Goal: Communication & Community: Answer question/provide support

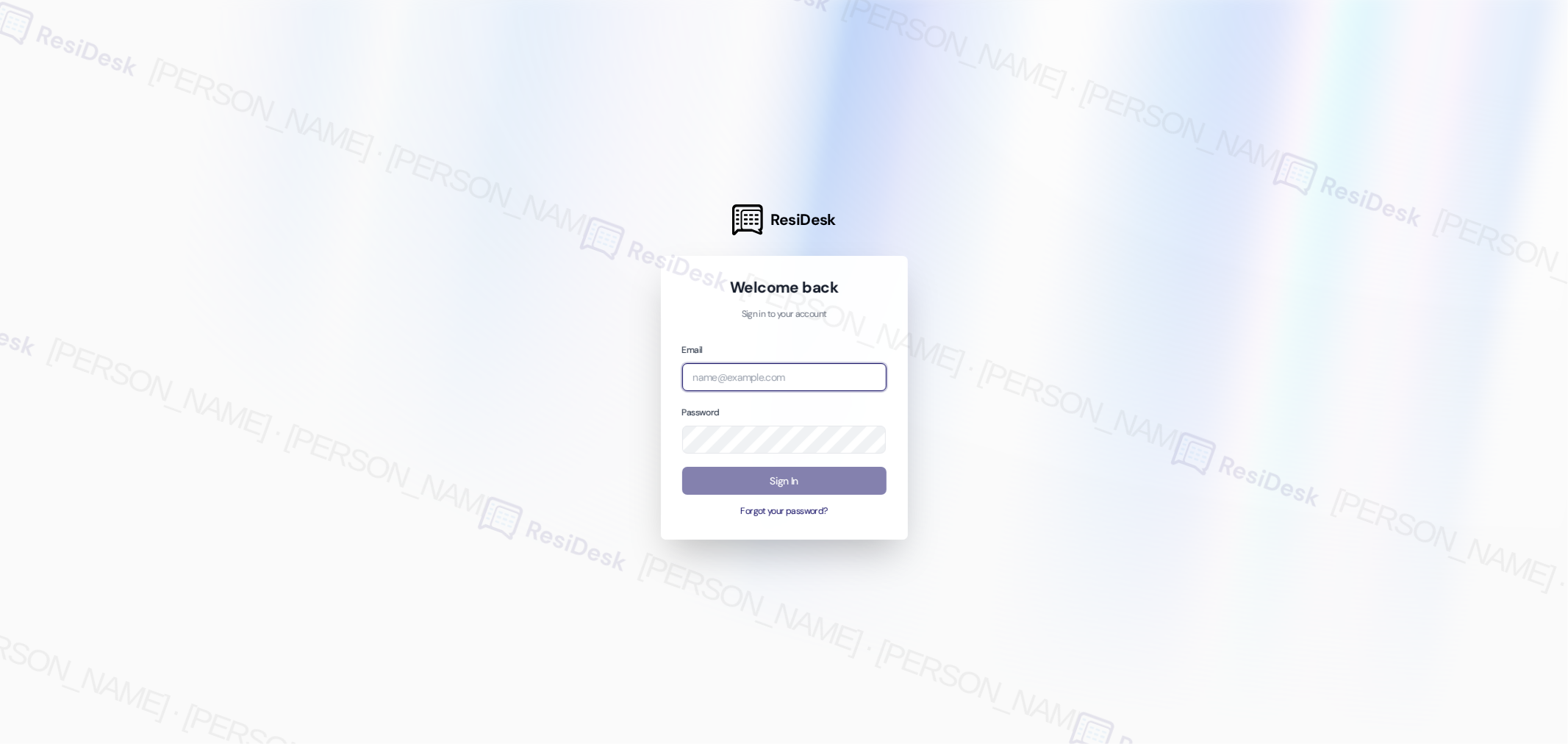
click at [762, 376] on input "email" at bounding box center [784, 377] width 204 height 29
type input "automated-surveys-birchstone_residential-kirsche.codina@birchstone_[DOMAIN_NAME]"
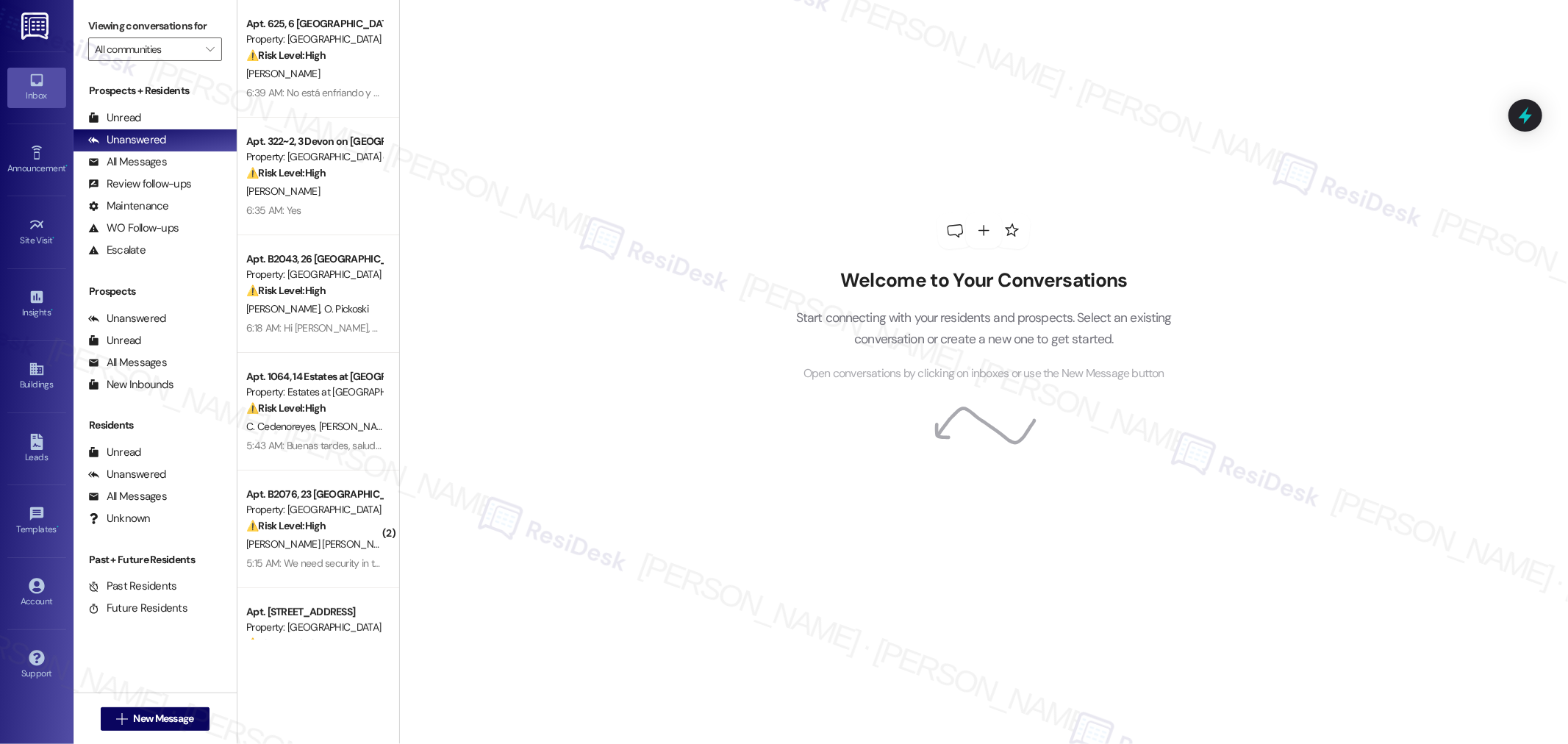
click at [713, 188] on div "Welcome to Your Conversations Start connecting with your residents and prospect…" at bounding box center [984, 372] width 1169 height 744
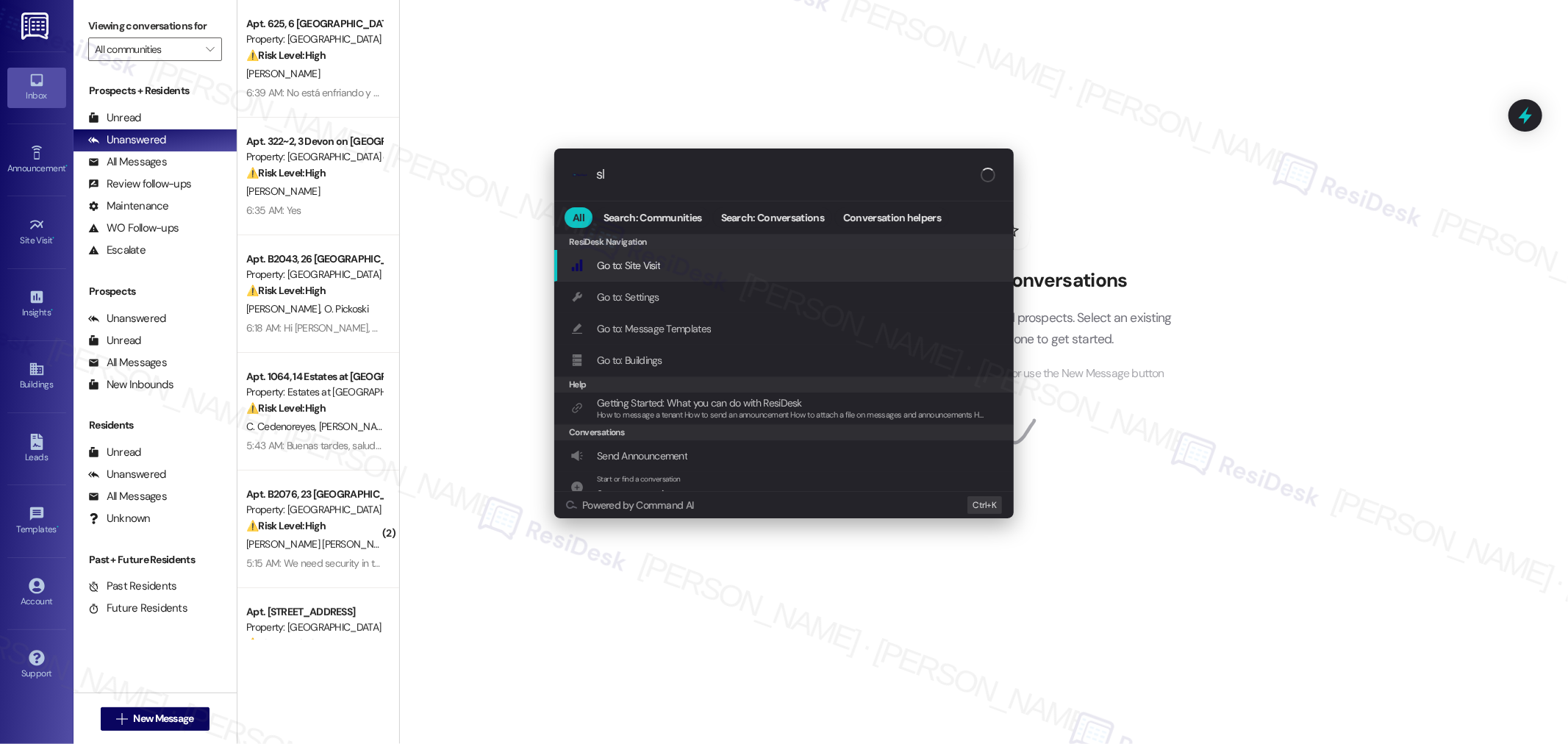
type input "sla"
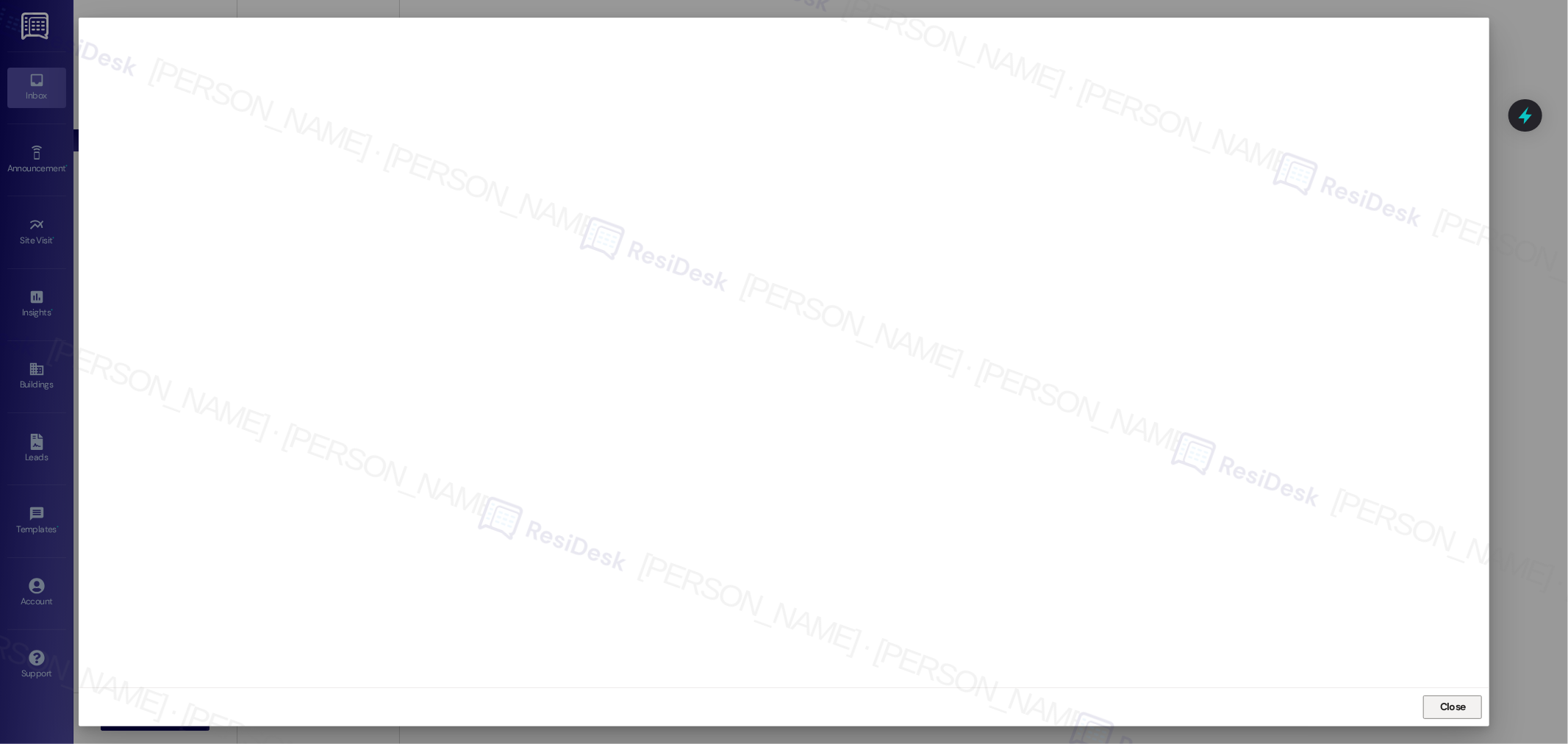
click at [1456, 710] on span "Close" at bounding box center [1452, 707] width 26 height 16
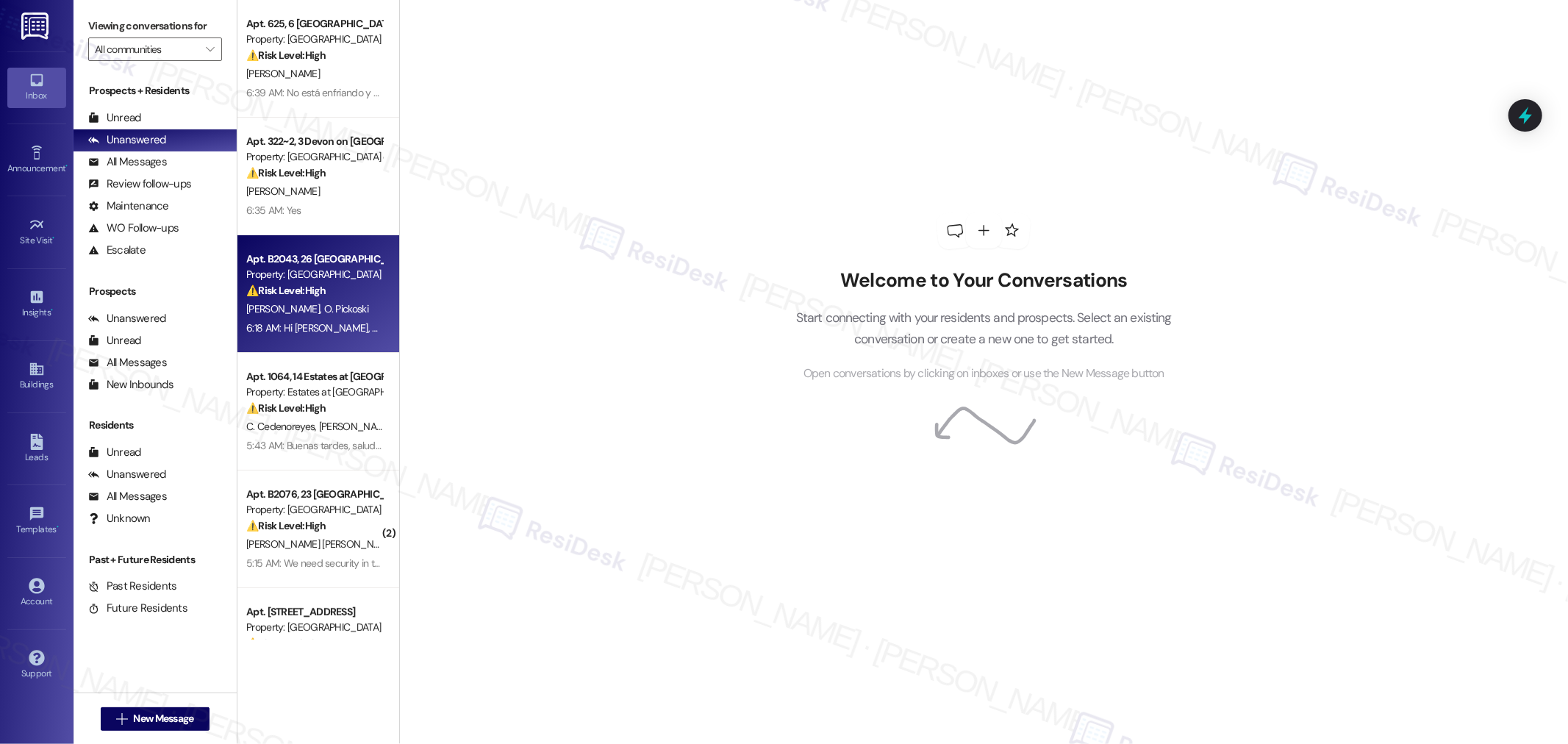
click at [325, 335] on div "6:18 AM: Hi [PERSON_NAME], First, we have no hot water. For the past 2 weeks we…" at bounding box center [314, 328] width 139 height 18
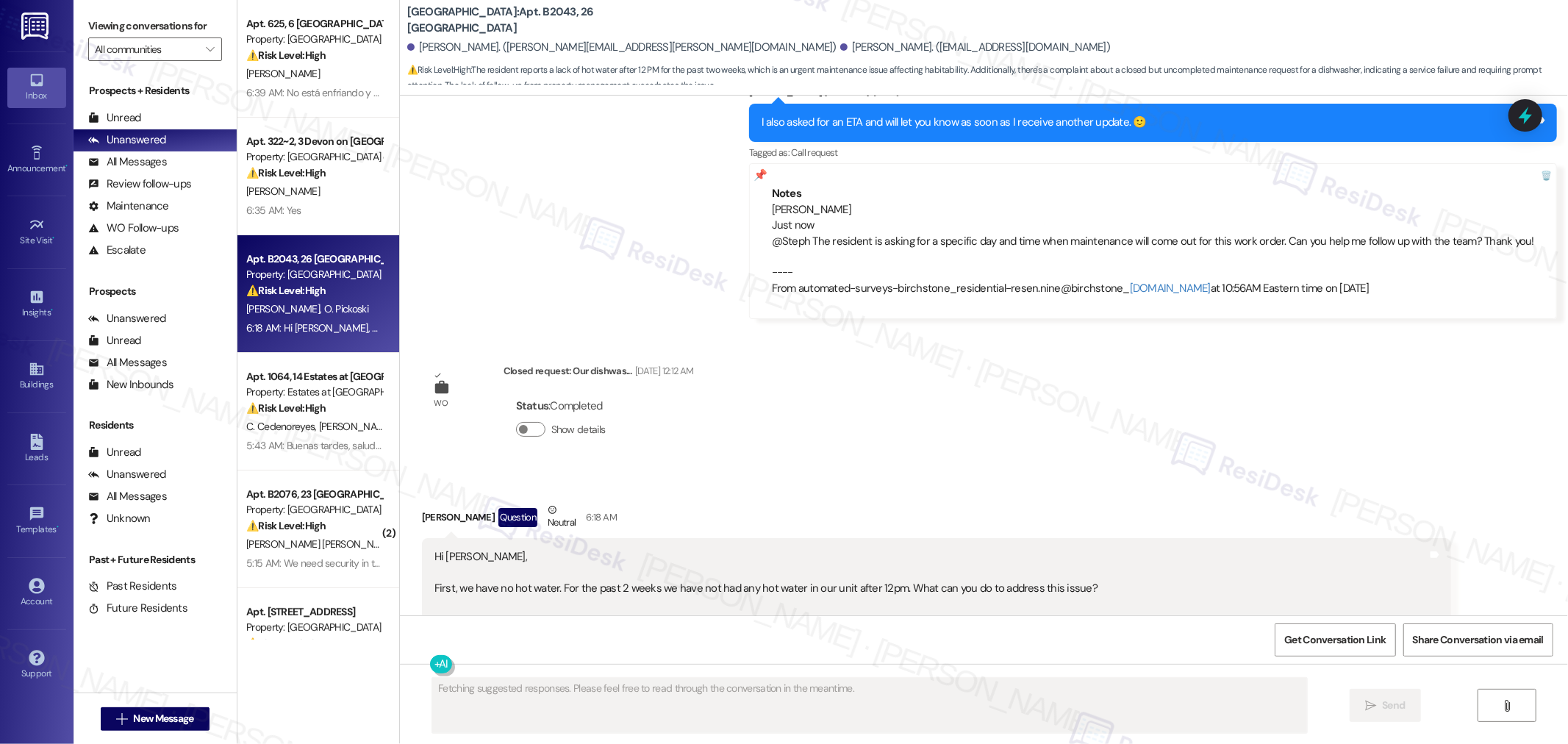
scroll to position [7476, 0]
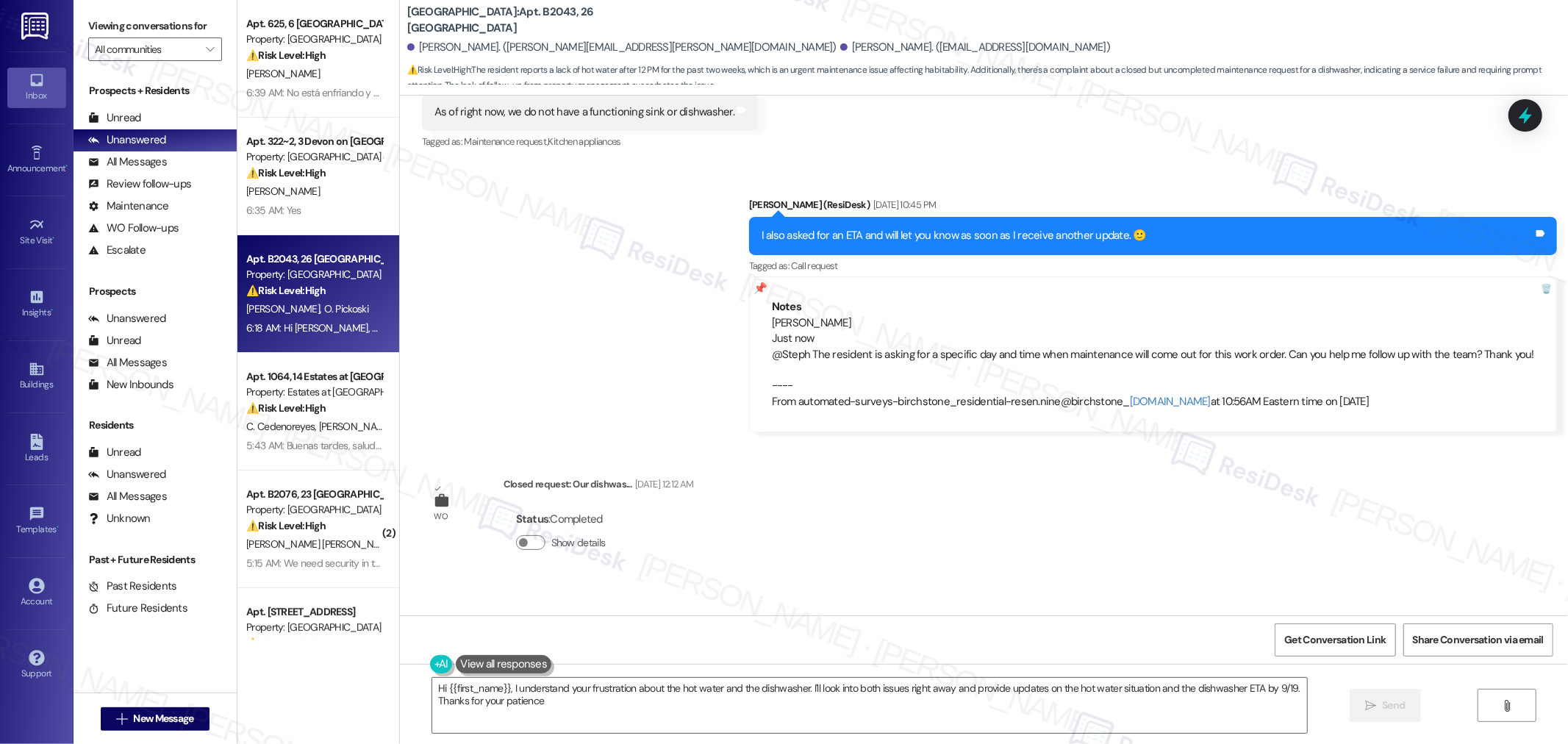
type textarea "Hi {{first_name}}, I understand your frustration about the hot water and the di…"
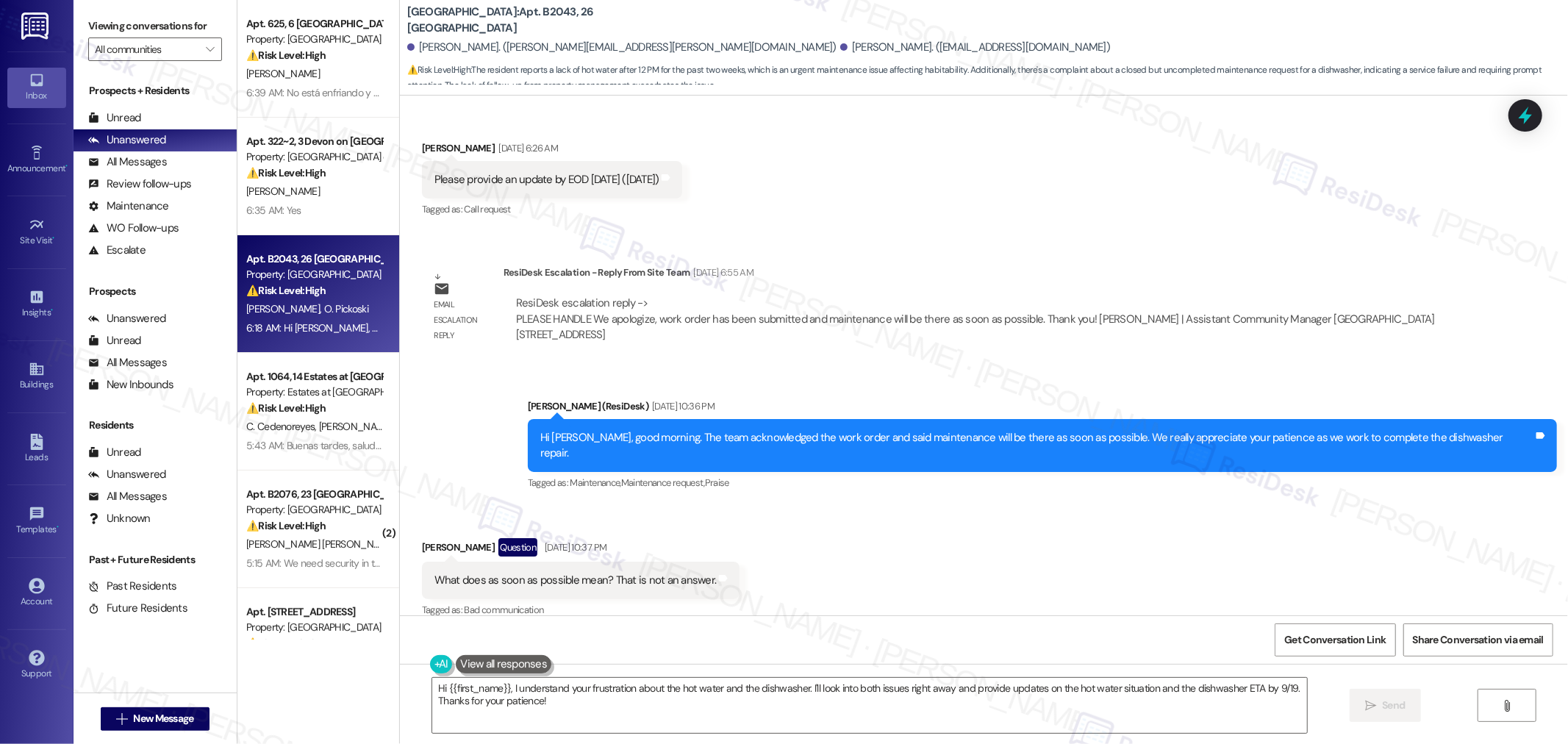
scroll to position [6741, 0]
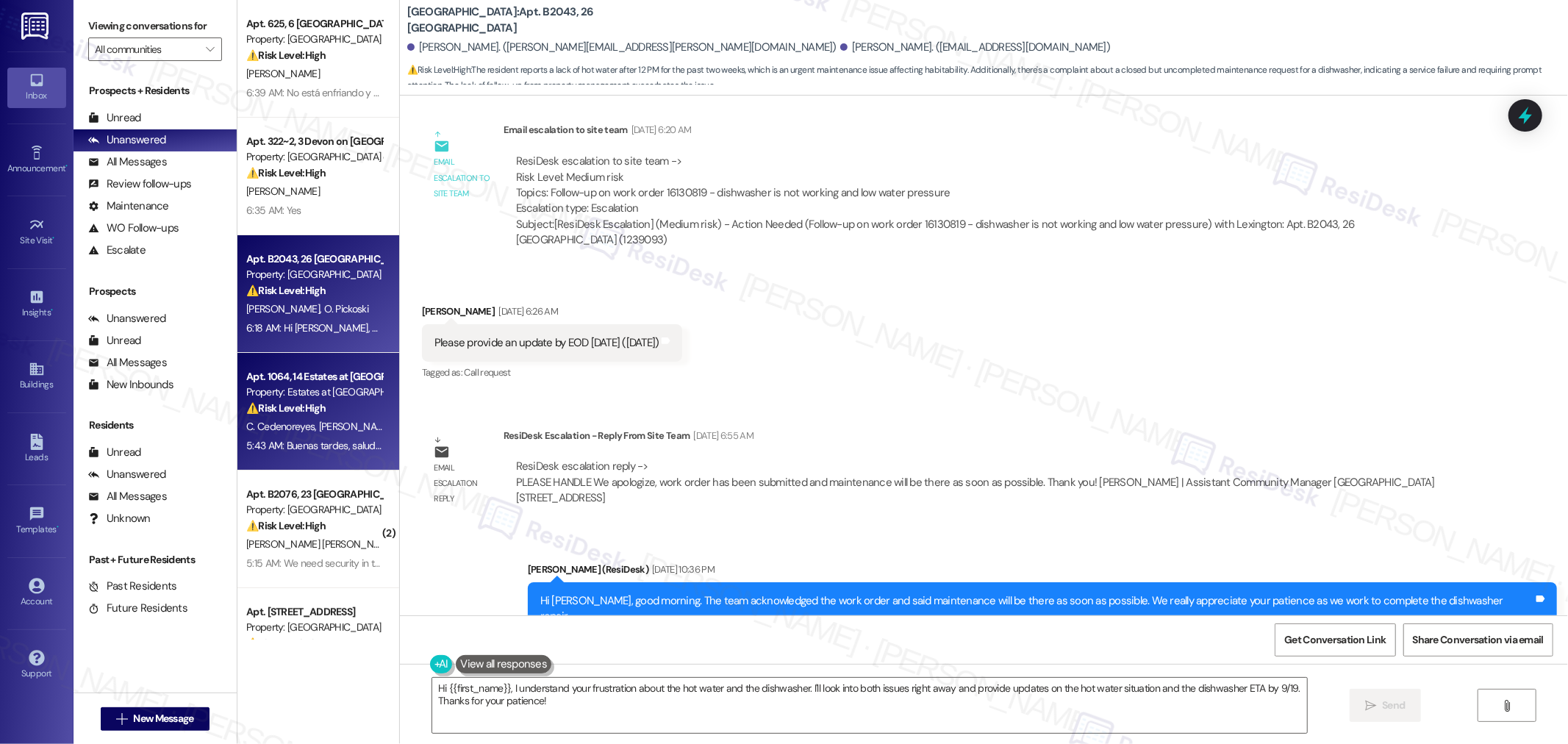
click at [328, 441] on div "5:43 AM: Buenas tardes, saludos. estuve en casa hasta las 3 pm y nadie había id…" at bounding box center [1019, 446] width 1546 height 13
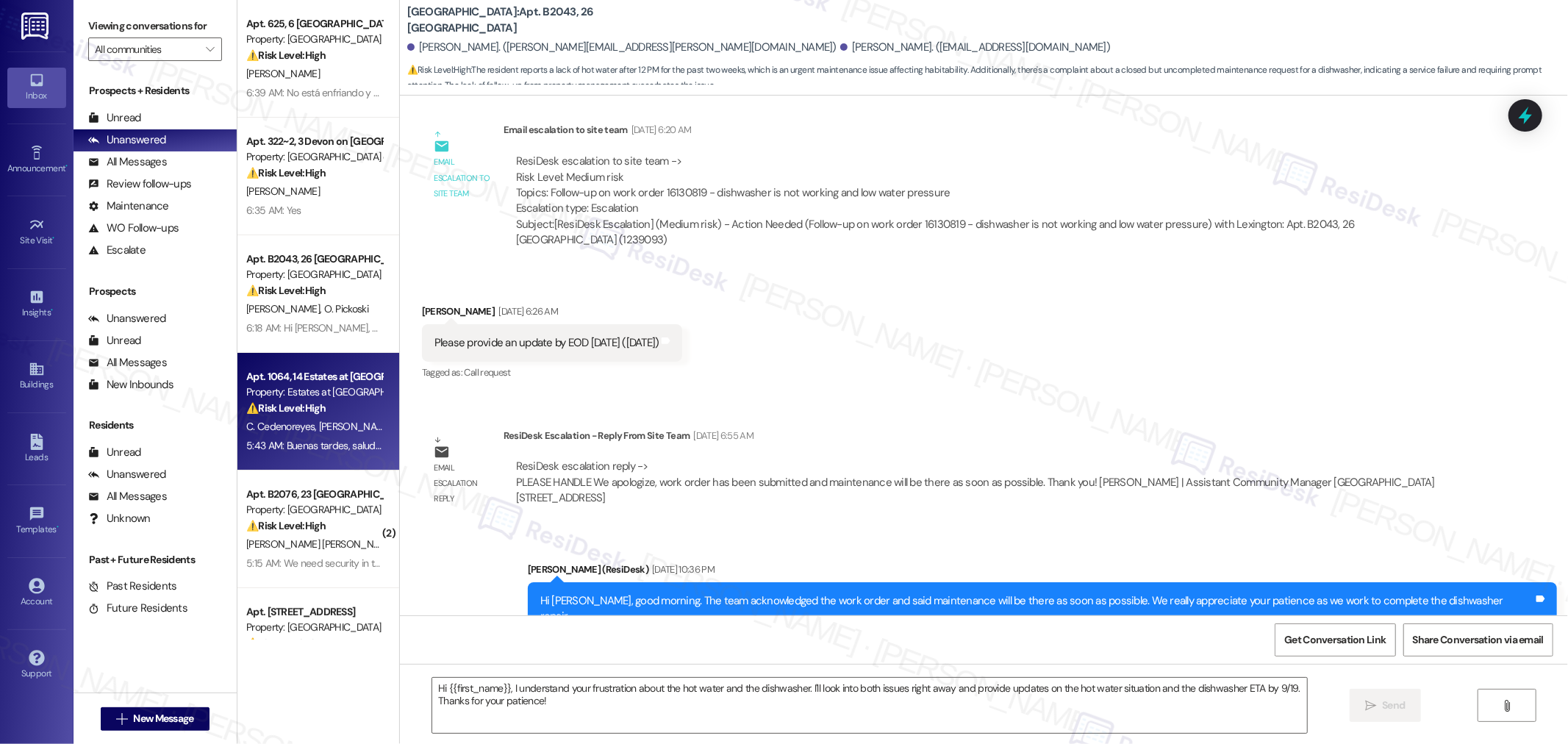
type textarea "Fetching suggested responses. Please feel free to read through the conversation…"
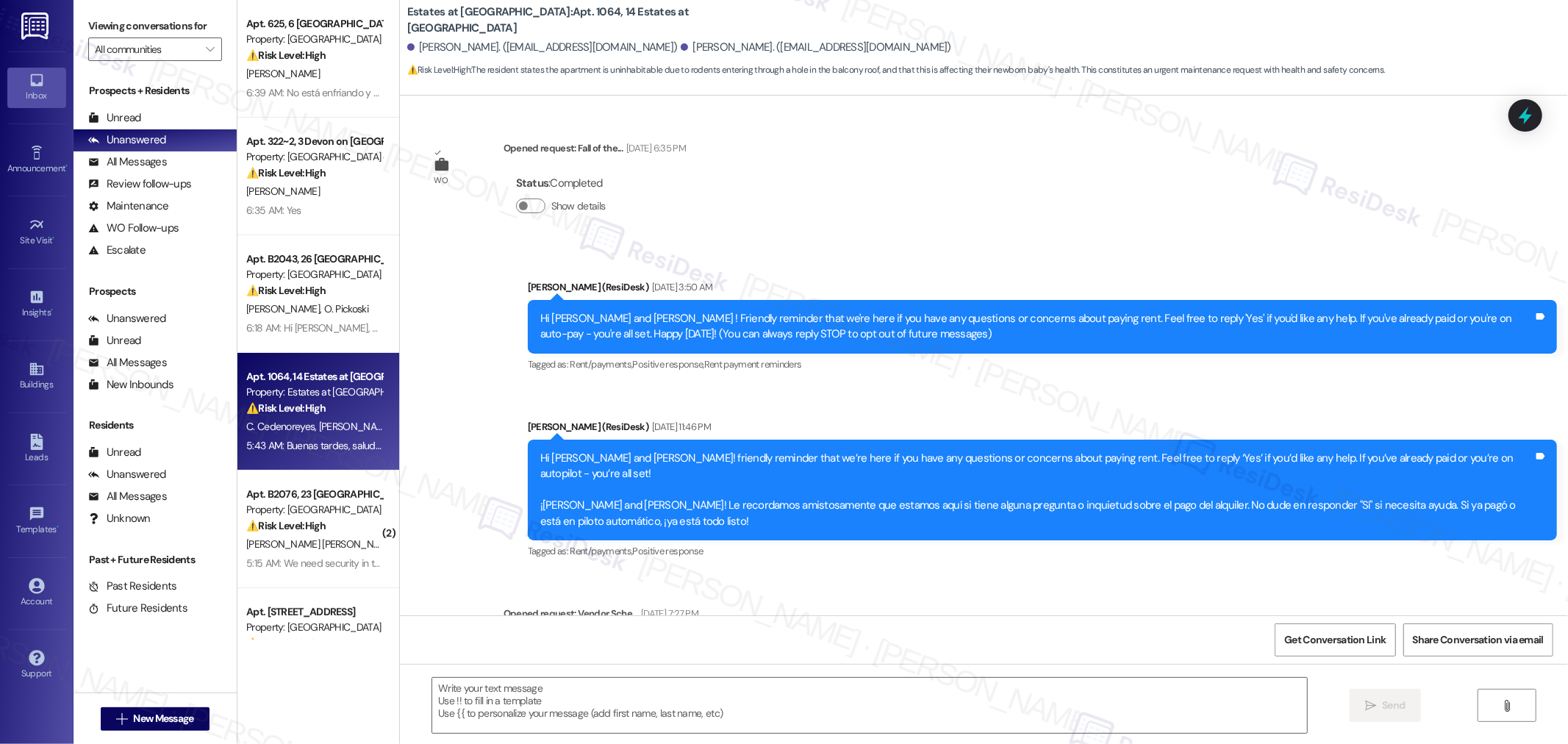
scroll to position [5897, 0]
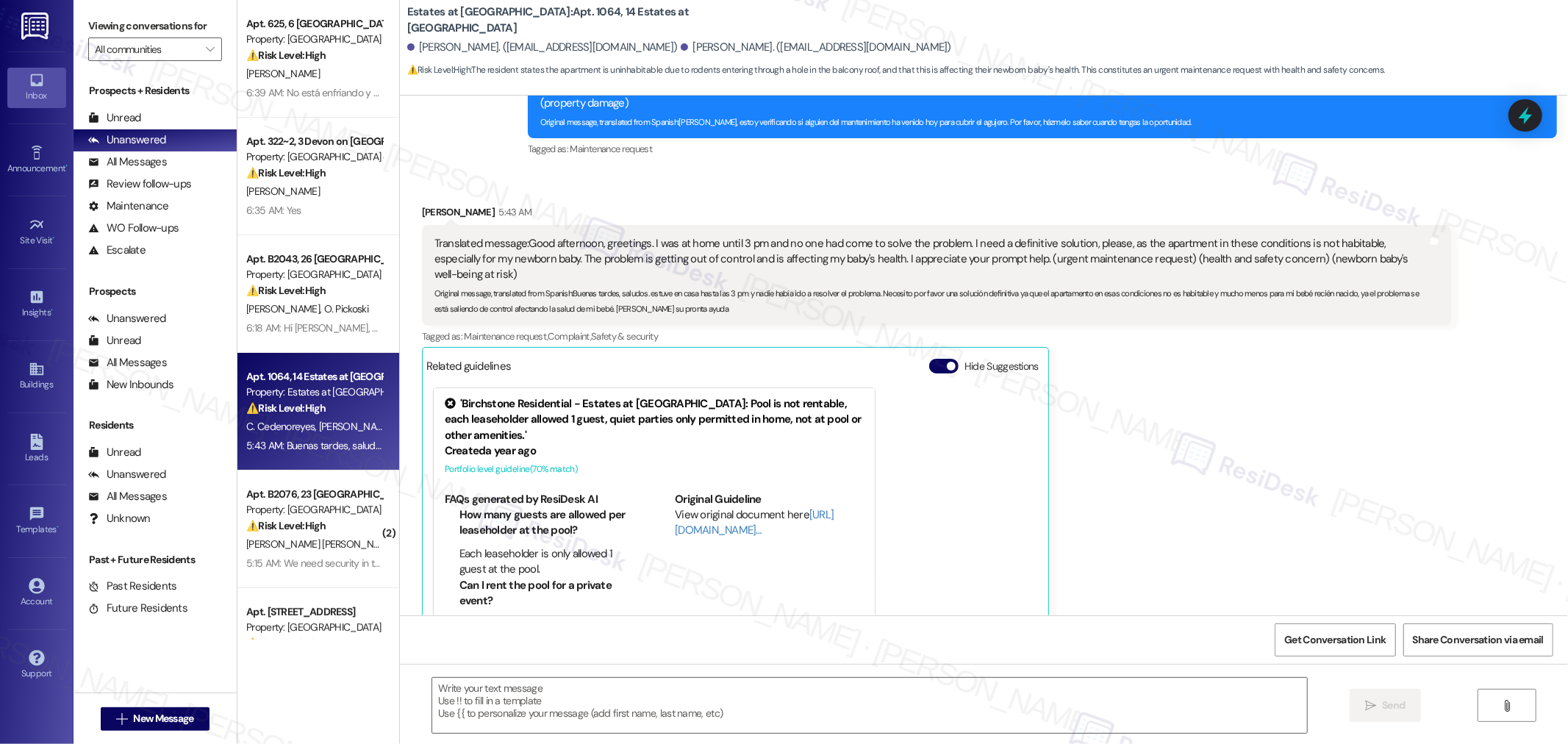
type textarea "Fetching suggested responses. Please feel free to read through the conversation…"
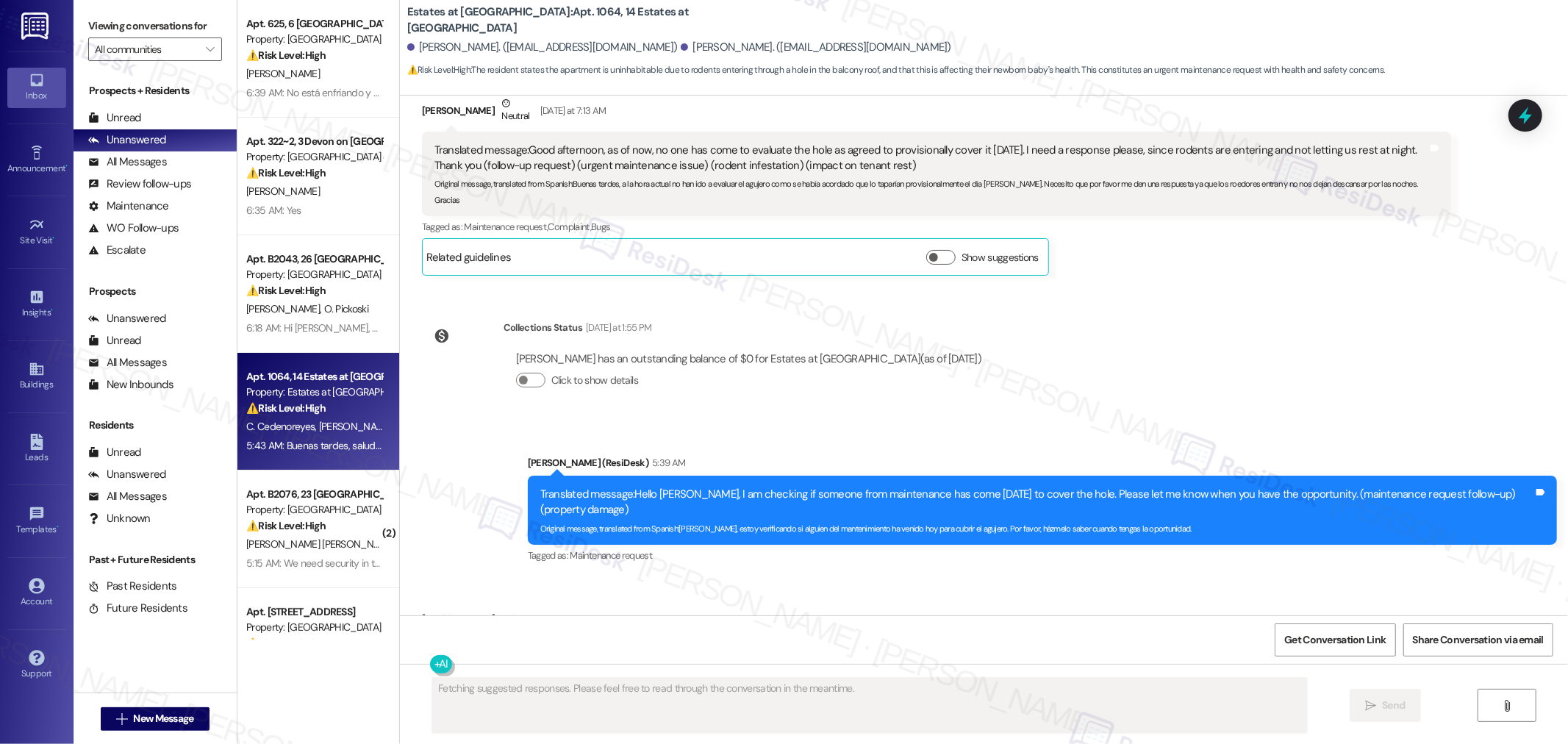
scroll to position [5488, 0]
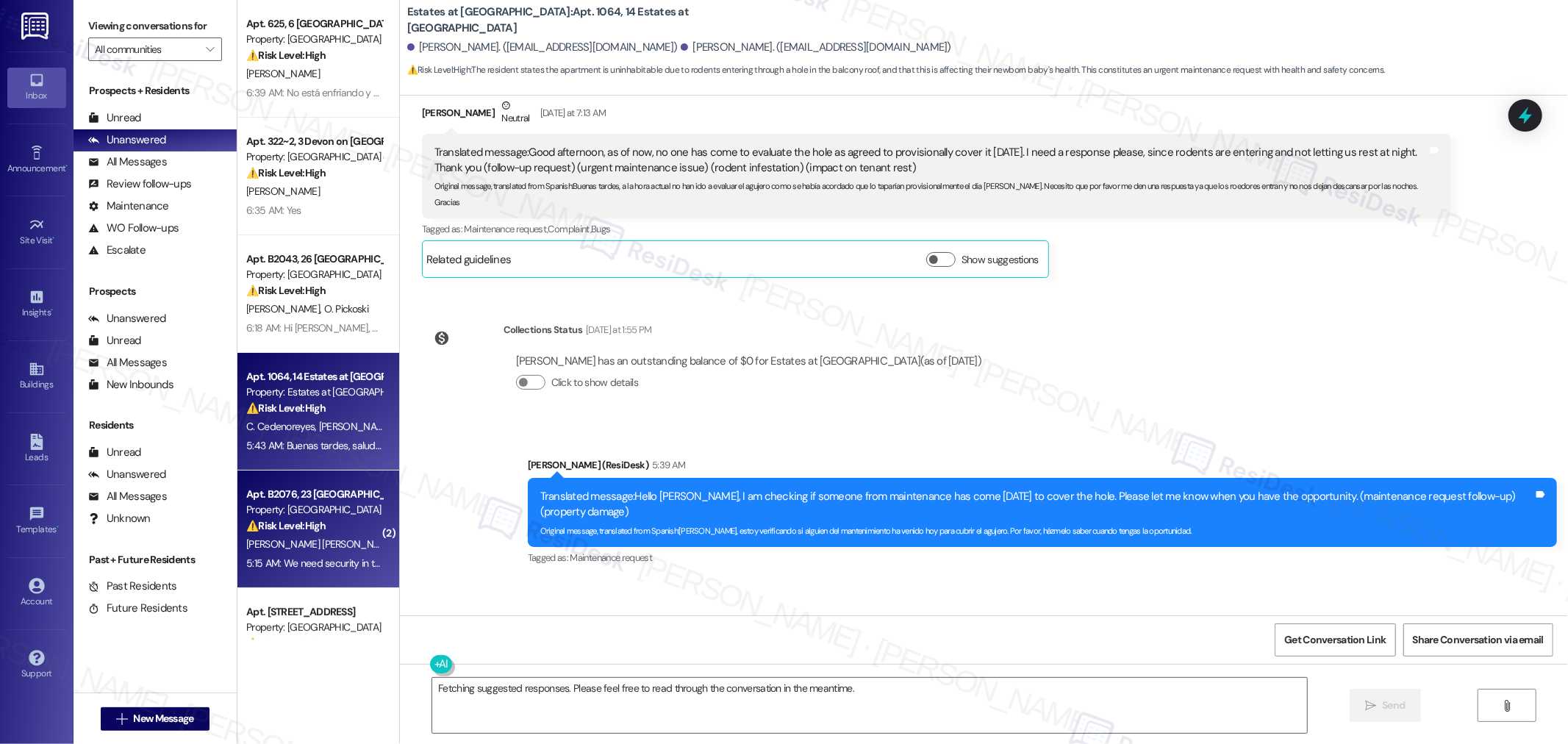
click at [294, 562] on div "5:15 AM: We need security in these apartments 🙏!! 5:15 AM: We need security in …" at bounding box center [356, 563] width 221 height 13
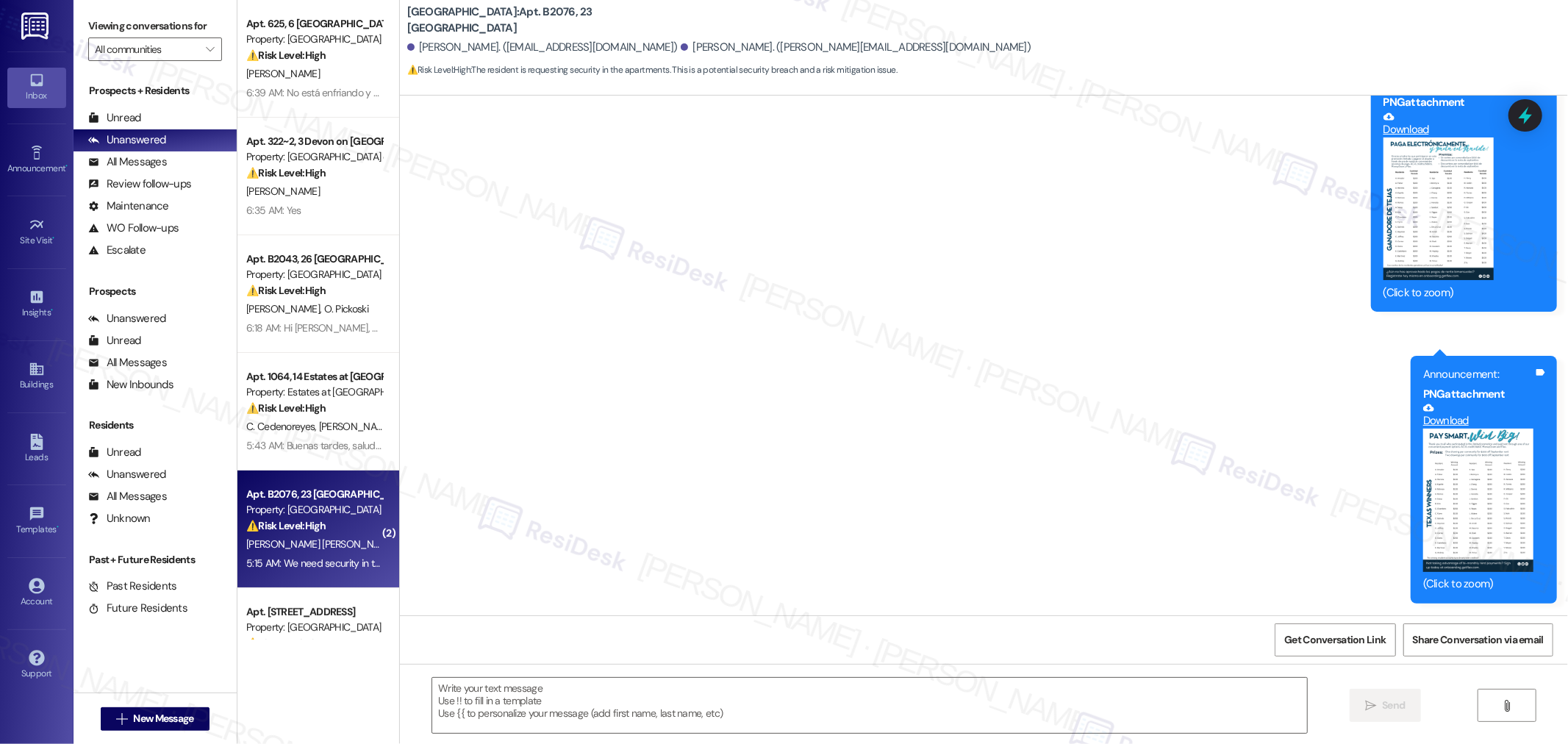
scroll to position [9313, 0]
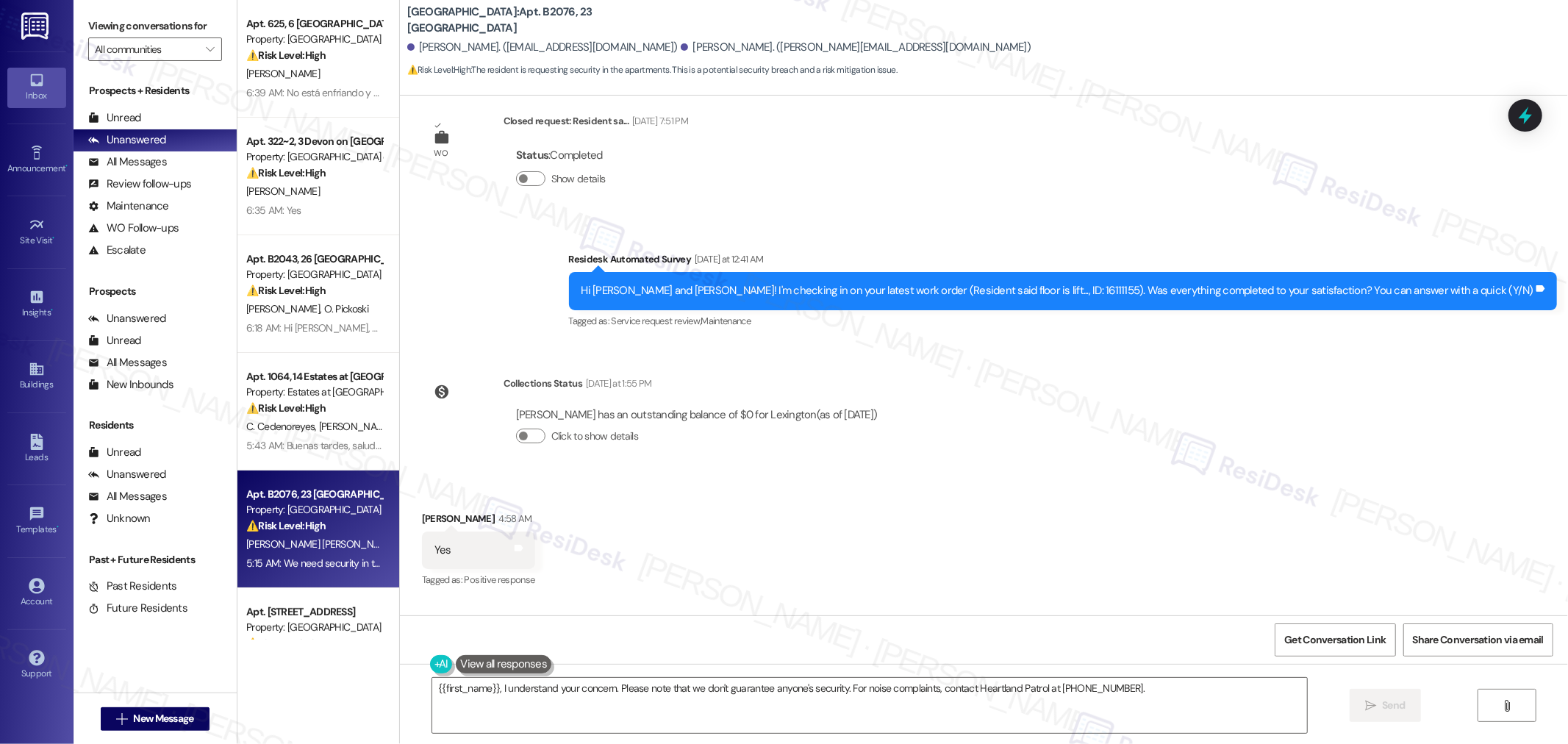
click at [542, 666] on div "We need security in these apartments 🙏!!" at bounding box center [535, 674] width 203 height 16
copy div "We need security in these apartments 🙏!! Tags and notes"
click at [1144, 718] on textarea "{{first_name}}, I understand your concern. Please note that we don't guarantee …" at bounding box center [870, 705] width 875 height 55
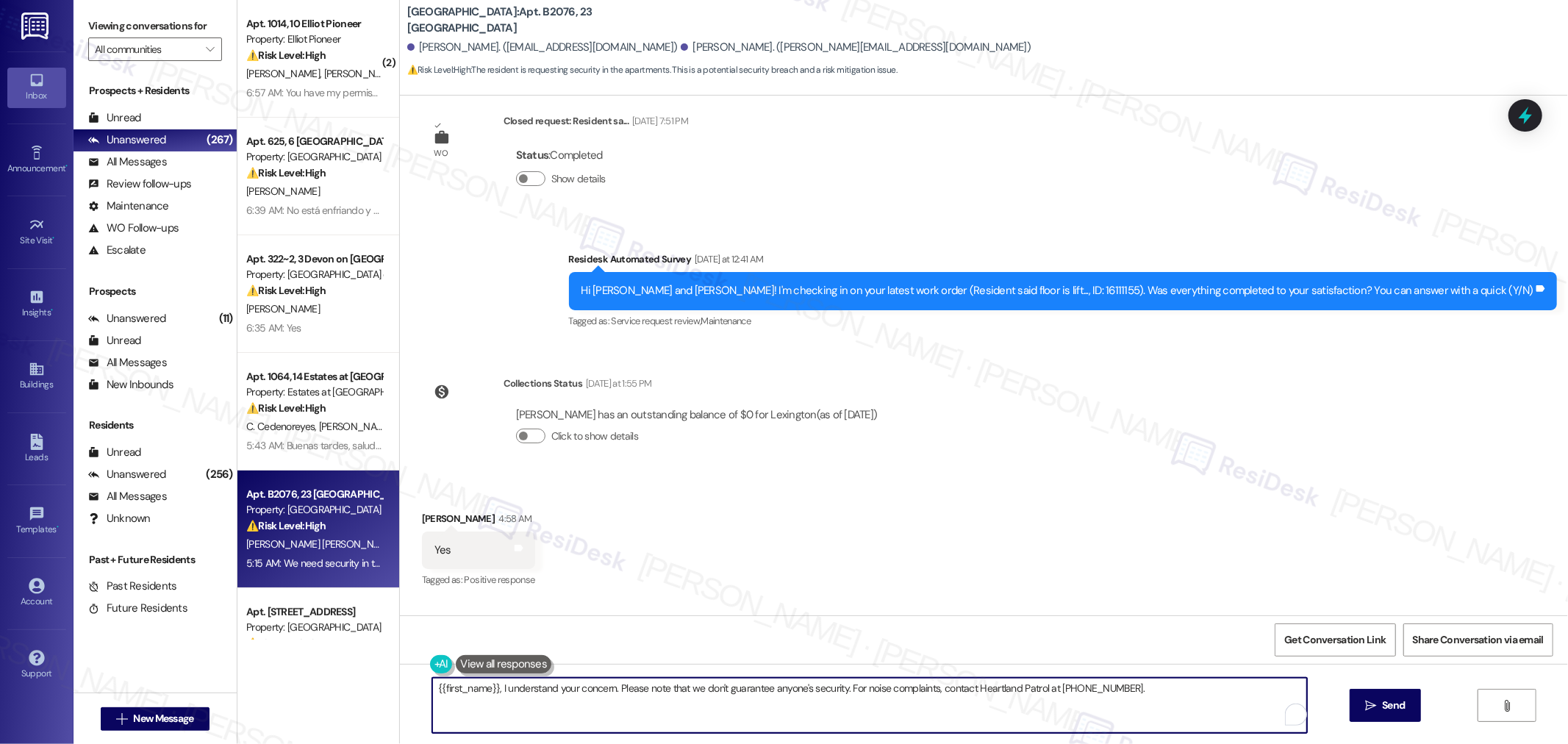
paste textarea "Thank you for sharing your concern. I understand you feel security is needed in…"
click at [846, 693] on textarea "Thank you for sharing your concern. I understand you feel security is needed in…" at bounding box center [870, 705] width 875 height 55
click at [779, 710] on textarea "Thank you for sharing your concern. I understand you feel security is needed in…" at bounding box center [870, 705] width 875 height 55
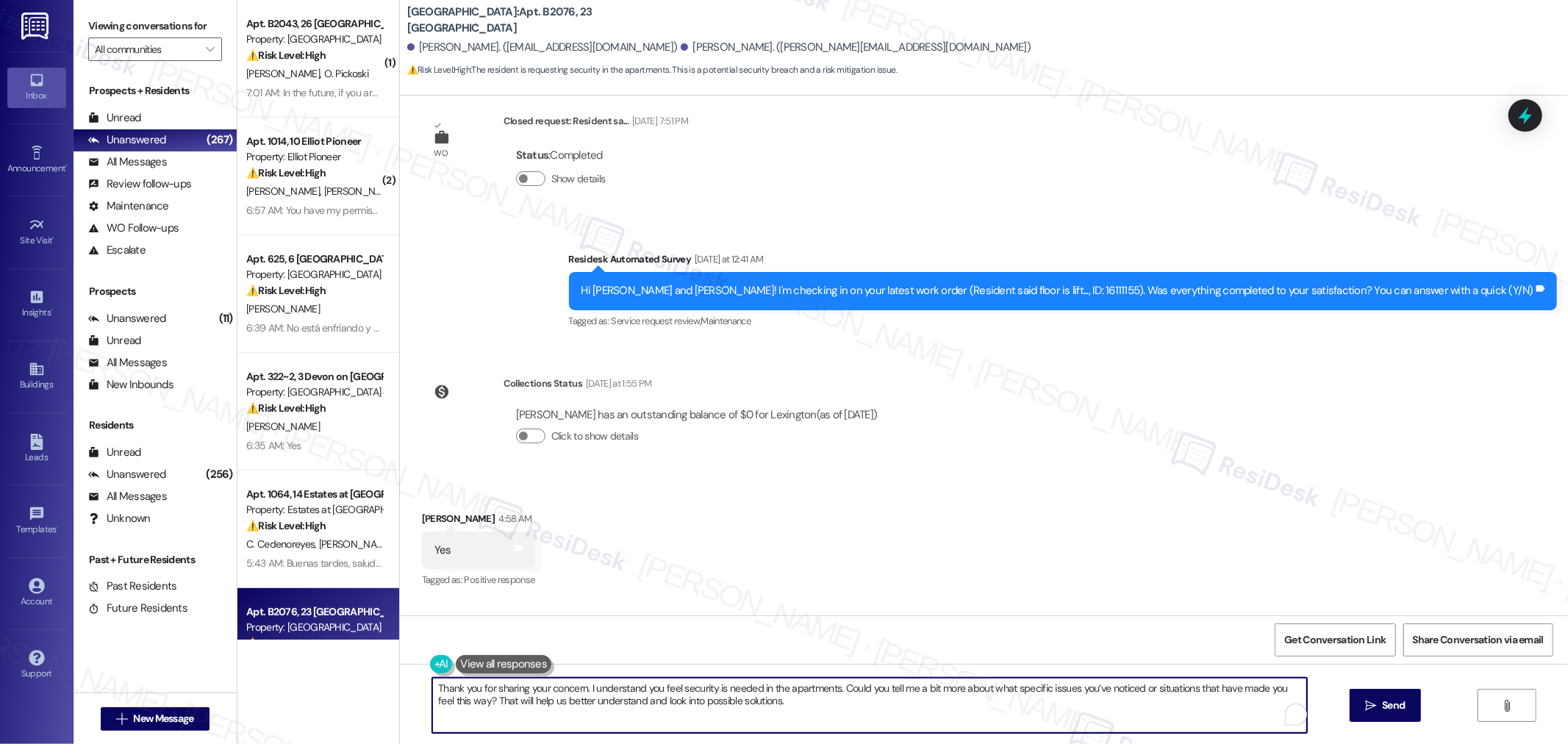
click at [817, 700] on textarea "Thank you for sharing your concern. I understand you feel security is needed in…" at bounding box center [870, 705] width 875 height 55
type textarea "Thank you for sharing your concern. I understand you feel security is needed in…"
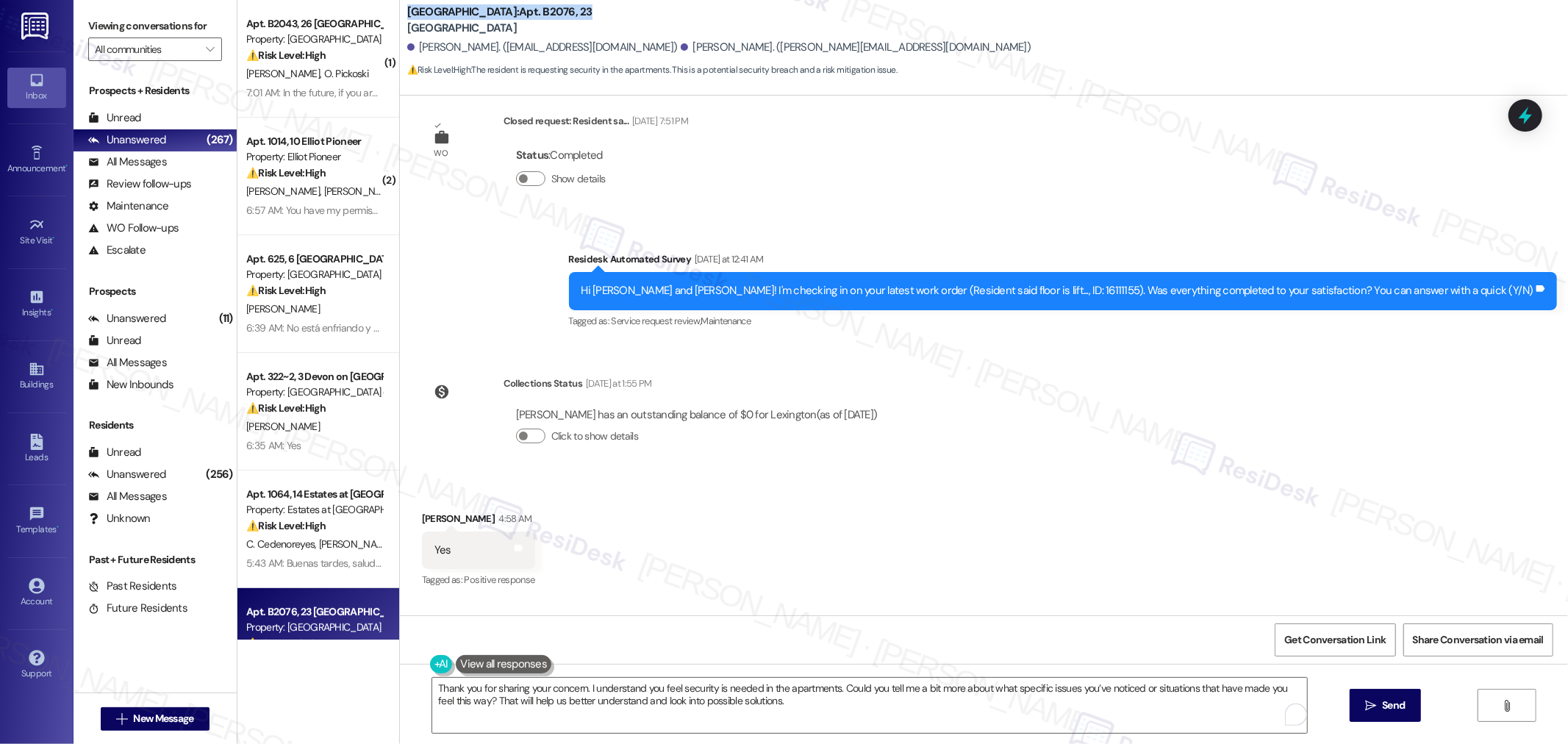
drag, startPoint x: 427, startPoint y: 20, endPoint x: 514, endPoint y: 21, distance: 87.0
click at [514, 21] on b "[GEOGRAPHIC_DATA]: Apt. B2076, 23 [GEOGRAPHIC_DATA]" at bounding box center [555, 20] width 294 height 31
click at [470, 22] on b "[GEOGRAPHIC_DATA]: Apt. B2076, 23 [GEOGRAPHIC_DATA]" at bounding box center [555, 20] width 294 height 31
drag, startPoint x: 498, startPoint y: 20, endPoint x: 394, endPoint y: 25, distance: 104.1
click at [407, 25] on b "[GEOGRAPHIC_DATA]: Apt. B2076, 23 [GEOGRAPHIC_DATA]" at bounding box center [555, 20] width 294 height 31
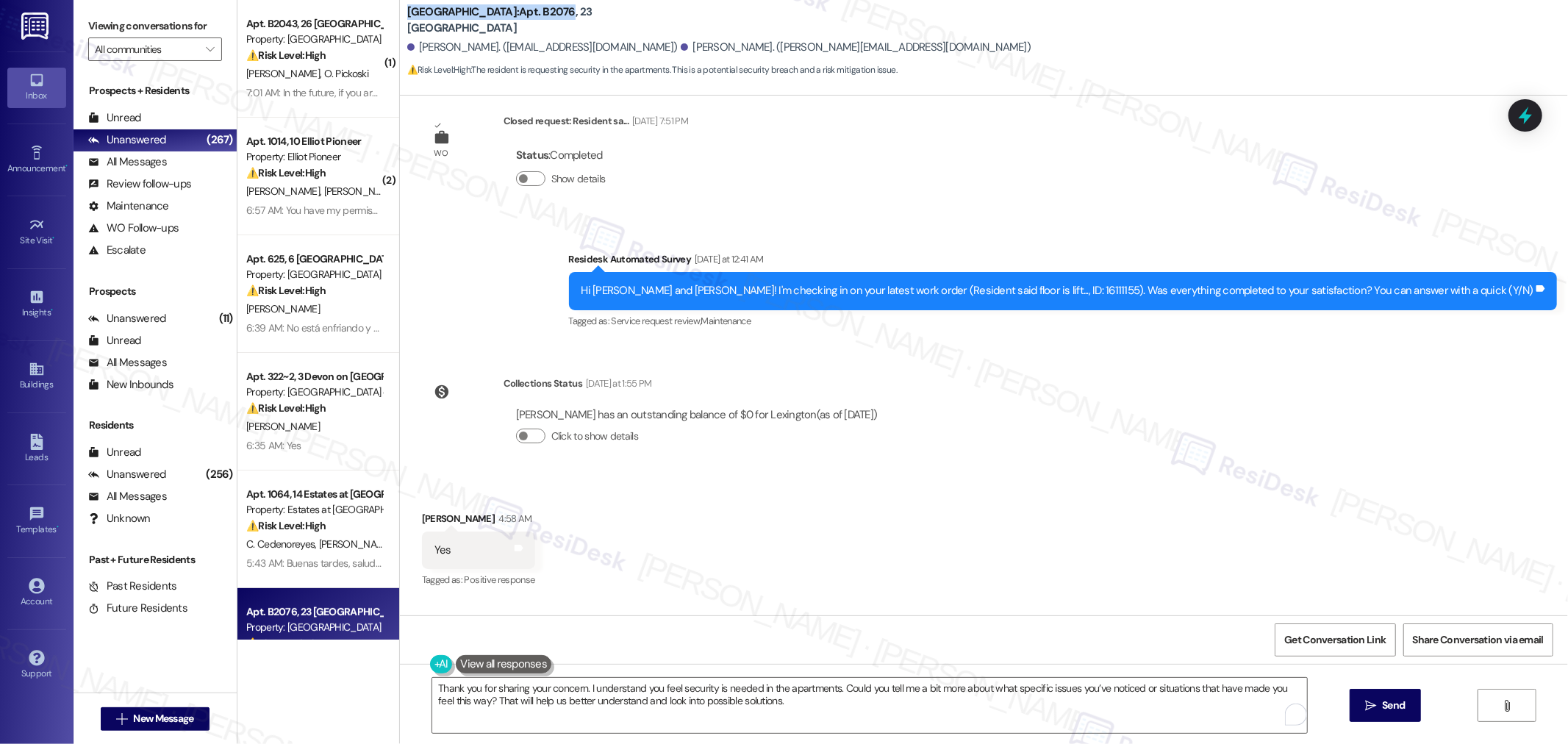
copy b "[GEOGRAPHIC_DATA]: Apt. B2076"
click at [1353, 713] on button " Send" at bounding box center [1366, 705] width 71 height 33
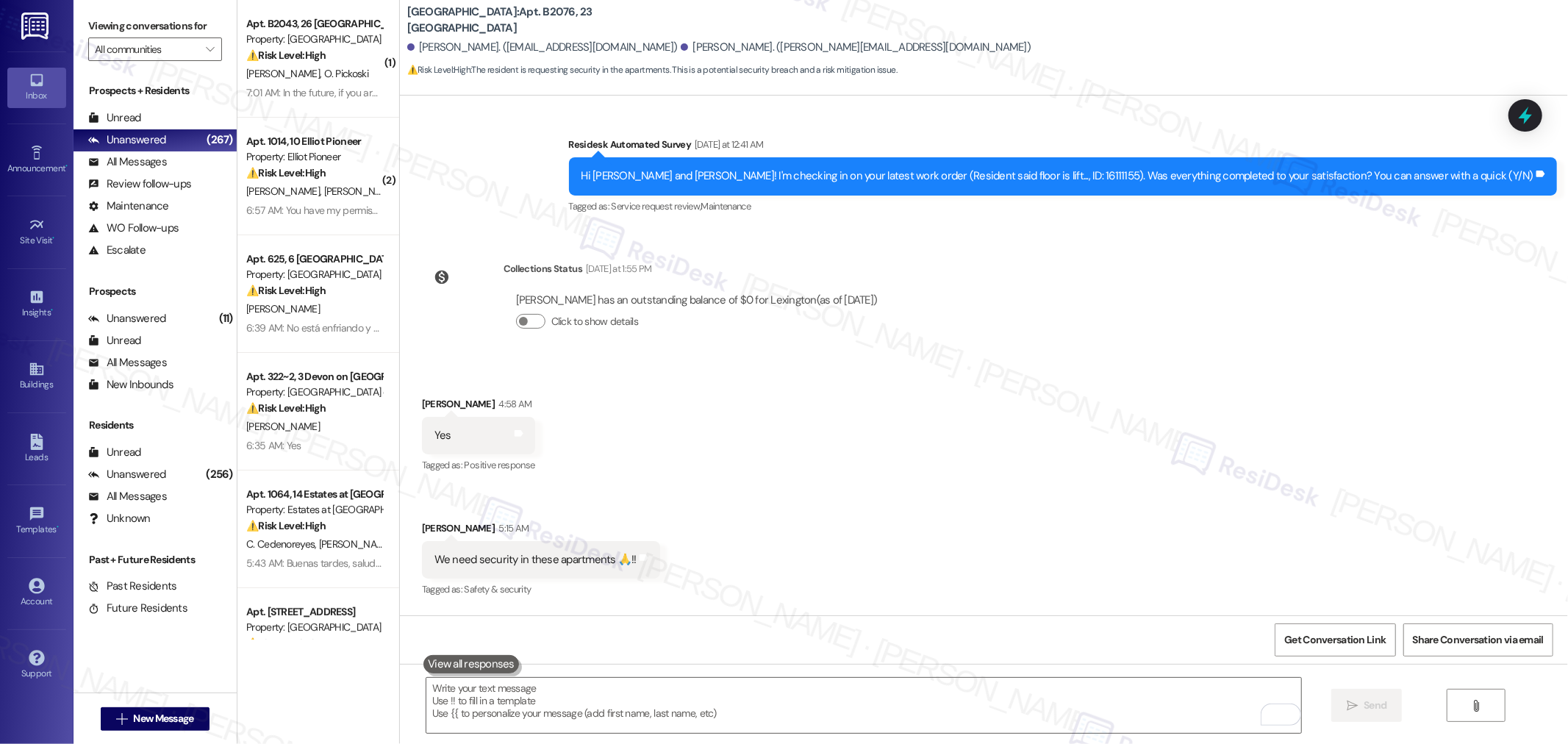
scroll to position [9431, 0]
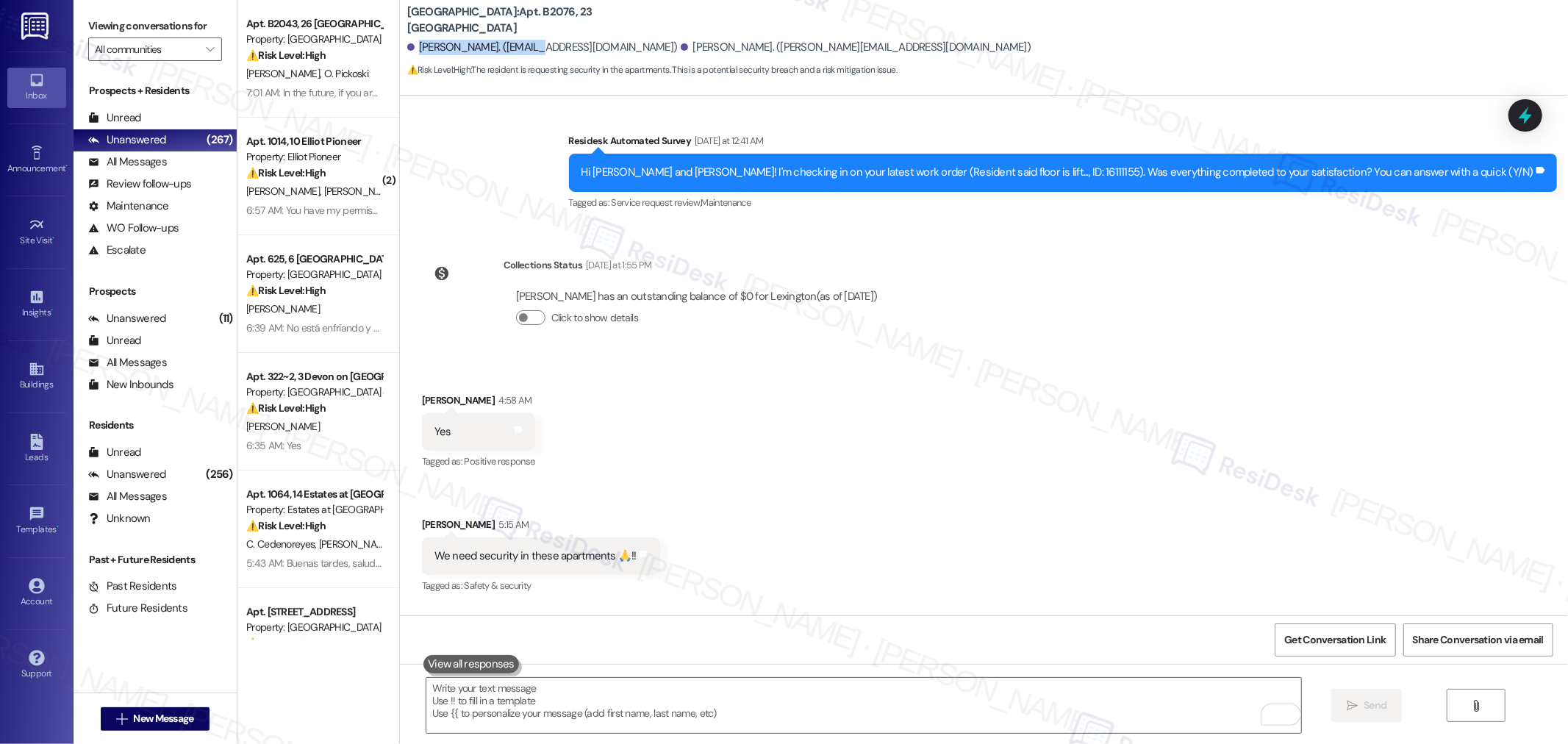
drag, startPoint x: 407, startPoint y: 45, endPoint x: 527, endPoint y: 45, distance: 120.0
click at [527, 45] on div "[PERSON_NAME]. ([EMAIL_ADDRESS][DOMAIN_NAME])" at bounding box center [542, 47] width 270 height 16
copy div "[PERSON_NAME]"
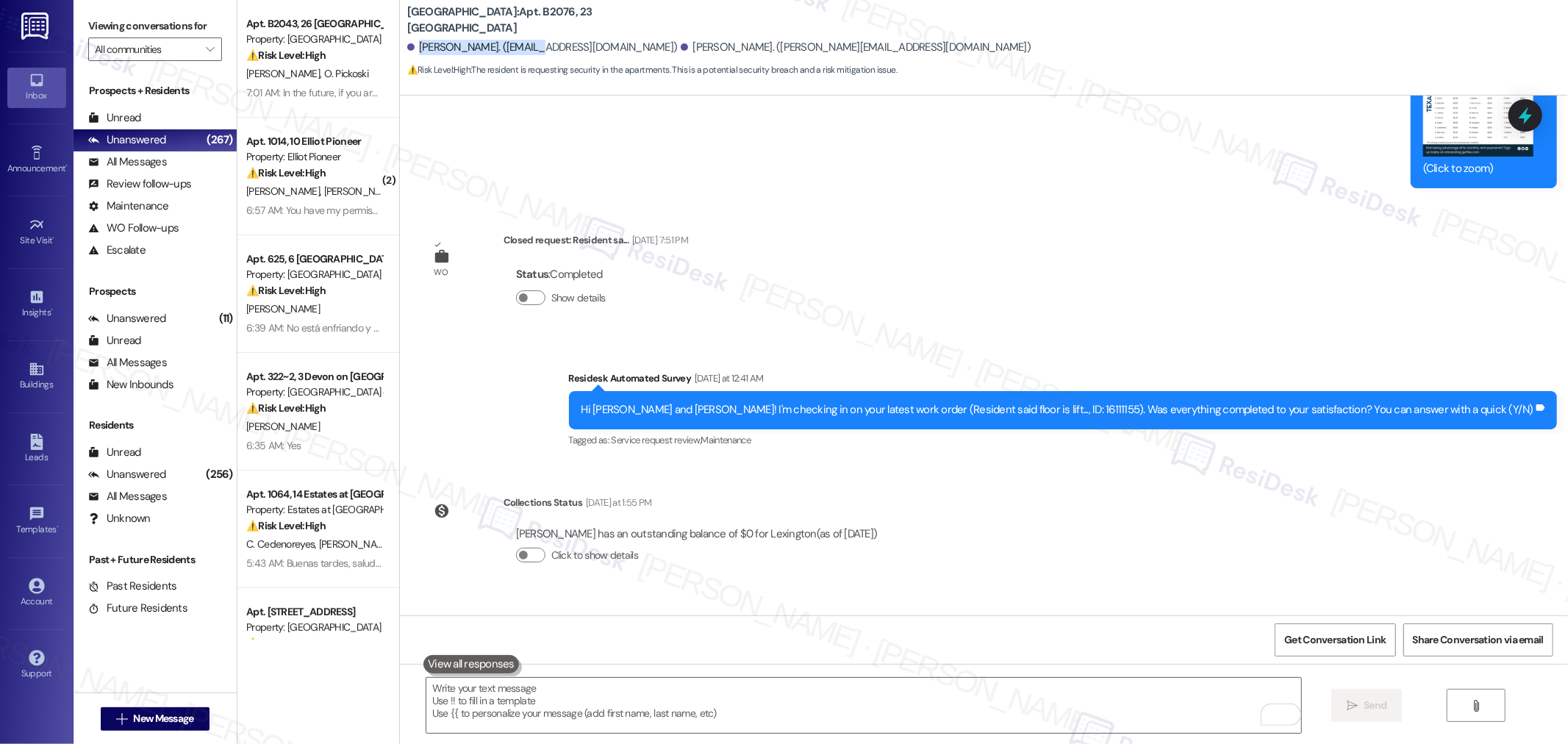
scroll to position [9186, 0]
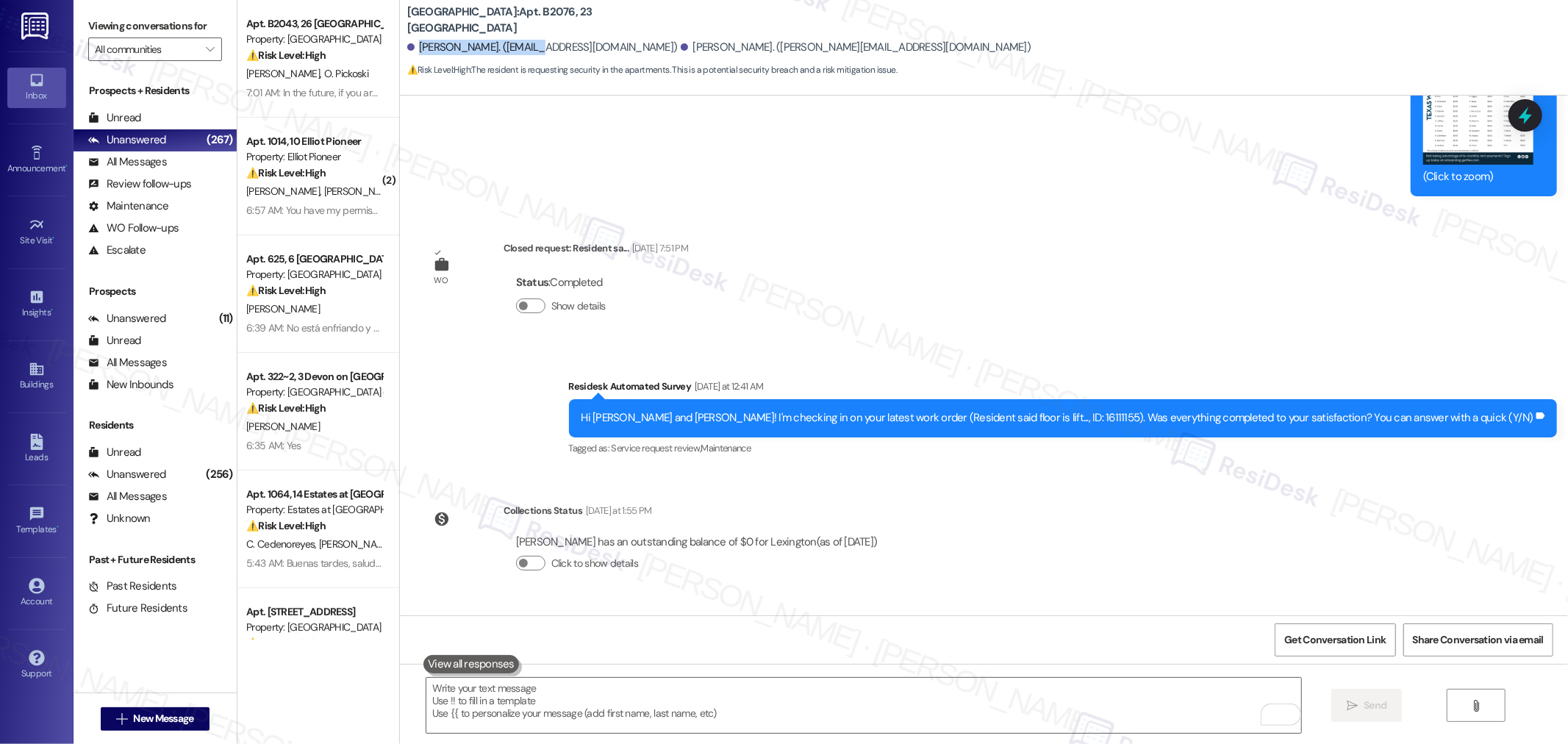
click at [1124, 399] on div "Hi [PERSON_NAME] and [PERSON_NAME]! I'm checking in on your latest work order (…" at bounding box center [1063, 417] width 989 height 37
click at [1128, 410] on div "Hi [PERSON_NAME] and [PERSON_NAME]! I'm checking in on your latest work order (…" at bounding box center [1057, 417] width 952 height 16
click at [1129, 410] on div "Hi [PERSON_NAME] and [PERSON_NAME]! I'm checking in on your latest work order (…" at bounding box center [1057, 417] width 952 height 16
copy div "16111155"
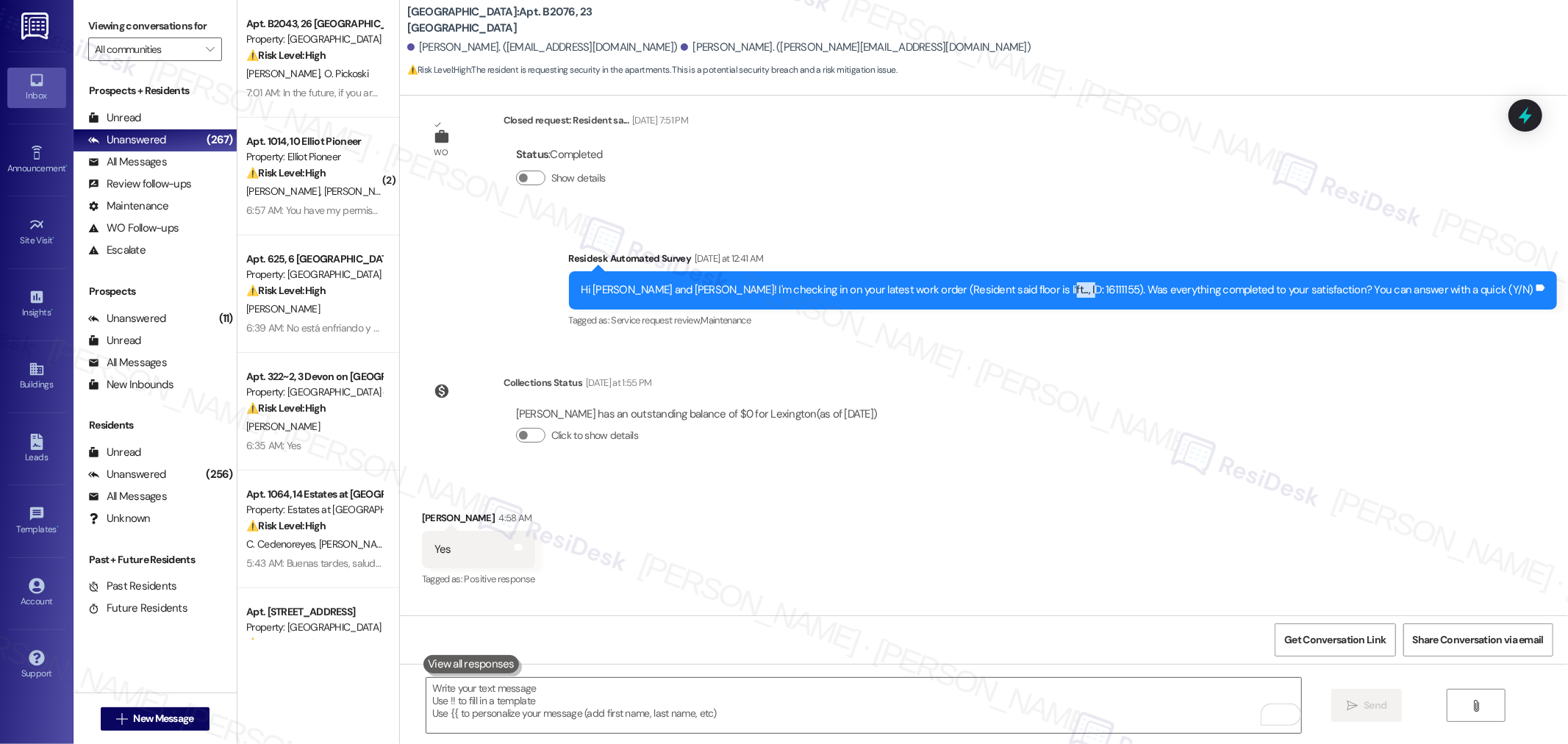
scroll to position [9431, 0]
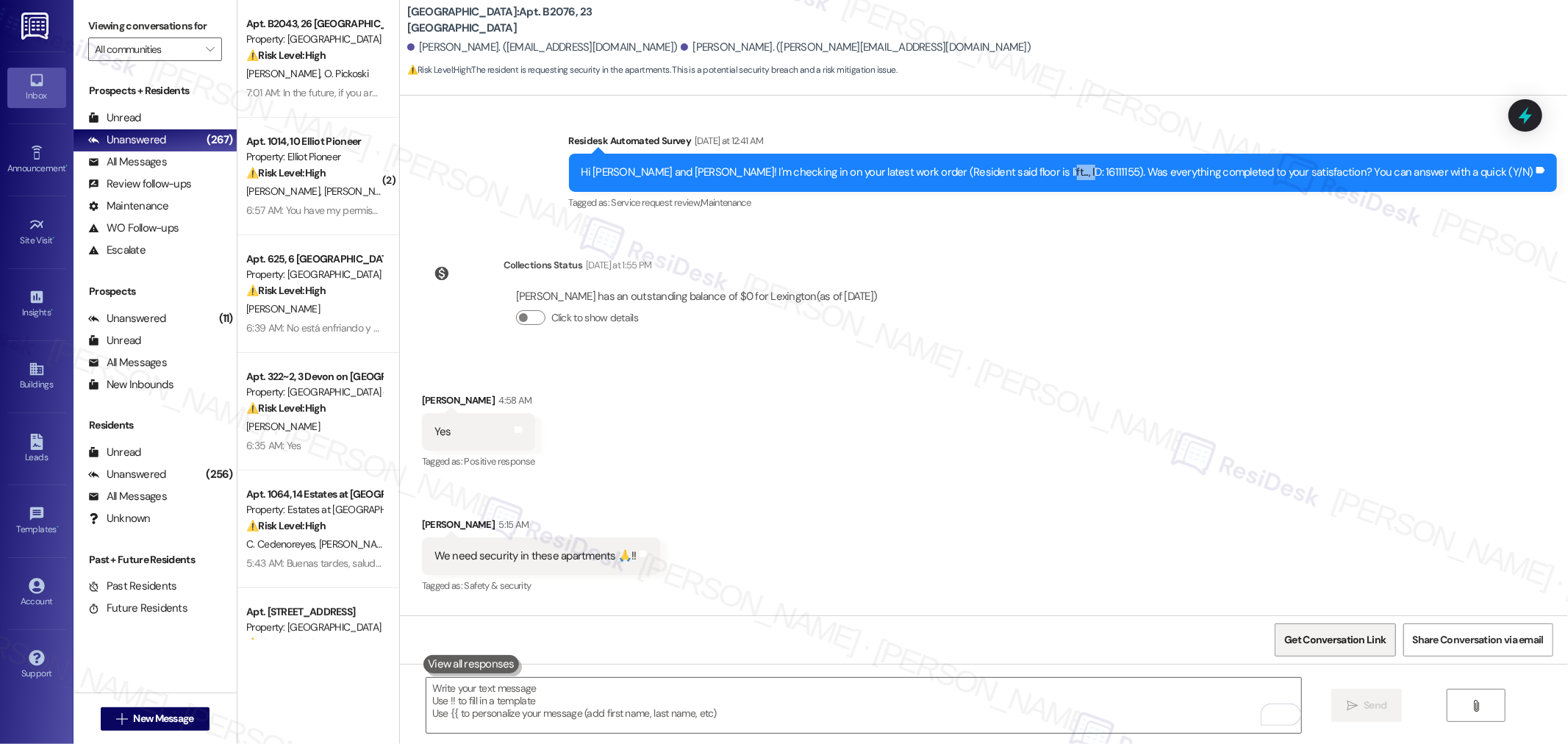
click at [1343, 640] on span "Get Conversation Link" at bounding box center [1334, 640] width 102 height 16
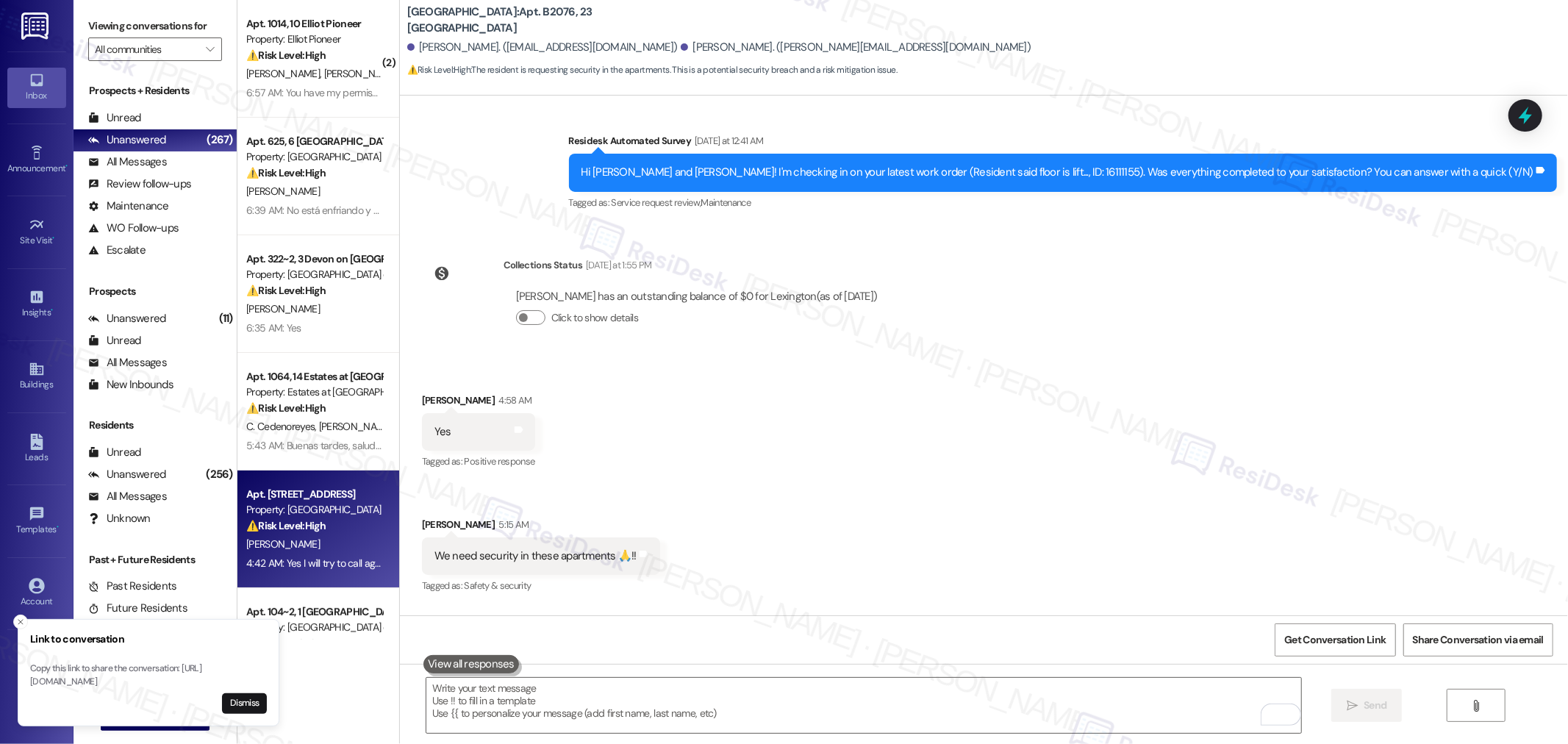
click at [328, 523] on div "⚠️ Risk Level: High The resident is discussing a potential eviction notice and …" at bounding box center [314, 526] width 136 height 16
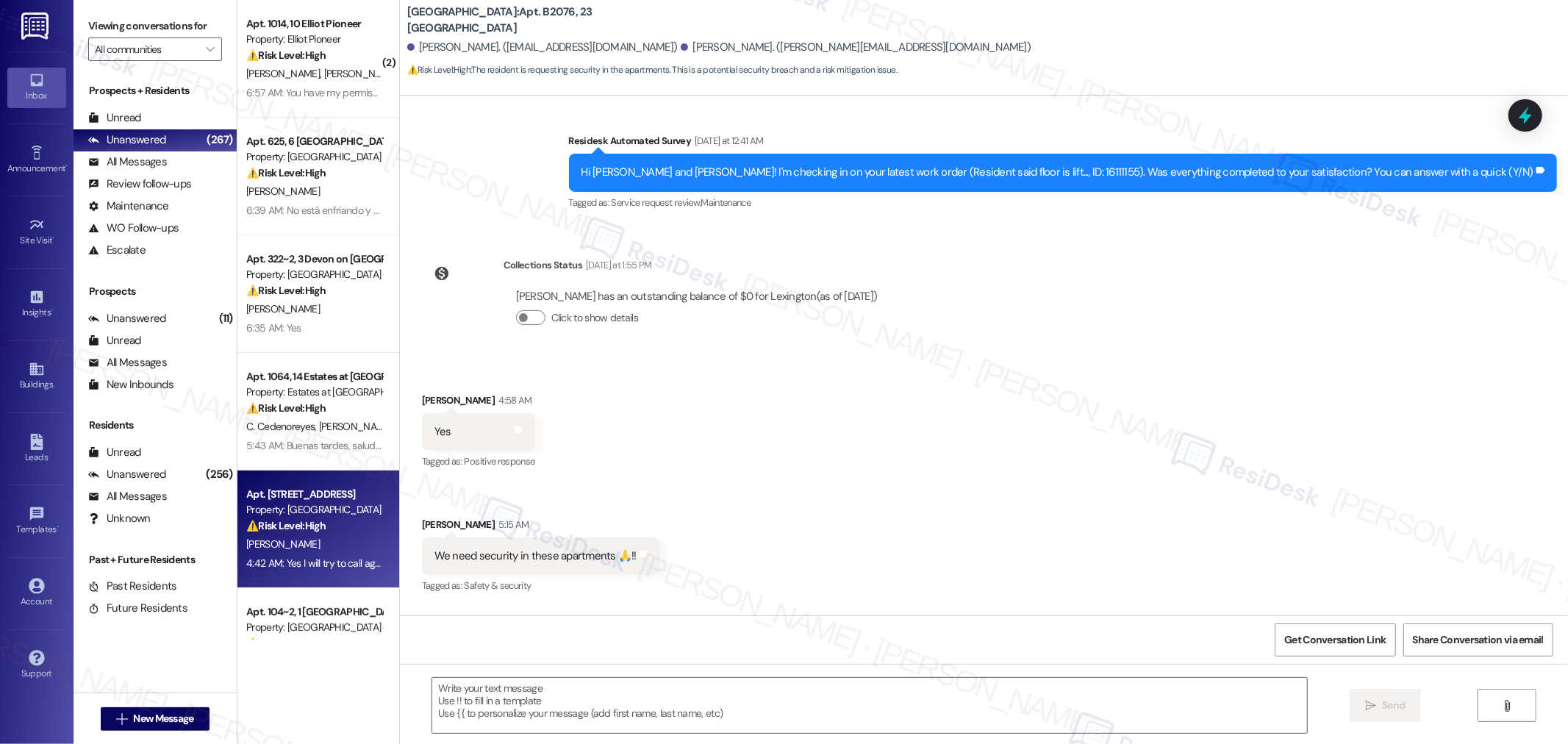
type textarea "Fetching suggested responses. Please feel free to read through the conversation…"
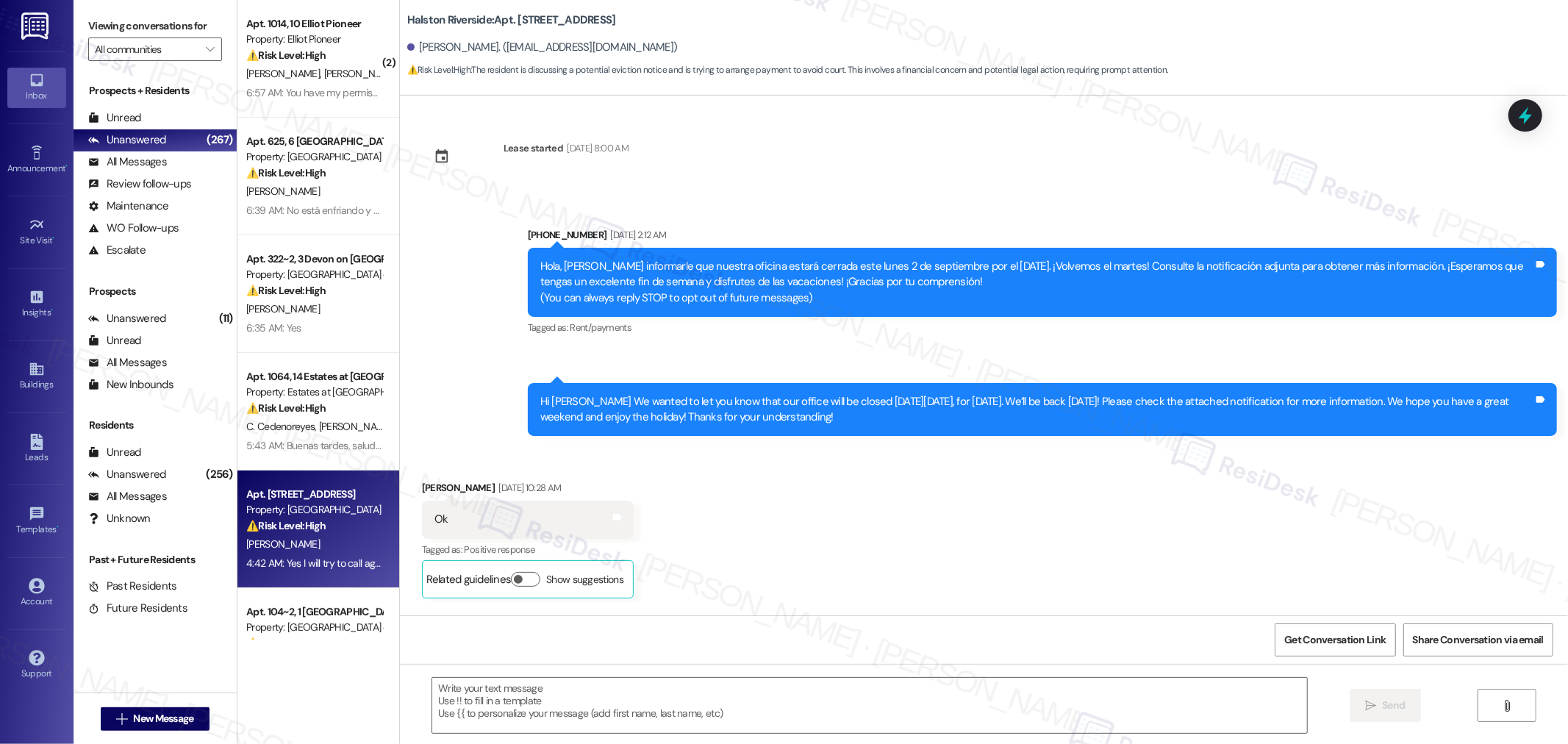
scroll to position [16132, 0]
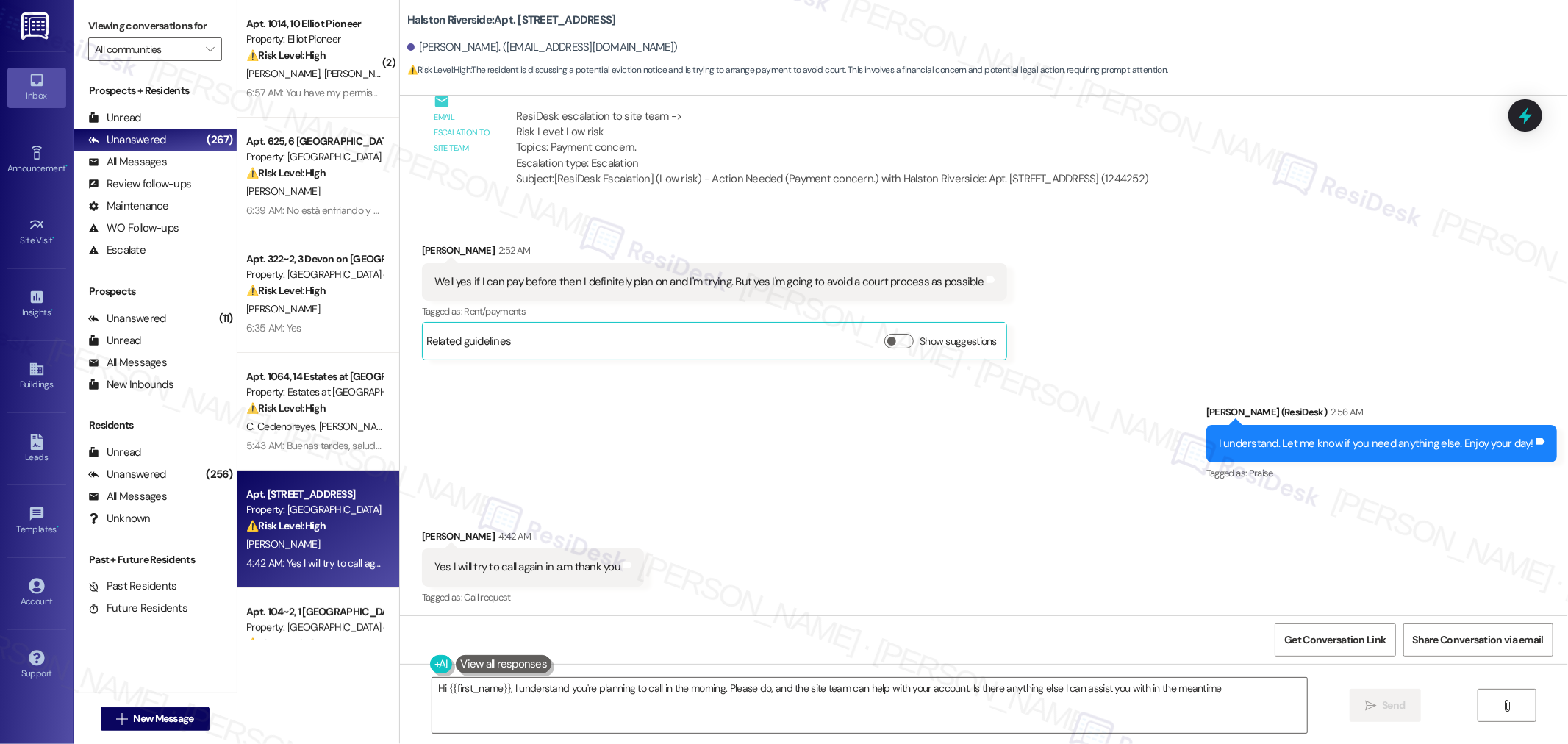
type textarea "Hi {{first_name}}, I understand you're planning to call in the morning. Please …"
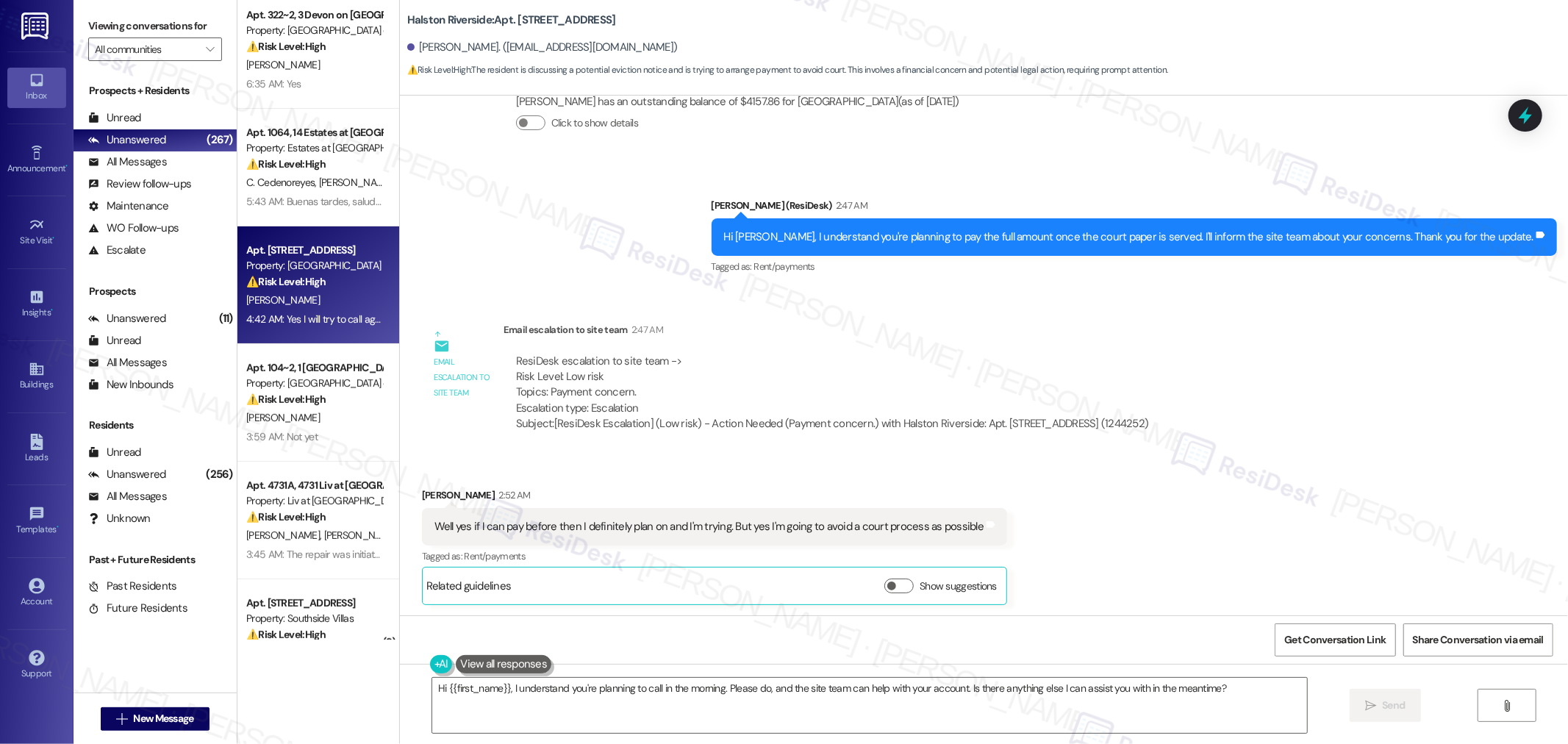
scroll to position [245, 0]
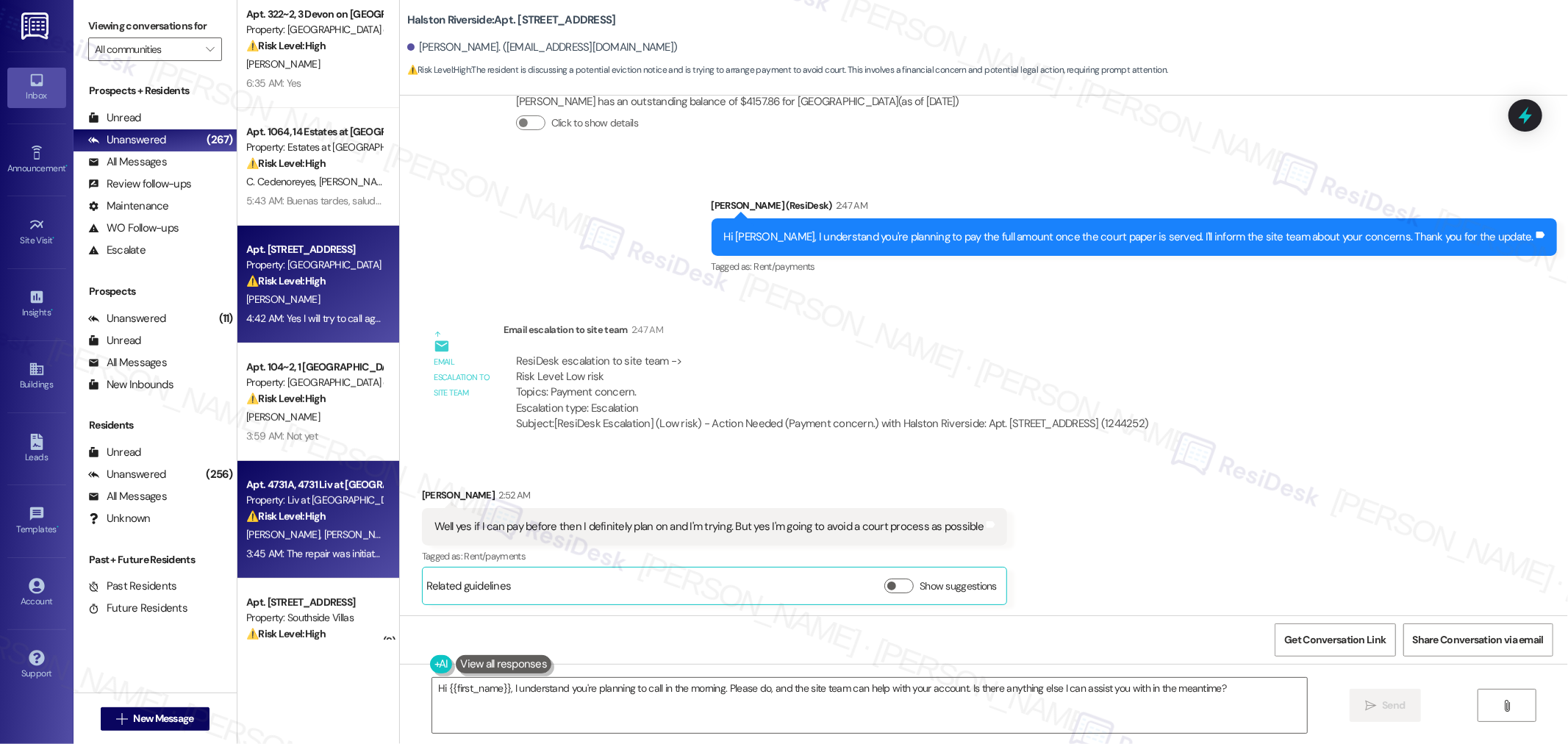
click at [309, 556] on div "3:45 AM: The repair was initiated but not completed. 3:45 AM: The repair was in…" at bounding box center [358, 554] width 224 height 13
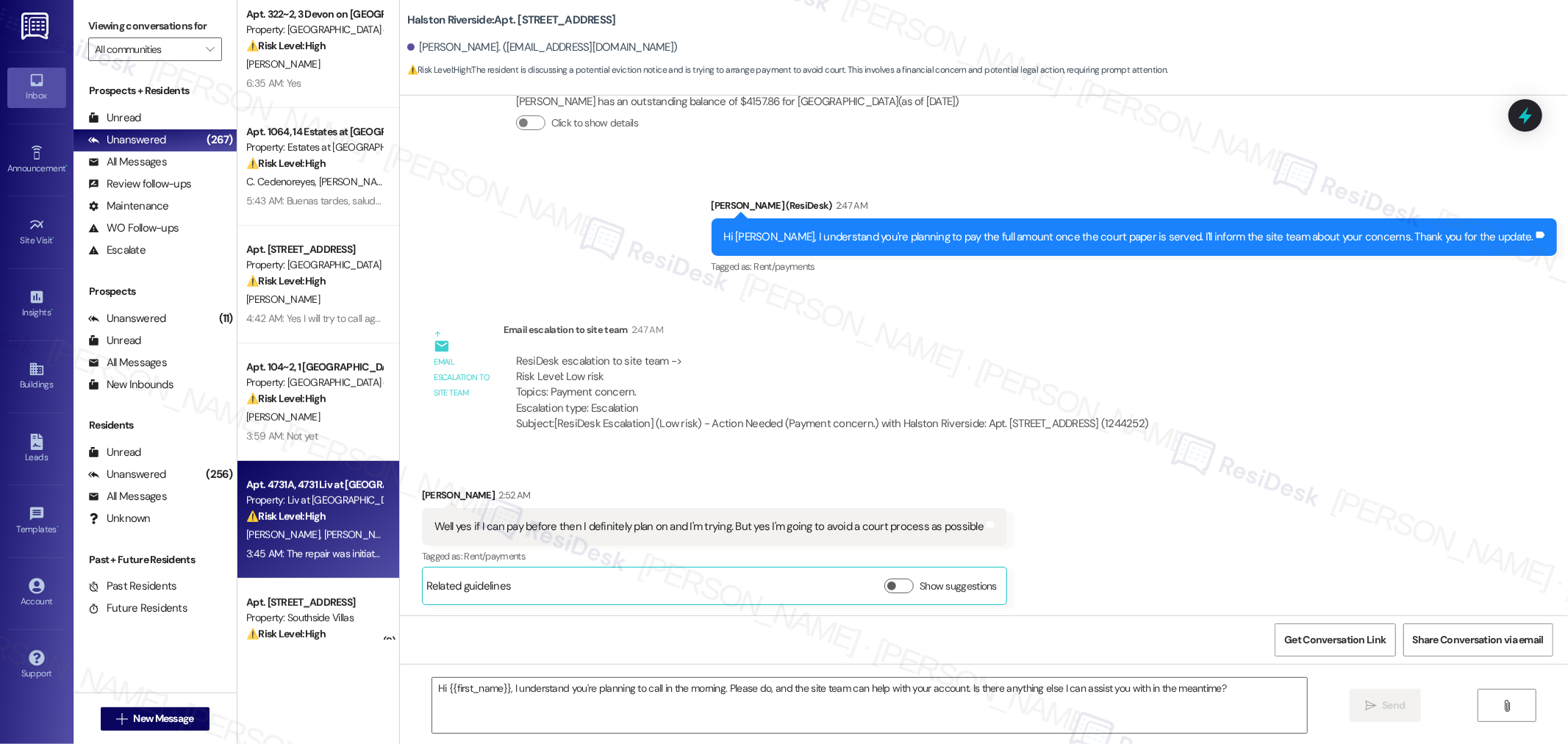
type textarea "Fetching suggested responses. Please feel free to read through the conversation…"
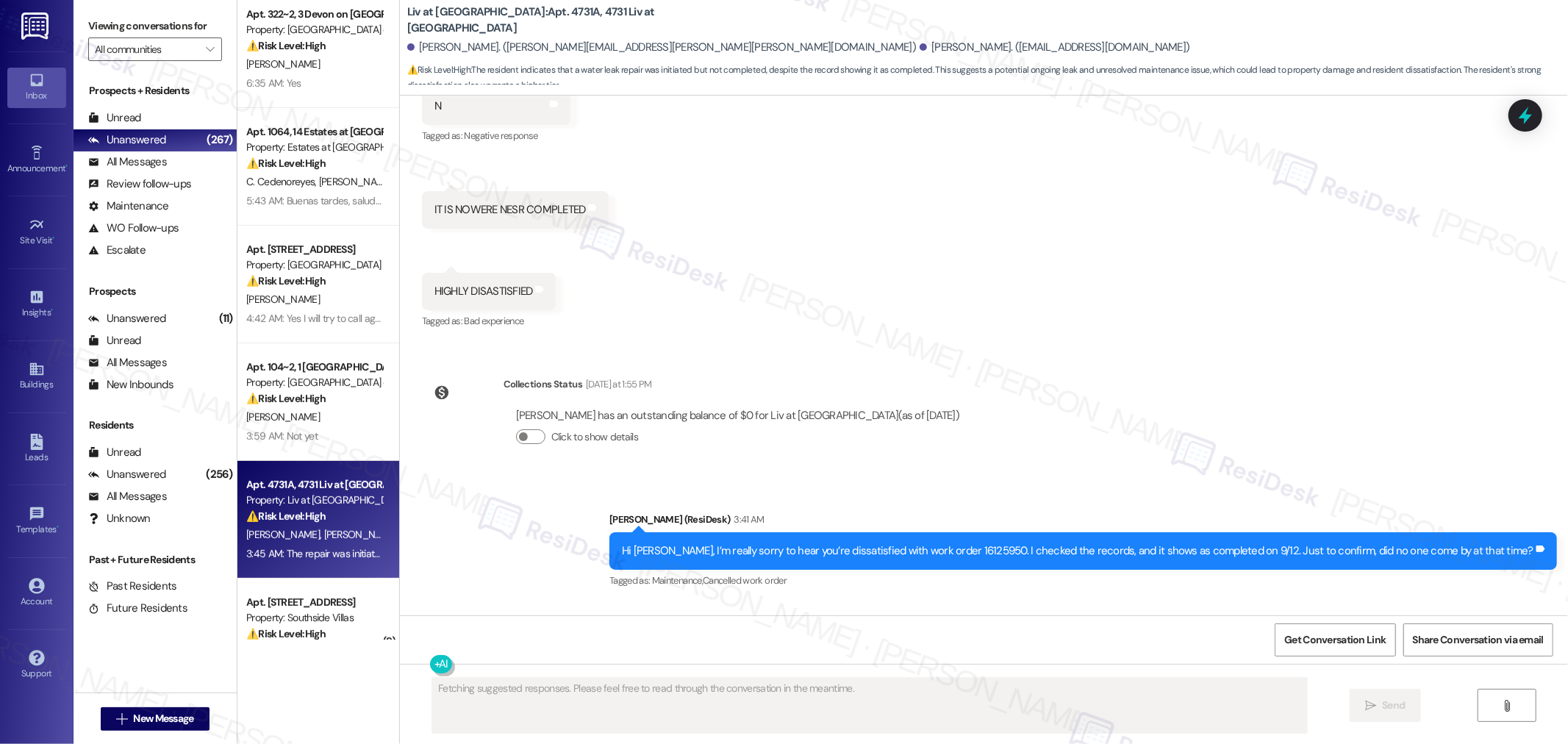
scroll to position [12290, 0]
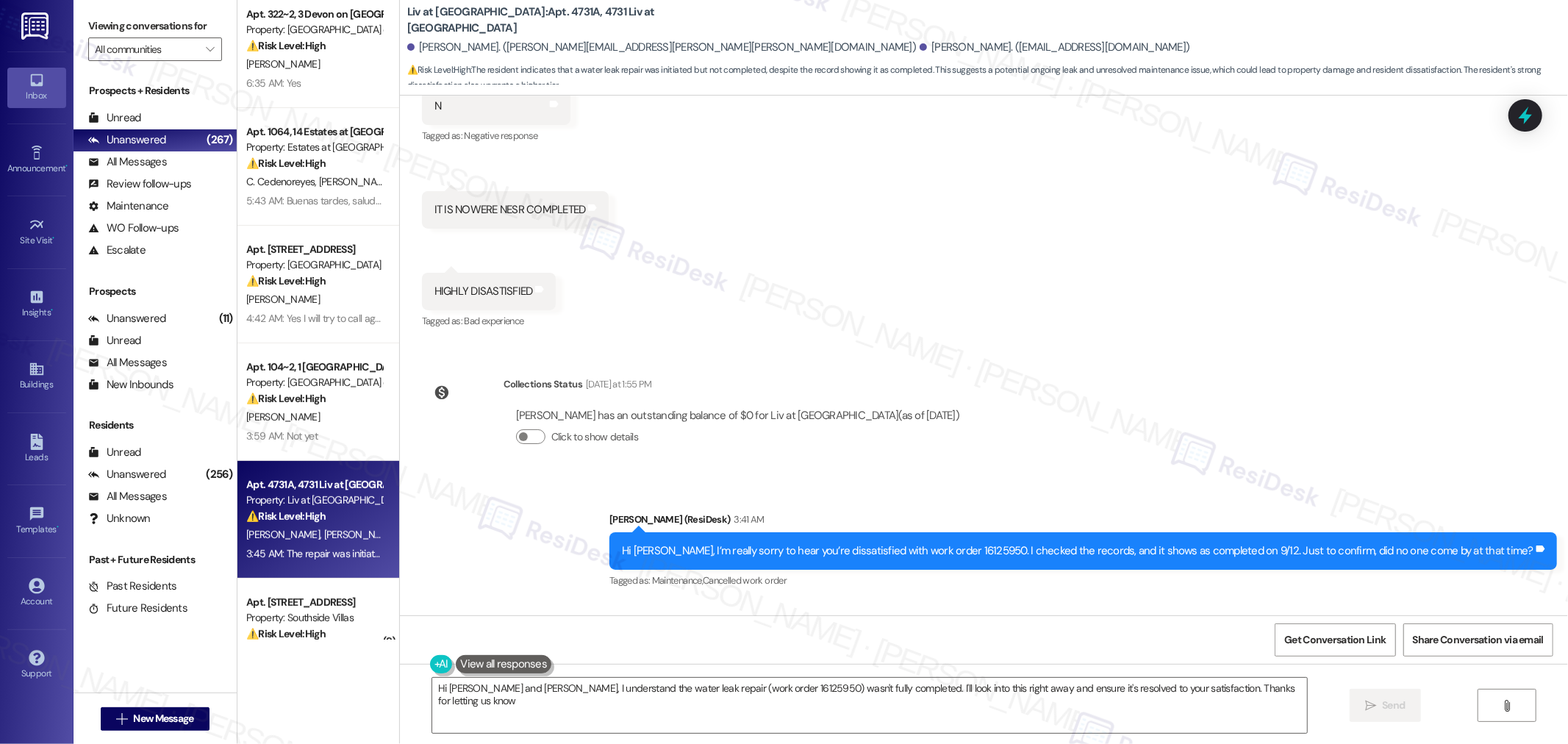
type textarea "Hi [PERSON_NAME] and [PERSON_NAME], I understand the water leak repair (work or…"
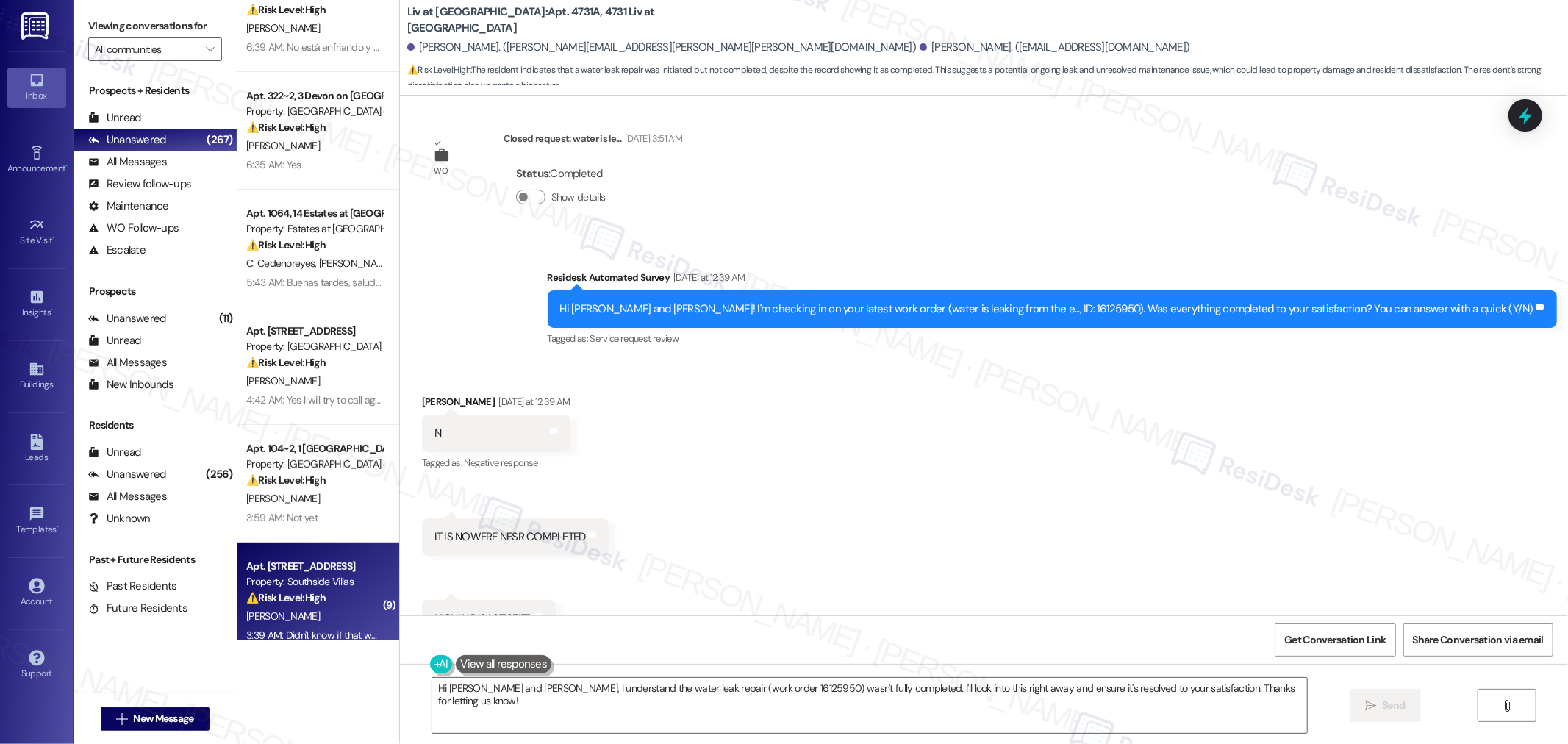
scroll to position [0, 0]
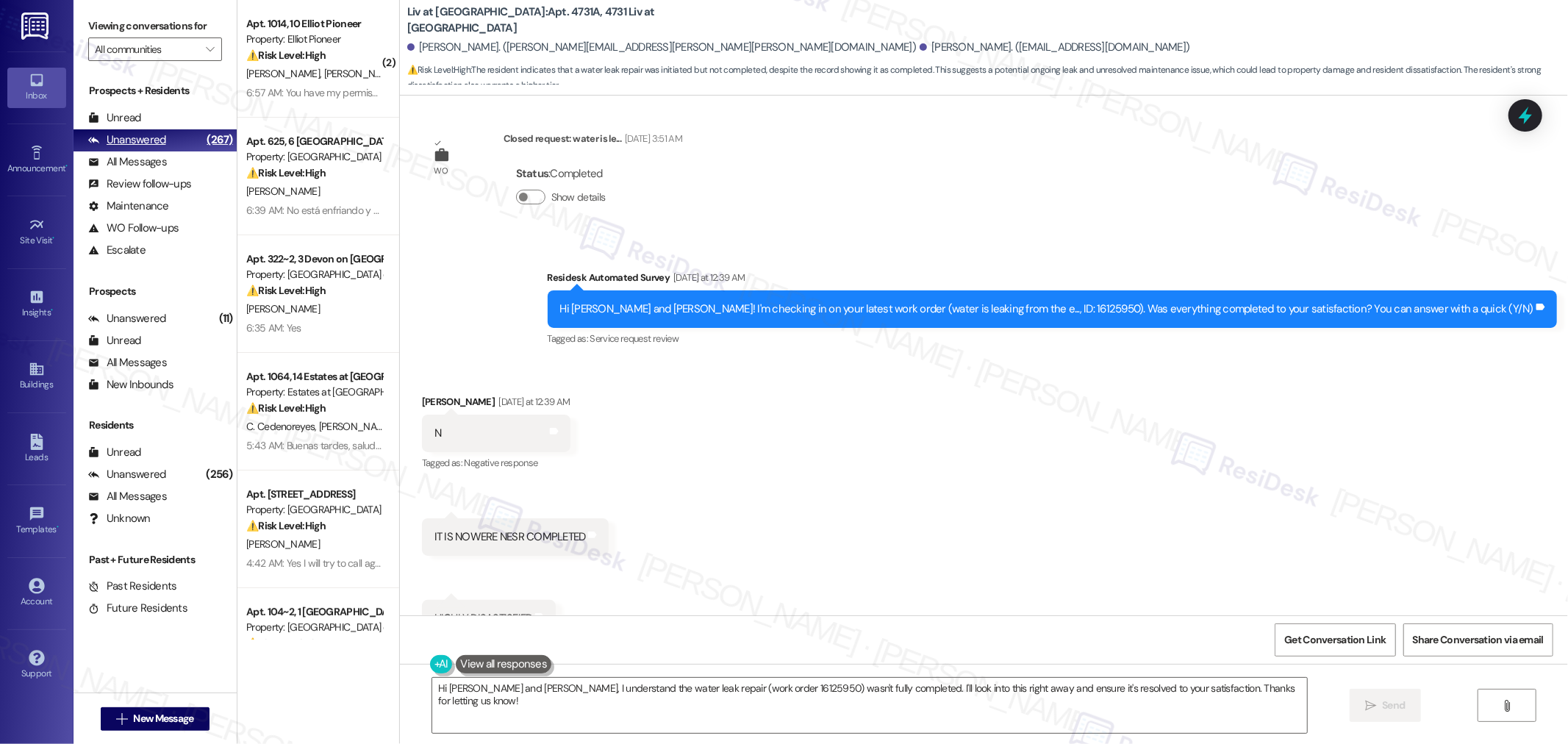
click at [122, 135] on div "Unanswered" at bounding box center [127, 140] width 78 height 16
click at [119, 113] on div "Unread" at bounding box center [115, 117] width 53 height 16
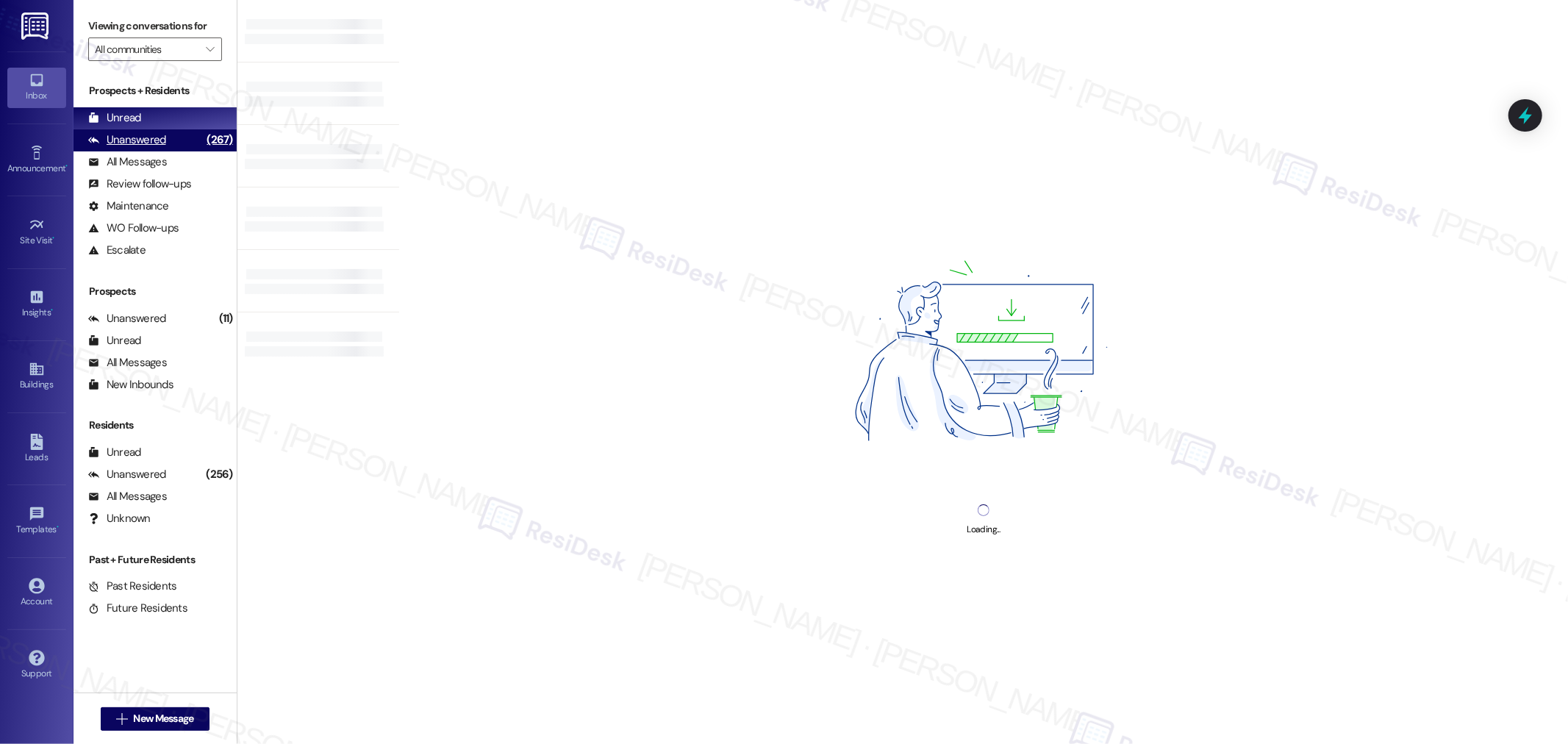
click at [123, 133] on div "Unanswered" at bounding box center [127, 140] width 78 height 16
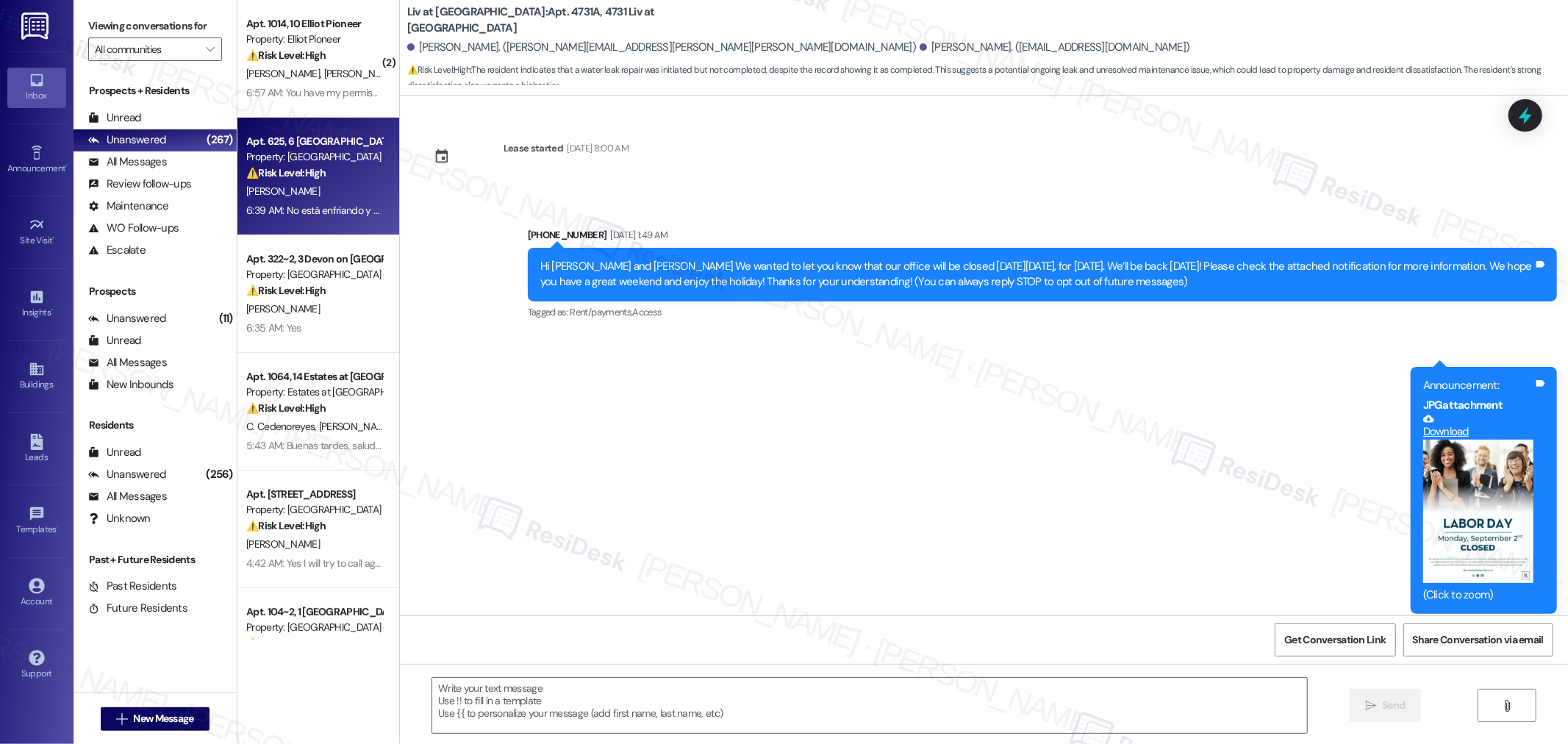
scroll to position [12413, 0]
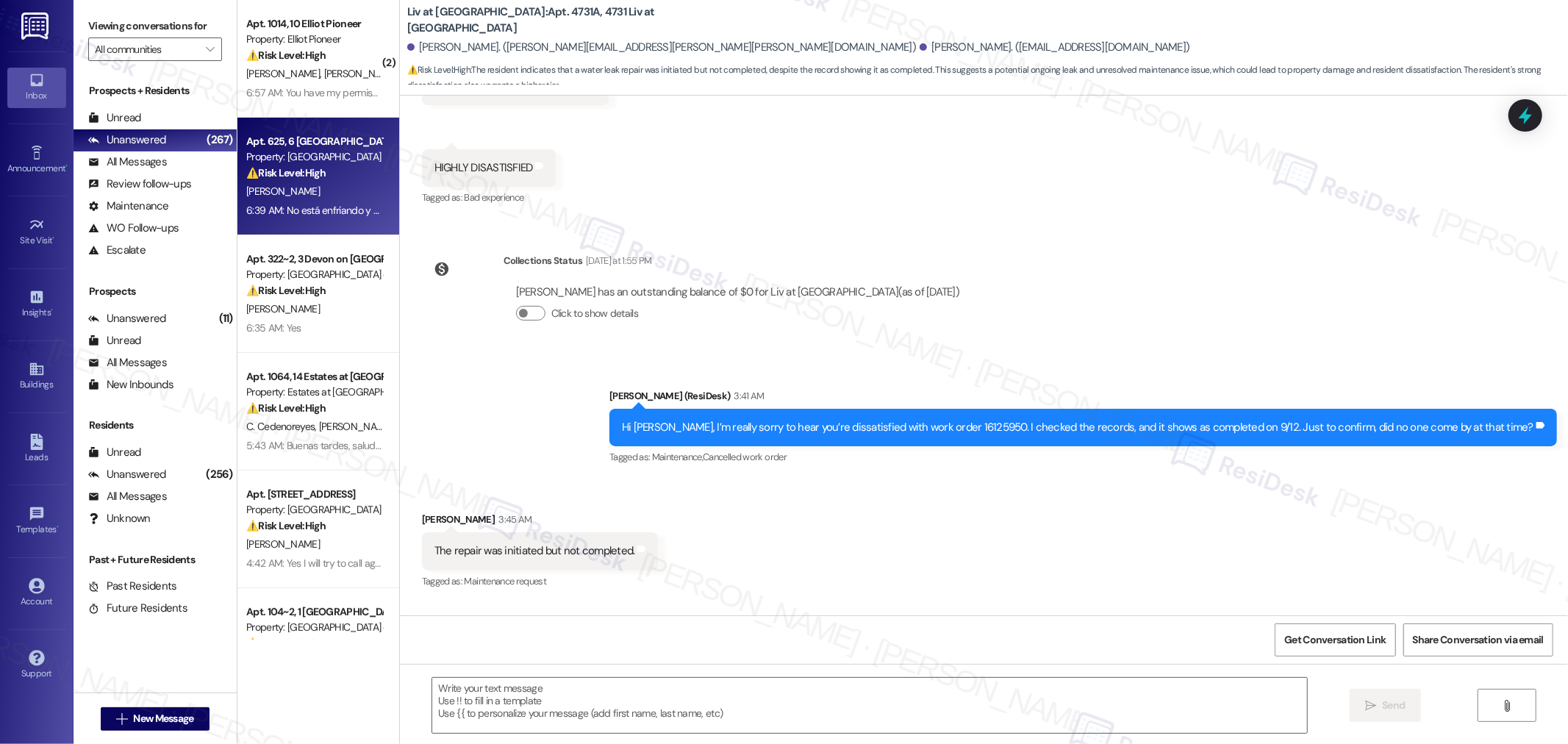
type textarea "Fetching suggested responses. Please feel free to read through the conversation…"
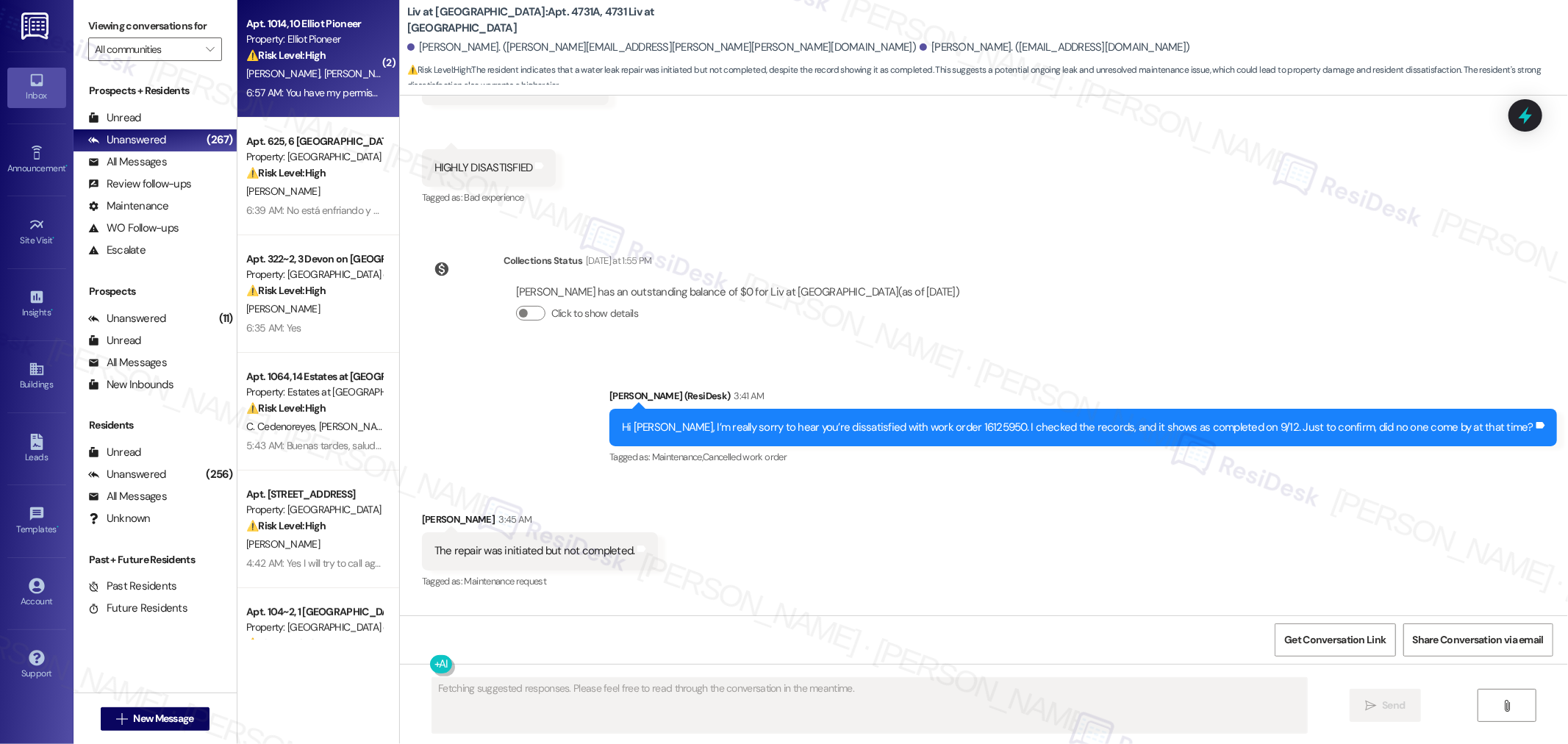
click at [323, 77] on span "[PERSON_NAME]" at bounding box center [360, 74] width 74 height 13
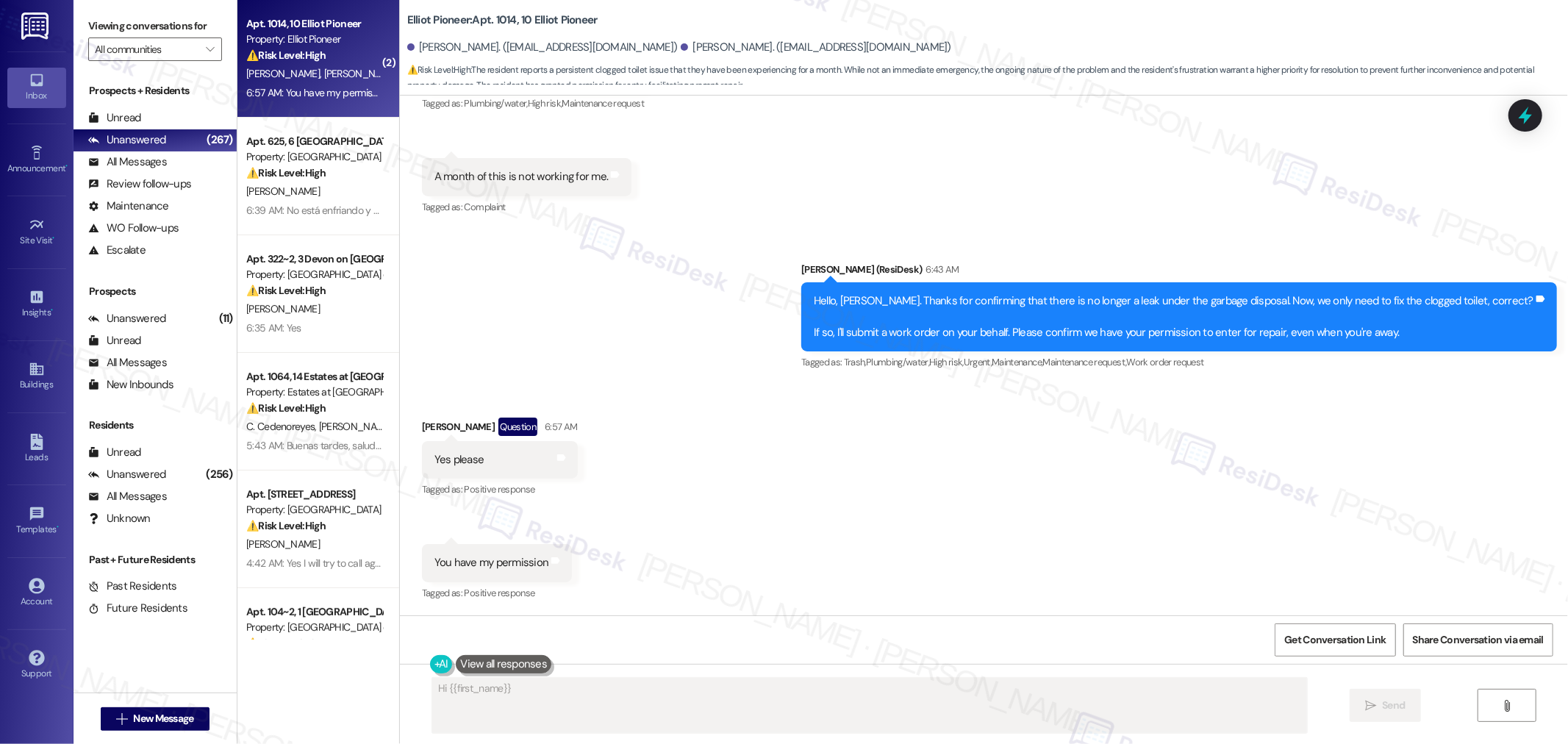
scroll to position [3794, 0]
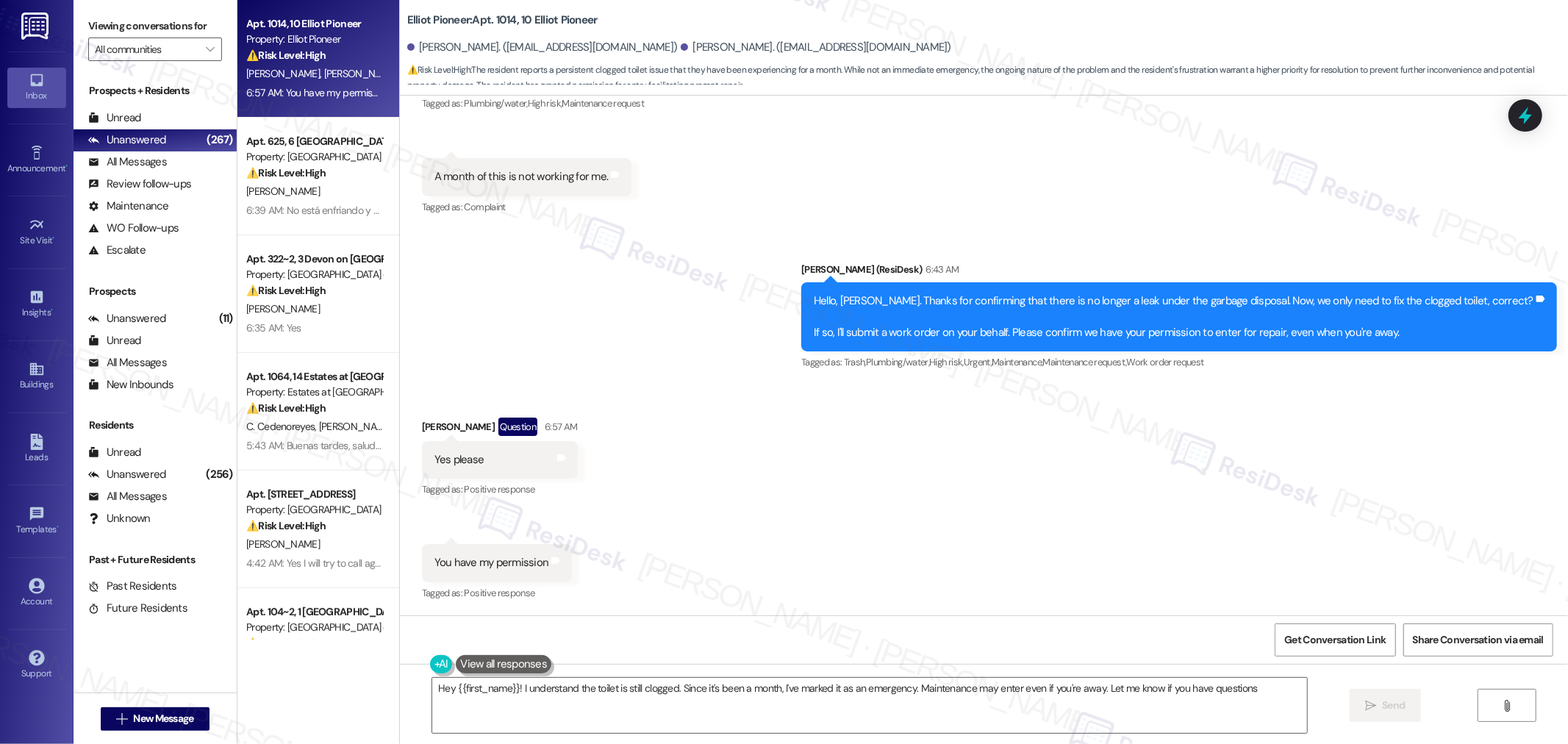
type textarea "Hey {{first_name}}! I understand the toilet is still clogged. Since it's been a…"
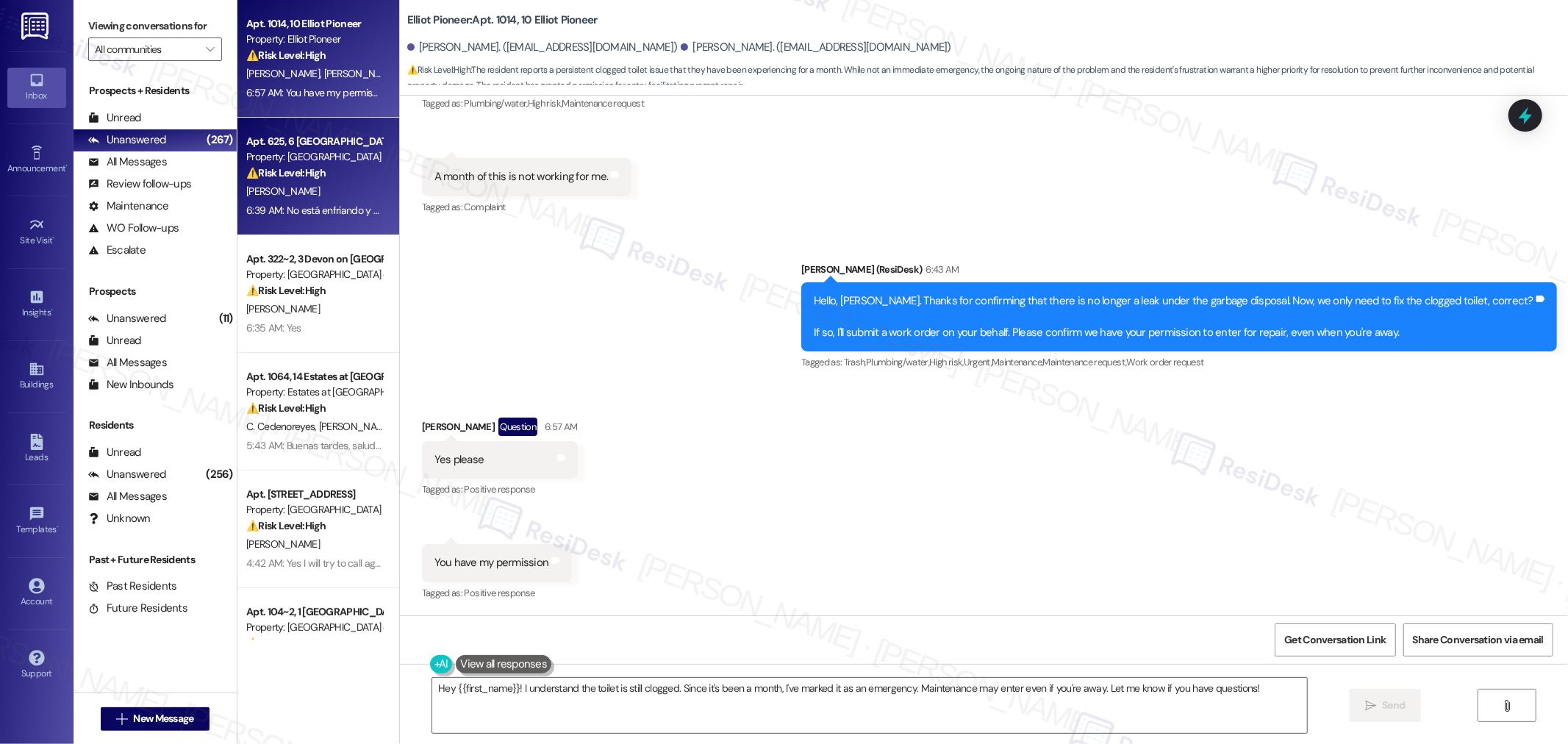
click at [303, 200] on div "[PERSON_NAME]" at bounding box center [314, 192] width 139 height 18
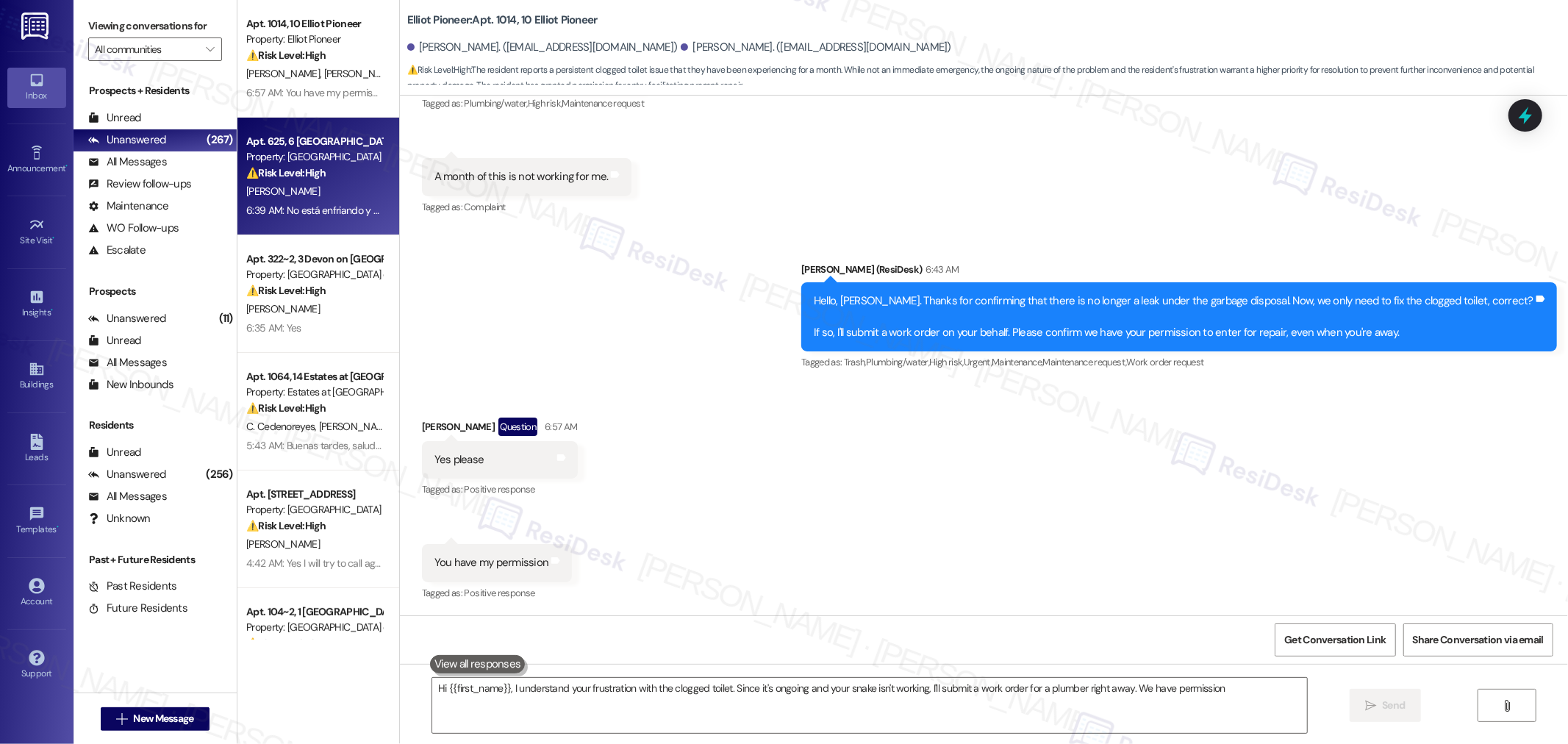
type textarea "Hi {{first_name}}, I understand your frustration with the clogged toilet. Since…"
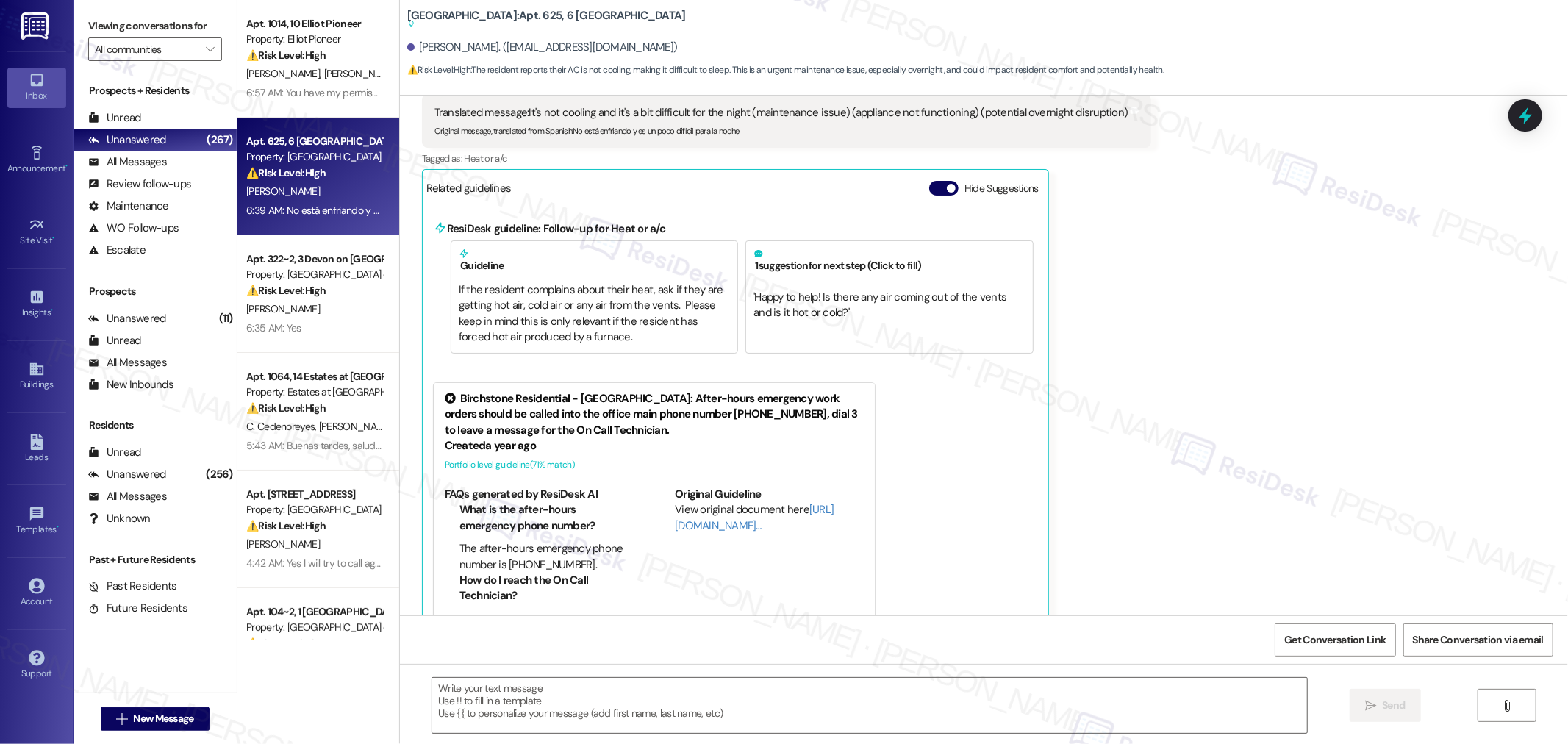
type textarea "Fetching suggested responses. Please feel free to read through the conversation…"
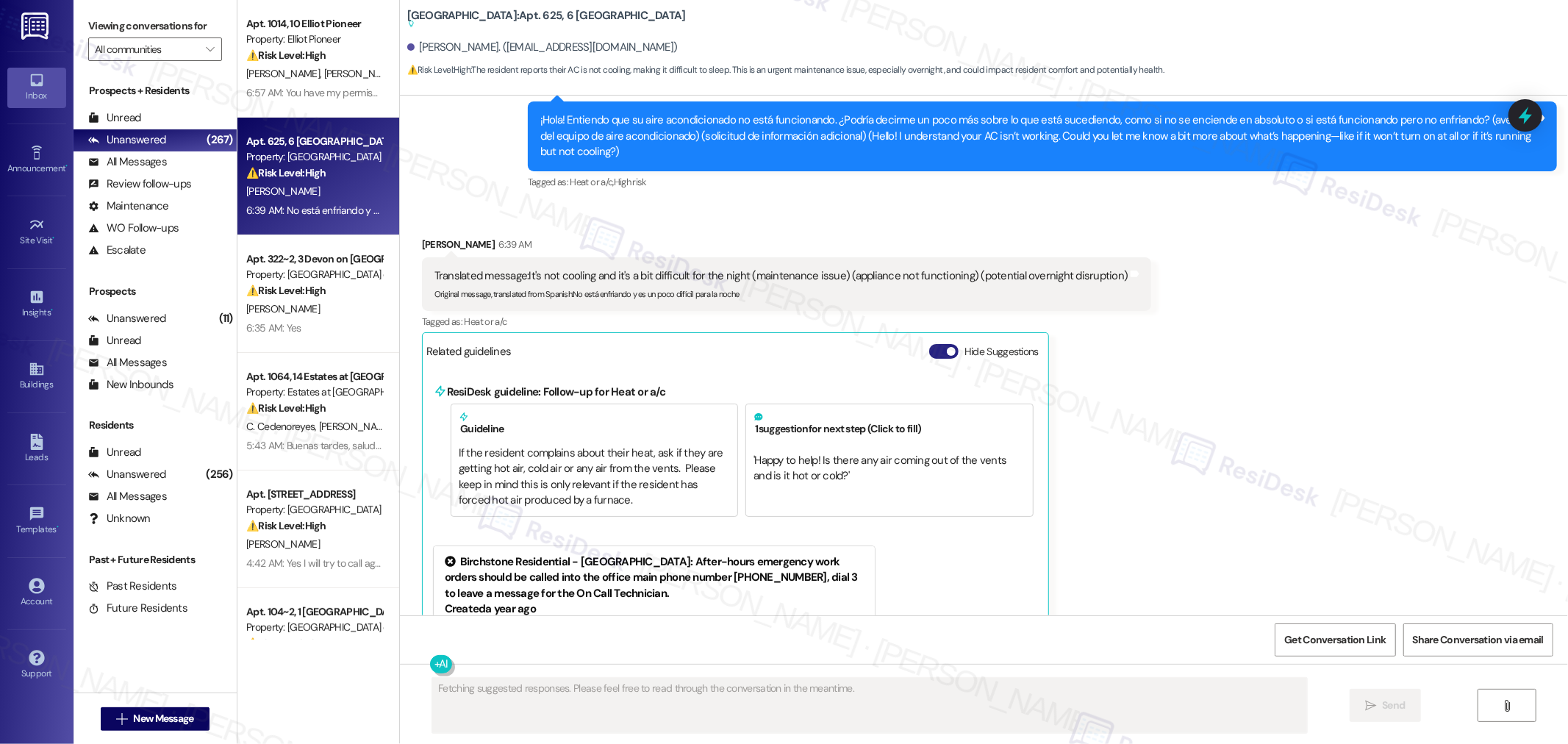
click at [932, 344] on button "Hide Suggestions" at bounding box center [944, 351] width 30 height 15
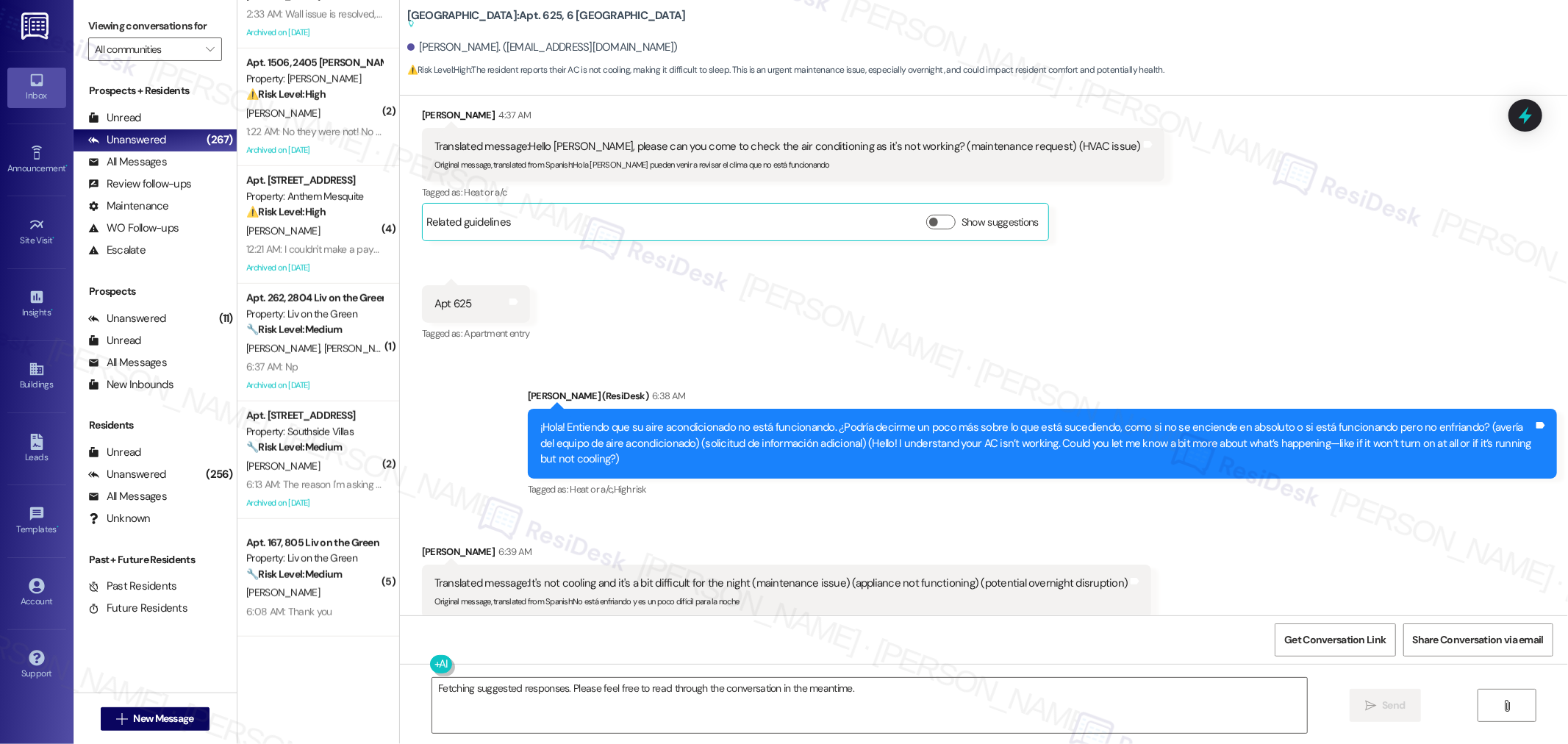
scroll to position [817, 0]
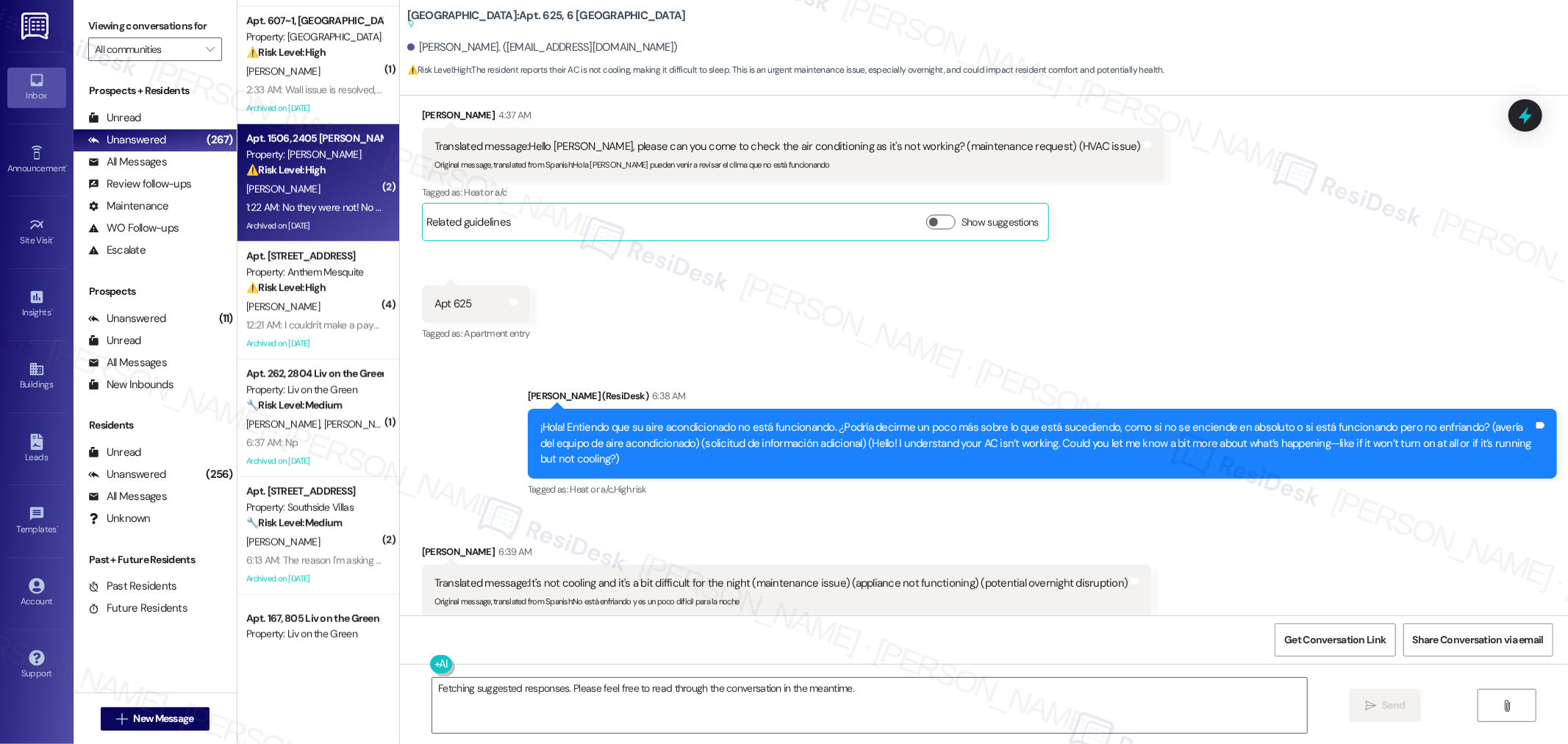
click at [342, 217] on div "Archived on [DATE]" at bounding box center [314, 226] width 139 height 18
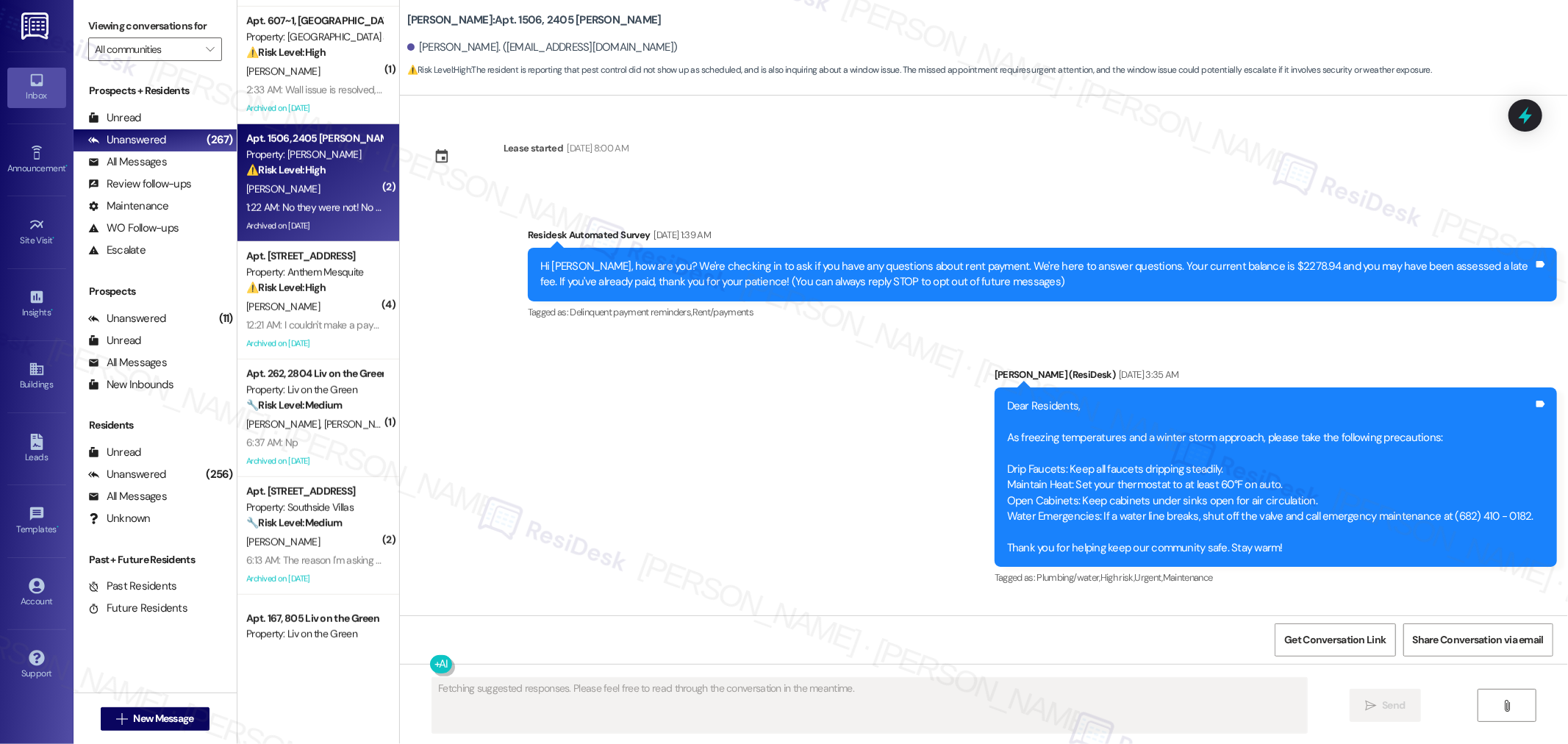
scroll to position [27826, 0]
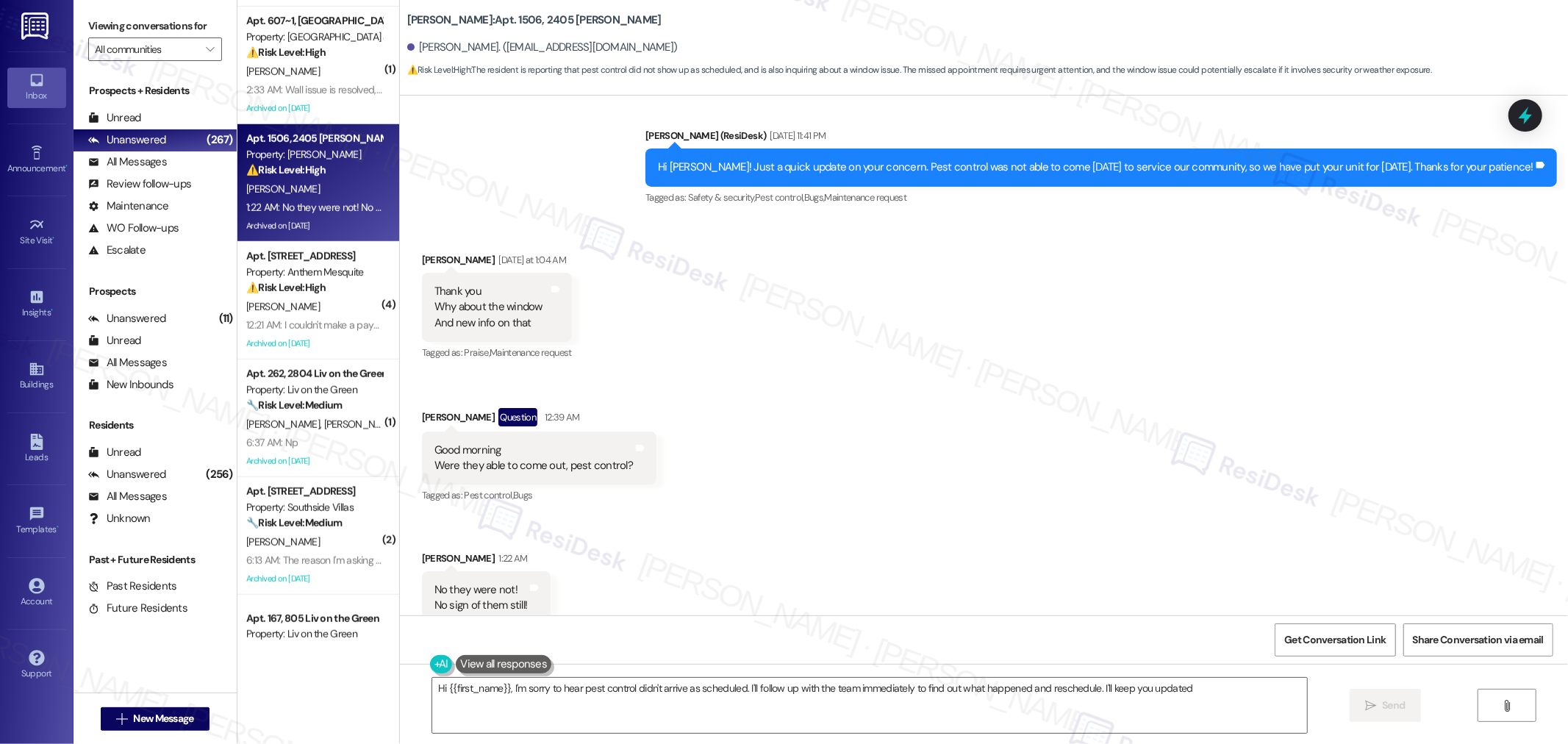
type textarea "Hi {{first_name}}, I'm sorry to hear pest control didn't arrive as scheduled. I…"
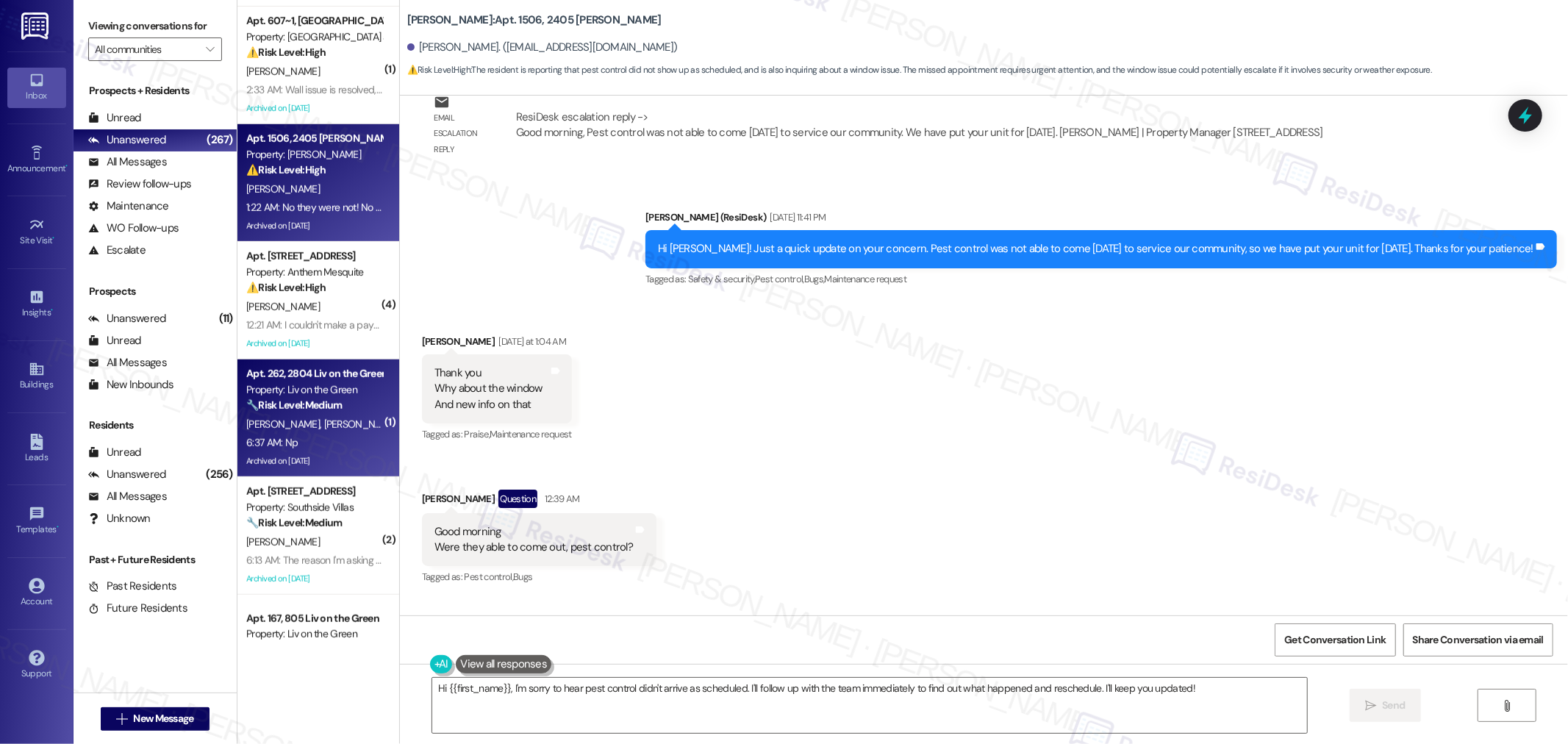
scroll to position [735, 0]
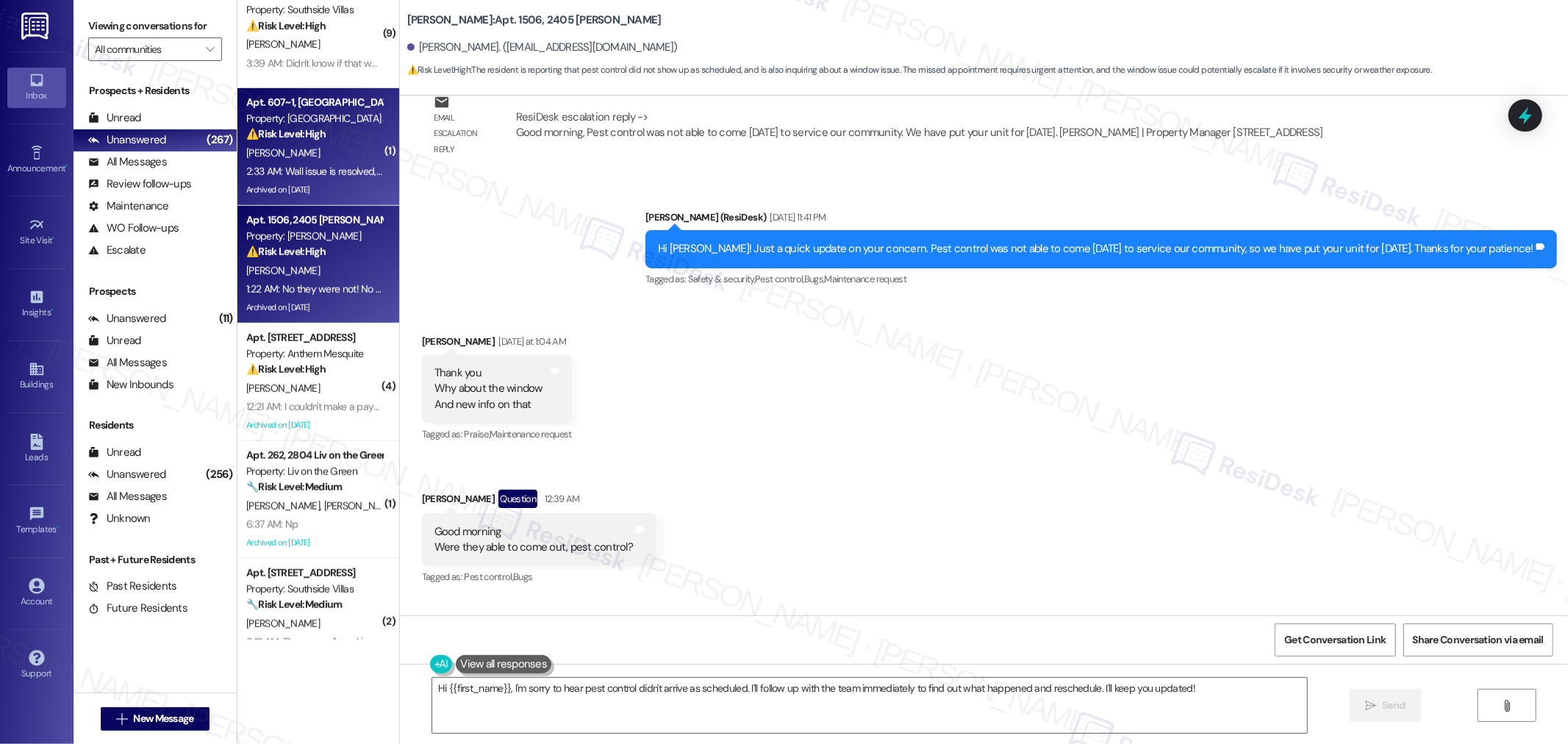
click at [322, 183] on div "Archived on [DATE]" at bounding box center [314, 190] width 139 height 18
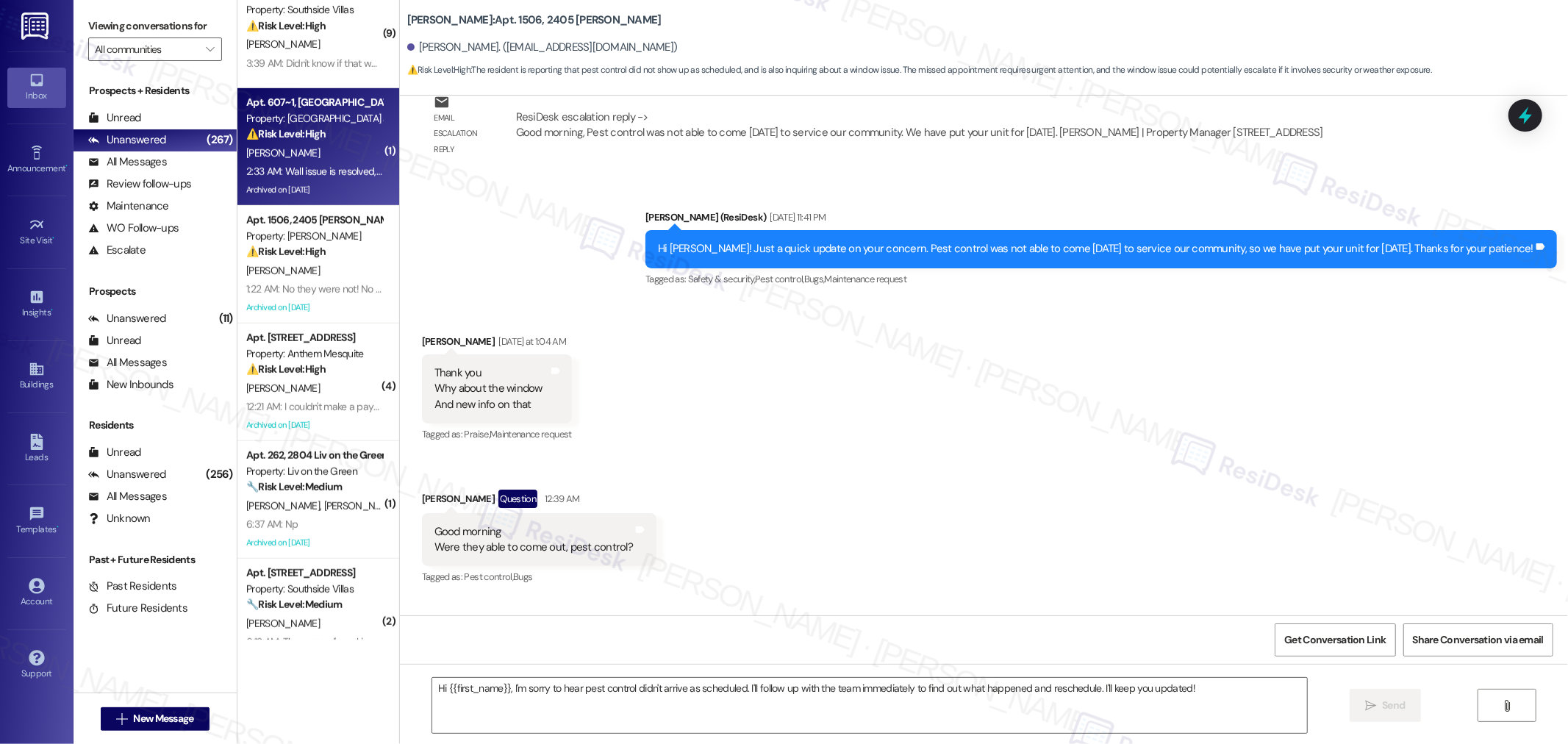
type textarea "Fetching suggested responses. Please feel free to read through the conversation…"
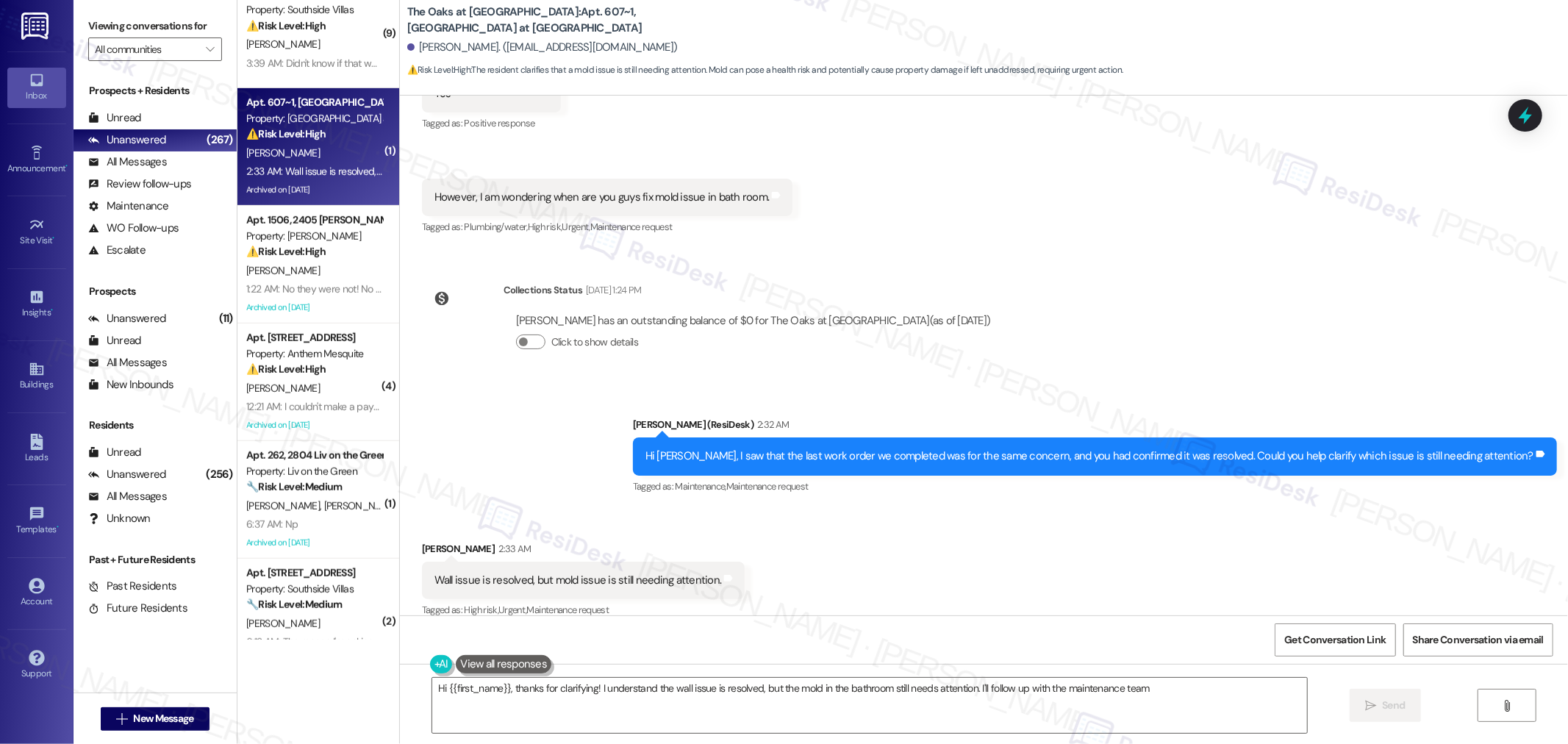
scroll to position [11549, 0]
type textarea "Hi {{first_name}}, thanks for clarifying! I understand the wall issue is resolv…"
click at [1108, 476] on div "Tagged as: Maintenance , Click to highlight conversations about Maintenance Mai…" at bounding box center [1095, 487] width 924 height 21
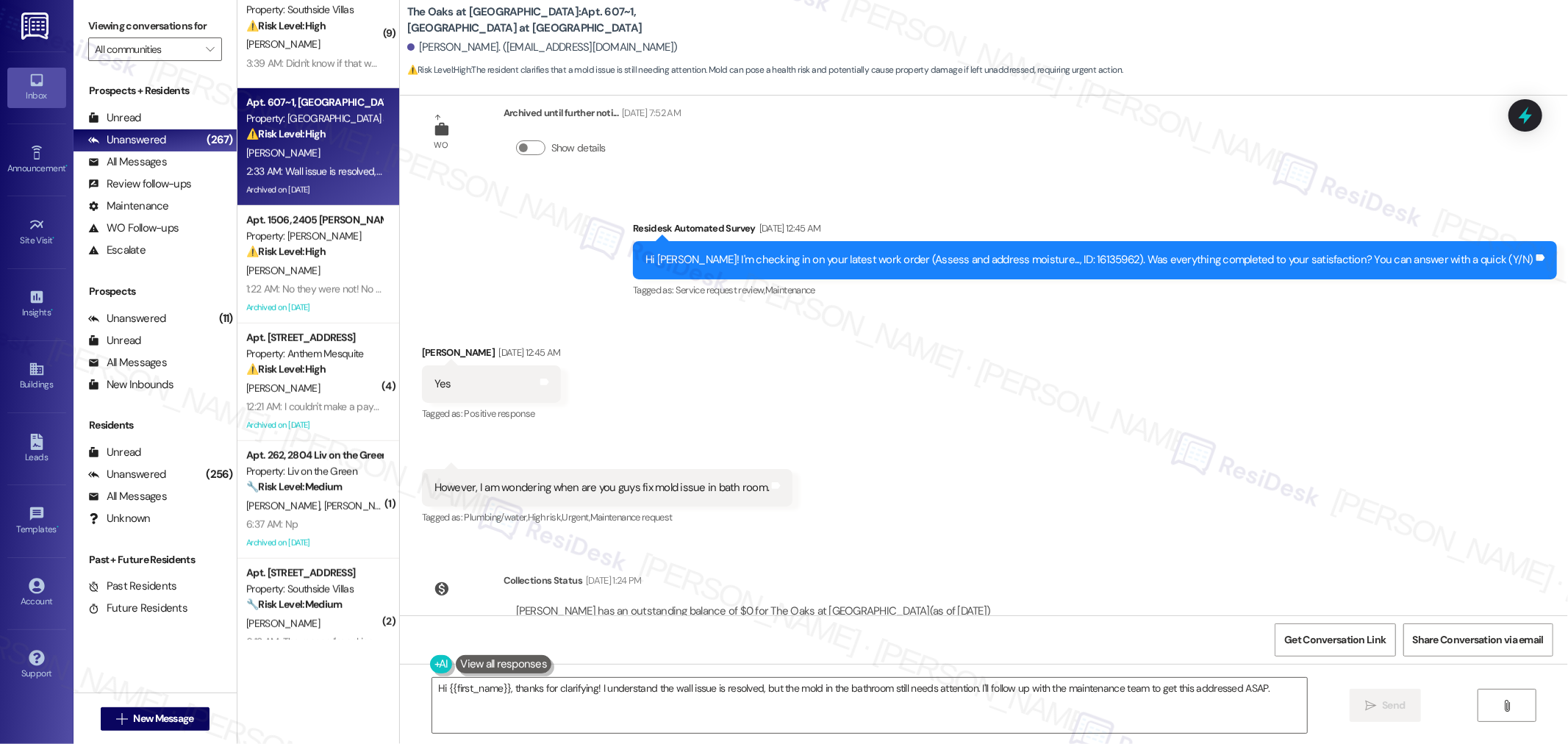
scroll to position [11222, 0]
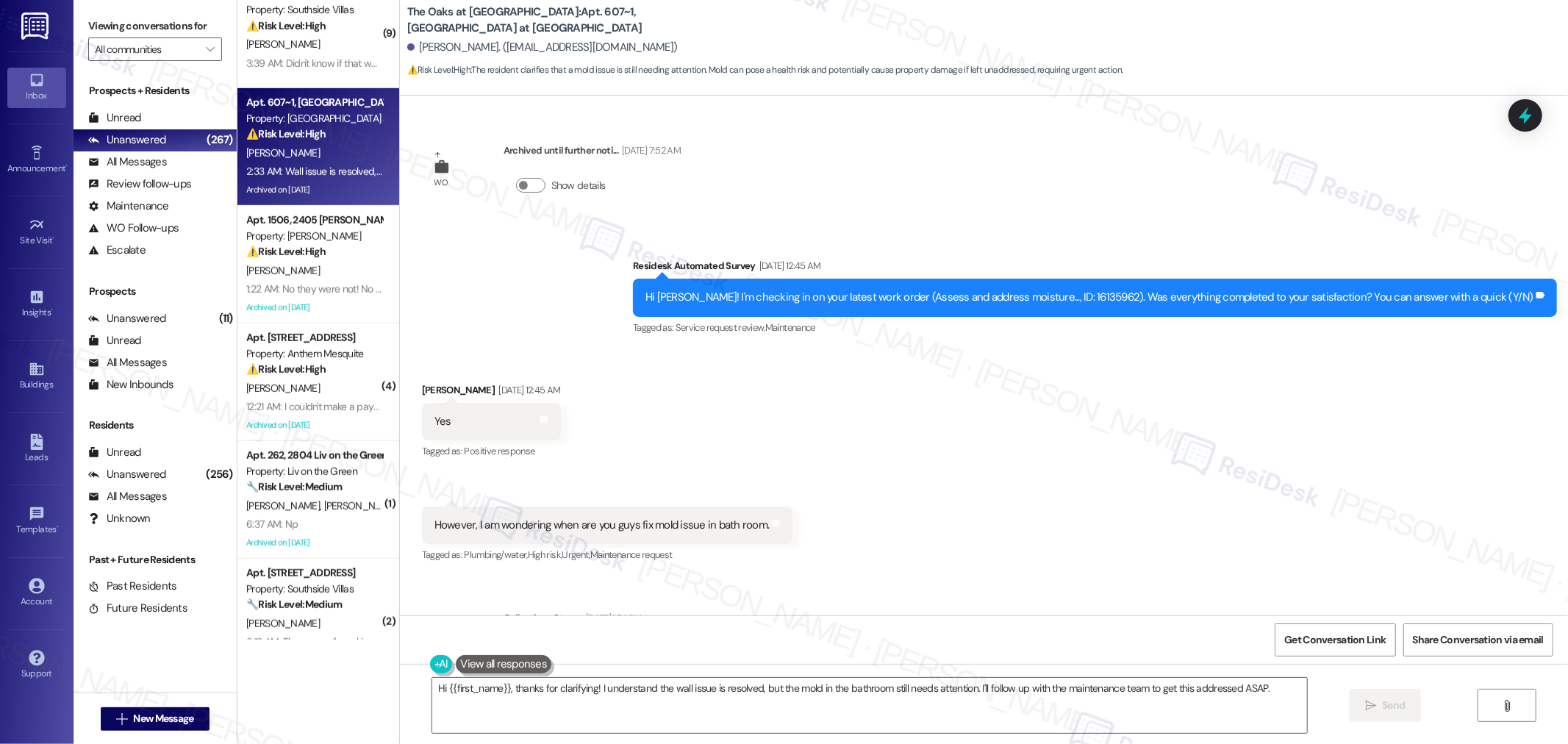
click at [1126, 468] on div "Received via SMS [PERSON_NAME] [DATE] 12:45 AM Yes Tags and notes Tagged as: Po…" at bounding box center [984, 463] width 1168 height 228
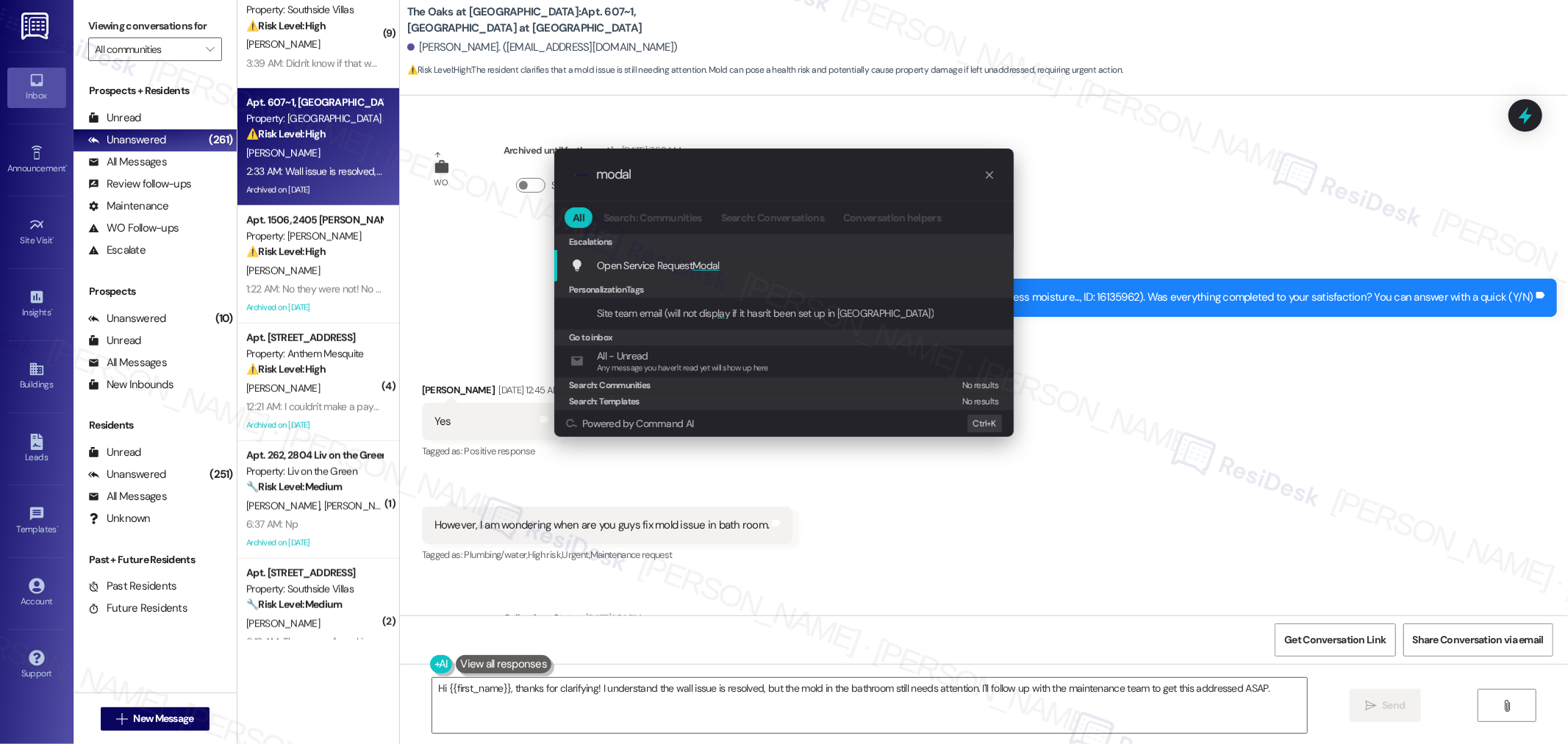
click at [739, 265] on div "Open Service Request Modal Add shortcut" at bounding box center [785, 265] width 430 height 17
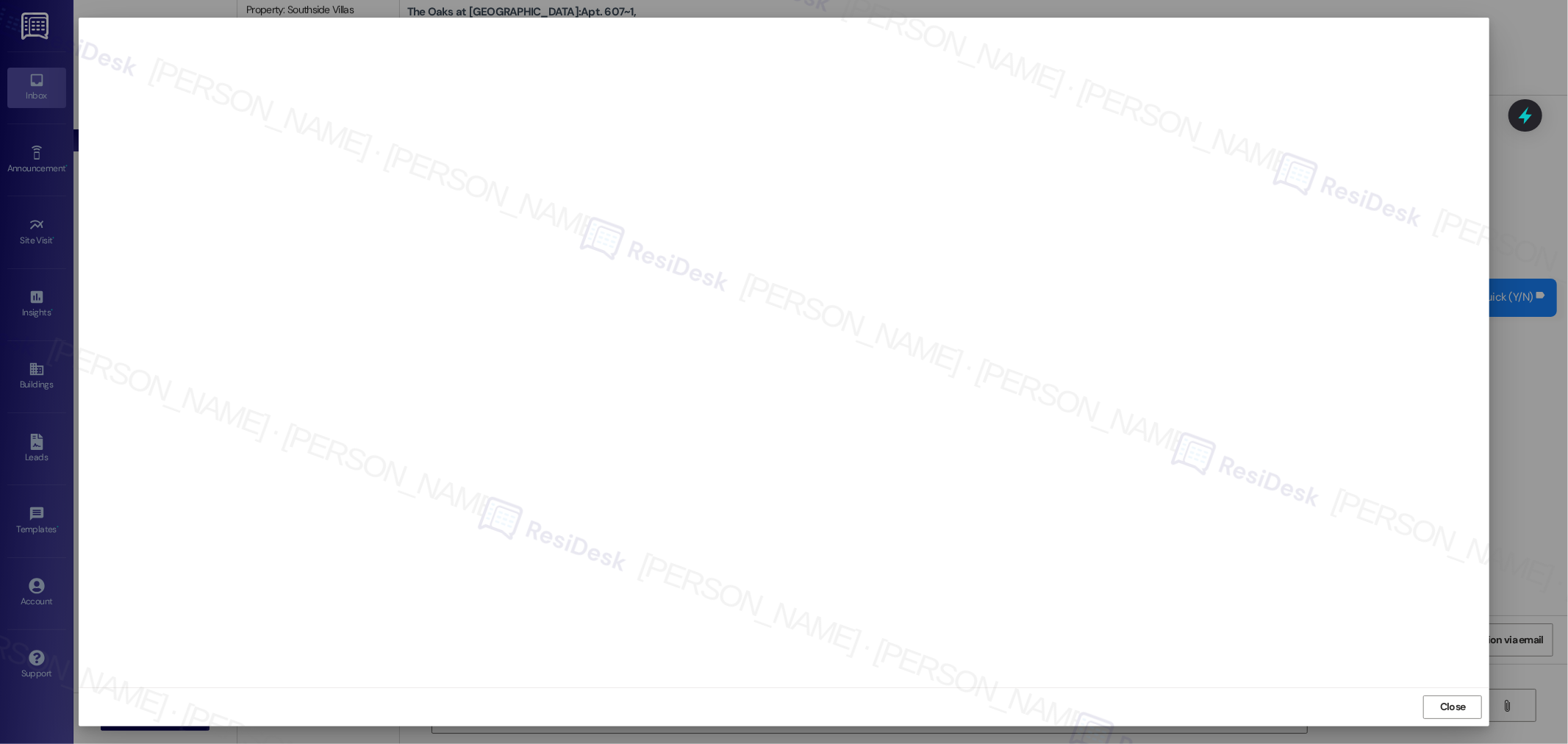
click at [1519, 406] on div at bounding box center [784, 372] width 1568 height 744
click at [1461, 702] on span "Close" at bounding box center [1452, 707] width 26 height 16
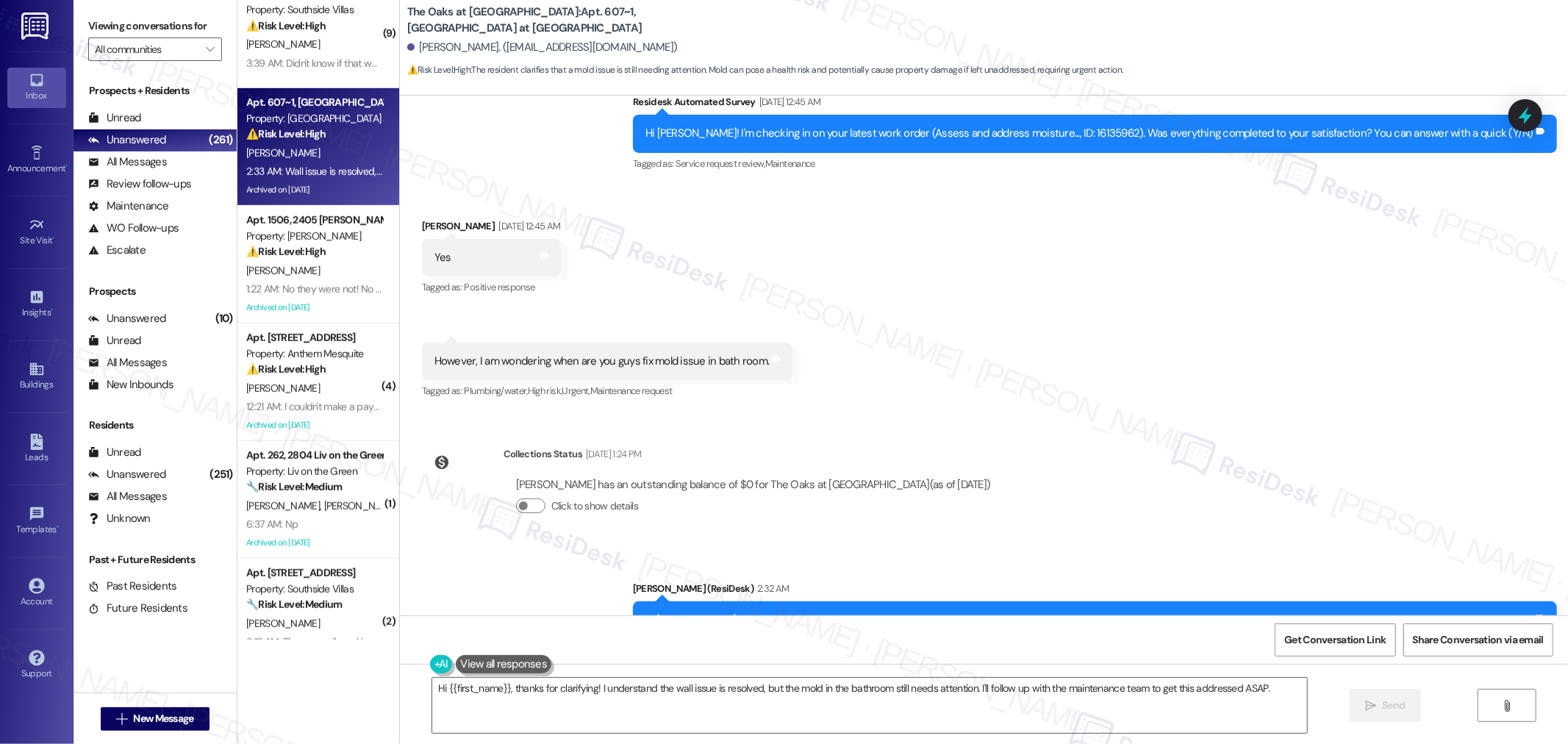
scroll to position [11549, 0]
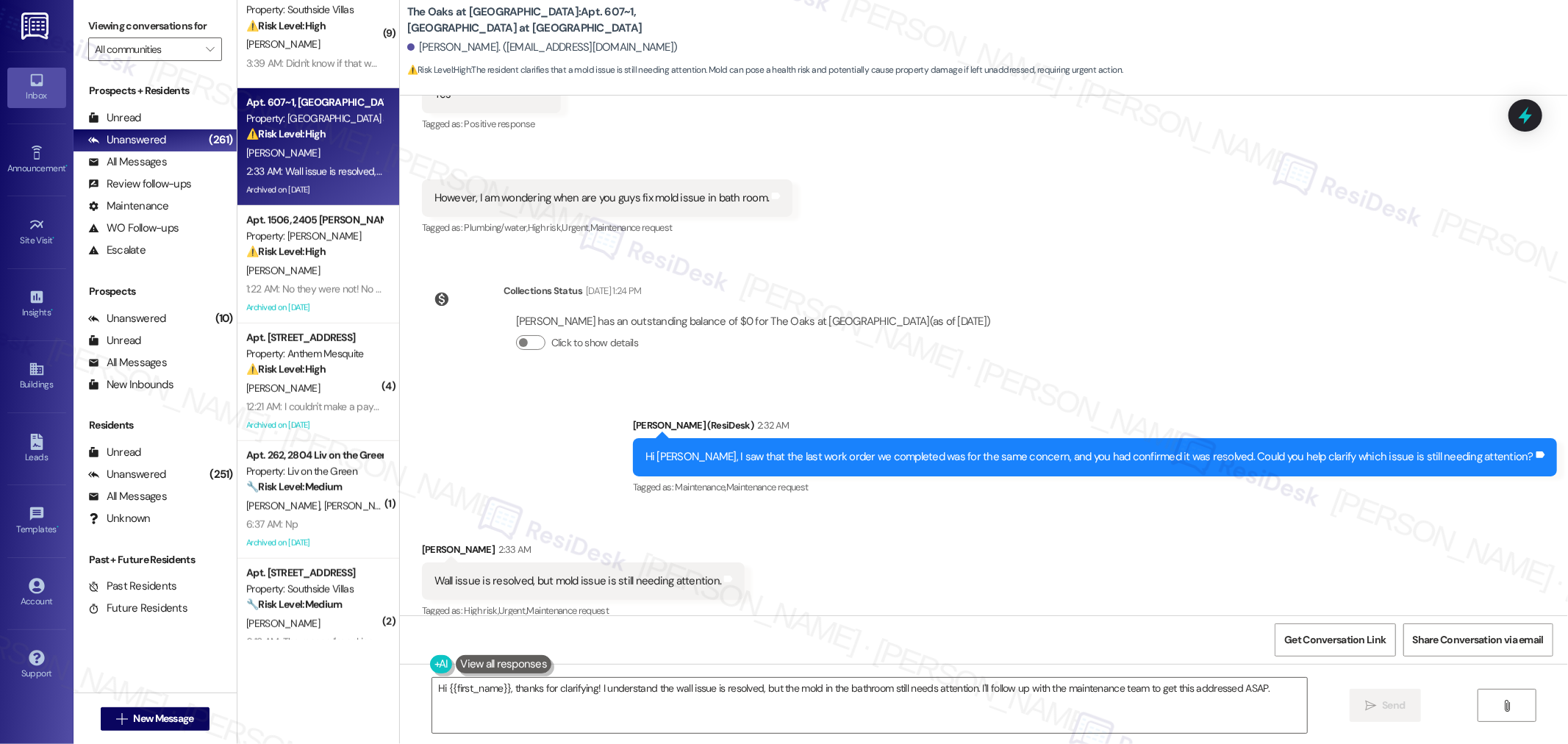
click at [634, 562] on div "Wall issue is resolved, but mold issue is still needing attention. Tags and not…" at bounding box center [583, 580] width 323 height 37
click at [640, 574] on div "Wall issue is resolved, but mold issue is still needing attention." at bounding box center [578, 581] width 288 height 16
copy div "Wall issue is resolved, but mold issue is still needing attention. Tags and not…"
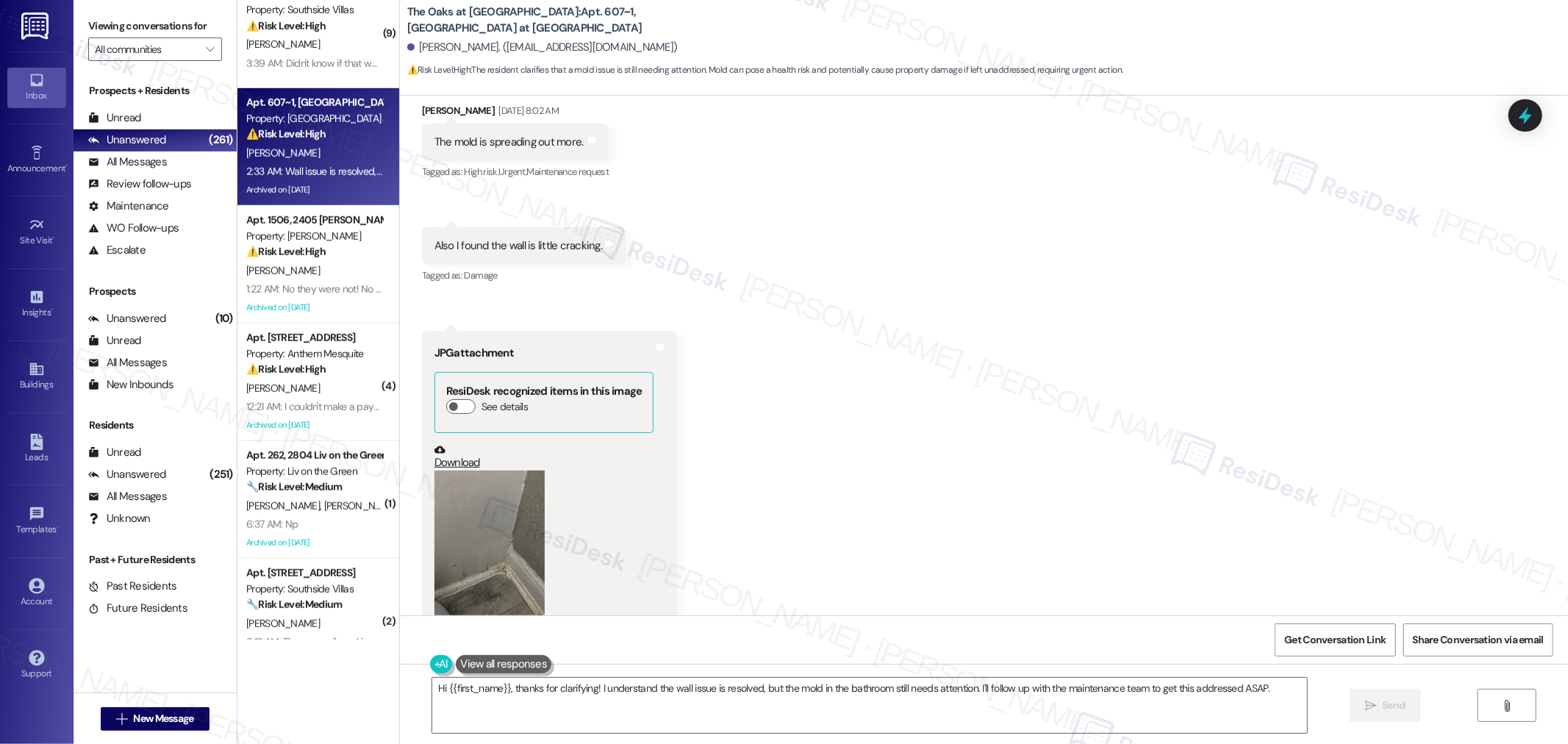
scroll to position [10242, 0]
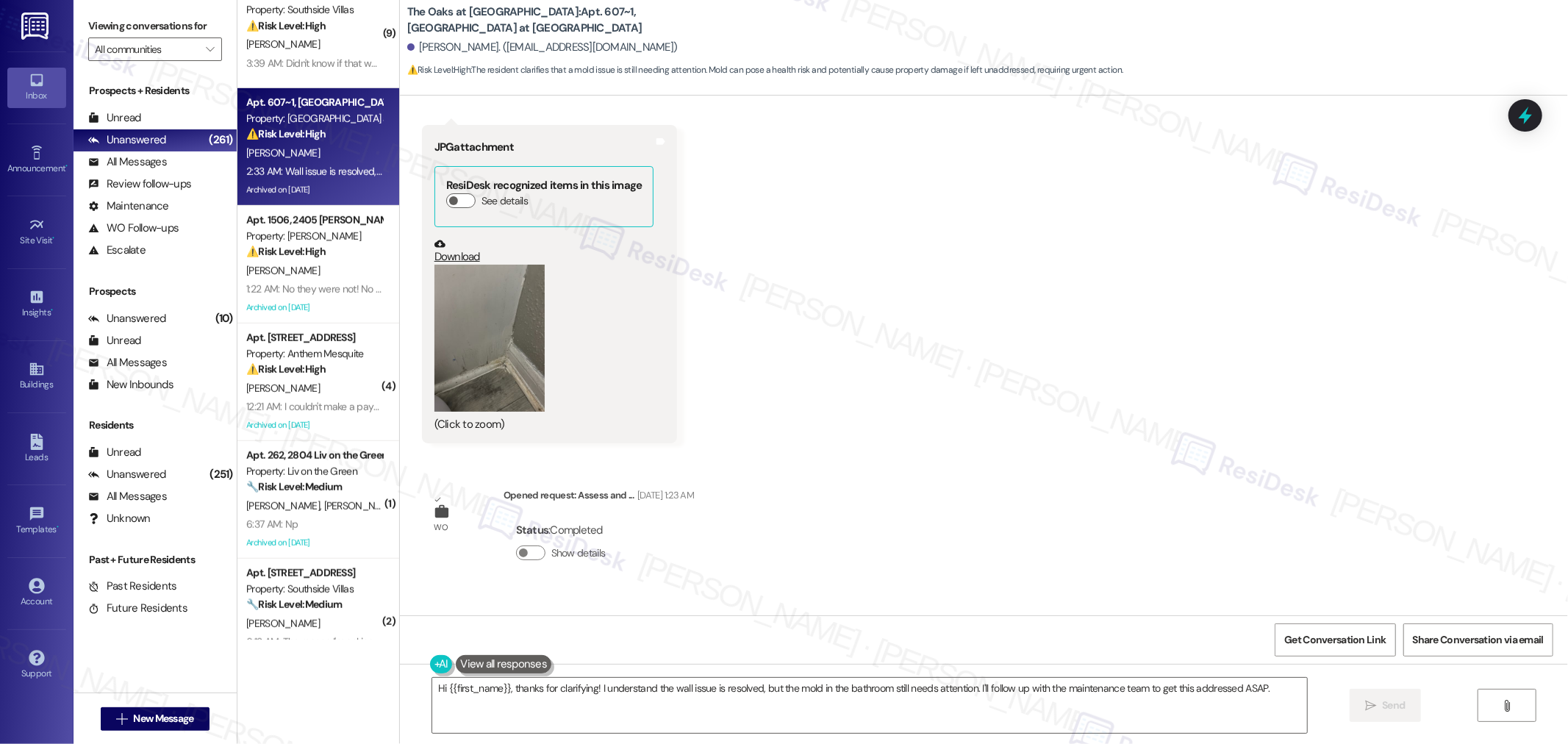
click at [489, 274] on button "Zoom image" at bounding box center [489, 338] width 110 height 147
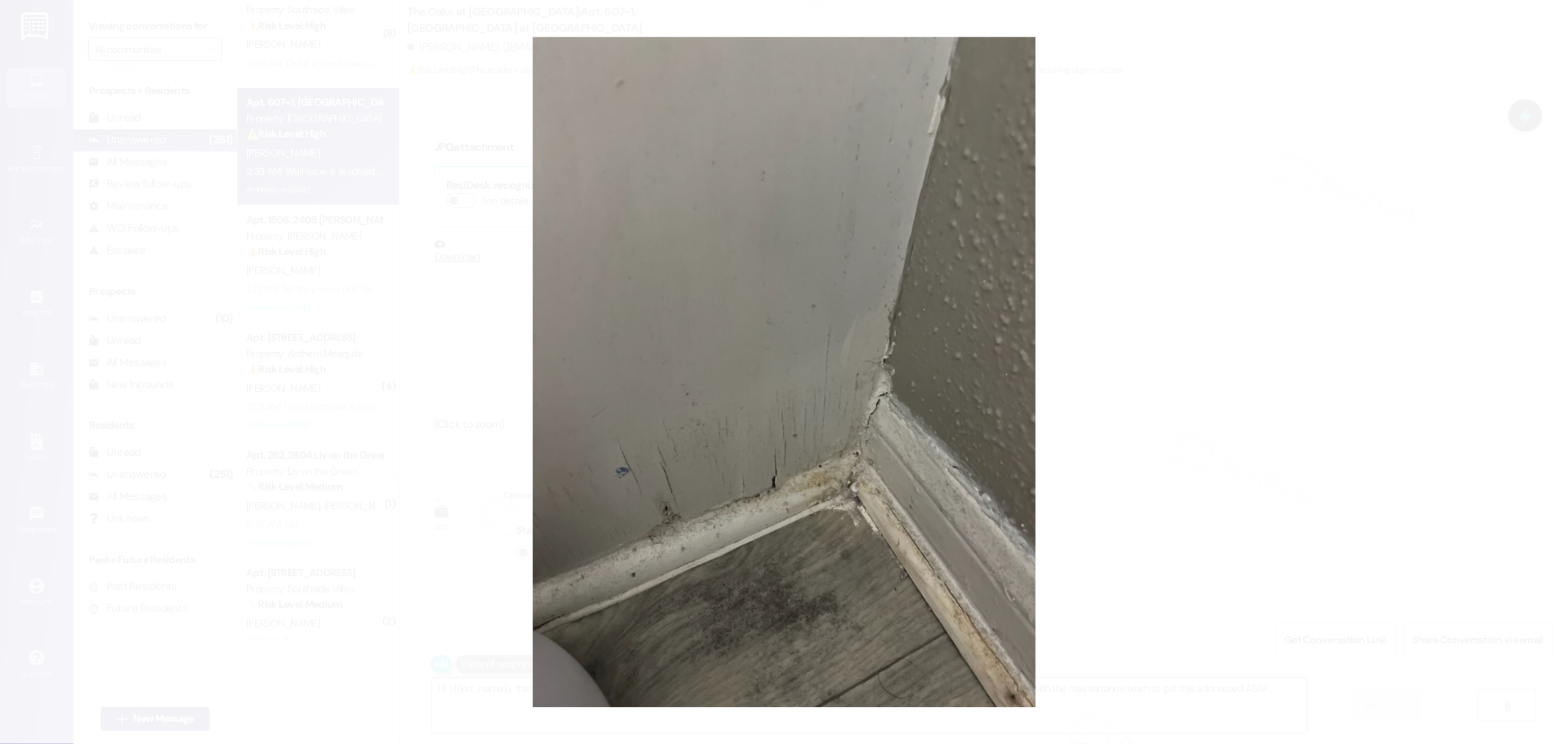
click at [1207, 351] on button "Unzoom image" at bounding box center [784, 372] width 1568 height 744
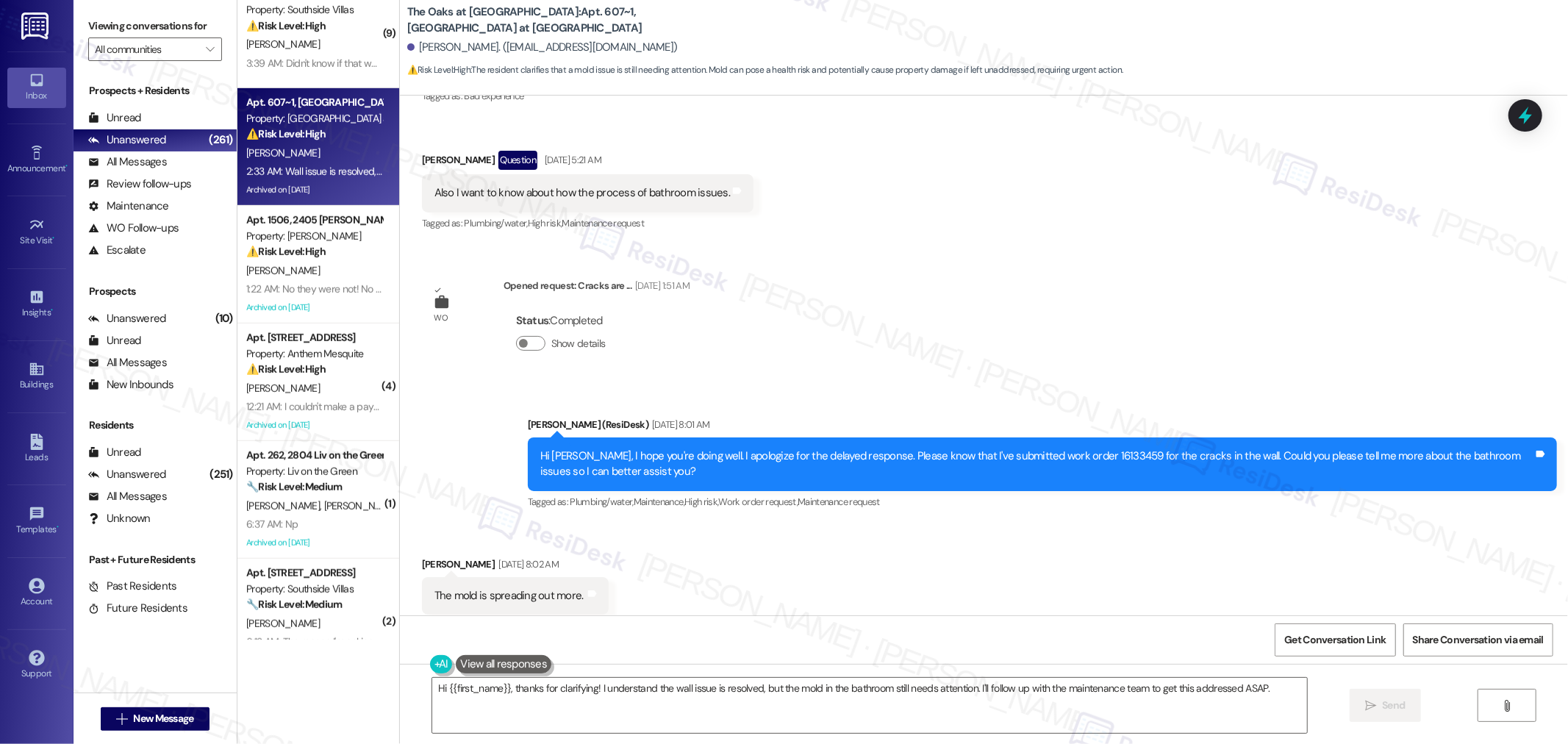
scroll to position [9589, 0]
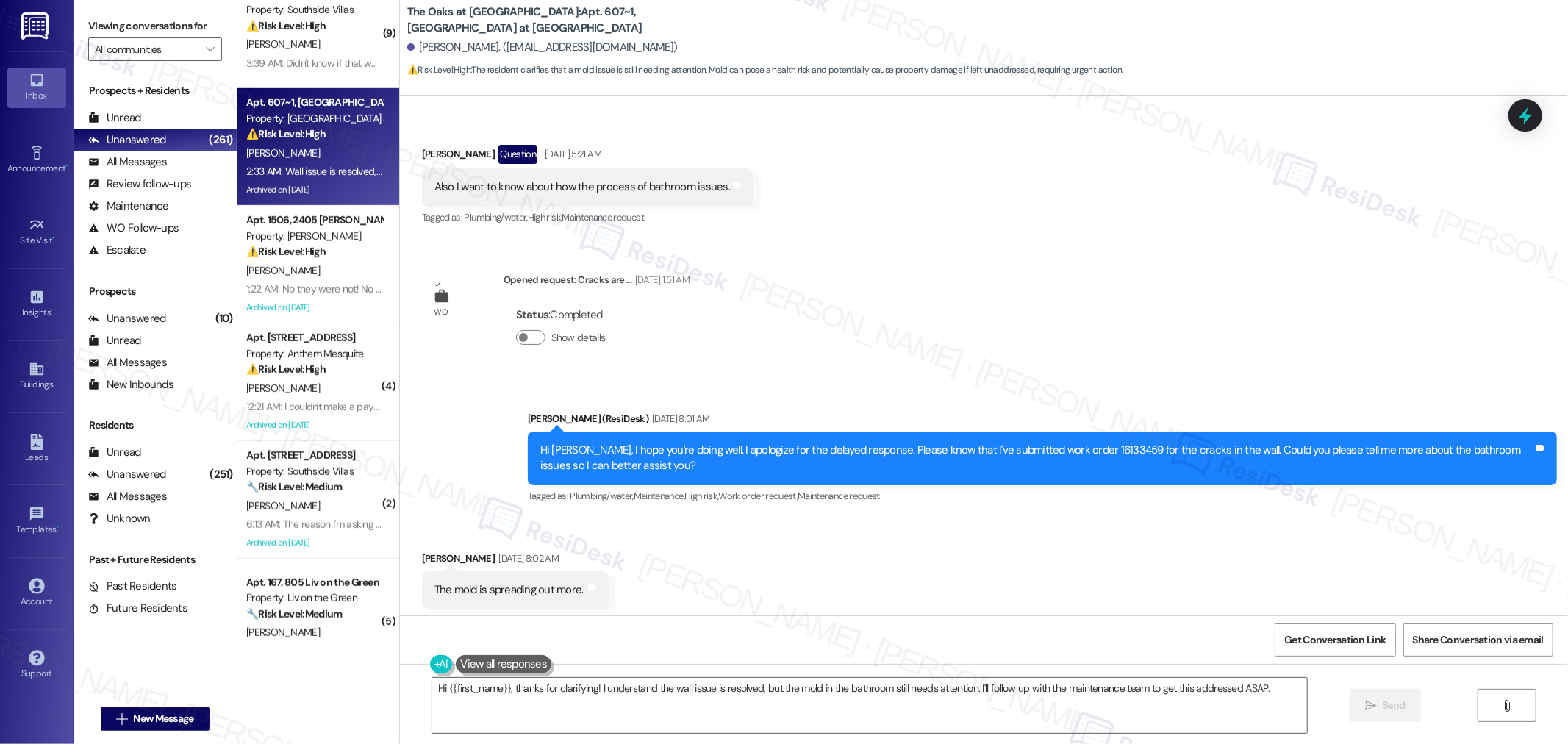
click at [1056, 432] on div "Hi [PERSON_NAME], I hope you're doing well. I apologize for the delayed respons…" at bounding box center [1041, 458] width 1029 height 54
click at [1064, 442] on div "Hi [PERSON_NAME], I hope you're doing well. I apologize for the delayed respons…" at bounding box center [1037, 458] width 993 height 31
click at [1251, 273] on div "WO Opened request: I need some... [DATE] 9:38 AM Status : Completed Show detail…" at bounding box center [984, 355] width 1168 height 520
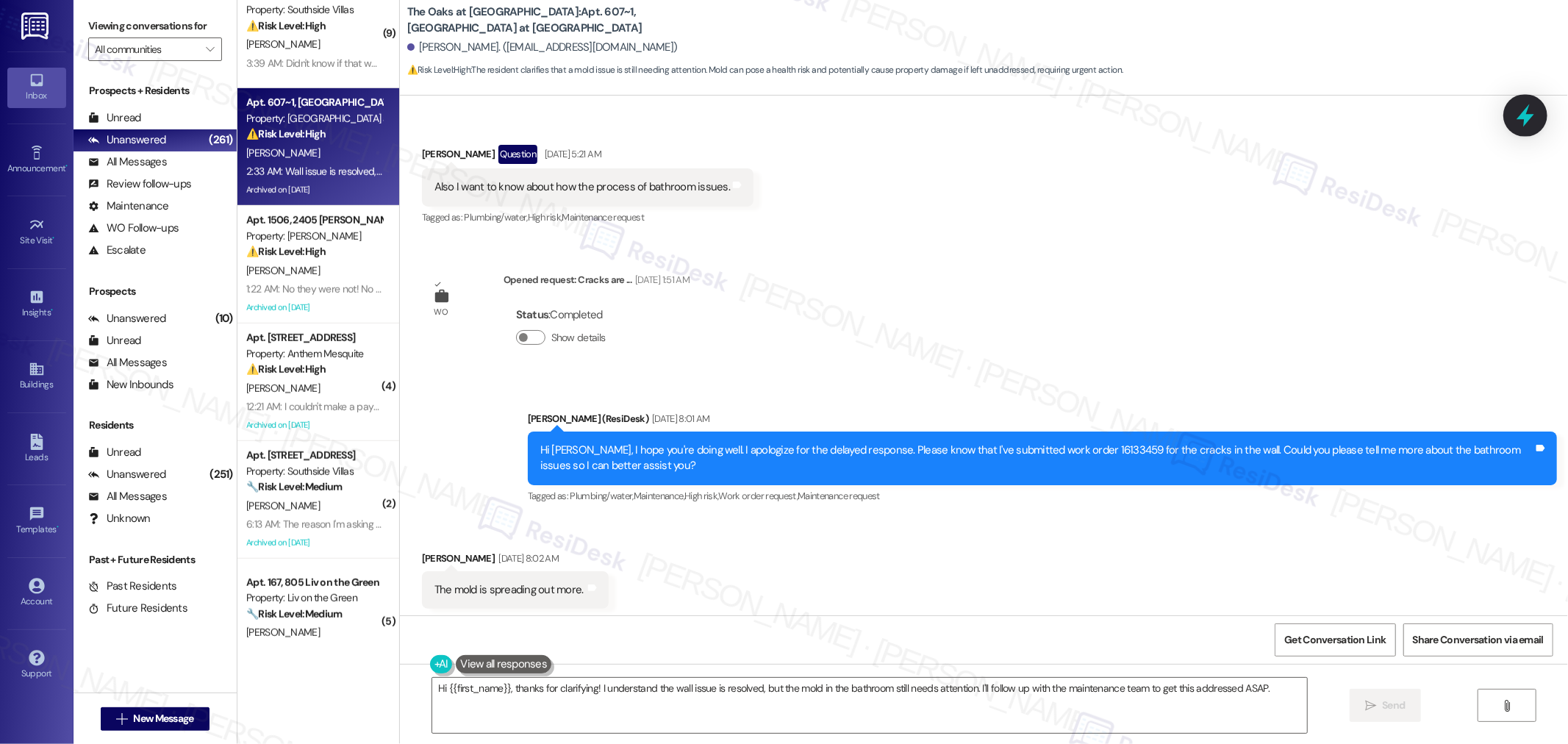
click at [1523, 109] on icon at bounding box center [1525, 115] width 25 height 25
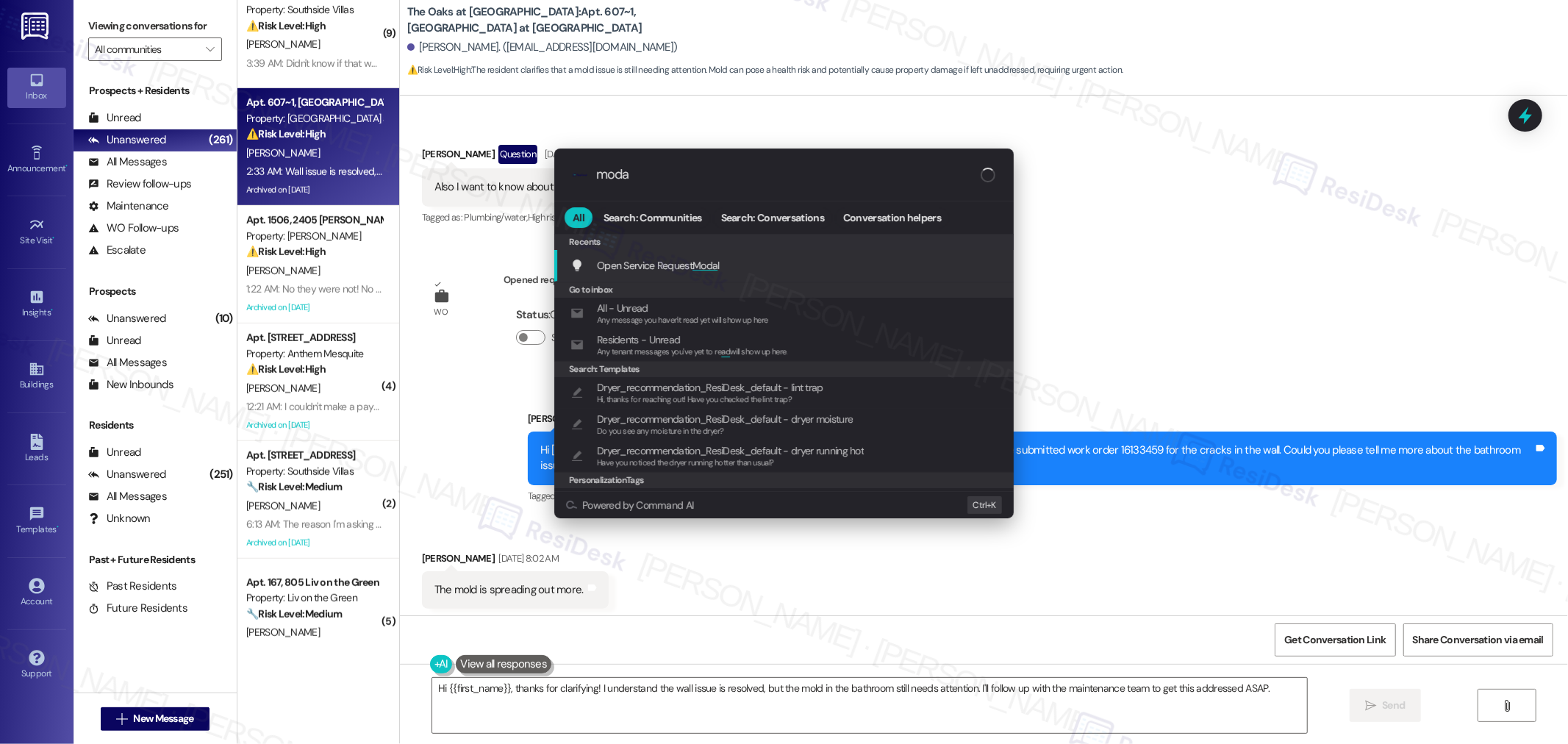
type input "modal"
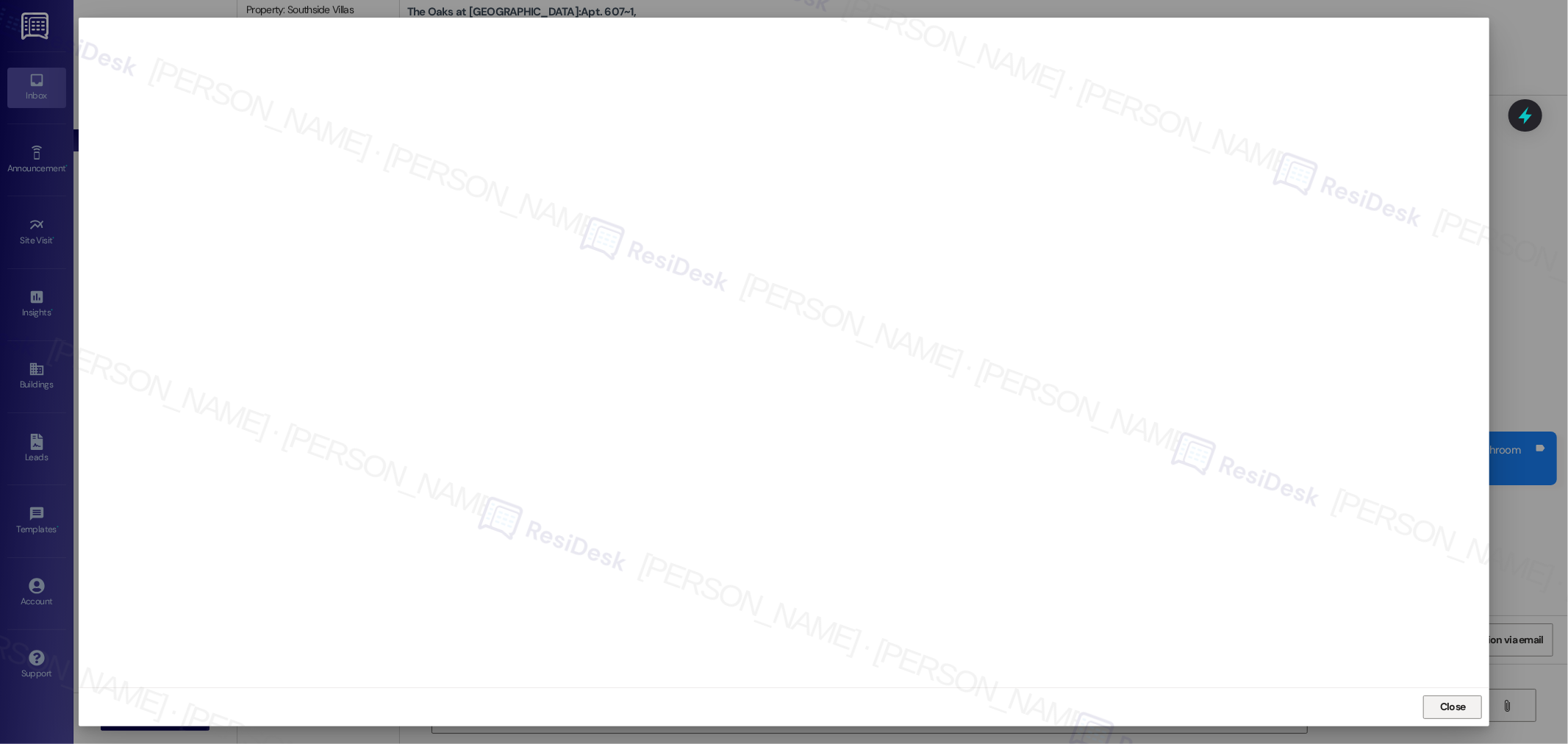
click at [1449, 708] on span "Close" at bounding box center [1452, 707] width 26 height 16
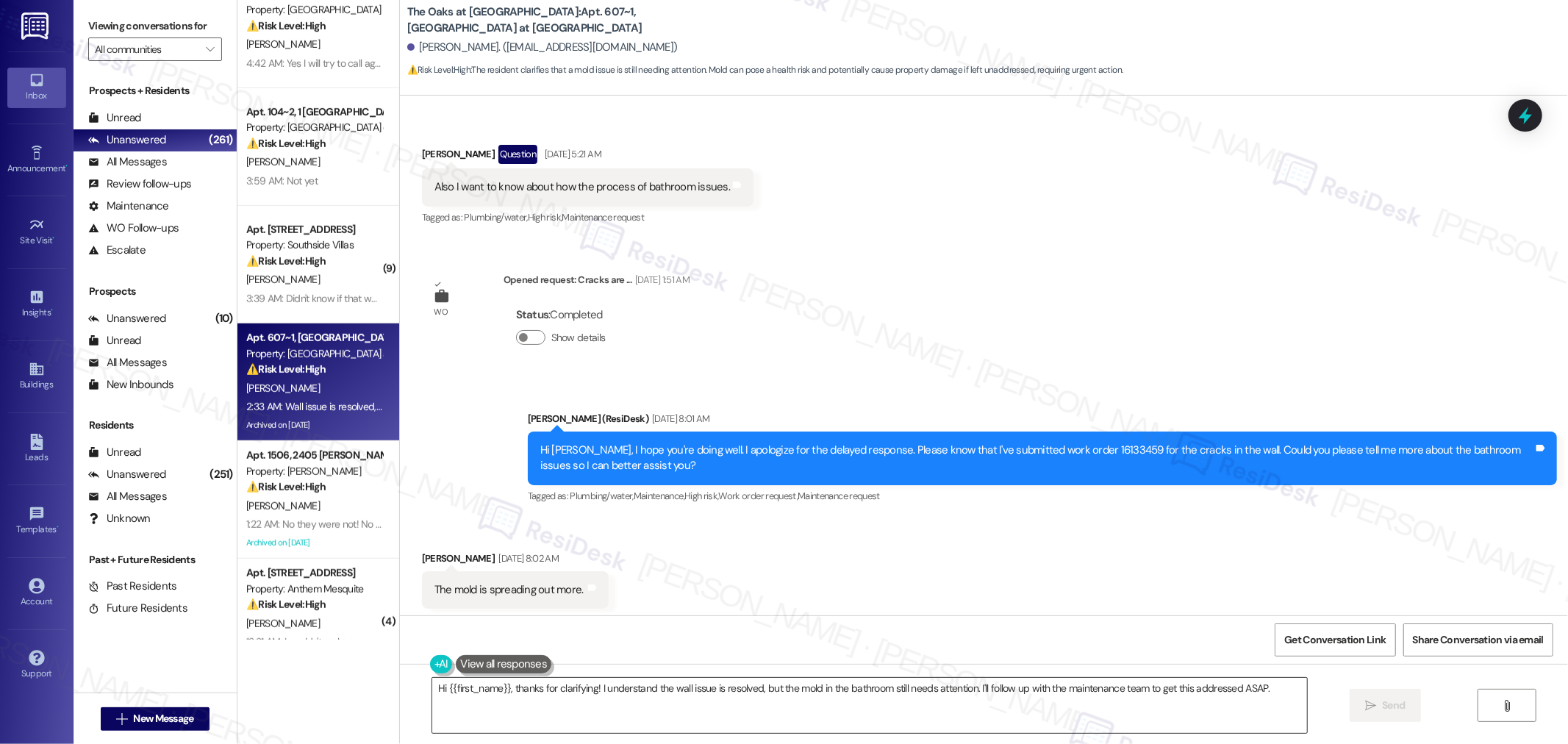
click at [794, 686] on textarea "Hi {{first_name}}, thanks for clarifying! I understand the wall issue is resolv…" at bounding box center [870, 705] width 875 height 55
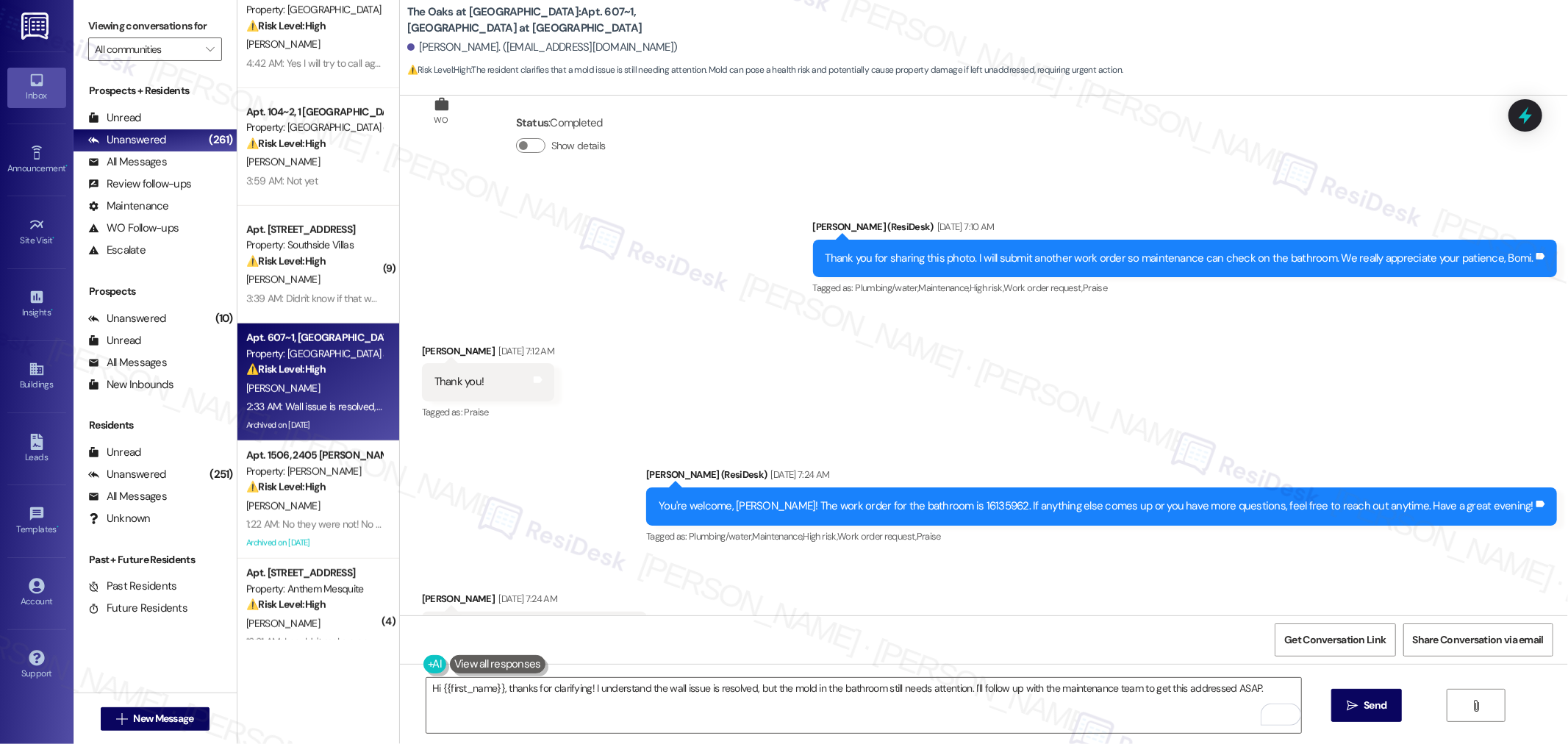
scroll to position [10651, 0]
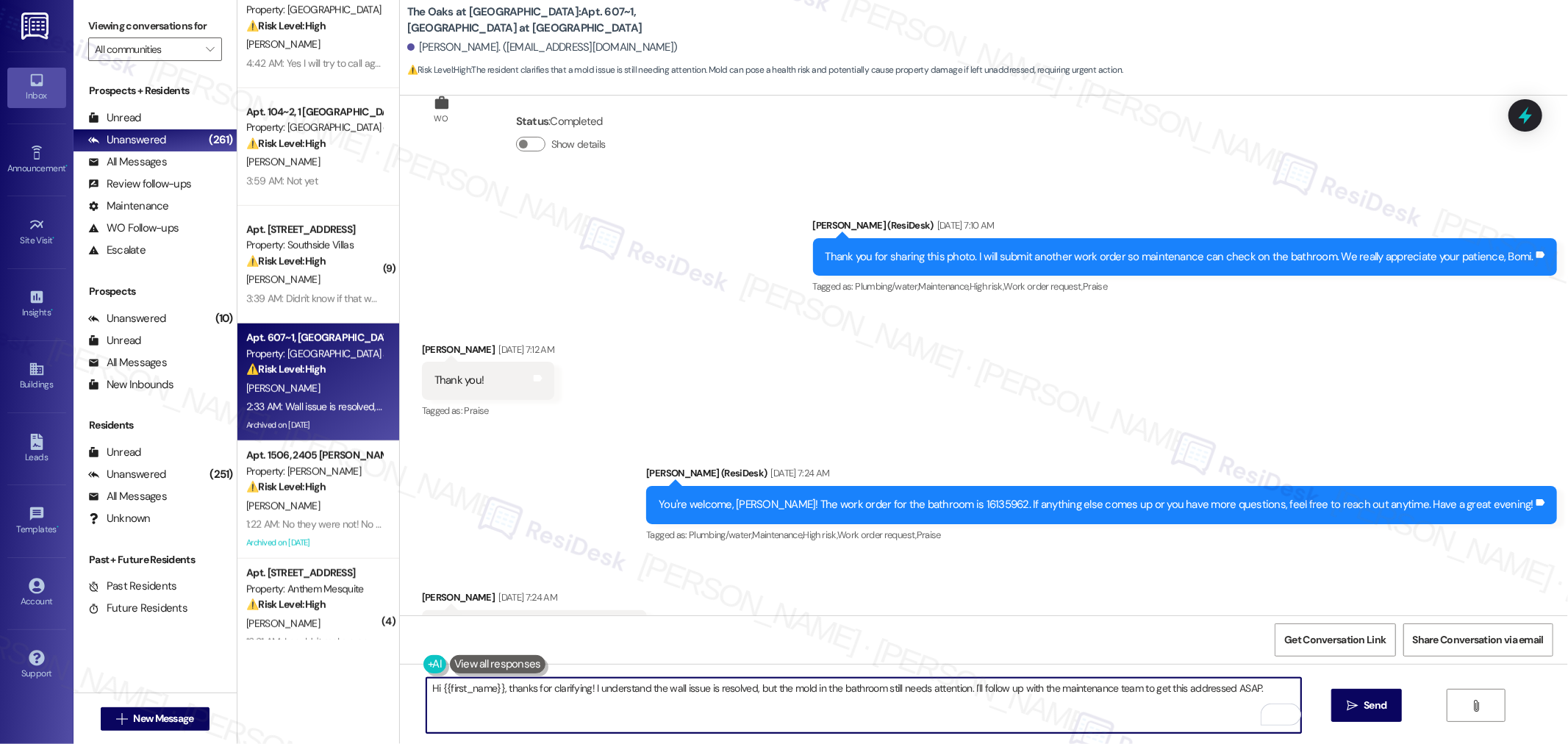
click at [799, 693] on textarea "Hi {{first_name}}, thanks for clarifying! I understand the wall issue is resolv…" at bounding box center [864, 705] width 875 height 55
paste textarea "Moisture damage"
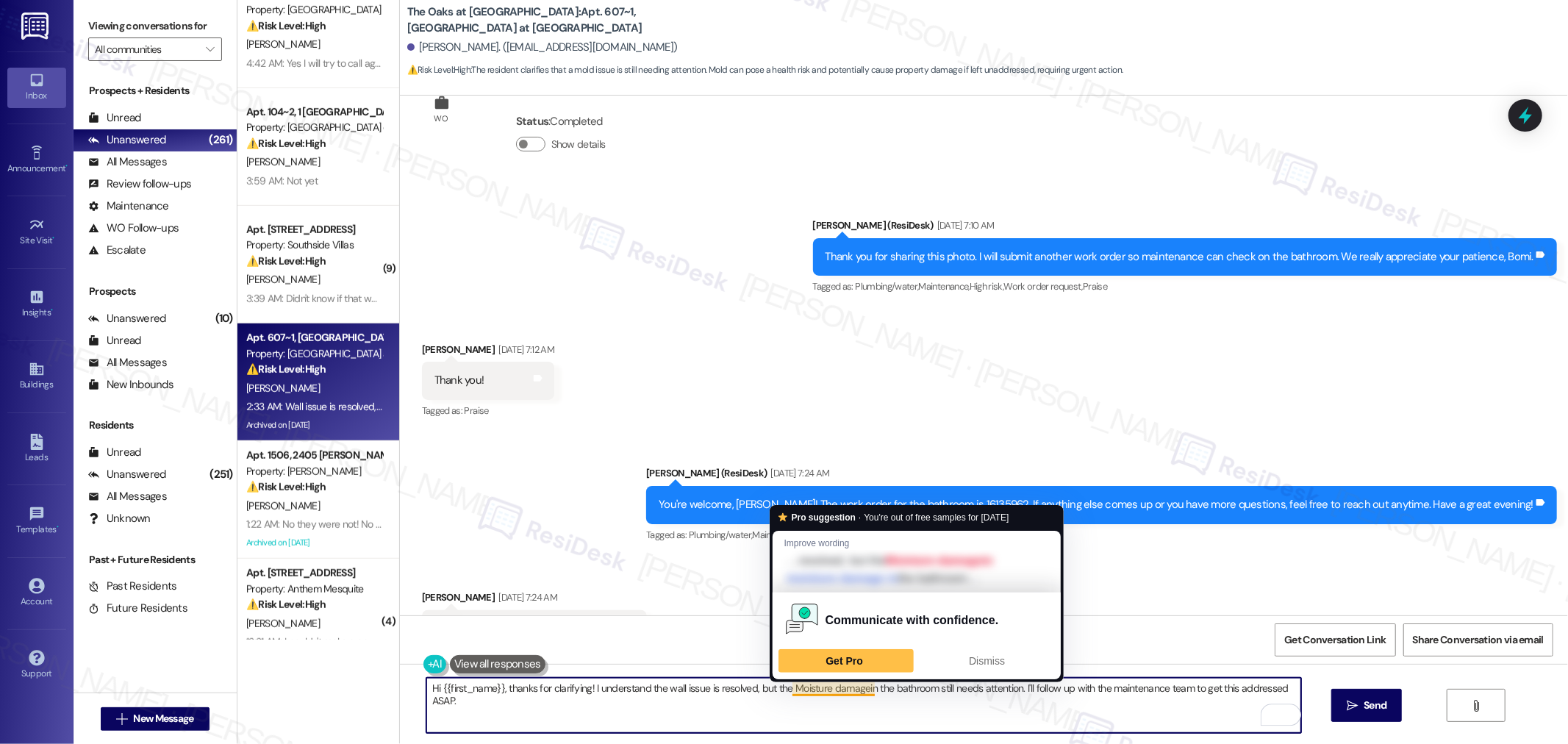
click at [791, 689] on textarea "Hi {{first_name}}, thanks for clarifying! I understand the wall issue is resolv…" at bounding box center [864, 705] width 875 height 55
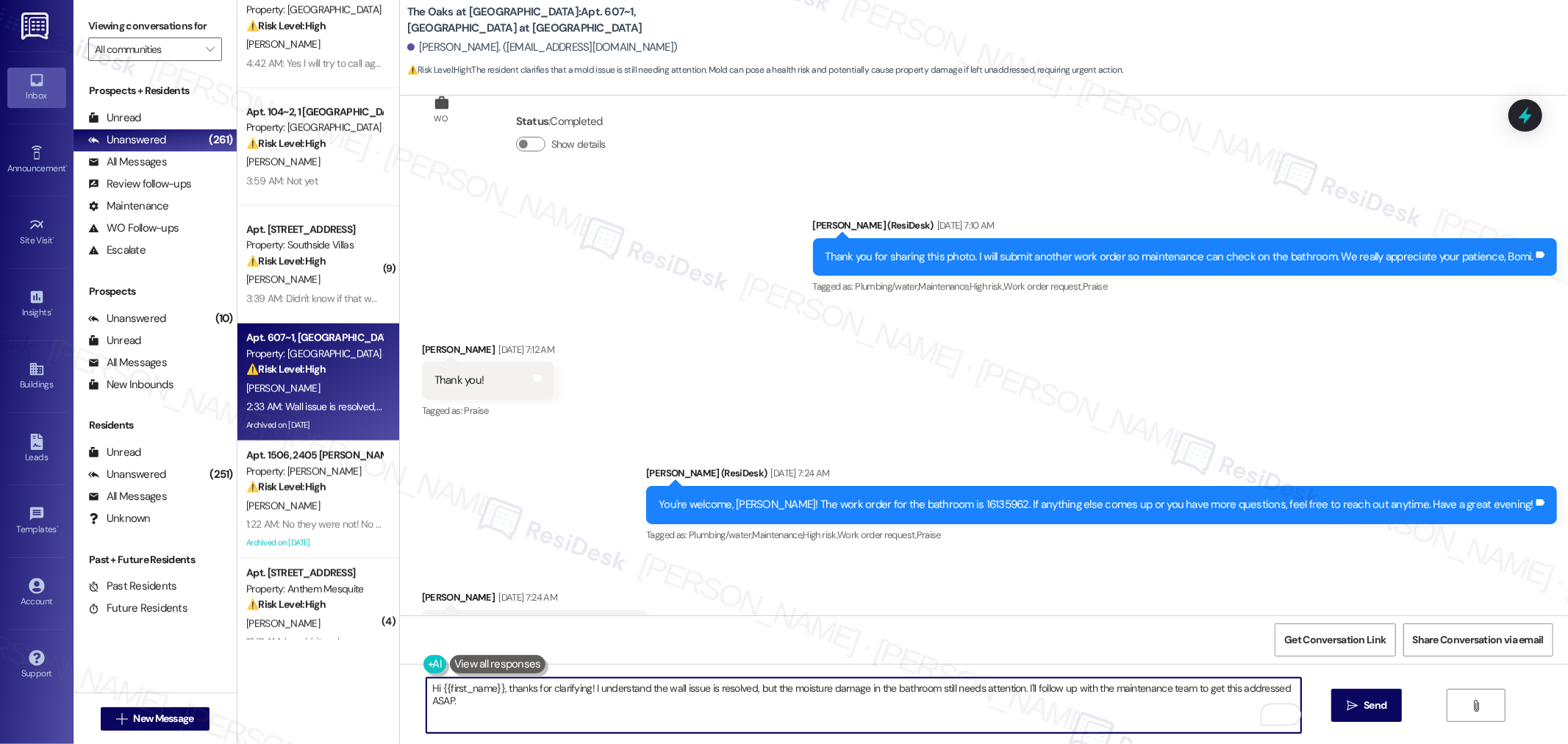
type textarea "Hi {{first_name}}, thanks for clarifying! I understand the wall issue is resolv…"
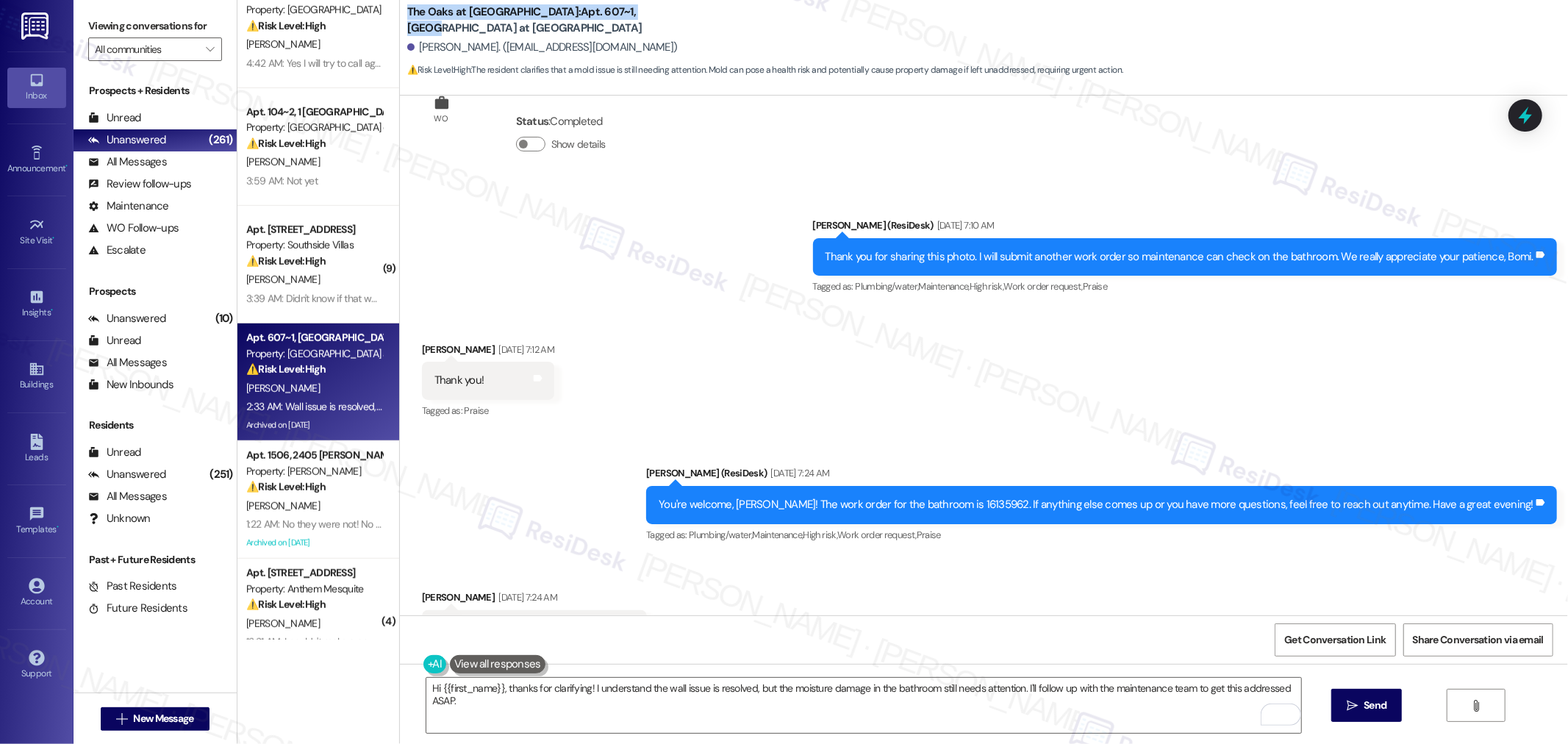
drag, startPoint x: 395, startPoint y: 12, endPoint x: 599, endPoint y: 16, distance: 204.0
click at [599, 16] on b "The Oaks at [GEOGRAPHIC_DATA]: Apt. 607~1, [GEOGRAPHIC_DATA] at [GEOGRAPHIC_DAT…" at bounding box center [555, 20] width 294 height 31
copy b "The Oaks at [GEOGRAPHIC_DATA]: Apt. 607~1, 9812"
drag, startPoint x: 407, startPoint y: 49, endPoint x: 456, endPoint y: 51, distance: 49.0
click at [456, 51] on div "[PERSON_NAME]. ([EMAIL_ADDRESS][DOMAIN_NAME])" at bounding box center [542, 47] width 270 height 16
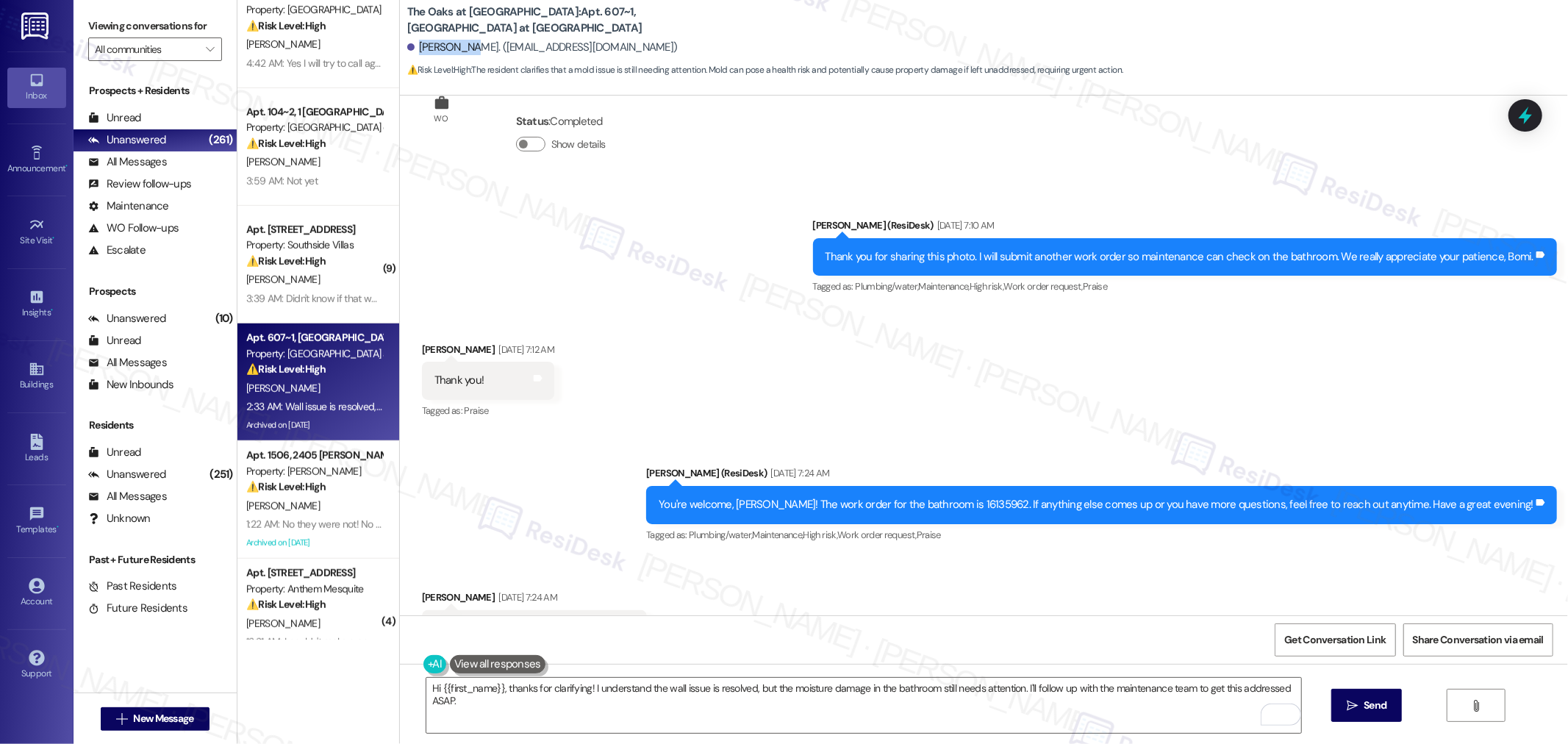
copy div "[PERSON_NAME]."
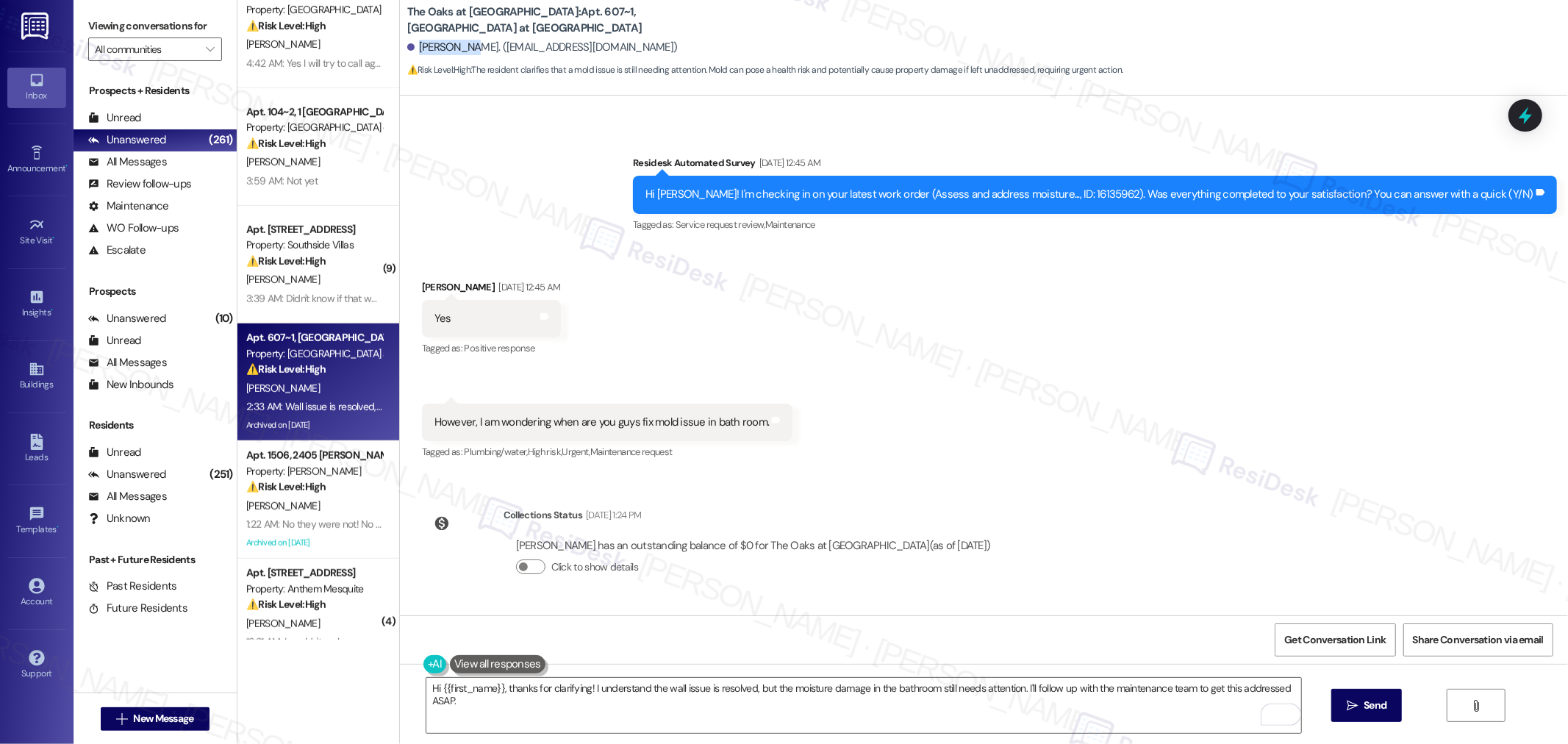
scroll to position [11549, 0]
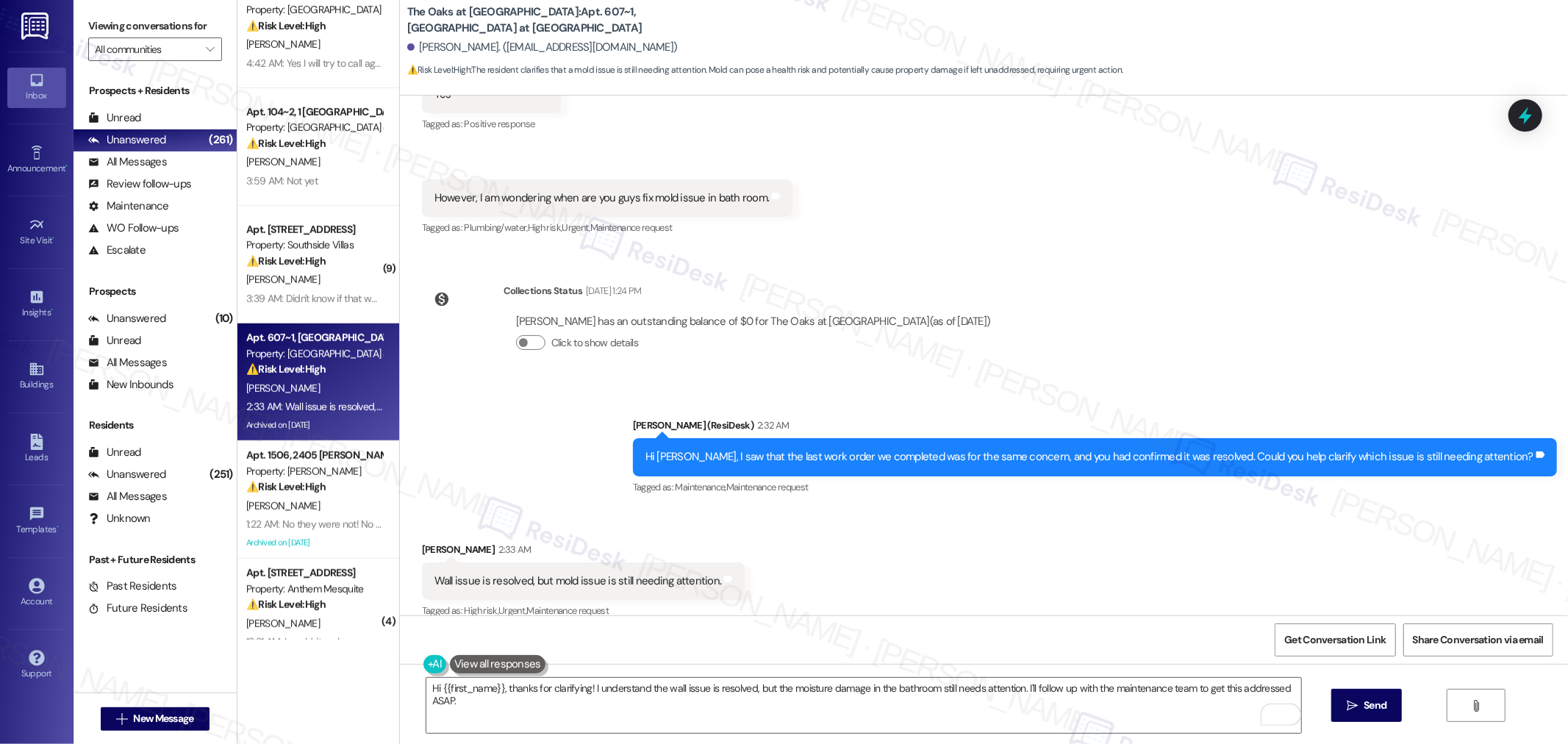
click at [1038, 341] on div "WO Opened request: I need some... [DATE] 9:38 AM Status : Completed Show detail…" at bounding box center [984, 355] width 1168 height 520
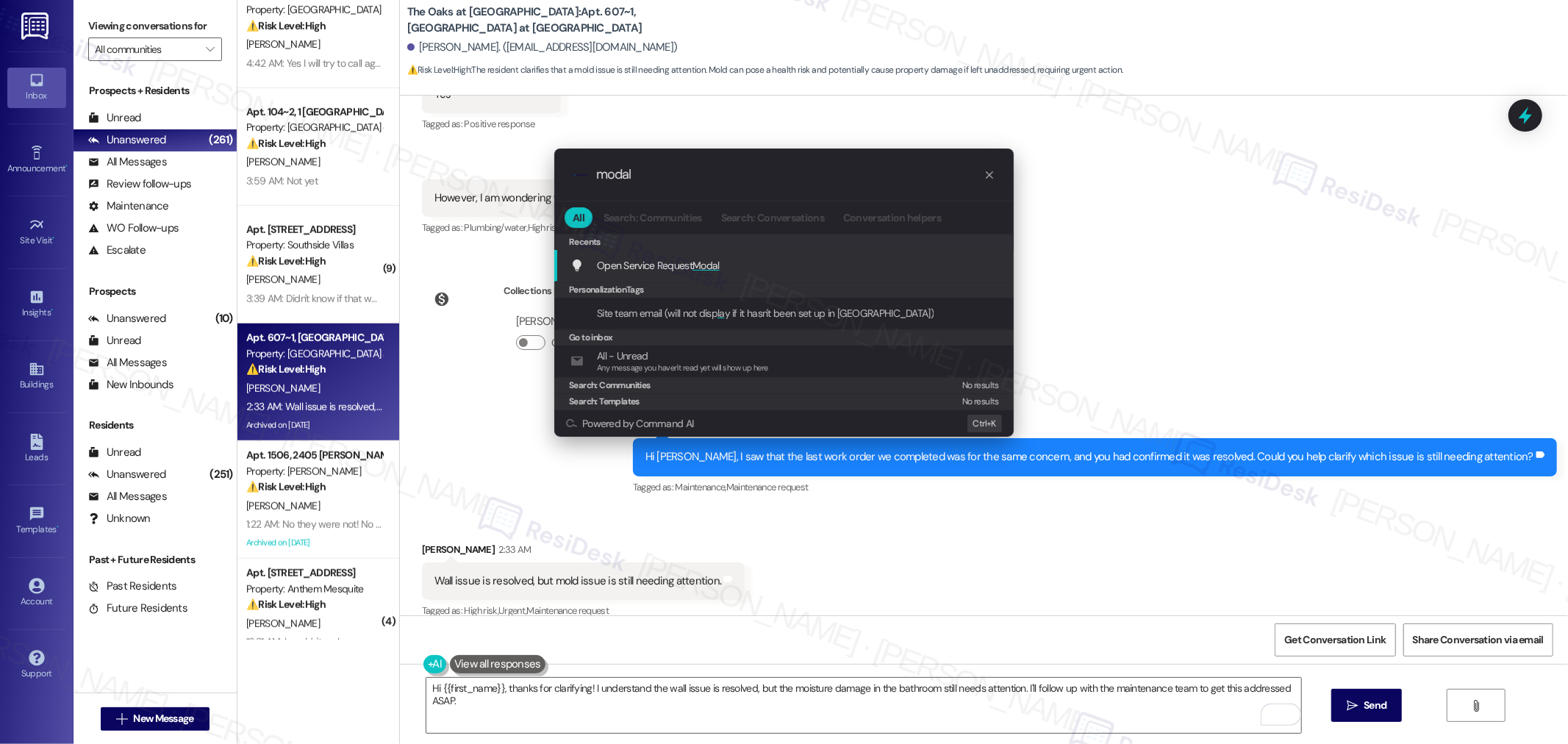
type input "modal"
click at [710, 270] on span "Modal" at bounding box center [706, 265] width 27 height 13
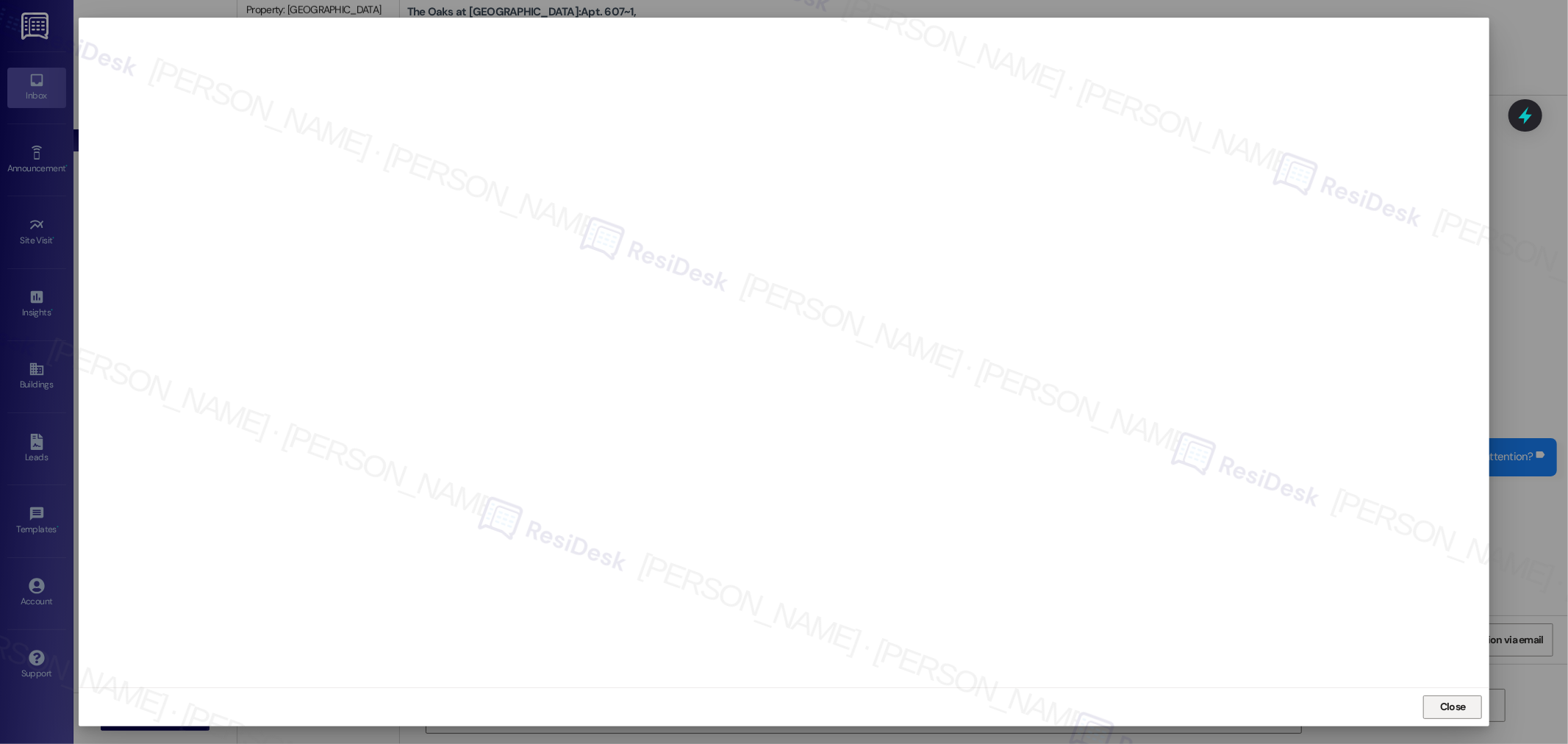
click at [1465, 703] on span "Close" at bounding box center [1452, 707] width 26 height 16
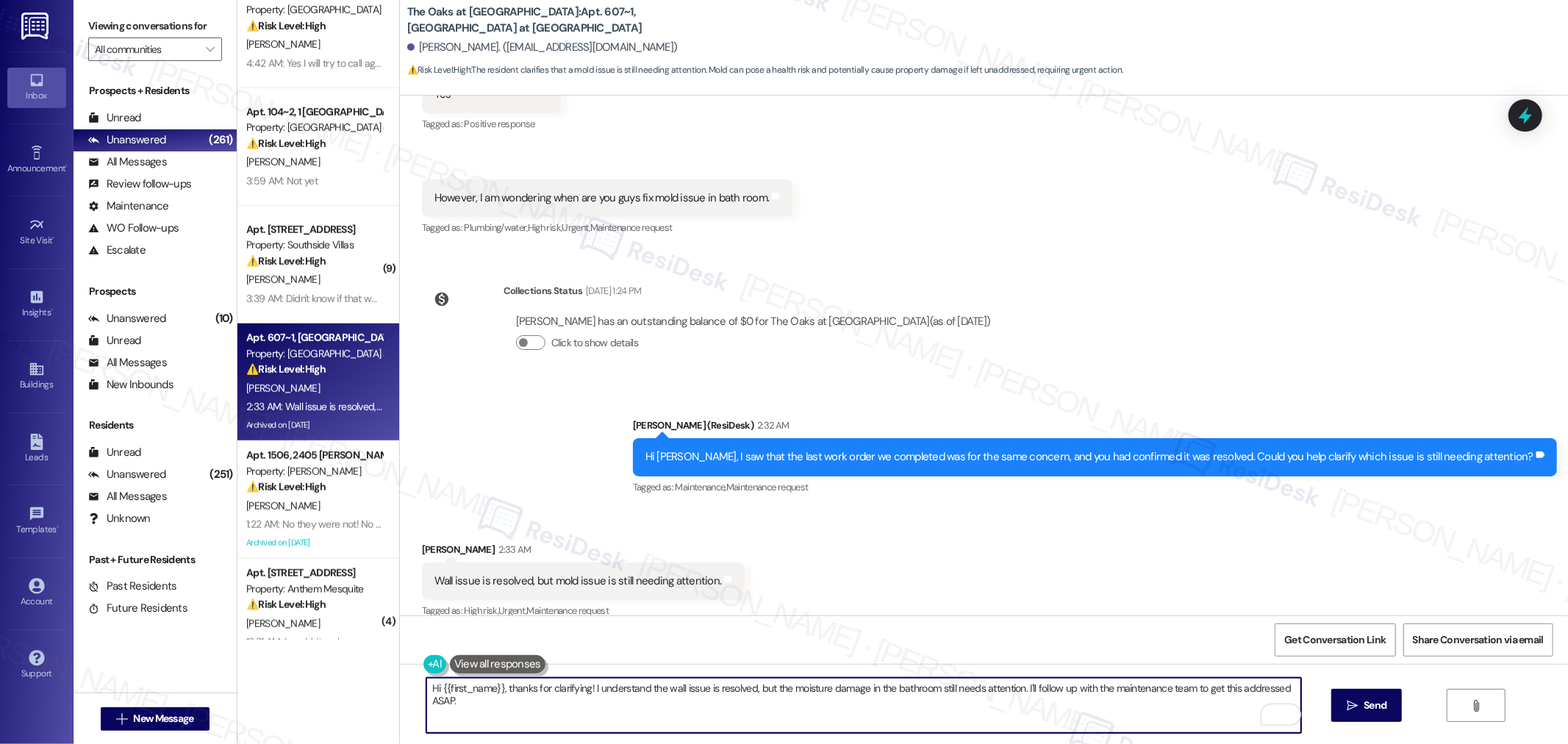
click at [1123, 697] on textarea "Hi {{first_name}}, thanks for clarifying! I understand the wall issue is resolv…" at bounding box center [864, 705] width 875 height 55
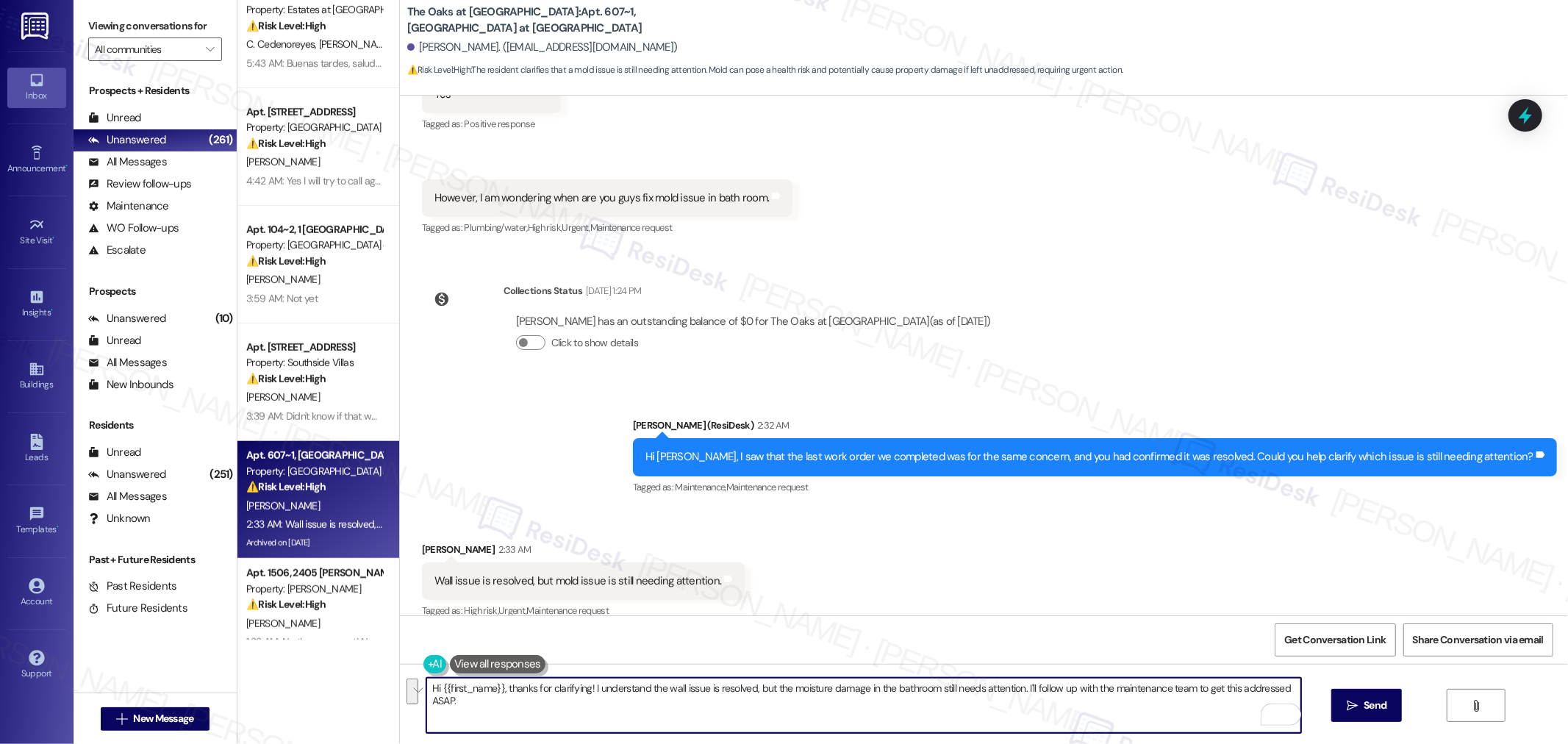
drag, startPoint x: 1018, startPoint y: 689, endPoint x: 1071, endPoint y: 708, distance: 56.3
click at [1071, 708] on textarea "Hi {{first_name}}, thanks for clarifying! I understand the wall issue is resolv…" at bounding box center [864, 705] width 875 height 55
paste textarea "Did it look worse before maintenance came?"
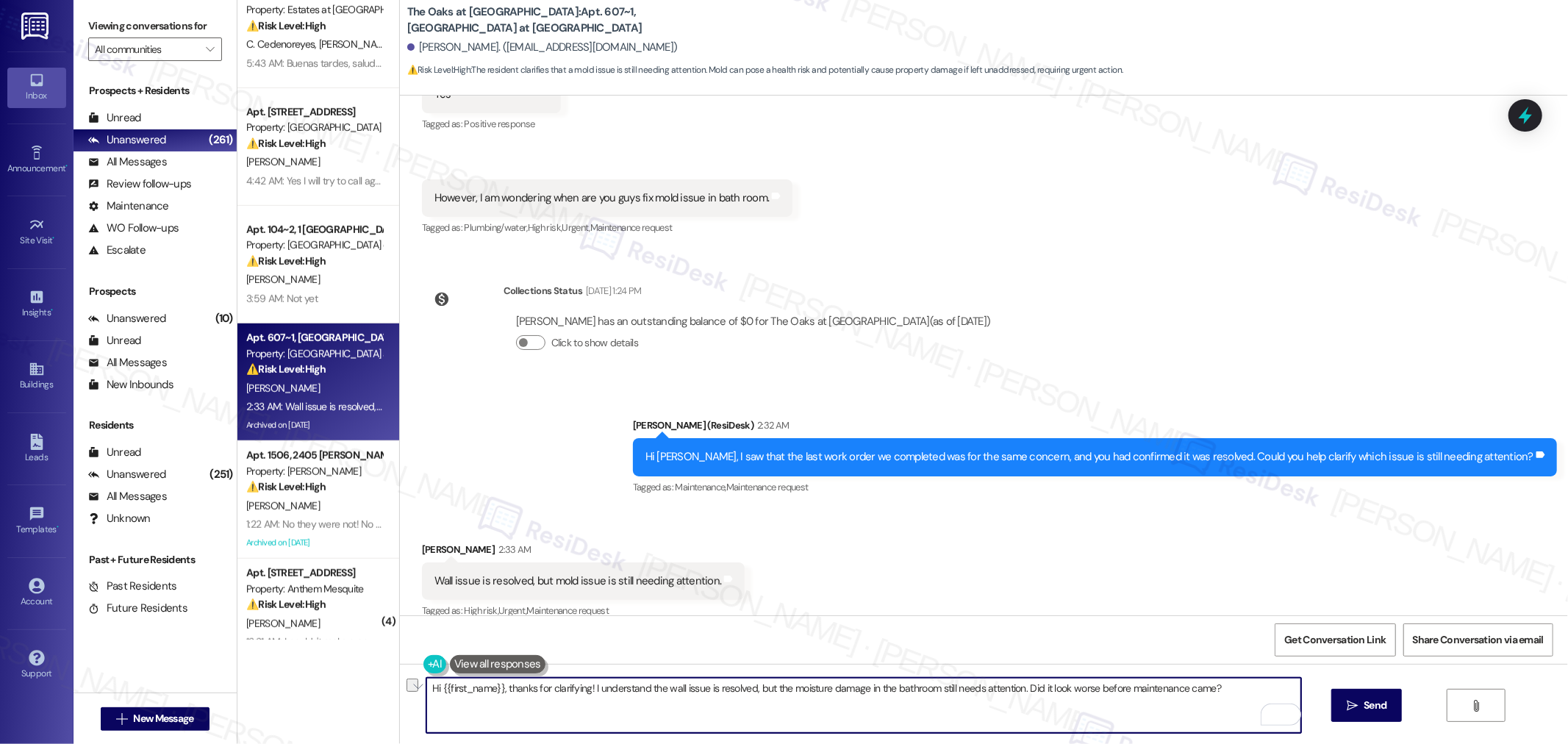
drag, startPoint x: 1223, startPoint y: 692, endPoint x: 1018, endPoint y: 692, distance: 205.0
click at [1018, 692] on textarea "Hi {{first_name}}, thanks for clarifying! I understand the wall issue is resolv…" at bounding box center [864, 705] width 875 height 55
paste textarea "Was it already looking bad before maintenance showed up, or has it stayed the s…"
type textarea "Hi {{first_name}}, thanks for clarifying! I understand the wall issue is resolv…"
click at [1380, 702] on span "Send" at bounding box center [1375, 705] width 23 height 16
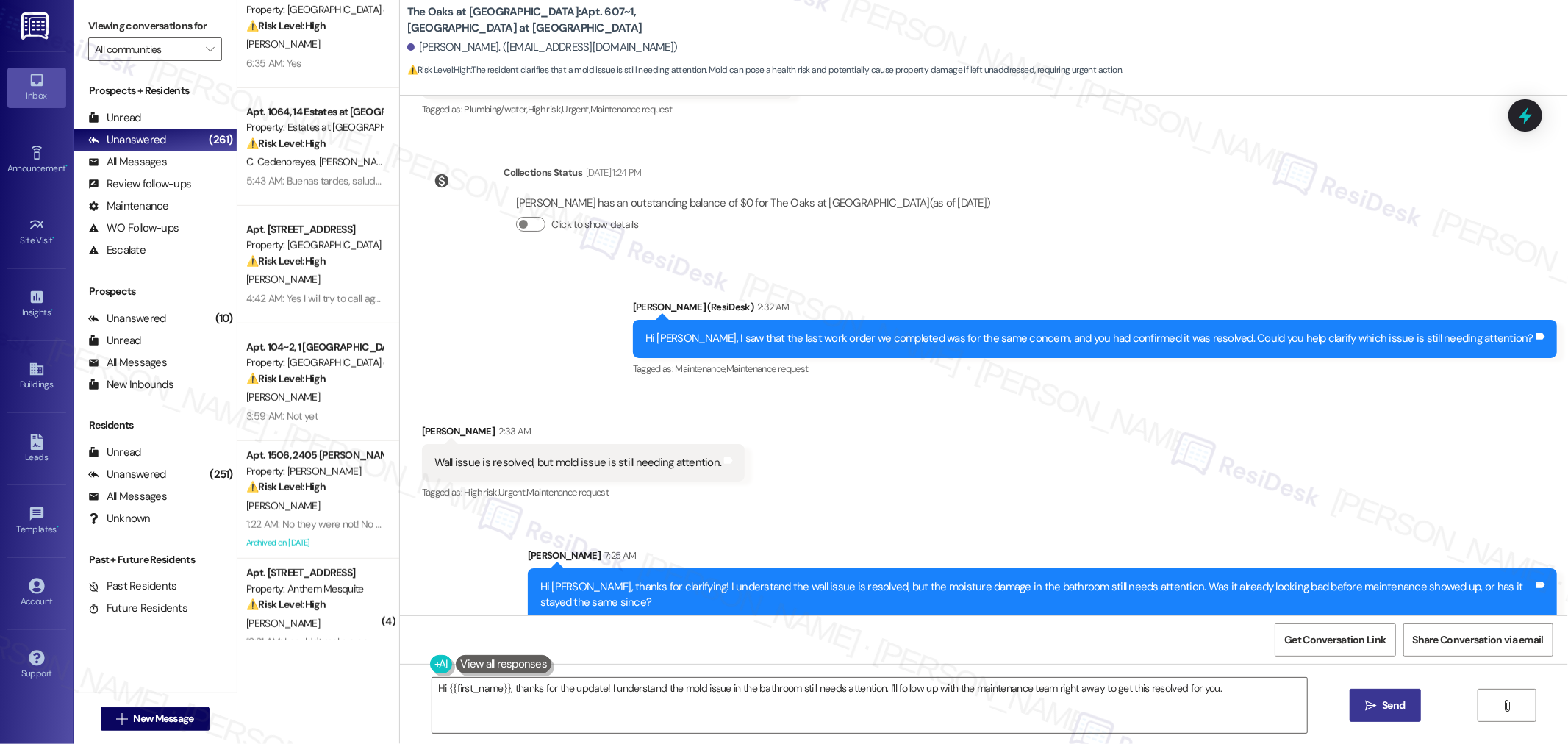
scroll to position [11769, 0]
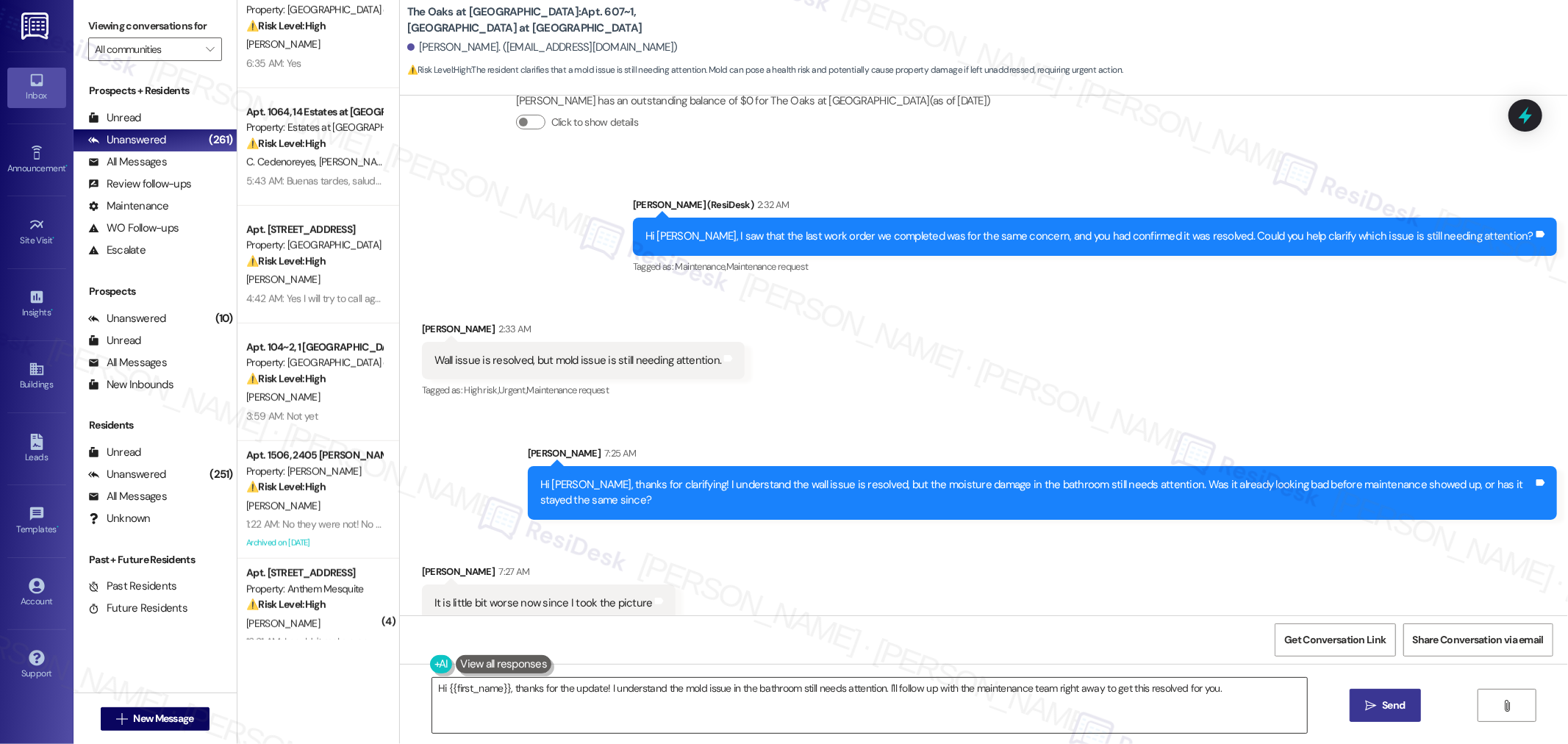
click at [879, 689] on textarea "Hi {{first_name}}, thanks for the update! I understand the mold issue in the ba…" at bounding box center [870, 705] width 875 height 55
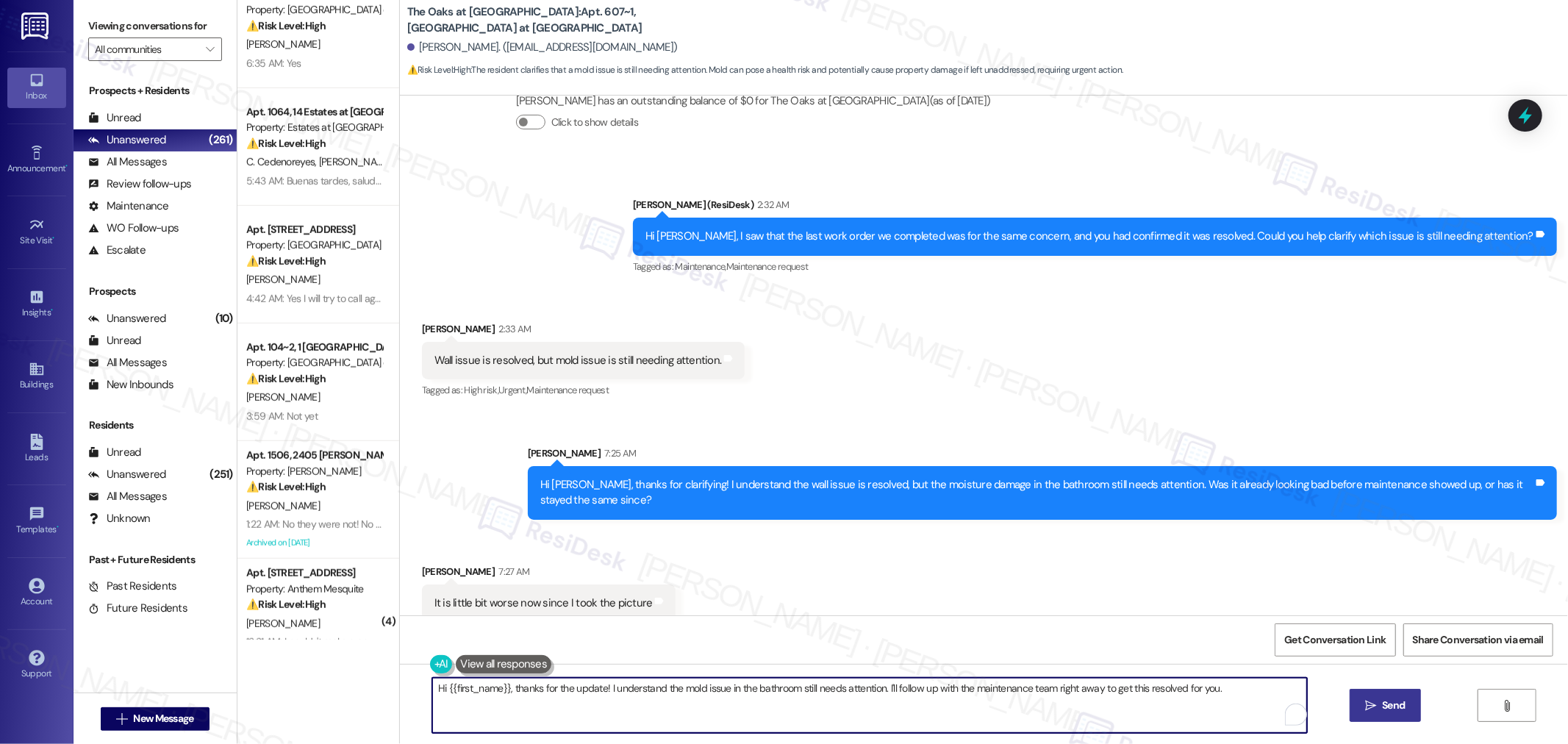
paste textarea "Would you be able to snap a photo or video and share it with me? That way we’ll…"
click at [751, 689] on textarea "Would you be able to snap a photo or video and share it with me? That way we’ll…" at bounding box center [870, 705] width 875 height 55
click at [919, 696] on textarea "Would you be able to snap a photo or video and share it with me? That way, we’l…" at bounding box center [864, 705] width 875 height 55
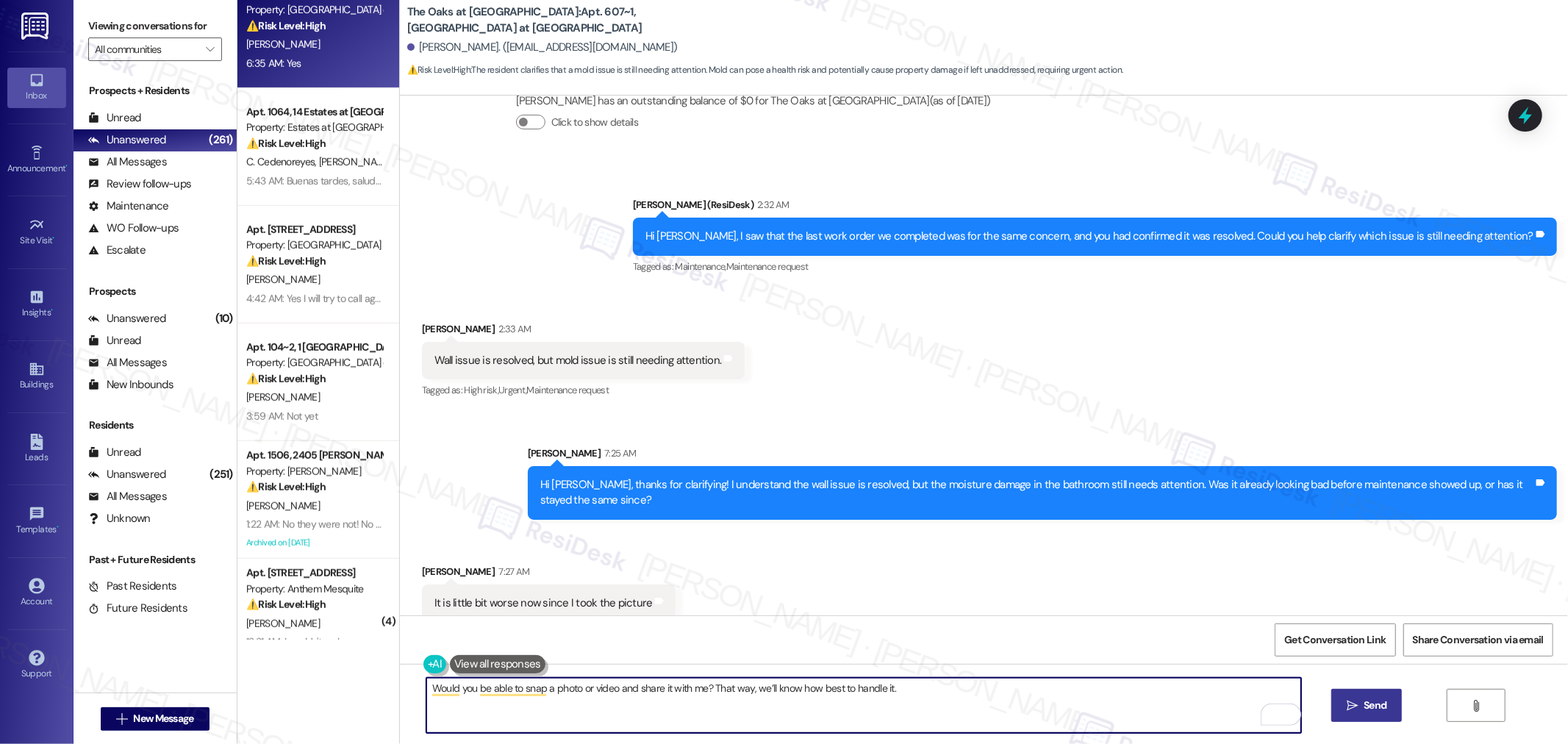
type textarea "Would you be able to snap a photo or video and share it with me? That way, we’l…"
click at [927, 680] on textarea "Would you be able to snap a photo or video and share it with me? That way, we’l…" at bounding box center [864, 705] width 875 height 55
click at [1380, 699] on span "Send" at bounding box center [1375, 705] width 23 height 16
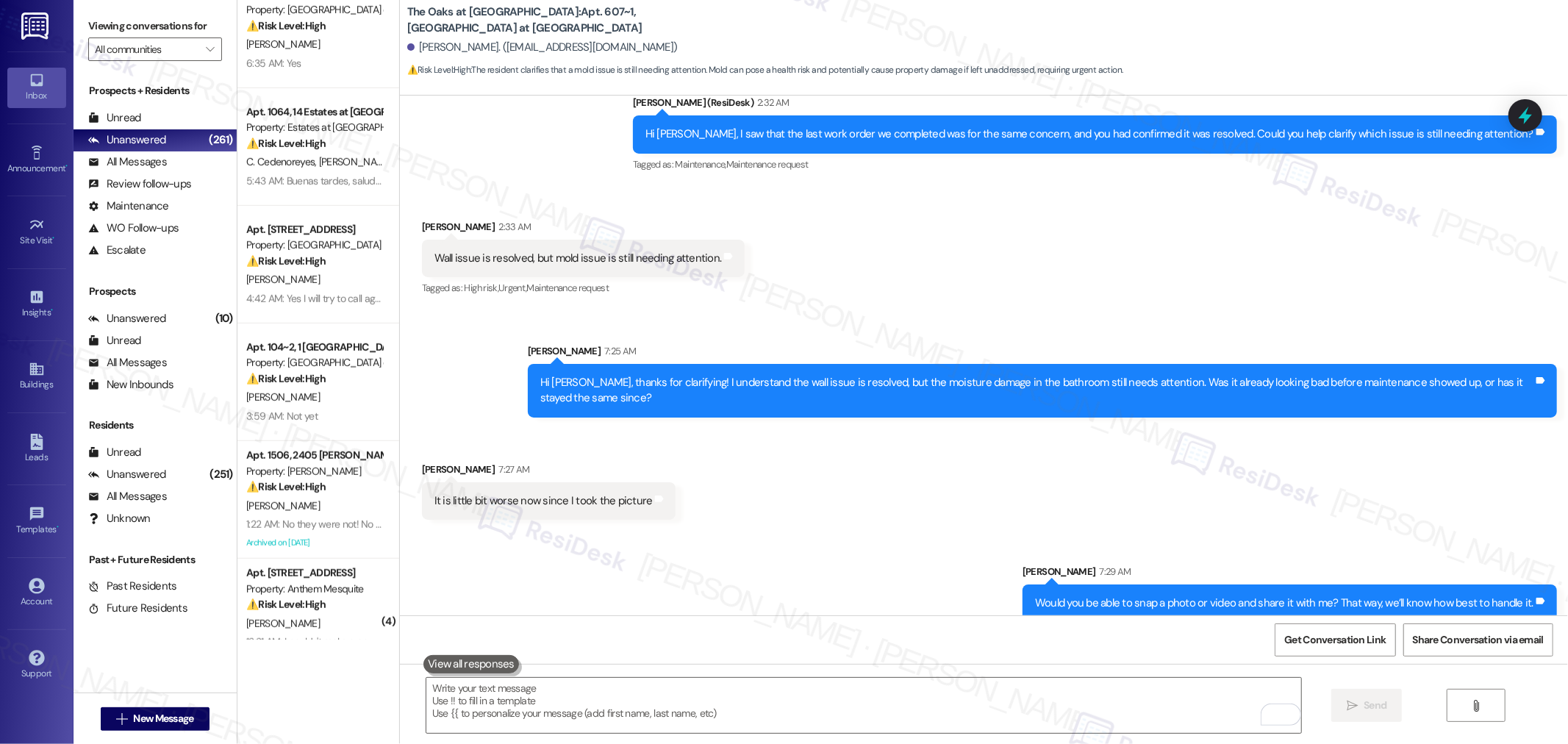
scroll to position [11873, 0]
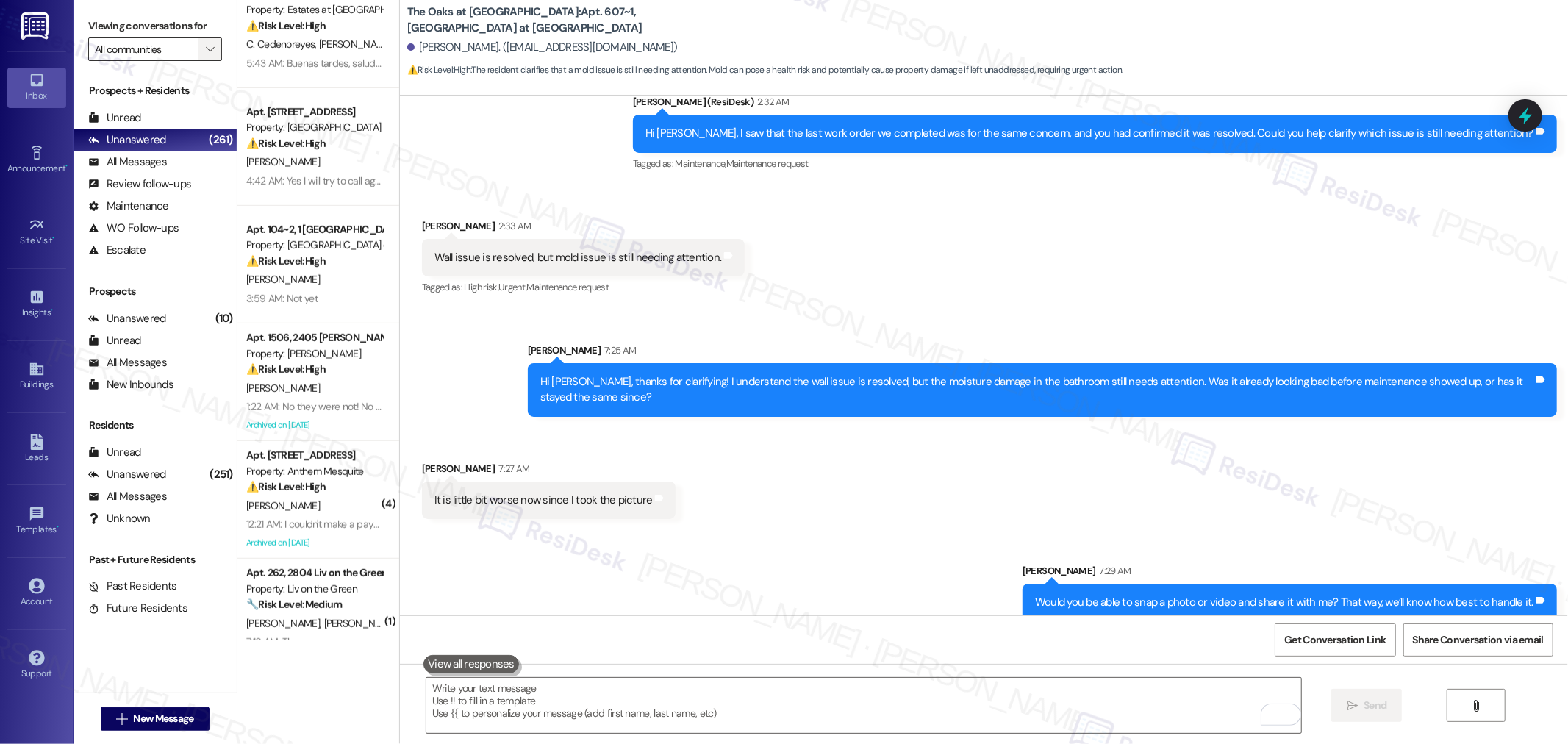
click at [206, 51] on icon "" at bounding box center [210, 49] width 8 height 12
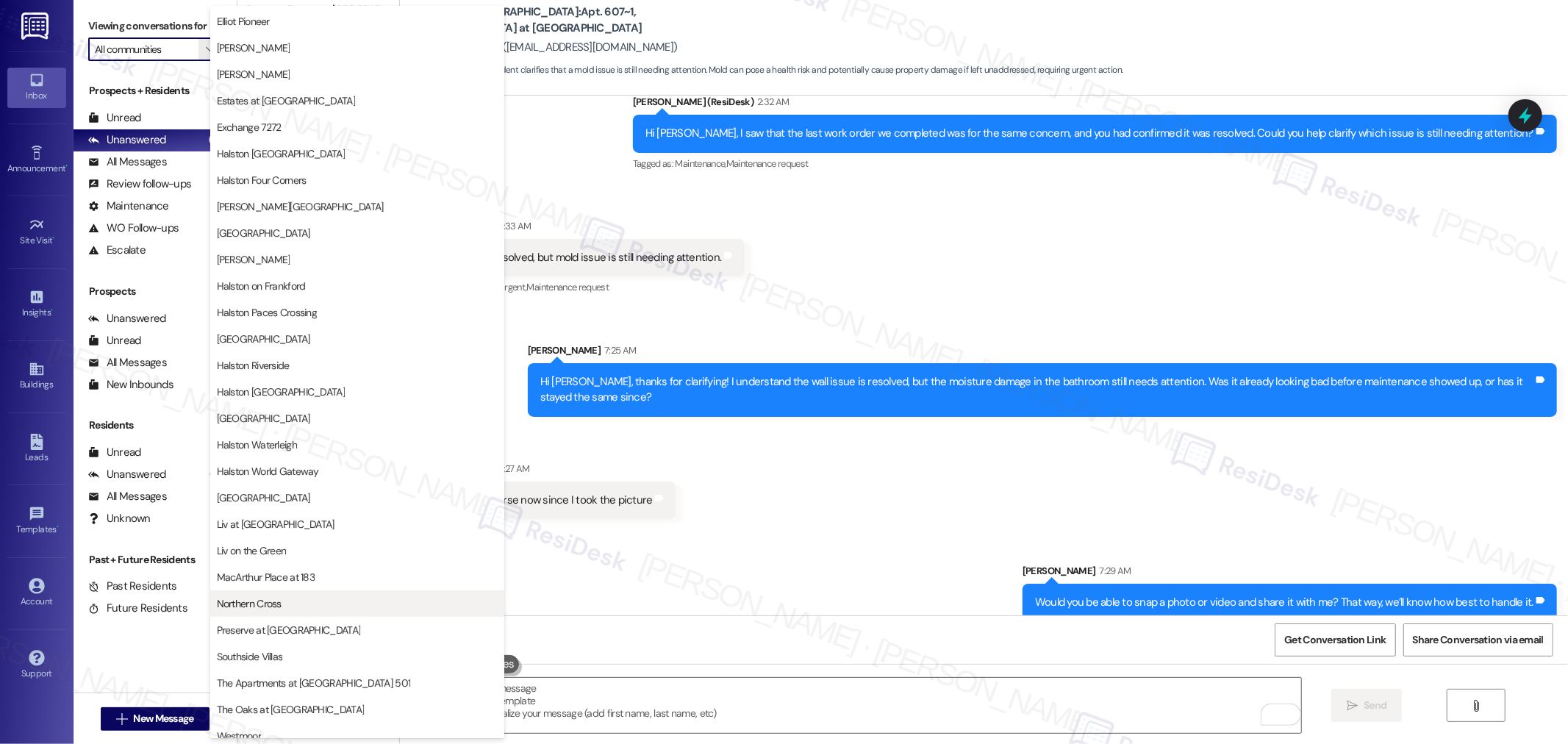
scroll to position [327, 0]
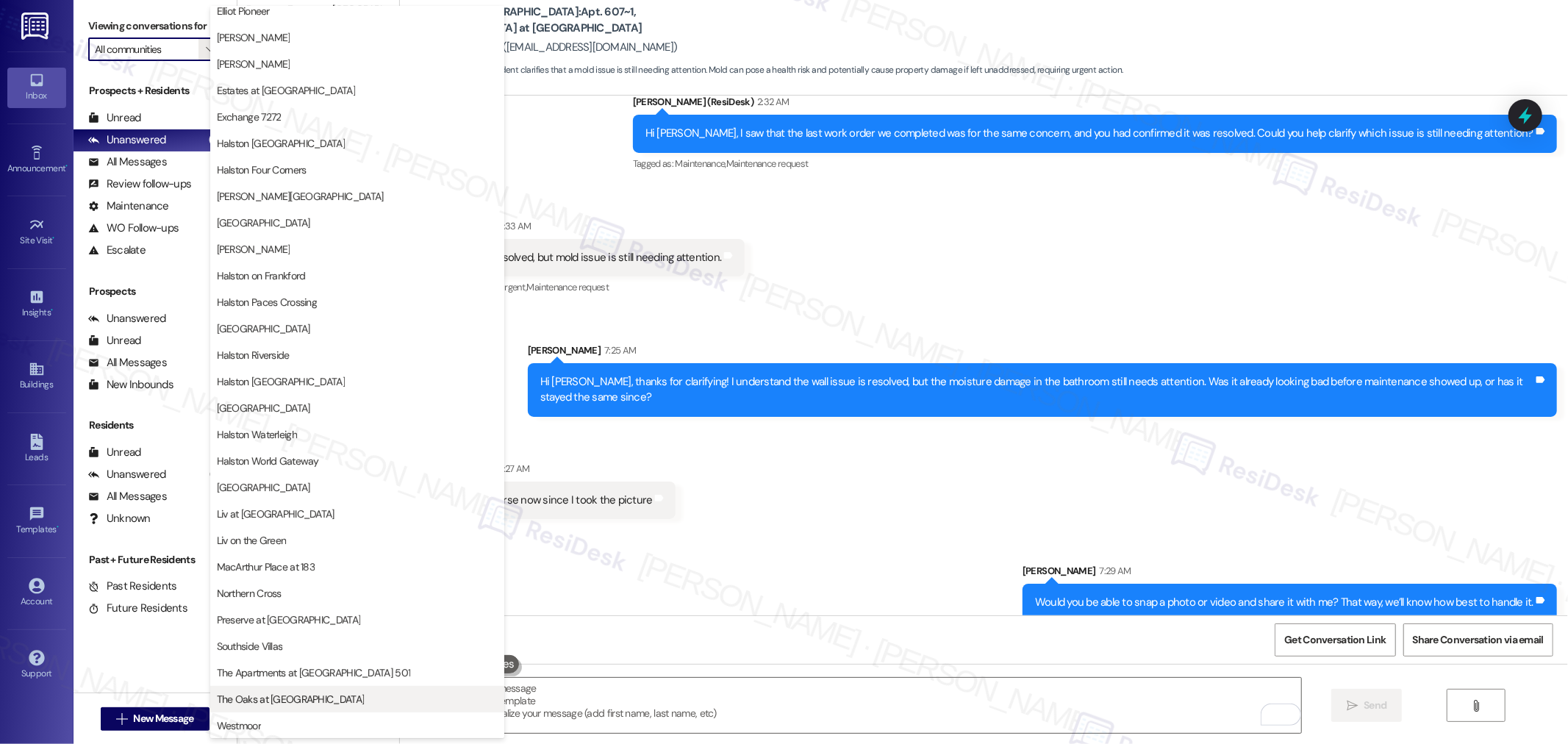
click at [303, 702] on span "The Oaks at [GEOGRAPHIC_DATA]" at bounding box center [290, 699] width 148 height 15
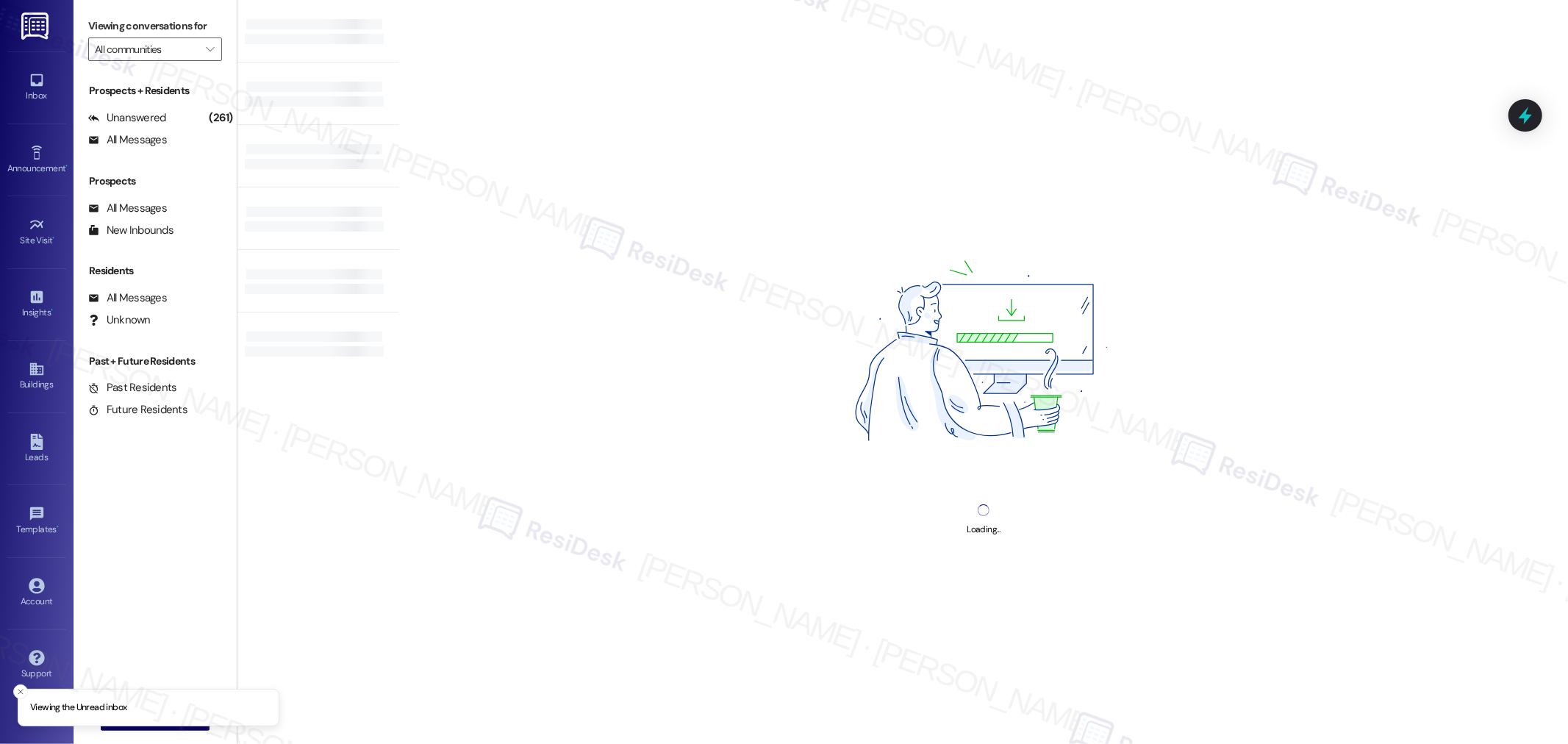
type input "The Oaks at [GEOGRAPHIC_DATA]"
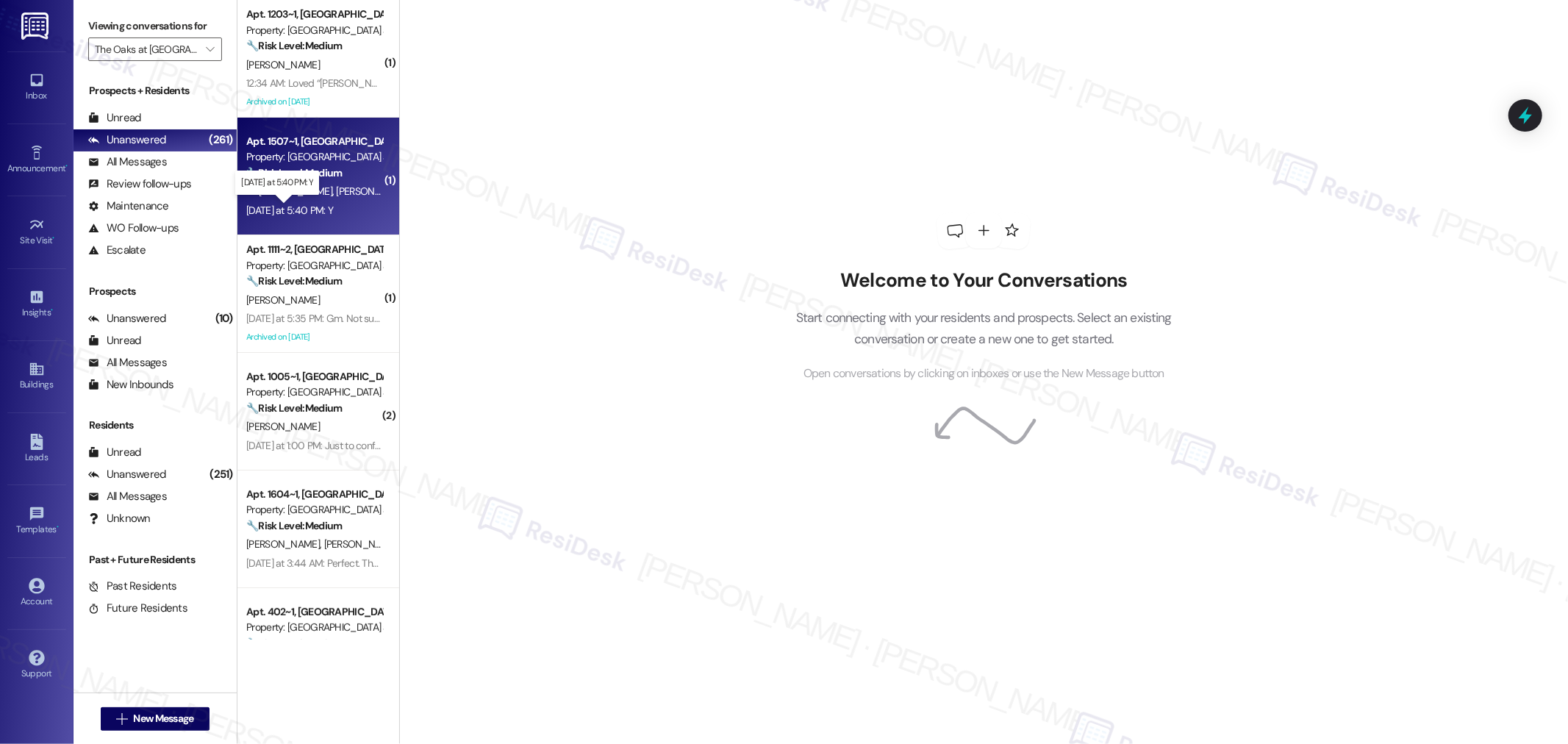
click at [333, 209] on div "[DATE] at 5:40 PM: Y [DATE] at 5:40 PM: Y" at bounding box center [289, 210] width 87 height 13
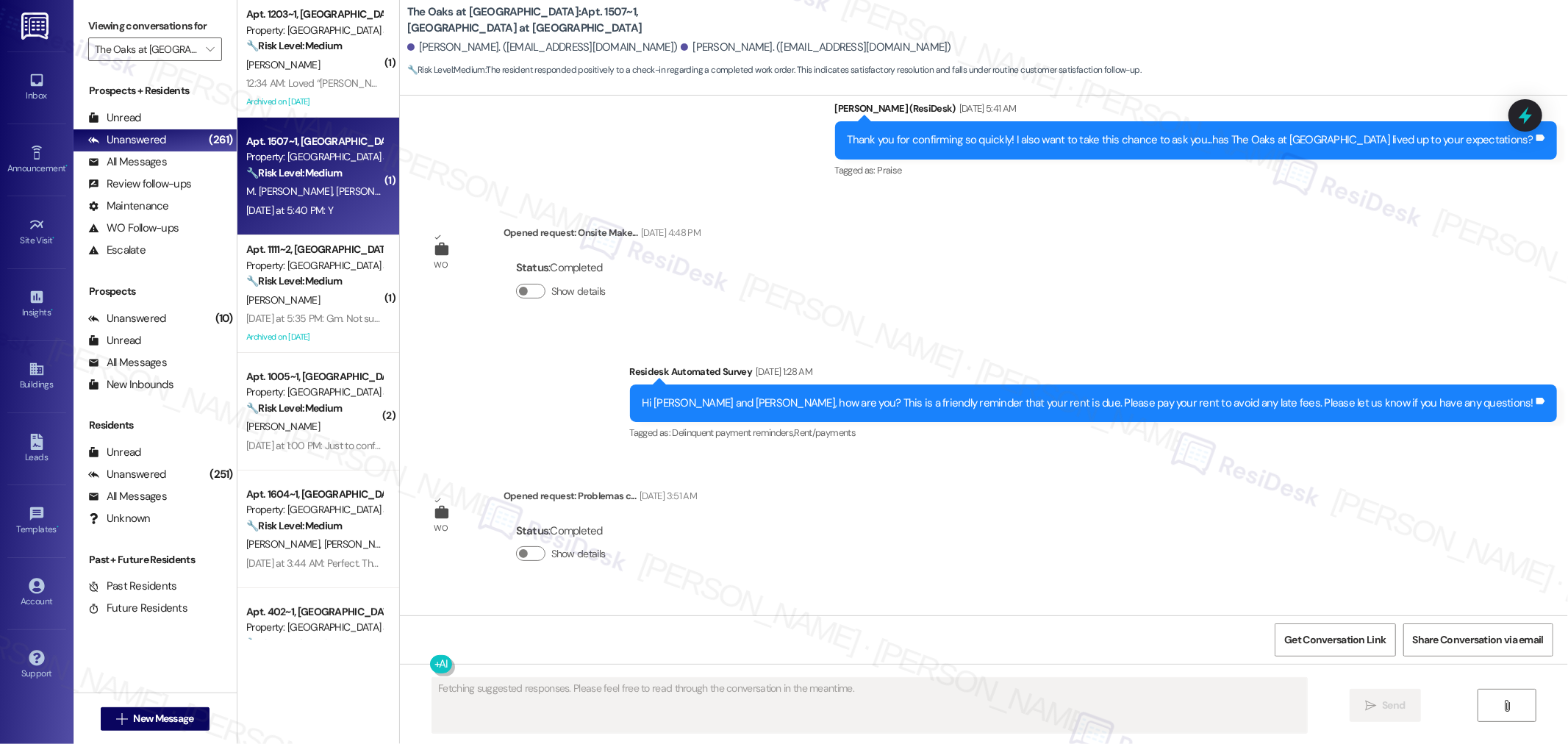
scroll to position [2824, 0]
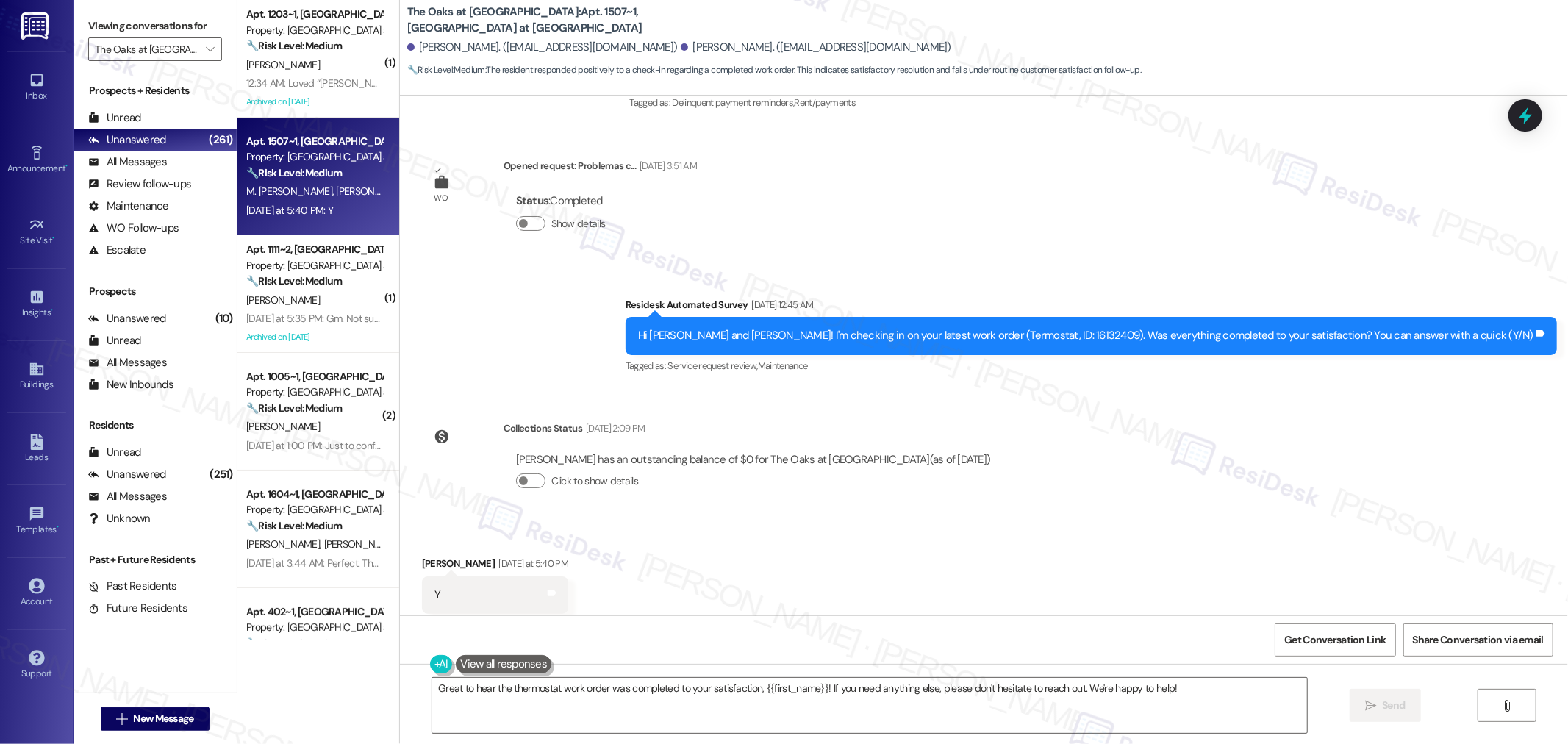
click at [1258, 422] on div "Lease started [DATE] 8:00 AM Survey, sent via SMS Residesk Automated Survey [DA…" at bounding box center [984, 355] width 1168 height 520
drag, startPoint x: 521, startPoint y: 11, endPoint x: 606, endPoint y: 9, distance: 85.0
click at [606, 9] on b "The Oaks at [GEOGRAPHIC_DATA]: Apt. 1507~1, [GEOGRAPHIC_DATA] at [GEOGRAPHIC_DA…" at bounding box center [555, 20] width 294 height 31
copy b "Apt. 1507~1, 9828"
drag, startPoint x: 407, startPoint y: 46, endPoint x: 522, endPoint y: 45, distance: 115.0
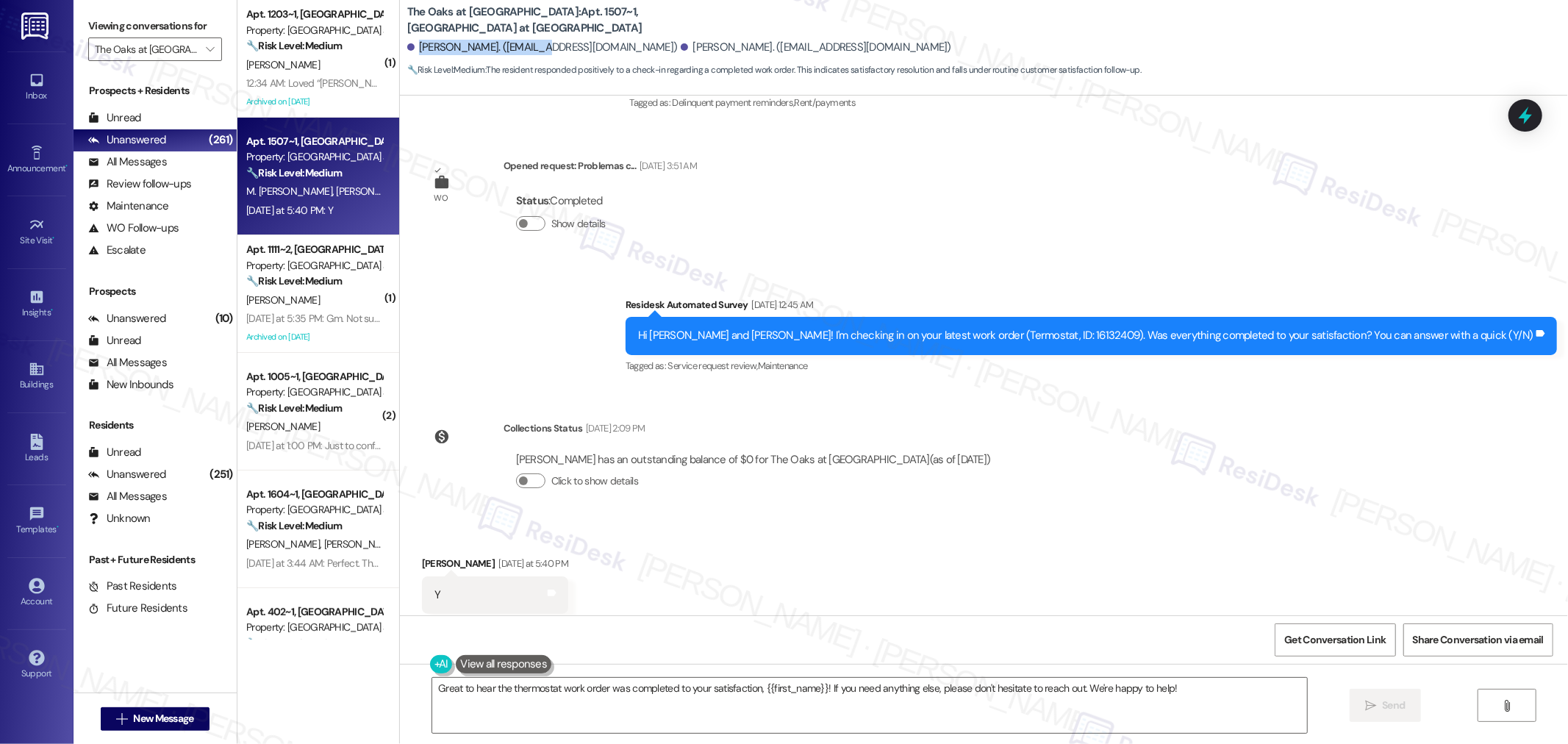
click at [522, 45] on div "[PERSON_NAME]. ([EMAIL_ADDRESS][DOMAIN_NAME])" at bounding box center [542, 47] width 270 height 16
copy div "[PERSON_NAME]"
click at [1131, 328] on div "Hi [PERSON_NAME] and [PERSON_NAME]! I'm checking in on your latest work order (…" at bounding box center [1085, 336] width 895 height 16
drag, startPoint x: 1131, startPoint y: 306, endPoint x: 1170, endPoint y: 308, distance: 39.1
click at [1131, 328] on div "Hi [PERSON_NAME] and [PERSON_NAME]! I'm checking in on your latest work order (…" at bounding box center [1085, 336] width 895 height 16
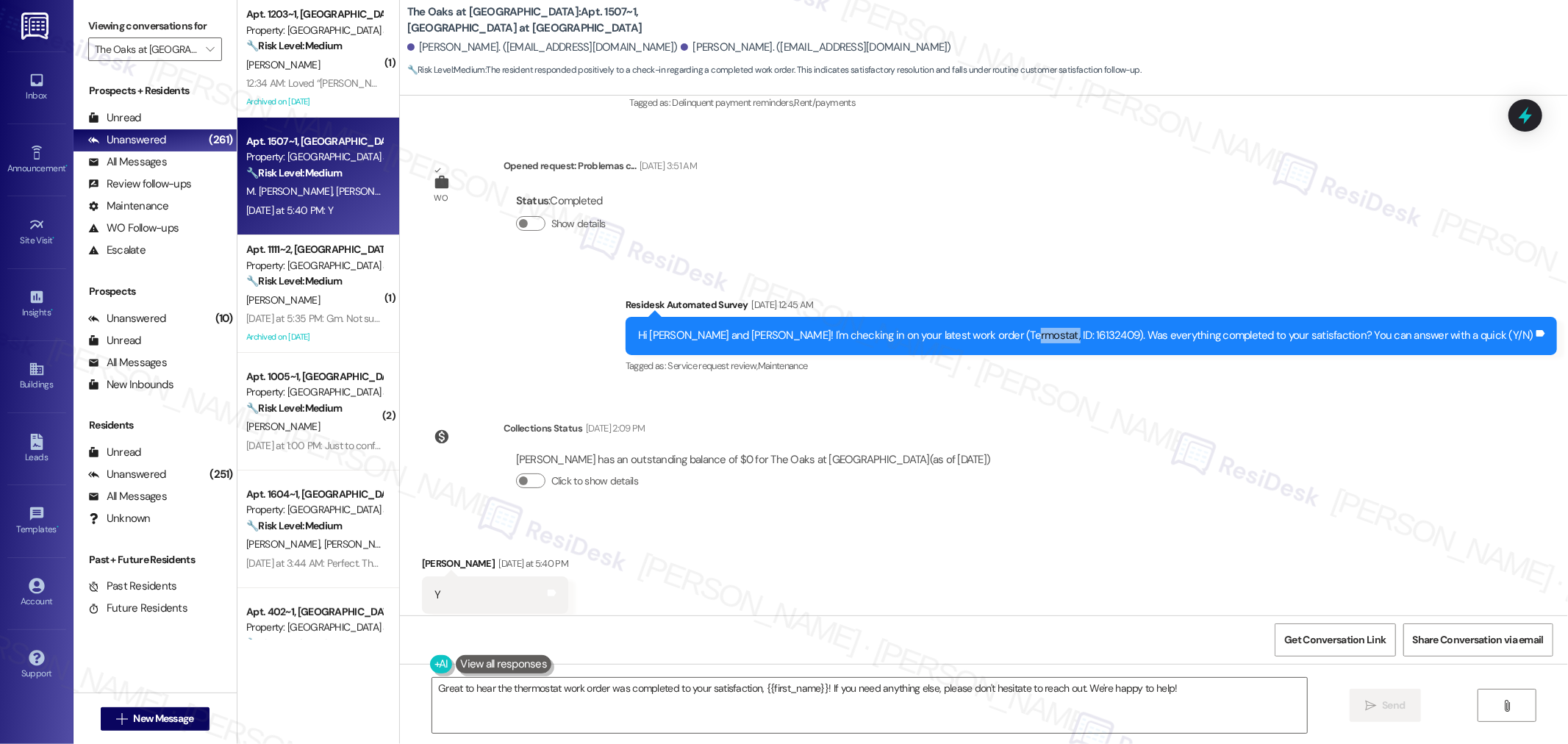
copy div "16132409"
click at [754, 702] on textarea "Great to hear the thermostat work order was completed to your satisfaction, {{f…" at bounding box center [870, 705] width 875 height 55
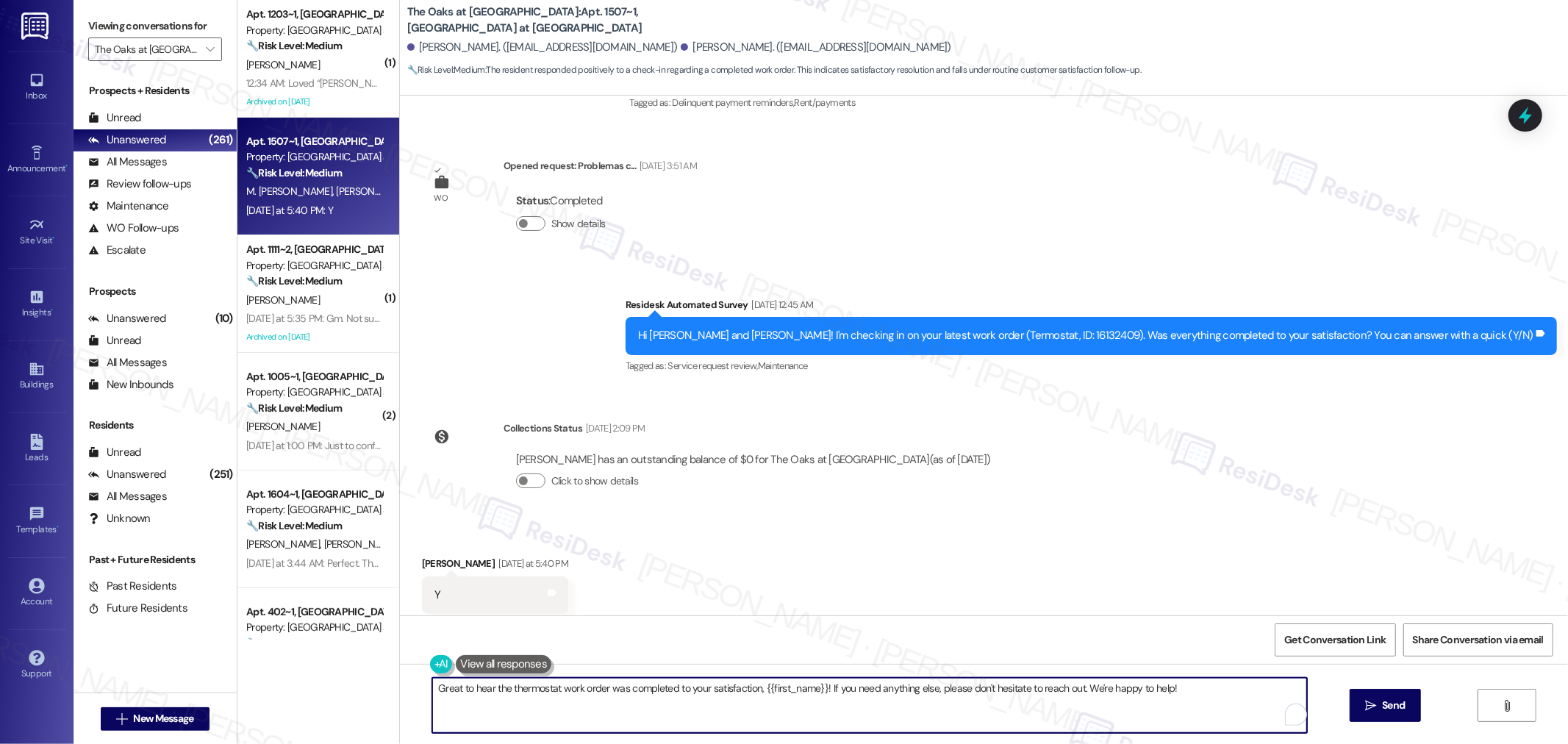
paste textarea "I’m so glad to hear that you were pleased with how the maintenance team handled…"
drag, startPoint x: 831, startPoint y: 687, endPoint x: 892, endPoint y: 691, distance: 61.1
click at [892, 691] on textarea "I’m so glad to hear that you were pleased with how the maintenance team handled…" at bounding box center [870, 705] width 875 height 55
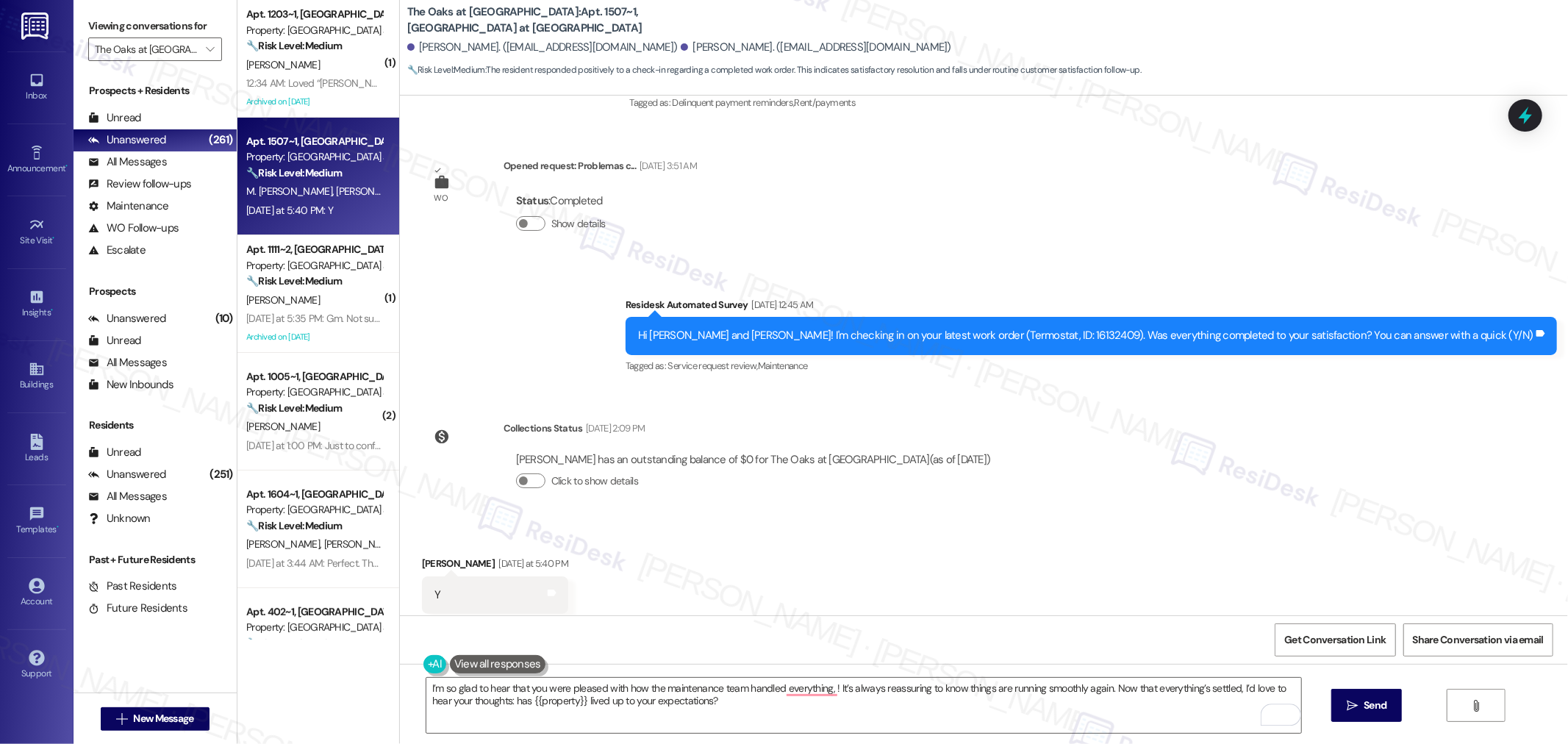
click at [431, 556] on div "[PERSON_NAME] [DATE] at 5:40 PM" at bounding box center [495, 565] width 147 height 21
click at [823, 689] on textarea "I’m so glad to hear that you were pleased with how the maintenance team handled…" at bounding box center [864, 705] width 875 height 55
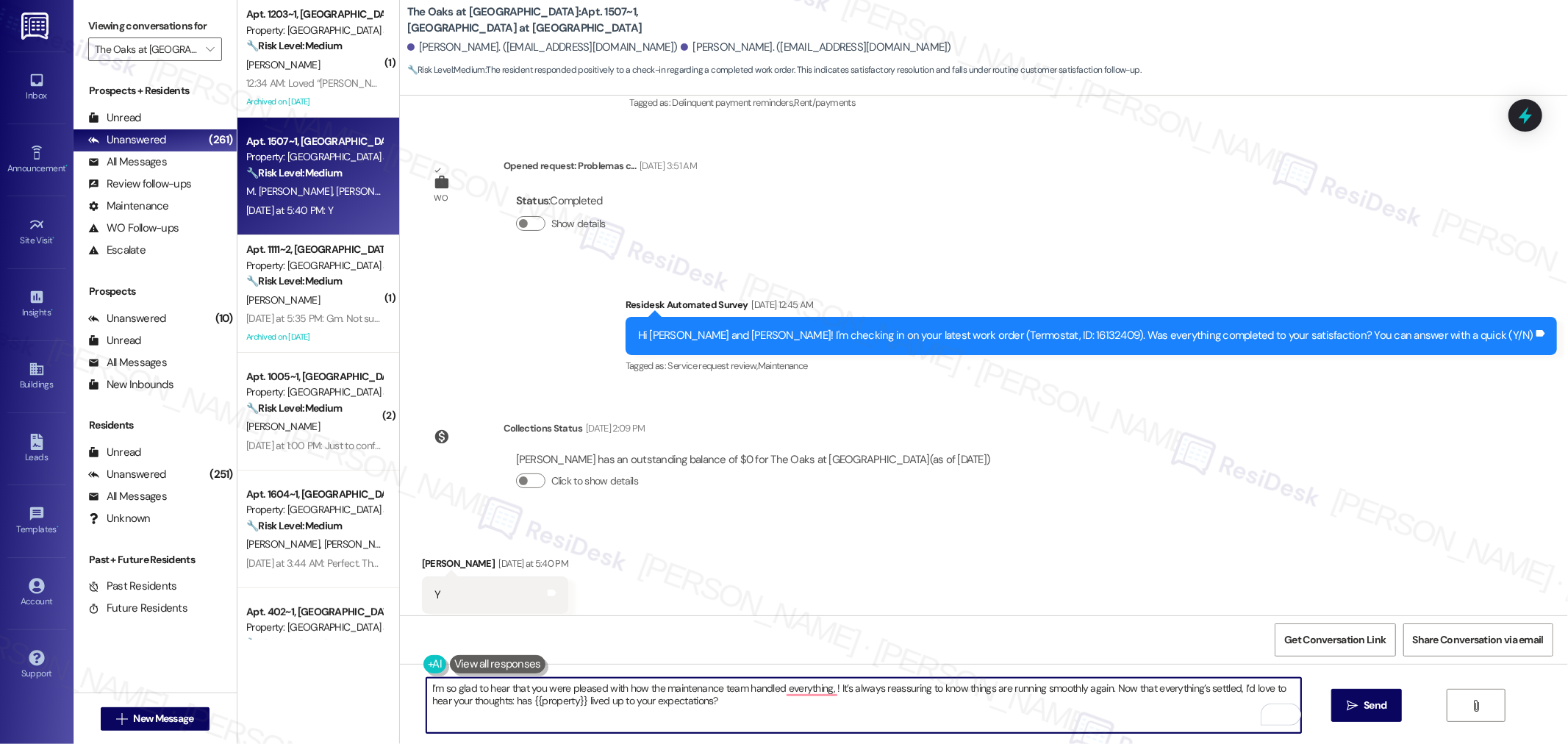
paste textarea "Marileidy"
click at [957, 700] on textarea "I’m so glad to hear that you were pleased with how the maintenance team handled…" at bounding box center [864, 705] width 875 height 55
click at [843, 703] on textarea "I’m so glad to hear that you were pleased with how the maintenance team handled…" at bounding box center [864, 705] width 875 height 55
click at [863, 686] on textarea "I’m so glad to hear that you were pleased with how the maintenance team handled…" at bounding box center [864, 705] width 875 height 55
type textarea "I’m so glad to hear that you were pleased with how the maintenance team handled…"
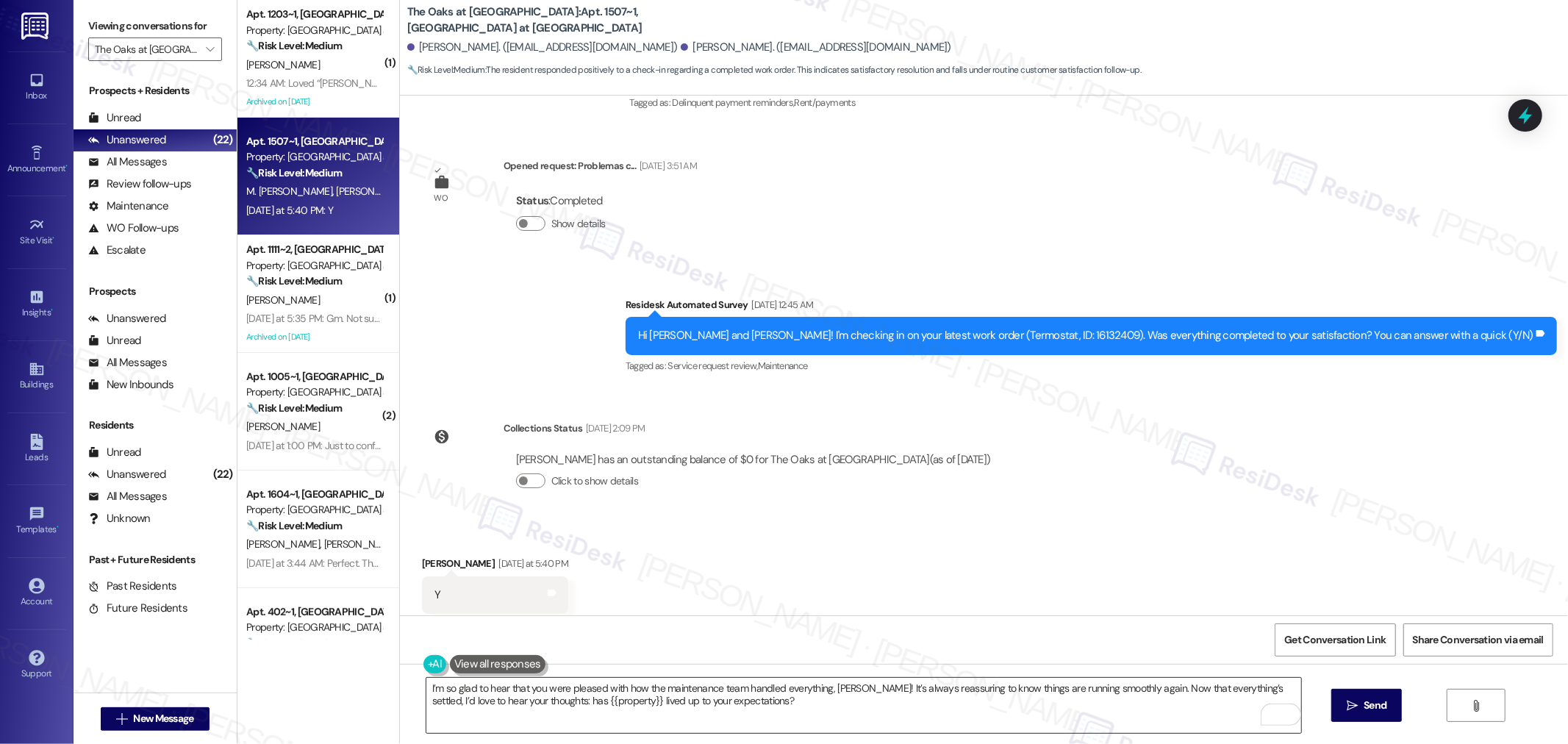
click at [1018, 697] on textarea "I’m so glad to hear that you were pleased with how the maintenance team handled…" at bounding box center [864, 705] width 875 height 55
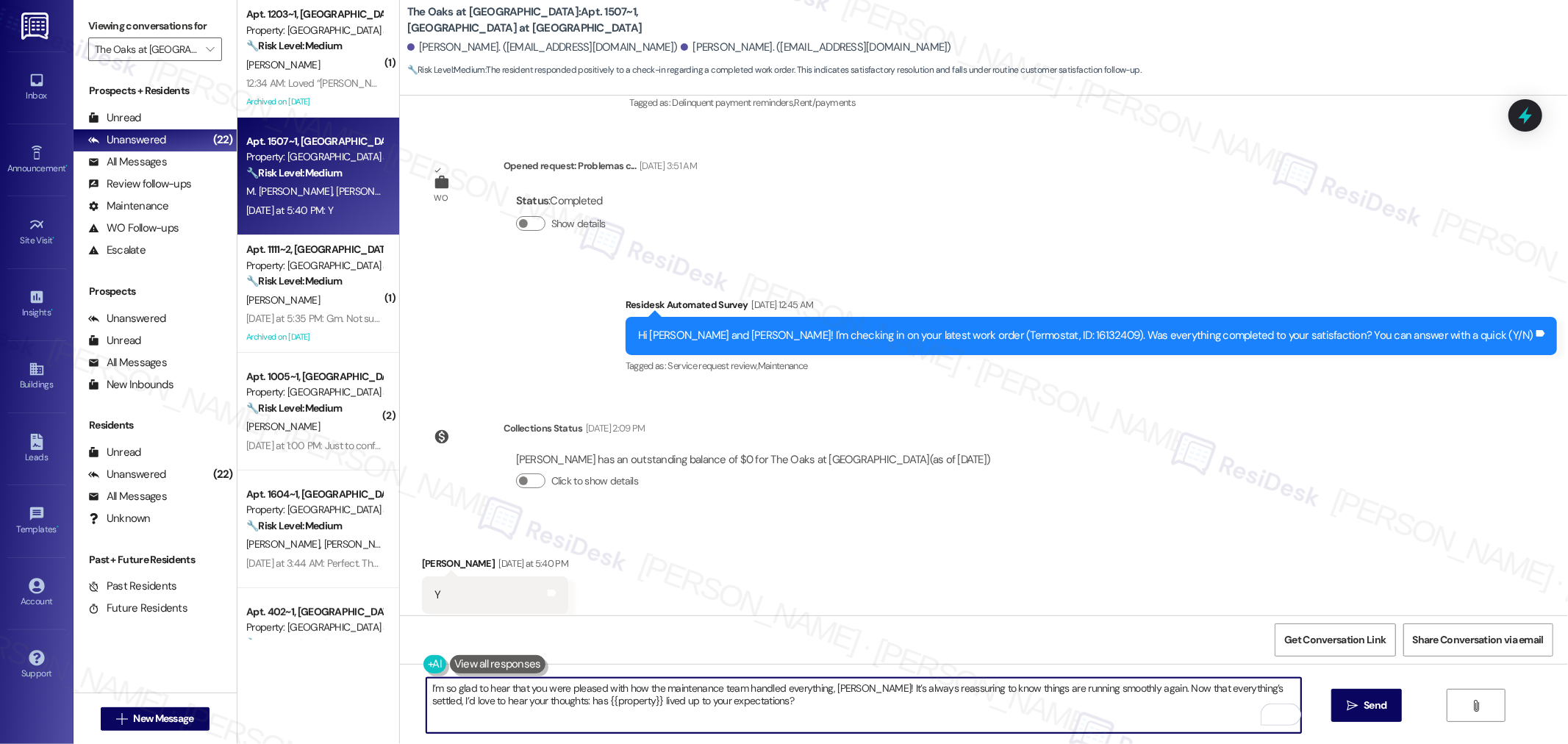
click at [1011, 711] on textarea "I’m so glad to hear that you were pleased with how the maintenance team handled…" at bounding box center [864, 705] width 875 height 55
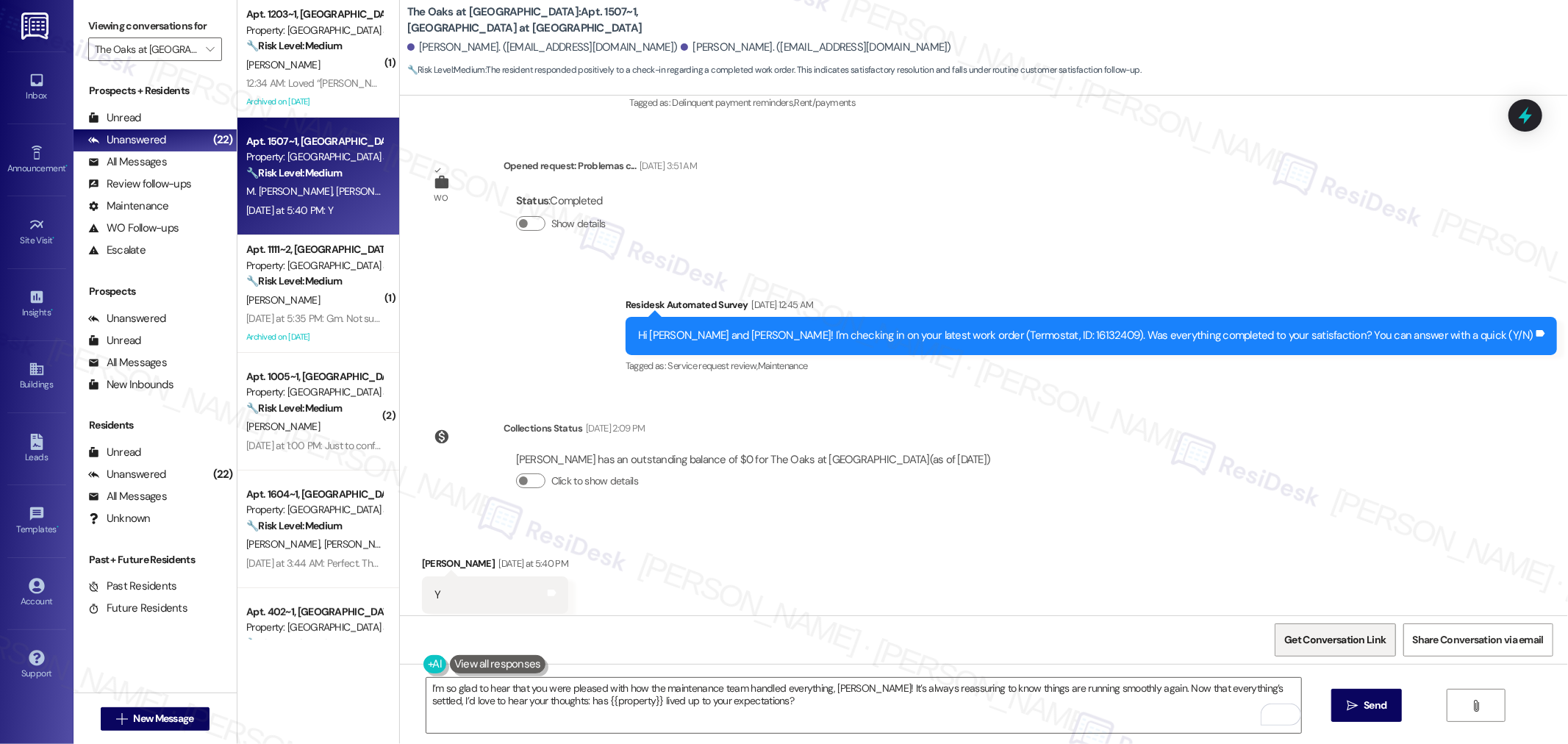
click at [1324, 645] on span "Get Conversation Link" at bounding box center [1334, 640] width 102 height 16
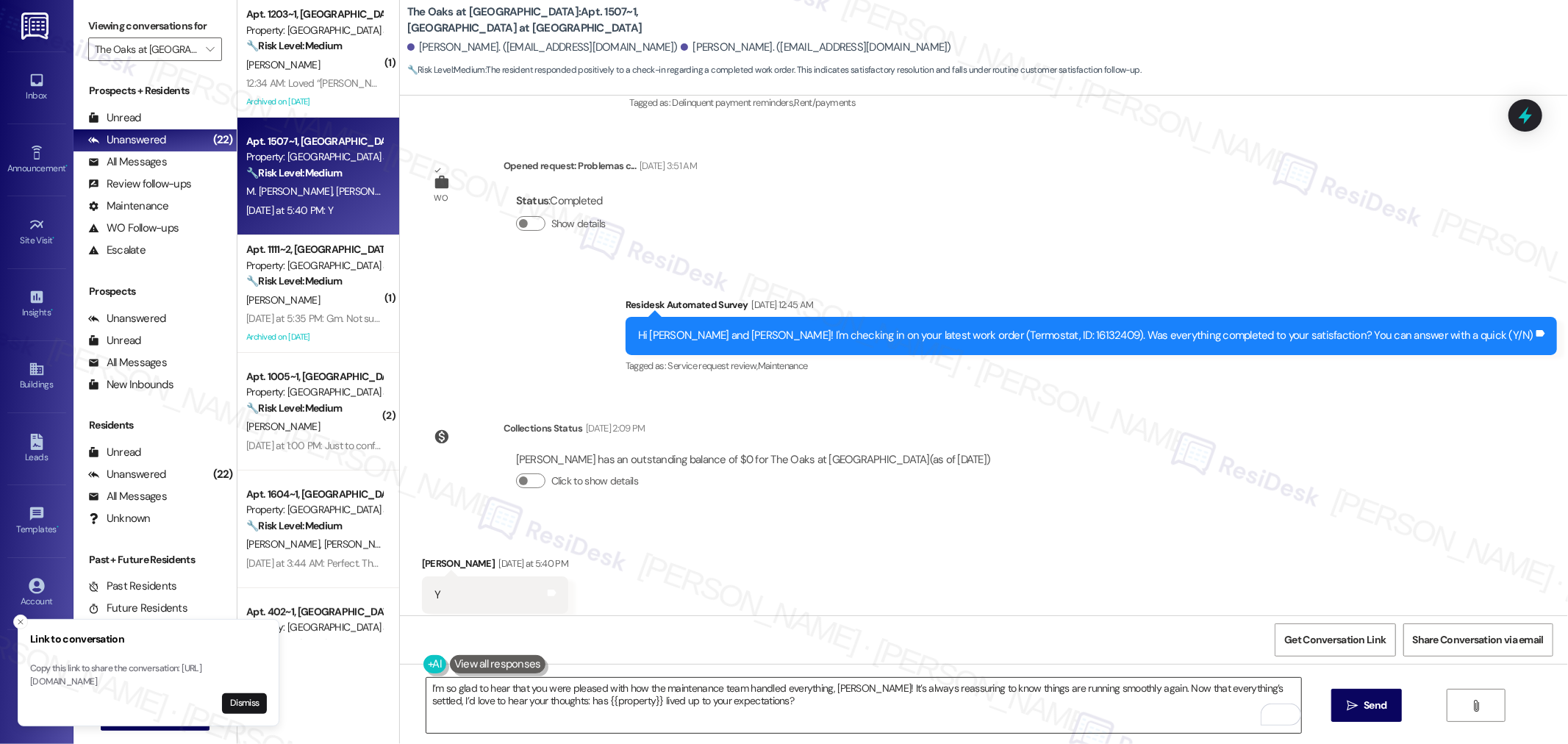
click at [855, 719] on textarea "I’m so glad to hear that you were pleased with how the maintenance team handled…" at bounding box center [864, 705] width 875 height 55
click at [1382, 706] on span "Send" at bounding box center [1375, 705] width 23 height 16
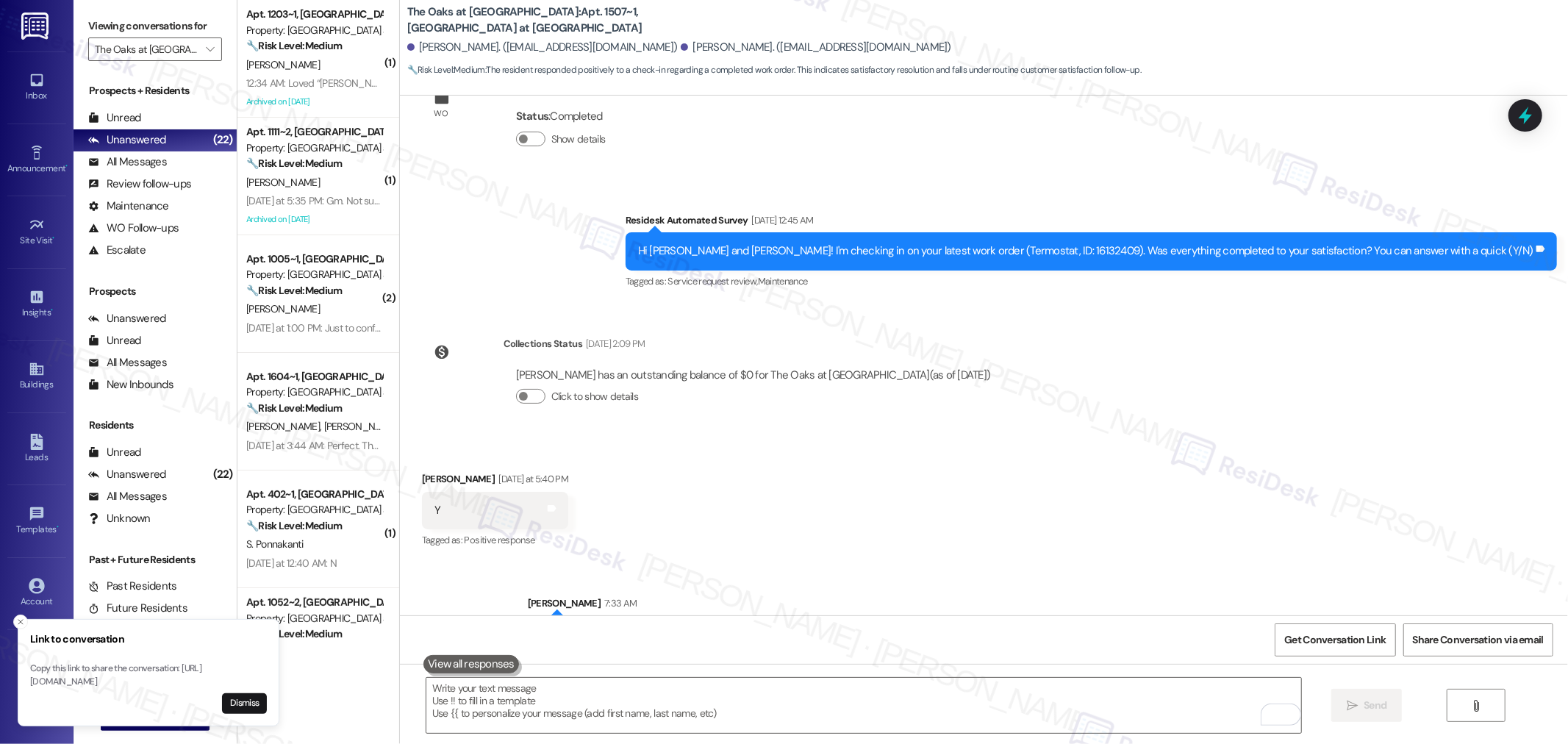
scroll to position [2942, 0]
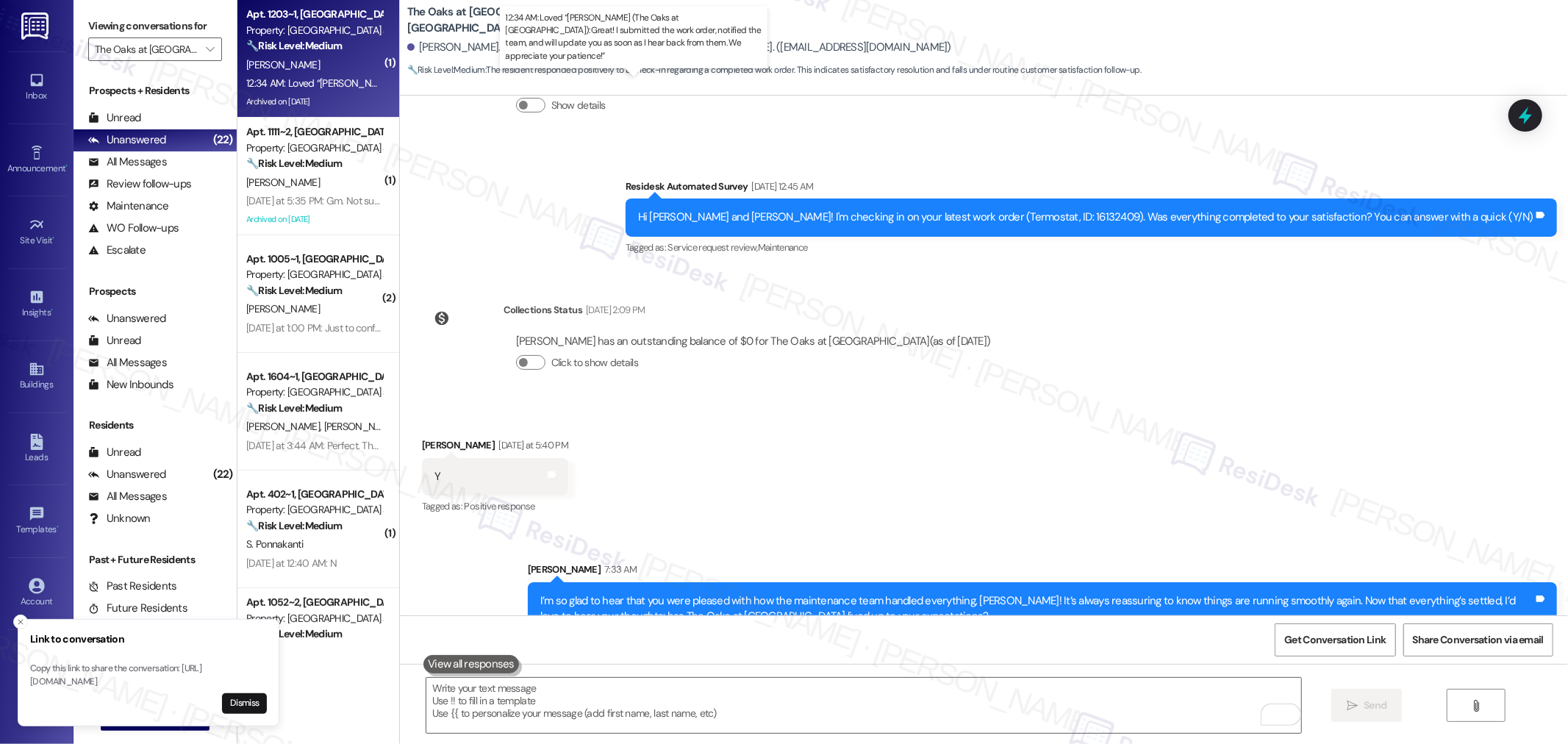
click at [317, 89] on div "12:34 AM: Loved “[PERSON_NAME] (The Oaks at [GEOGRAPHIC_DATA]): Great! I submit…" at bounding box center [693, 83] width 894 height 13
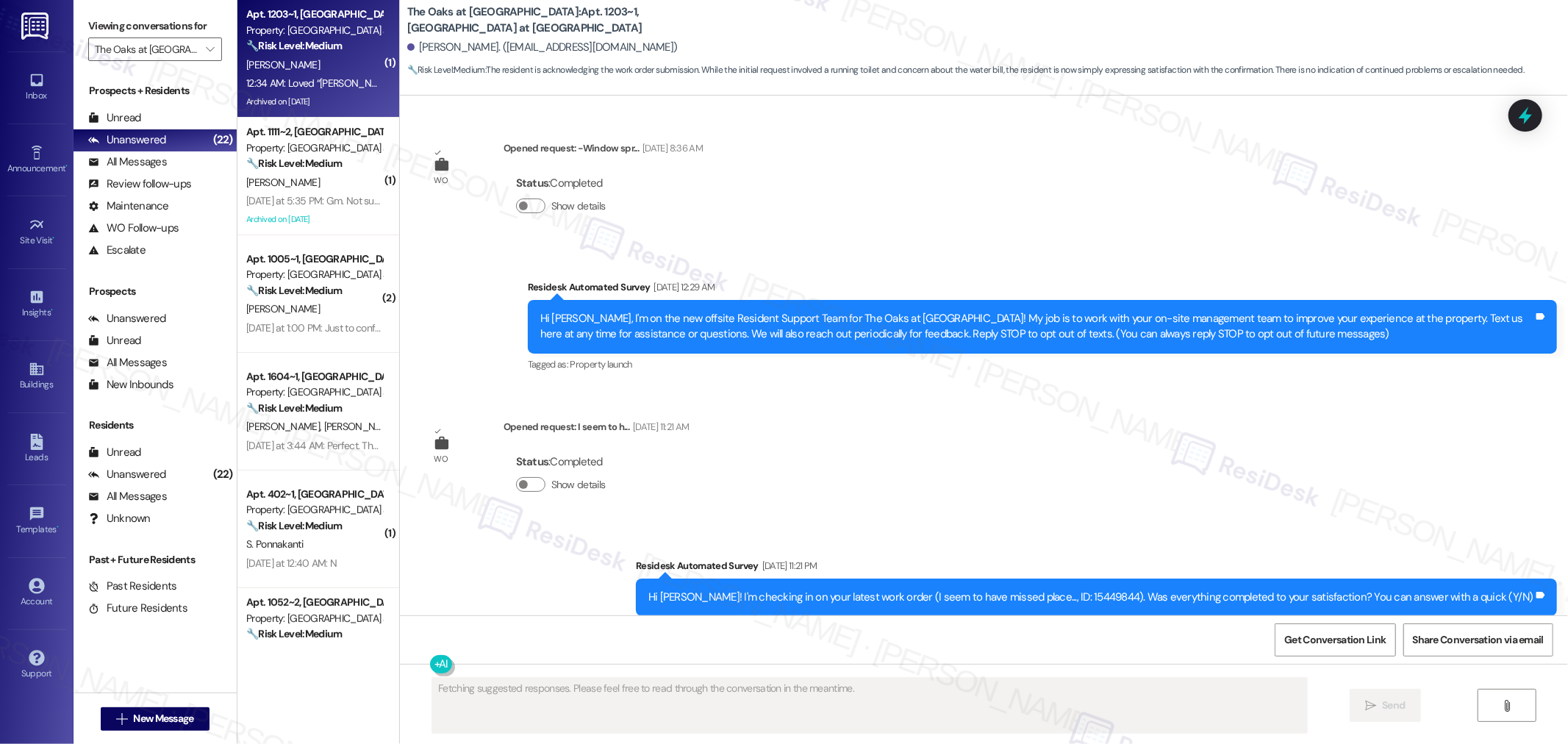
scroll to position [17601, 0]
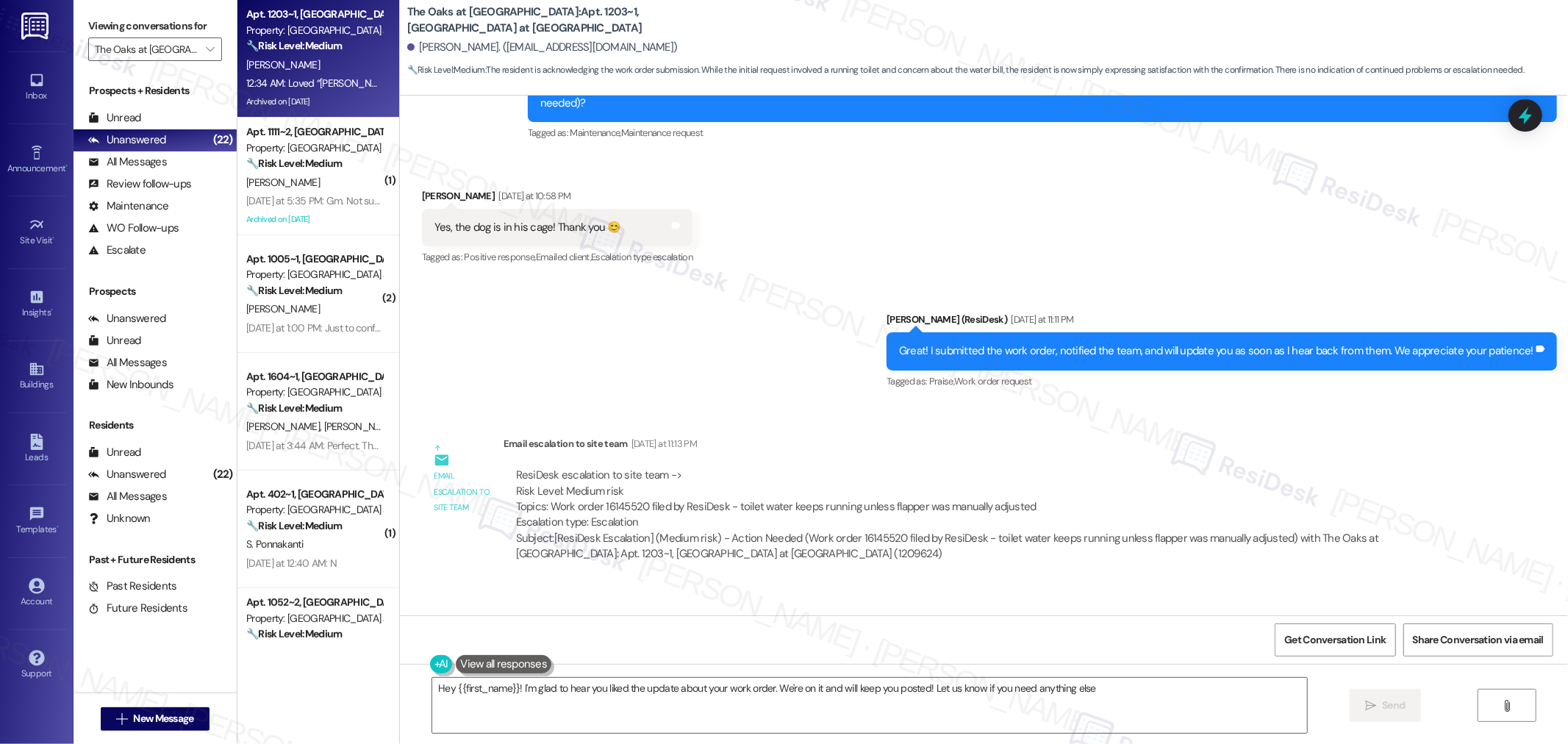
type textarea "Hey {{first_name}}! I'm glad to hear you liked the update about your work order…"
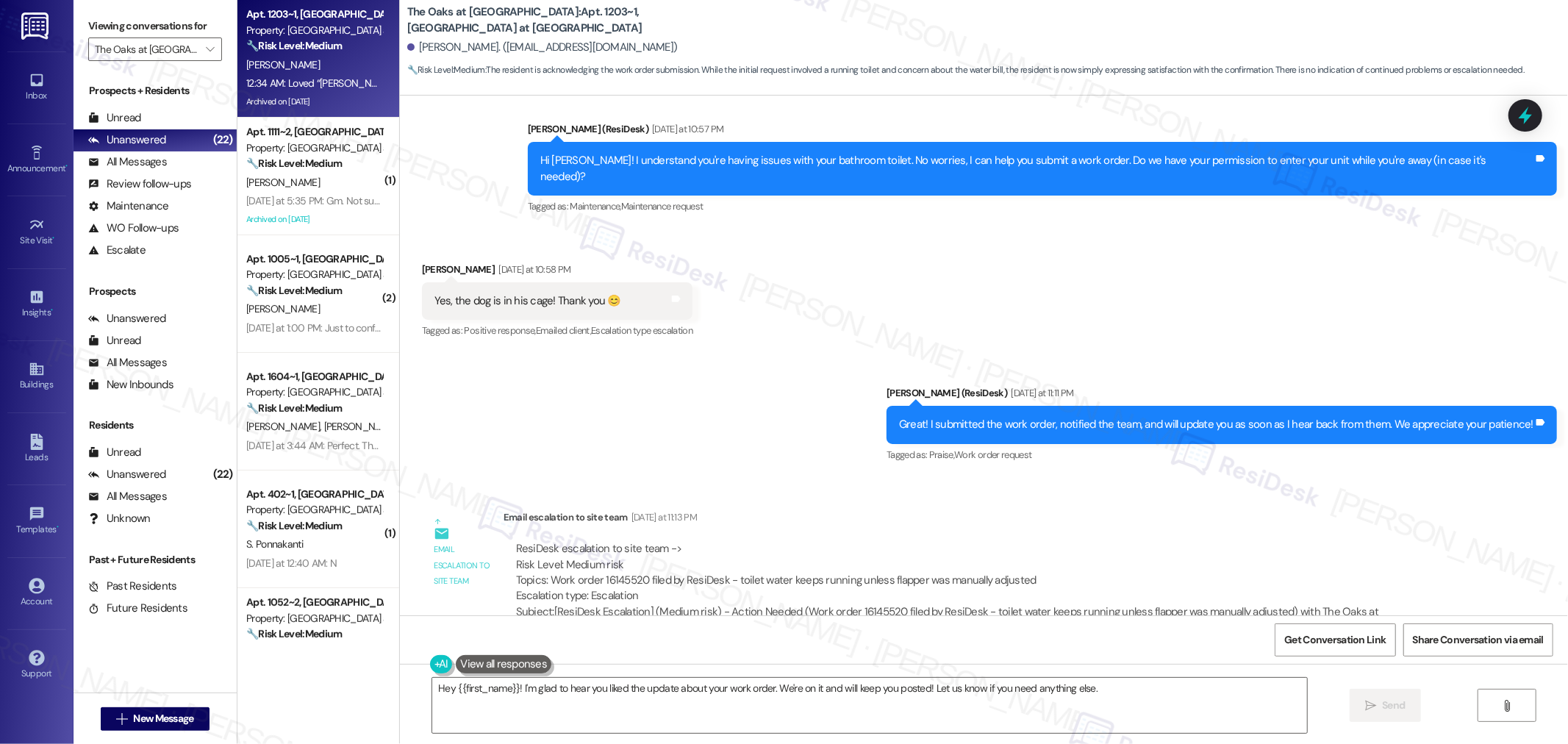
scroll to position [17439, 0]
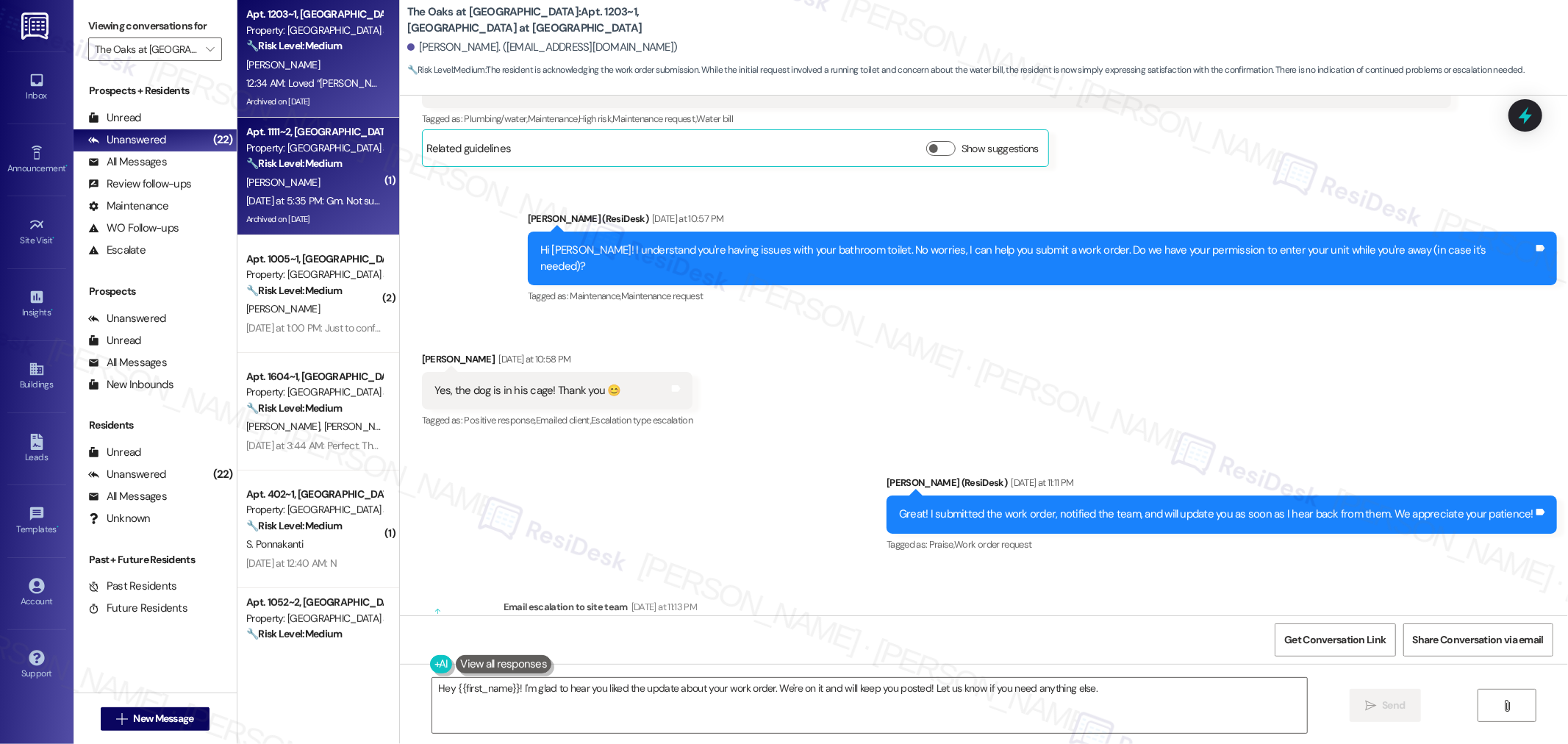
click at [311, 163] on strong "🔧 Risk Level: Medium" at bounding box center [294, 163] width 96 height 13
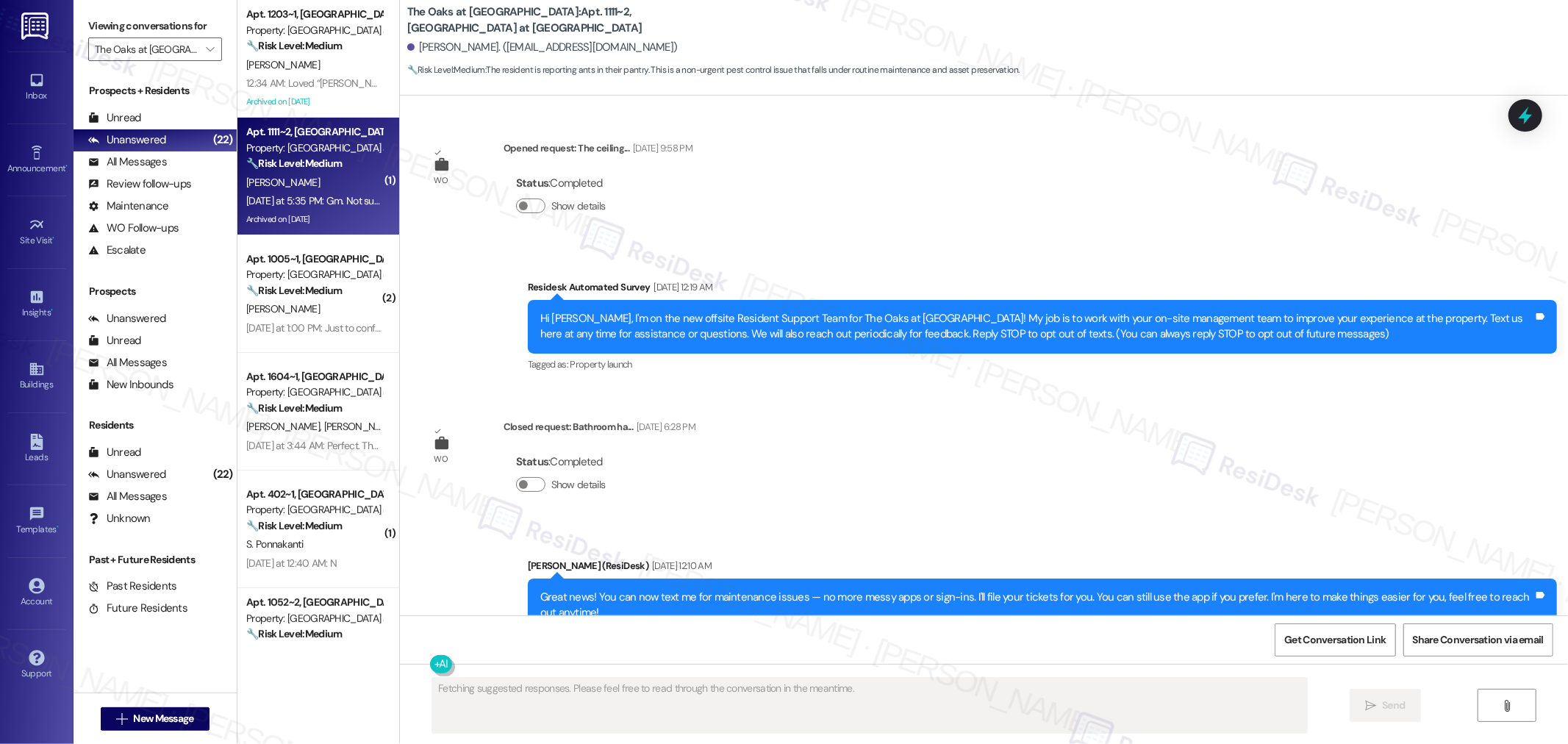
scroll to position [30645, 0]
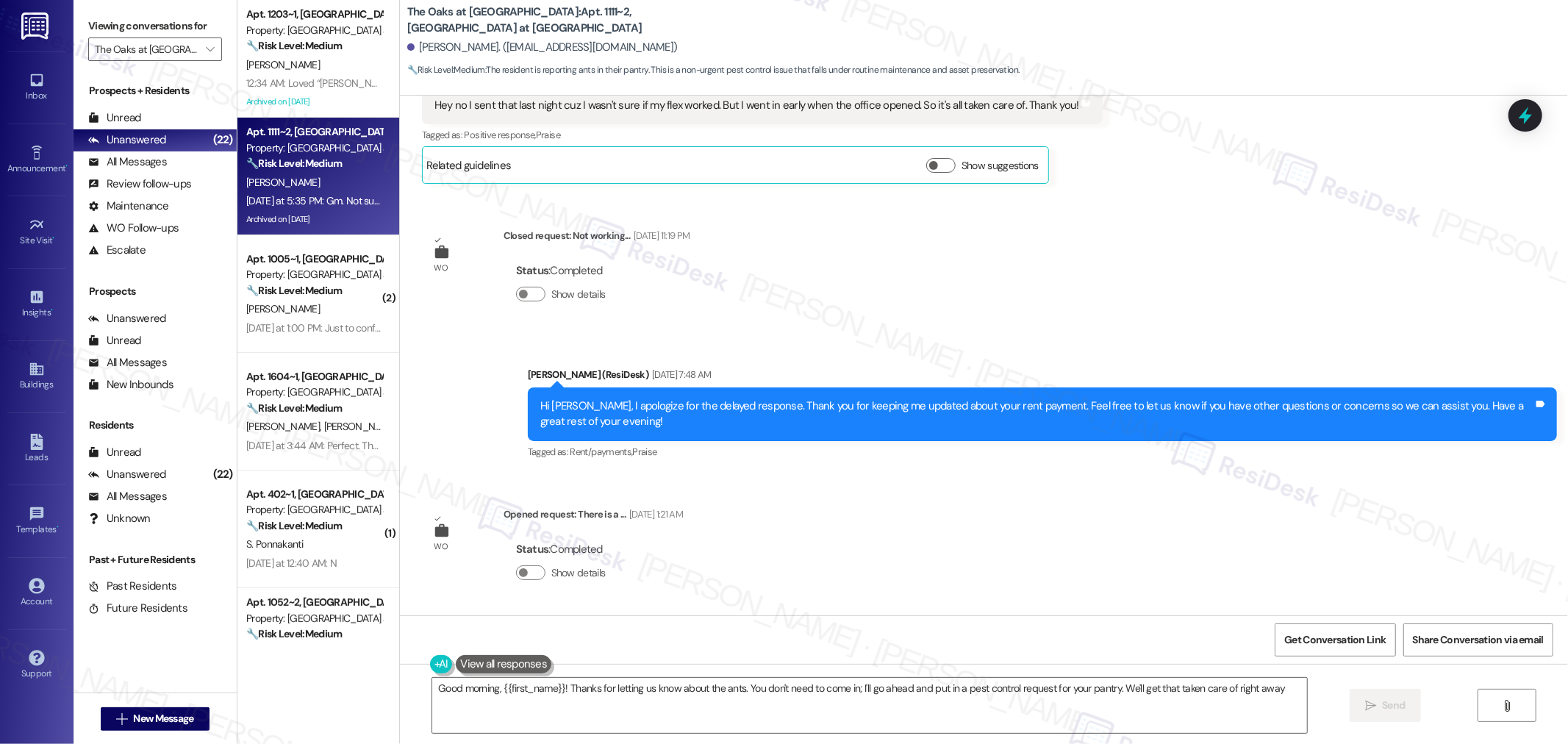
type textarea "Good morning, {{first_name}}! Thanks for letting us know about the ants. You do…"
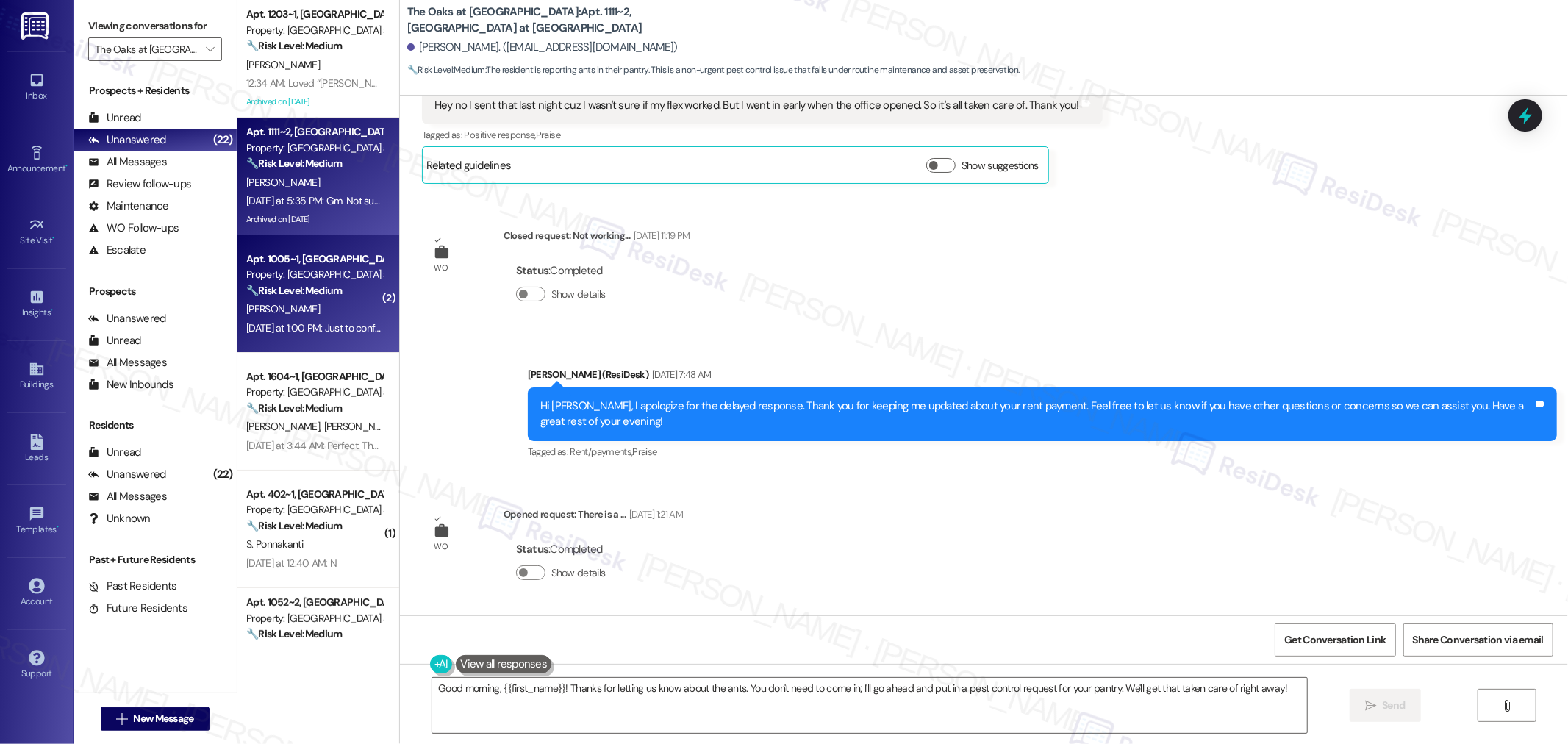
click at [349, 316] on div "[PERSON_NAME]" at bounding box center [314, 309] width 139 height 18
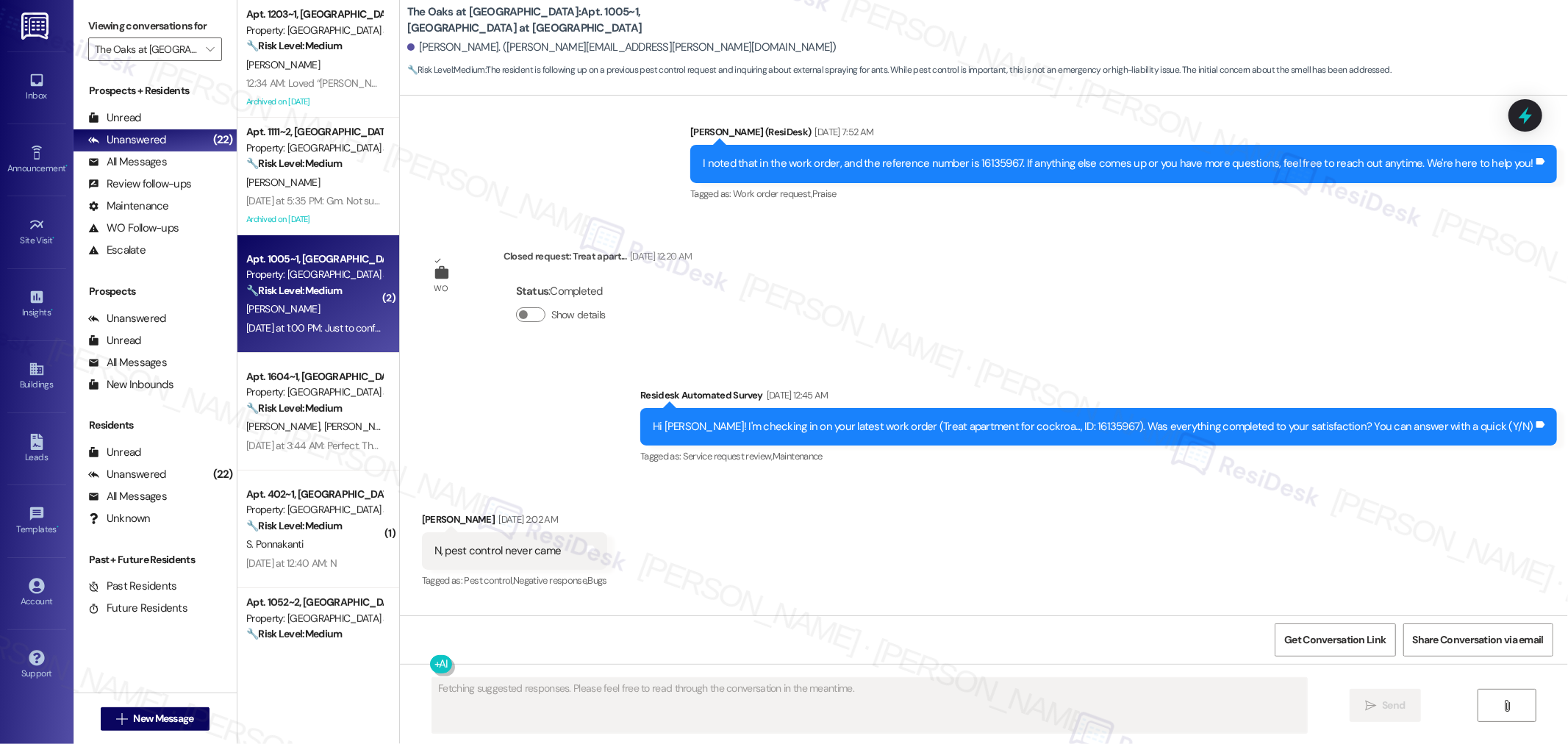
scroll to position [5713, 0]
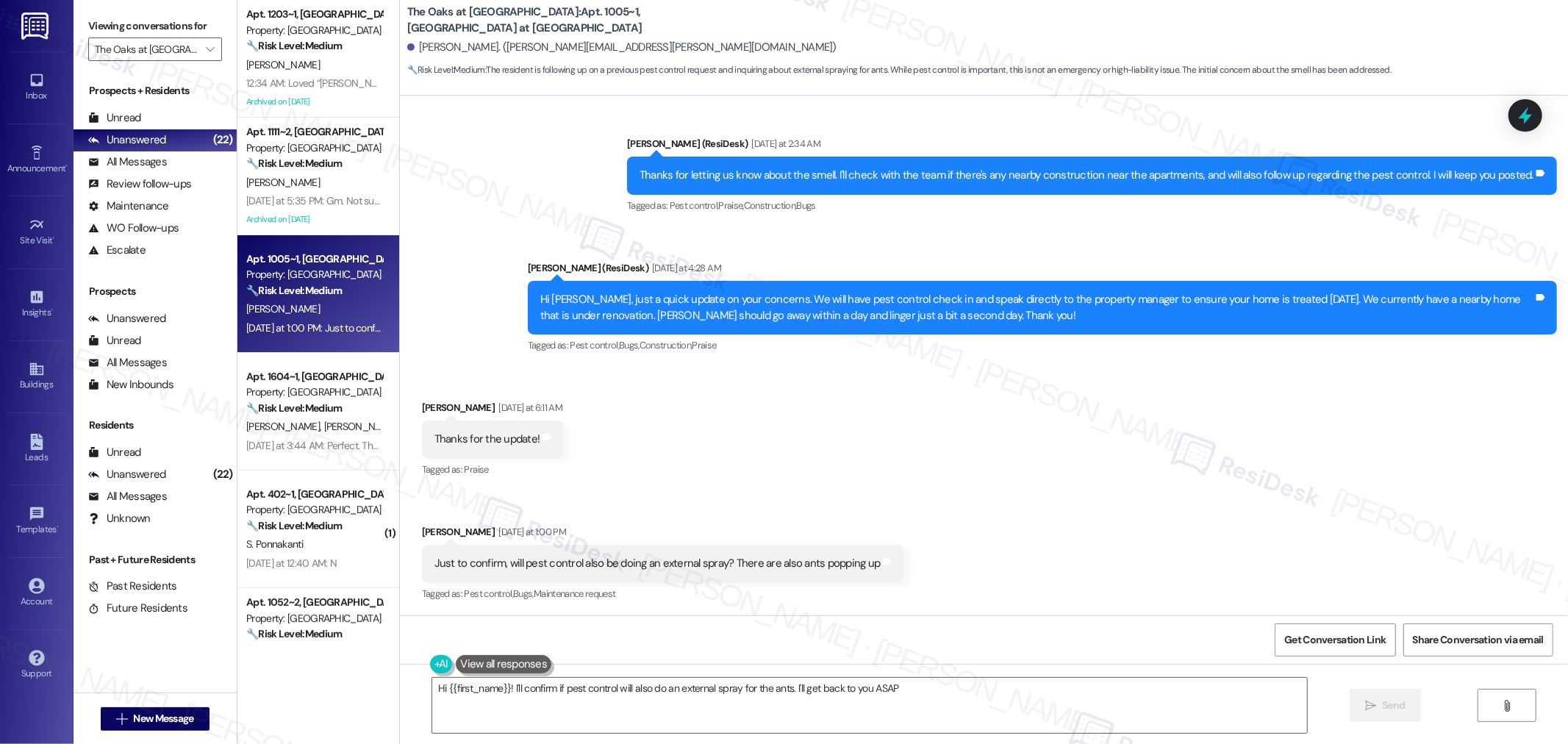
type textarea "Hi {{first_name}}! I'll confirm if pest control will also do an external spray …"
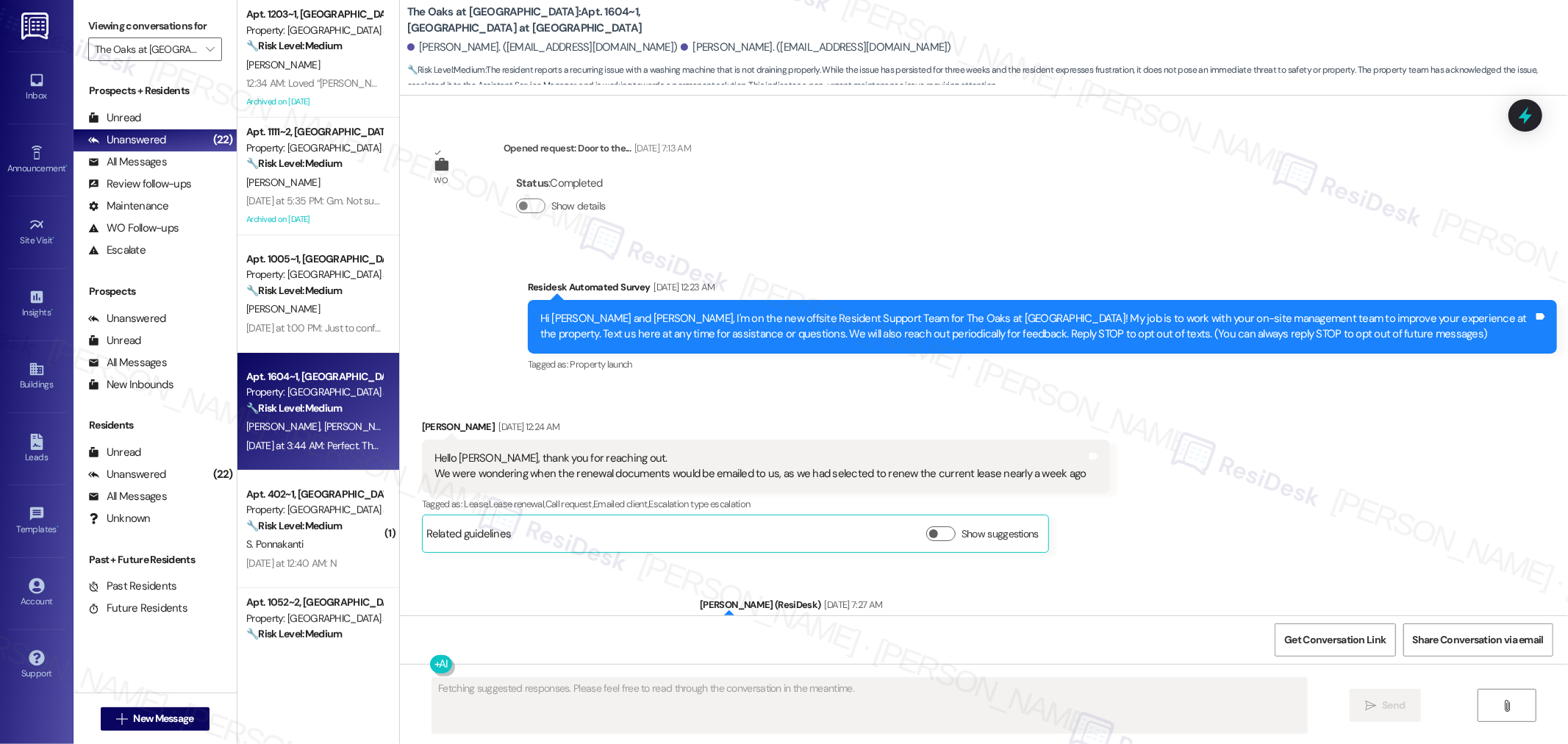
scroll to position [8601, 0]
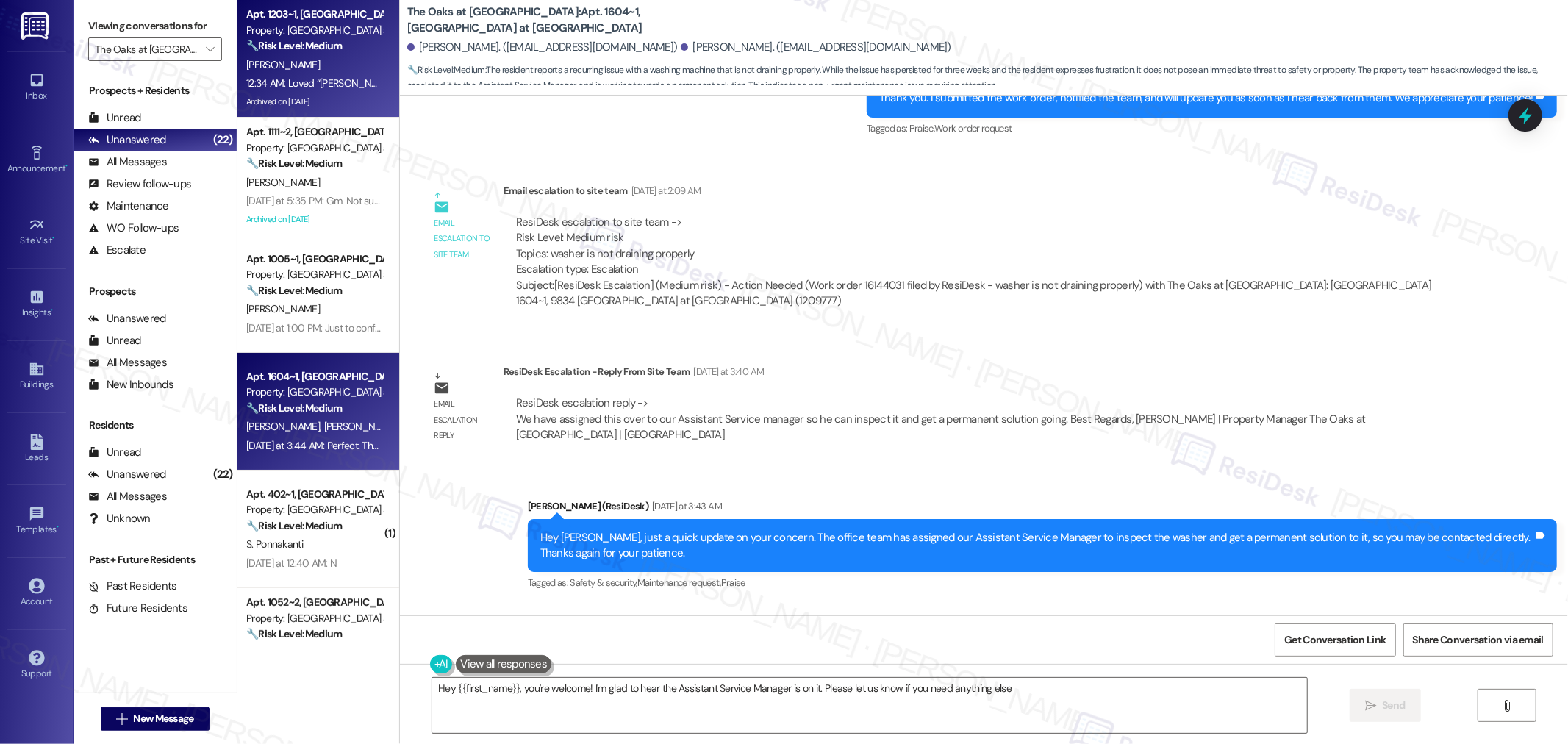
type textarea "Hey {{first_name}}, you're welcome! I'm glad to hear the Assistant Service Mana…"
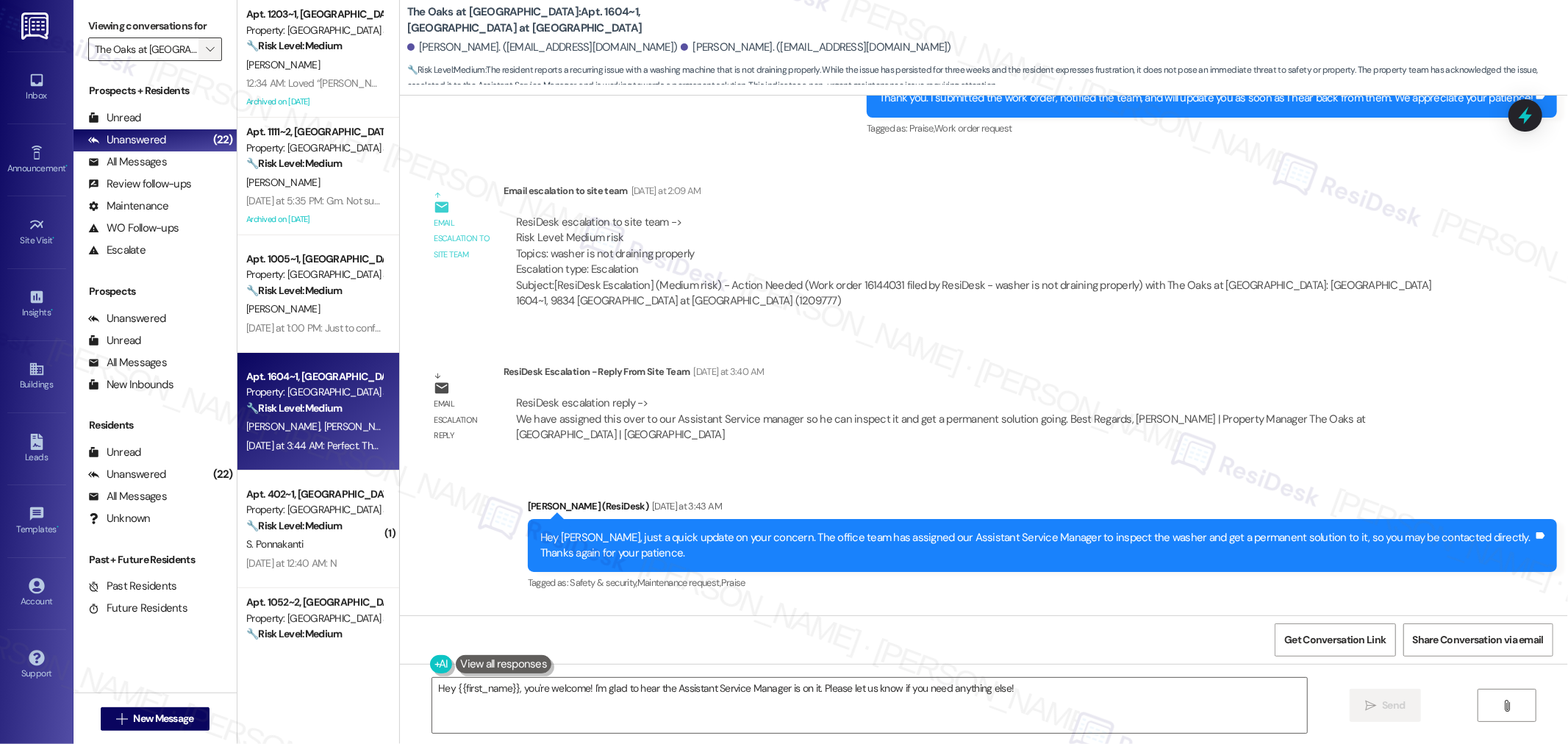
click at [206, 44] on icon "" at bounding box center [210, 49] width 8 height 12
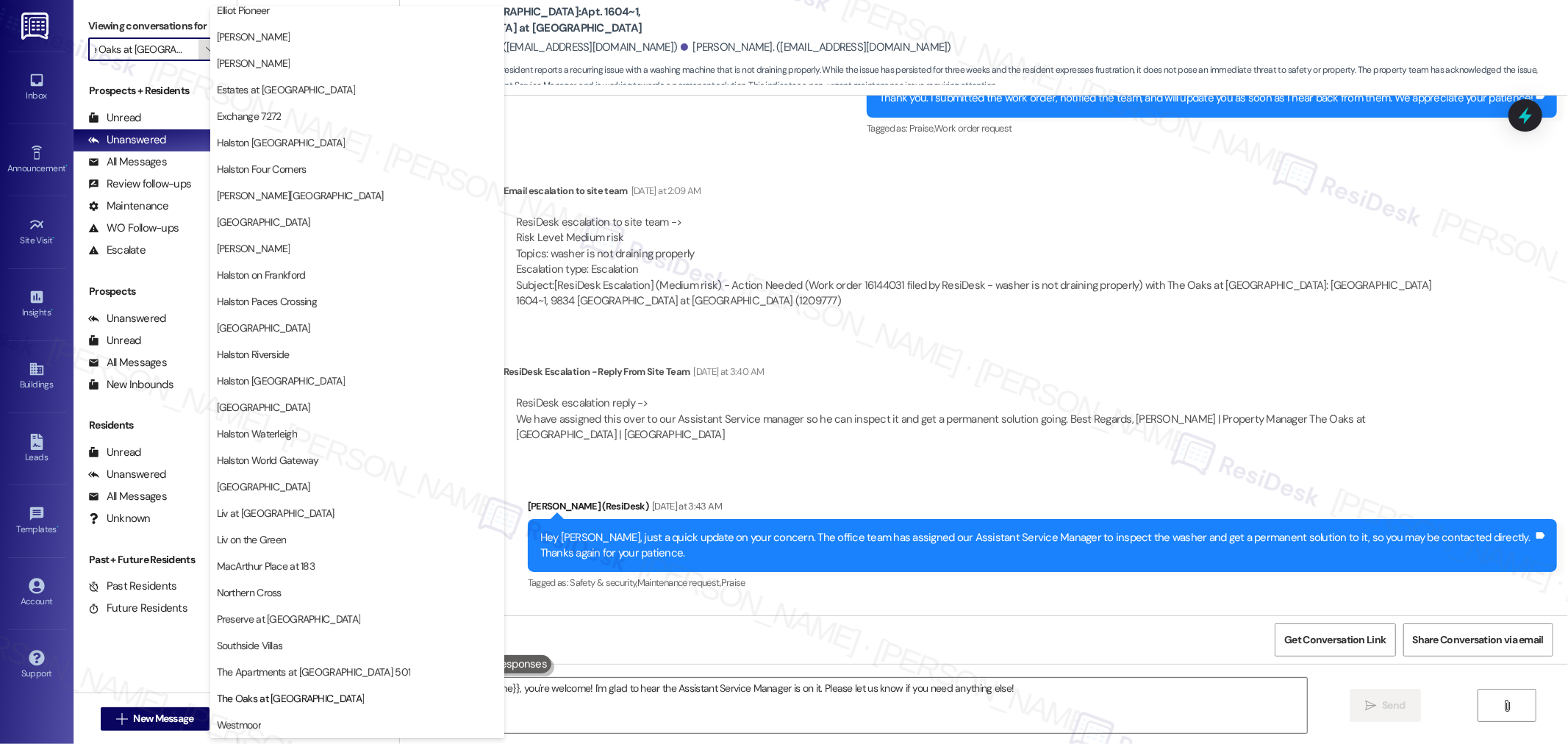
scroll to position [327, 0]
click at [276, 644] on span "Southside Villas" at bounding box center [250, 646] width 66 height 15
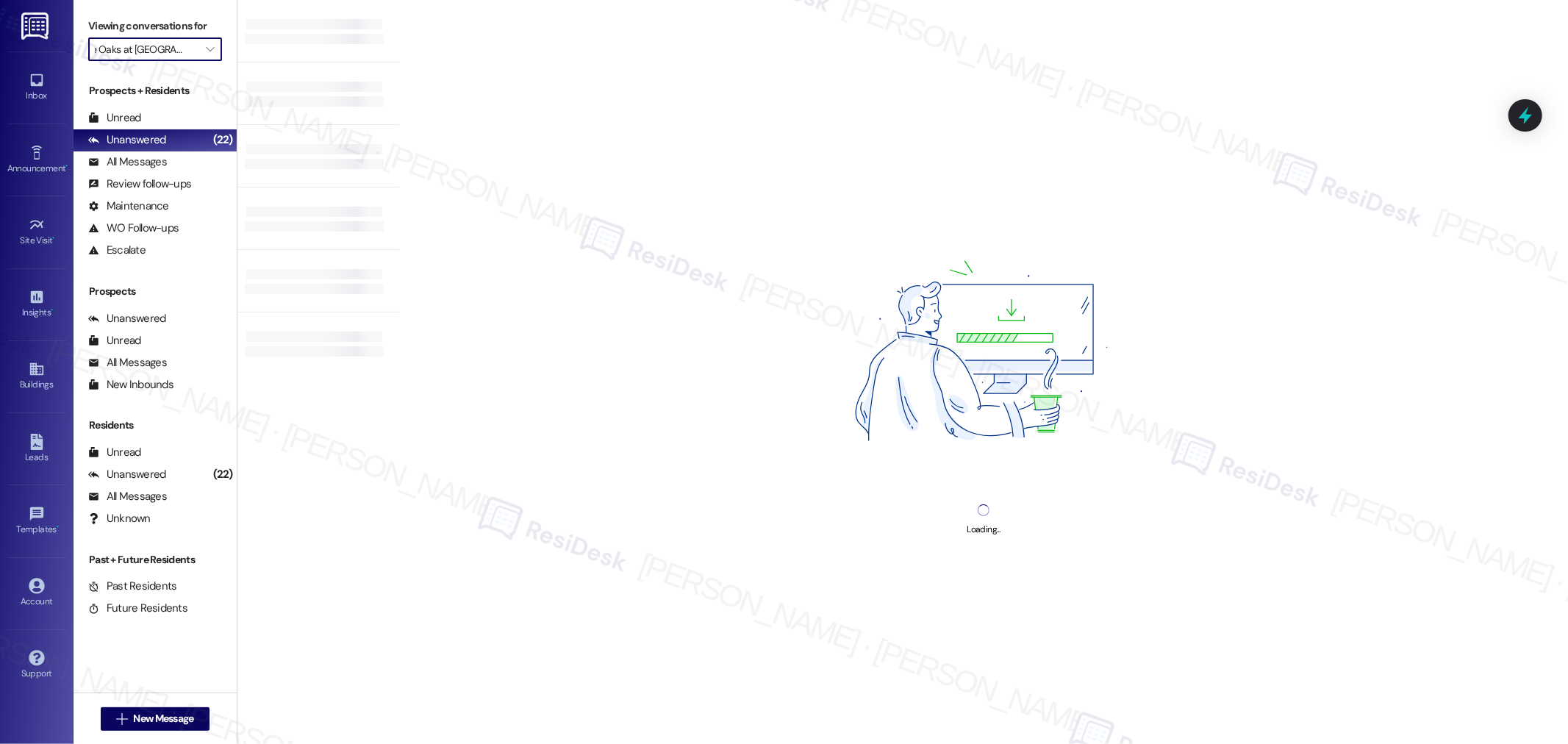
type input "Southside Villas"
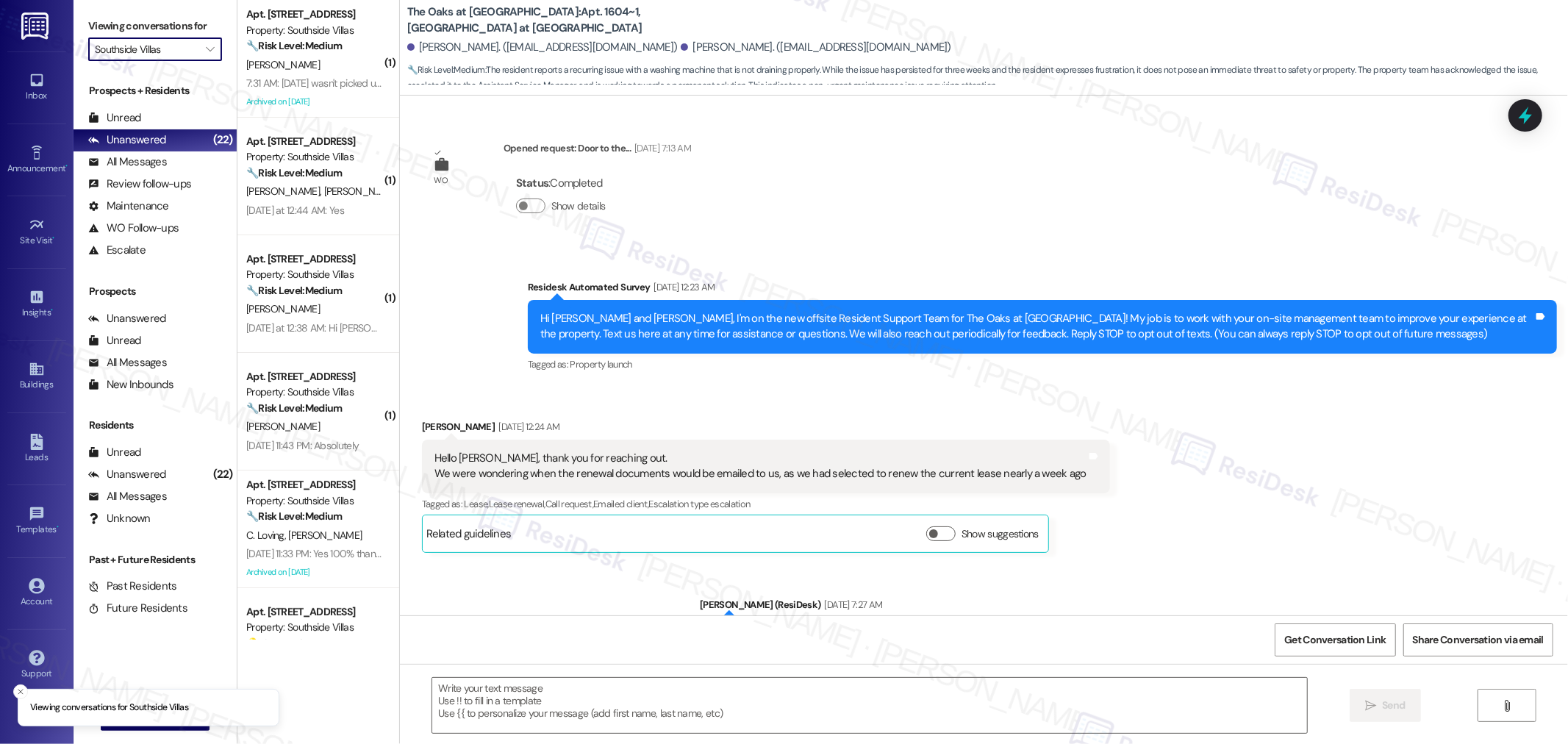
scroll to position [8601, 0]
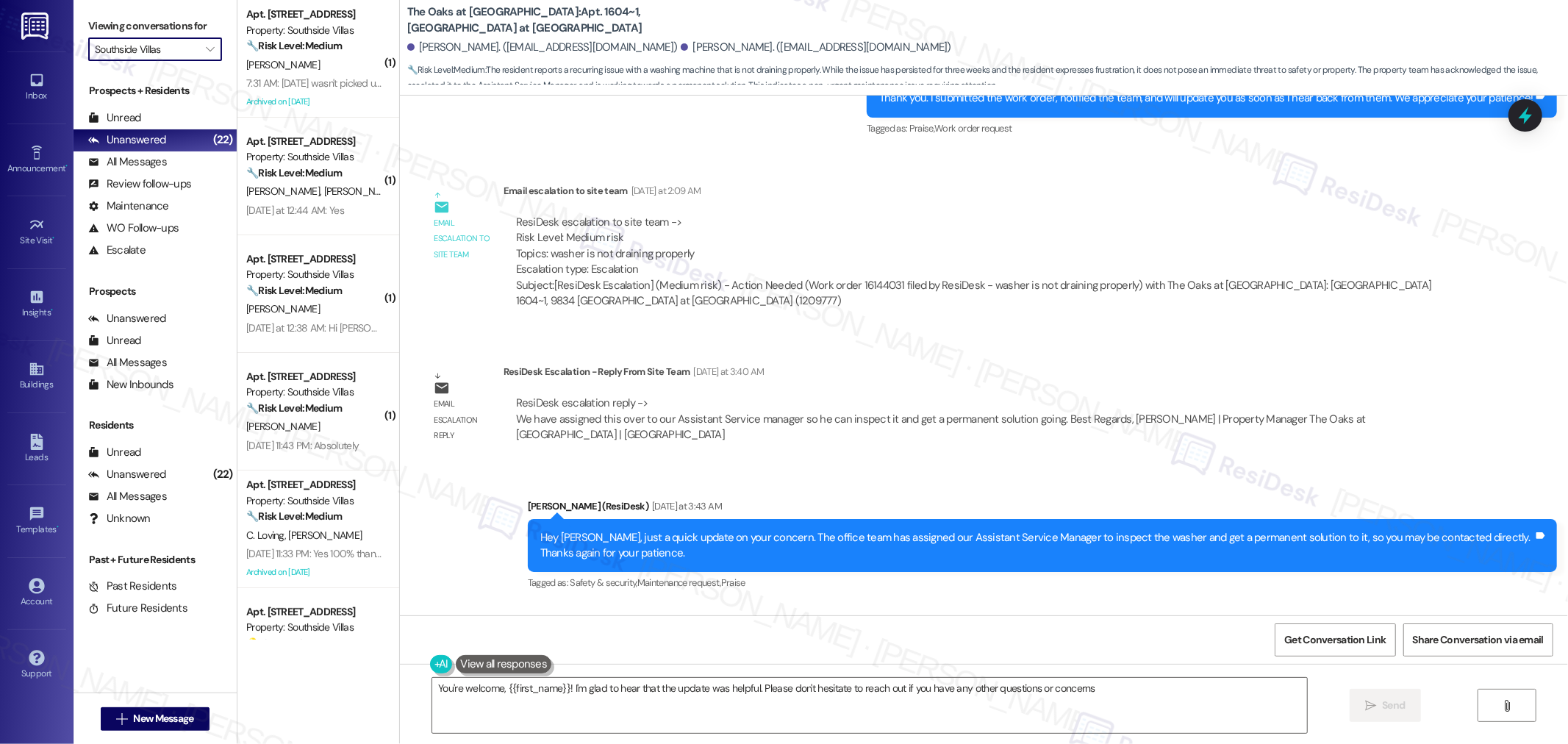
type textarea "You're welcome, {{first_name}}! I'm glad to hear that the update was helpful. P…"
drag, startPoint x: 399, startPoint y: 12, endPoint x: 461, endPoint y: 16, distance: 62.1
click at [461, 16] on b "The Oaks at [GEOGRAPHIC_DATA]: Apt. 1604~1, [GEOGRAPHIC_DATA] at [GEOGRAPHIC_DA…" at bounding box center [555, 20] width 294 height 31
drag, startPoint x: 397, startPoint y: 11, endPoint x: 607, endPoint y: 13, distance: 210.0
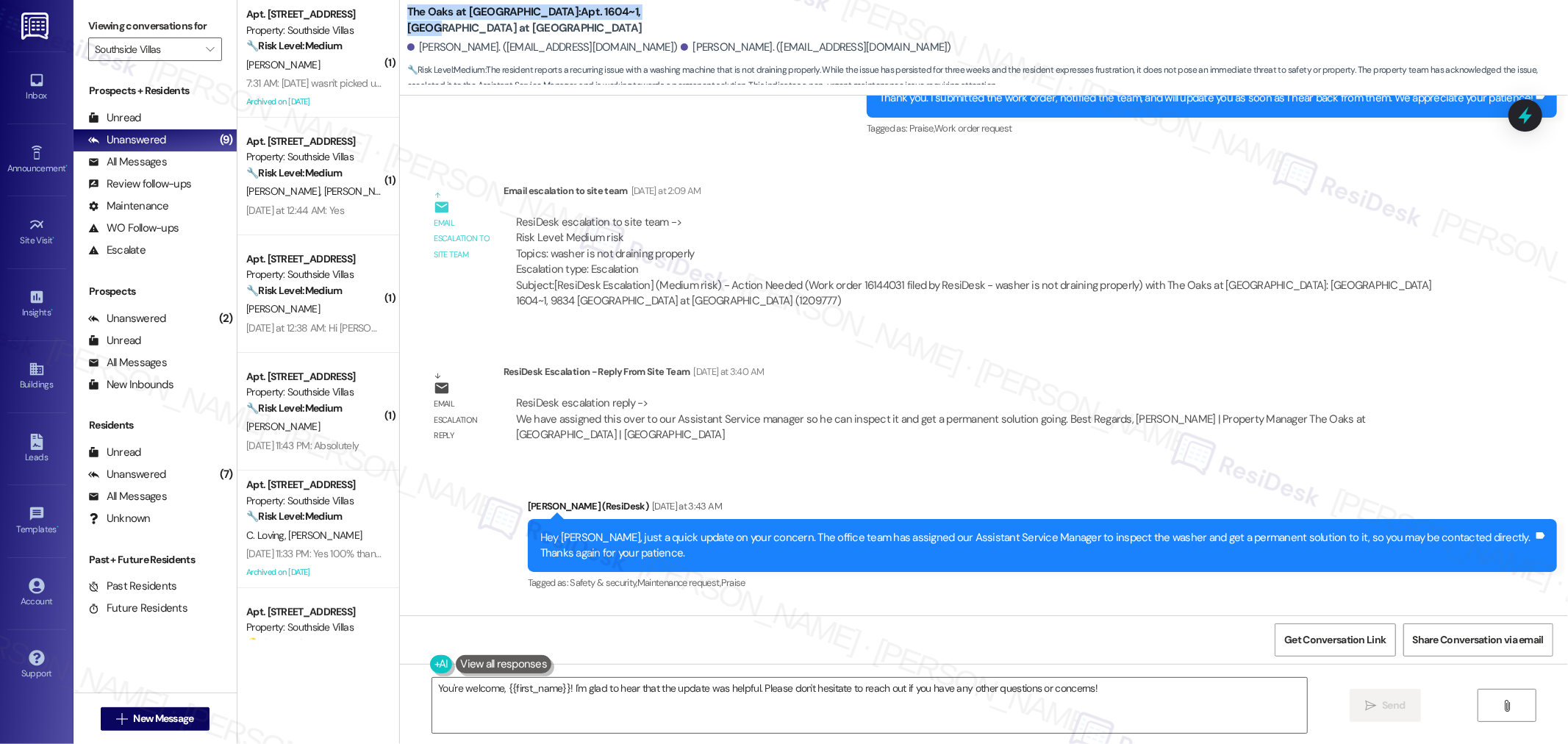
click at [607, 13] on b "The Oaks at [GEOGRAPHIC_DATA]: Apt. 1604~1, [GEOGRAPHIC_DATA] at [GEOGRAPHIC_DA…" at bounding box center [555, 20] width 294 height 31
click at [536, 18] on b "The Oaks at [GEOGRAPHIC_DATA]: Apt. 1604~1, [GEOGRAPHIC_DATA] at [GEOGRAPHIC_DA…" at bounding box center [555, 20] width 294 height 31
drag, startPoint x: 522, startPoint y: 12, endPoint x: 607, endPoint y: 16, distance: 85.1
click at [607, 16] on b "The Oaks at [GEOGRAPHIC_DATA]: Apt. 1604~1, [GEOGRAPHIC_DATA] at [GEOGRAPHIC_DA…" at bounding box center [555, 20] width 294 height 31
drag, startPoint x: 409, startPoint y: 50, endPoint x: 467, endPoint y: 53, distance: 58.1
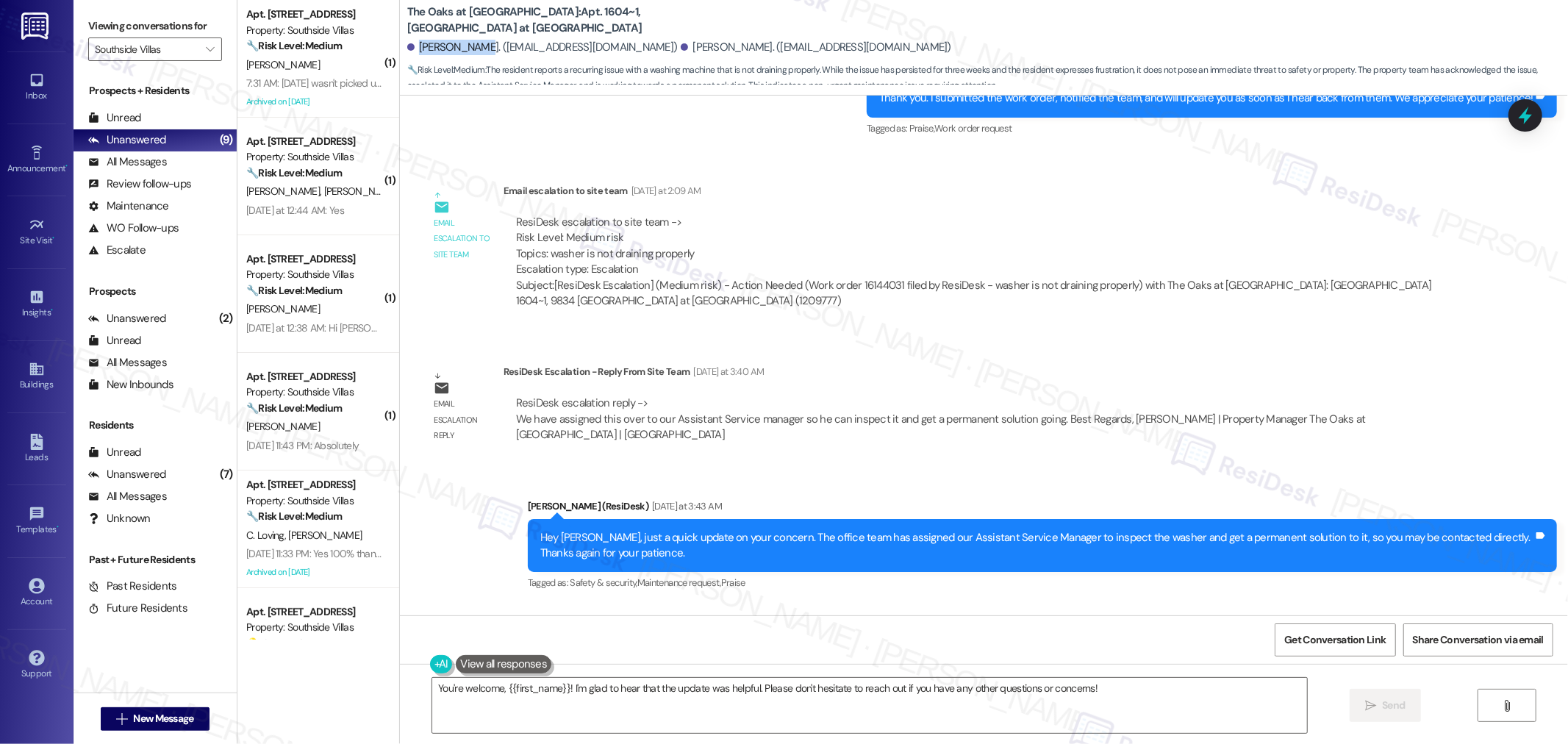
click at [467, 53] on div "[PERSON_NAME]. ([EMAIL_ADDRESS][DOMAIN_NAME])" at bounding box center [542, 47] width 270 height 16
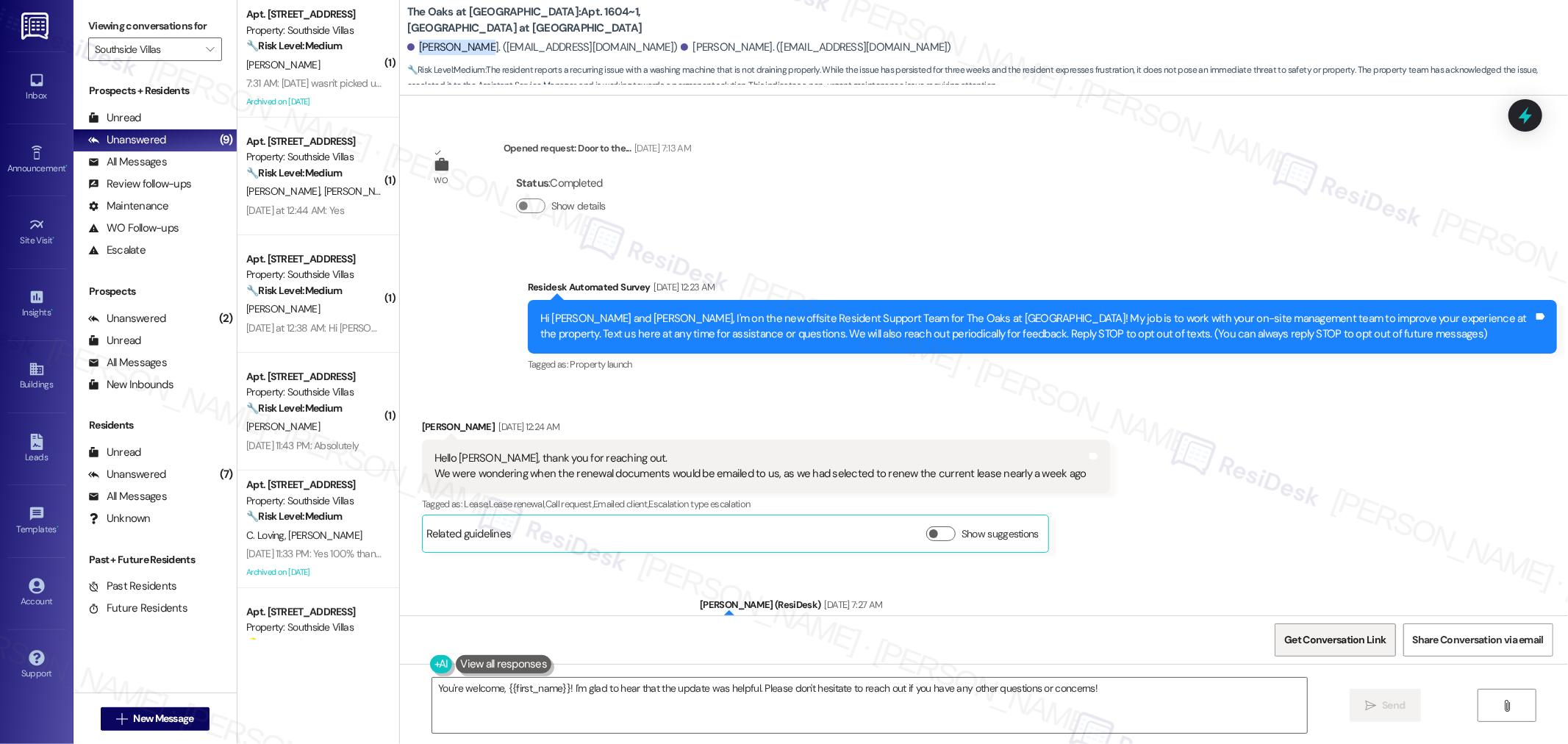
scroll to position [8601, 0]
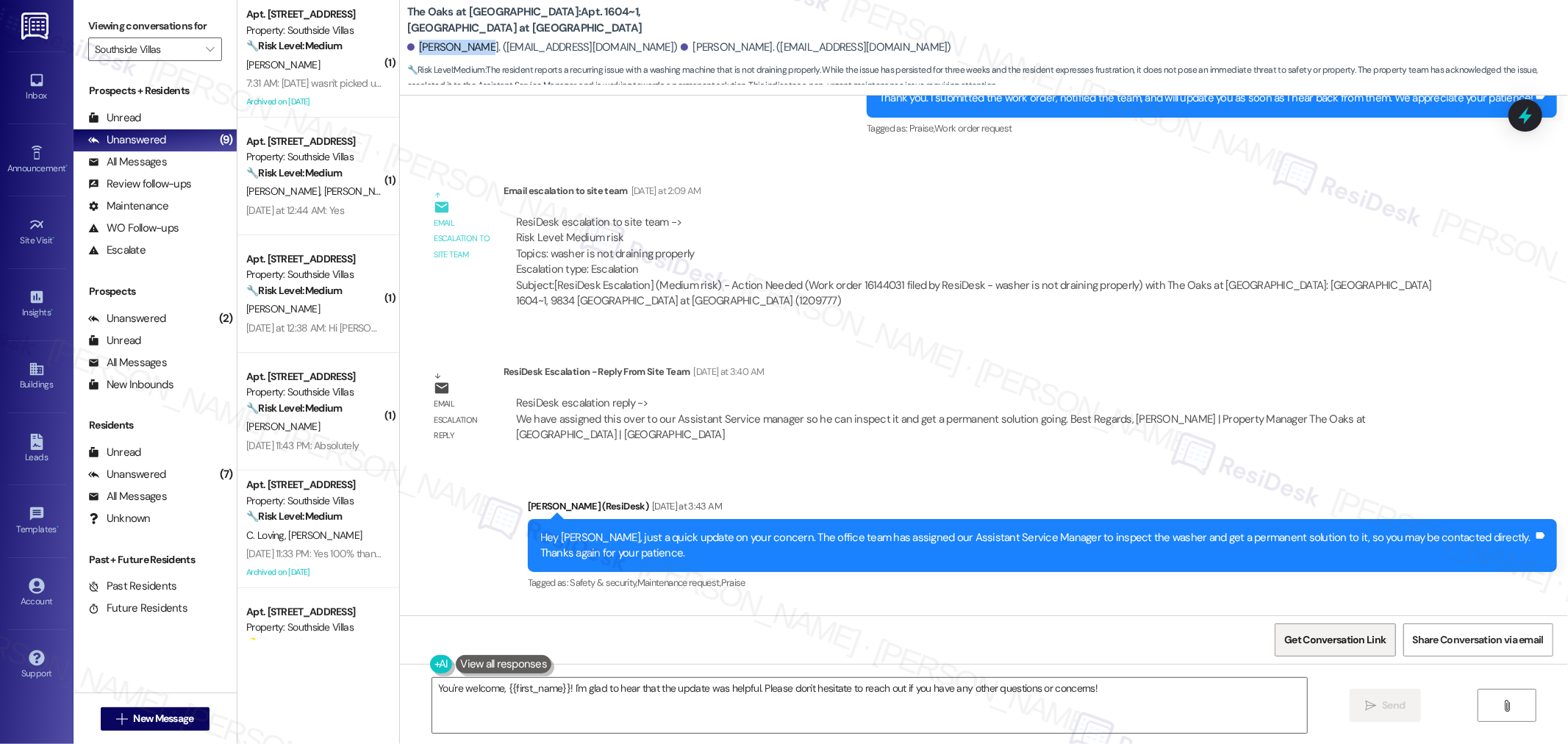
click at [1364, 636] on span "Get Conversation Link" at bounding box center [1334, 640] width 102 height 16
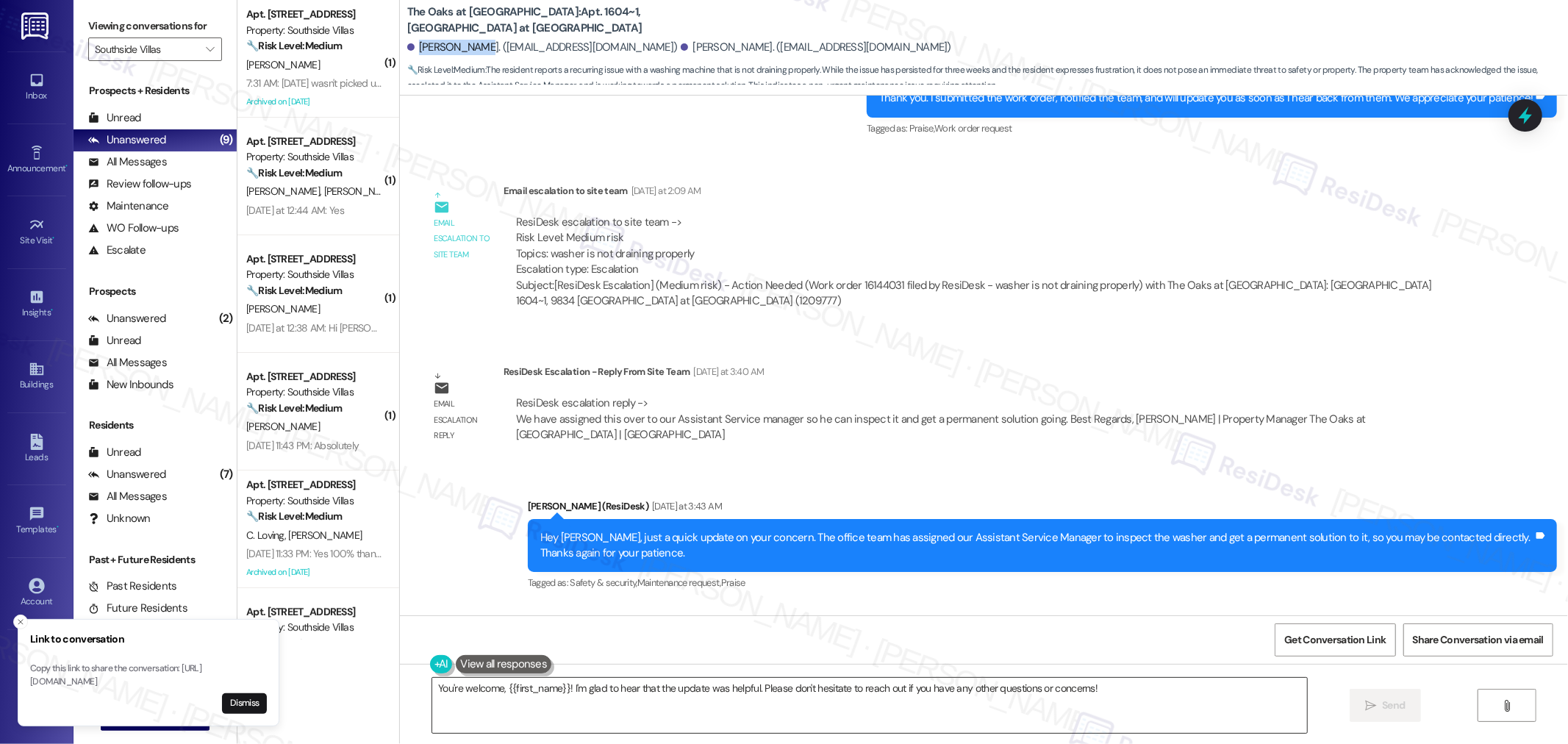
click at [1100, 681] on textarea "You're welcome, {{first_name}}! I'm glad to hear that the update was helpful. P…" at bounding box center [870, 705] width 875 height 55
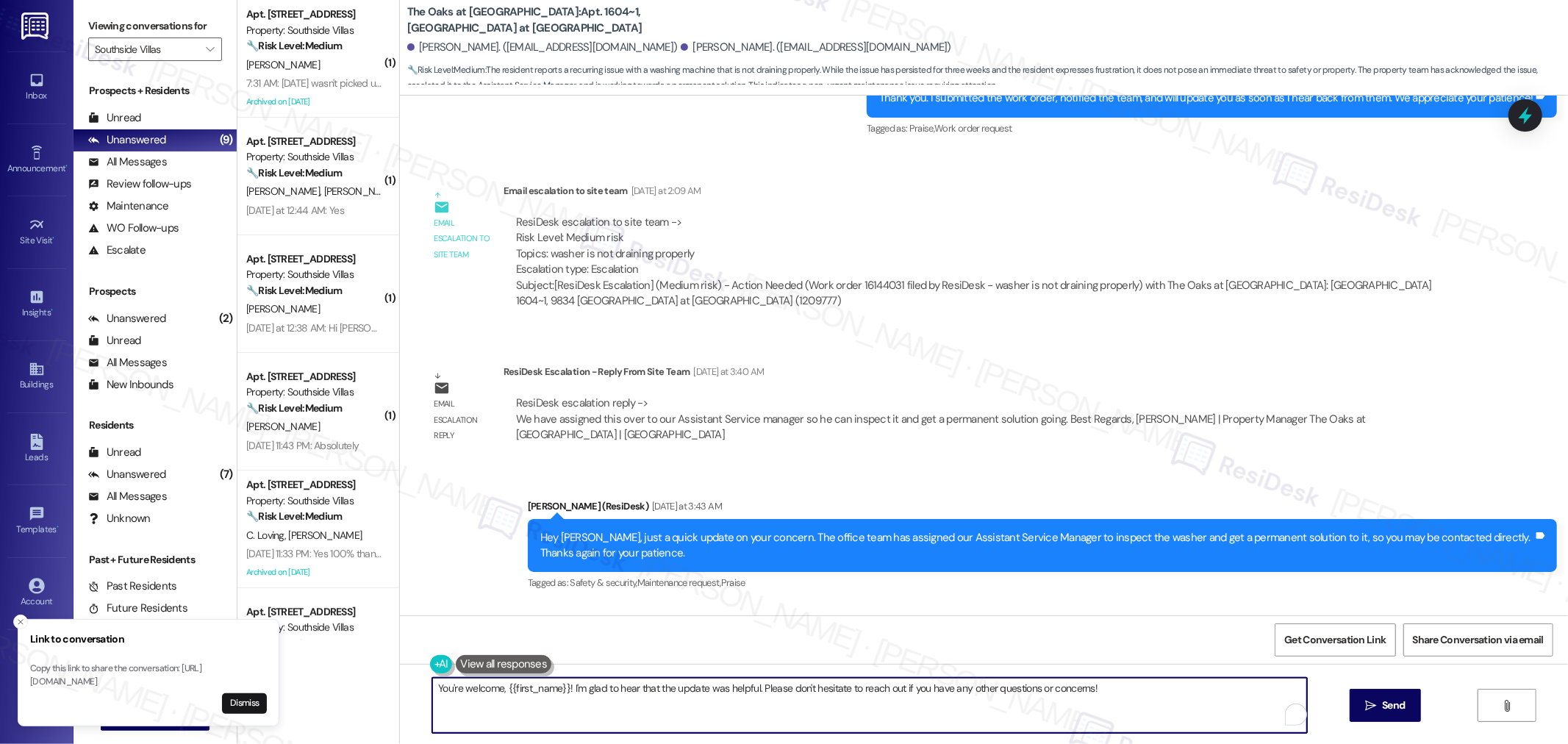
paste textarea "In the meantime, if you have any questions or notice anything that doesn’t look…"
type textarea "In the meantime, if you have any questions or notice anything that doesn’t look…"
click at [1392, 696] on button " Send" at bounding box center [1366, 705] width 71 height 33
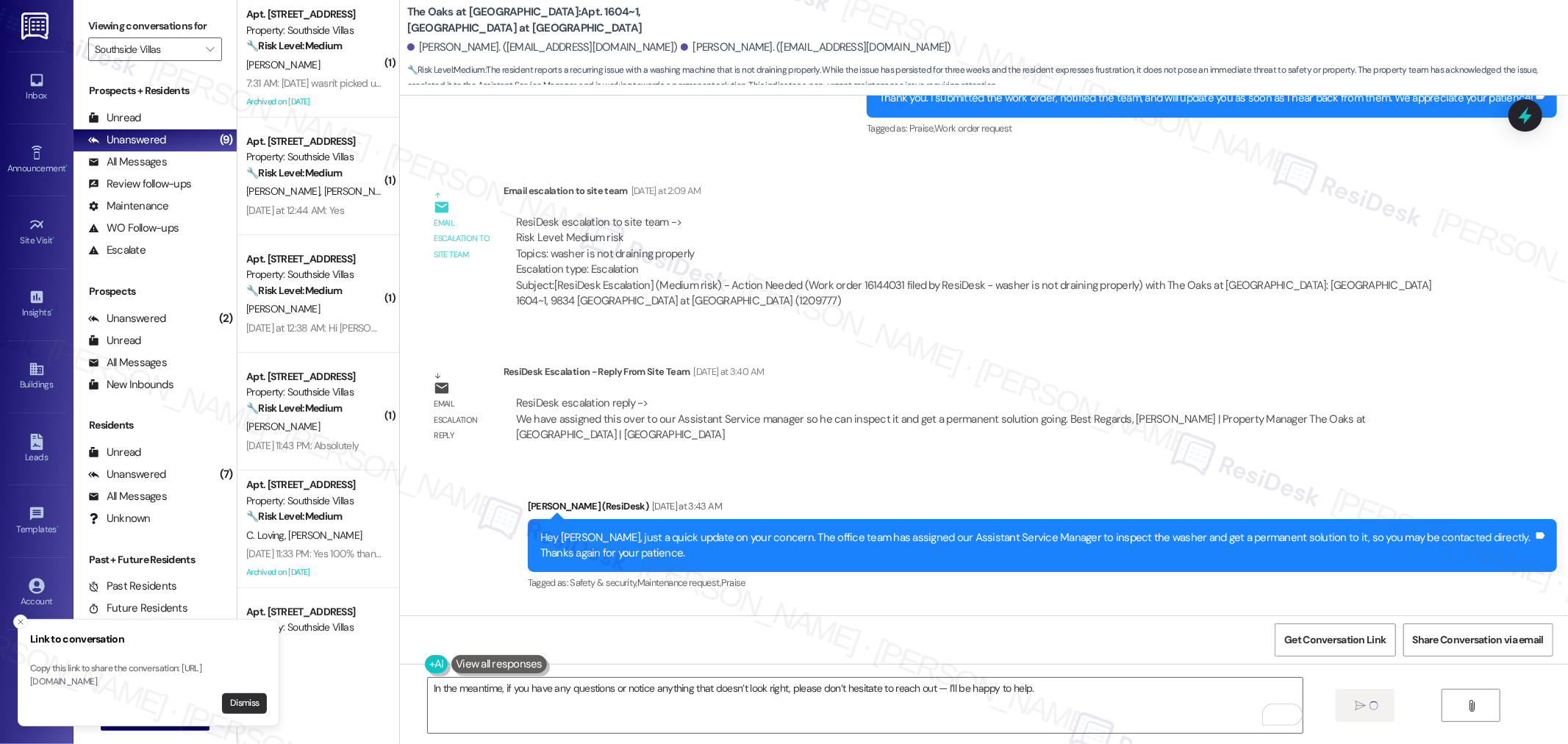
click at [255, 703] on button "Dismiss" at bounding box center [245, 703] width 45 height 21
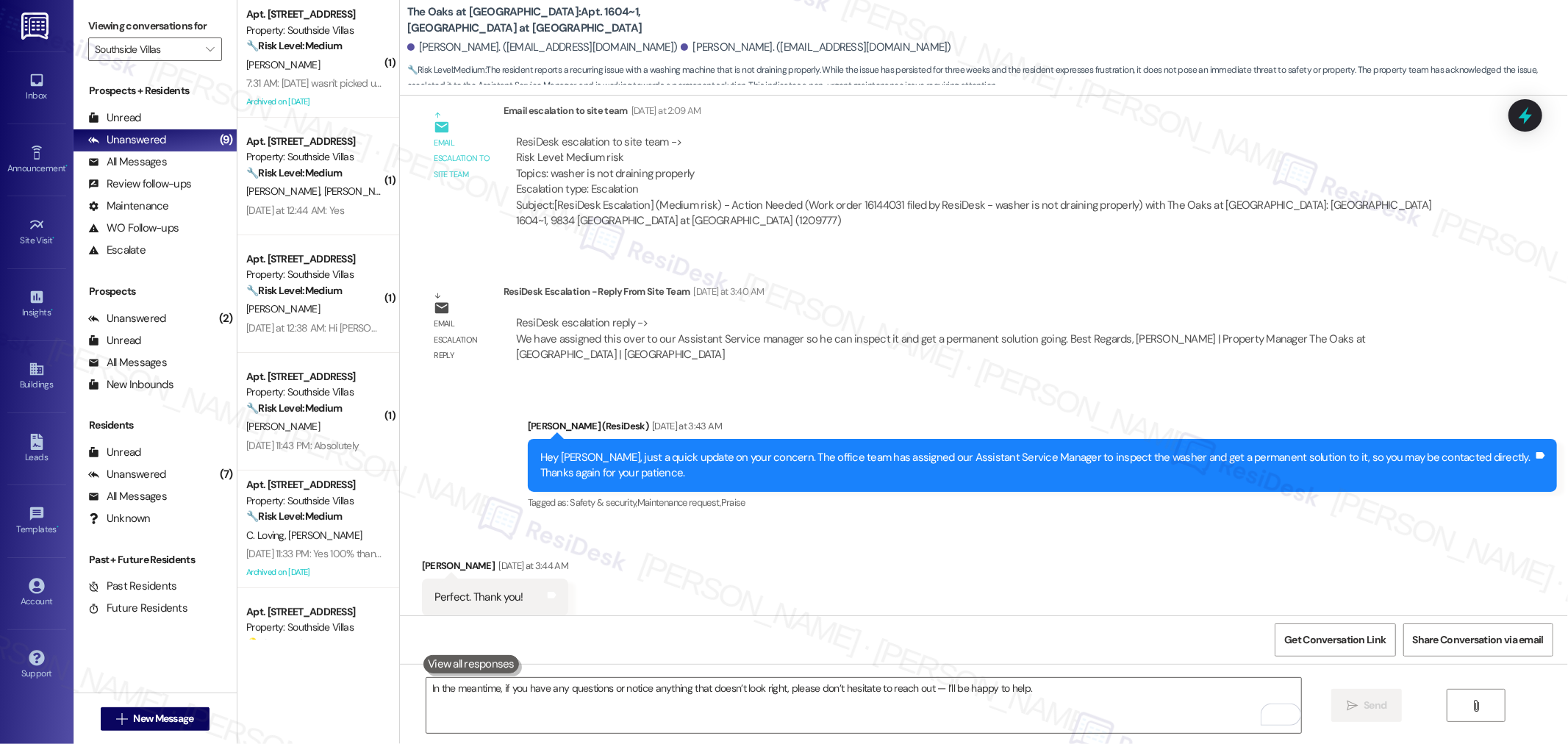
scroll to position [8704, 0]
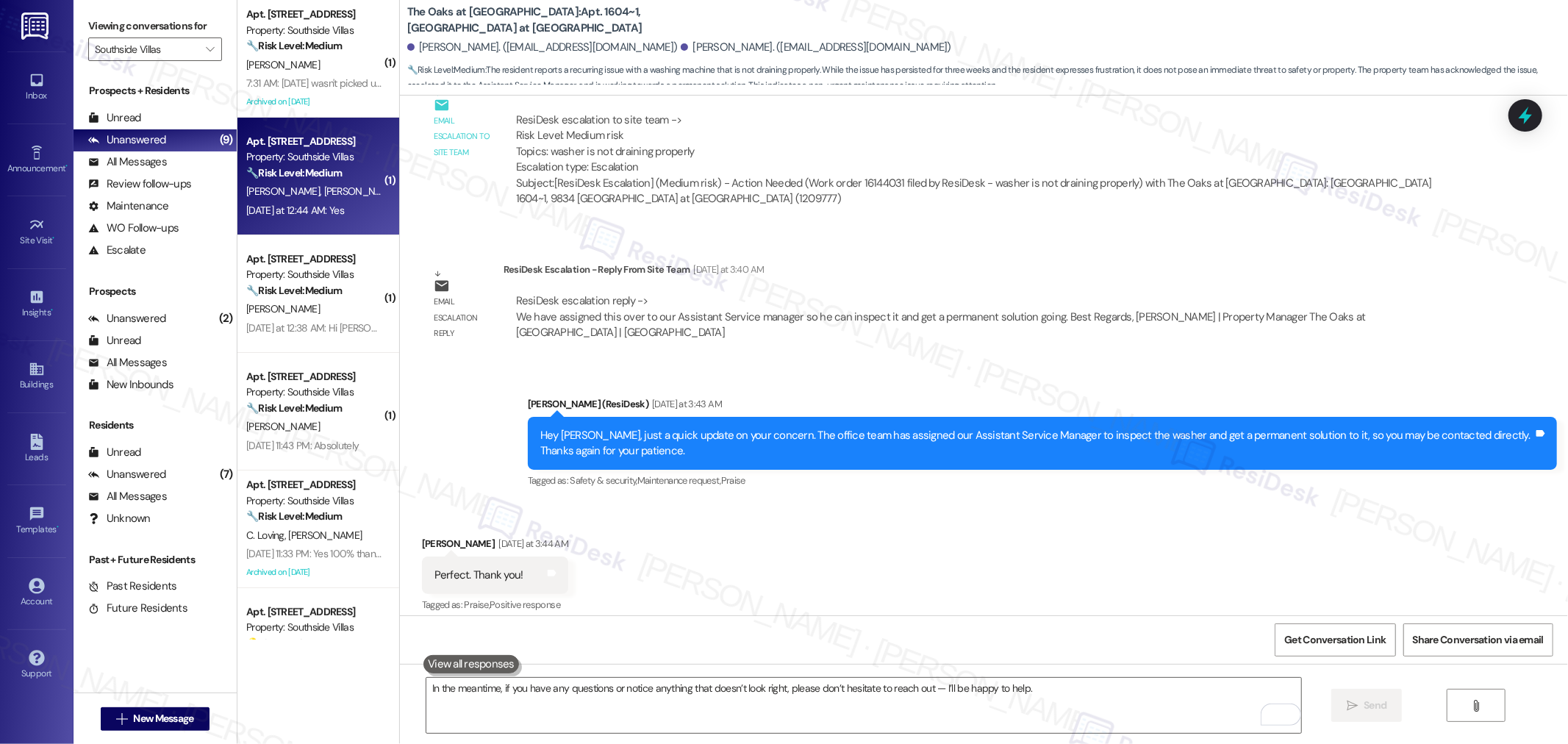
click at [325, 203] on div "[DATE] at 12:44 AM: Yes [DATE] at 12:44 AM: Yes" at bounding box center [314, 211] width 139 height 18
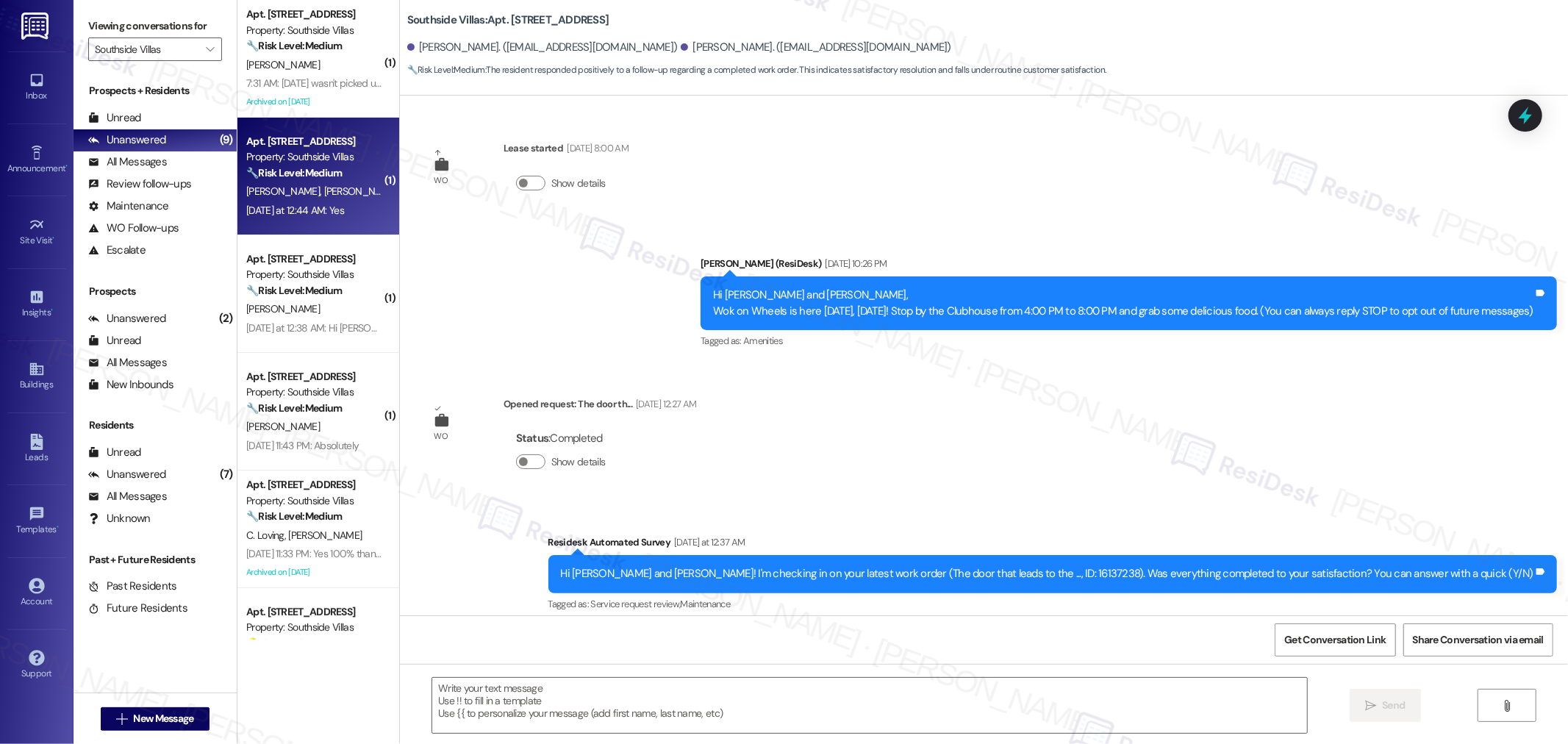
scroll to position [134, 0]
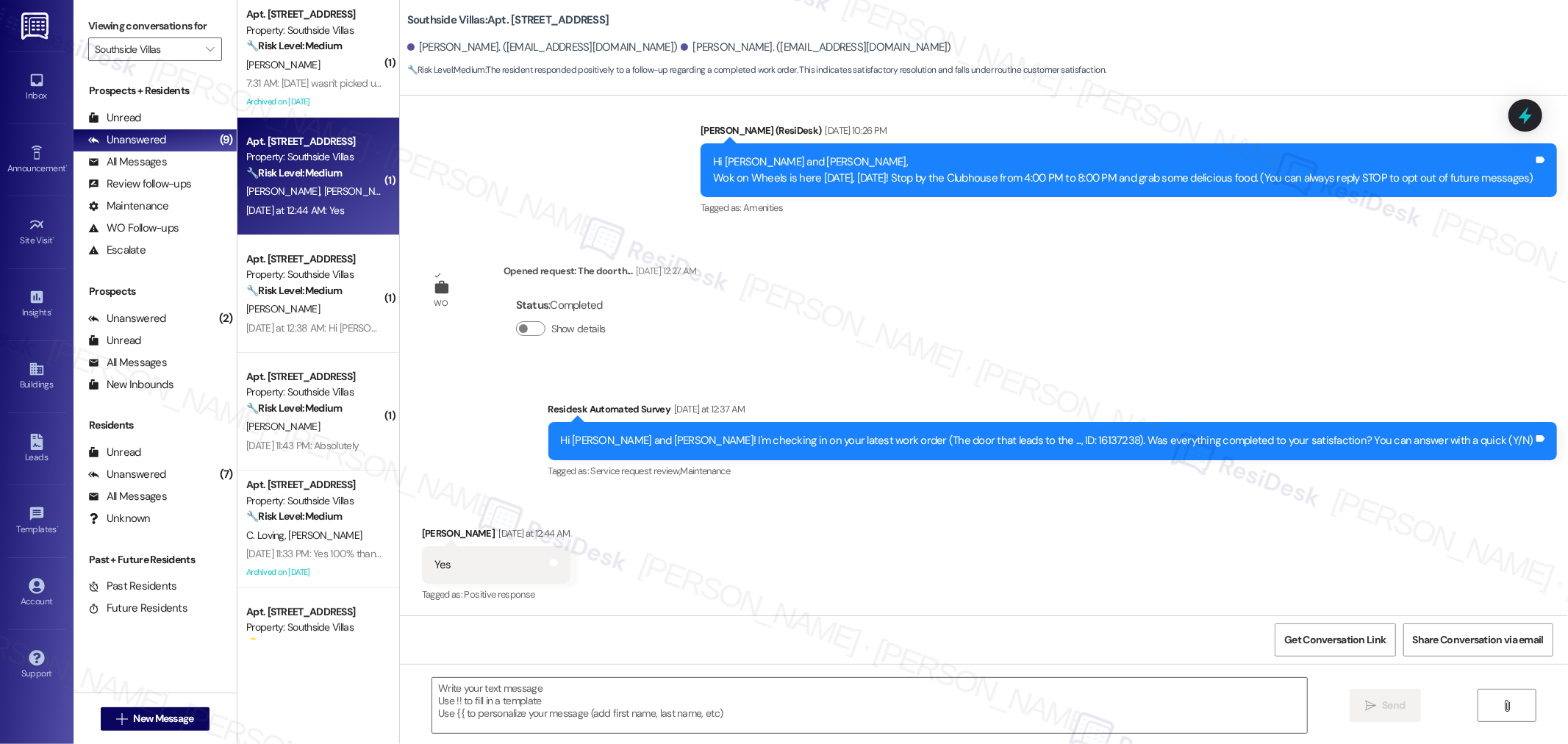
type textarea "Fetching suggested responses. Please feel free to read through the conversation…"
drag, startPoint x: 393, startPoint y: 21, endPoint x: 520, endPoint y: 21, distance: 127.0
click at [520, 21] on div "Southside Villas: Apt. [STREET_ADDRESS] [PERSON_NAME]. ([EMAIL_ADDRESS][DOMAIN_…" at bounding box center [984, 41] width 1168 height 74
copy b "Southside Villas: Apt. 311, 1"
click at [832, 701] on textarea at bounding box center [870, 705] width 875 height 55
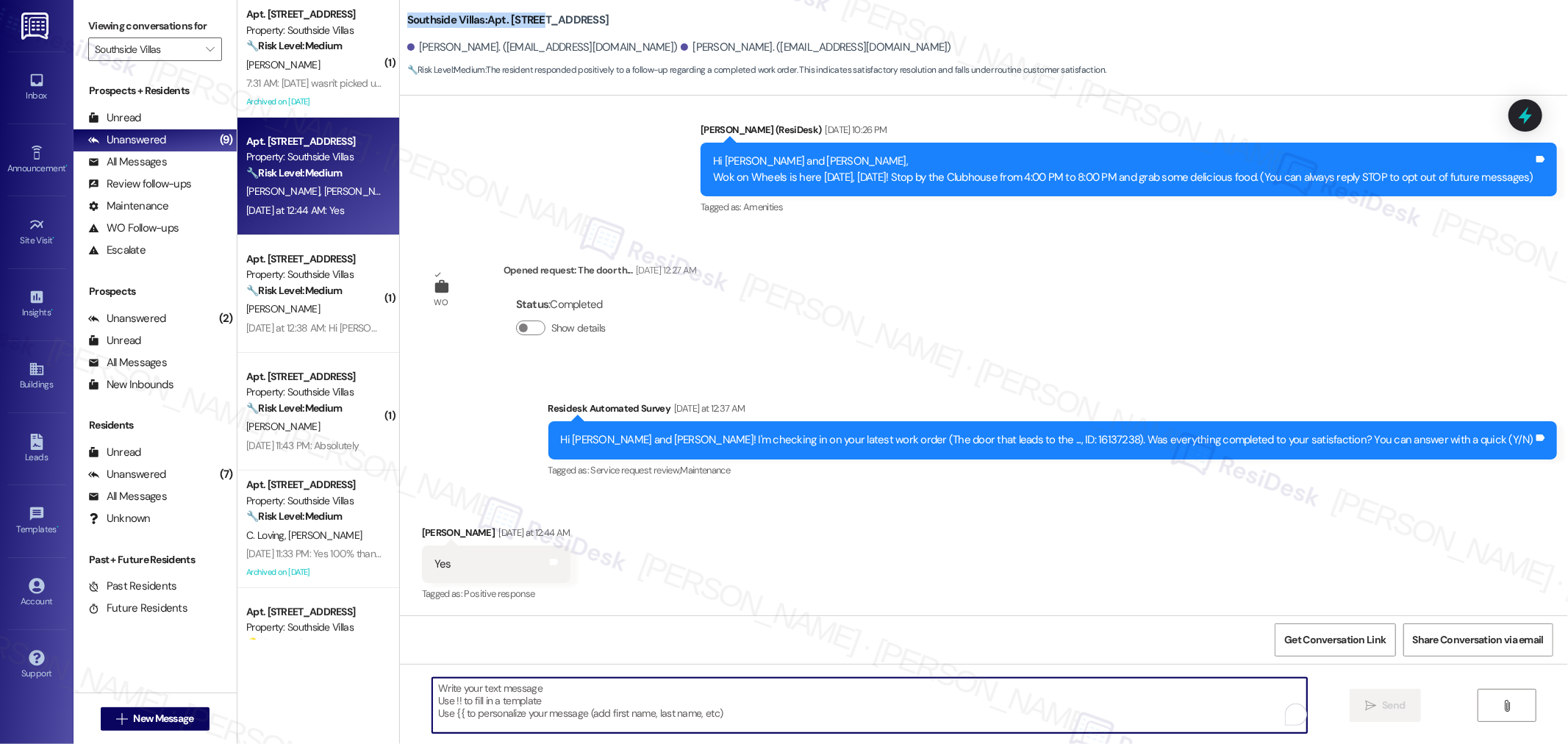
paste textarea "I’m so glad to hear that you were pleased with how the maintenance team handled…"
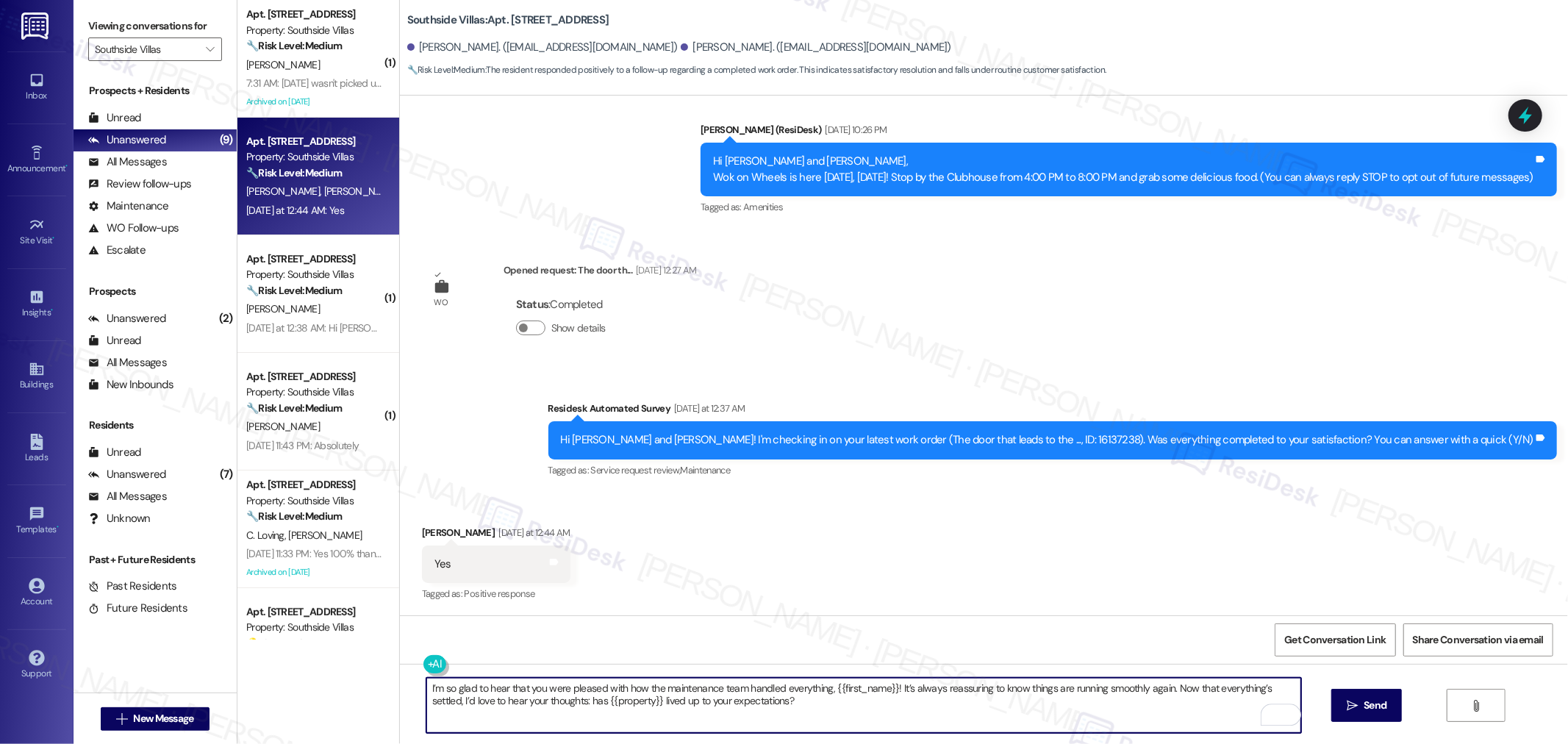
click at [885, 688] on textarea "I’m so glad to hear that you were pleased with how the maintenance team handled…" at bounding box center [864, 705] width 875 height 55
type textarea "I’m so glad to hear that you were pleased with how the maintenance team handled…"
click at [1379, 704] on span "Send" at bounding box center [1375, 705] width 23 height 16
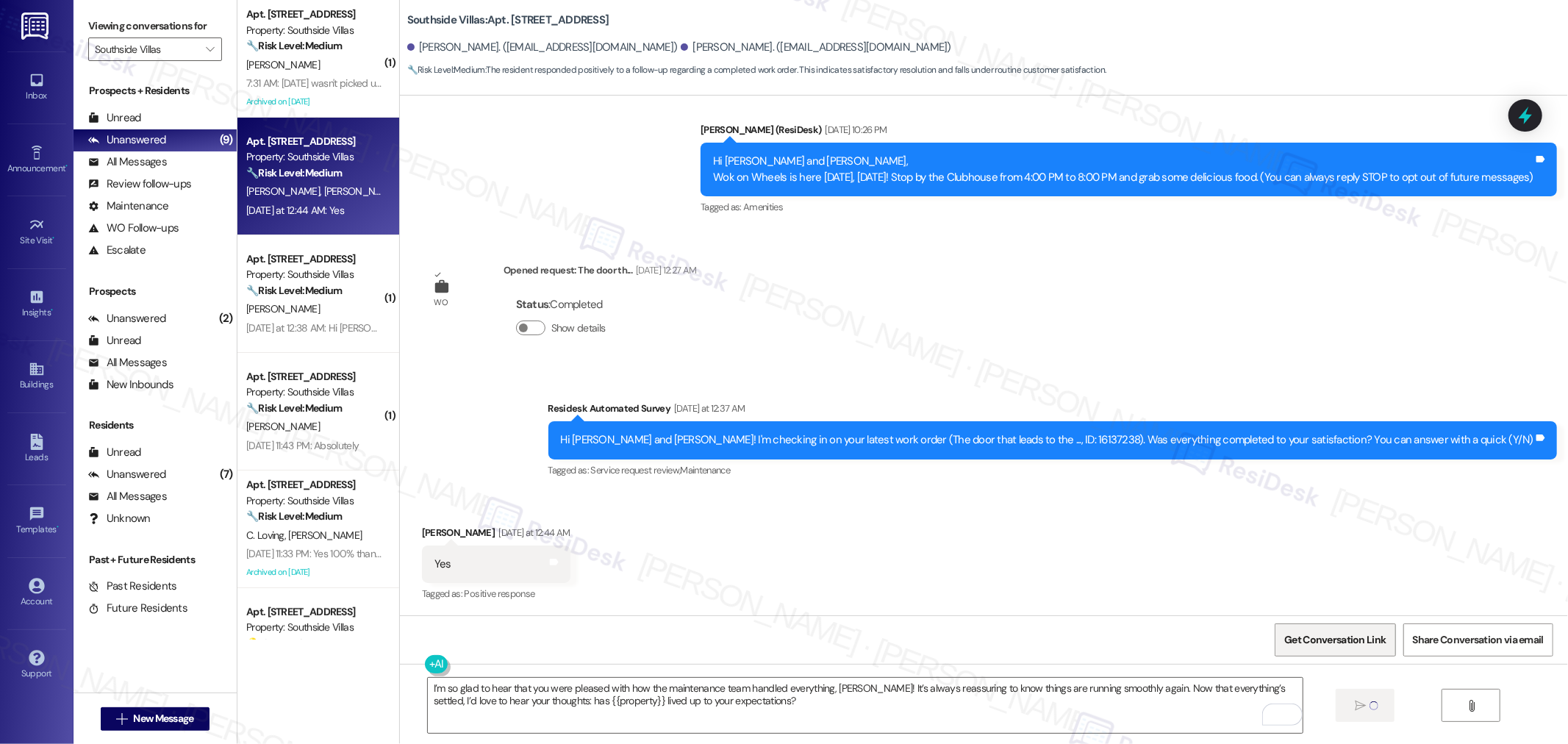
click at [1385, 643] on span "Get Conversation Link" at bounding box center [1334, 640] width 102 height 16
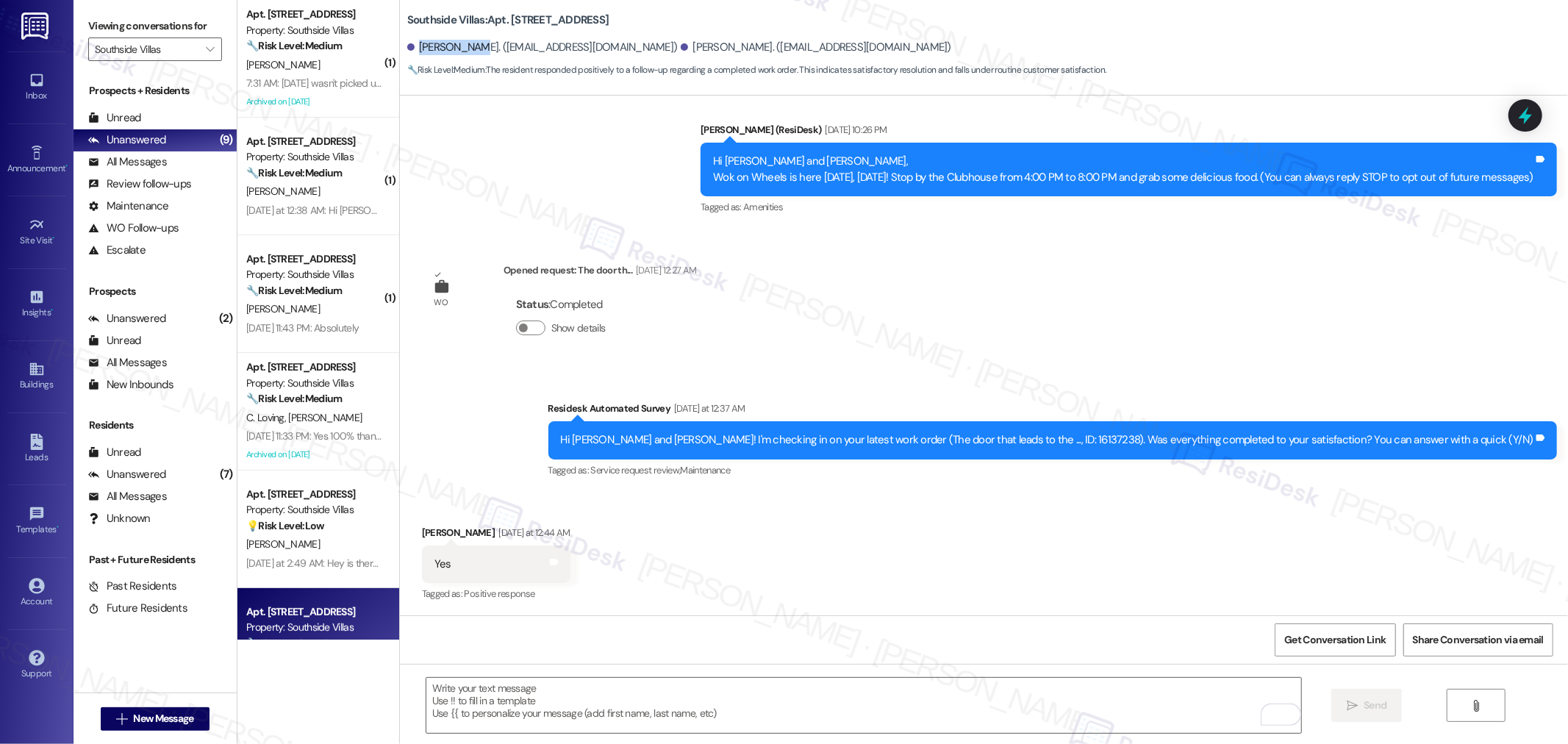
drag, startPoint x: 407, startPoint y: 42, endPoint x: 456, endPoint y: 47, distance: 49.3
click at [456, 47] on div "Brian Davis. (bcdavis1998@gmail.com)" at bounding box center [542, 47] width 270 height 16
copy div "Brian Davis"
click at [1129, 437] on div "Hi Brian and Isabelle! I'm checking in on your latest work order (The door that…" at bounding box center [1046, 440] width 973 height 16
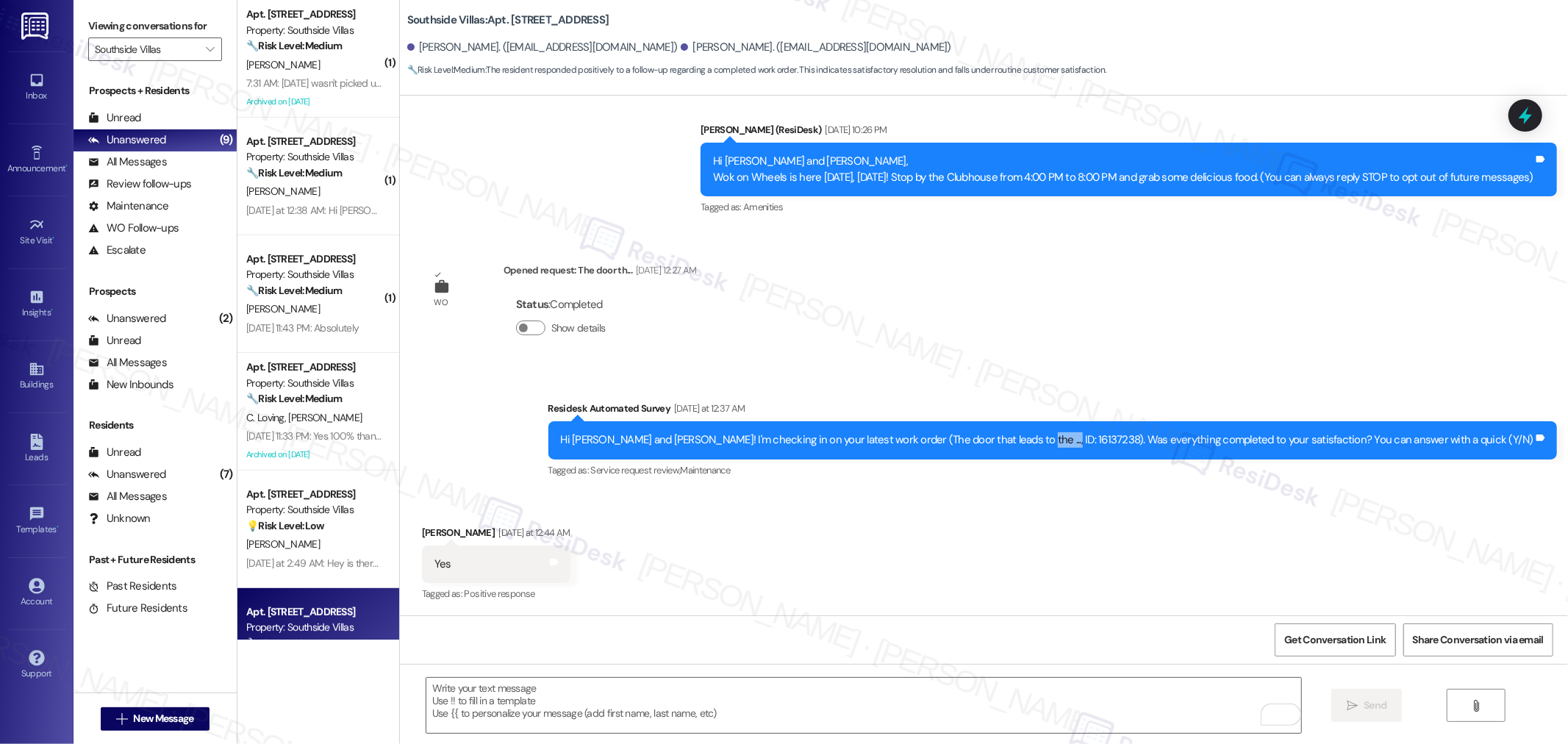
copy div "16137238"
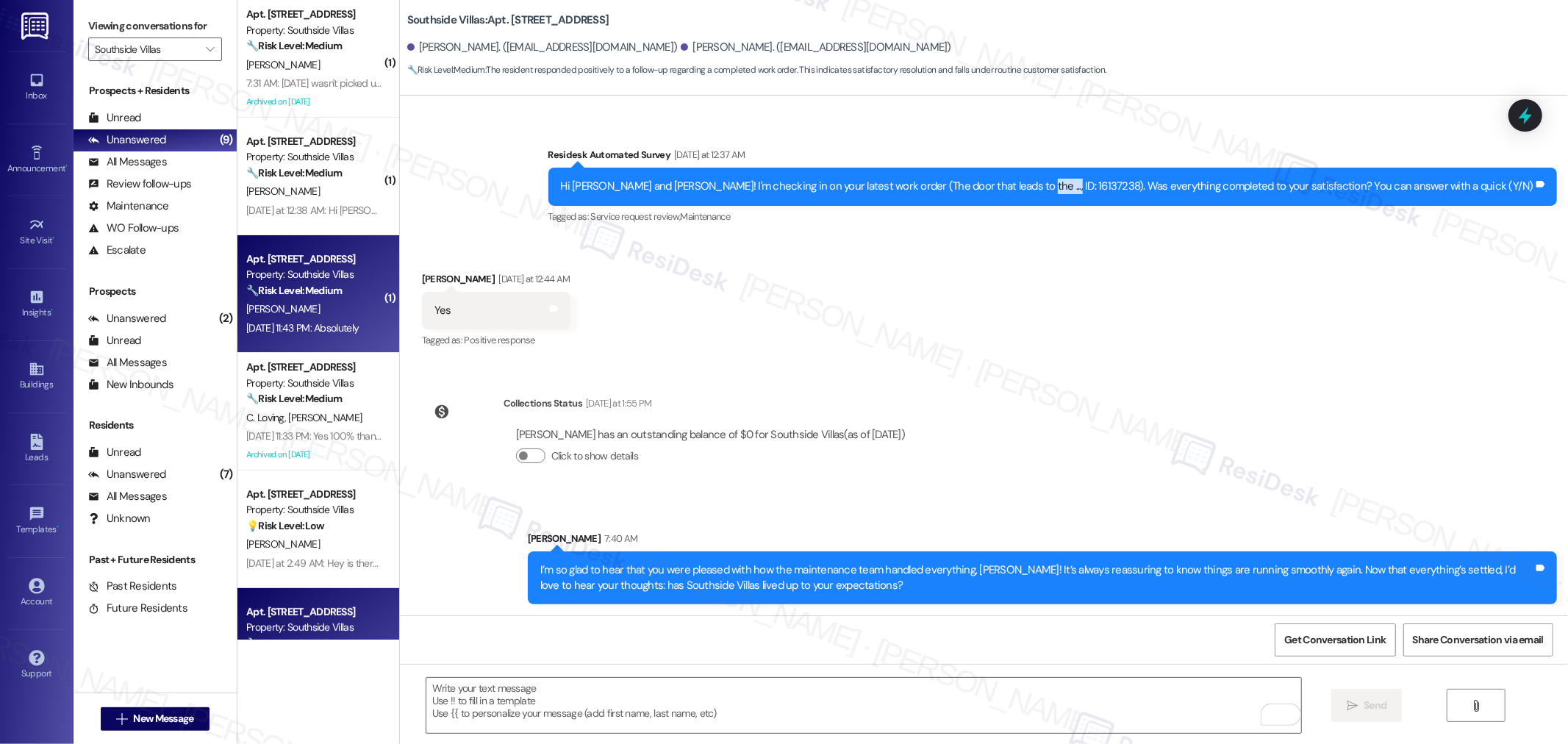
scroll to position [82, 0]
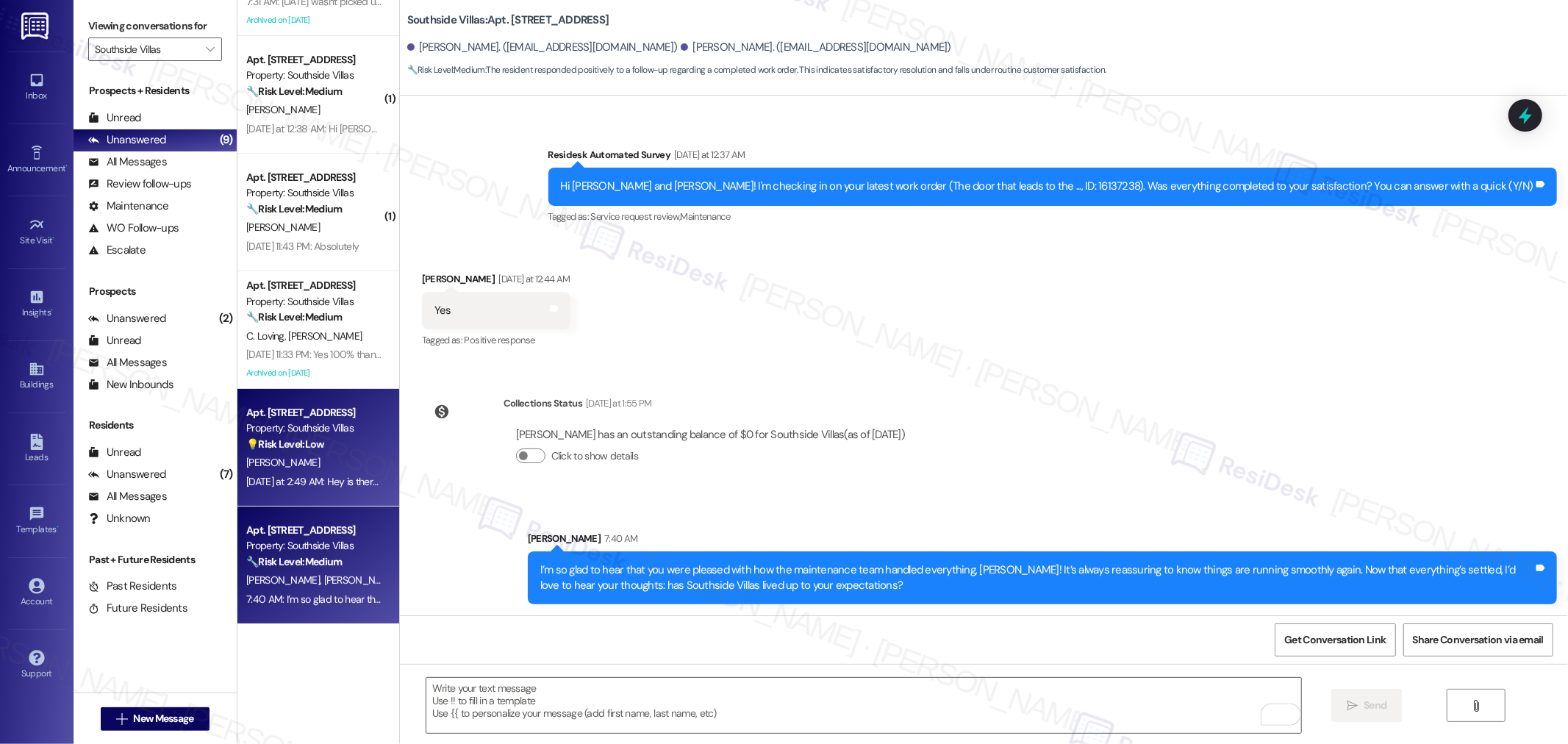
click at [284, 457] on div "[PERSON_NAME]" at bounding box center [314, 463] width 139 height 18
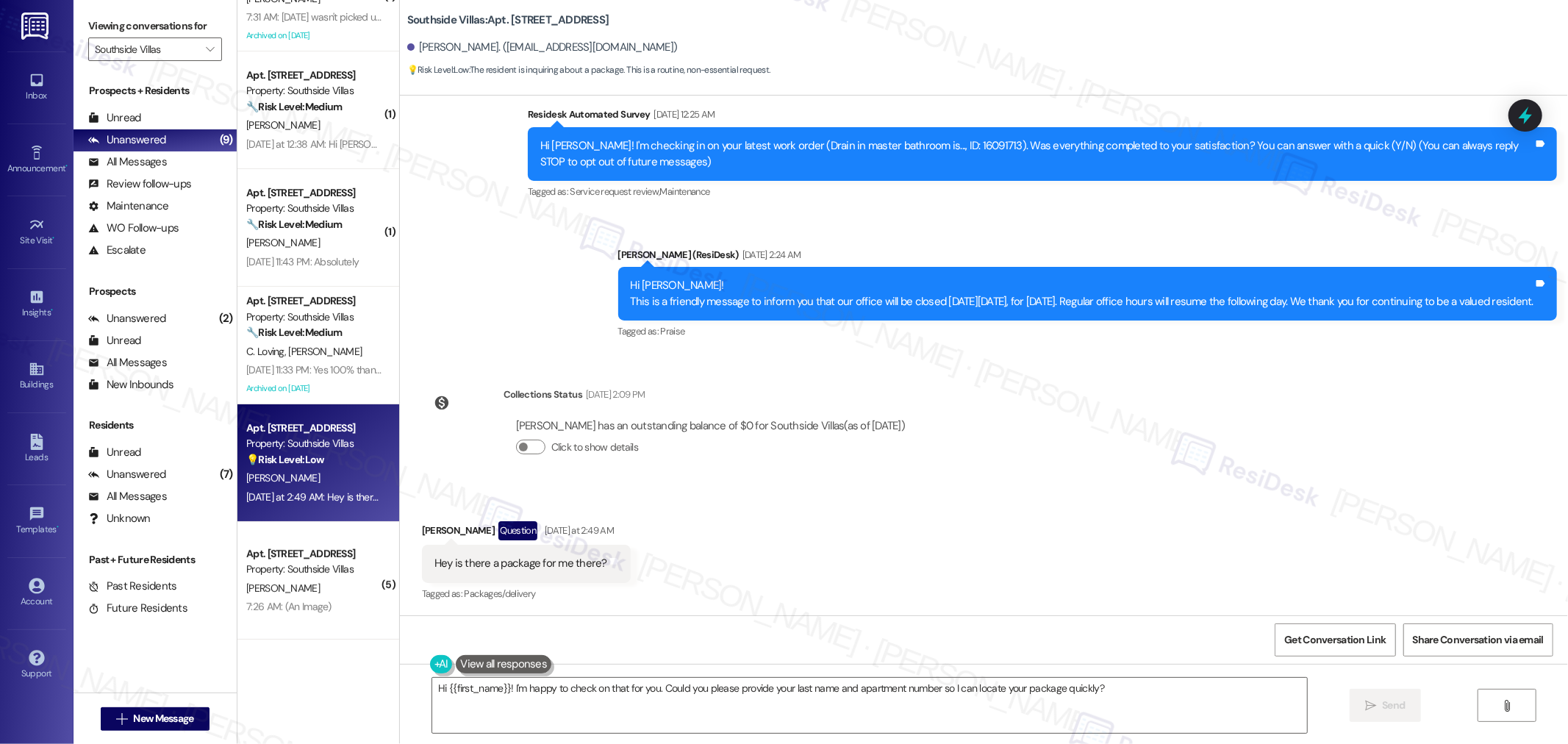
scroll to position [66, 0]
click at [1103, 691] on textarea "Hi {{first_name}}! I'm happy to check on that for you. Could you please provide…" at bounding box center [870, 705] width 875 height 55
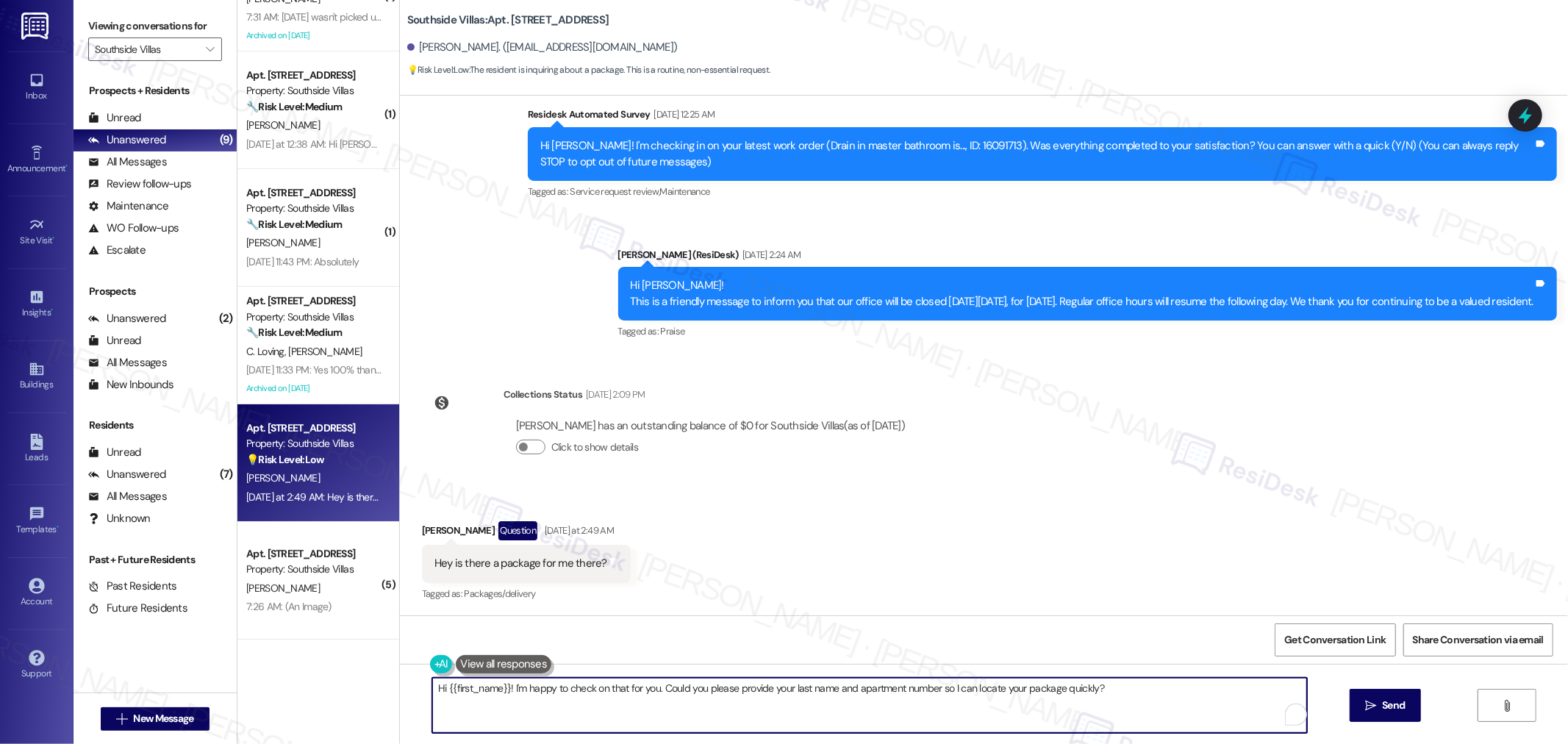
paste textarea "ello Dylan, I understand you’re checking on a package. Have you been able to st…"
click at [1010, 704] on textarea "Hello Dylan, I understand you’re checking on a package. Have you been able to s…" at bounding box center [864, 705] width 875 height 55
type textarea "Hello Dylan, I understand you’re checking on a package. Have you been able to s…"
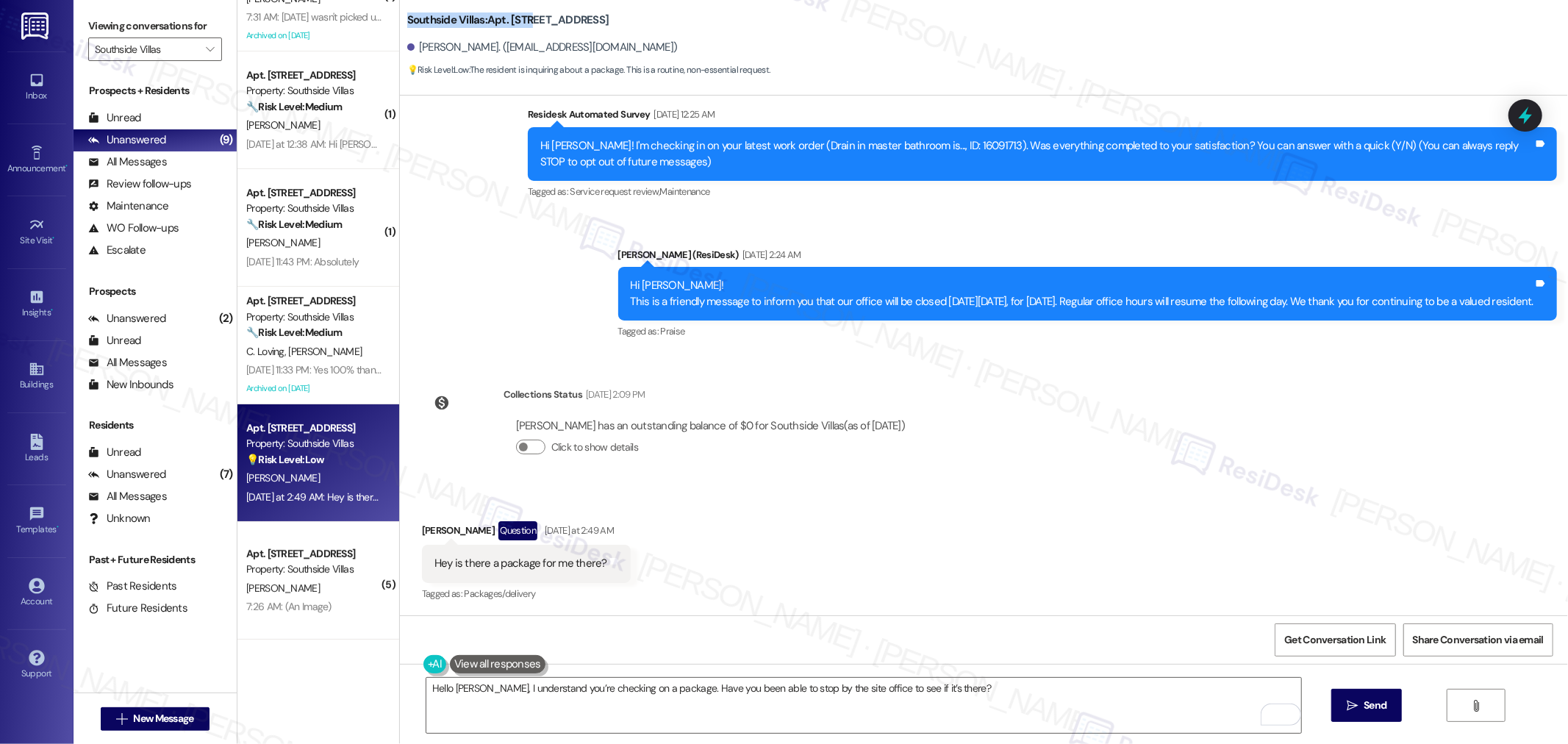
drag, startPoint x: 394, startPoint y: 22, endPoint x: 516, endPoint y: 27, distance: 122.1
click at [516, 27] on b "Southside Villas: Apt. 312, 1 Southside Villas" at bounding box center [508, 20] width 203 height 16
copy b "Southside Villas: Apt. 312,"
click at [496, 20] on b "Southside Villas: Apt. 312, 1 Southside Villas" at bounding box center [508, 20] width 203 height 16
drag, startPoint x: 479, startPoint y: 22, endPoint x: 514, endPoint y: 22, distance: 35.0
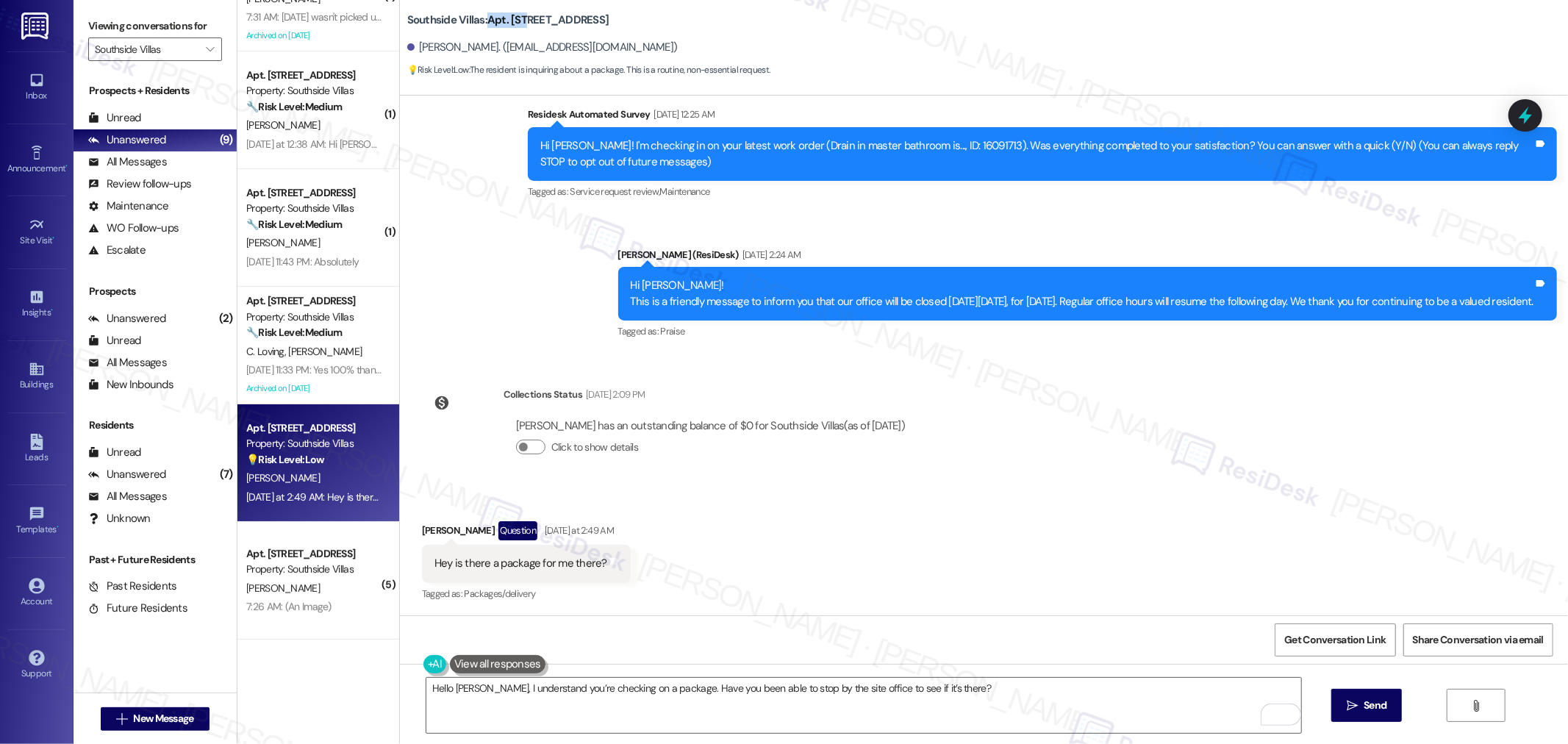
click at [514, 22] on b "Southside Villas: Apt. 312, 1 Southside Villas" at bounding box center [508, 20] width 203 height 16
copy b "Apt. 312"
drag, startPoint x: 407, startPoint y: 45, endPoint x: 460, endPoint y: 53, distance: 53.6
click at [460, 53] on div "Dylan Burge. (dylanfridaburge@gmail.com)" at bounding box center [542, 47] width 270 height 16
copy div "Dylan Burge"
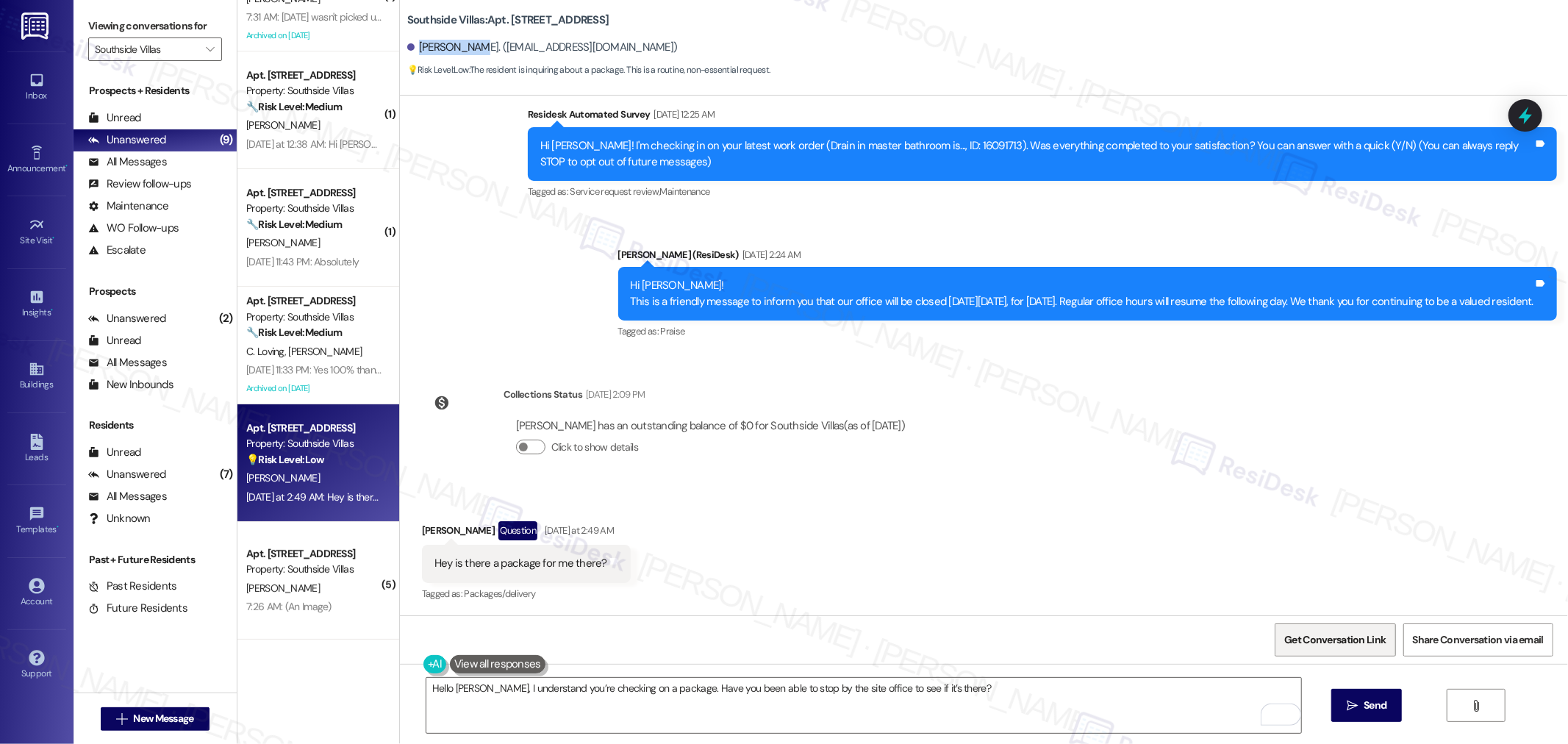
drag, startPoint x: 1317, startPoint y: 637, endPoint x: 1353, endPoint y: 629, distance: 36.9
click at [1318, 637] on span "Get Conversation Link" at bounding box center [1334, 640] width 102 height 16
click at [988, 704] on textarea "Hello Dylan, I understand you’re checking on a package. Have you been able to s…" at bounding box center [864, 705] width 875 height 55
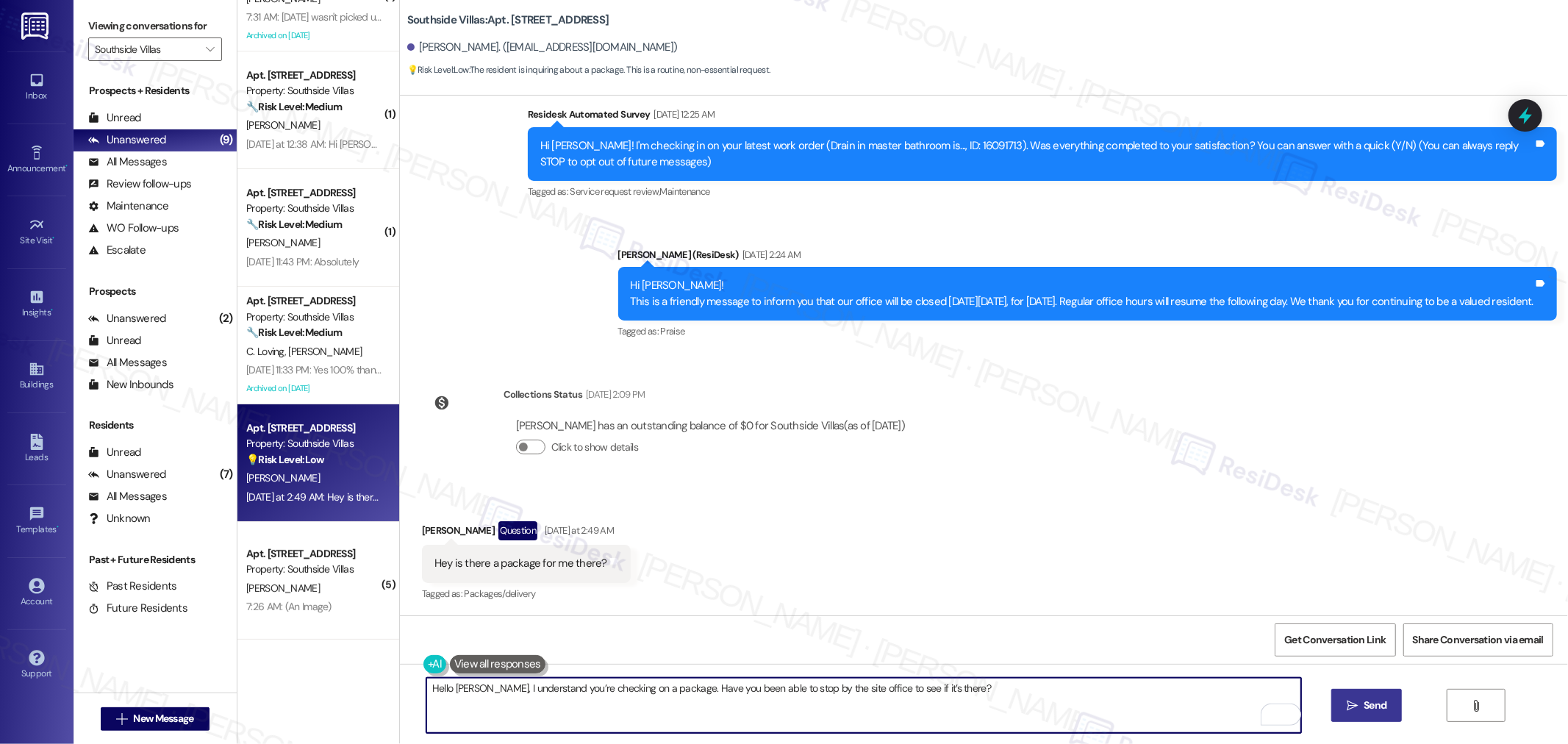
click at [1385, 698] on span "Send" at bounding box center [1375, 705] width 29 height 16
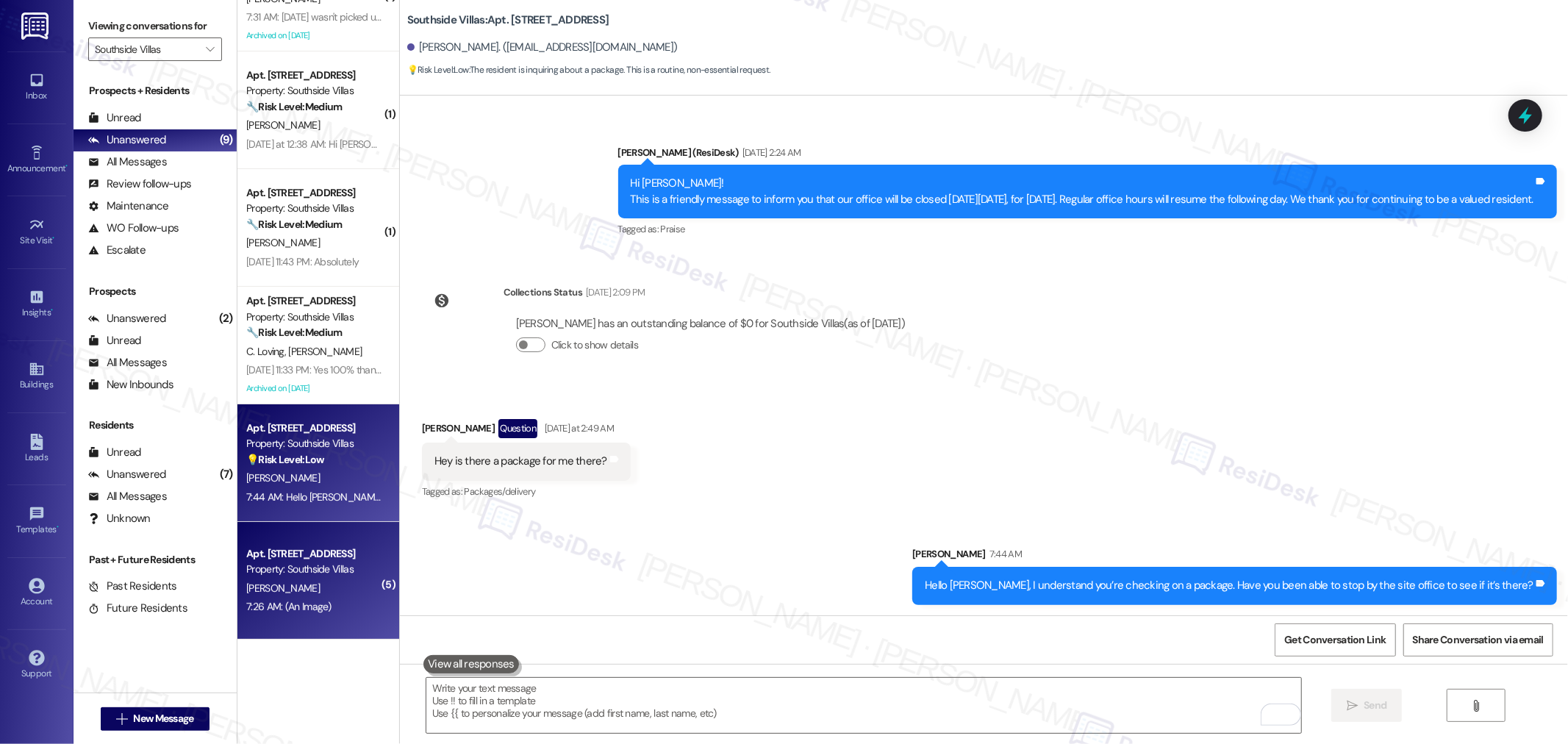
click at [322, 587] on div "[PERSON_NAME]" at bounding box center [314, 589] width 139 height 18
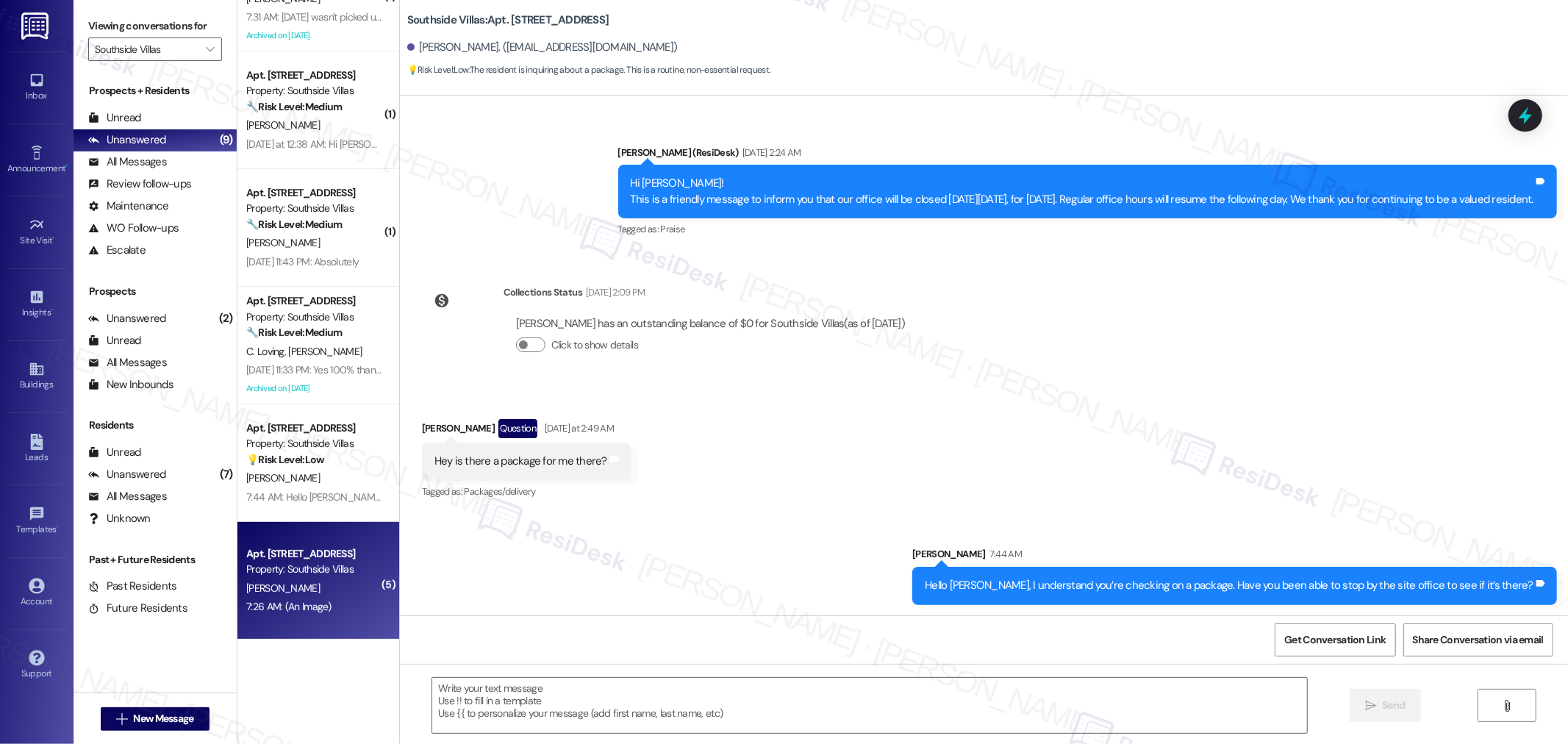
type textarea "Fetching suggested responses. Please feel free to read through the conversation…"
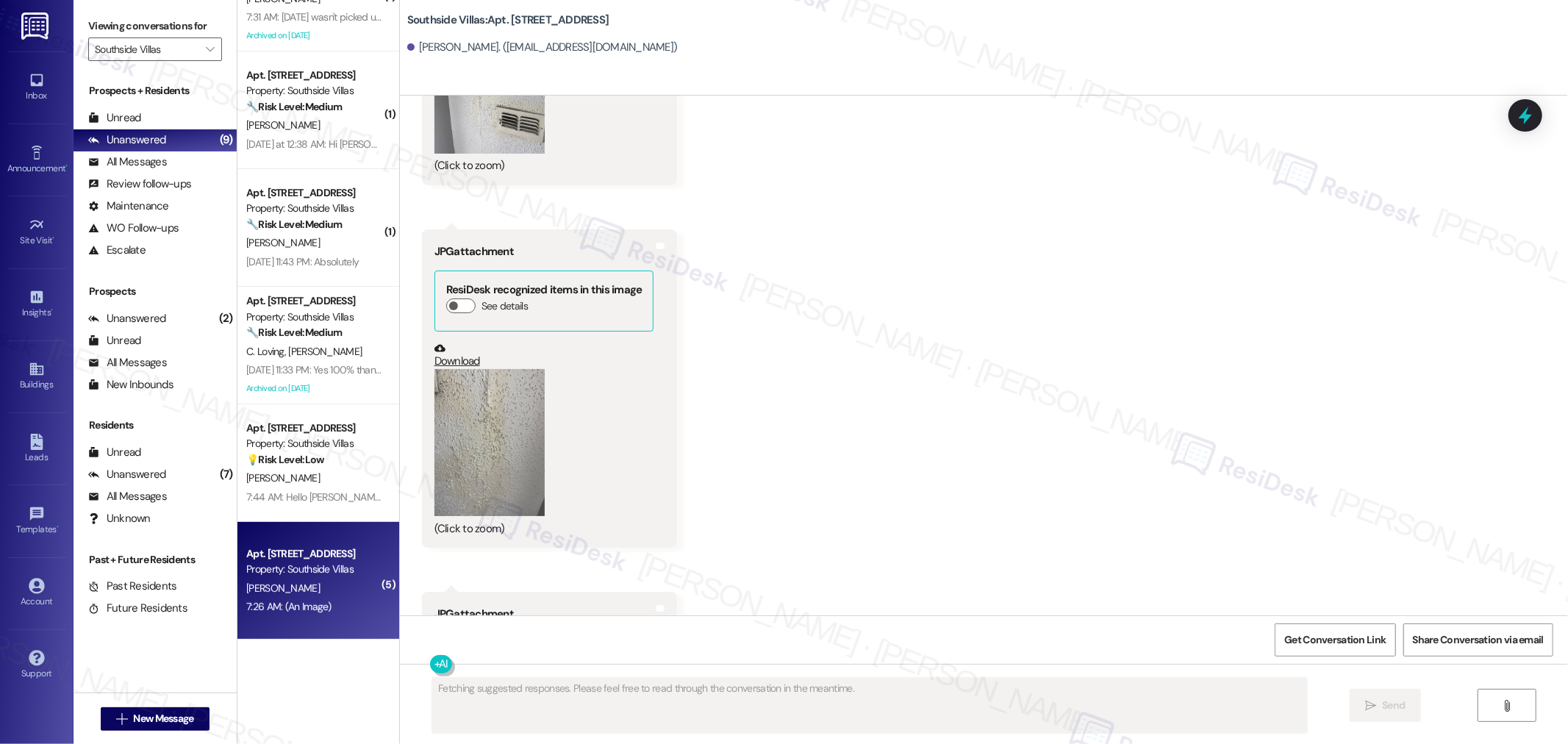
scroll to position [18016, 0]
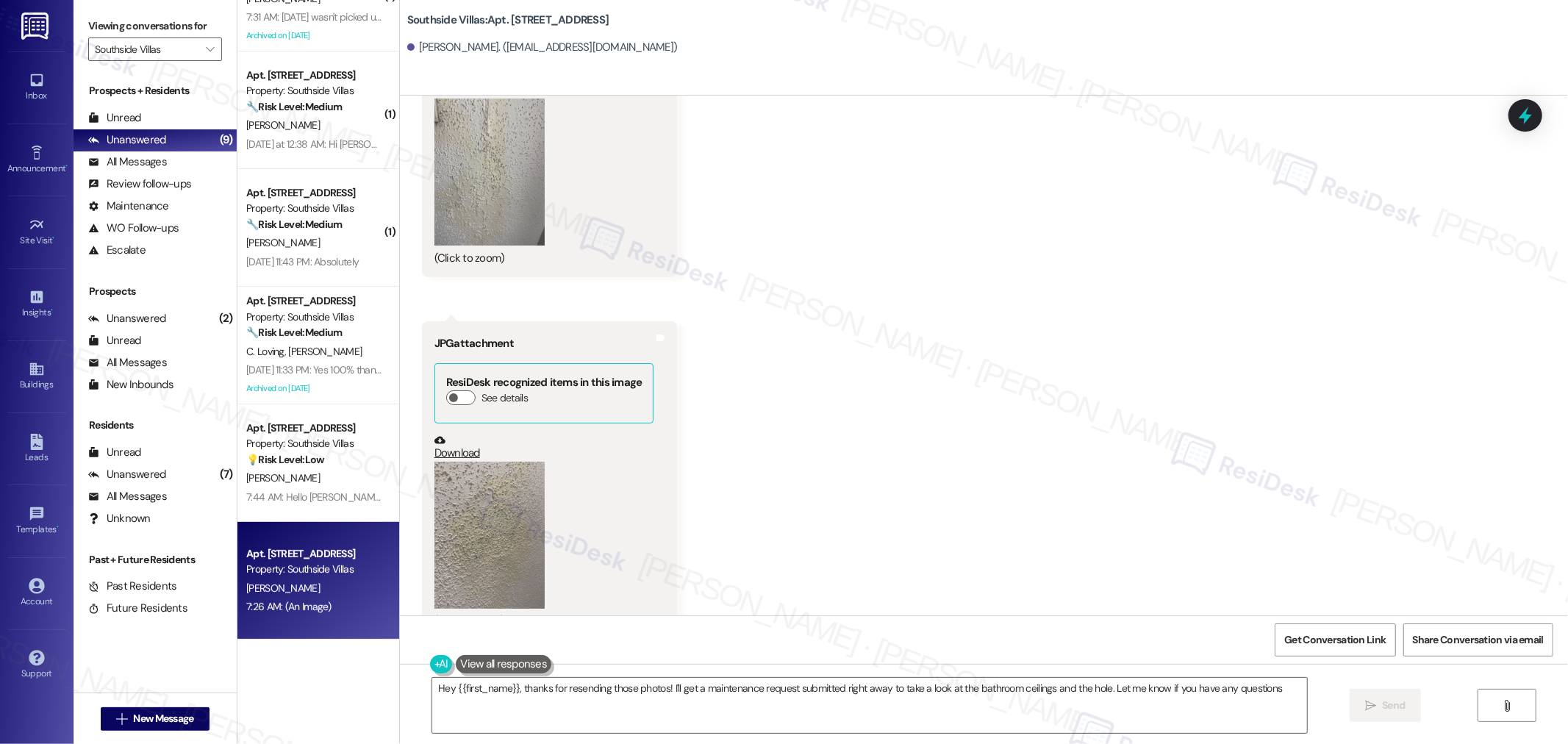
type textarea "Hey {{first_name}}, thanks for resending those photos! I'll get a maintenance r…"
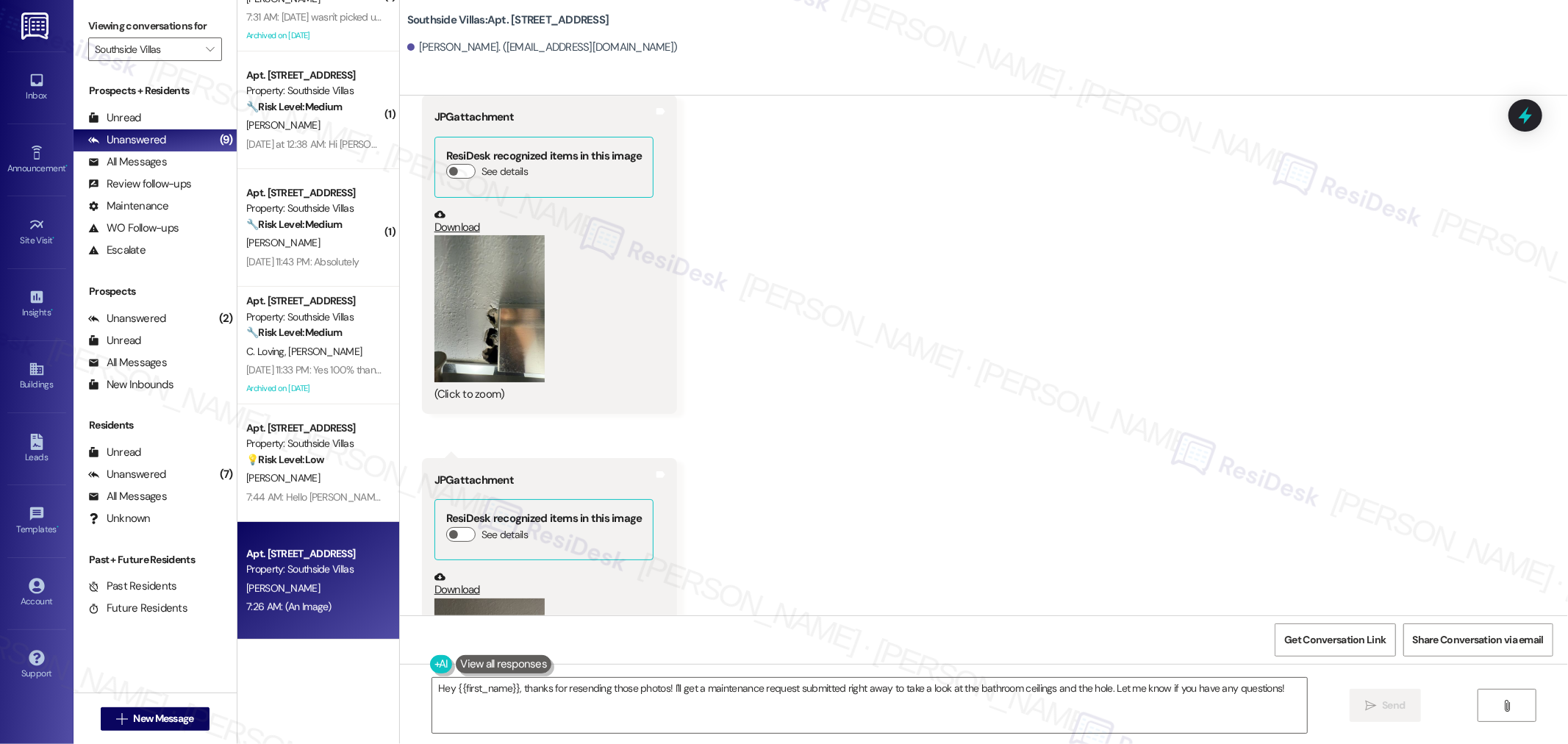
scroll to position [17036, 0]
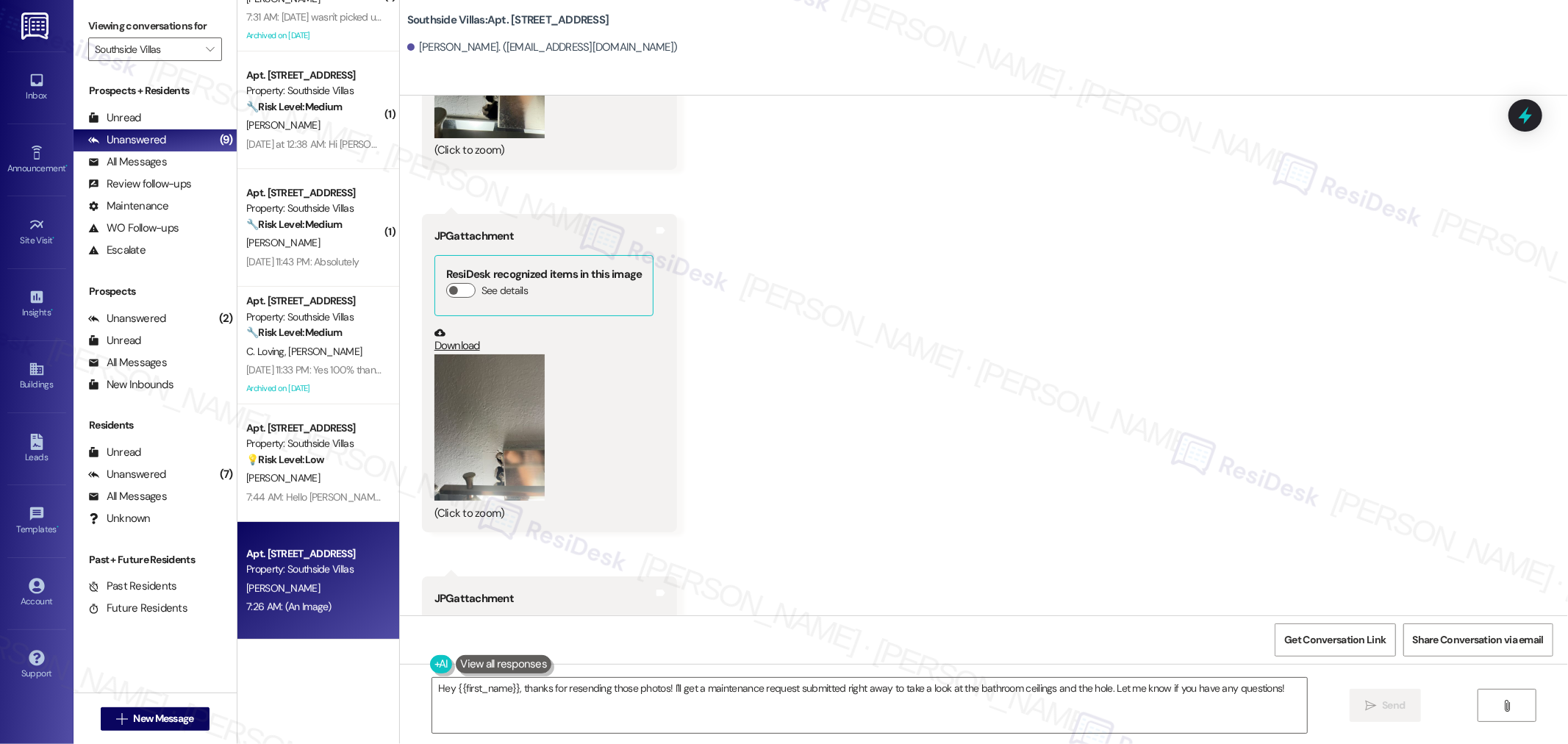
click at [502, 416] on button "Zoom image" at bounding box center [489, 428] width 110 height 147
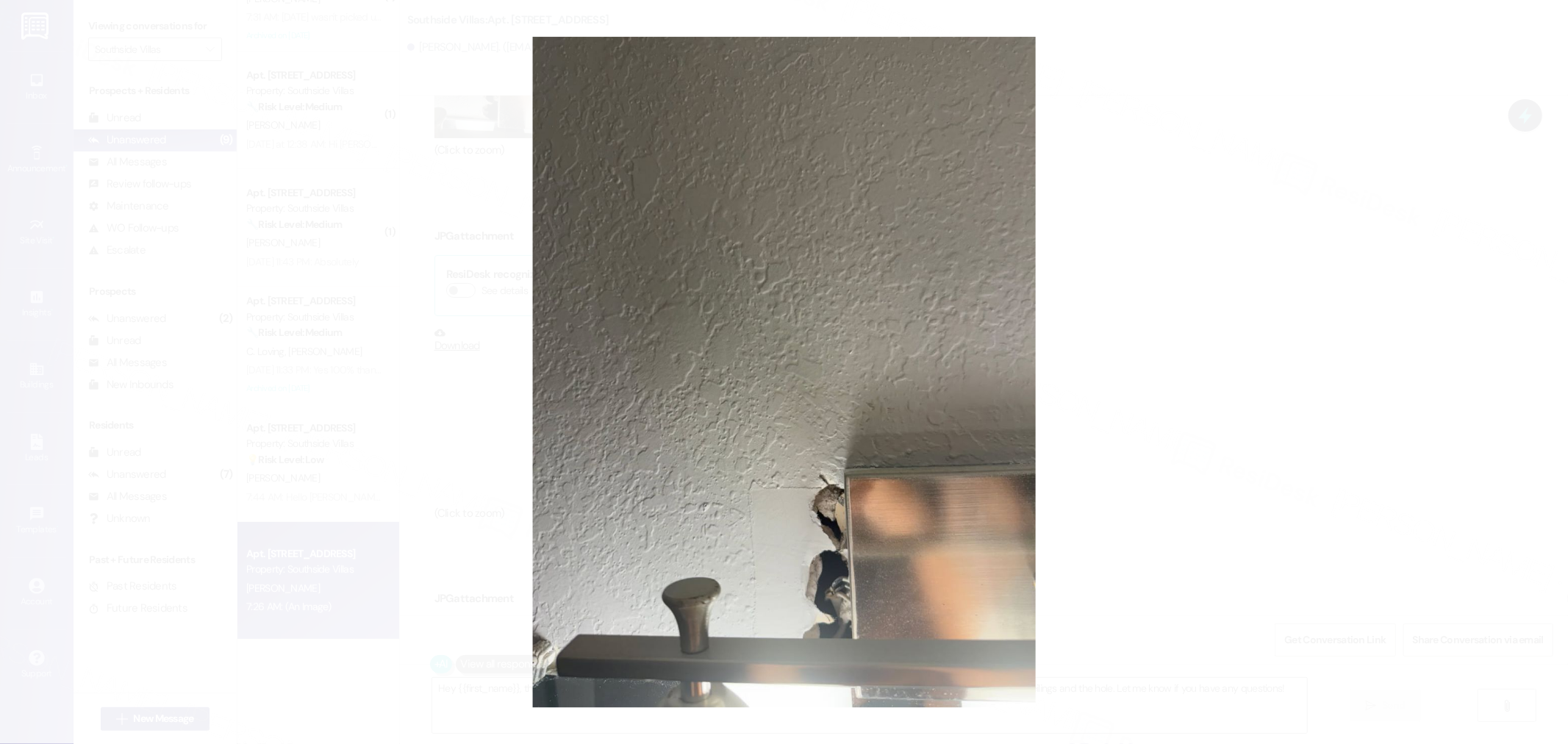
click at [1262, 379] on button "Unzoom image" at bounding box center [784, 372] width 1568 height 744
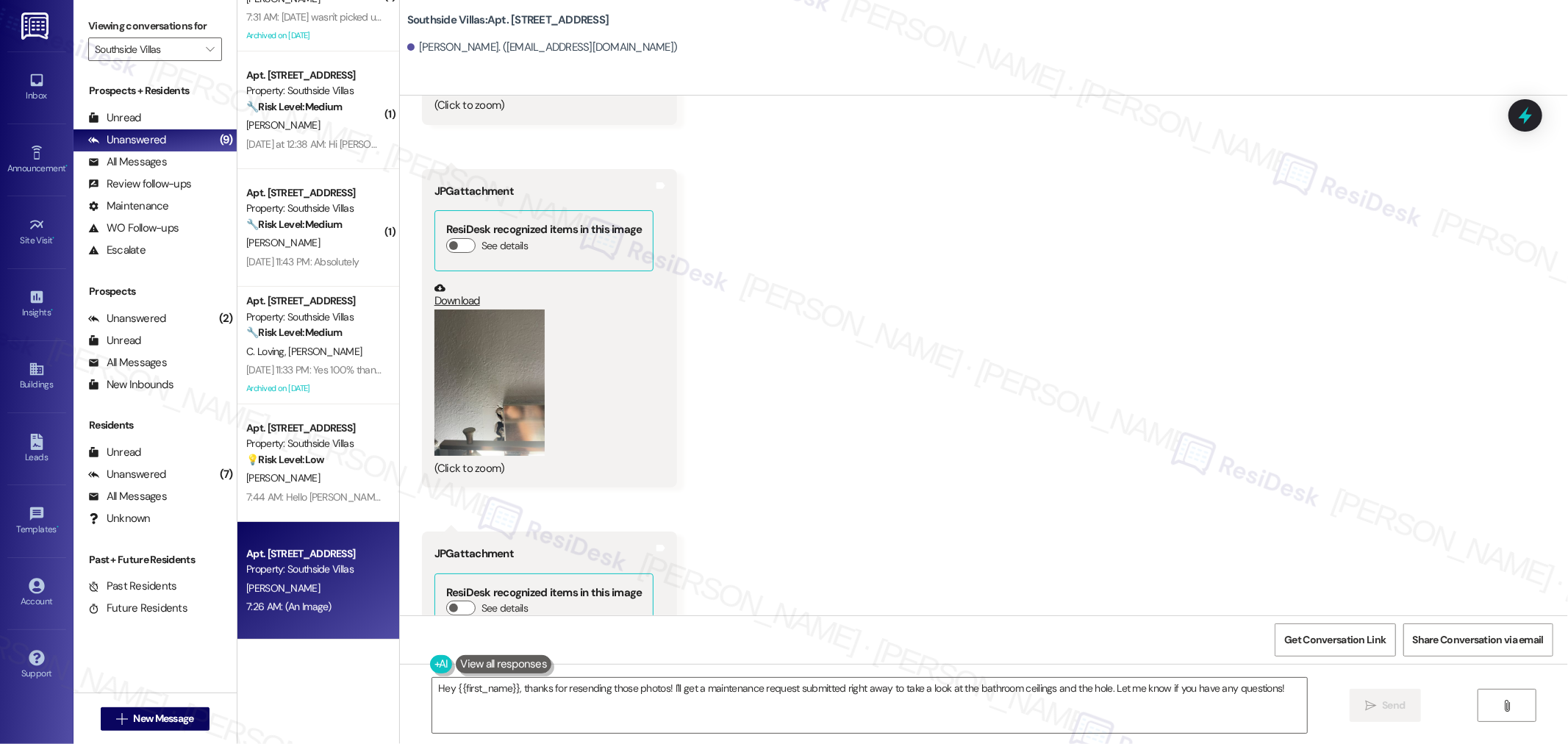
scroll to position [17200, 0]
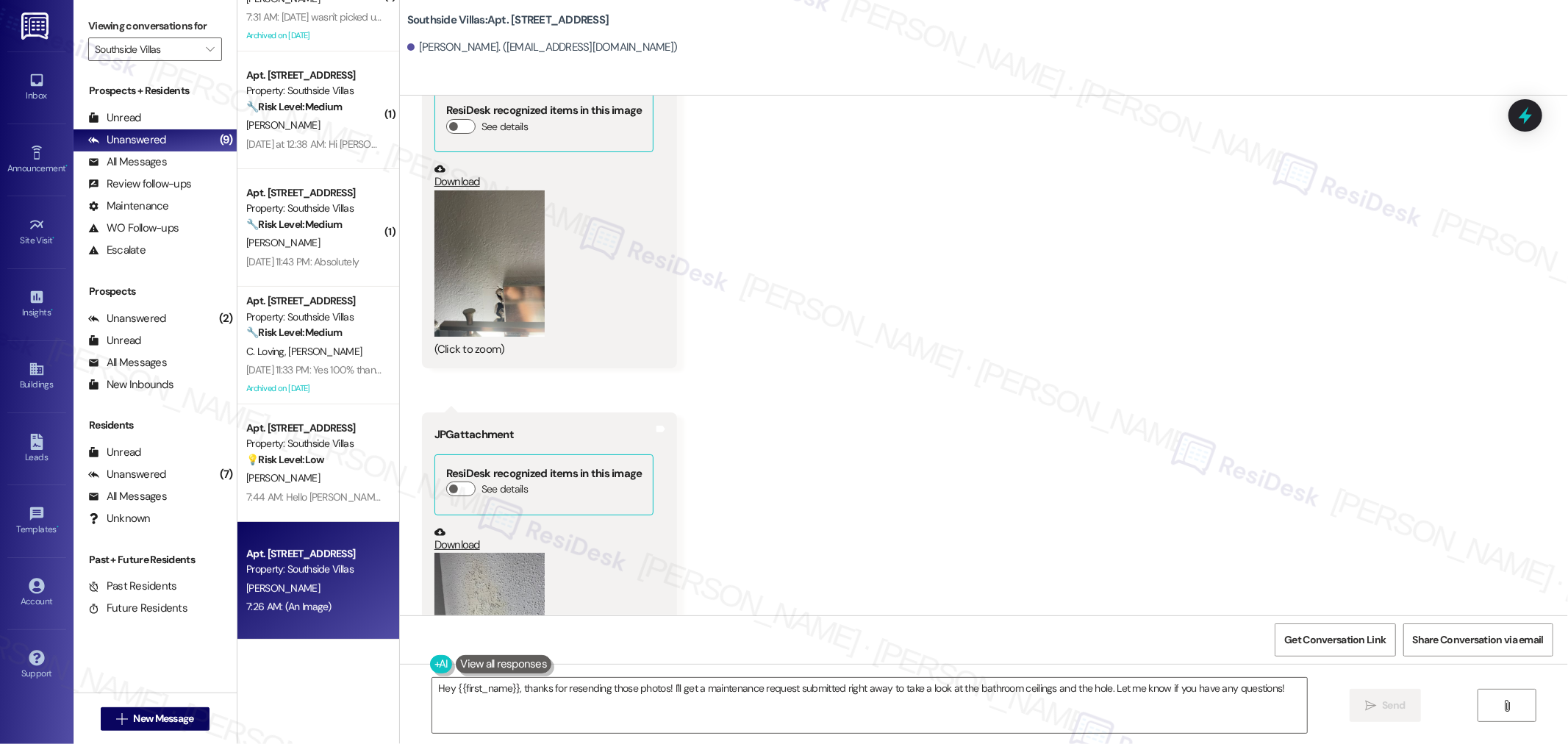
click at [474, 574] on button "Zoom image" at bounding box center [489, 627] width 110 height 147
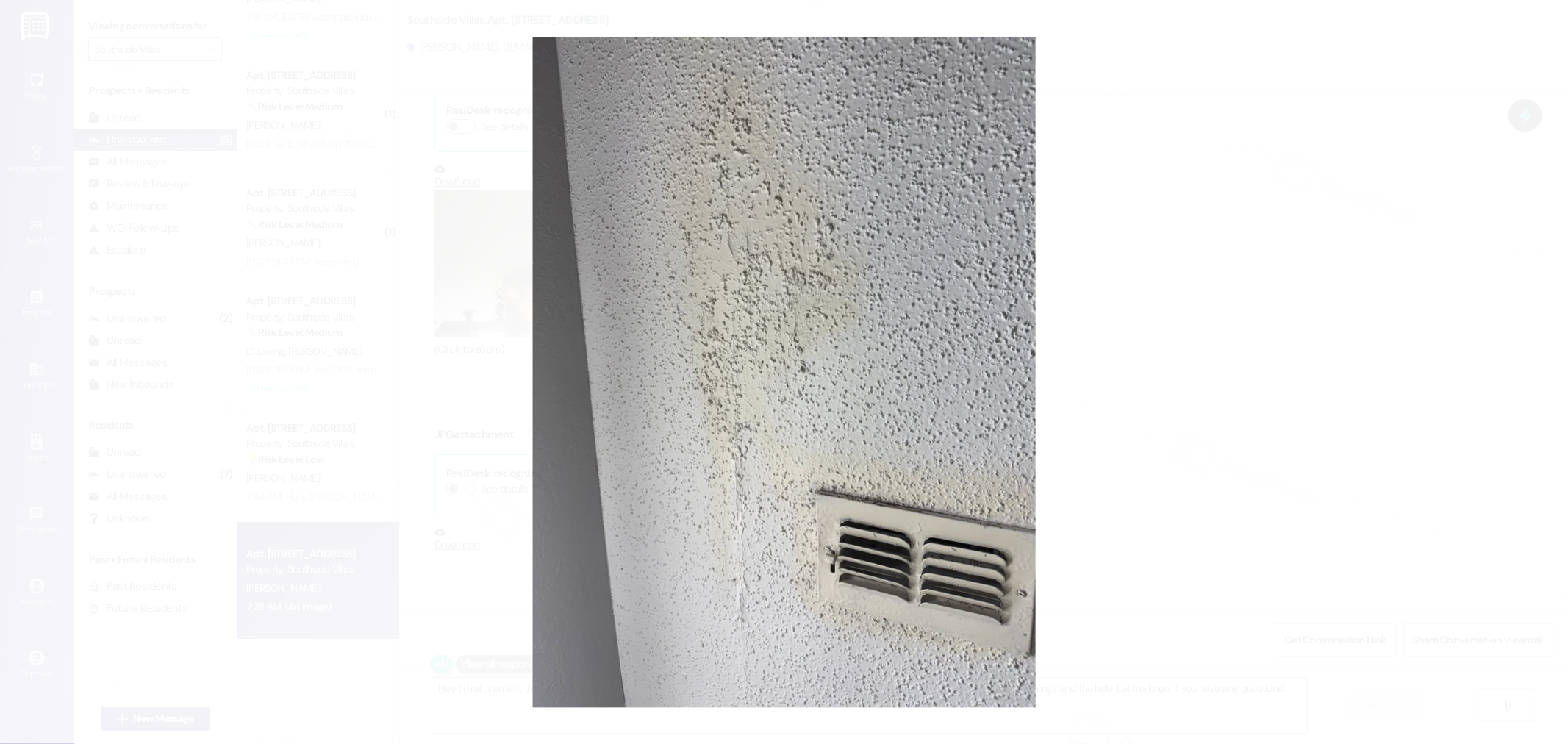
click at [1193, 417] on button "Unzoom image" at bounding box center [784, 372] width 1568 height 744
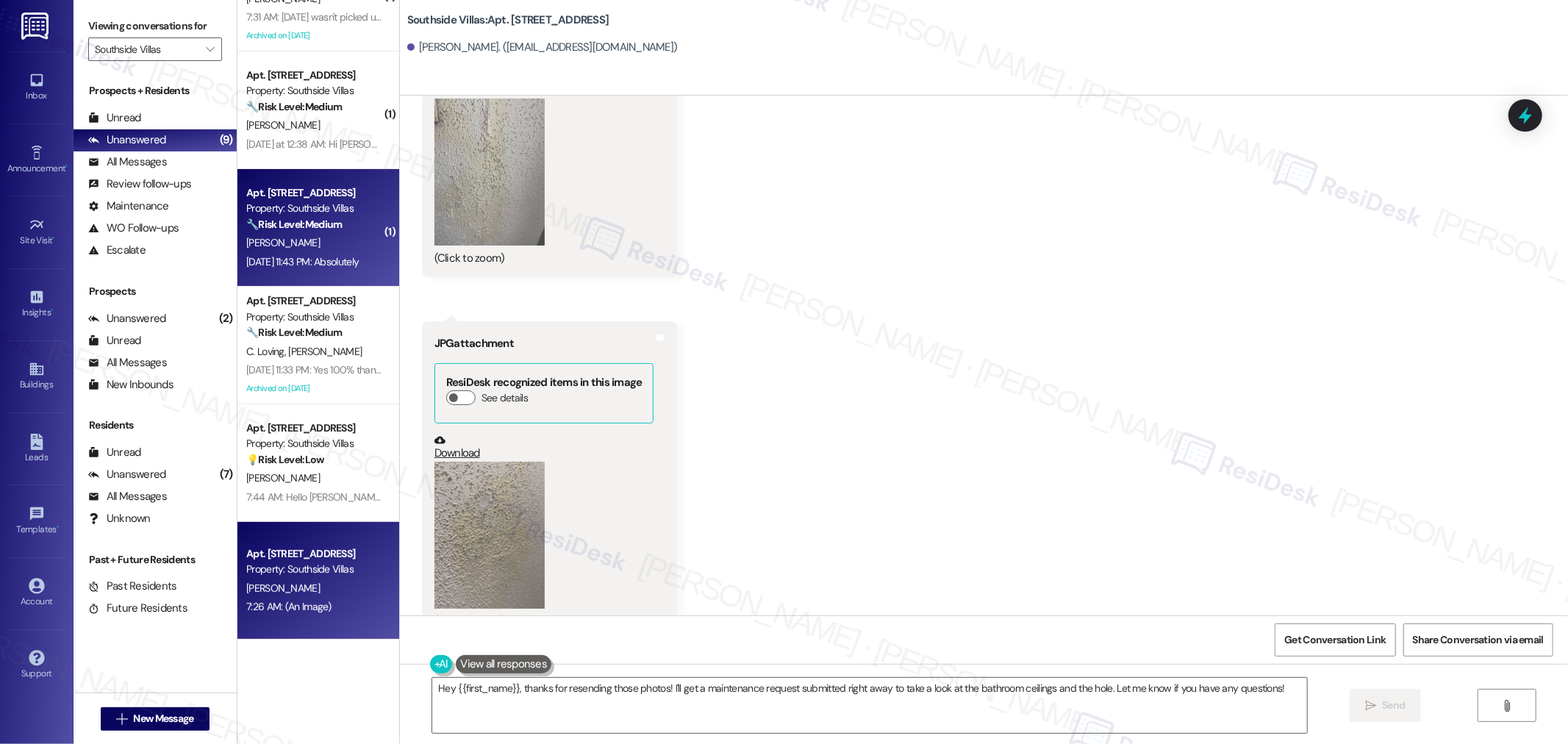
scroll to position [0, 0]
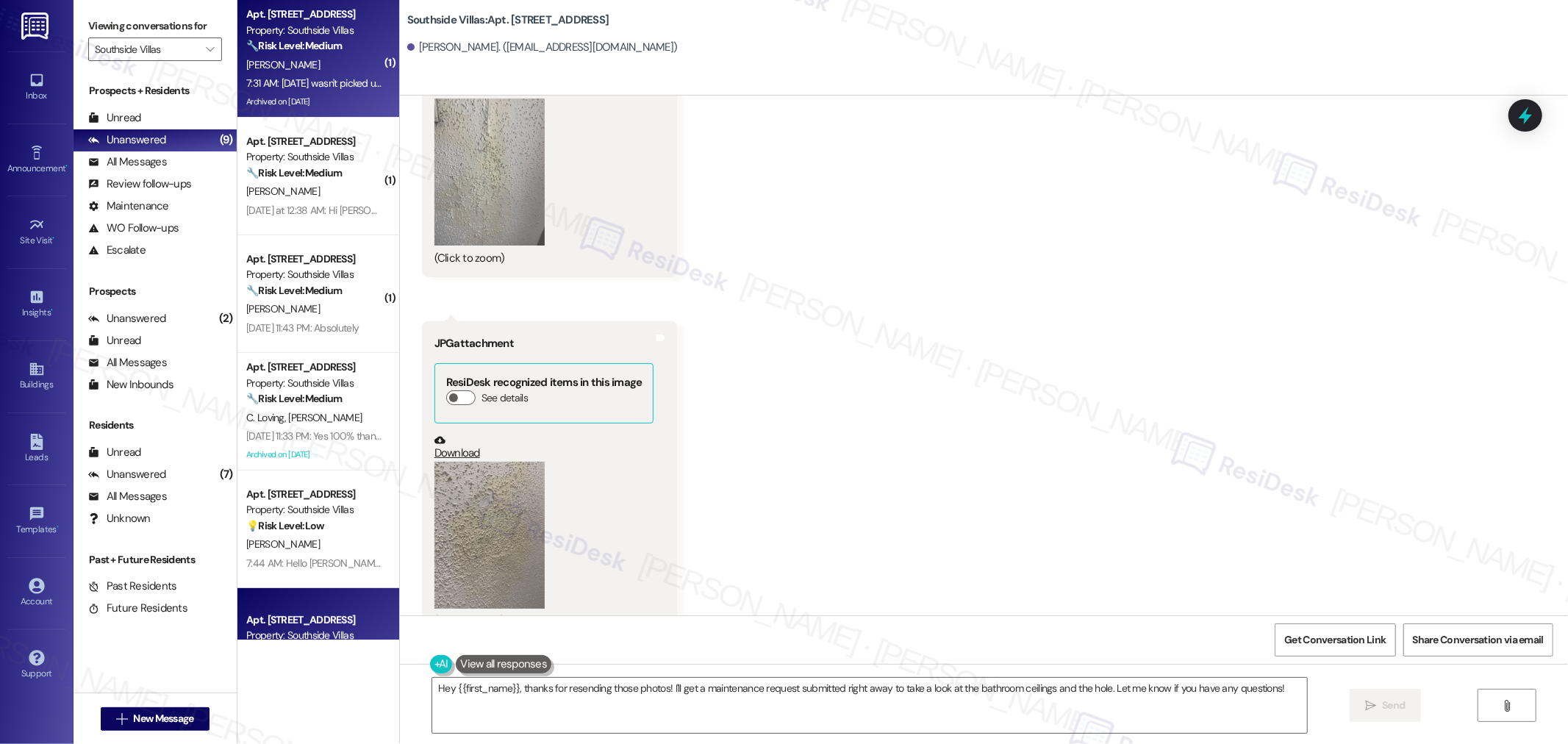
click at [328, 60] on div "[PERSON_NAME]" at bounding box center [314, 65] width 139 height 18
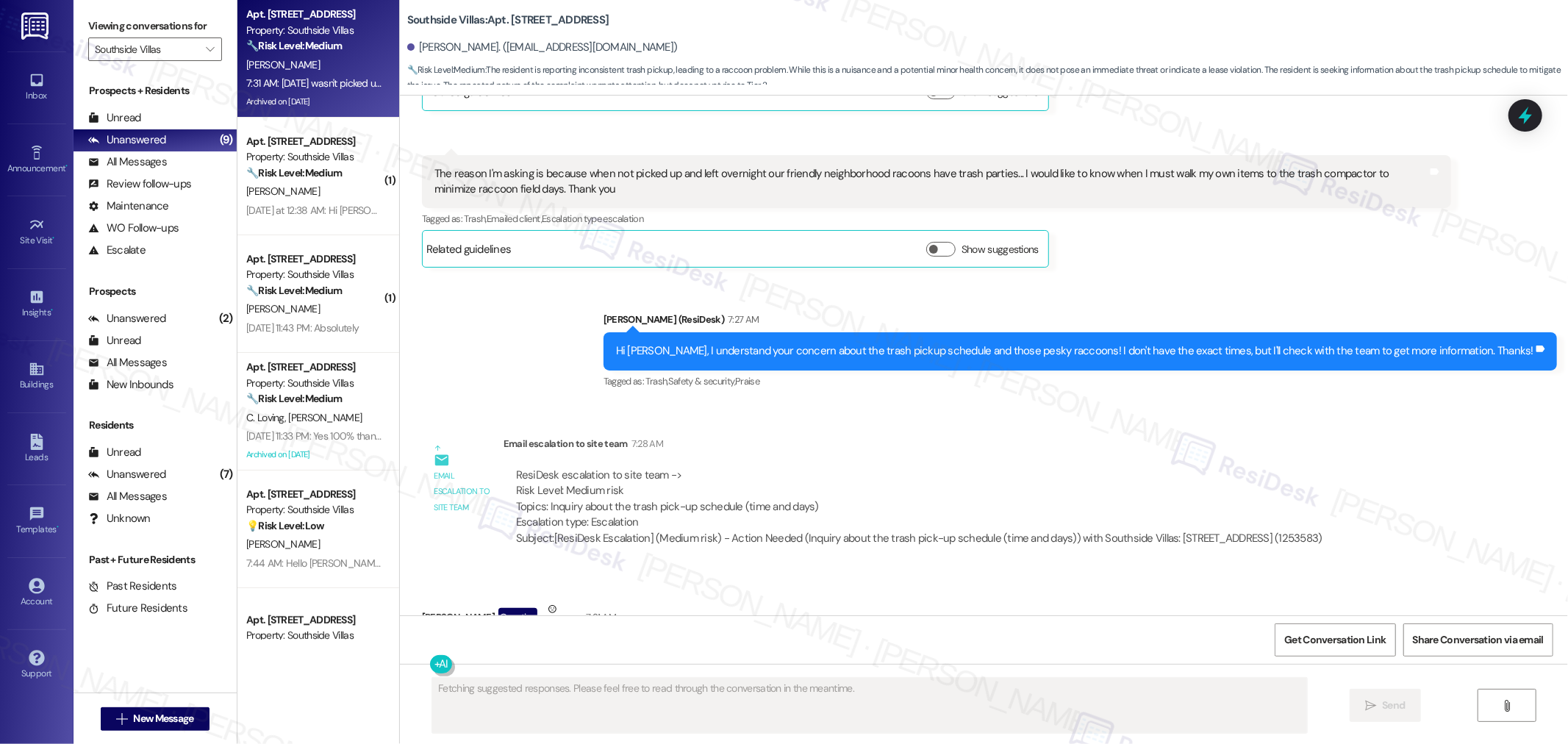
scroll to position [10679, 0]
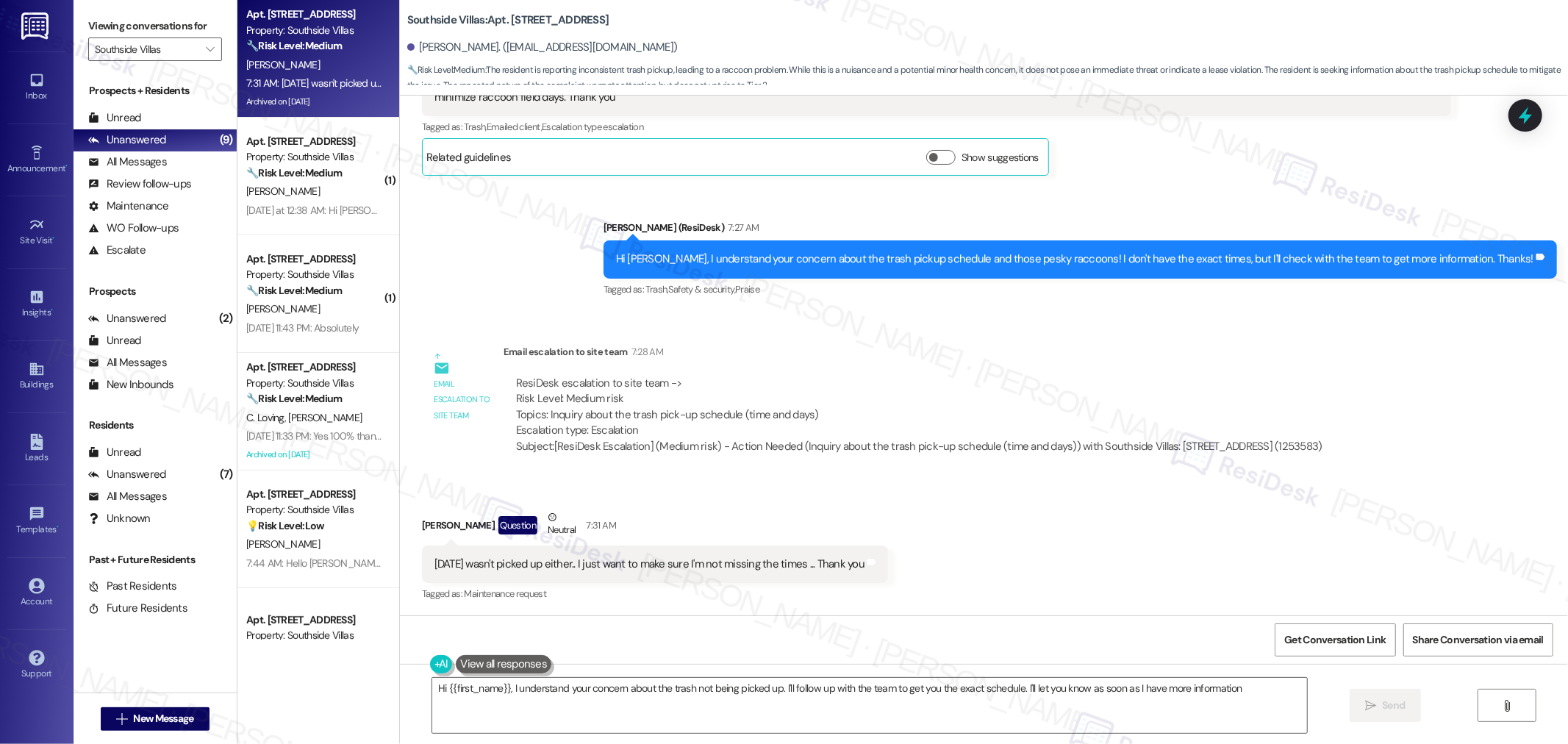
type textarea "Hi {{first_name}}, I understand your concern about the trash not being picked u…"
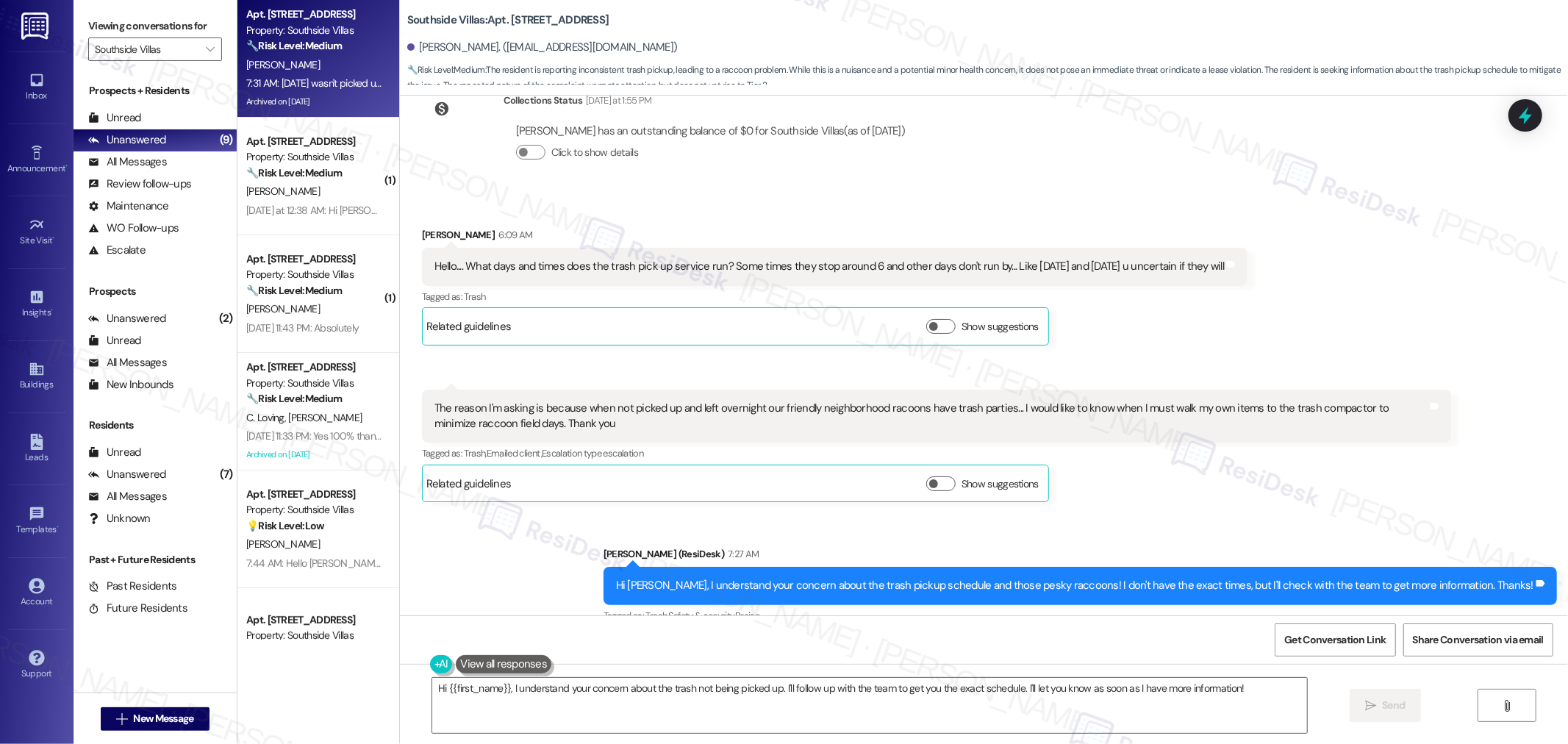
scroll to position [10189, 0]
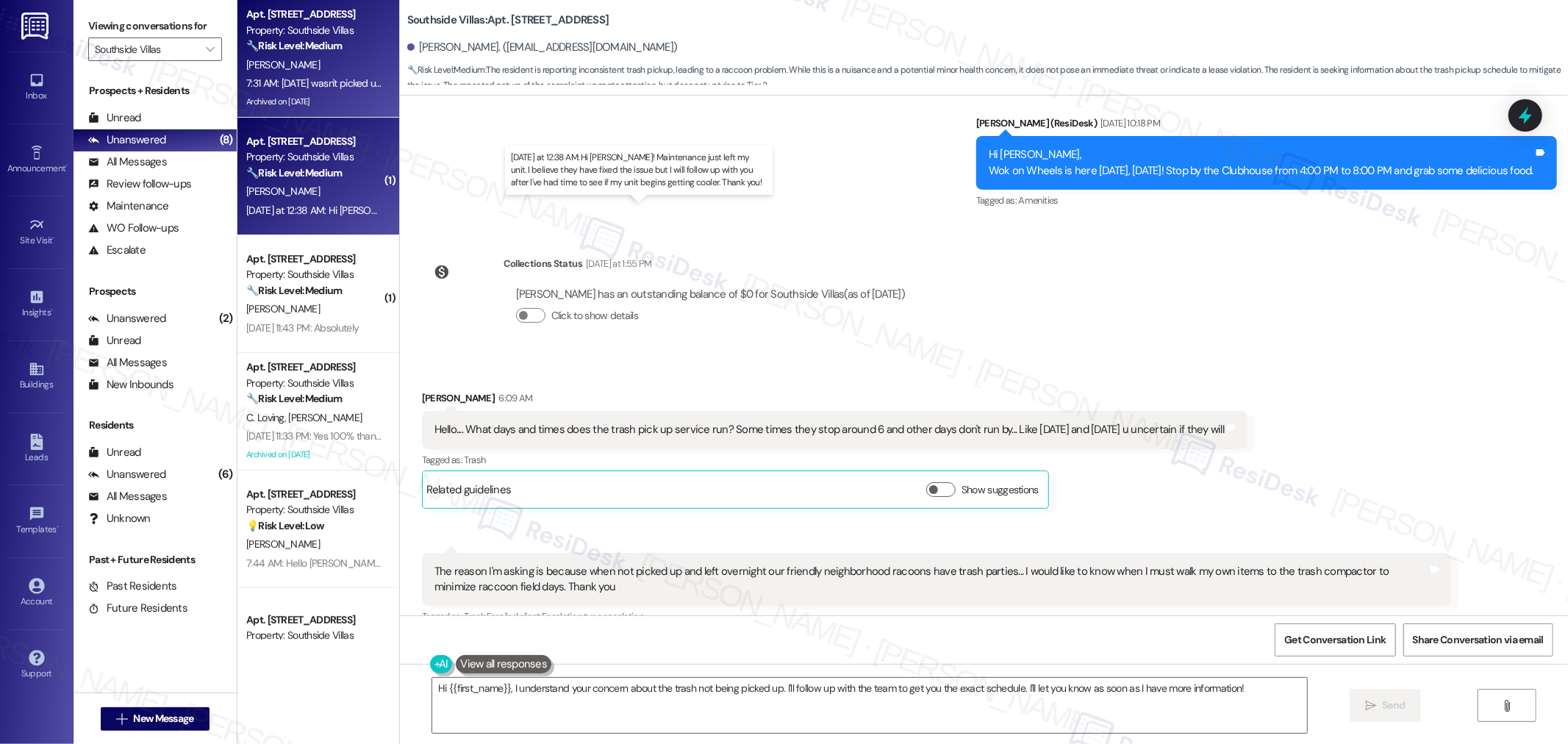
click at [292, 203] on div "Yesterday at 12:38 AM: Hi Sarah! Maintenance just left my unit. I believe they …" at bounding box center [670, 210] width 846 height 13
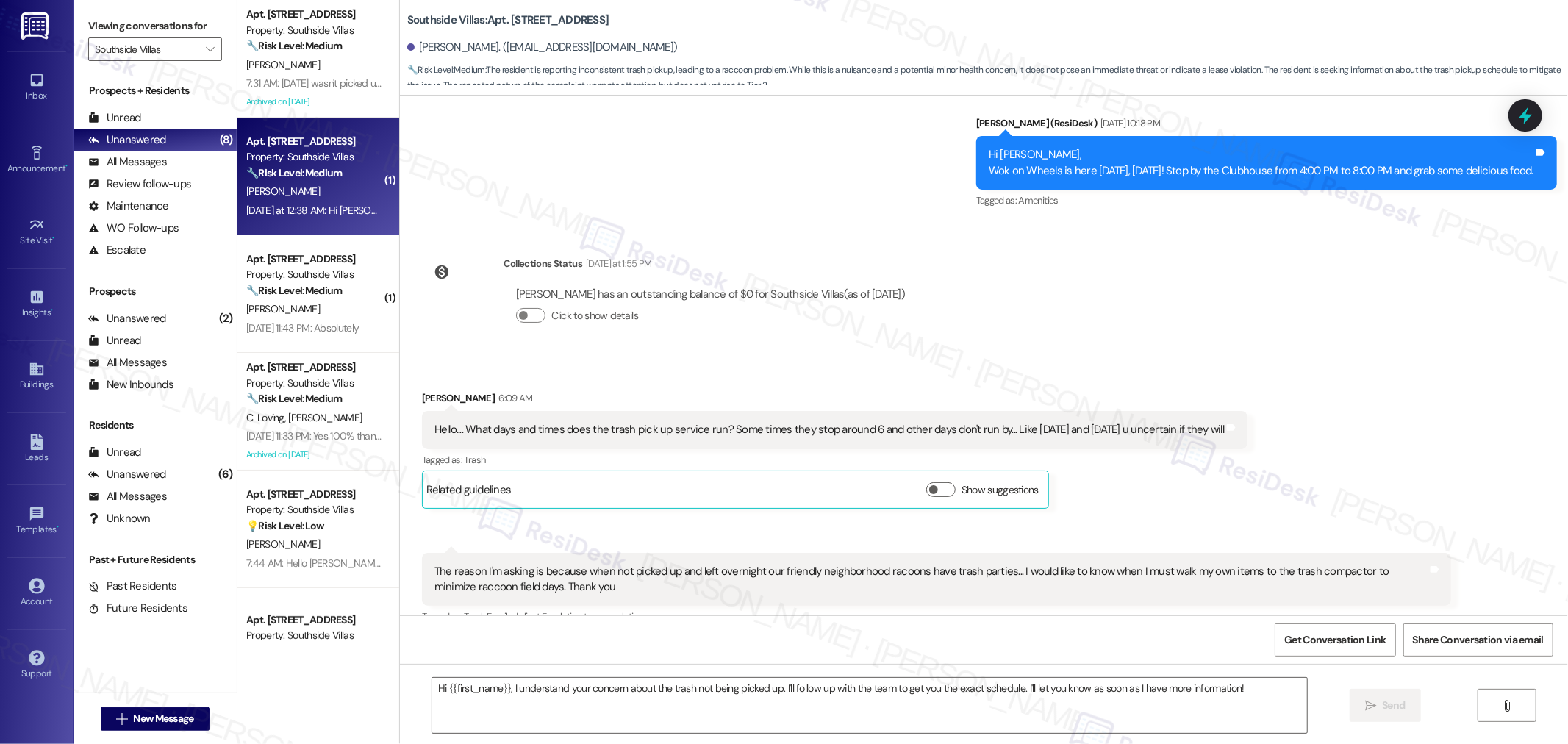
type textarea "Fetching suggested responses. Please feel free to read through the conversation…"
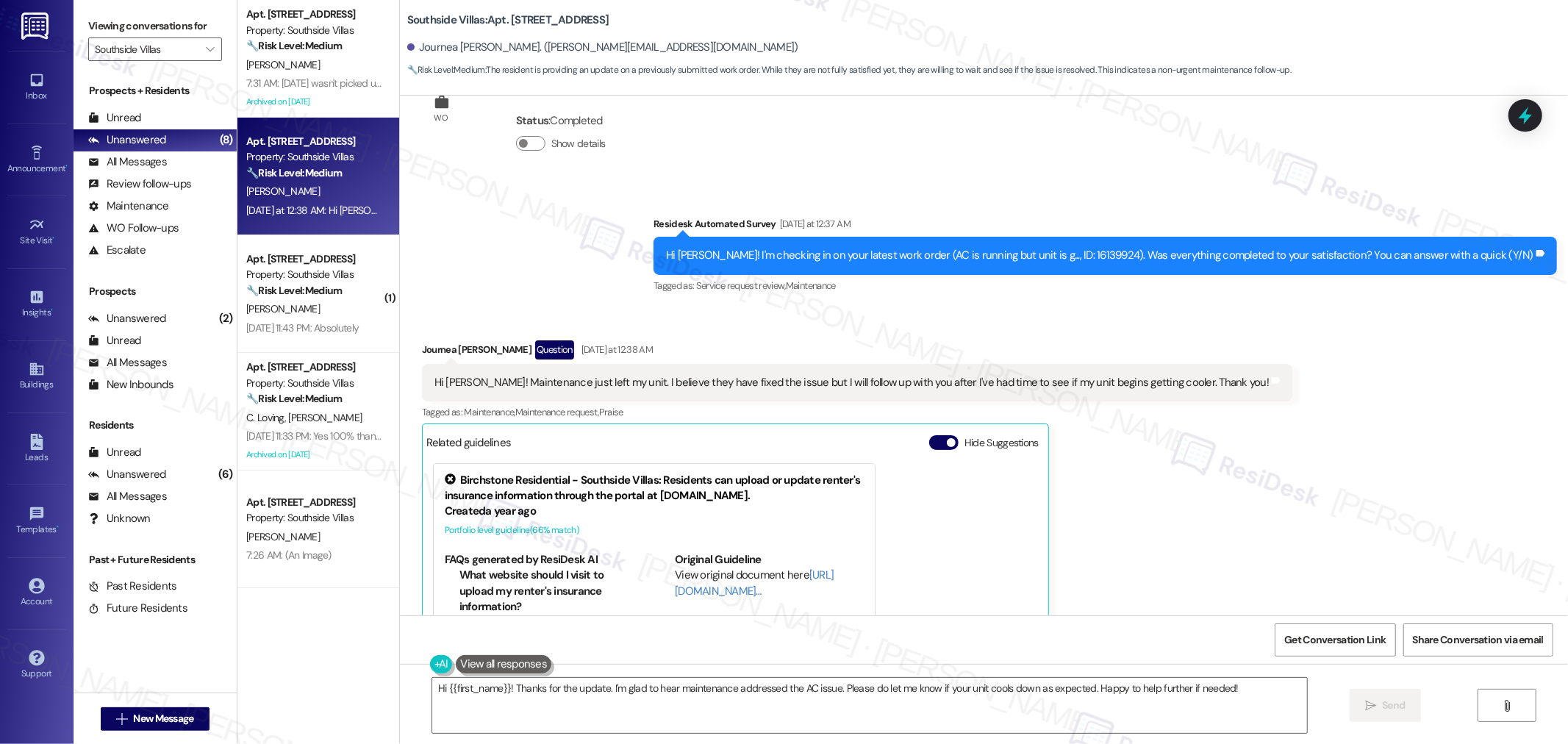
scroll to position [6112, 0]
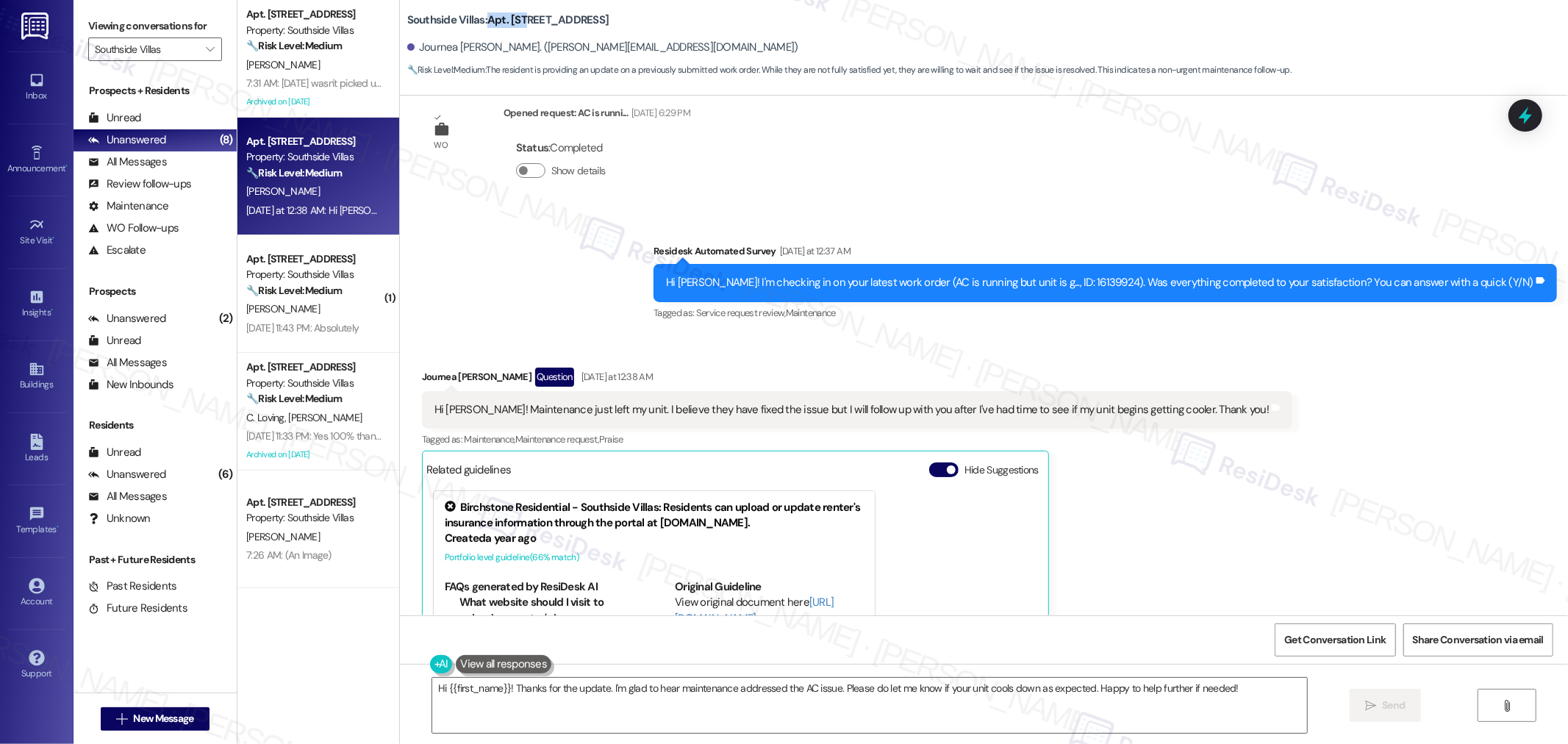
drag, startPoint x: 478, startPoint y: 18, endPoint x: 518, endPoint y: 20, distance: 40.0
click at [518, 20] on b "Southside Villas: Apt. 806, 1 Southside Villas" at bounding box center [508, 20] width 203 height 16
copy b "Apt. 806"
drag, startPoint x: 407, startPoint y: 47, endPoint x: 466, endPoint y: 45, distance: 59.0
click at [466, 45] on div "Journea Frye. (frye.journea01@gmail.com)" at bounding box center [603, 47] width 391 height 16
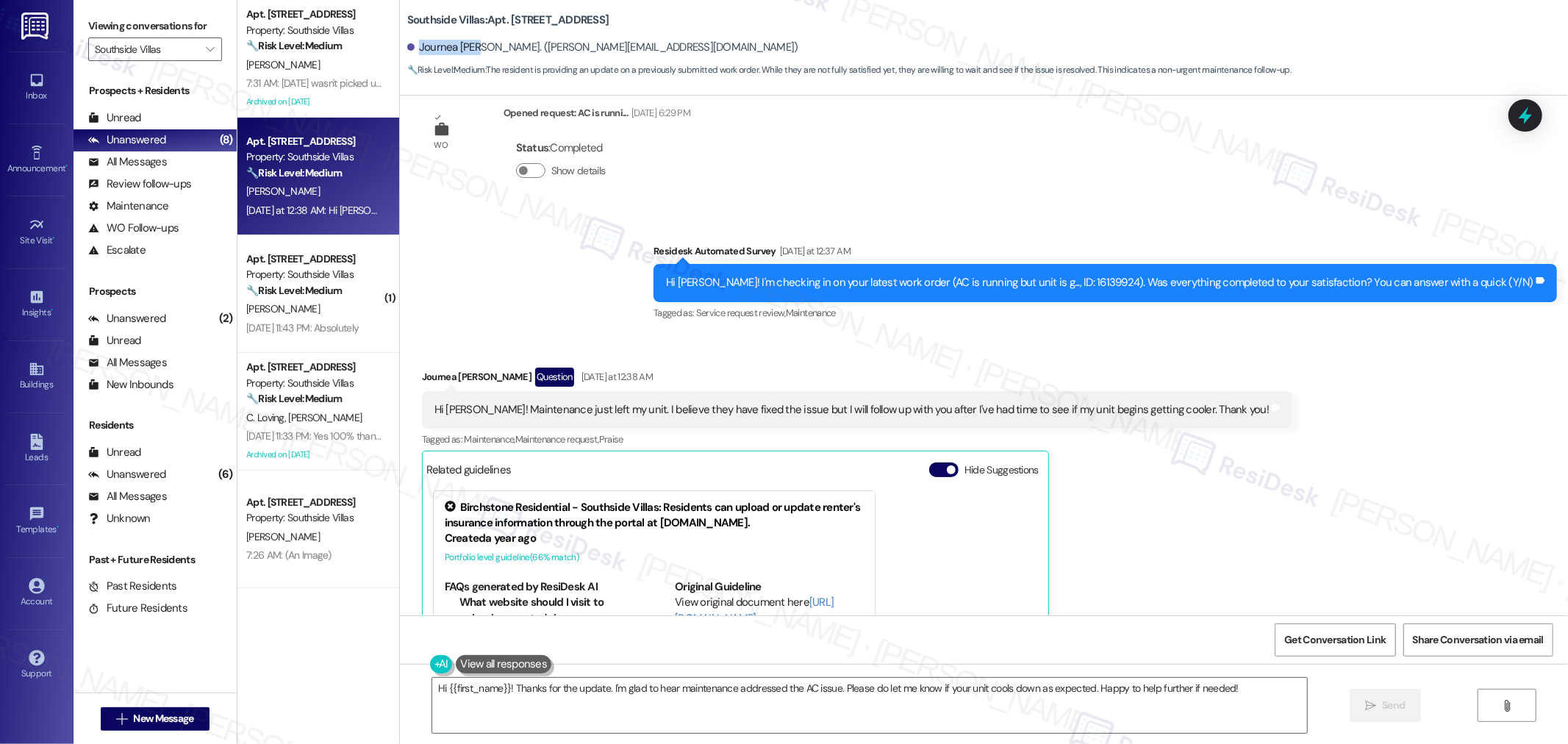
copy div "Journea Frye"
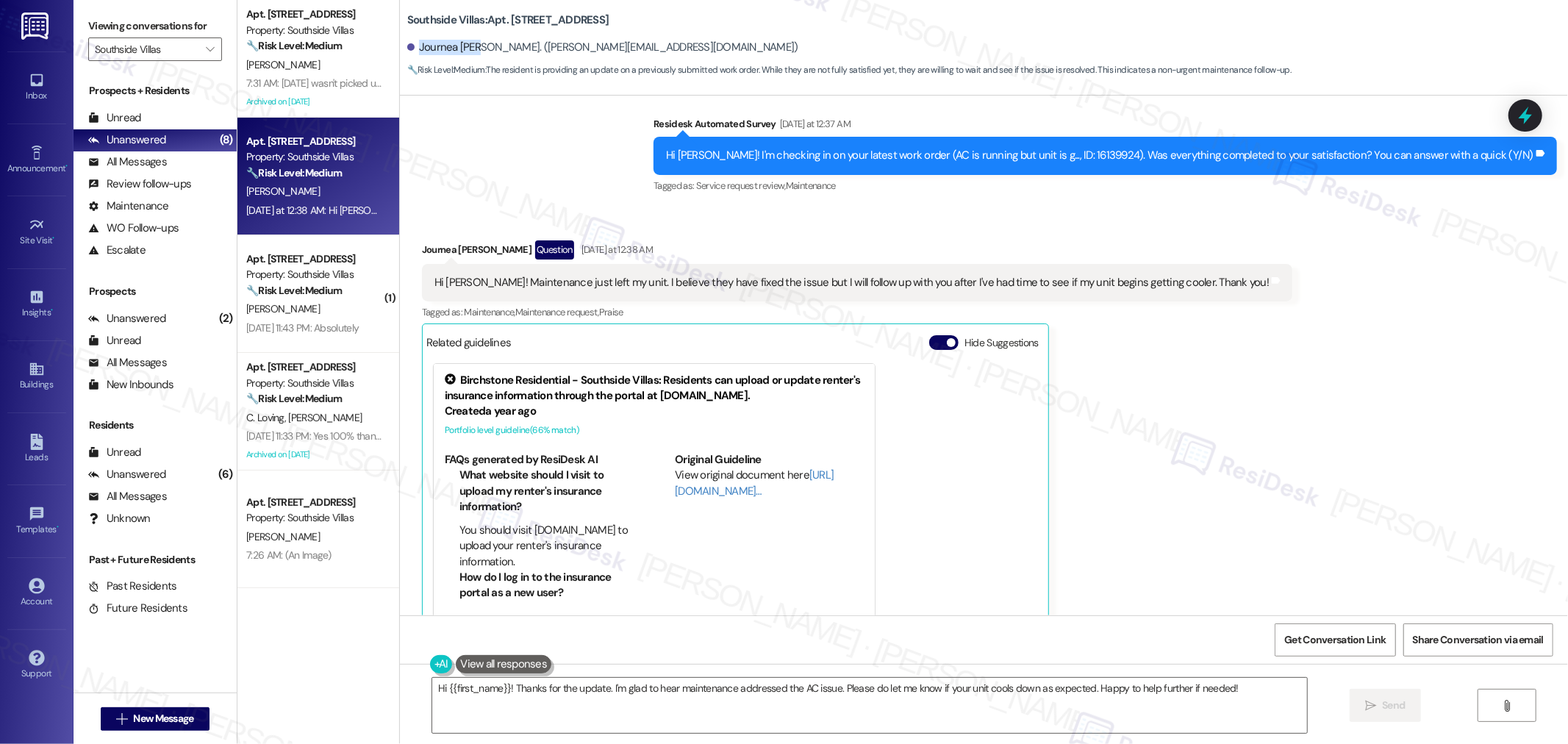
scroll to position [6275, 0]
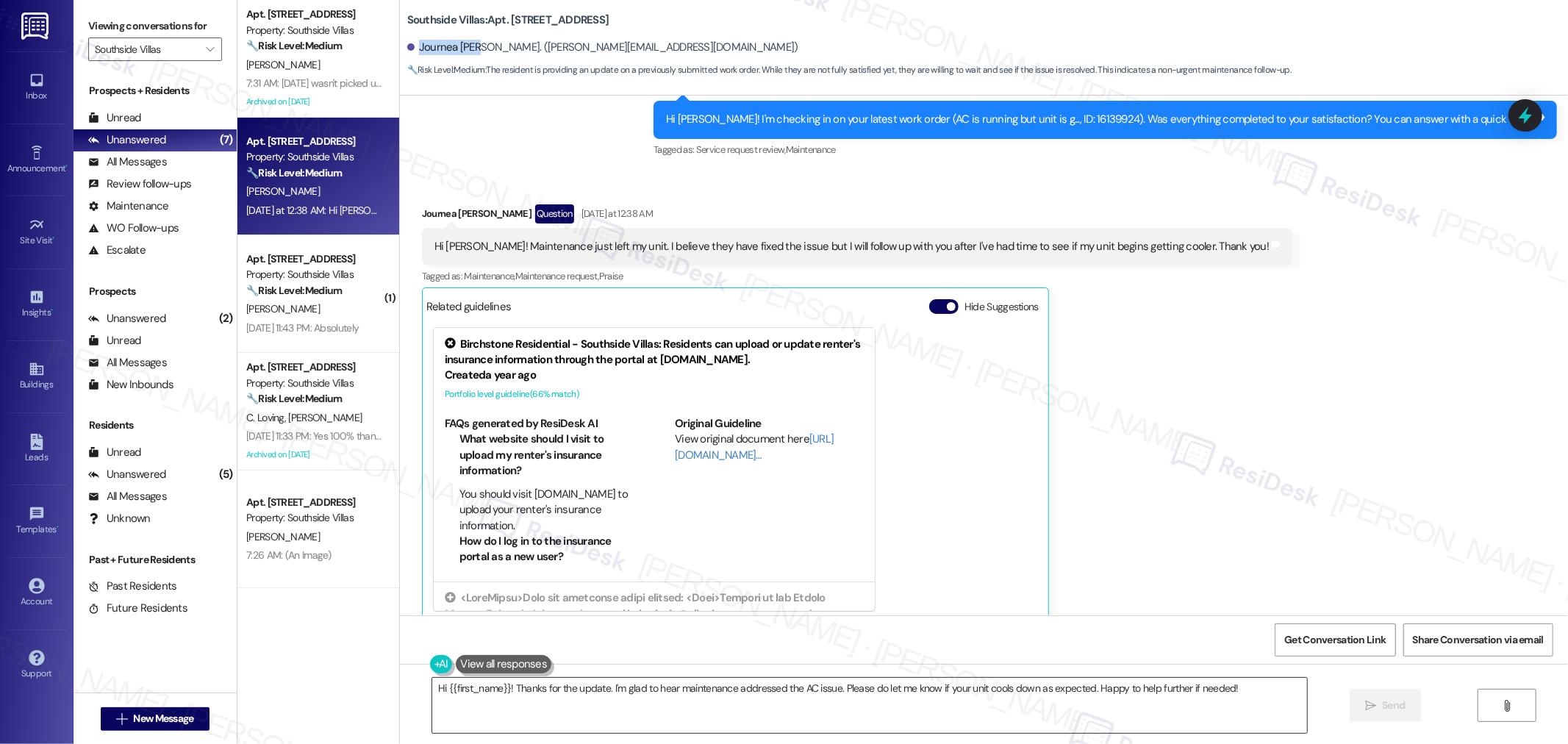
click at [907, 700] on textarea "Hi {{first_name}}! Thanks for the update. I'm glad to hear maintenance addresse…" at bounding box center [870, 705] width 875 height 55
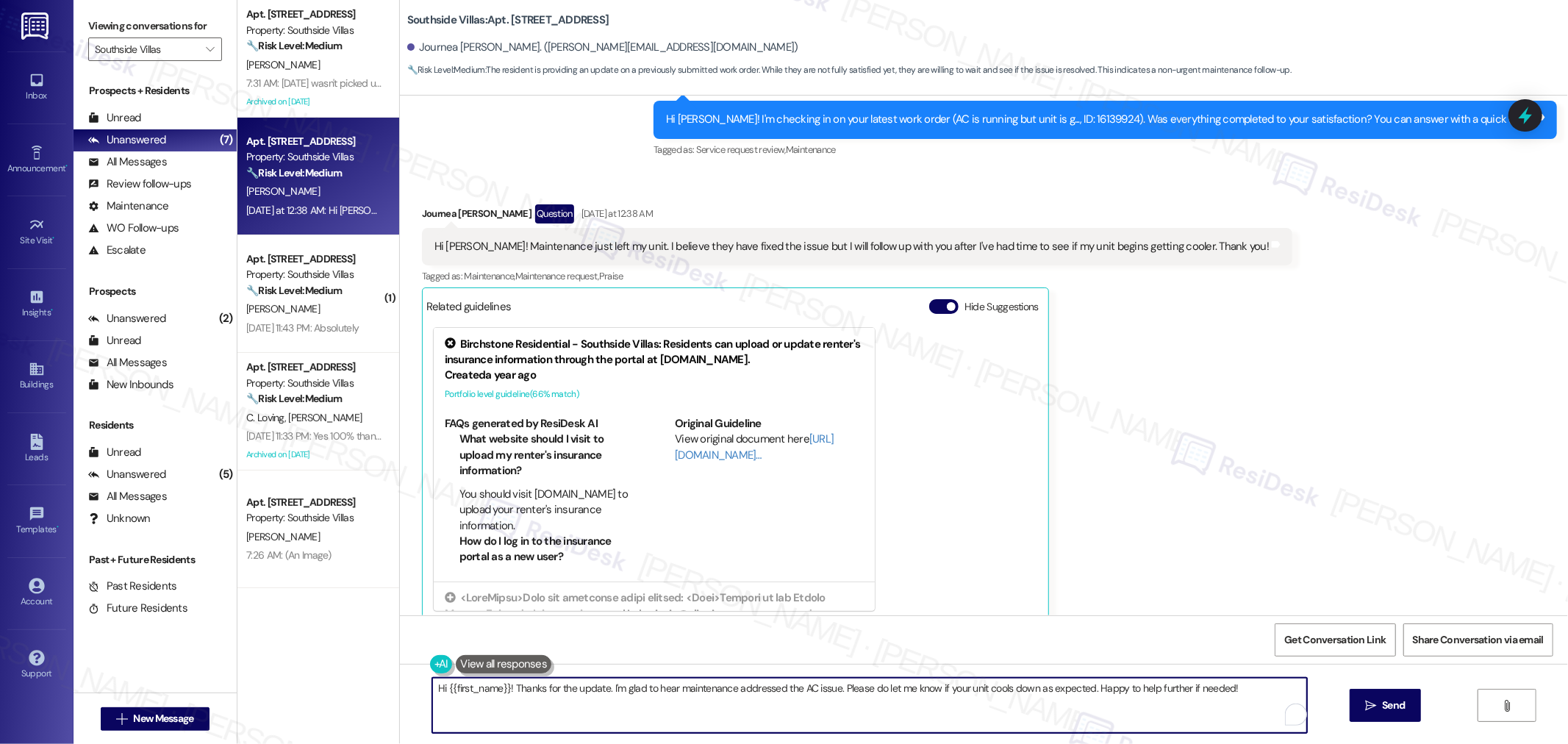
click at [913, 686] on textarea "Hi {{first_name}}! Thanks for the update. I'm glad to hear maintenance addresse…" at bounding box center [870, 705] width 875 height 55
paste textarea "Good to hear they came out to fix it! Just let me know if your AC’s working fin…"
click at [572, 688] on textarea "Good to hear they came out to fix it! Just let me know if your AC’s working fin…" at bounding box center [864, 705] width 875 height 55
click at [825, 699] on textarea "Good to hear they came out to fix it, Journea! Just let me know if your AC’s wo…" at bounding box center [864, 705] width 875 height 55
type textarea "Good to hear they came out to fix it, Journea! Just let me know if your AC’s wo…"
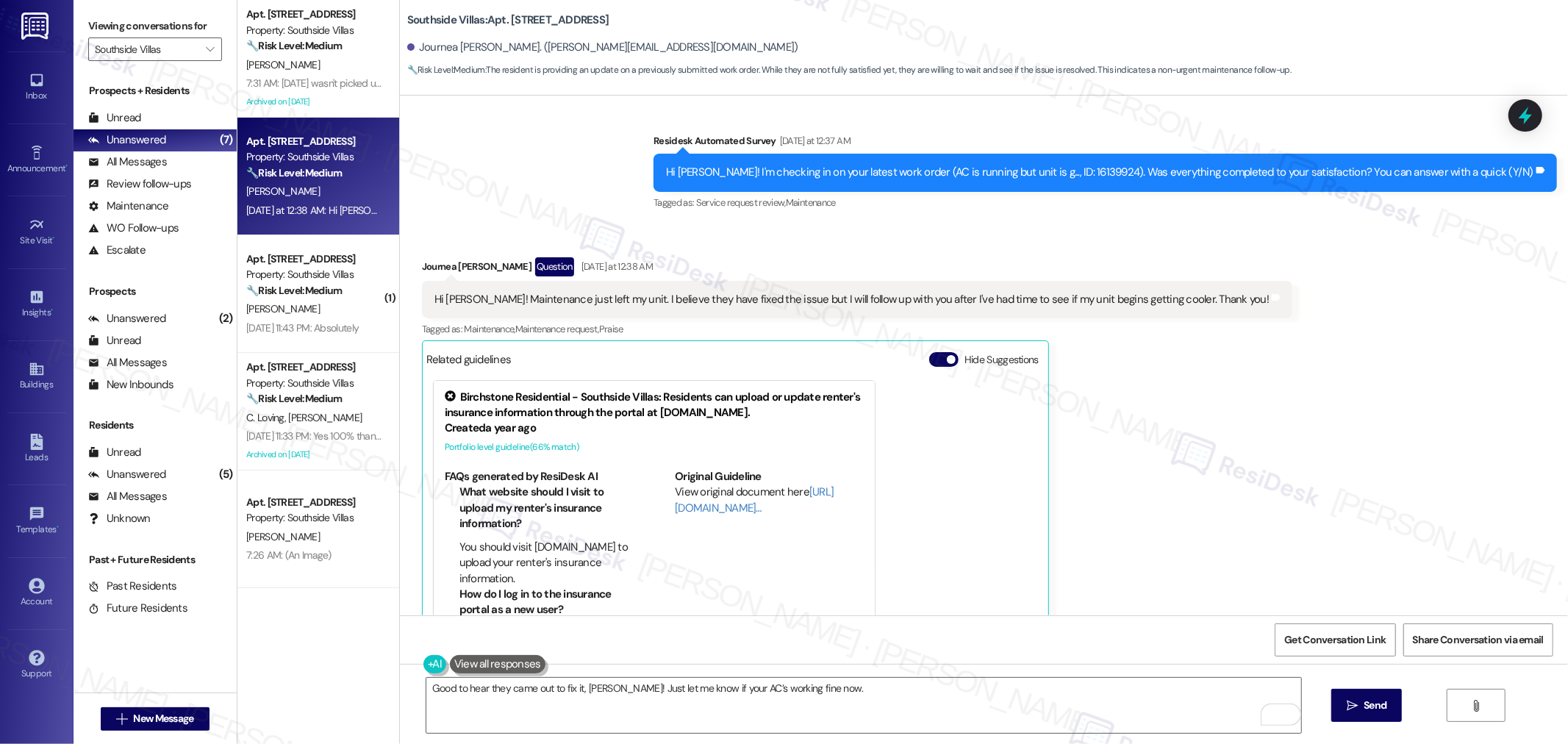
scroll to position [6193, 0]
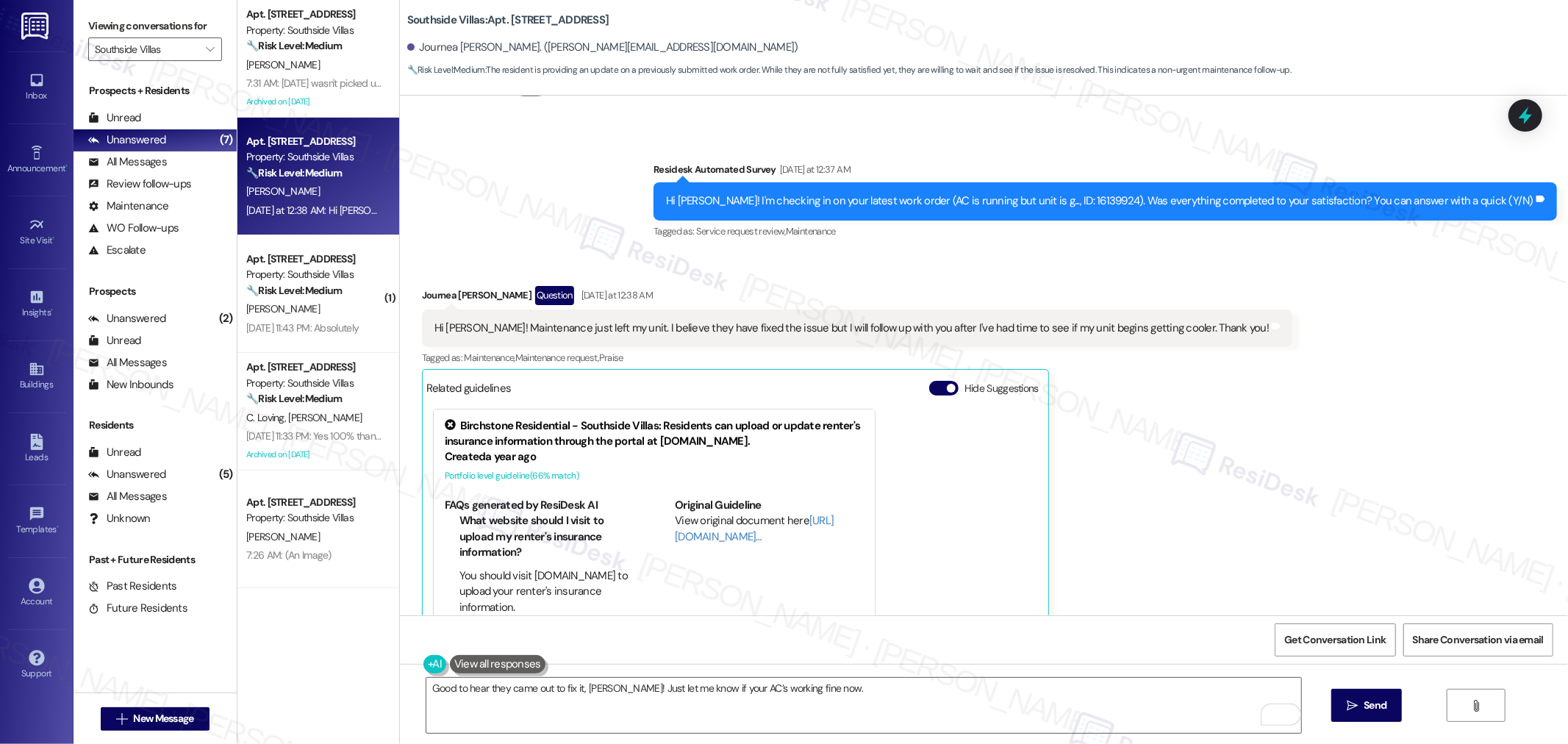
click at [1133, 193] on div "Hi Journea! I'm checking in on your latest work order (AC is running but unit i…" at bounding box center [1099, 201] width 867 height 16
copy div "16139924"
click at [1131, 193] on div "Hi Journea! I'm checking in on your latest work order (AC is running but unit i…" at bounding box center [1099, 201] width 867 height 16
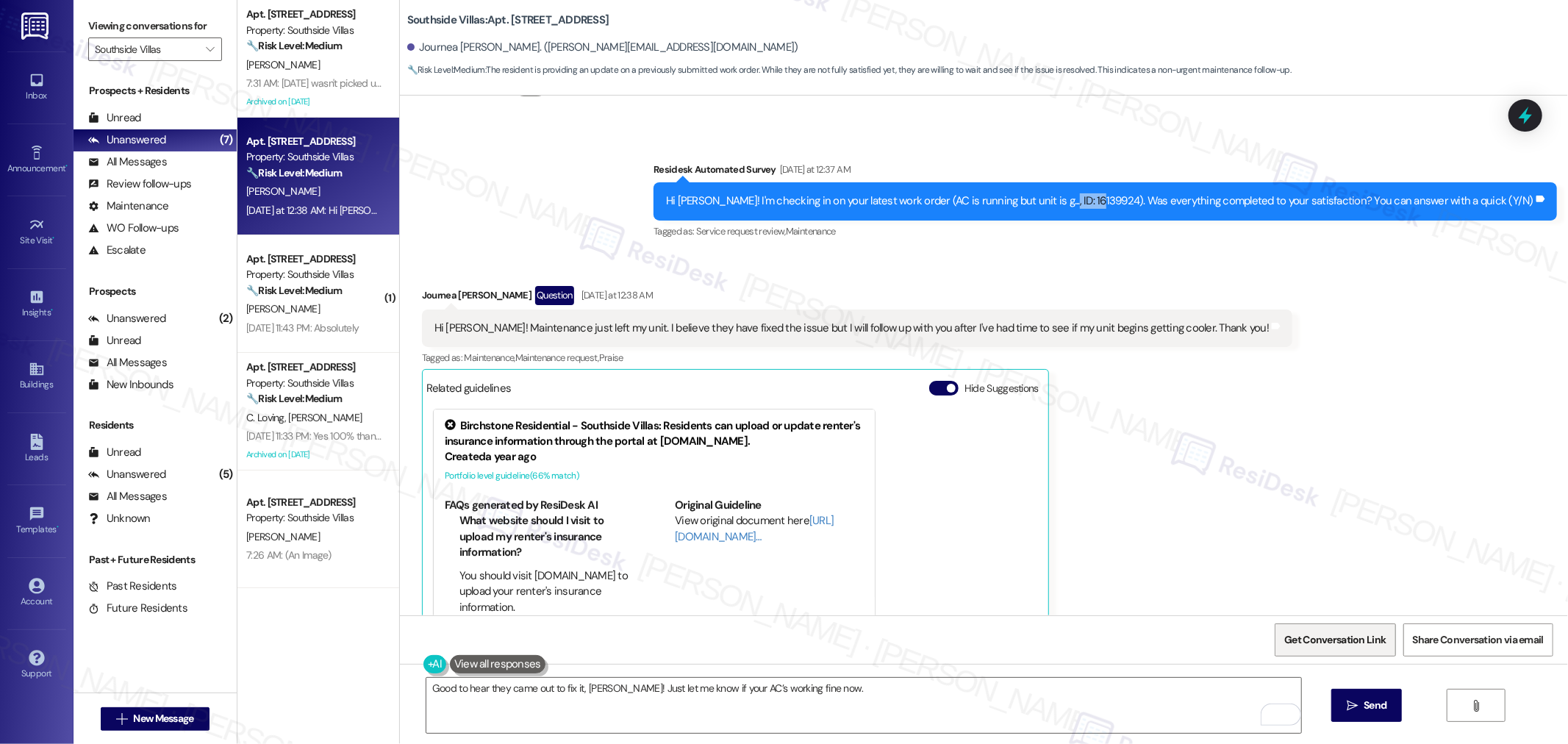
click at [1351, 638] on span "Get Conversation Link" at bounding box center [1334, 640] width 102 height 16
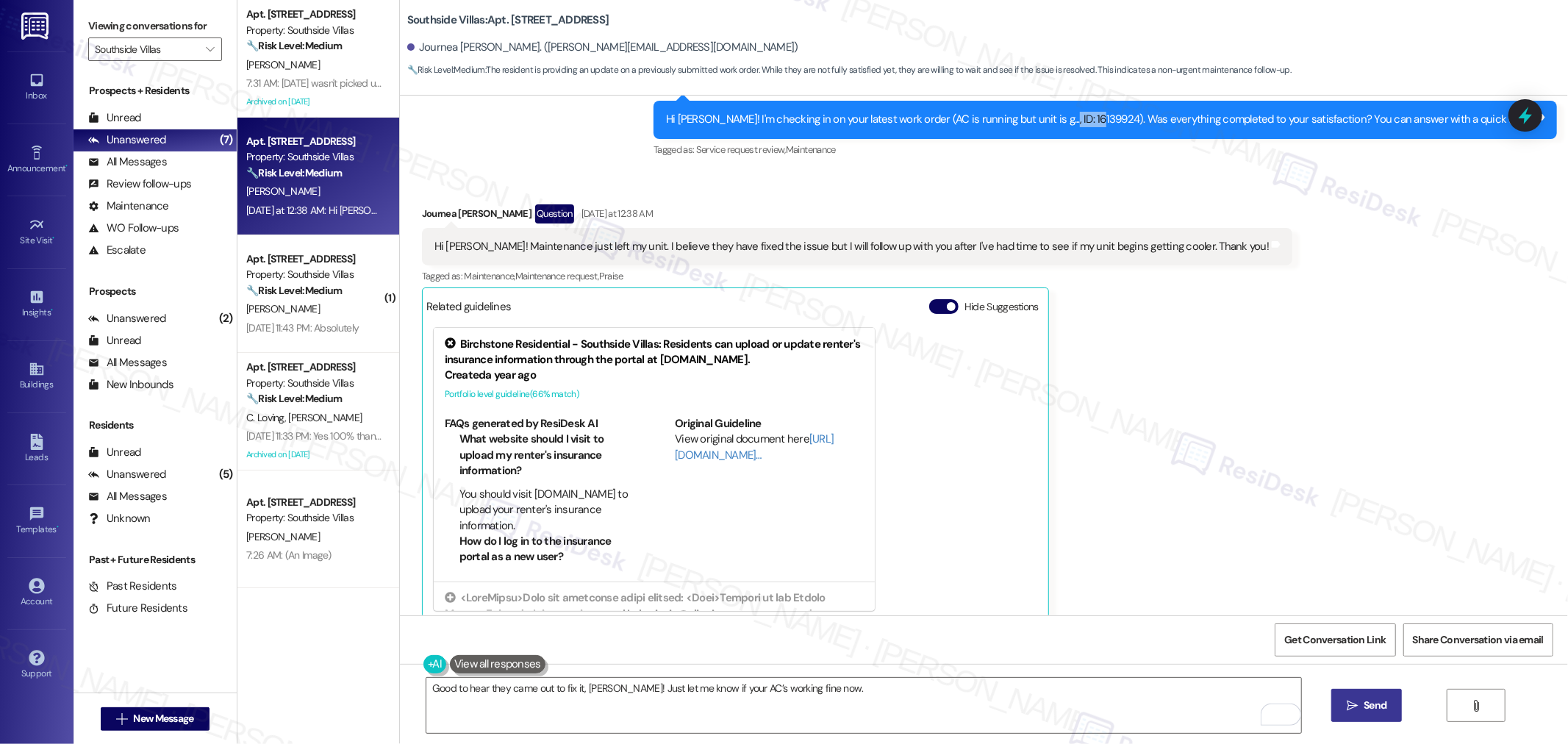
click at [1361, 709] on span "Send" at bounding box center [1375, 705] width 29 height 16
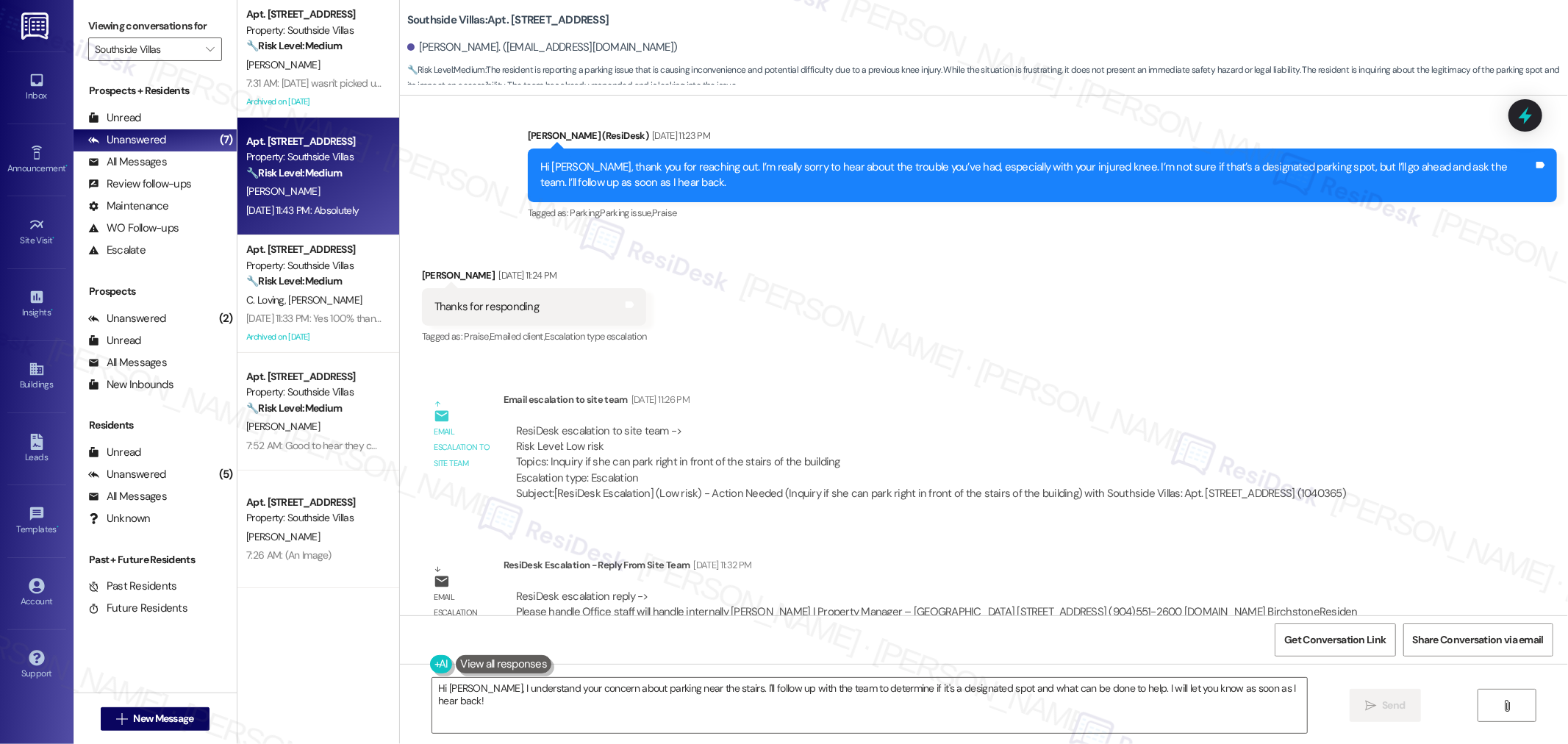
scroll to position [21887, 0]
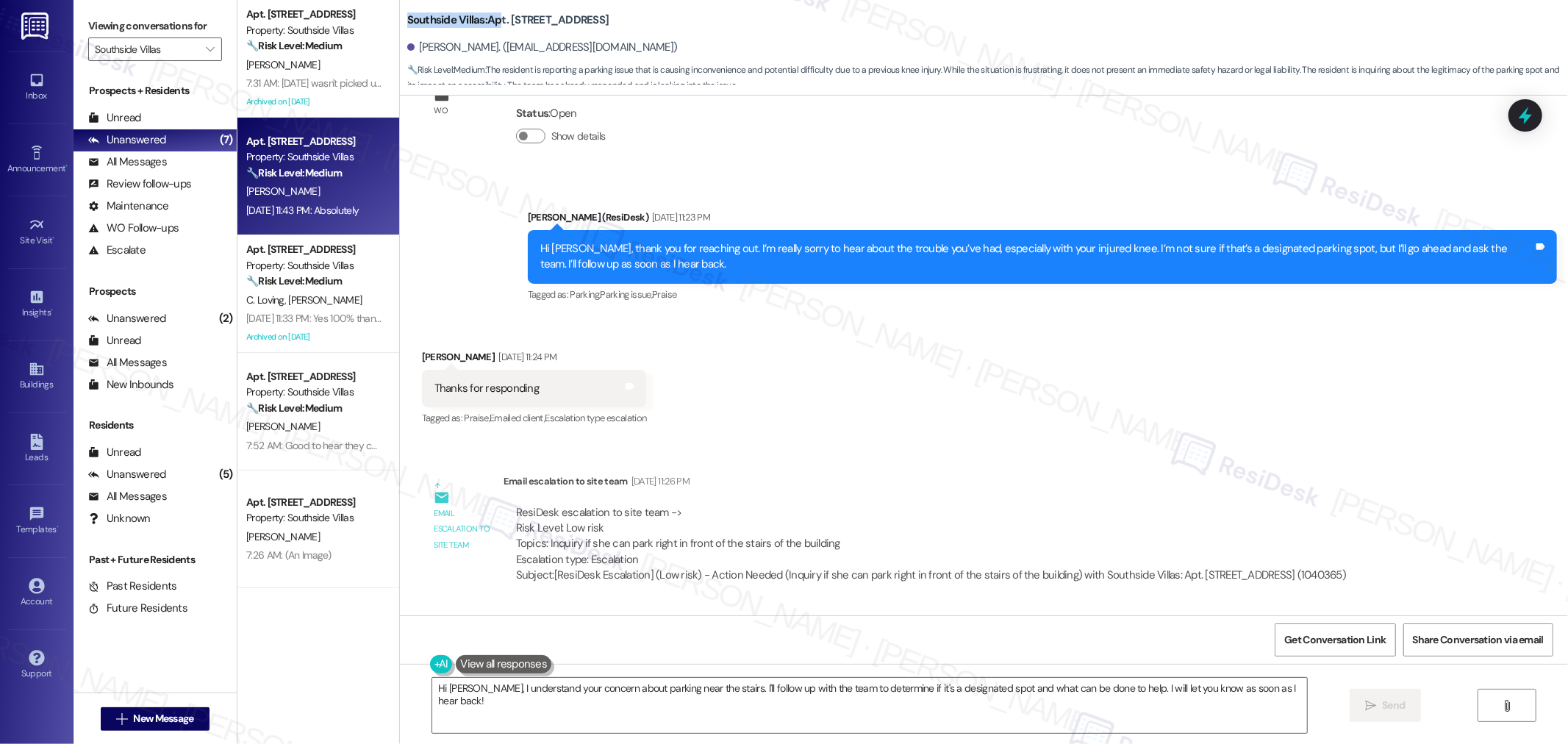
drag, startPoint x: 393, startPoint y: 18, endPoint x: 490, endPoint y: 19, distance: 97.0
click at [490, 19] on div "Southside Villas: Apt. 1408, 1 Southside Villas Loretta Texter. (rett130@aol.co…" at bounding box center [984, 44] width 1168 height 81
click at [479, 22] on b "Southside Villas: Apt. 1408, 1 Southside Villas" at bounding box center [508, 20] width 203 height 16
click at [509, 23] on b "Southside Villas: Apt. 1408, 1 Southside Villas" at bounding box center [508, 20] width 203 height 16
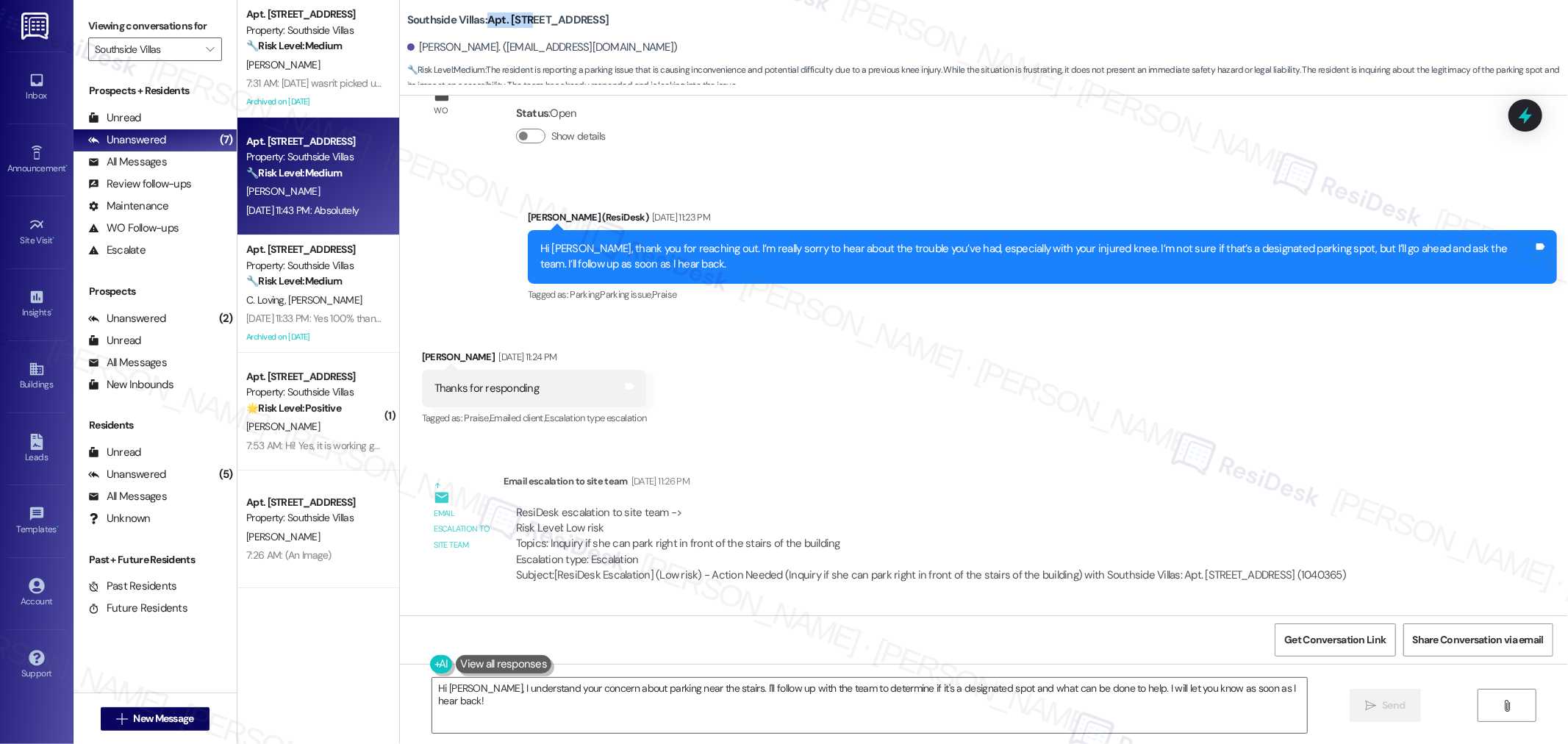
drag, startPoint x: 523, startPoint y: 20, endPoint x: 478, endPoint y: 21, distance: 45.0
click at [478, 21] on b "Southside Villas: Apt. 1408, 1 Southside Villas" at bounding box center [508, 20] width 203 height 16
copy b "Apt. 1408"
drag, startPoint x: 408, startPoint y: 43, endPoint x: 479, endPoint y: 43, distance: 71.0
click at [471, 48] on div "Loretta Texter. (rett130@aol.com)" at bounding box center [542, 47] width 270 height 16
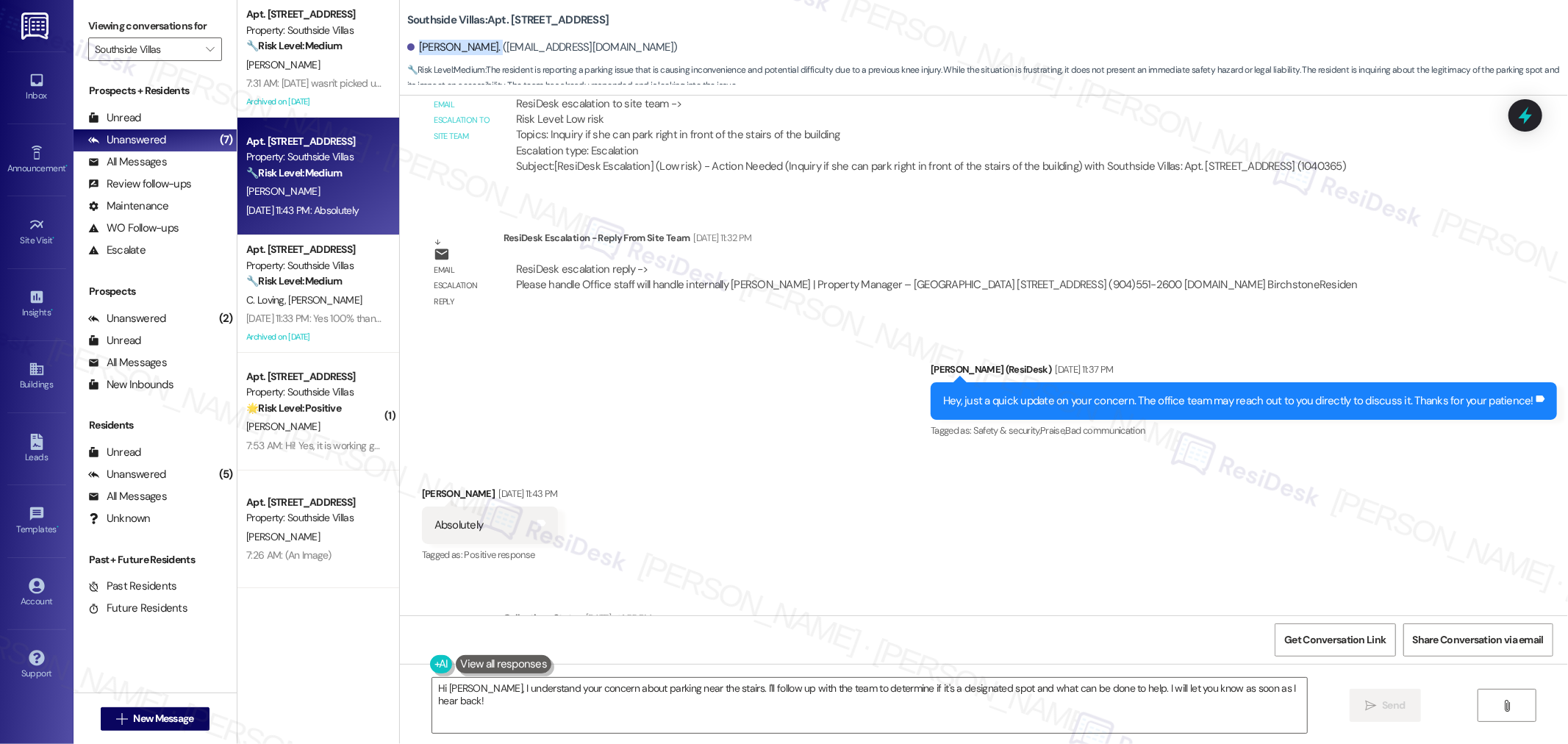
scroll to position [22377, 0]
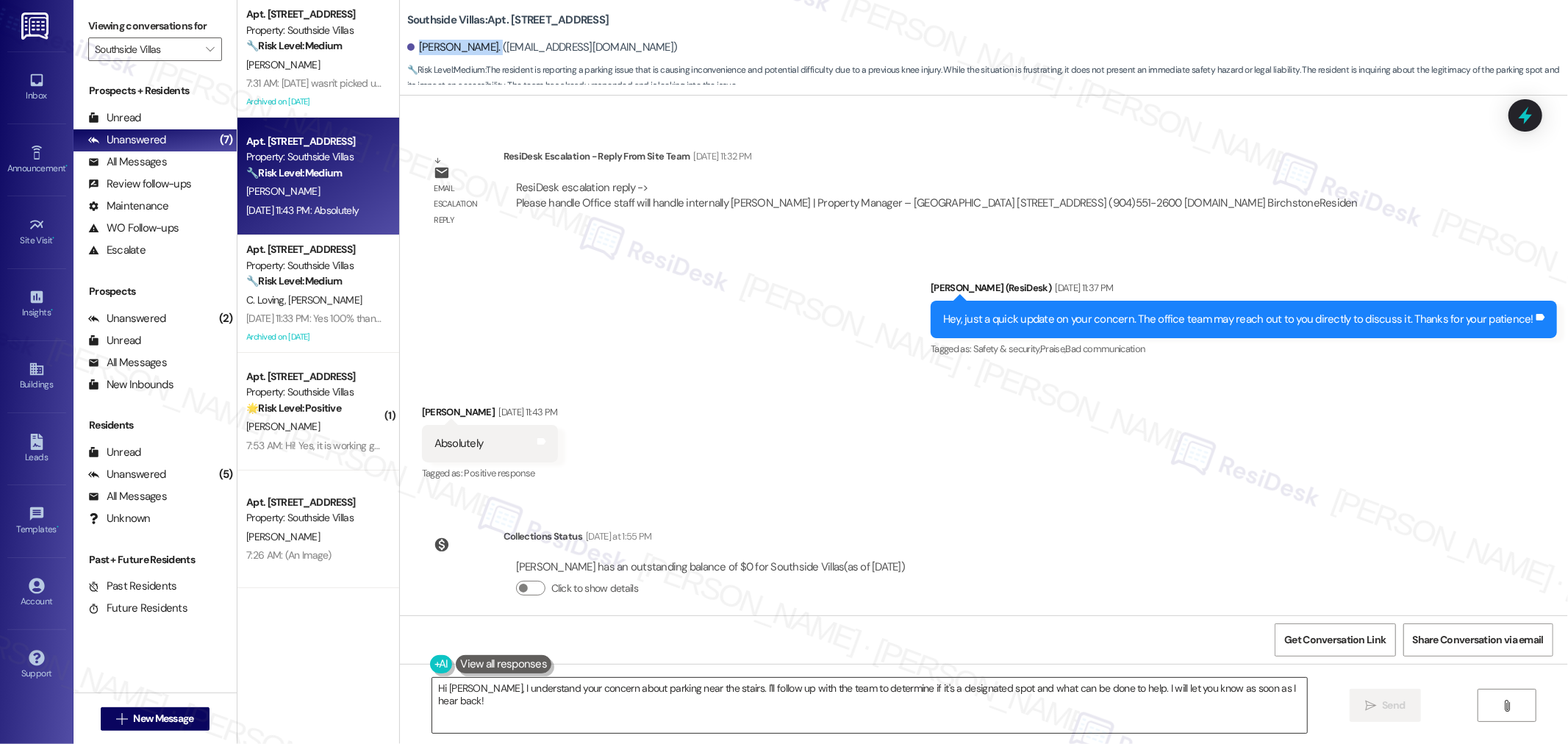
click at [903, 696] on textarea "Hi Loretta, I understand your concern about parking near the stairs. I'll follo…" at bounding box center [870, 705] width 875 height 55
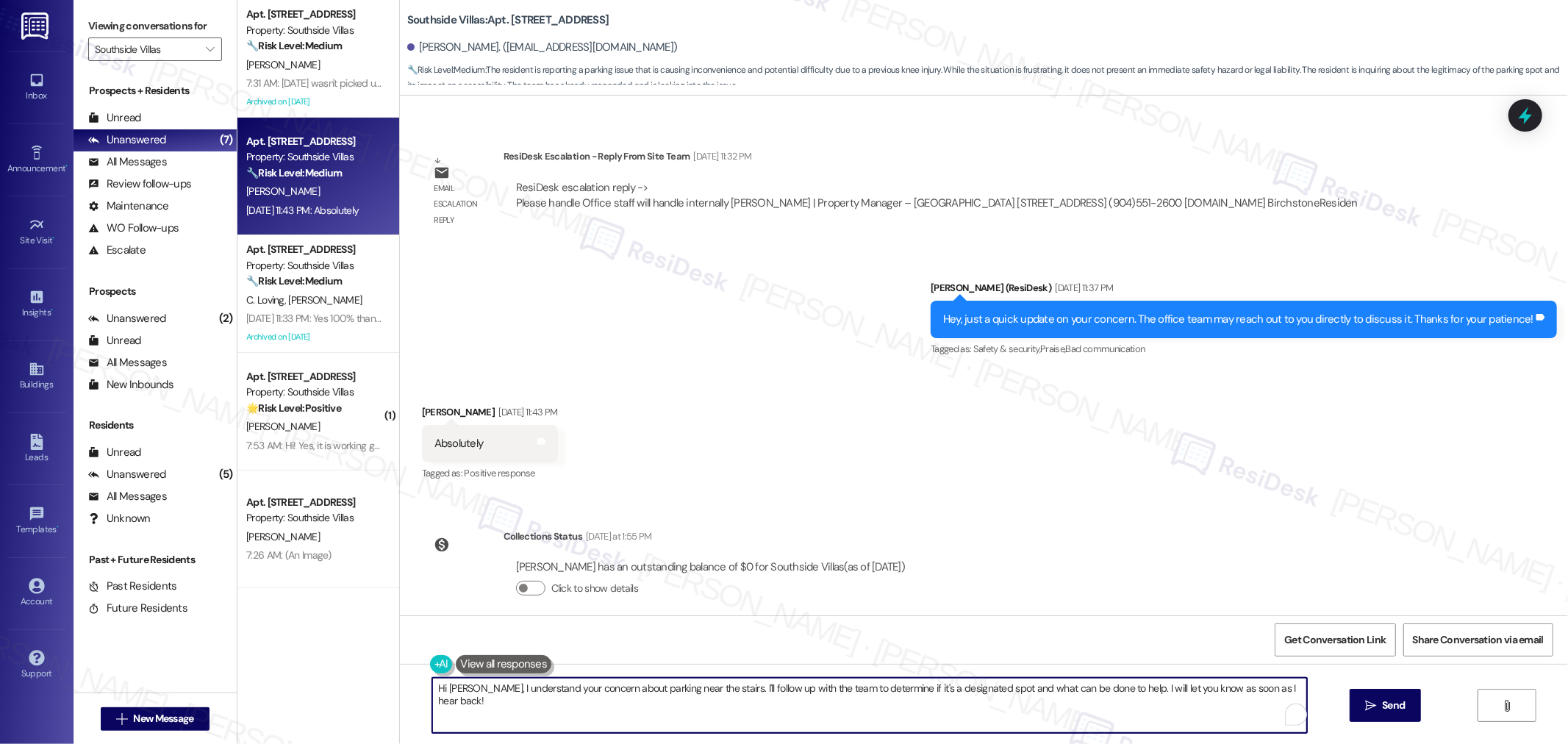
paste textarea "ello Loretta, I hope you’re doing well. I just wanted to check how things are g…"
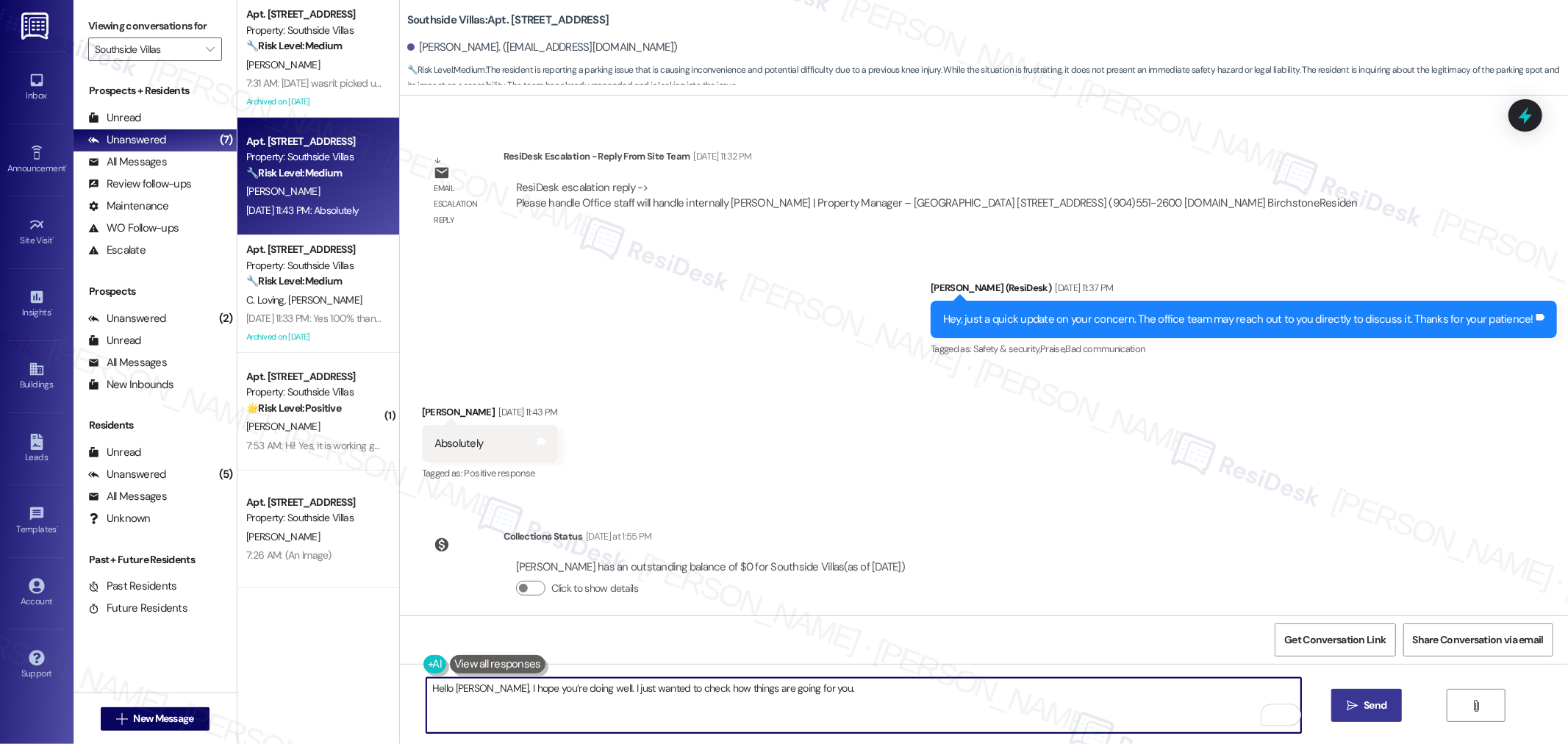
type textarea "Hello Loretta, I hope you’re doing well. I just wanted to check how things are …"
click at [1389, 703] on button " Send" at bounding box center [1366, 705] width 71 height 33
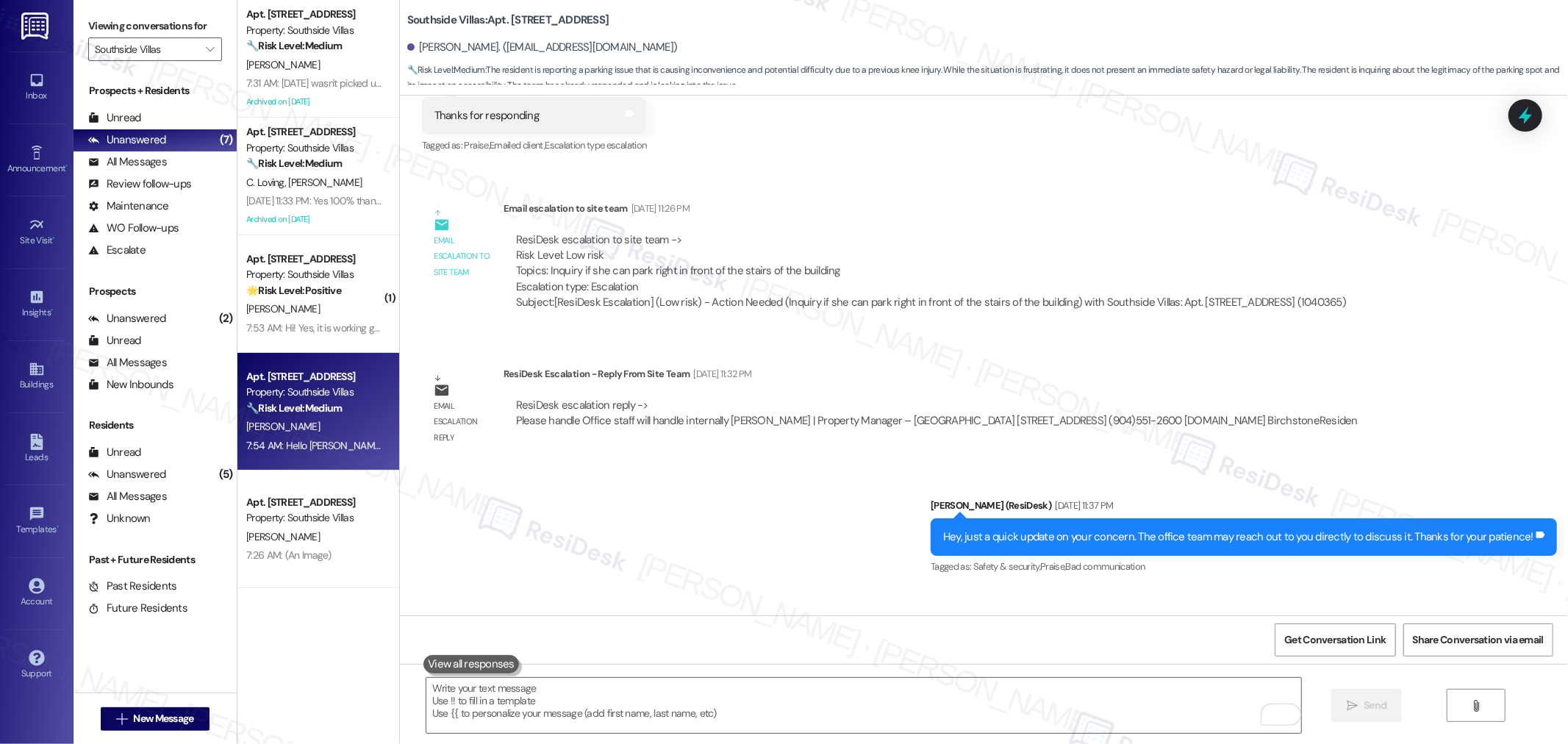
scroll to position [22479, 0]
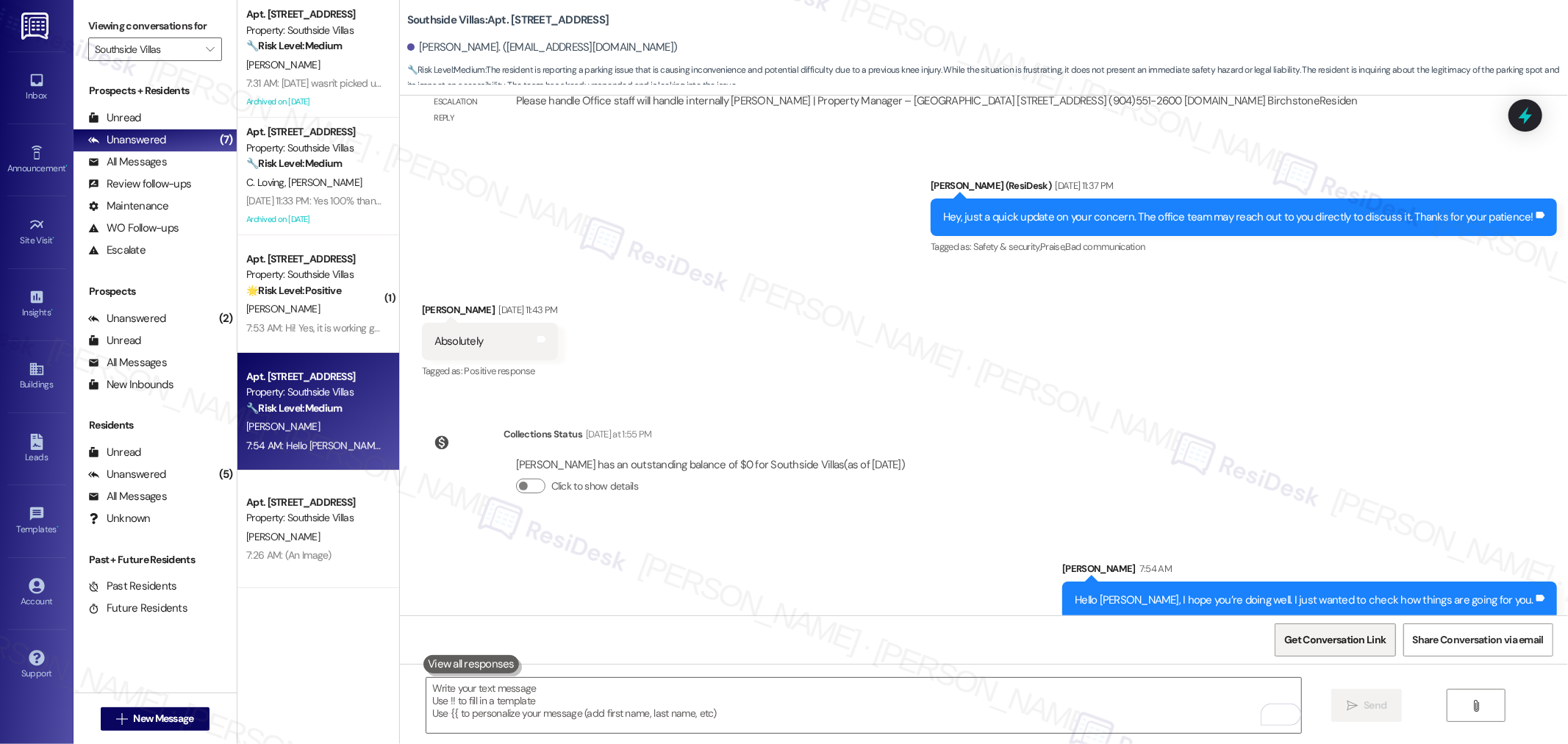
click at [1303, 633] on span "Get Conversation Link" at bounding box center [1334, 640] width 102 height 16
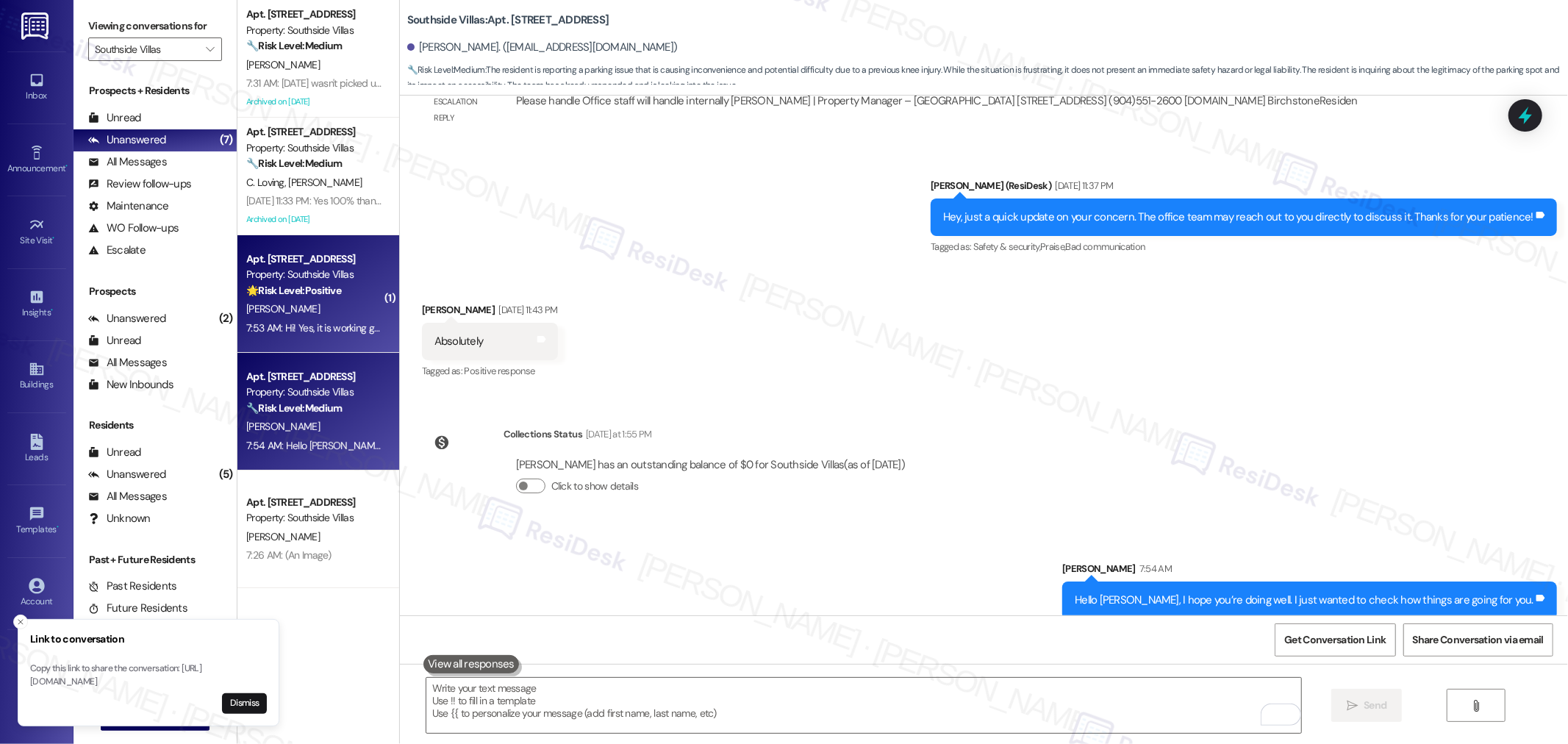
click at [335, 289] on div "🌟 Risk Level: Positive The resident confirmed that the AC issue has been resolv…" at bounding box center [314, 290] width 136 height 16
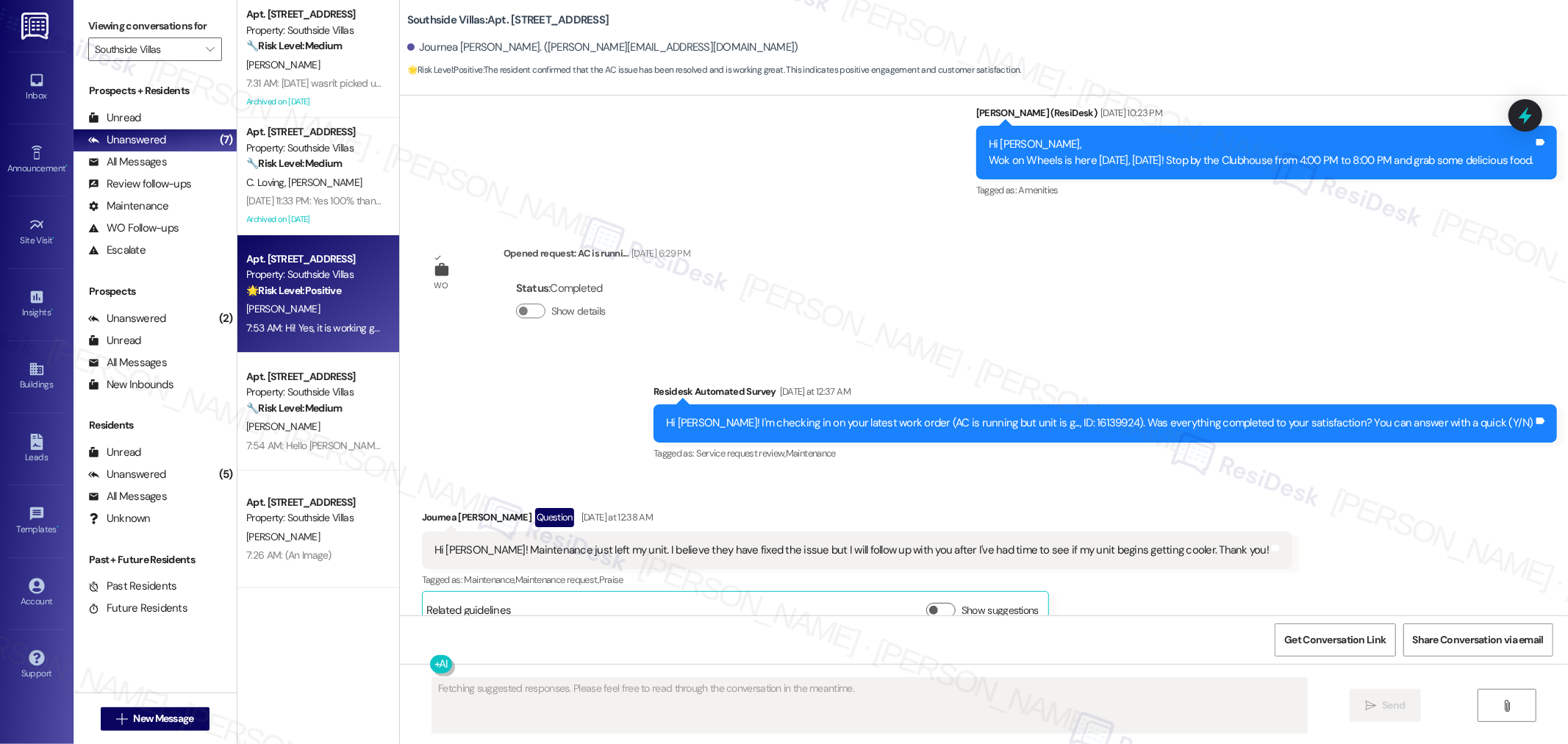
scroll to position [6226, 0]
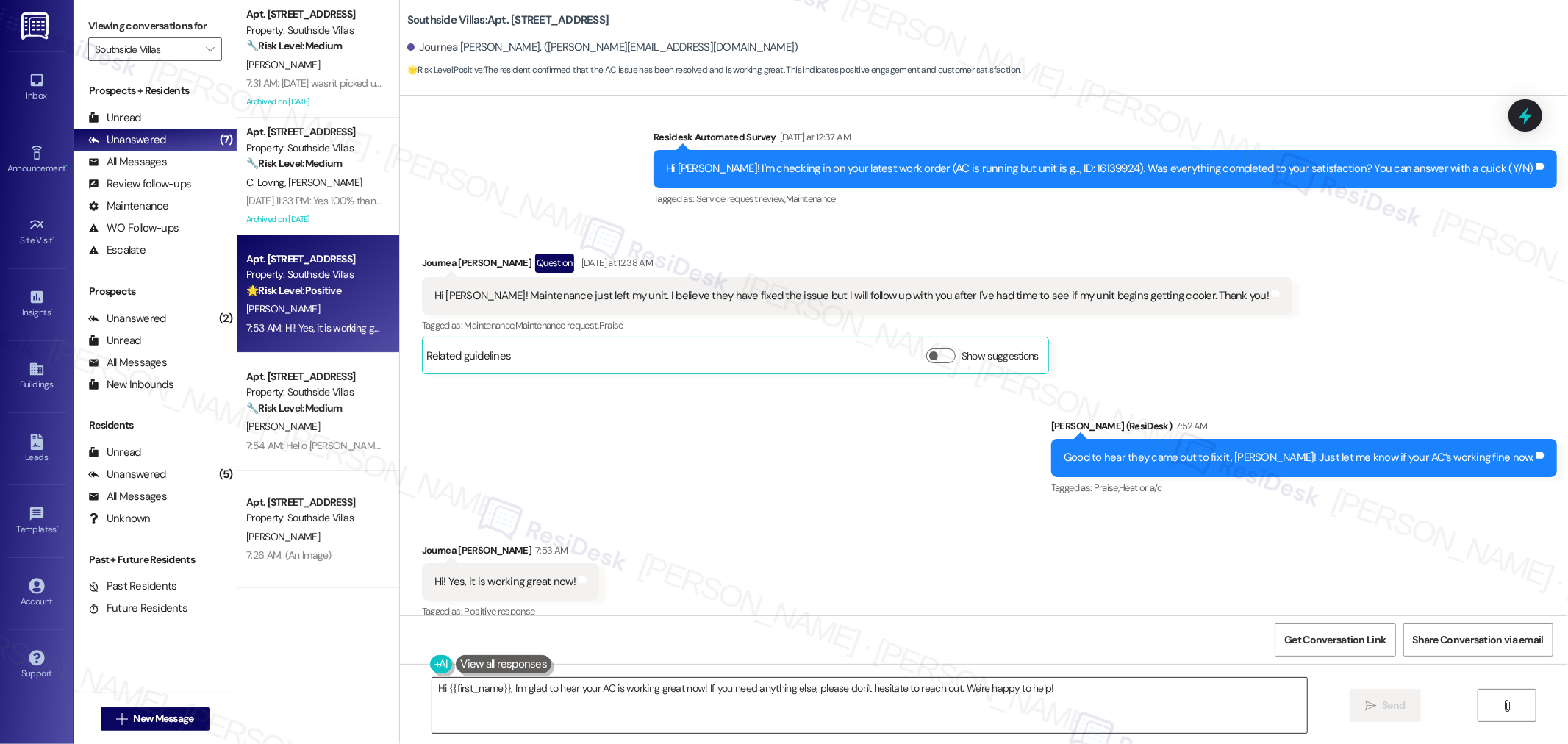
click at [1065, 693] on textarea "Hi {{first_name}}, I'm glad to hear your AC is working great now! If you need a…" at bounding box center [870, 705] width 875 height 55
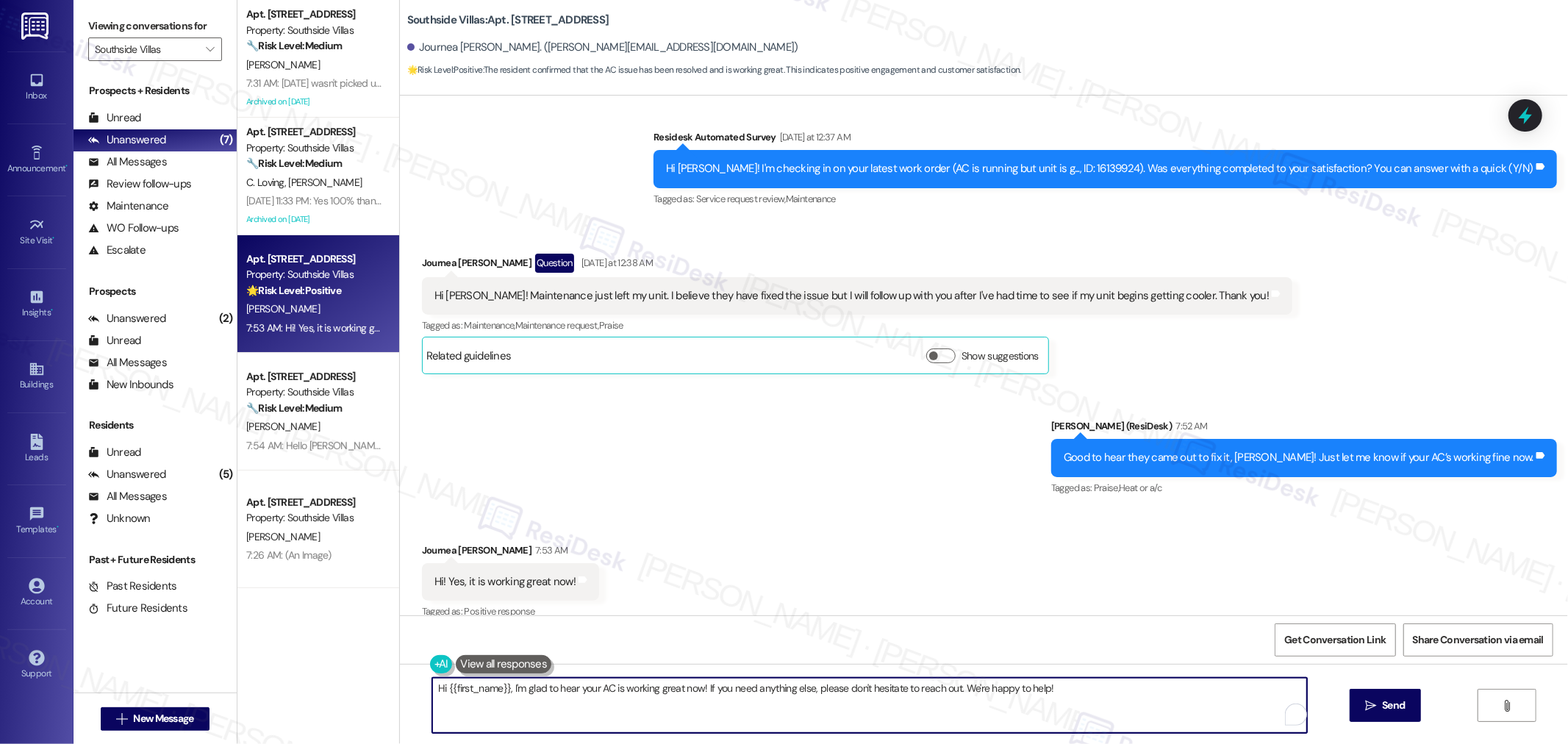
paste textarea "I’m so glad to hear that you were pleased with how the maintenance team handled…"
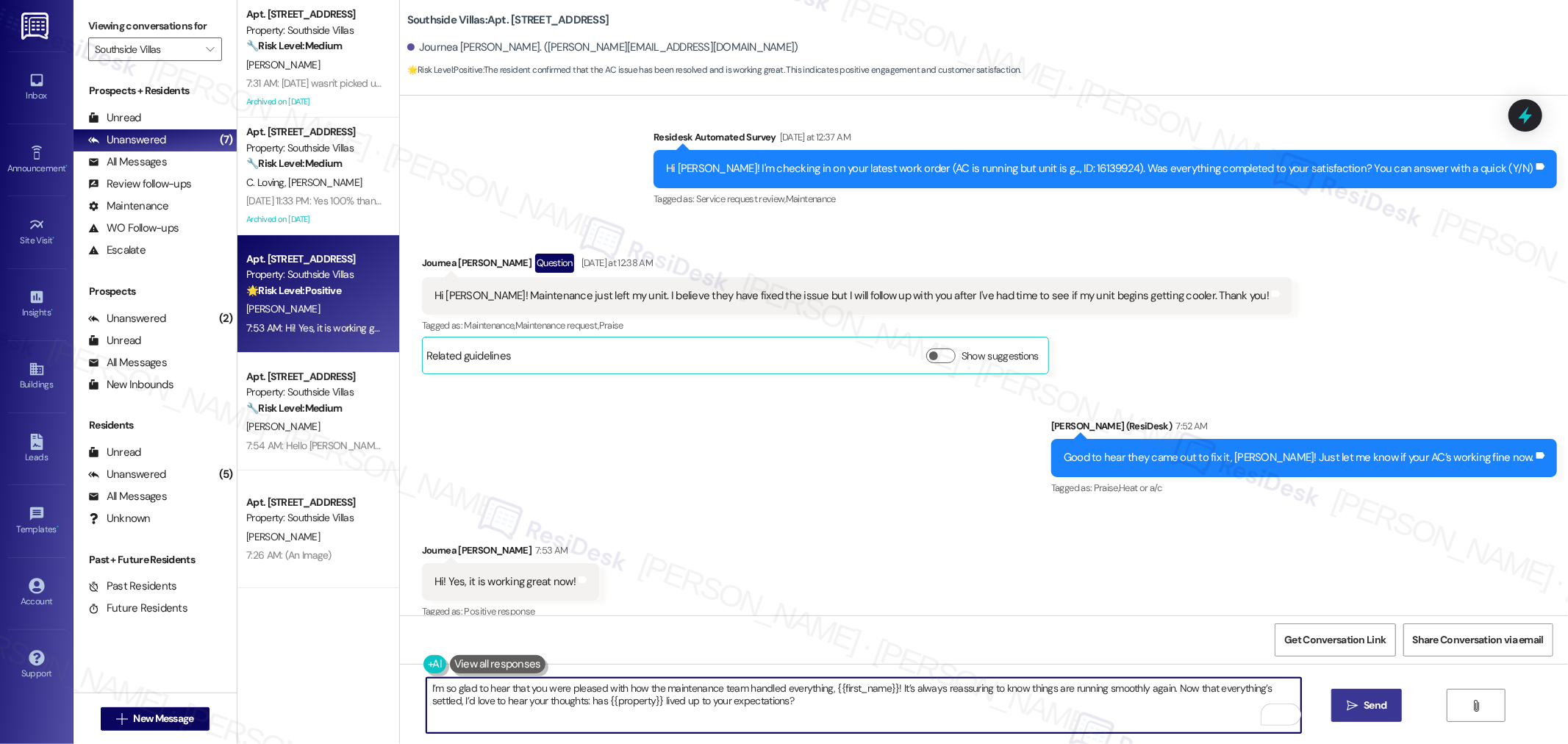
type textarea "I’m so glad to hear that you were pleased with how the maintenance team handled…"
click at [1388, 699] on button " Send" at bounding box center [1366, 705] width 71 height 33
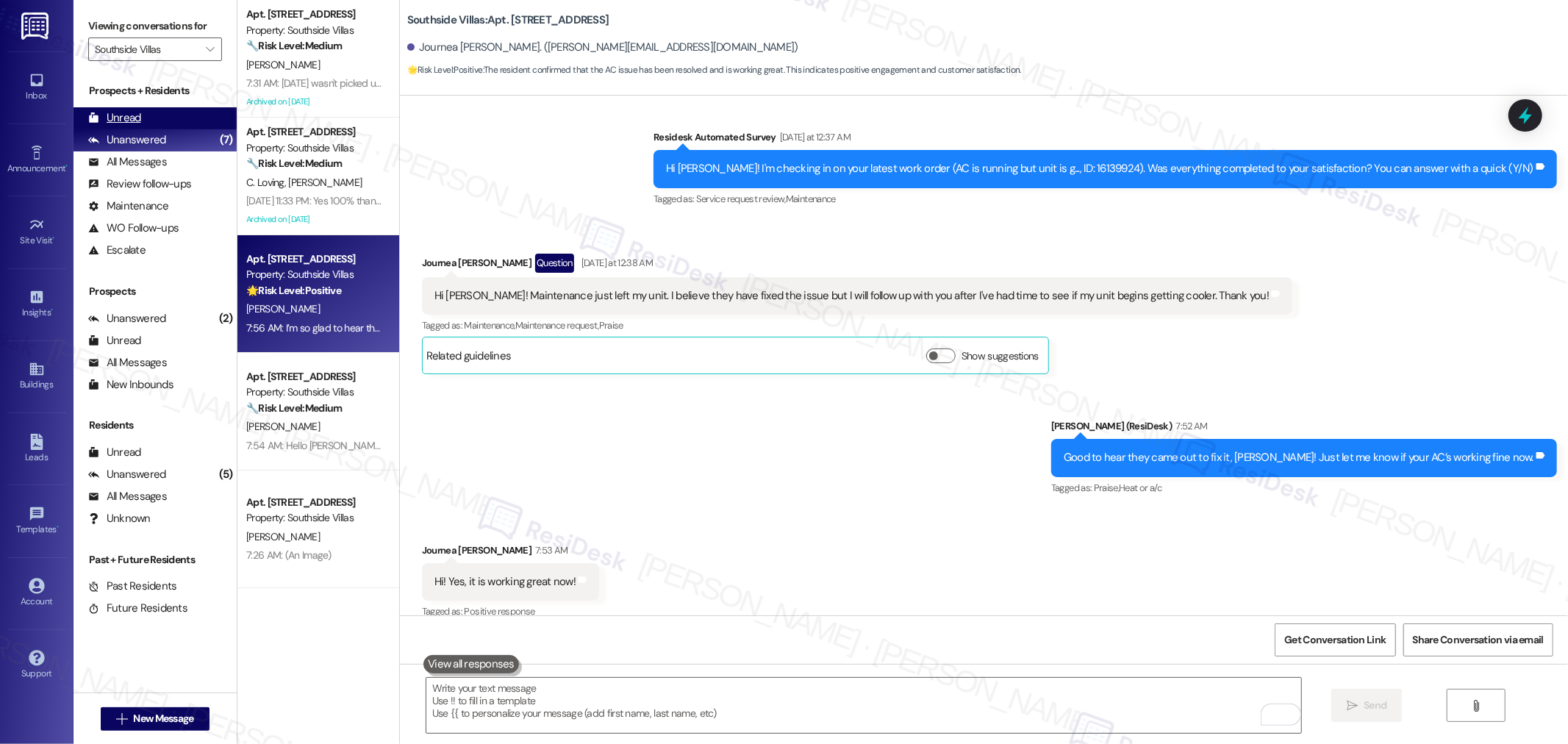
click at [142, 116] on div "Unread (0)" at bounding box center [155, 118] width 163 height 22
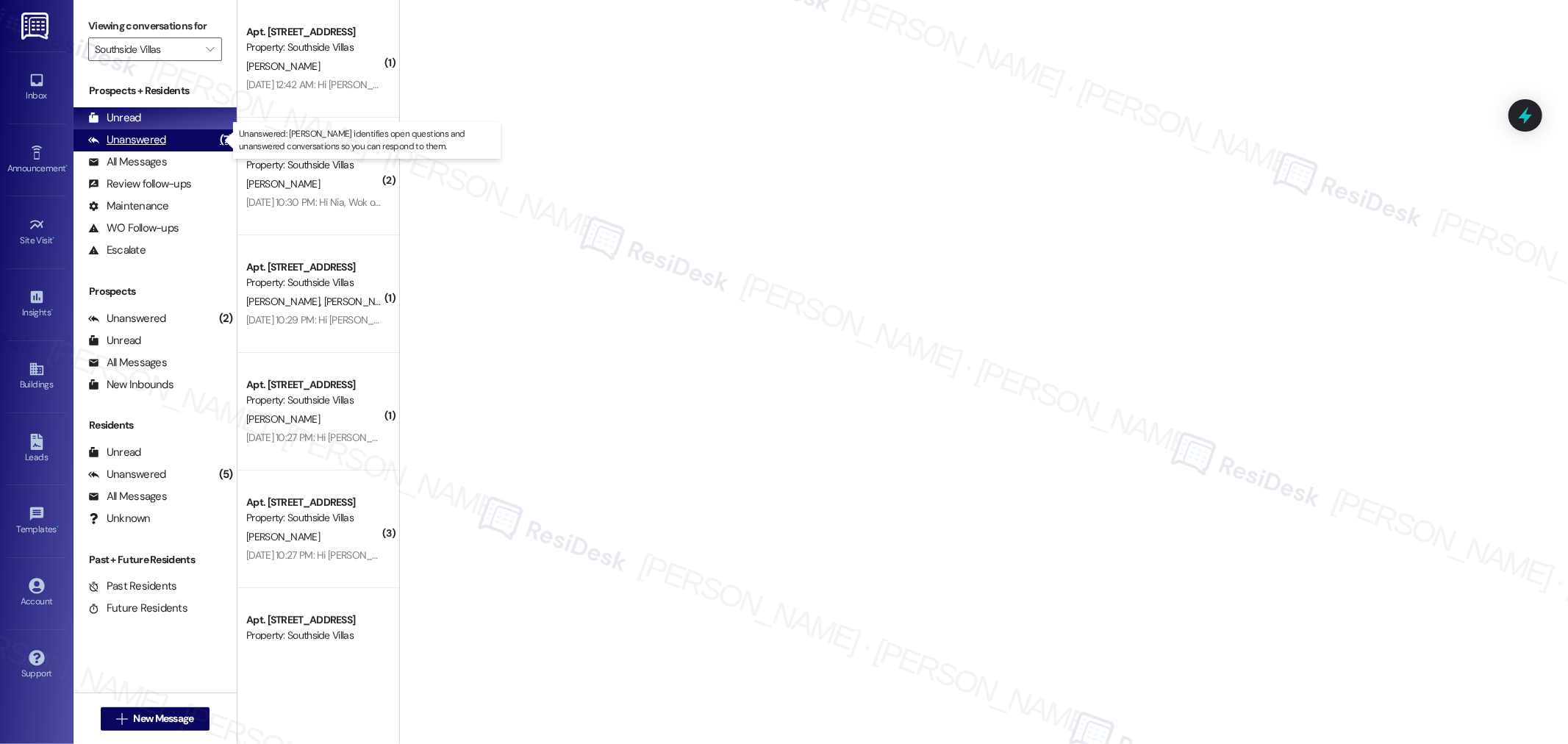
click at [136, 136] on div "Unanswered" at bounding box center [127, 140] width 78 height 16
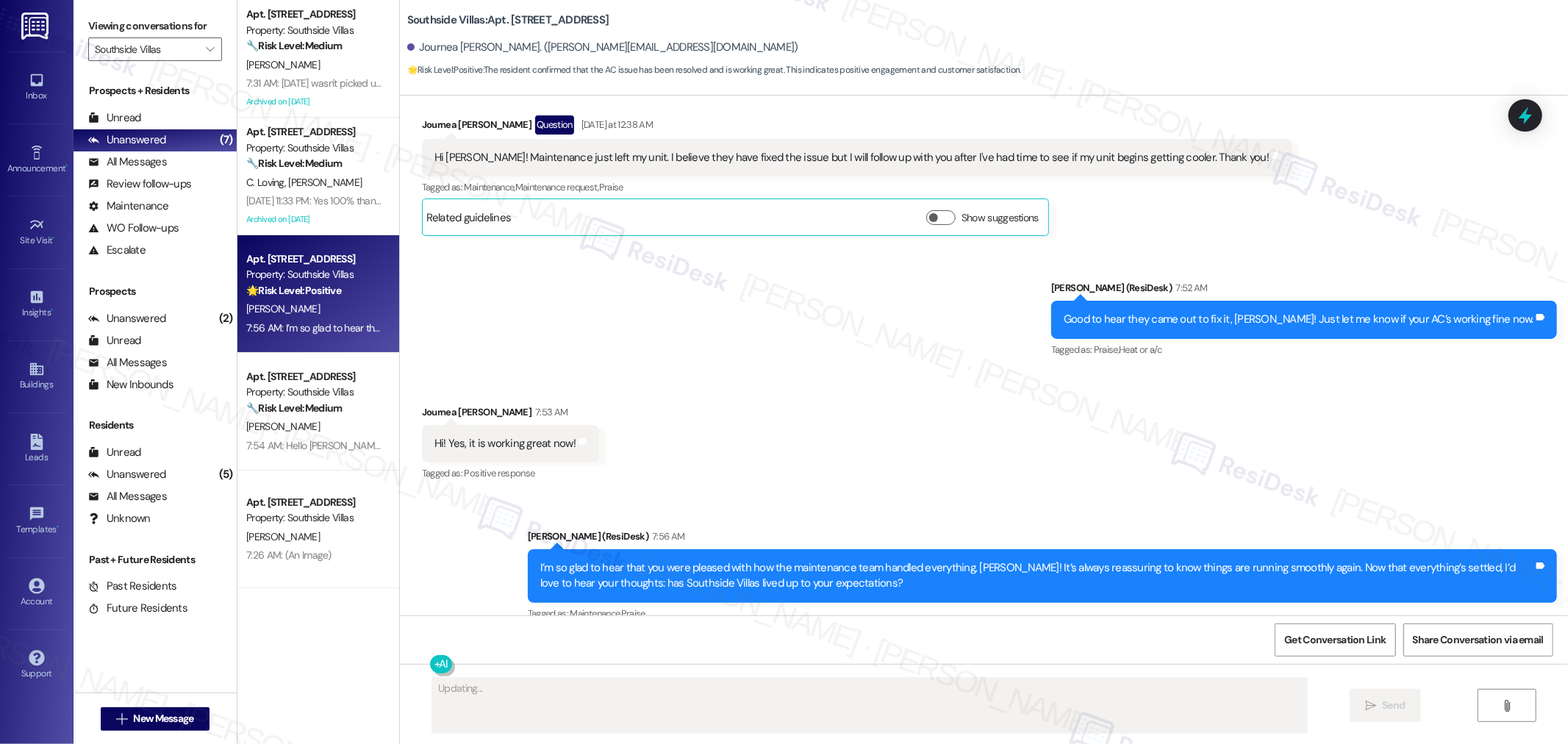
scroll to position [6366, 0]
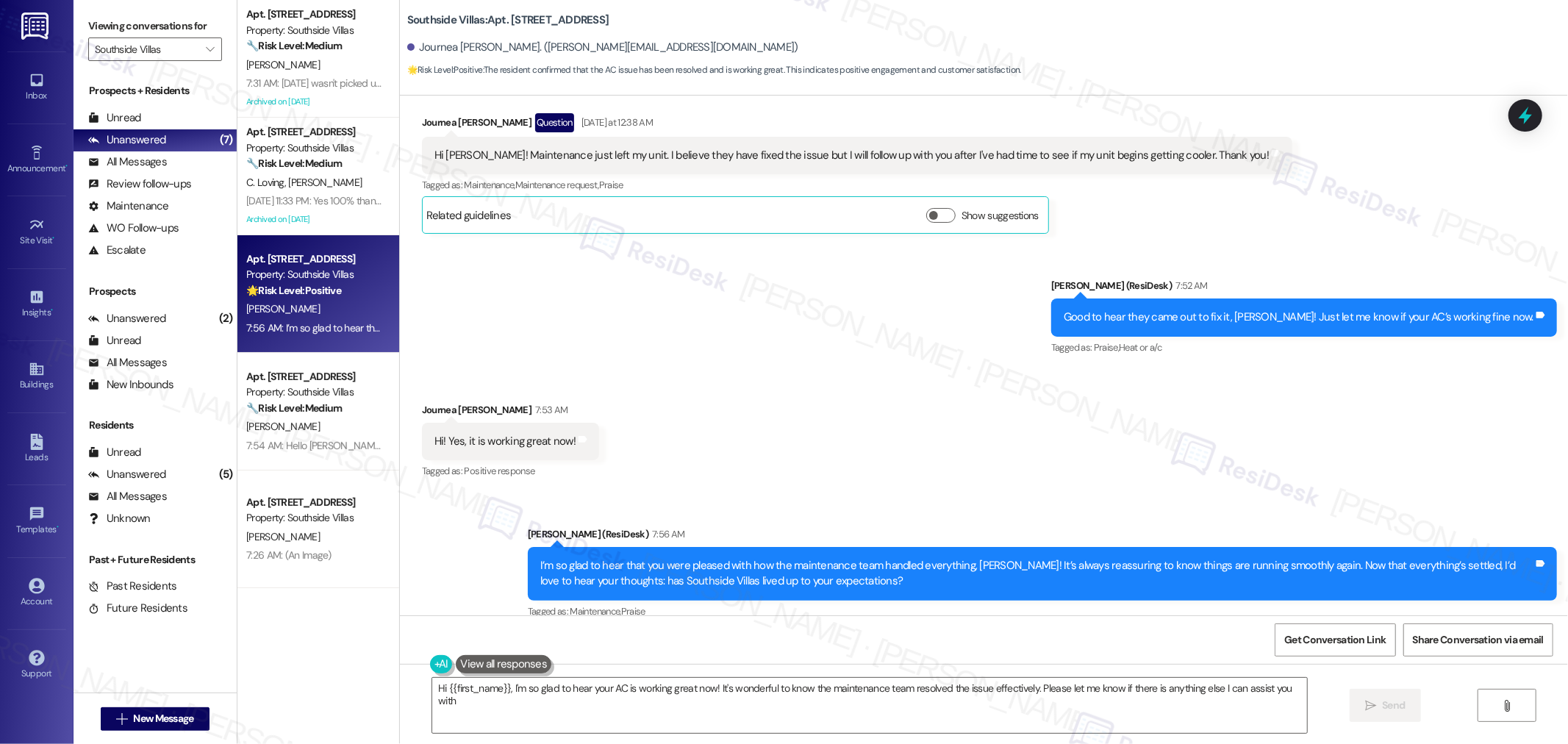
type textarea "Hi {{first_name}}, I'm so glad to hear your AC is working great now! It's wonde…"
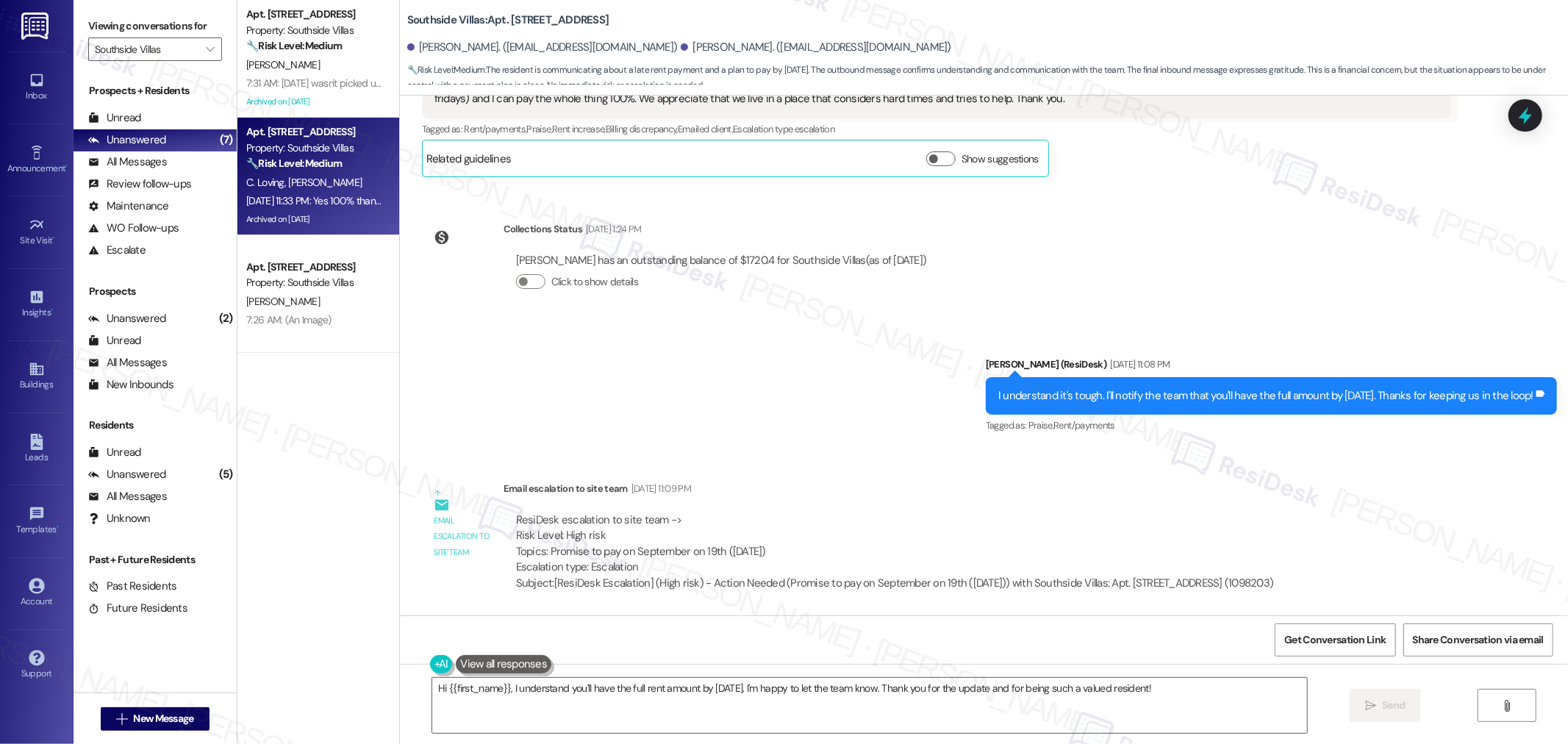
scroll to position [27250, 0]
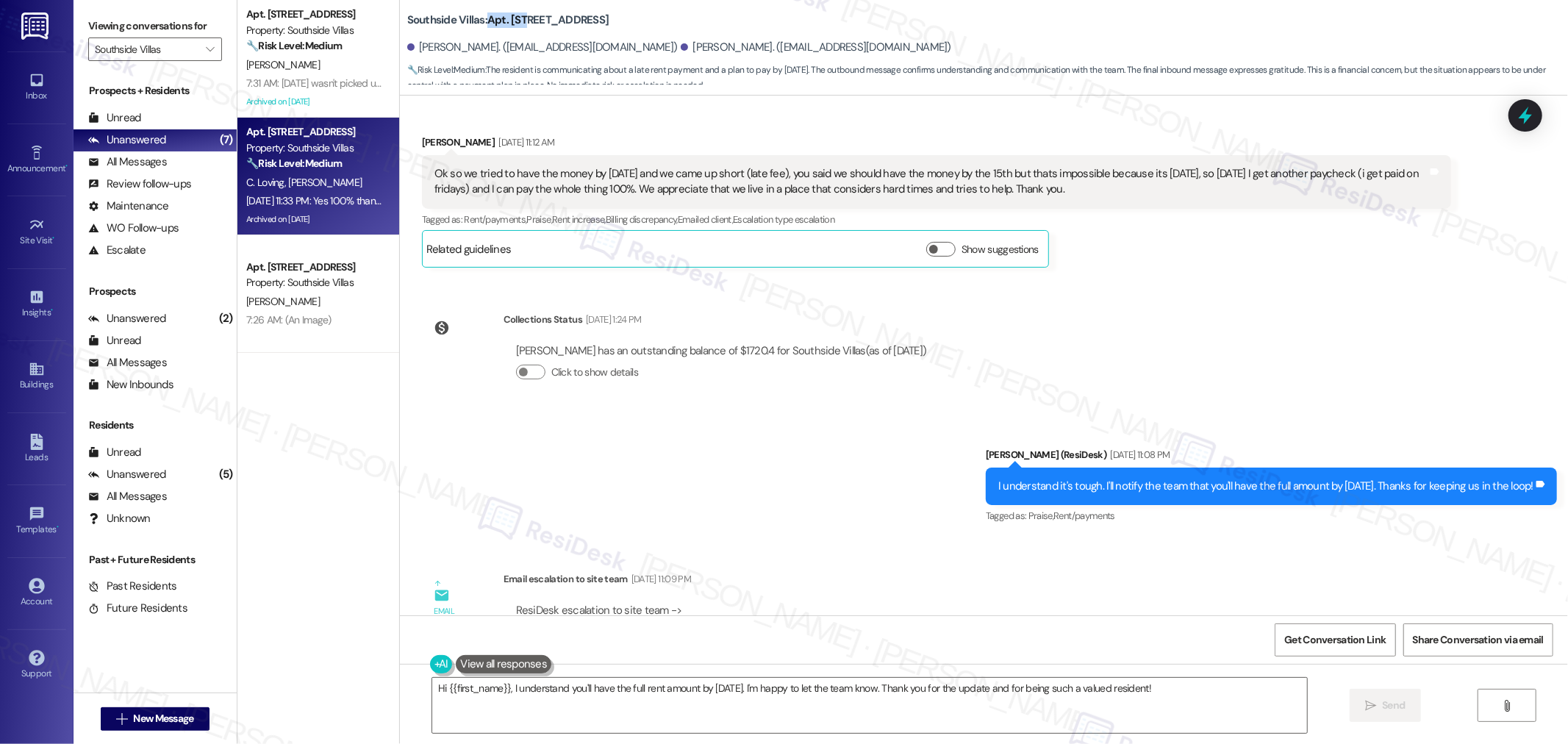
drag, startPoint x: 478, startPoint y: 21, endPoint x: 512, endPoint y: 20, distance: 34.0
click at [512, 20] on b "Southside Villas: Apt. 213, 1 Southside Villas" at bounding box center [508, 20] width 203 height 16
drag, startPoint x: 408, startPoint y: 49, endPoint x: 475, endPoint y: 54, distance: 67.2
click at [475, 54] on div "Chelsea Loving. (archangelz07@gmail.com)" at bounding box center [542, 47] width 270 height 16
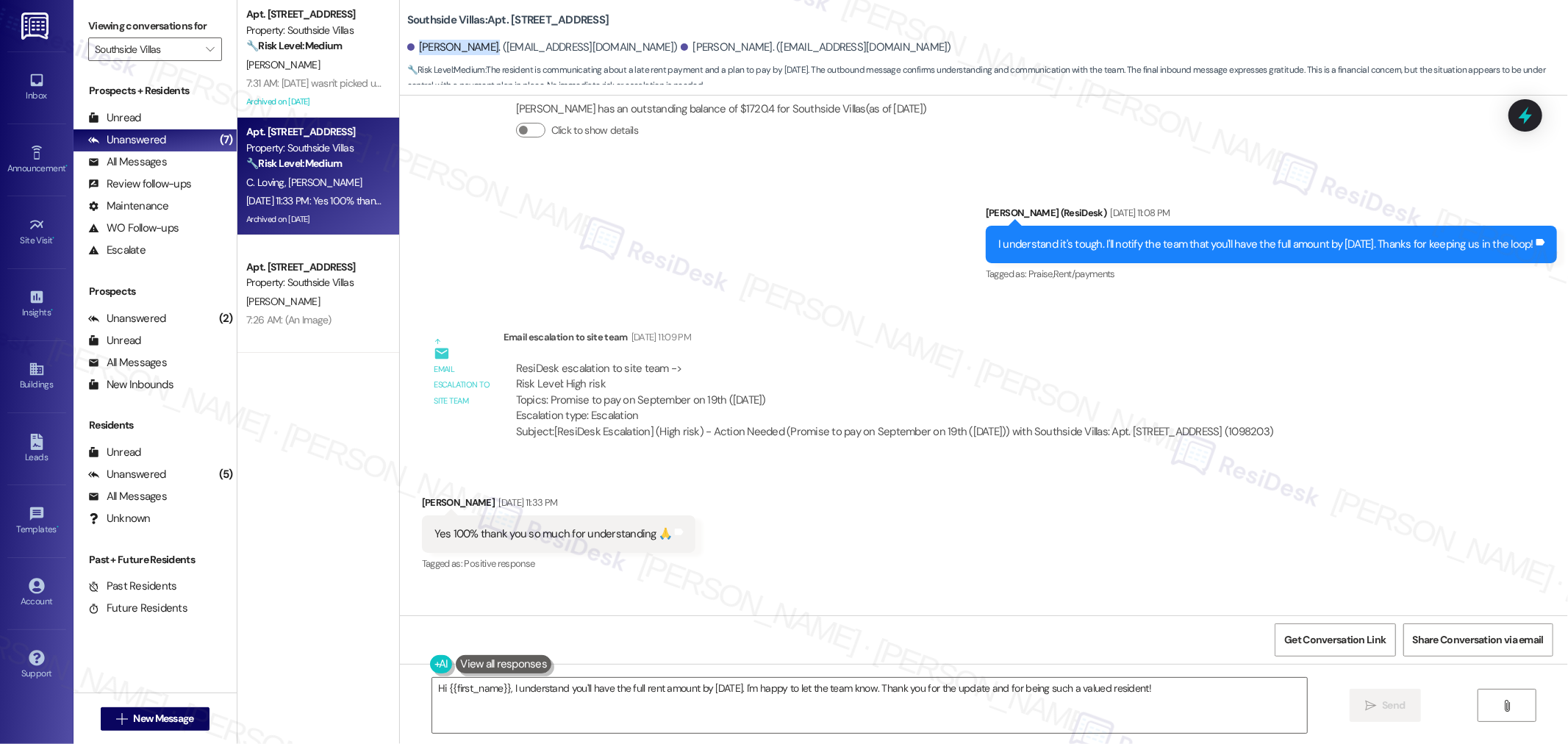
scroll to position [27495, 0]
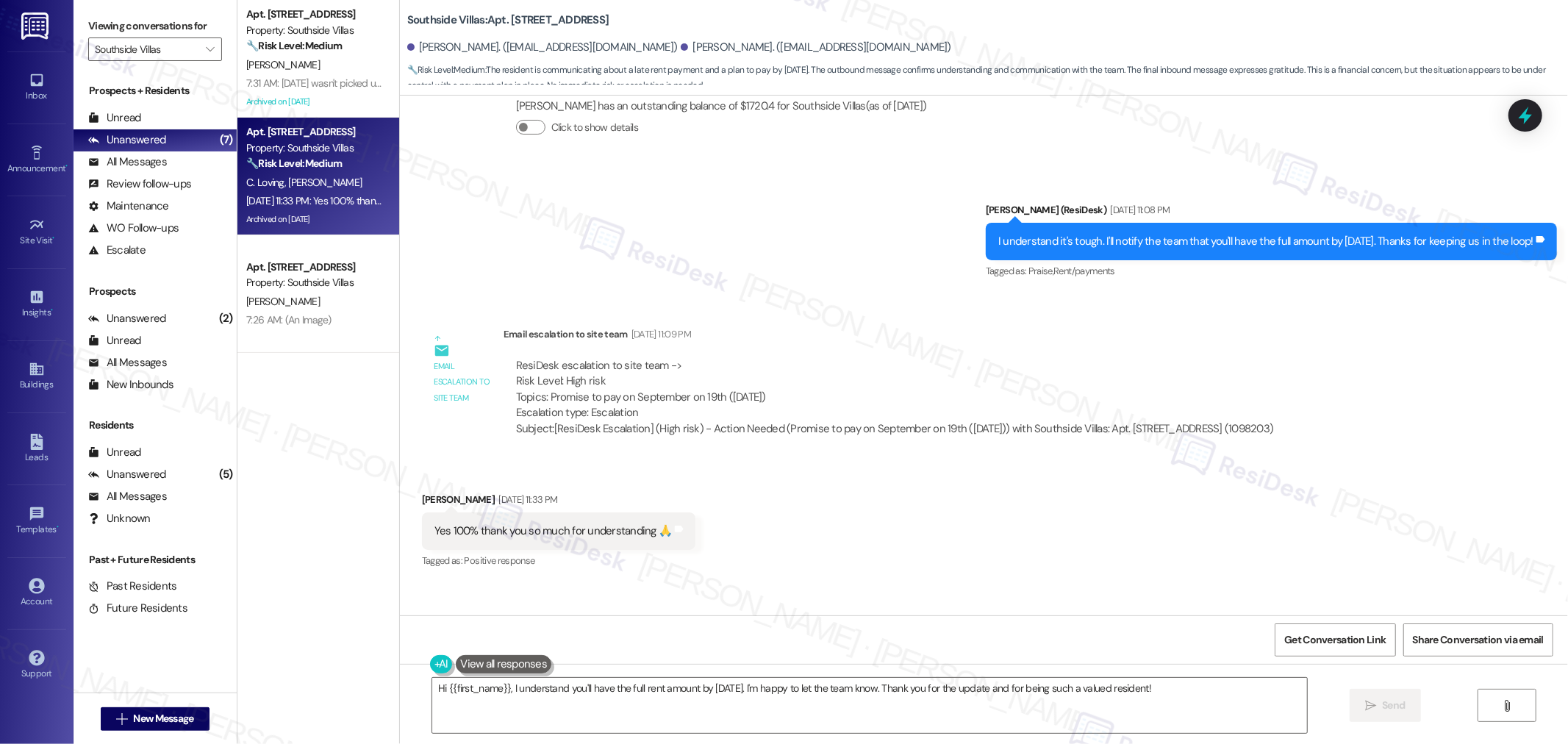
drag, startPoint x: 640, startPoint y: 572, endPoint x: 1203, endPoint y: 578, distance: 563.0
click at [1203, 647] on div "ResiDesk escalation reply -> Please handle Good morning, rent payment needs to …" at bounding box center [956, 670] width 880 height 46
click at [1165, 696] on textarea "Hi {{first_name}}, I understand you'll have the full rent amount by Friday. I'm…" at bounding box center [870, 705] width 875 height 55
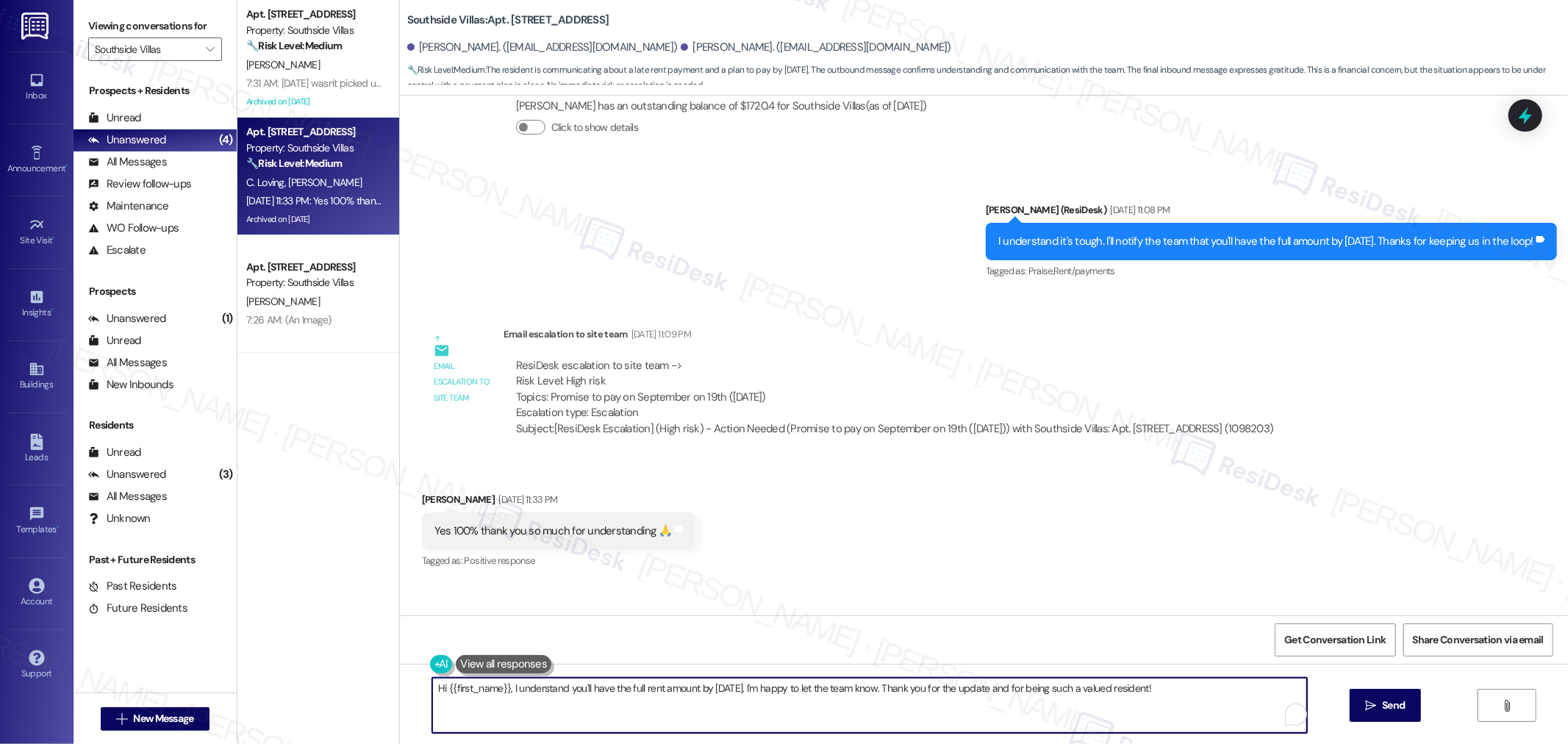
paste textarea "I’ve confirmed with our site team that rent needs to be paid in full by Septemb…"
click at [427, 694] on textarea "I’ve confirmed with our site team that rent needs to be paid in full by Septemb…" at bounding box center [864, 705] width 875 height 55
drag, startPoint x: 1091, startPoint y: 687, endPoint x: 1200, endPoint y: 676, distance: 109.6
click at [1091, 686] on textarea "Hello Jose, I’ve confirmed with our site team that rent needs to be paid in ful…" at bounding box center [864, 705] width 875 height 55
click at [1143, 721] on textarea "Hello Jose, I’ve confirmed with our site team that rent needs to be paid in ful…" at bounding box center [864, 705] width 875 height 55
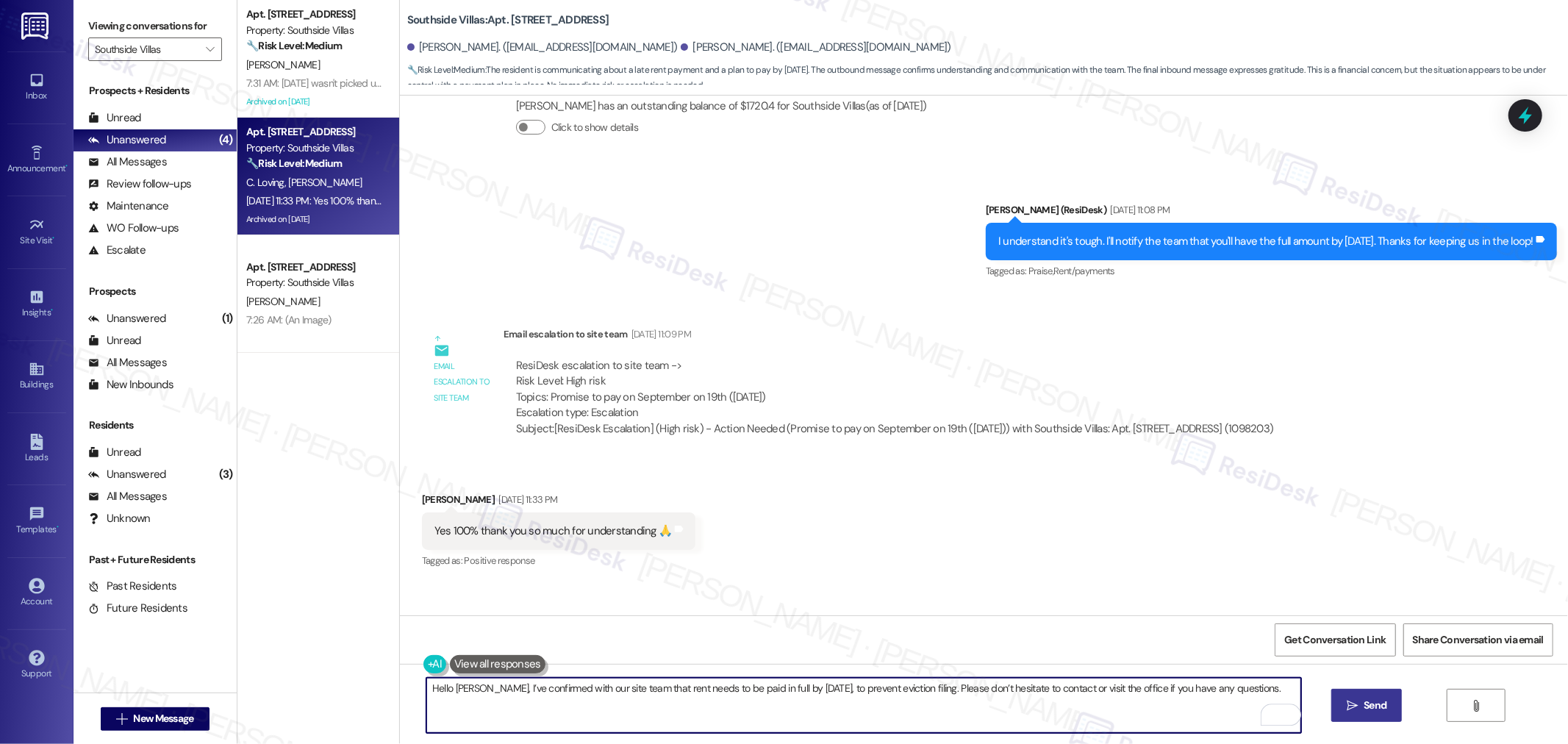
type textarea "Hello Jose, I’ve confirmed with our site team that rent needs to be paid in ful…"
click at [1380, 706] on span "Send" at bounding box center [1375, 705] width 23 height 16
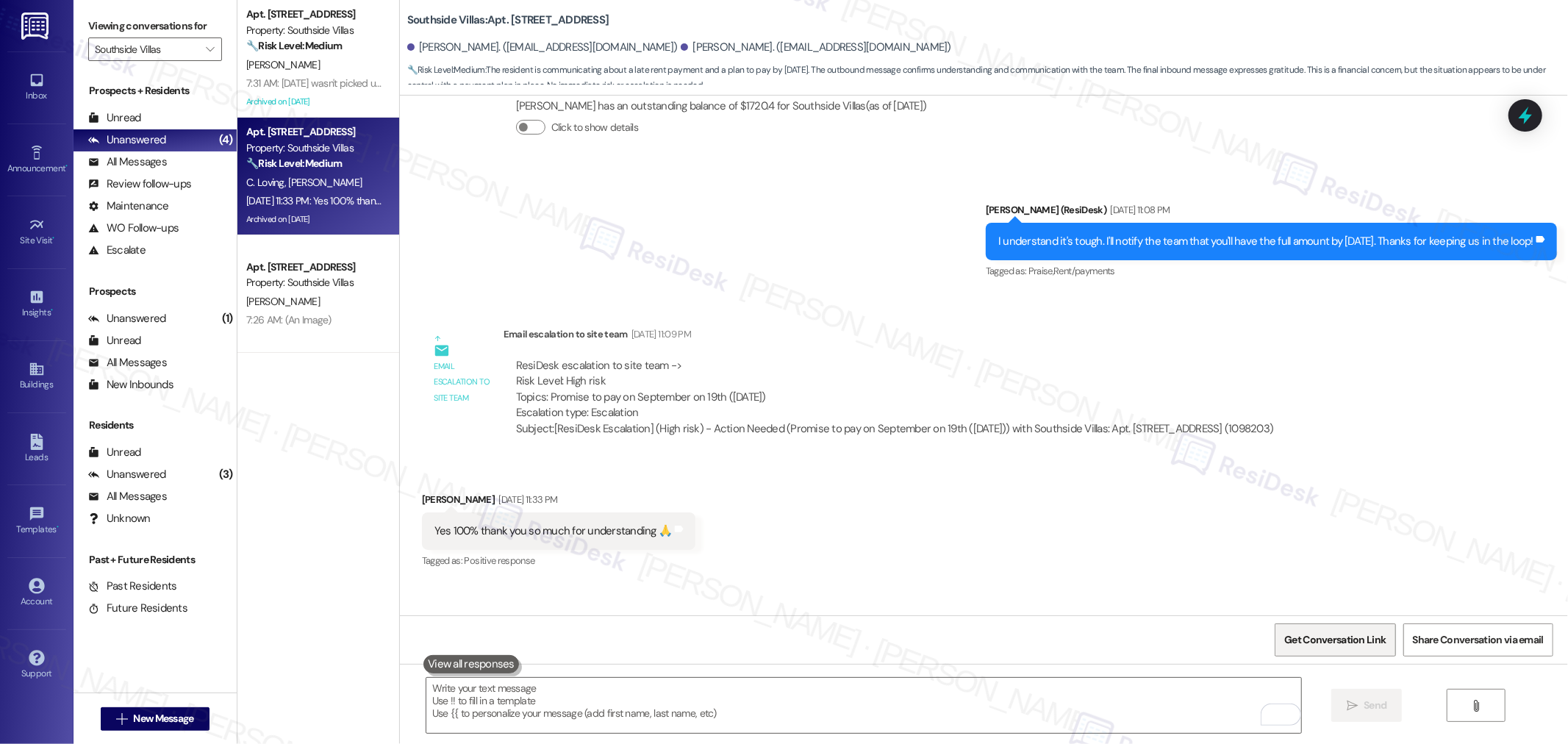
click at [1313, 623] on button "Get Conversation Link" at bounding box center [1335, 640] width 121 height 33
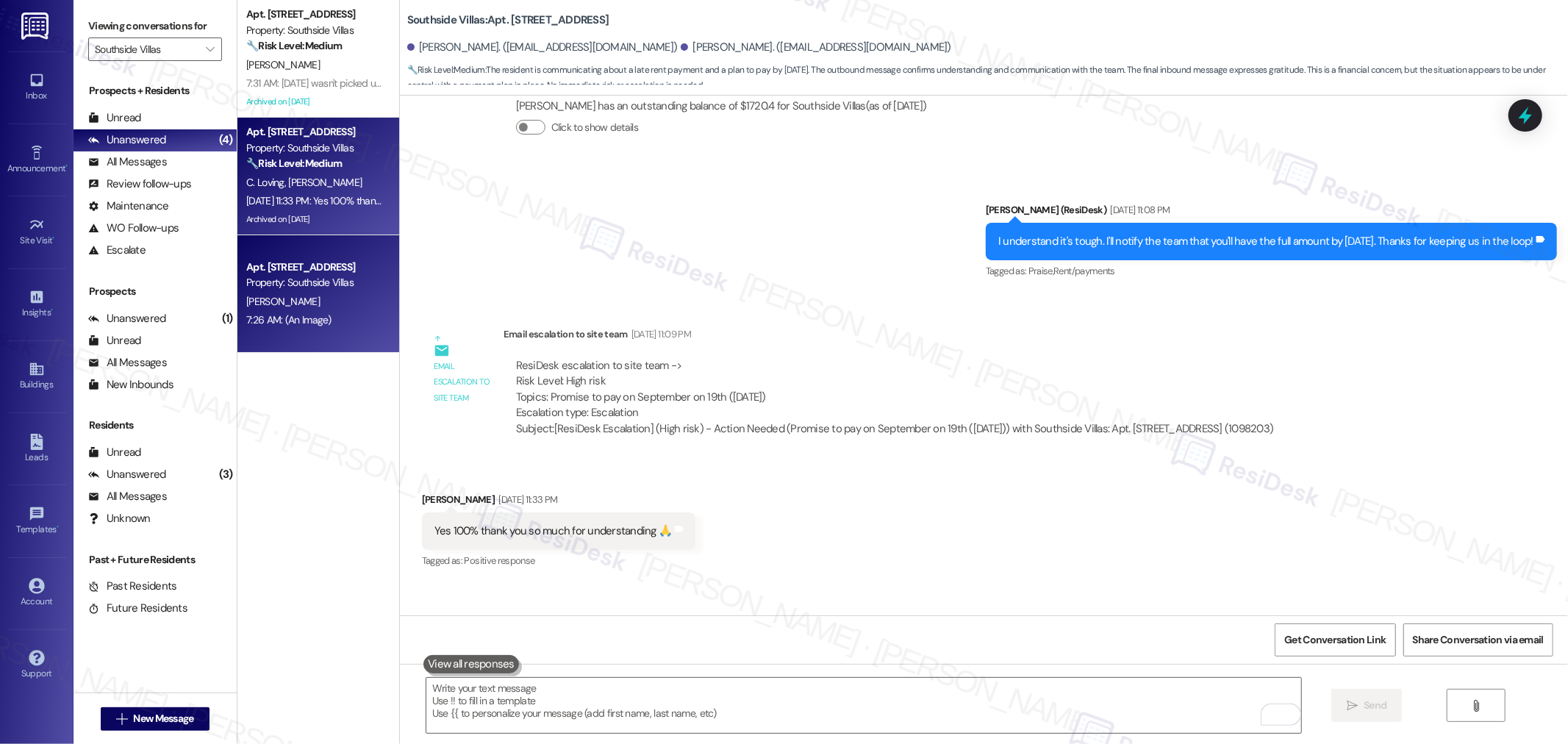
click at [320, 312] on div "7:26 AM: (An Image) 7:26 AM: (An Image)" at bounding box center [314, 320] width 139 height 18
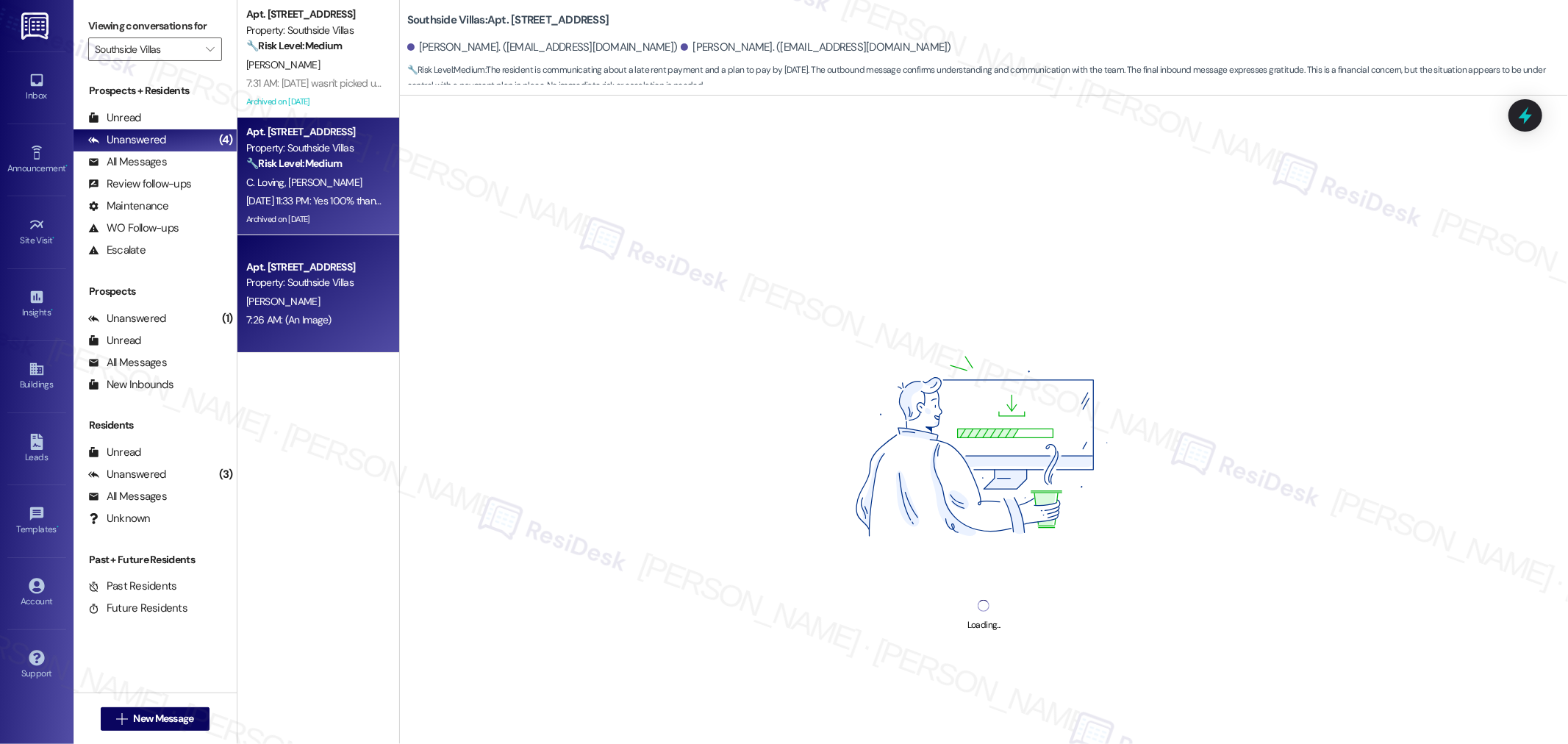
click at [279, 195] on div "Sep 15, 2025 at 11:33 PM: Yes 100% thank you so much for understanding 🙏 Sep 15…" at bounding box center [388, 201] width 284 height 13
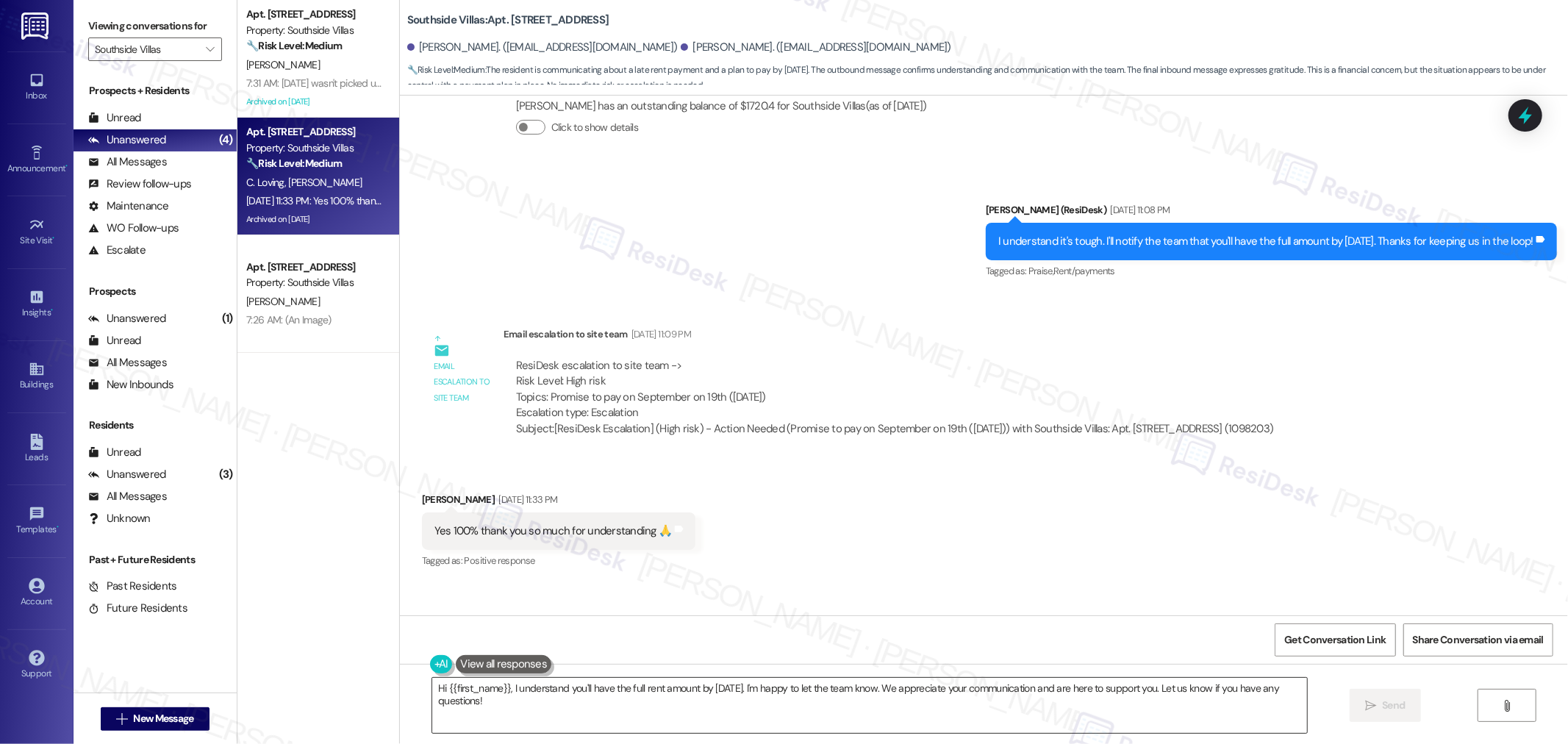
click at [1034, 706] on textarea "Hi {{first_name}}, I understand you'll have the full rent amount by Friday. I'm…" at bounding box center [870, 705] width 875 height 55
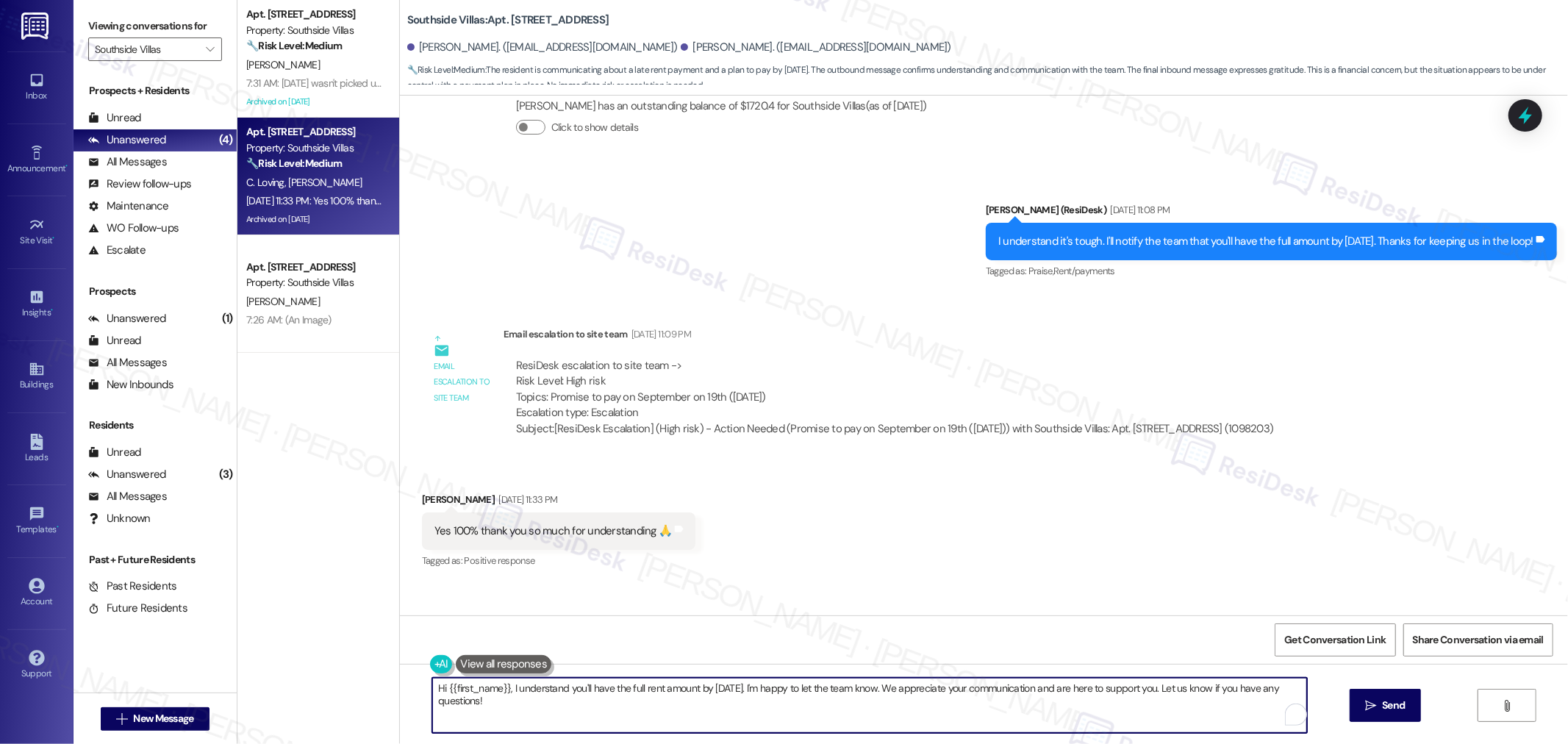
paste textarea "I’ve received an update from our site team that rent must be paid in full by 9/…"
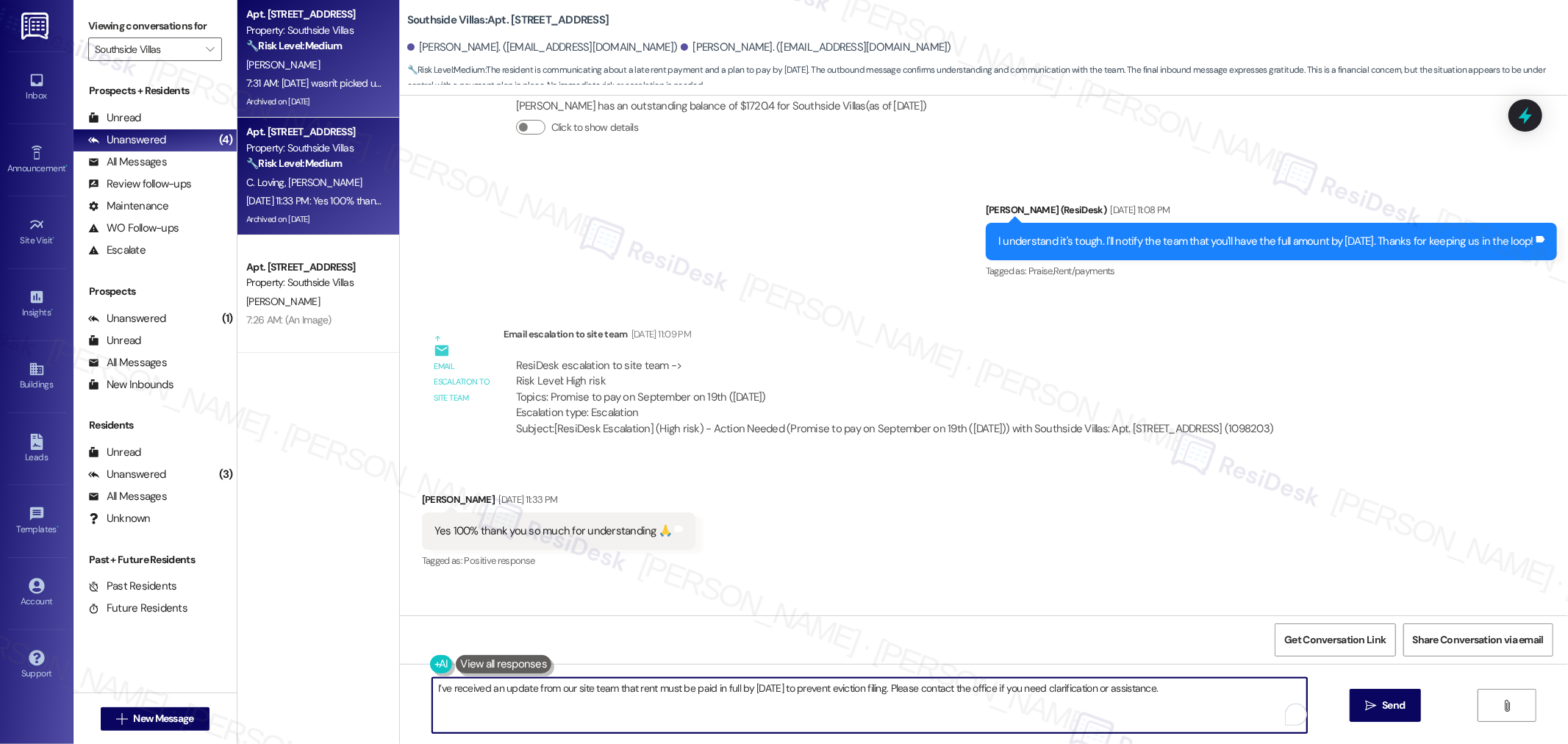
type textarea "I’ve received an update from our site team that rent must be paid in full by 9/…"
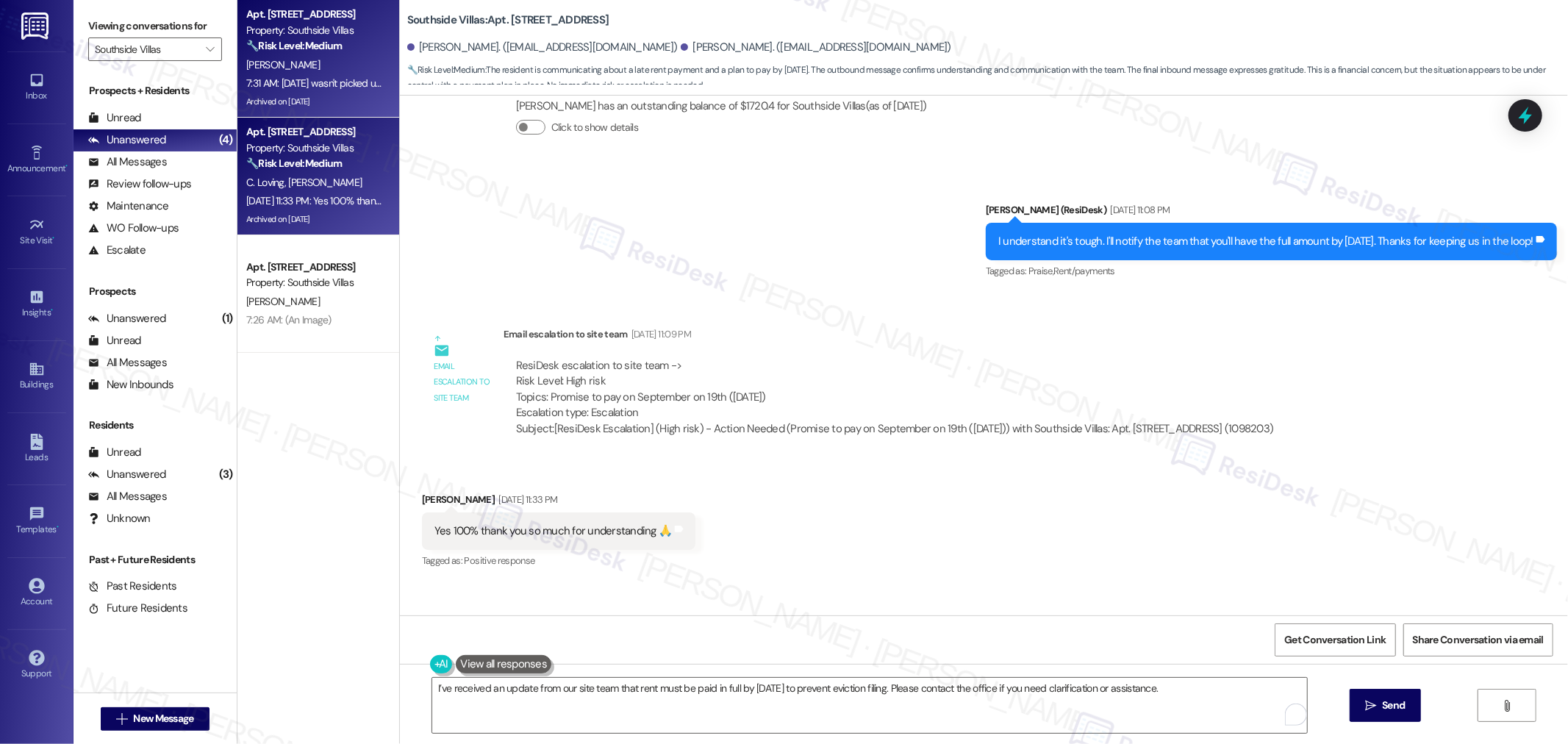
click at [277, 48] on strong "🔧 Risk Level: Medium" at bounding box center [294, 45] width 96 height 13
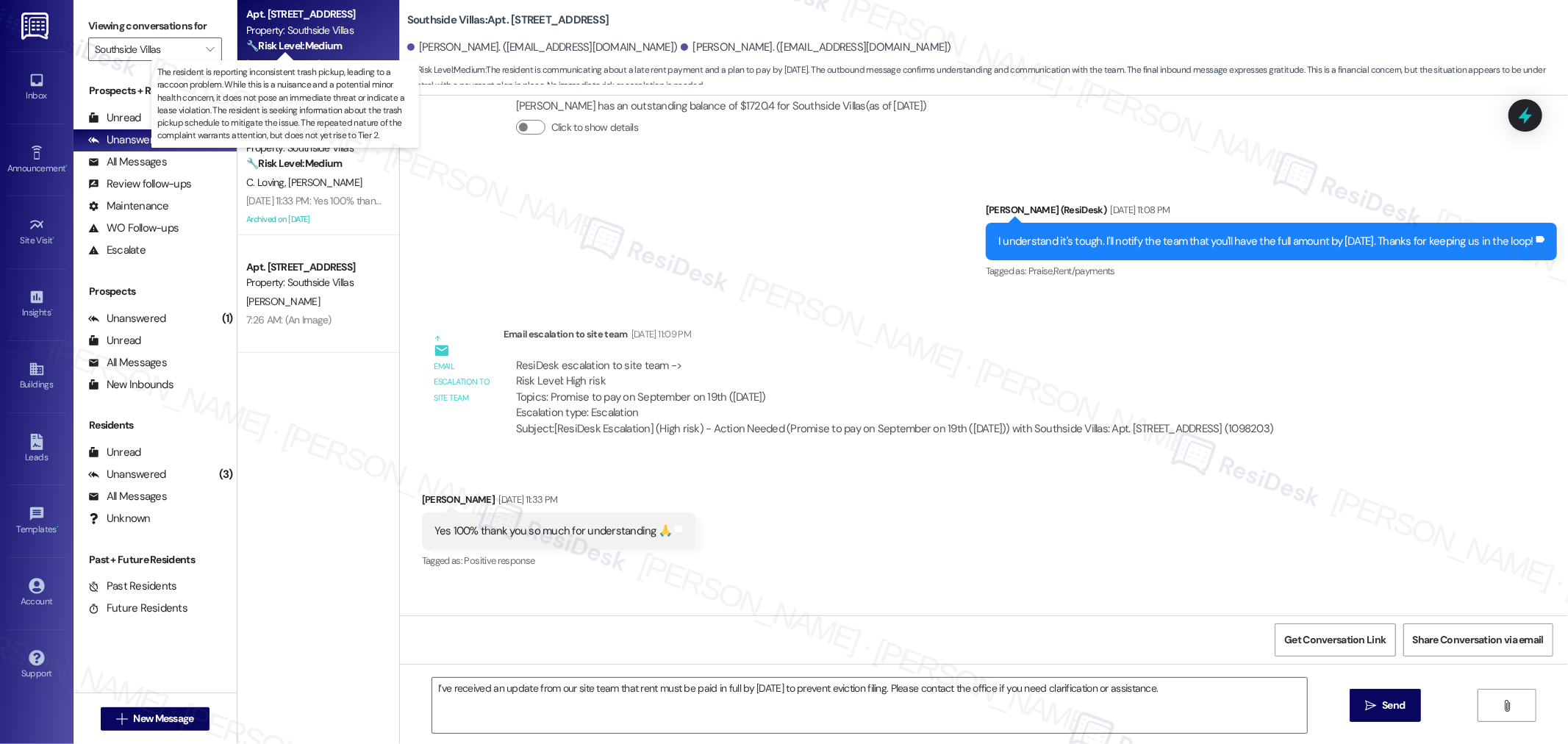
type textarea "Fetching suggested responses. Please feel free to read through the conversation…"
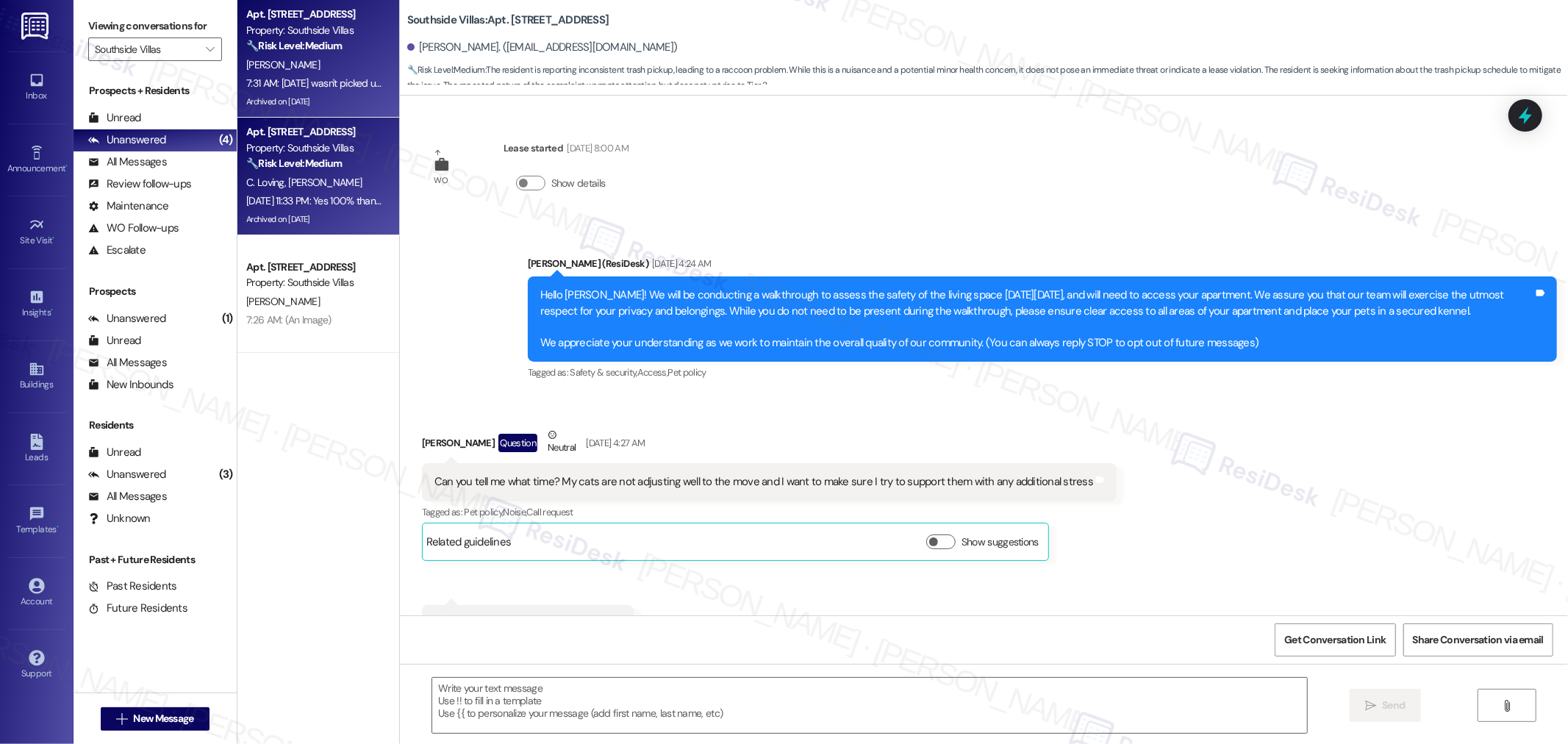
scroll to position [10679, 0]
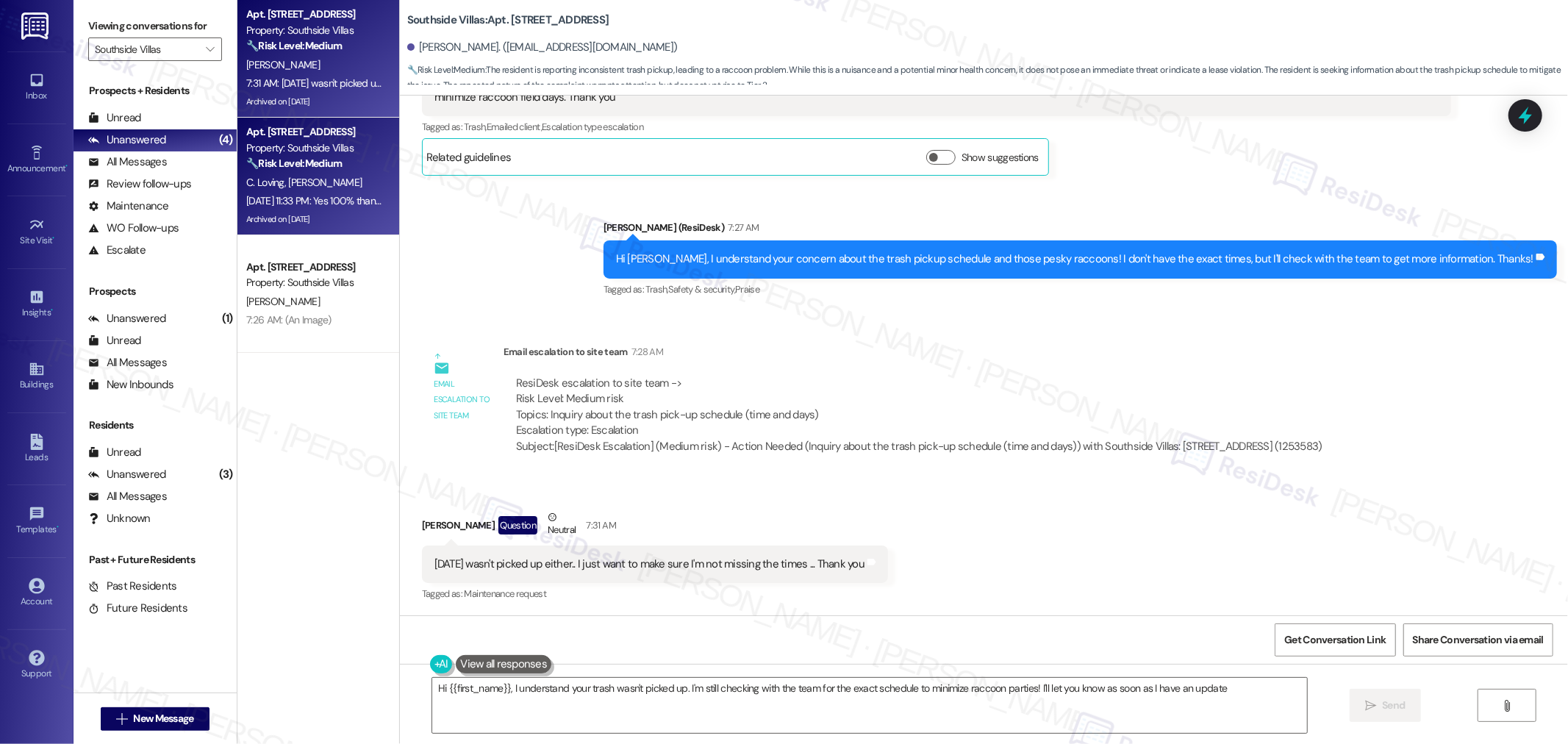
type textarea "Hi {{first_name}}, I understand your trash wasn't picked up. I'm still checking…"
click at [331, 194] on div "Sep 15, 2025 at 11:33 PM: Yes 100% thank you so much for understanding 🙏 Sep 15…" at bounding box center [388, 201] width 284 height 13
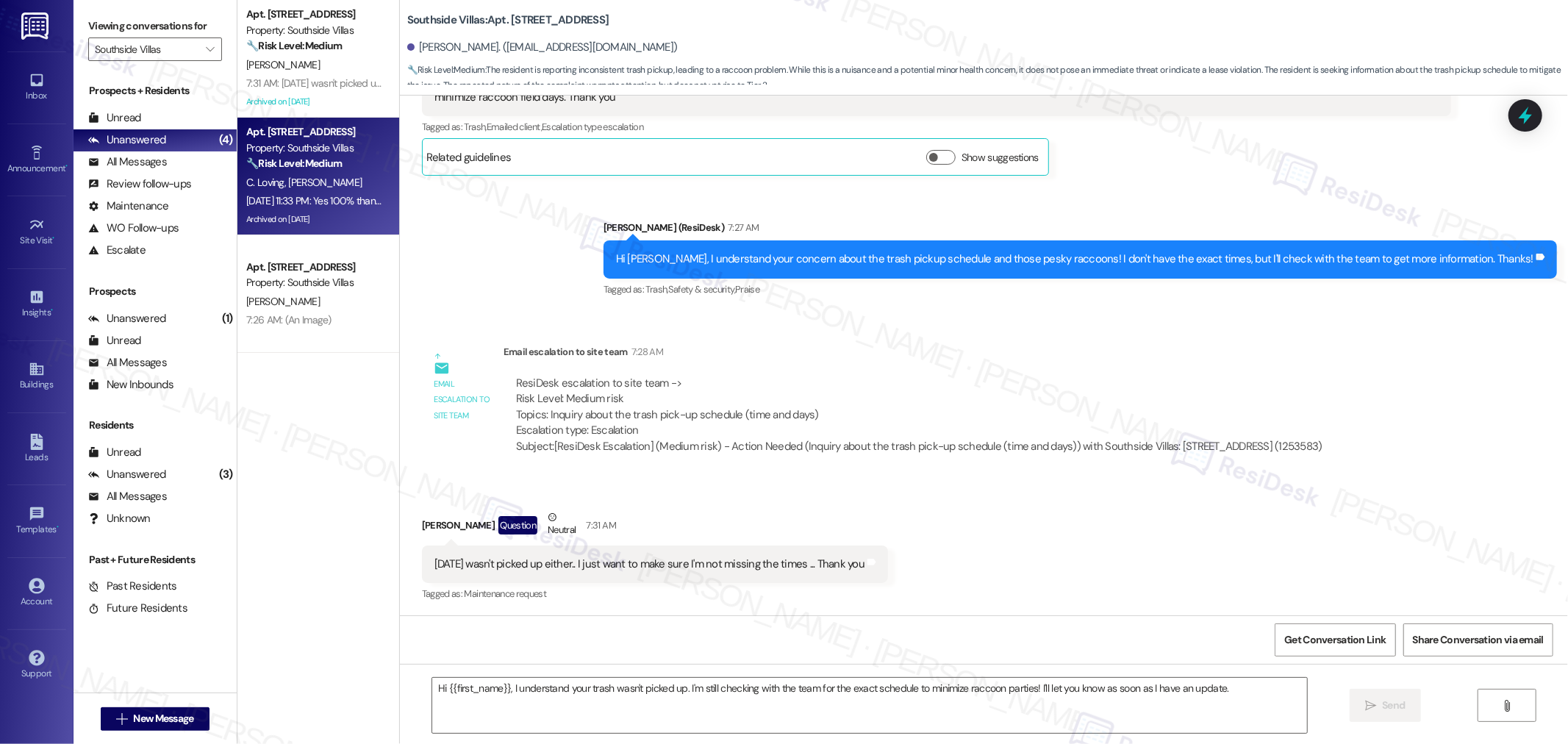
type textarea "Fetching suggested responses. Please feel free to read through the conversation…"
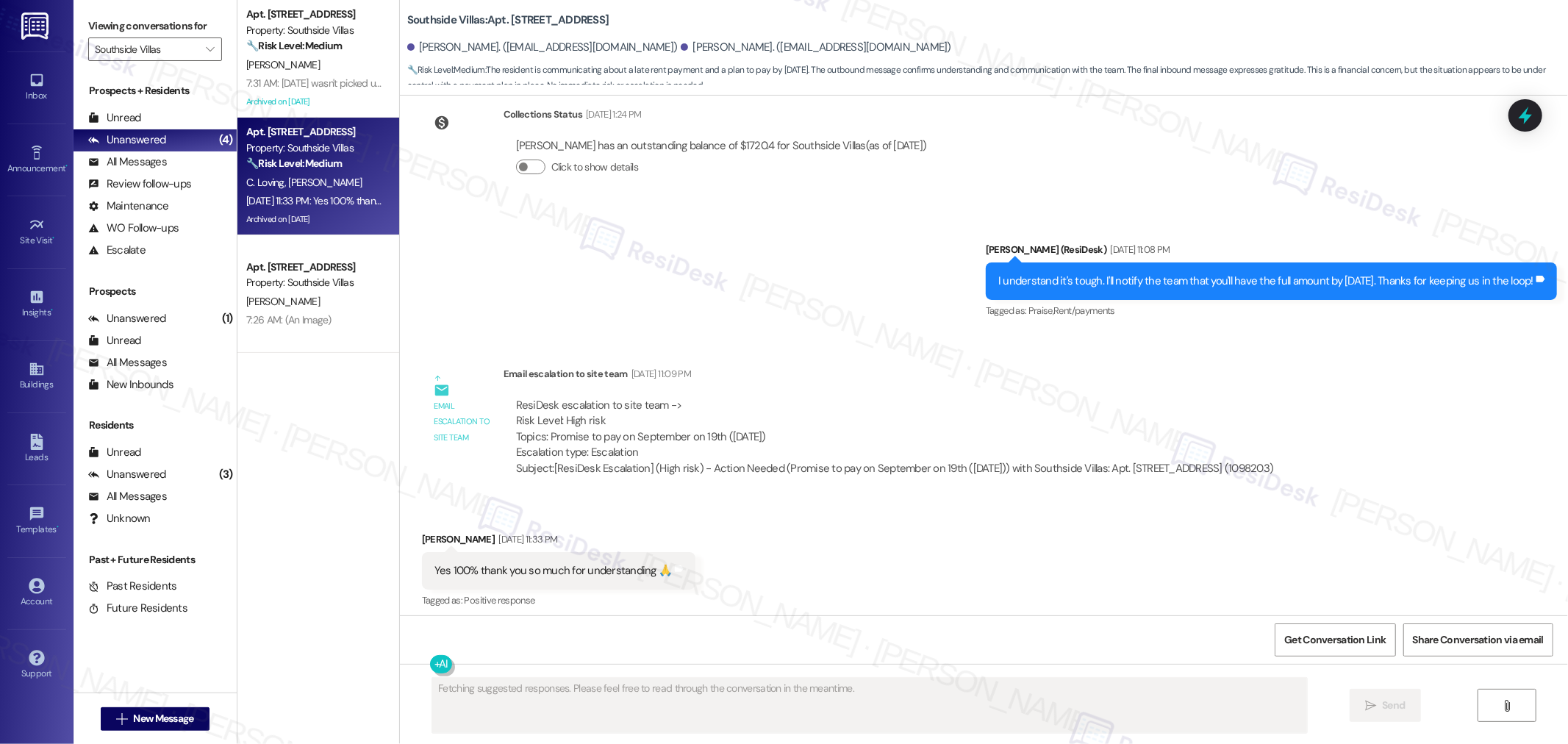
scroll to position [27495, 0]
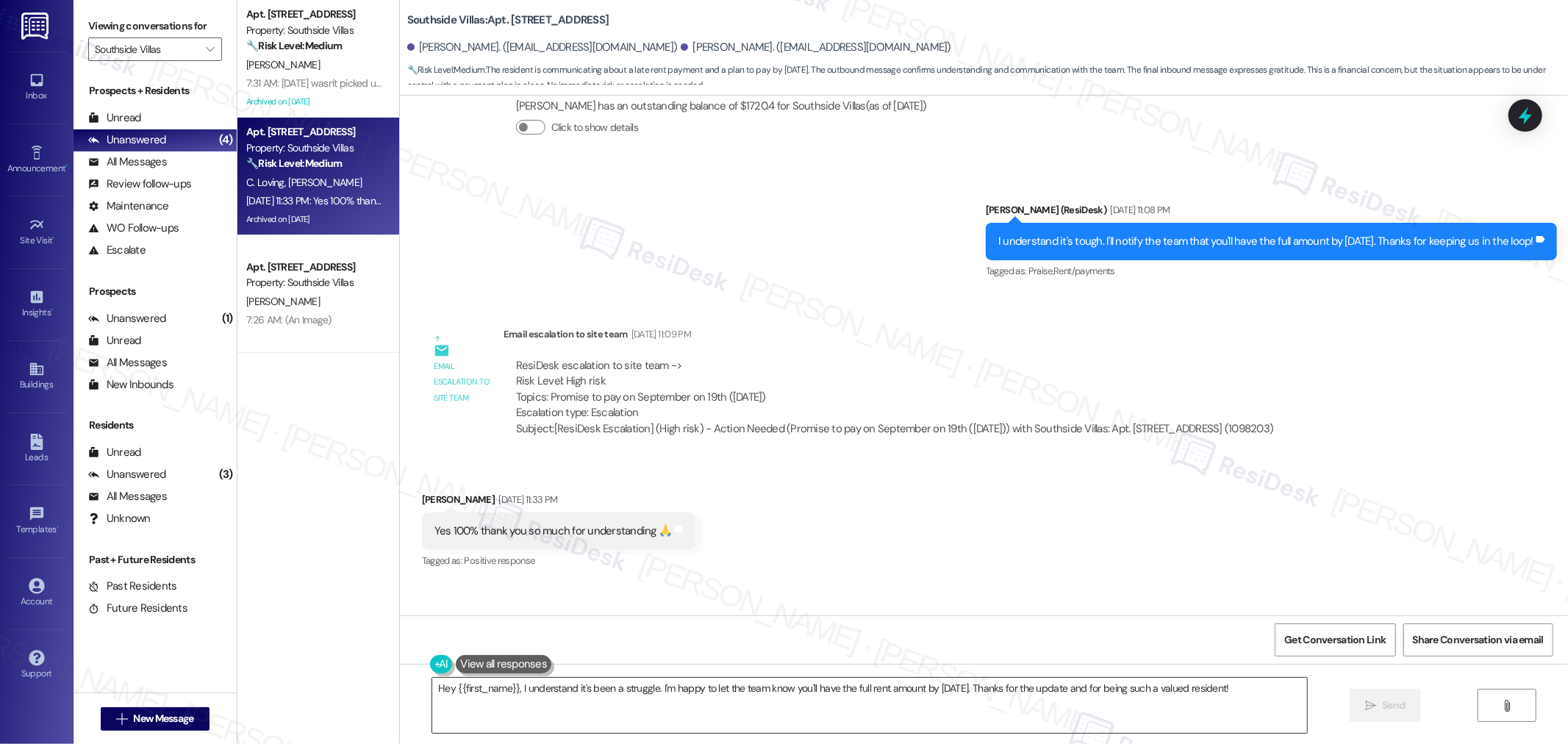
click at [886, 704] on textarea "Hey {{first_name}}, I understand it's been a struggle. I'm happy to let the tea…" at bounding box center [870, 705] width 875 height 55
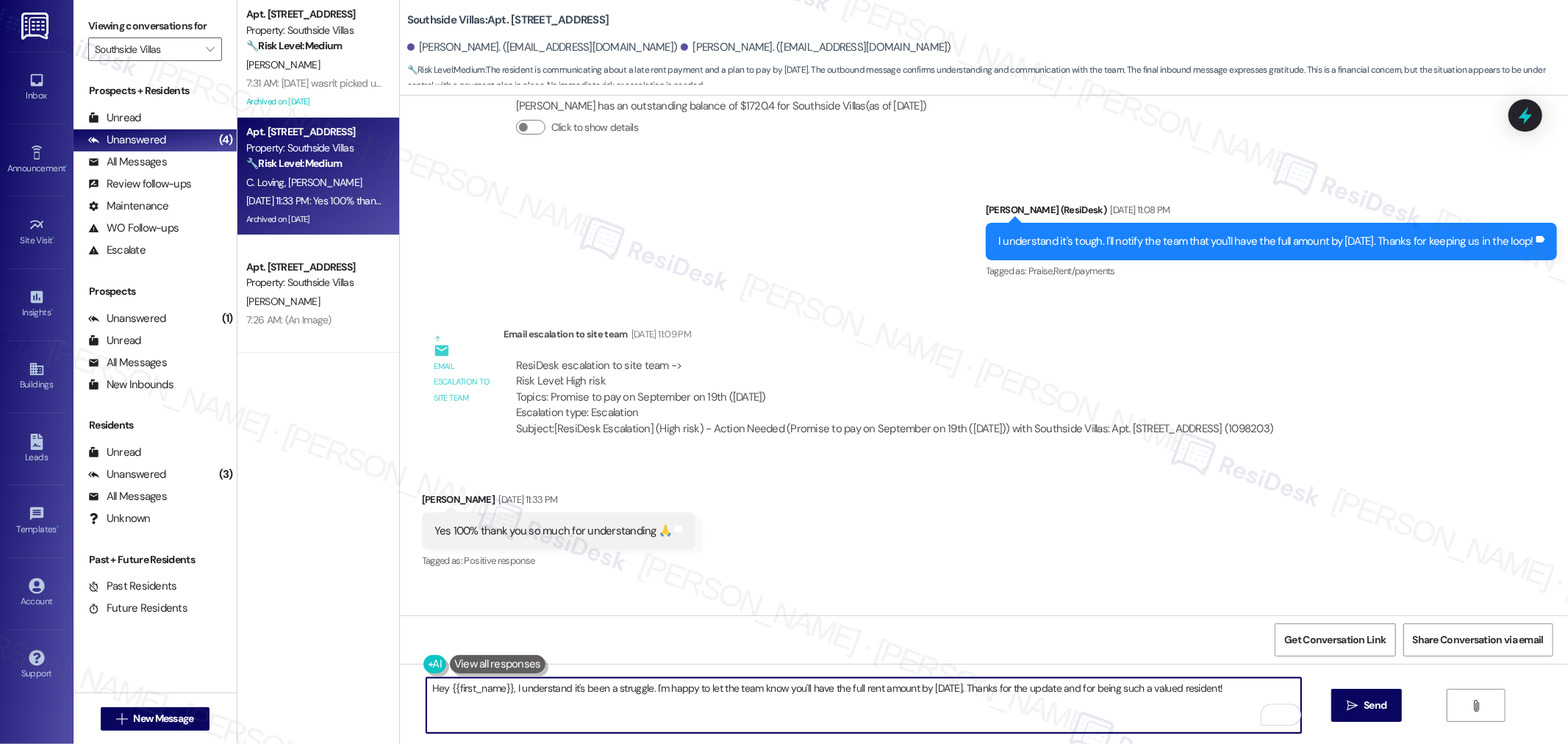
paste textarea "I’ve received an update from our site team that rent must be paid in full by 9/…"
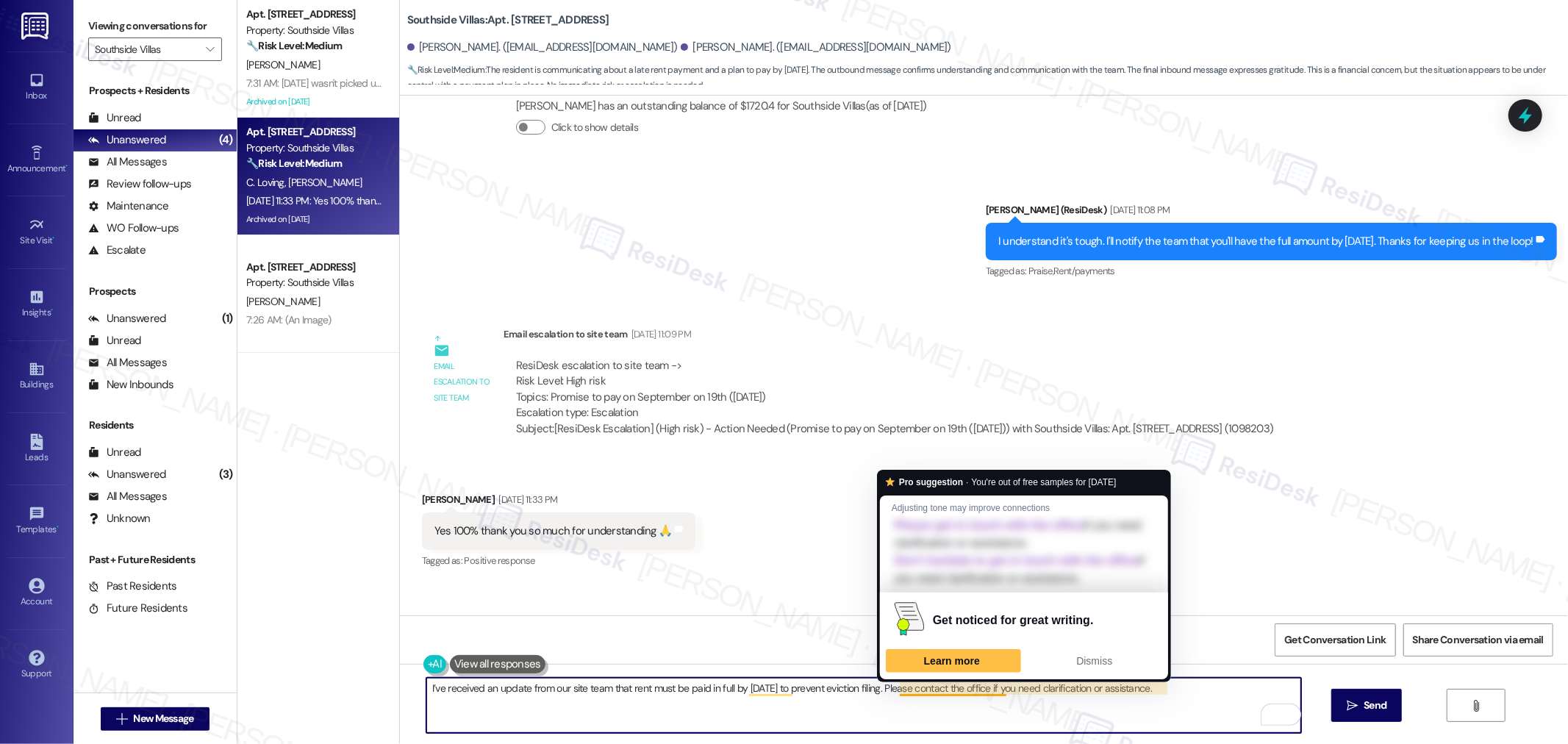
click at [953, 689] on textarea "I’ve received an update from our site team that rent must be paid in full by 9/…" at bounding box center [864, 705] width 875 height 55
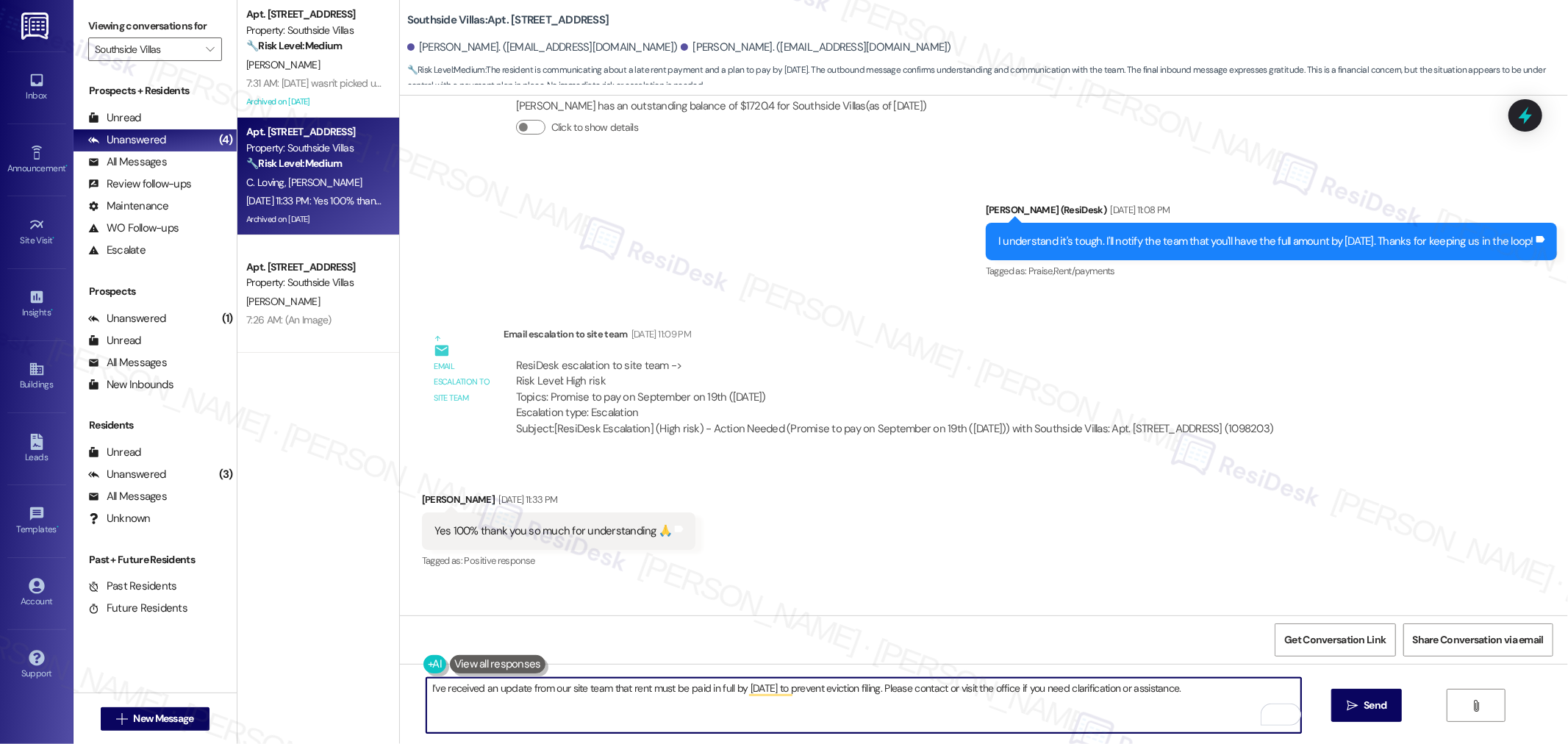
click at [772, 680] on textarea "I’ve received an update from our site team that rent must be paid in full by 9/…" at bounding box center [864, 705] width 875 height 55
click at [760, 700] on textarea "I’ve received an update from our site team that rent must be paid in full by 9/…" at bounding box center [864, 705] width 875 height 55
click at [427, 691] on textarea "I’ve received an update from our site team that rent must be paid in full by 9/…" at bounding box center [864, 705] width 875 height 55
type textarea "Hello JI’ve received an update from our site team that rent must be paid in ful…"
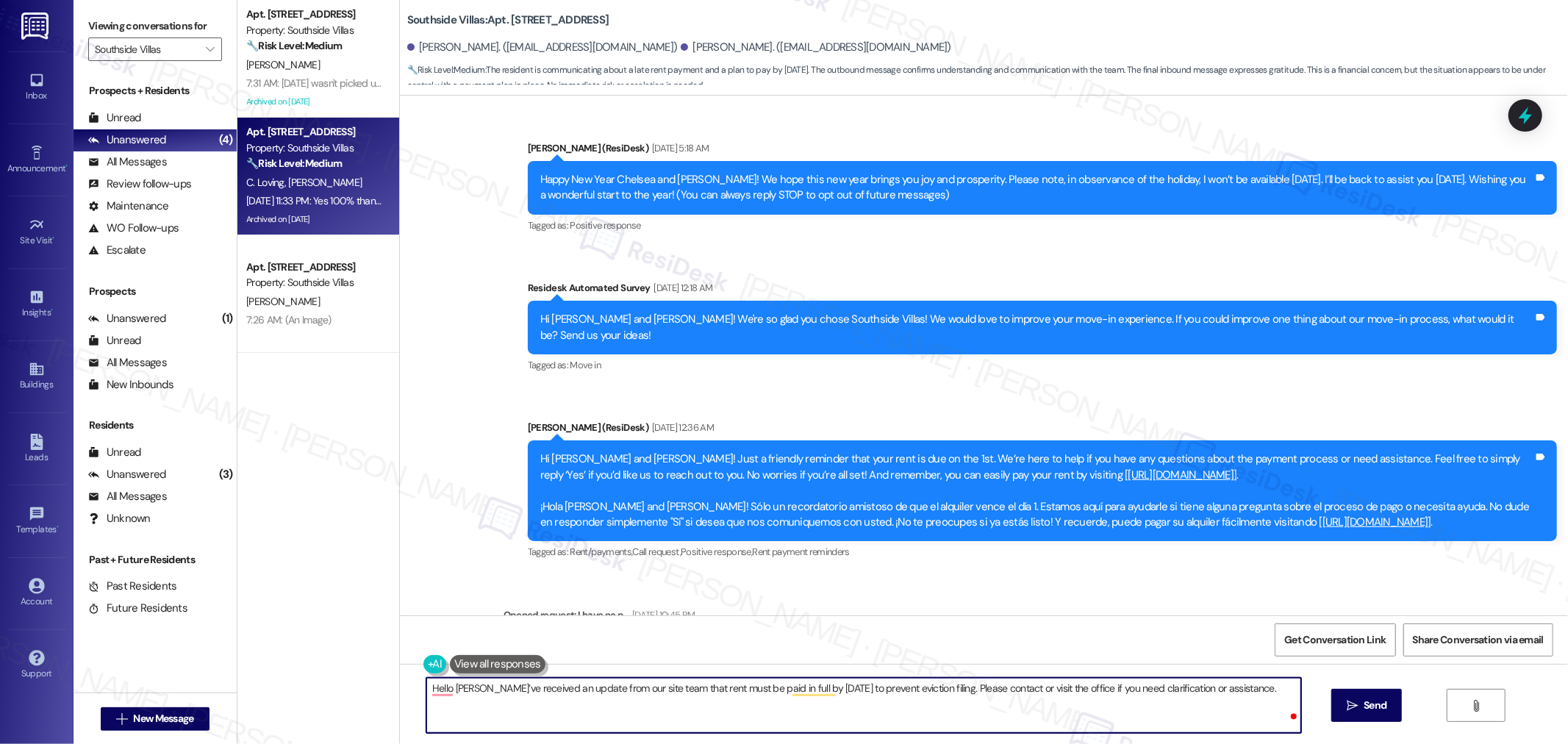
scroll to position [27495, 0]
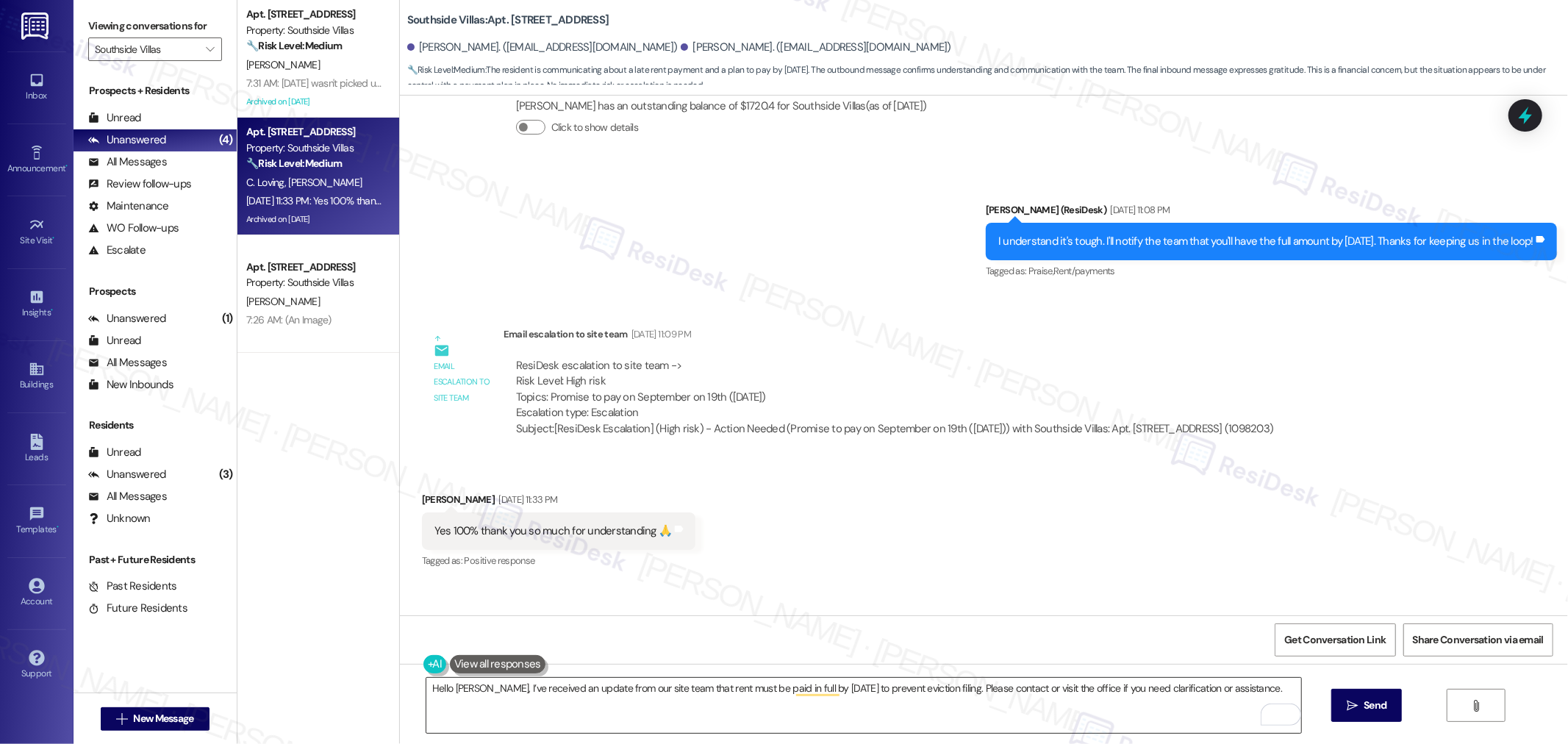
click at [912, 718] on textarea "Hello Jose, I’ve received an update from our site team that rent must be paid i…" at bounding box center [864, 705] width 875 height 55
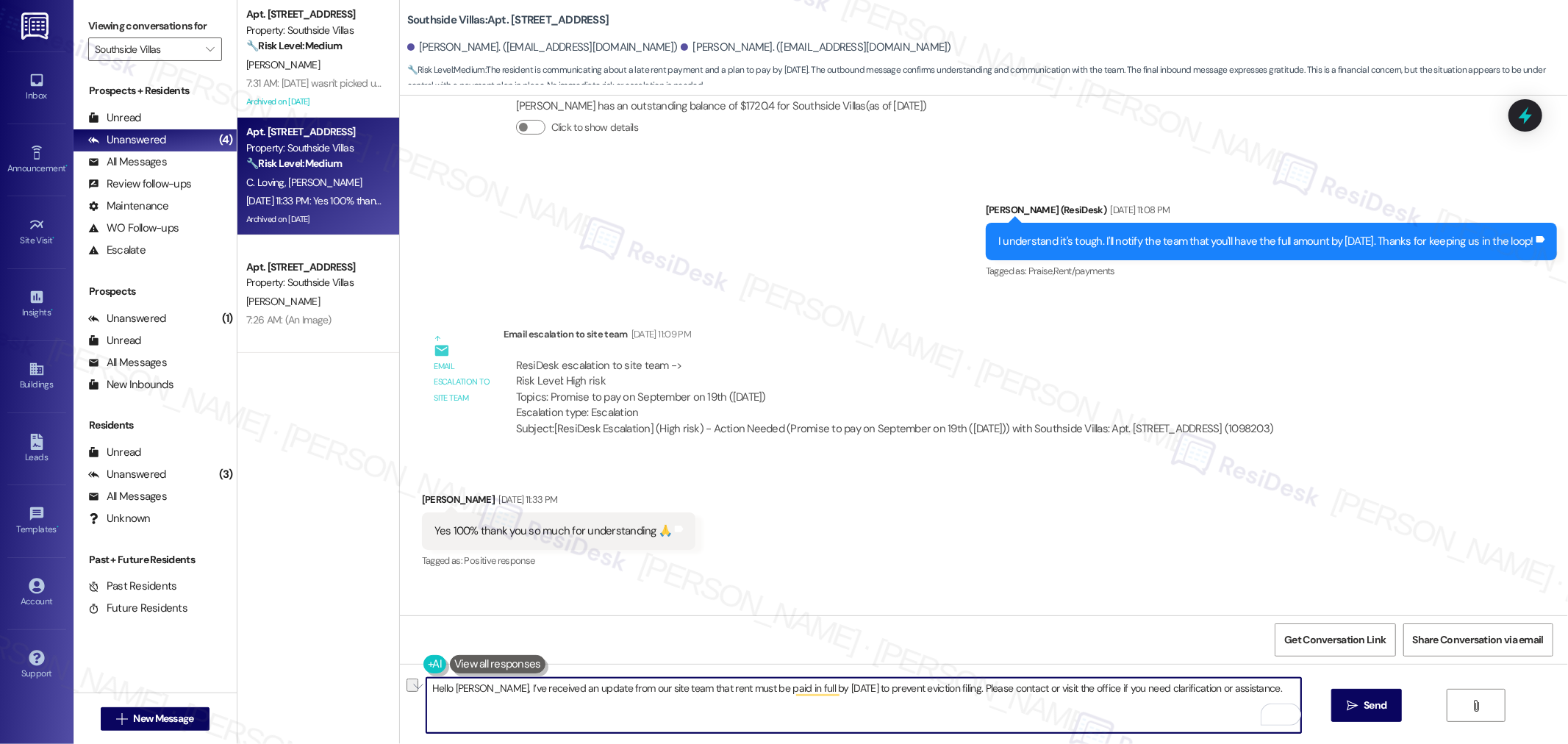
drag, startPoint x: 937, startPoint y: 687, endPoint x: 1246, endPoint y: 702, distance: 309.4
click at [1243, 699] on textarea "Hello Jose, I’ve received an update from our site team that rent must be paid i…" at bounding box center [864, 705] width 875 height 55
paste textarea "If you have any concerns or need help understanding this, please reach out to t…"
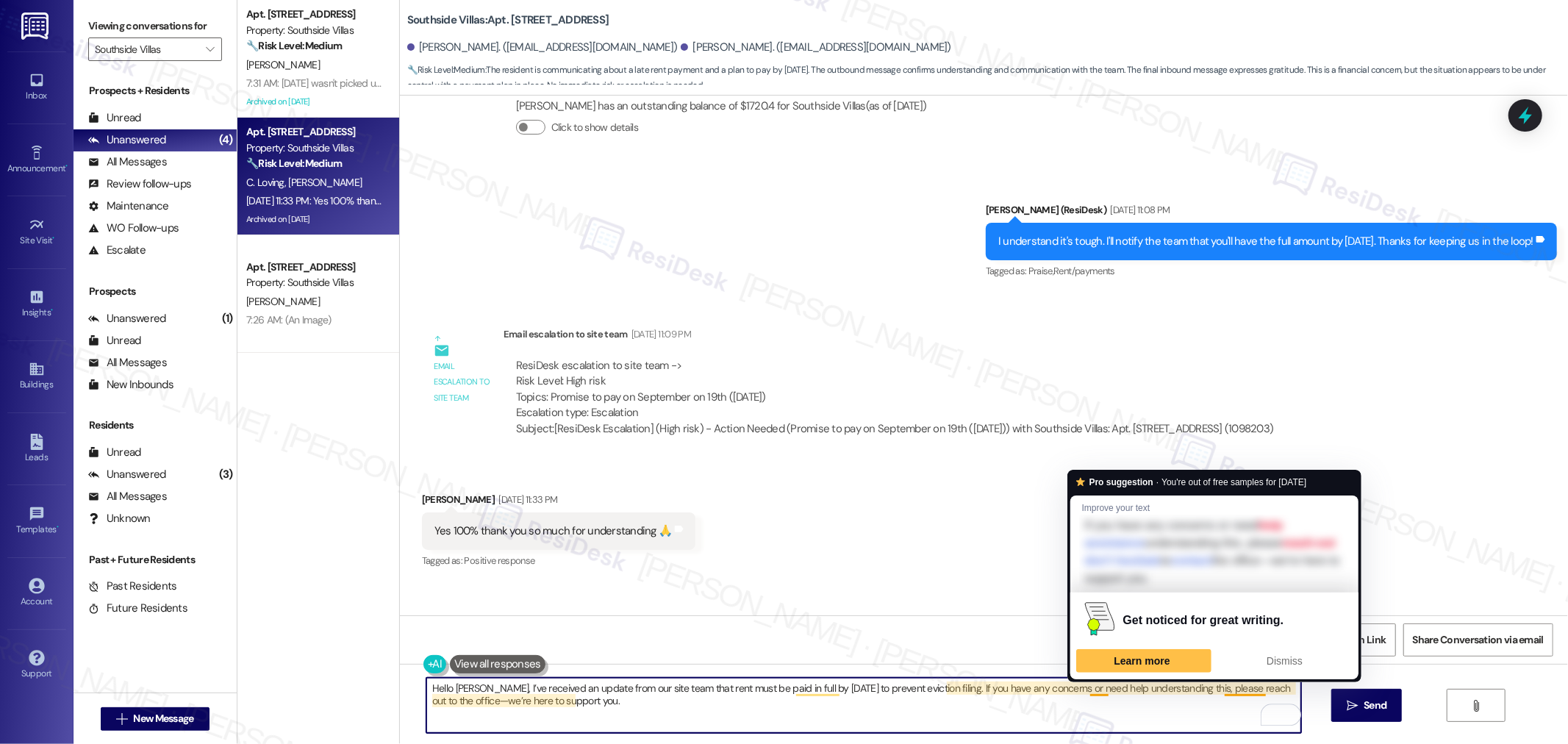
click at [1149, 713] on textarea "Hello Jose, I’ve received an update from our site team that rent must be paid i…" at bounding box center [864, 705] width 875 height 55
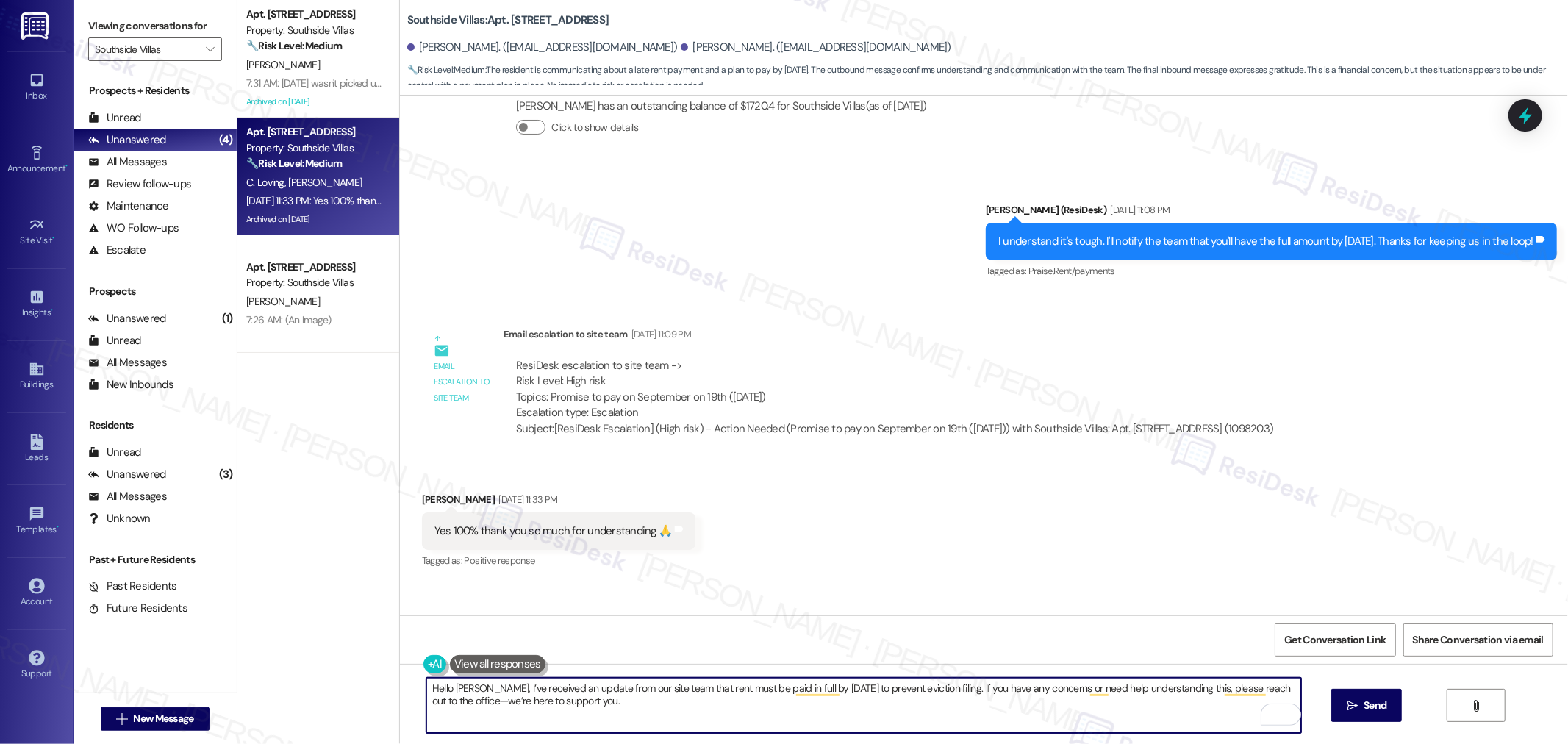
click at [1134, 718] on textarea "Hello Jose, I’ve received an update from our site team that rent must be paid i…" at bounding box center [864, 705] width 875 height 55
type textarea "Hello Jose, I’ve received an update from our site team that rent must be paid i…"
click at [1391, 700] on button " Send" at bounding box center [1366, 705] width 71 height 33
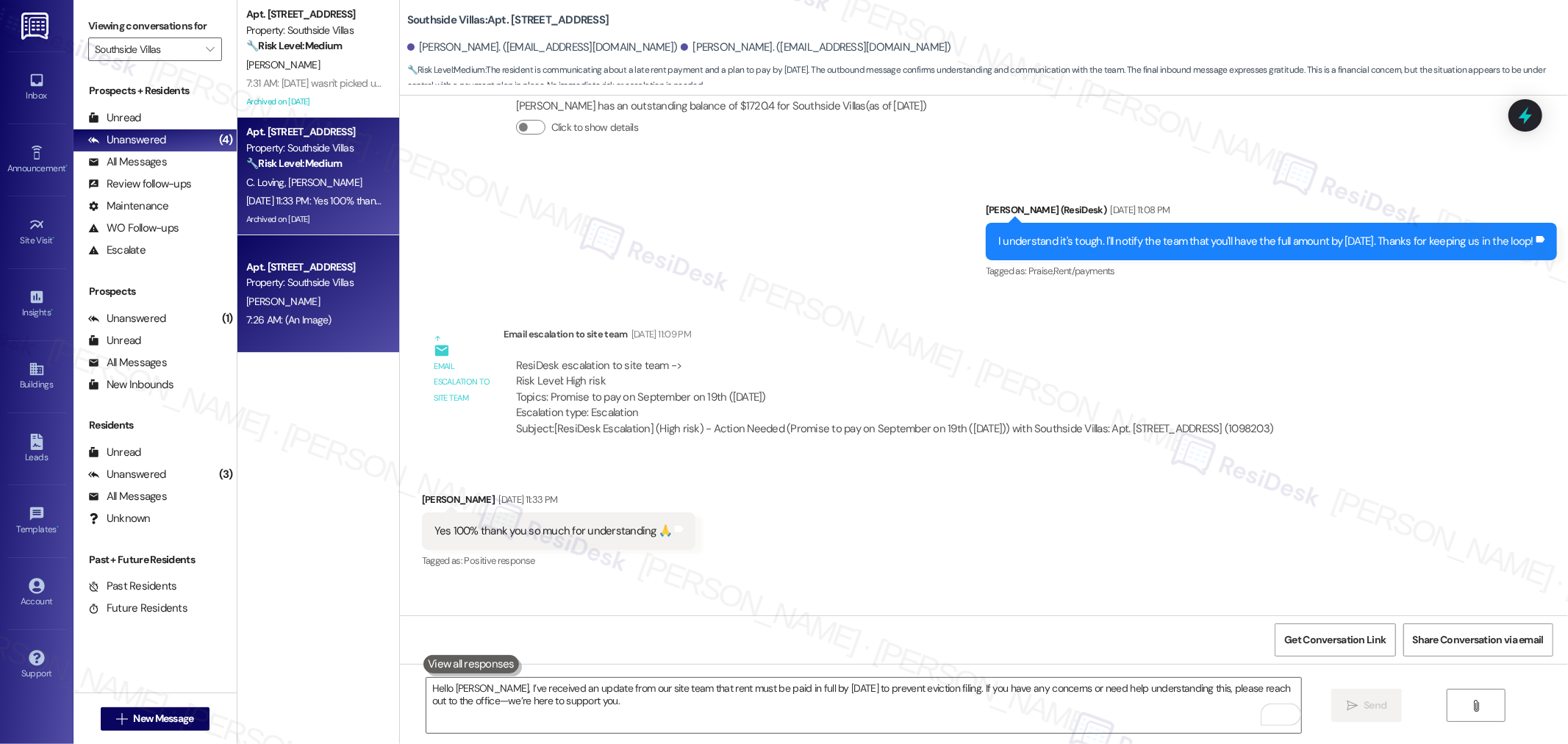
click at [306, 277] on div "Property: Southside Villas" at bounding box center [314, 283] width 136 height 16
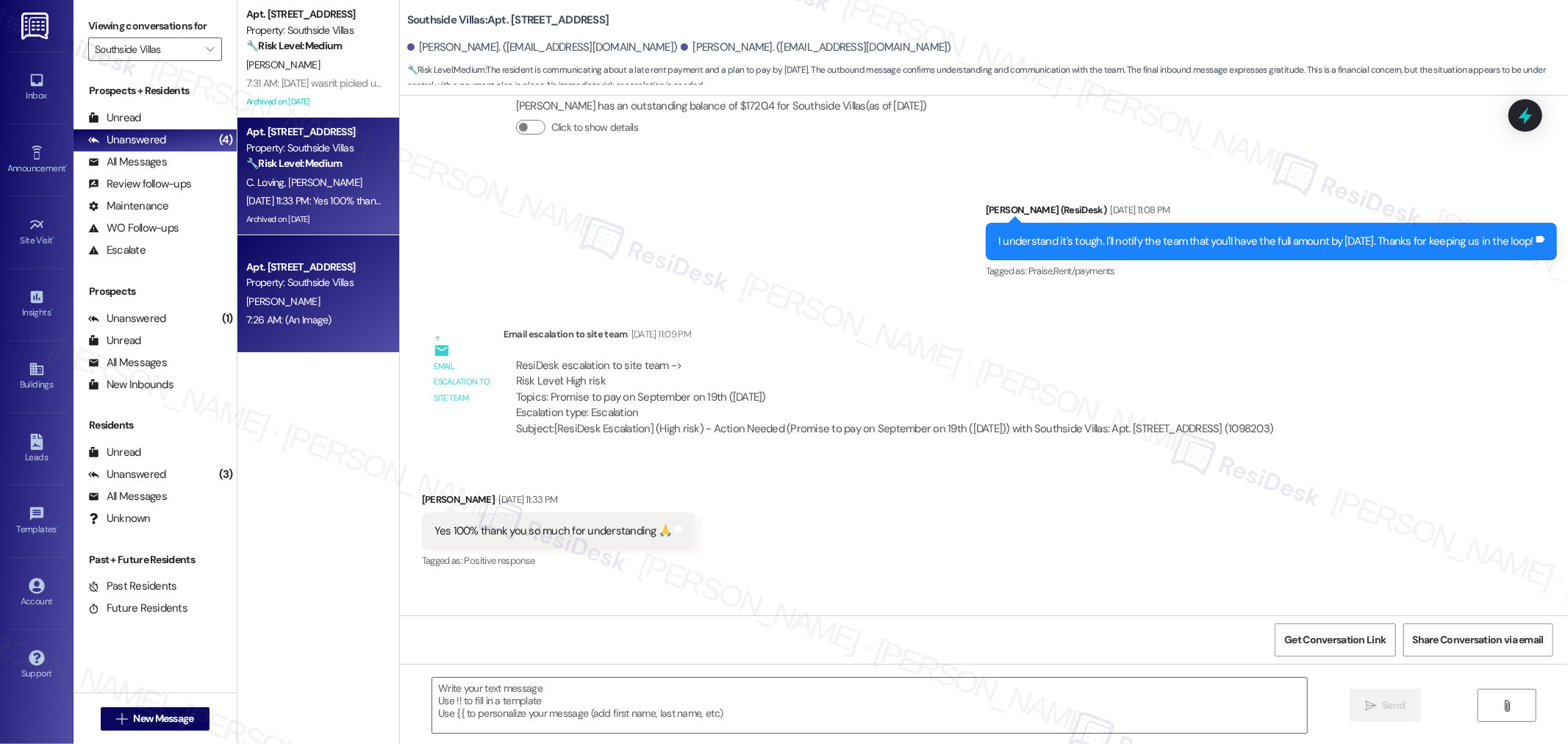
type textarea "Fetching suggested responses. Please feel free to read through the conversation…"
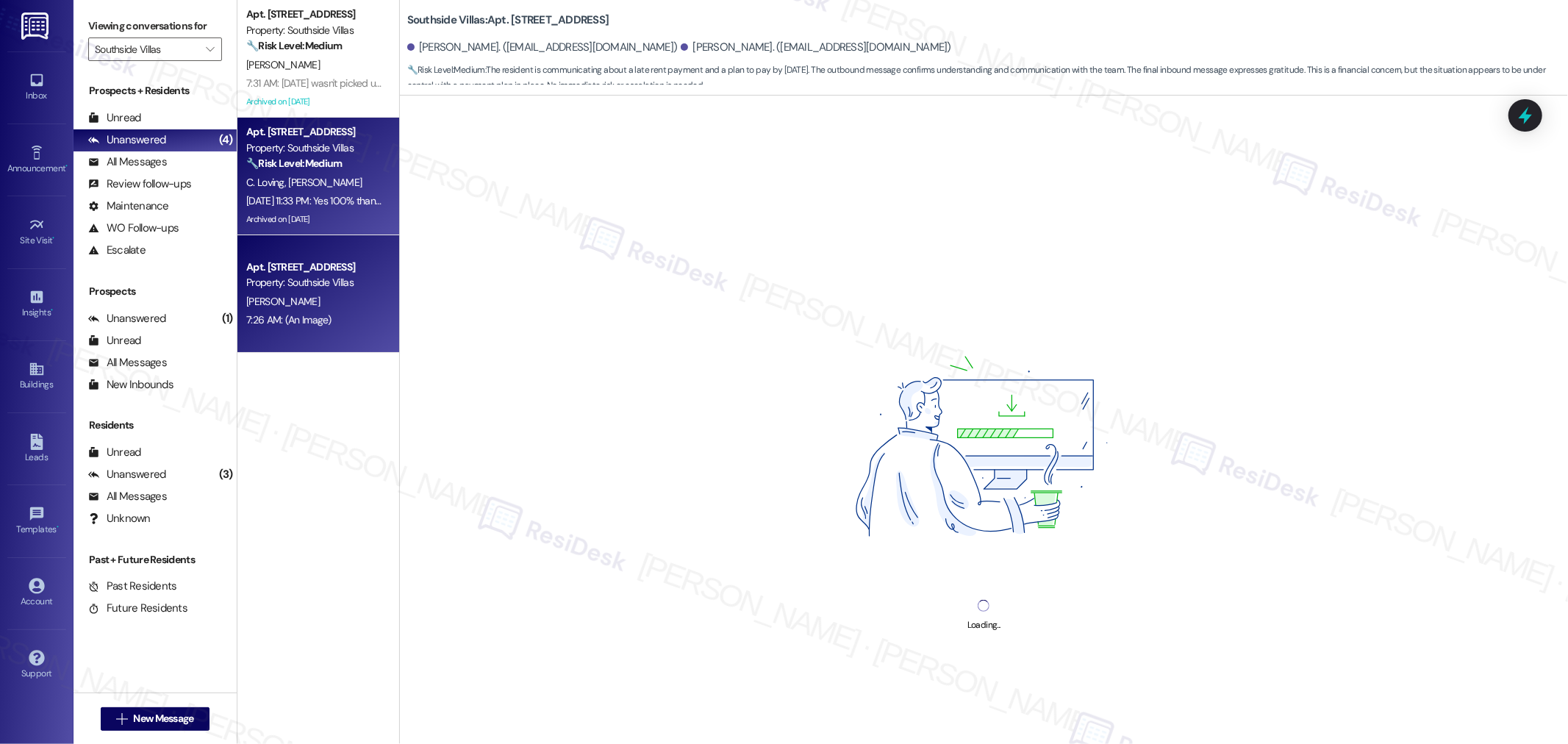
click at [313, 182] on span "[PERSON_NAME]" at bounding box center [325, 183] width 74 height 13
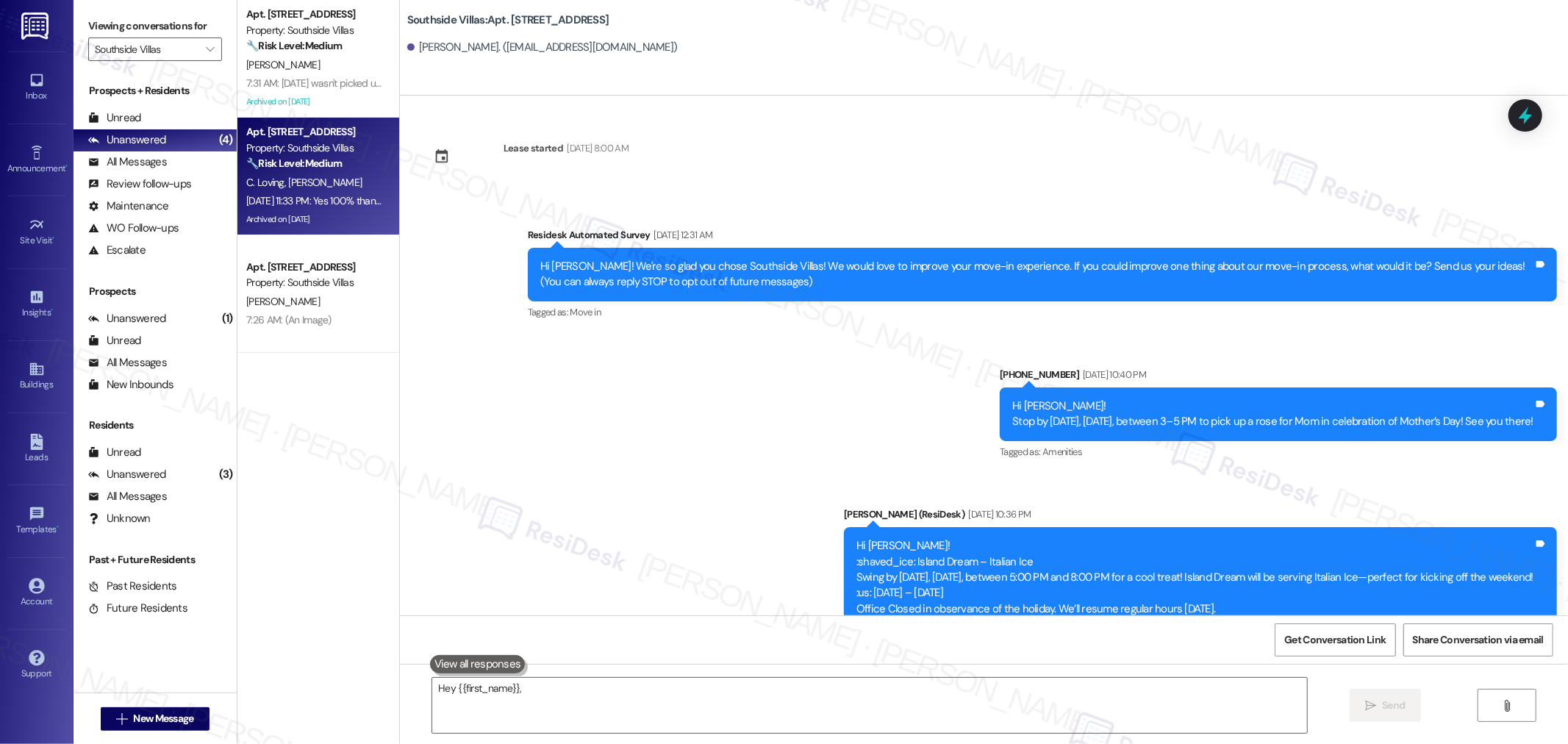
scroll to position [18016, 0]
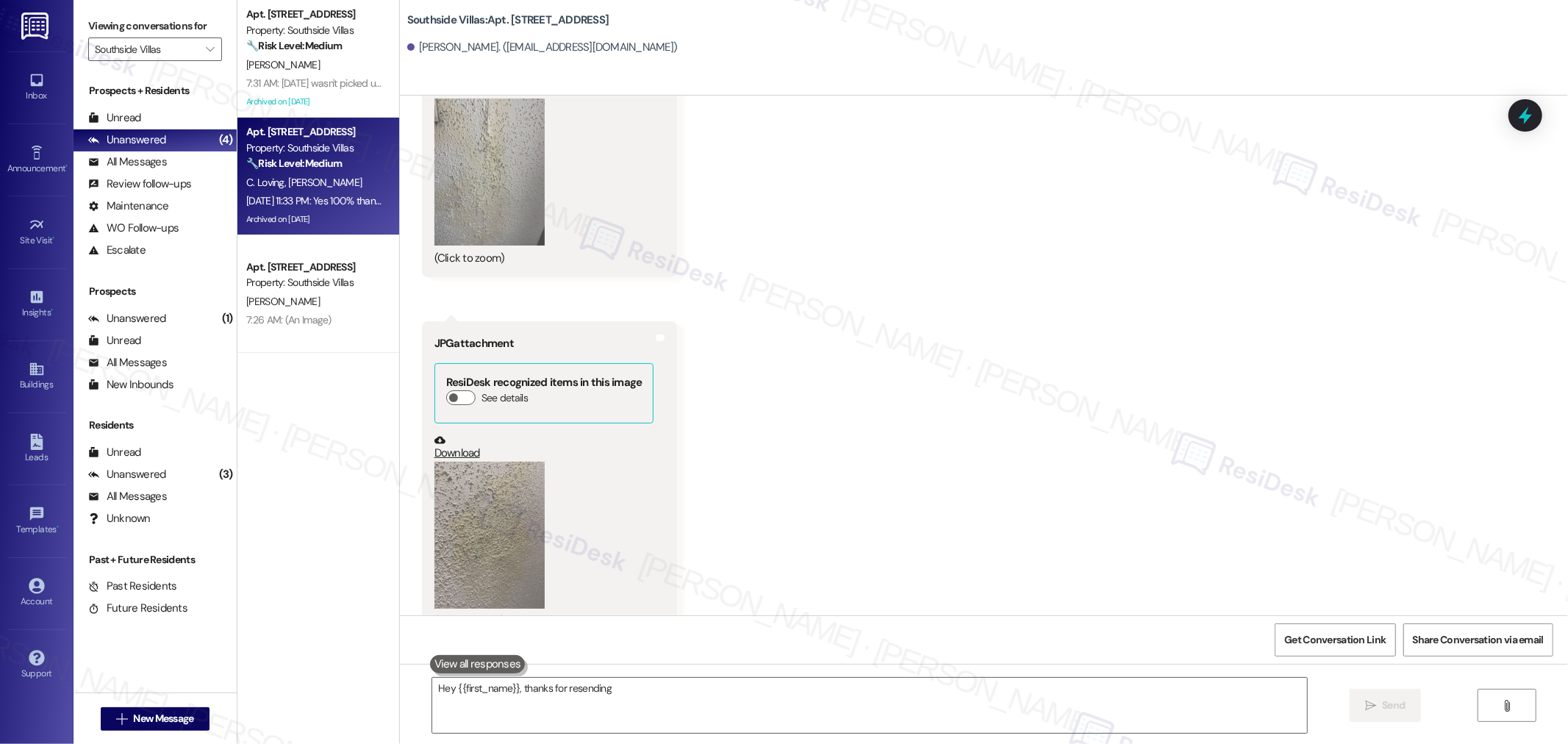
type textarea "Hey {{first_name}}, thanks for resending"
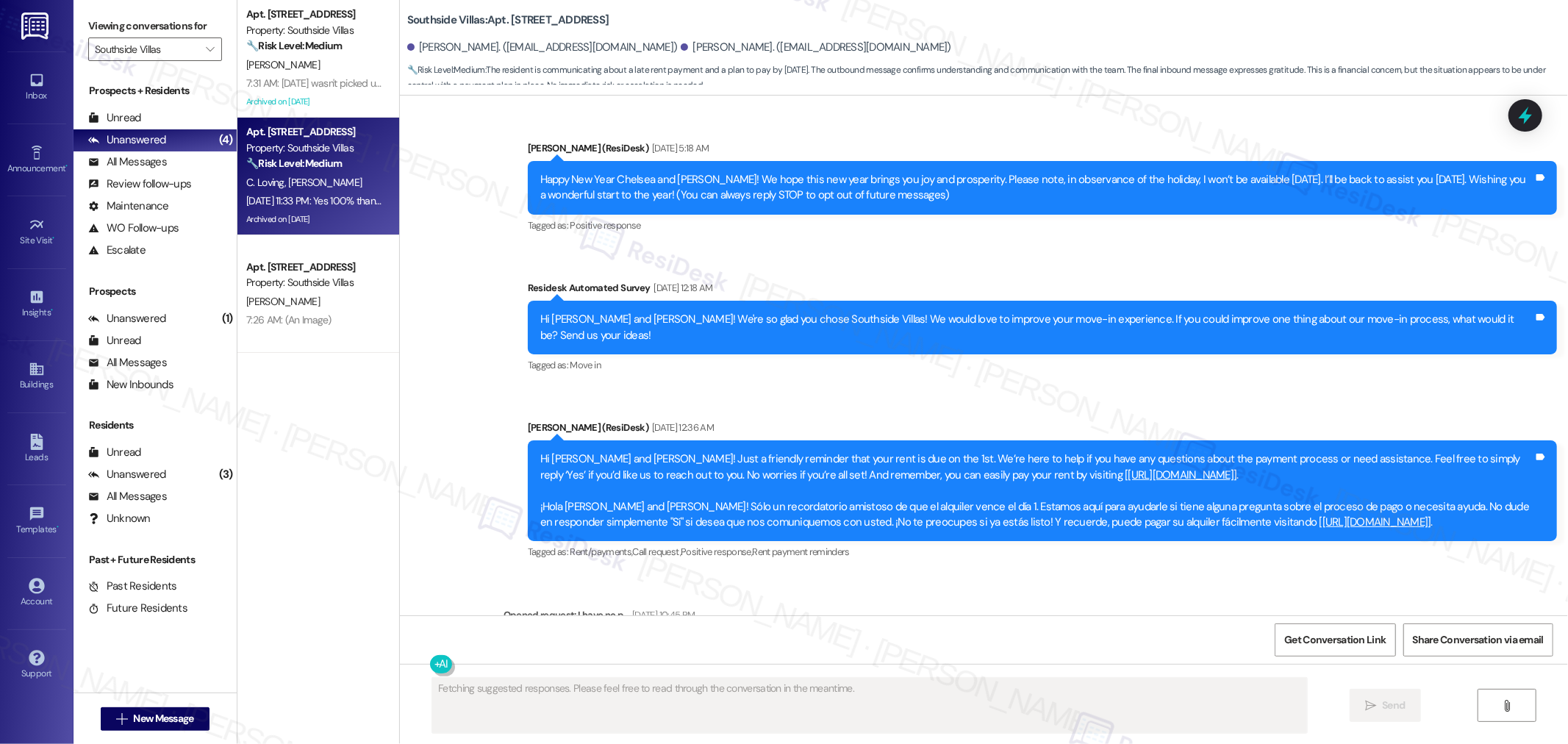
type textarea "Fetching suggested responses. Please feel free to read through the conversation…"
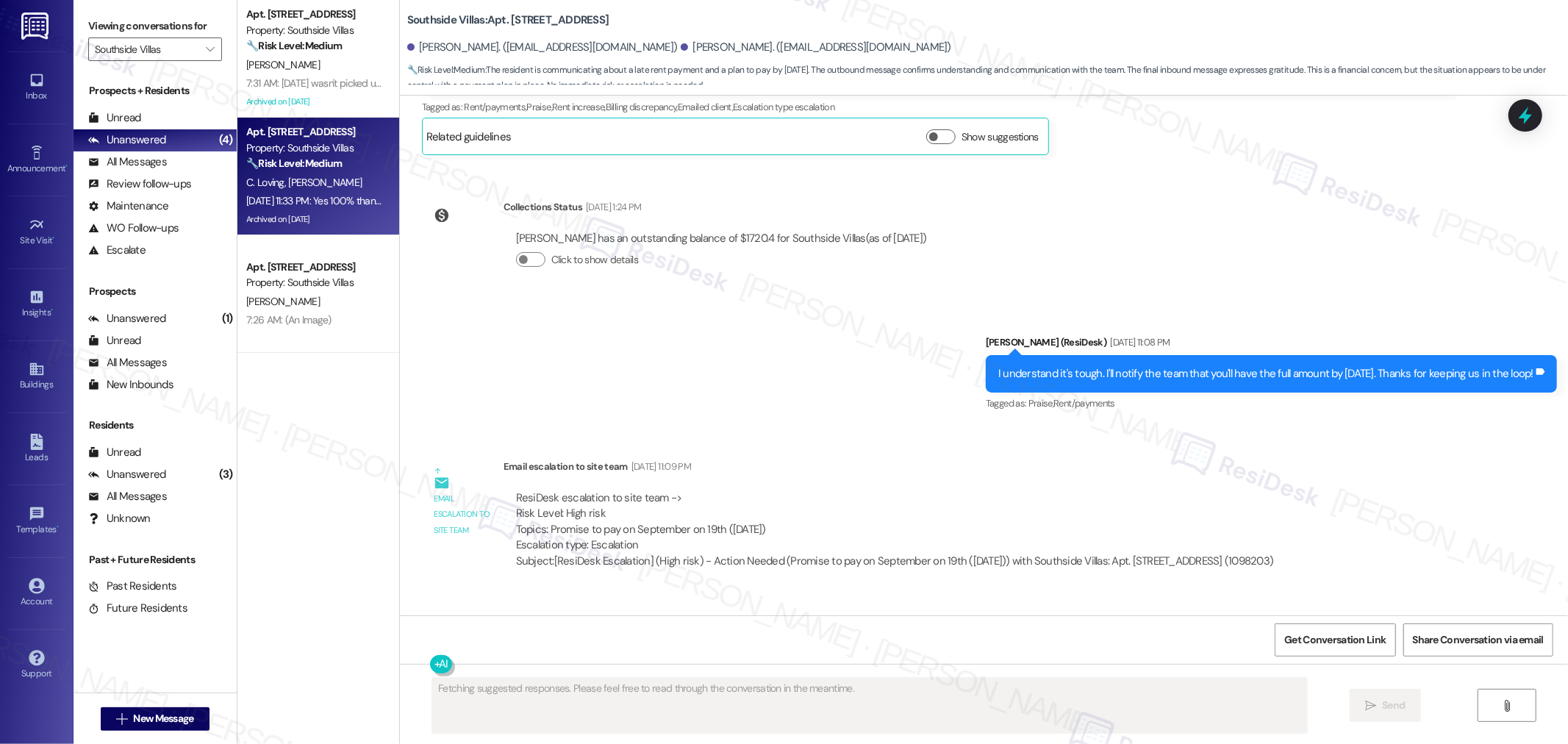
scroll to position [27495, 0]
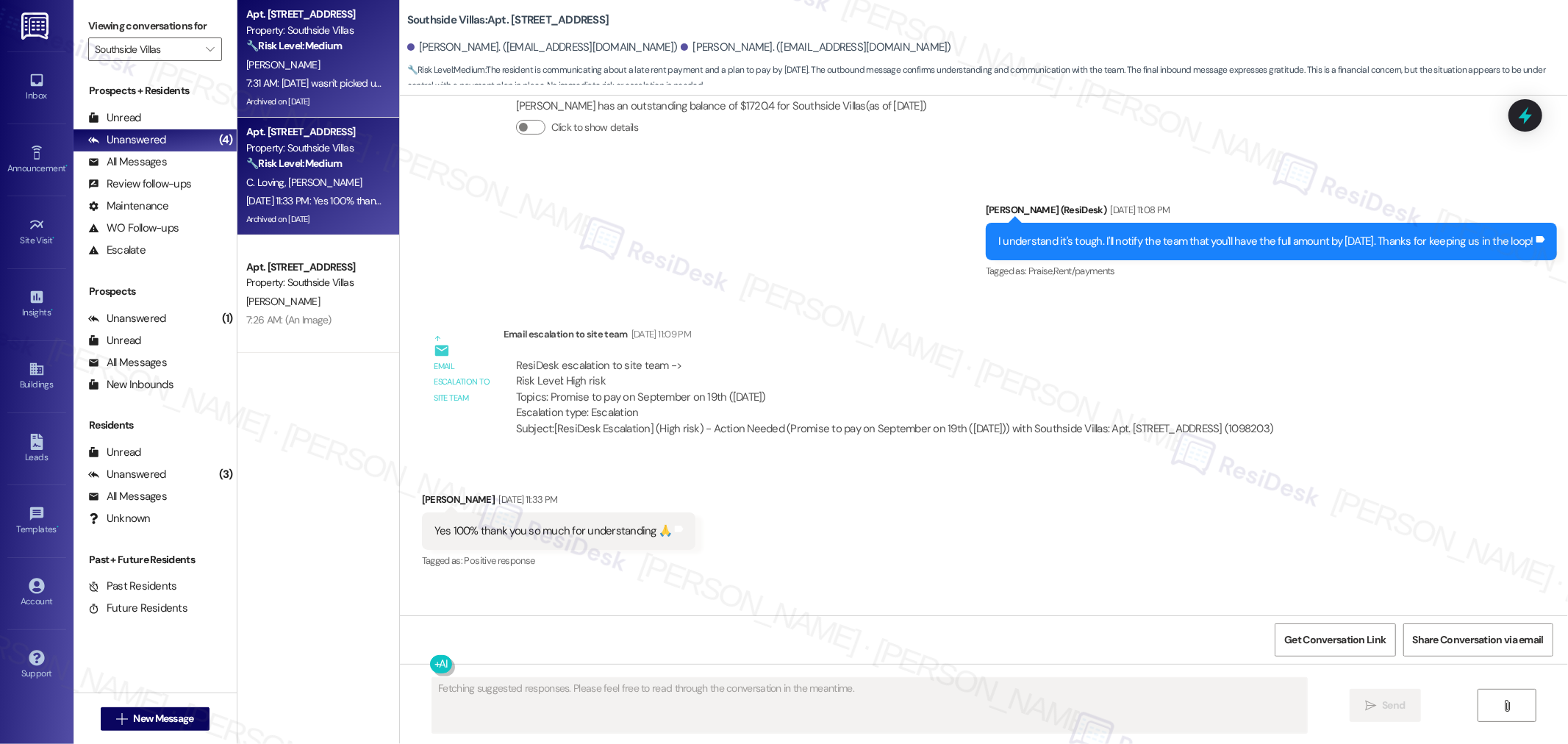
click at [355, 110] on div "Archived on [DATE]" at bounding box center [314, 102] width 139 height 18
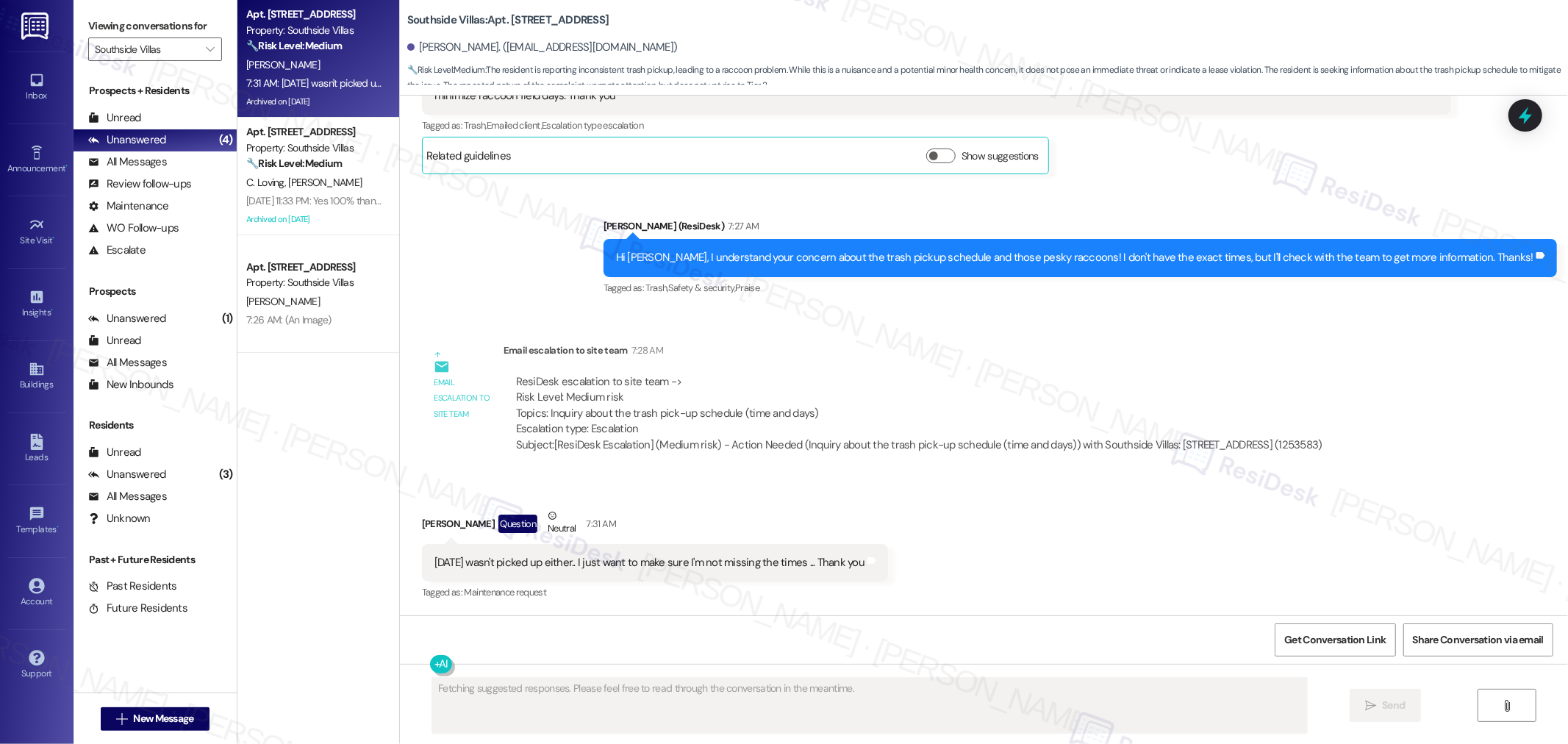
scroll to position [10679, 0]
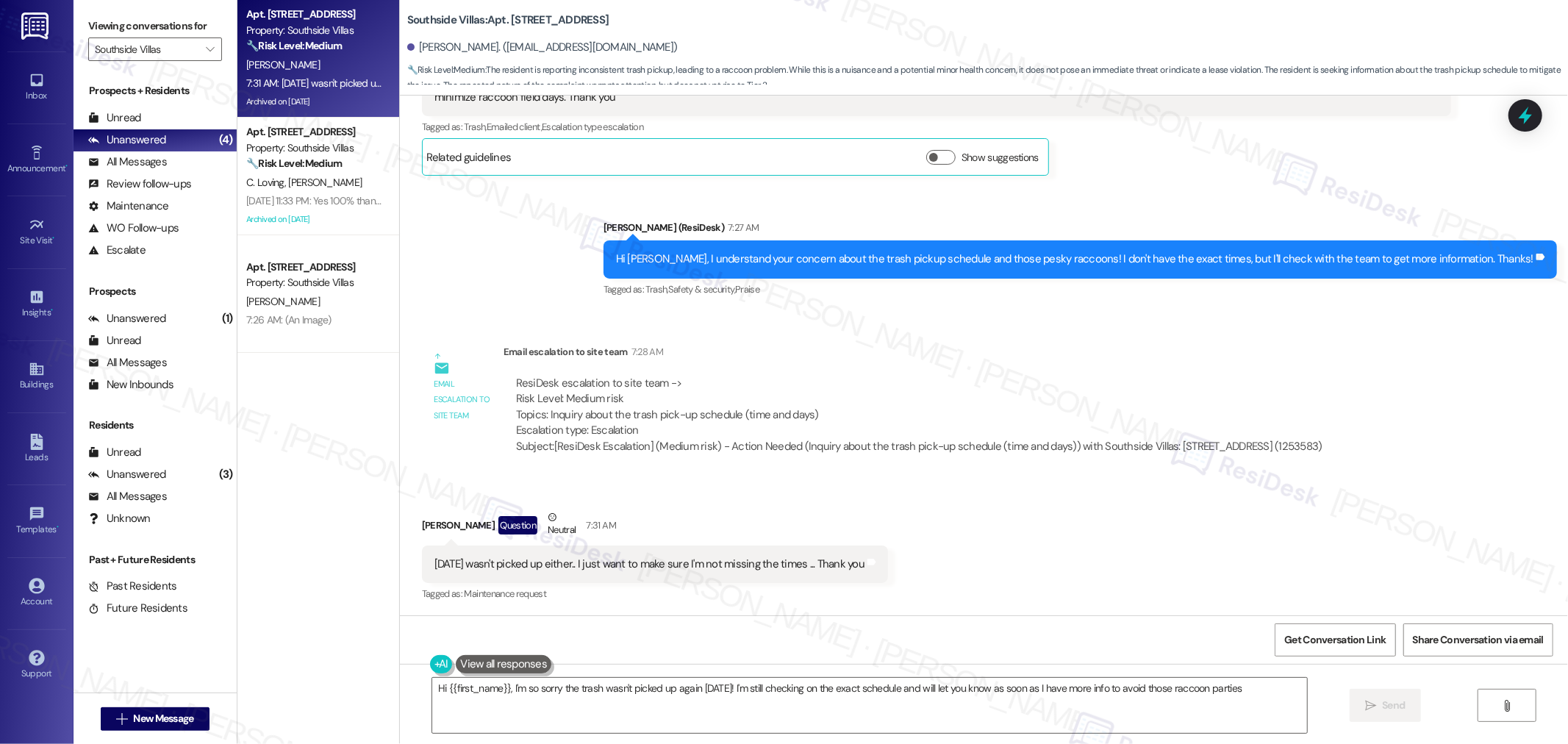
type textarea "Hi {{first_name}}, I'm so sorry the trash wasn't picked up again today! I'm sti…"
click at [203, 49] on span "" at bounding box center [209, 49] width 14 height 23
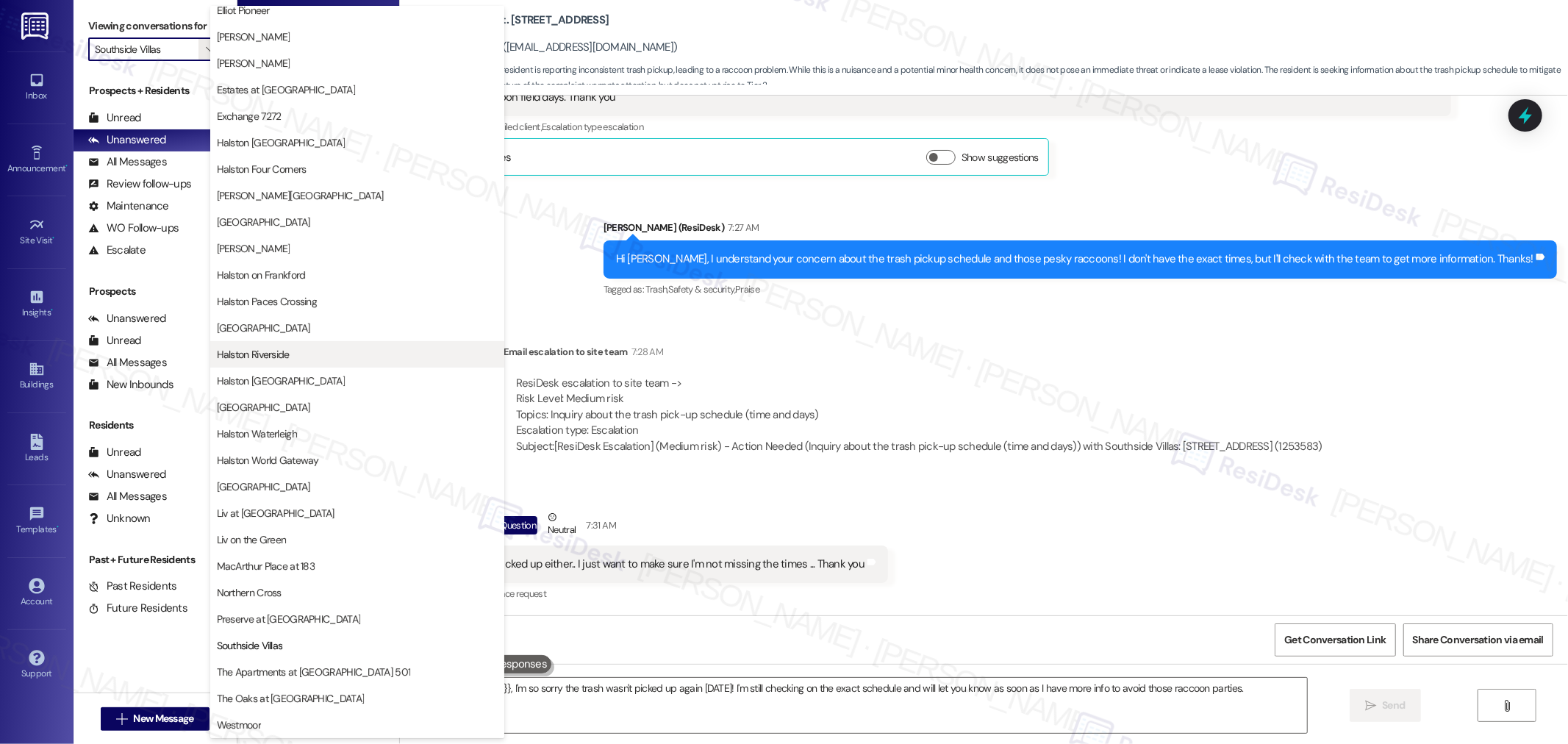
scroll to position [327, 0]
click at [265, 689] on button "The Oaks at [GEOGRAPHIC_DATA]" at bounding box center [357, 699] width 294 height 26
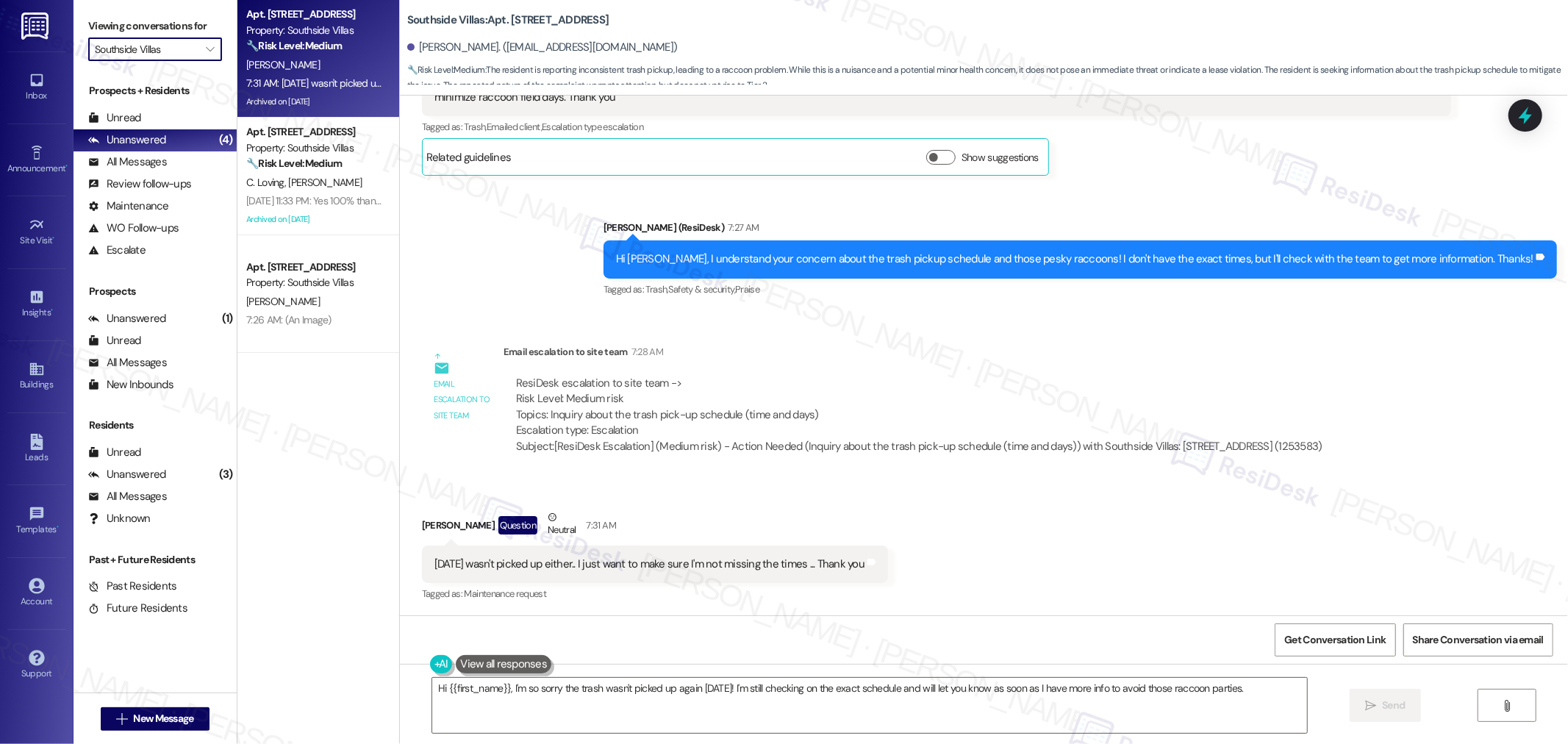
type input "The Oaks at [GEOGRAPHIC_DATA]"
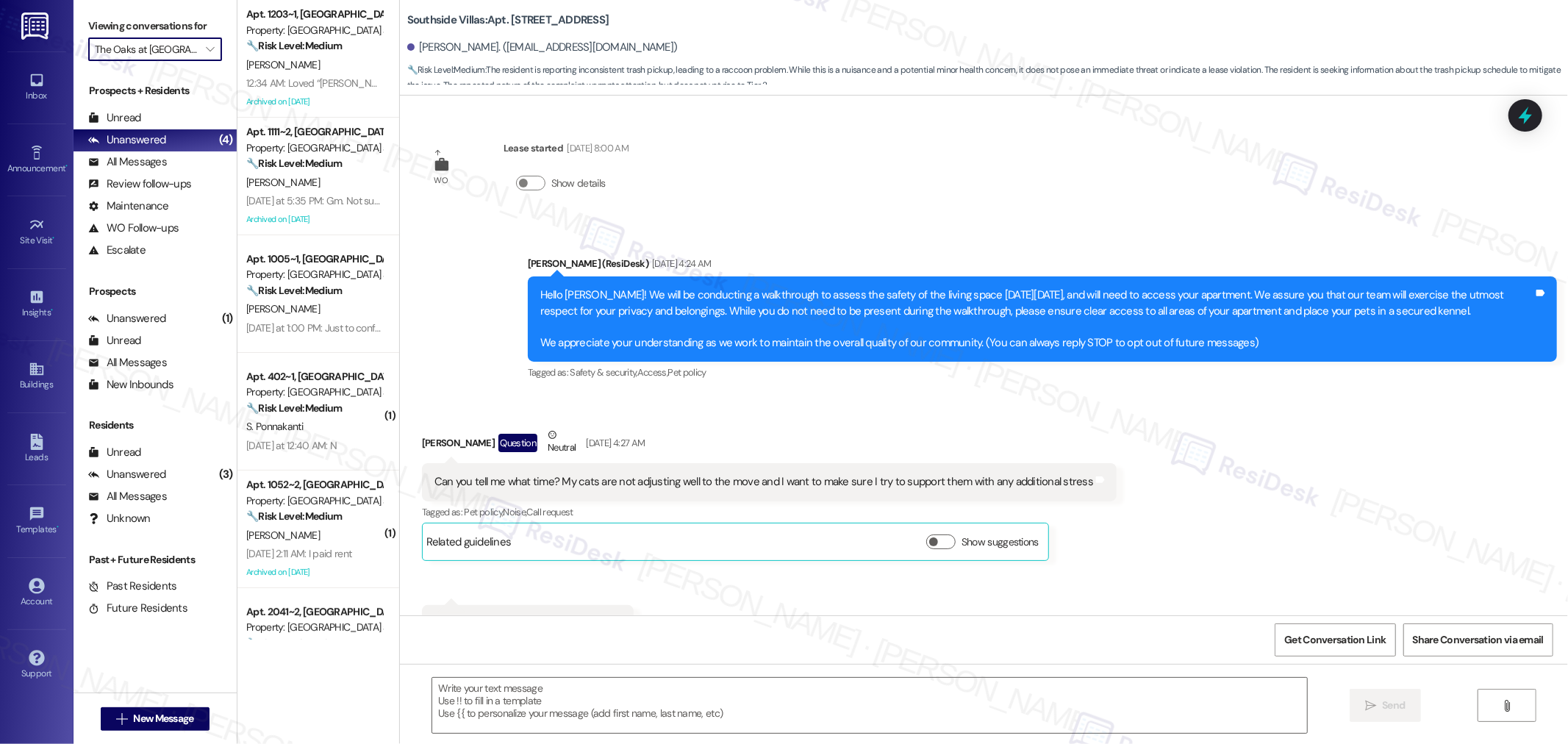
scroll to position [10679, 0]
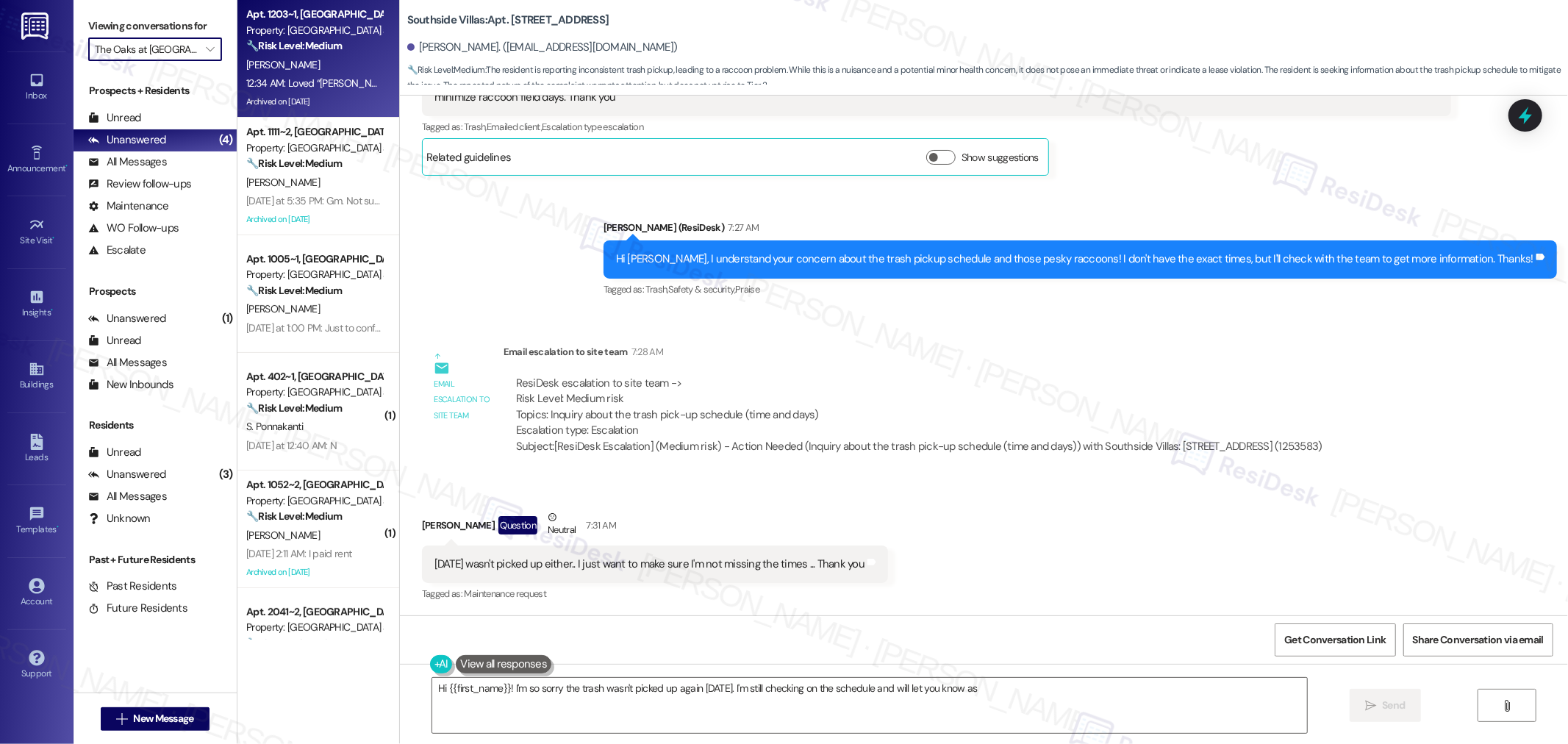
type textarea "Hi {{first_name}}! I'm so sorry the trash wasn't picked up again today. I'm sti…"
click at [315, 75] on div "12:34 AM: Loved “[PERSON_NAME] (The Oaks at [GEOGRAPHIC_DATA]): Great! I submit…" at bounding box center [314, 83] width 139 height 18
type textarea "Fetching suggested responses. Please feel free to read through the conversation…"
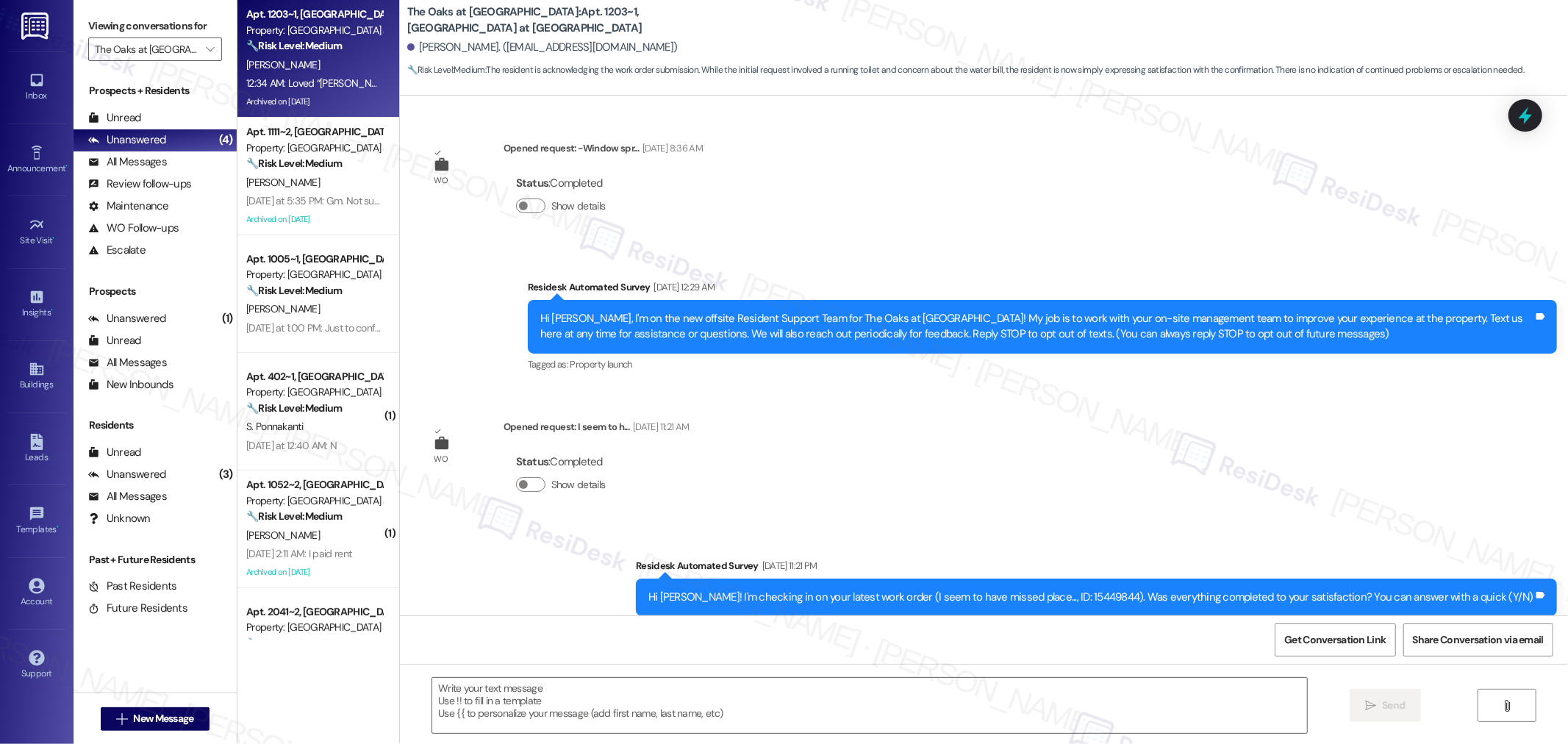
scroll to position [17601, 0]
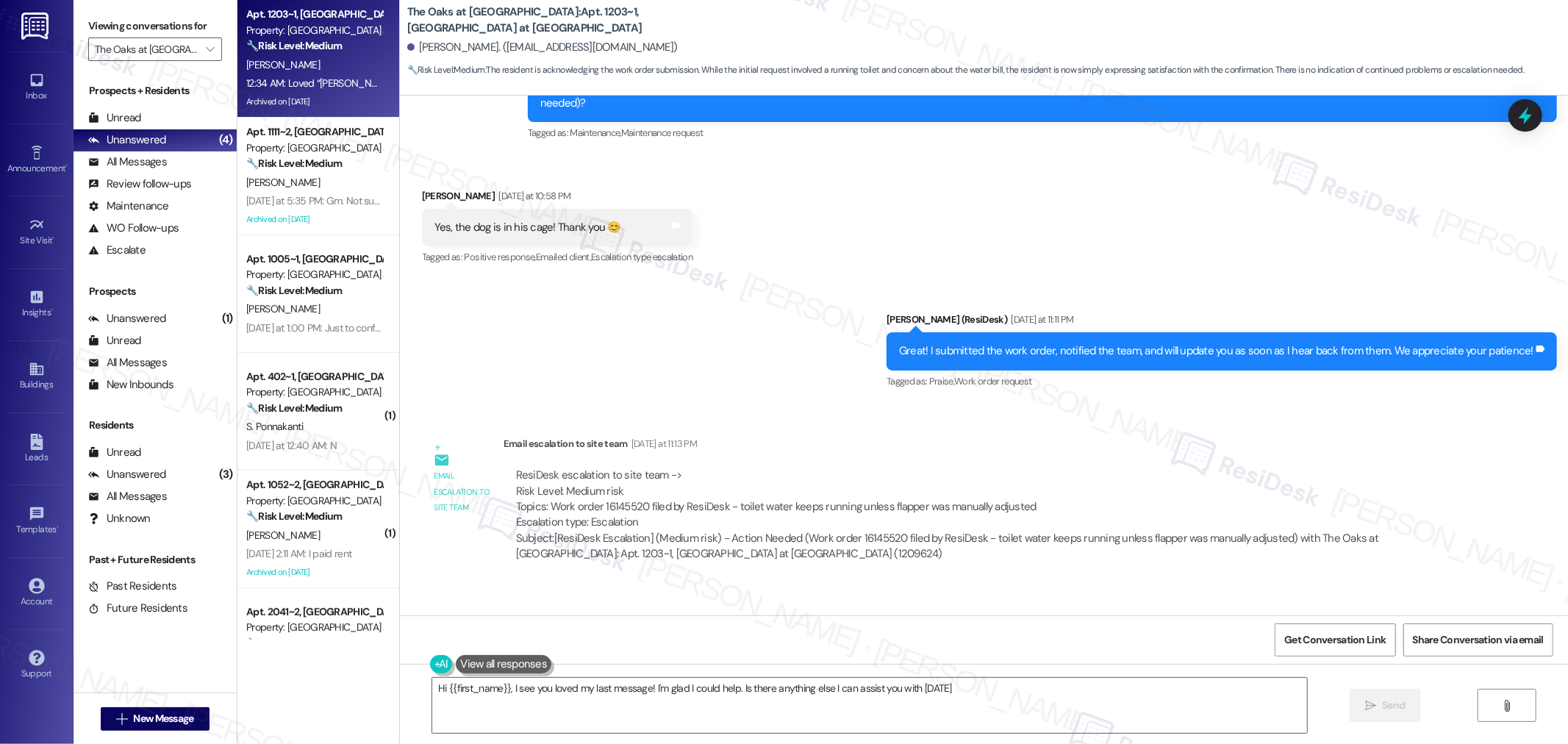
type textarea "Hi {{first_name}}, I see you loved my last message! I'm glad I could help. Is t…"
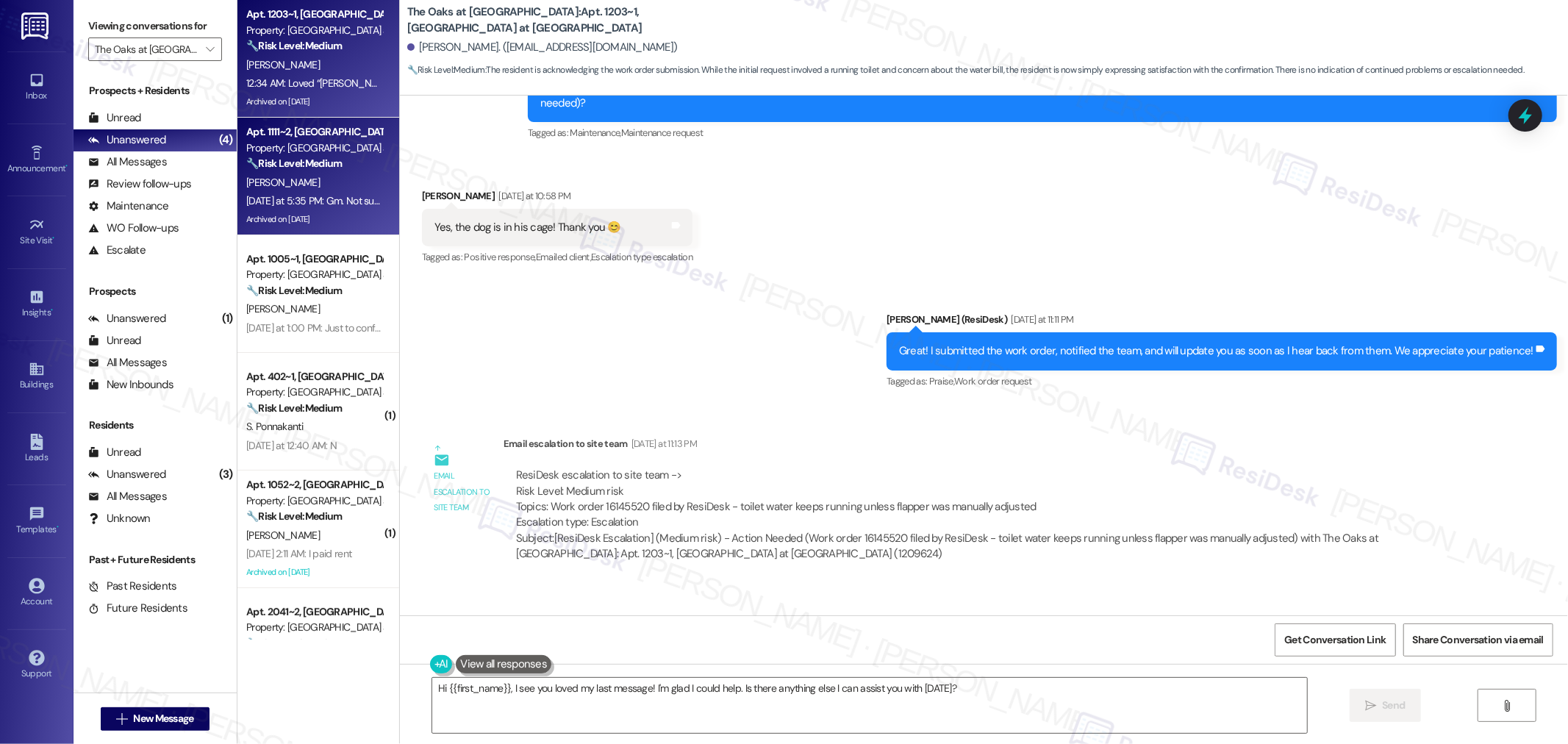
click at [328, 192] on div "Yesterday at 5:35 PM: Gm. Not sure if I need to come in to request pest control…" at bounding box center [314, 201] width 139 height 18
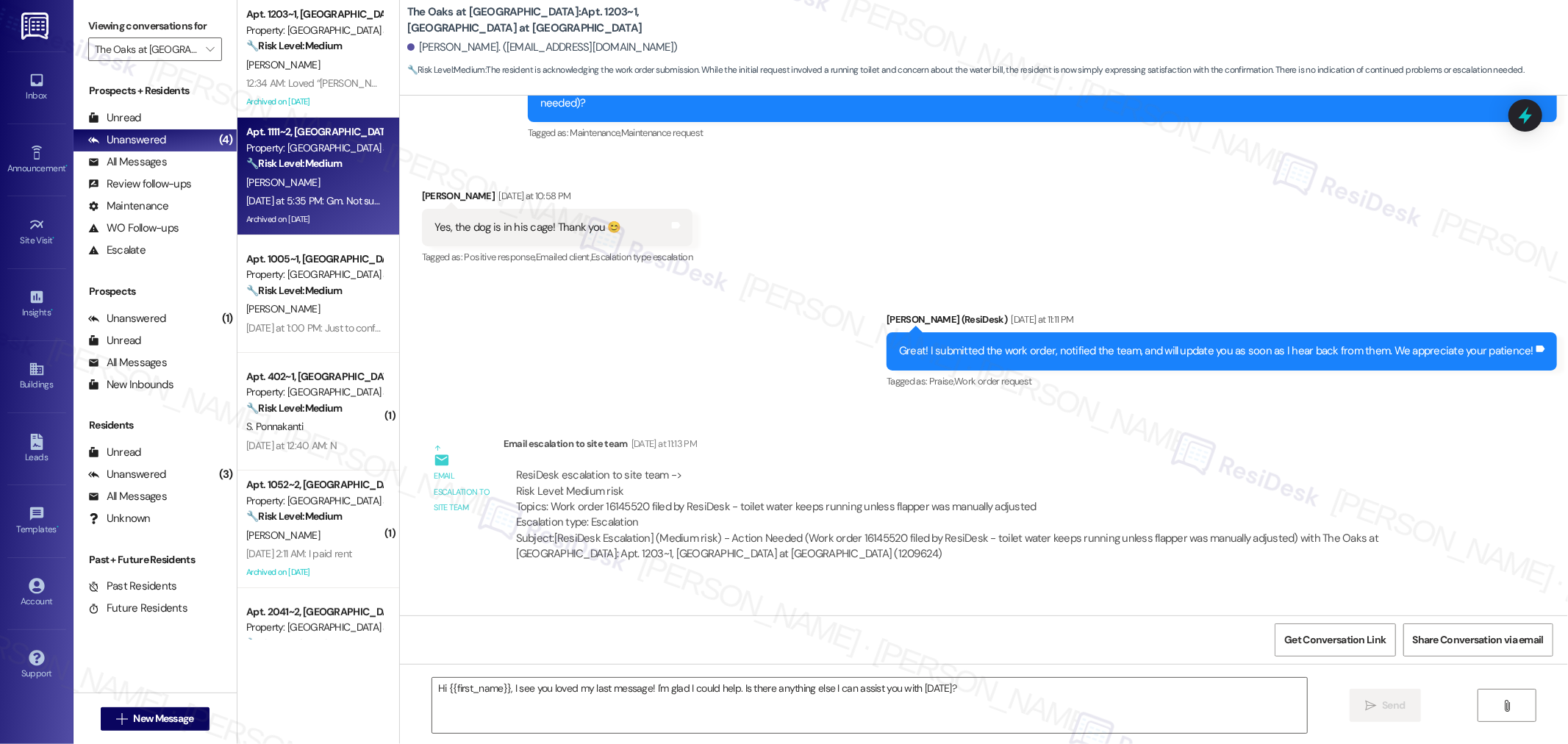
type textarea "Fetching suggested responses. Please feel free to read through the conversation…"
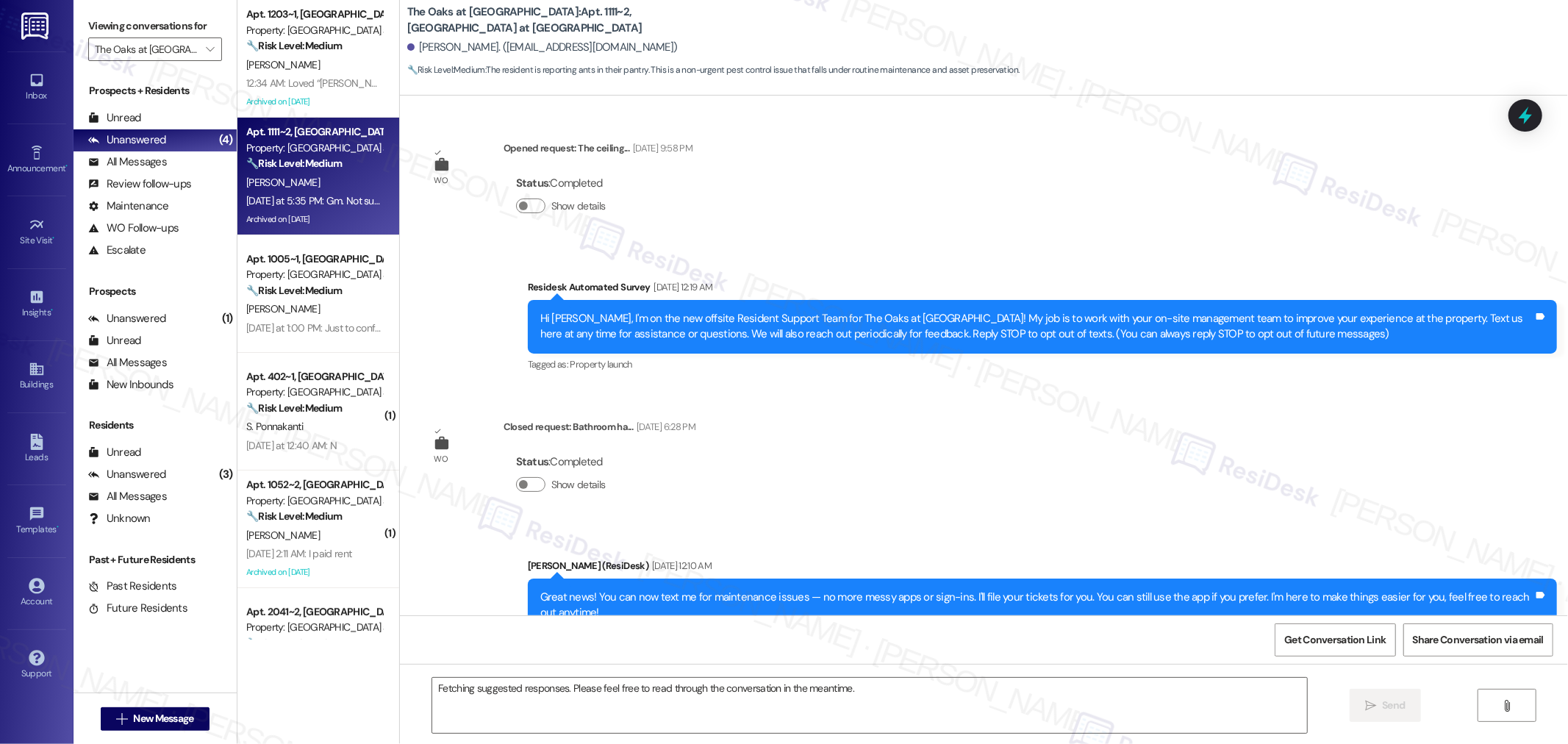
scroll to position [30645, 0]
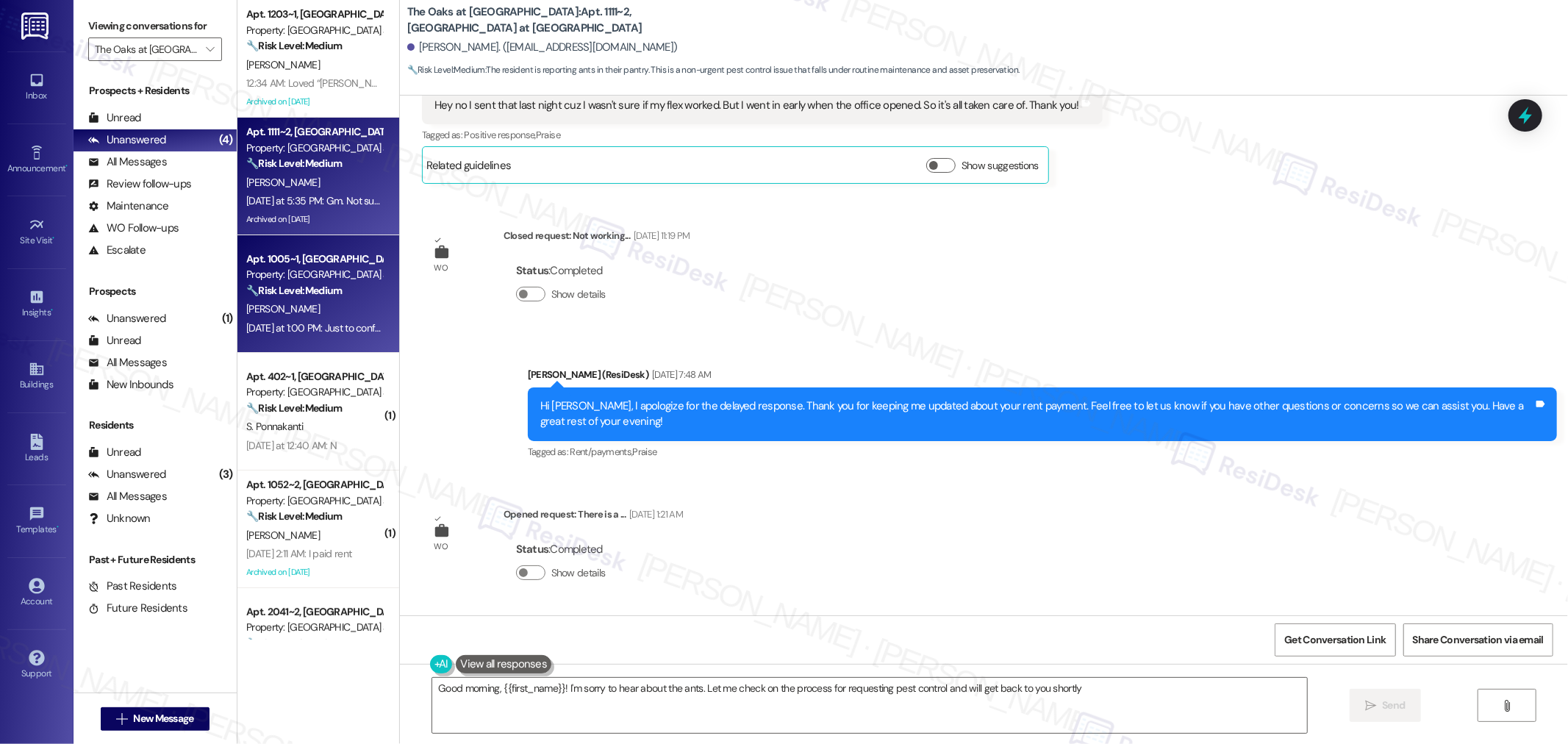
type textarea "Good morning, {{first_name}}! I'm sorry to hear about the ants. Let me check on…"
click at [331, 284] on strong "🔧 Risk Level: Medium" at bounding box center [294, 290] width 96 height 13
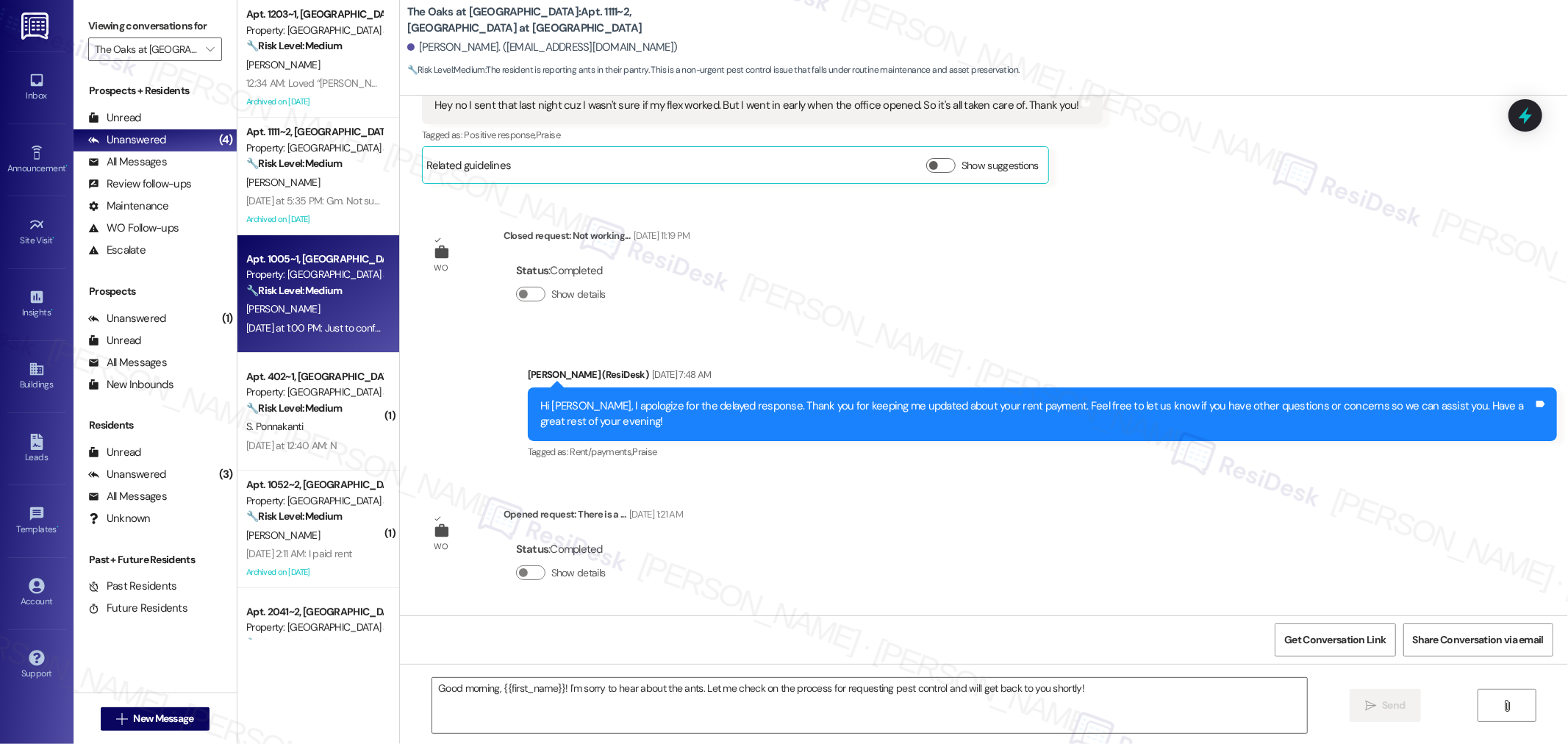
type textarea "Fetching suggested responses. Please feel free to read through the conversation…"
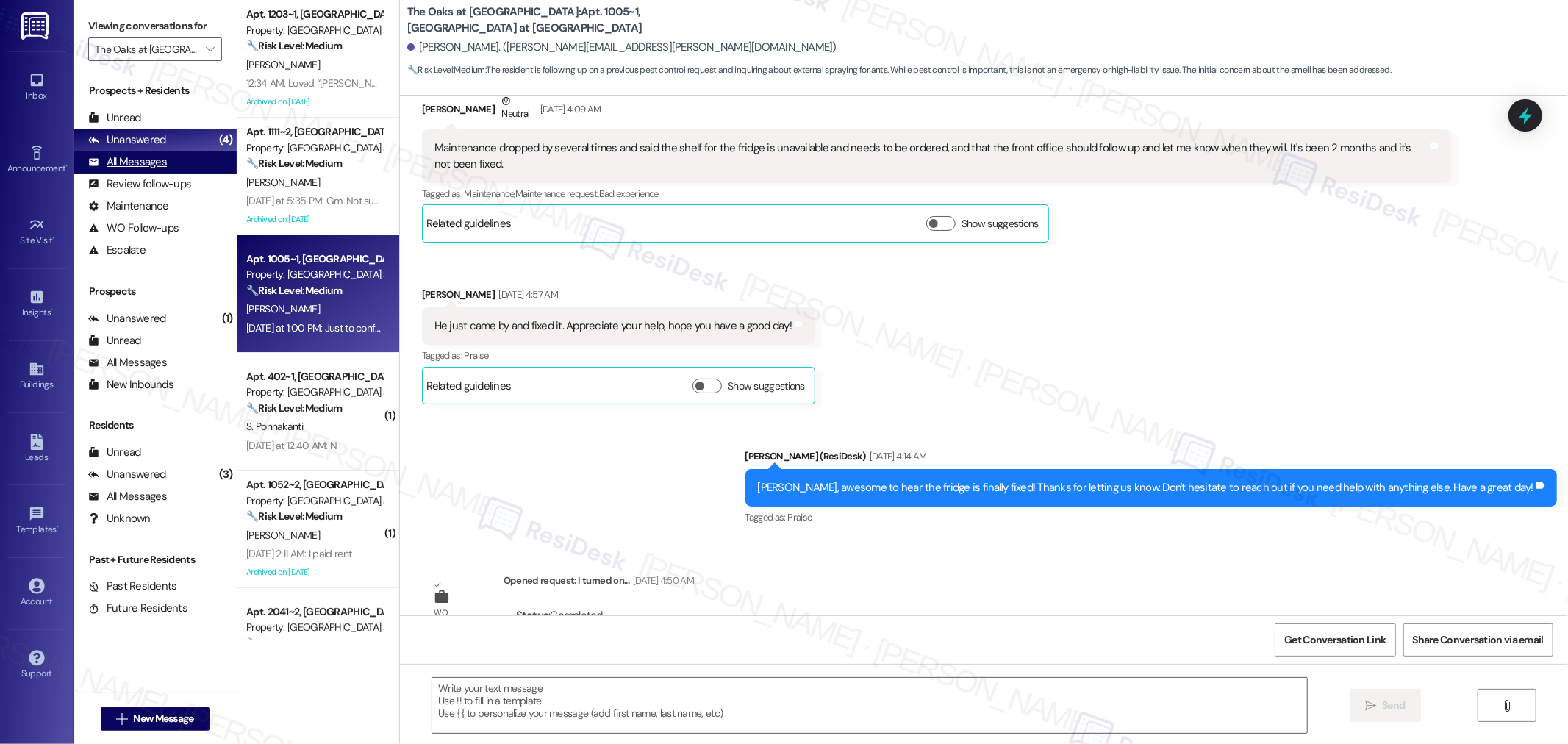
type textarea "Fetching suggested responses. Please feel free to read through the conversation…"
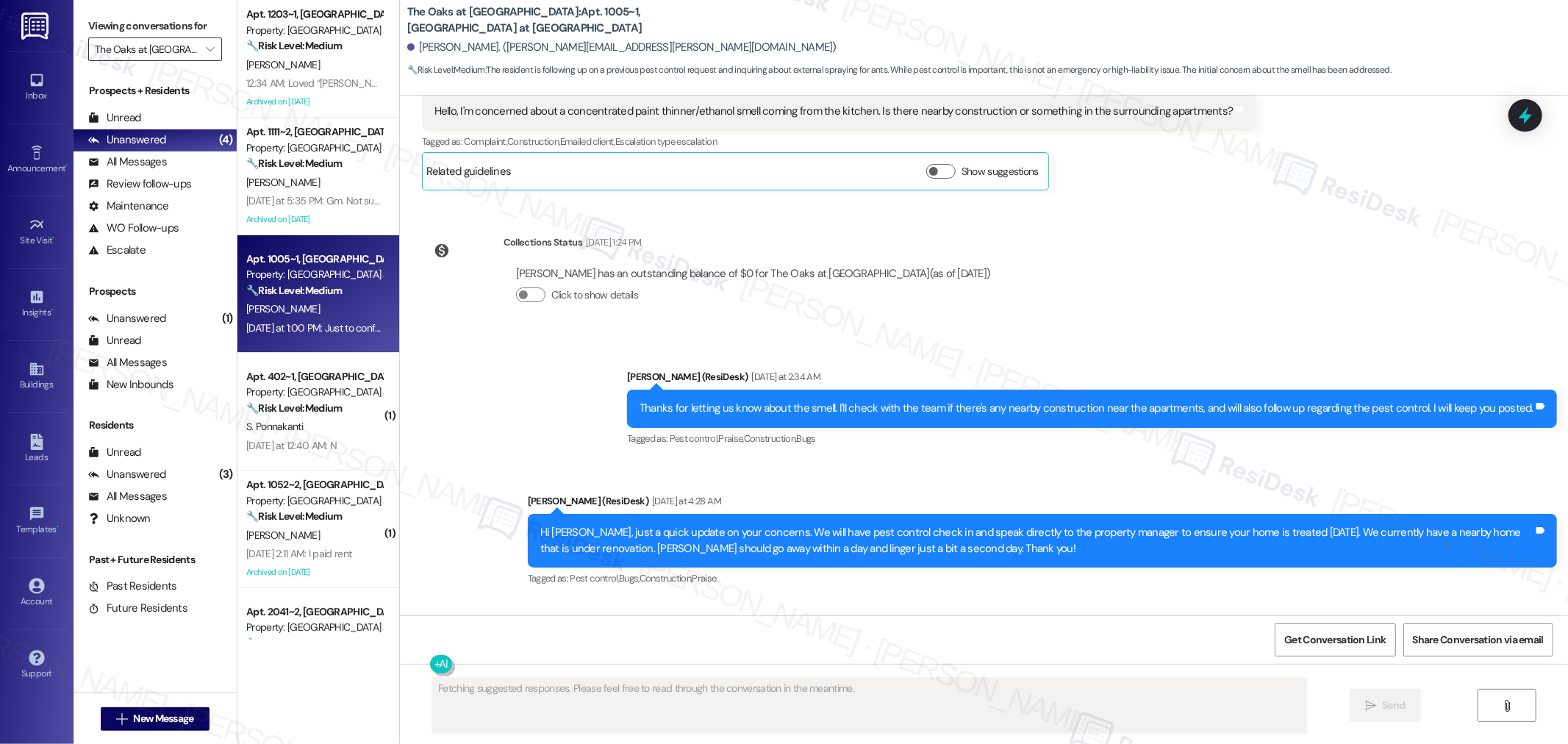
scroll to position [5713, 0]
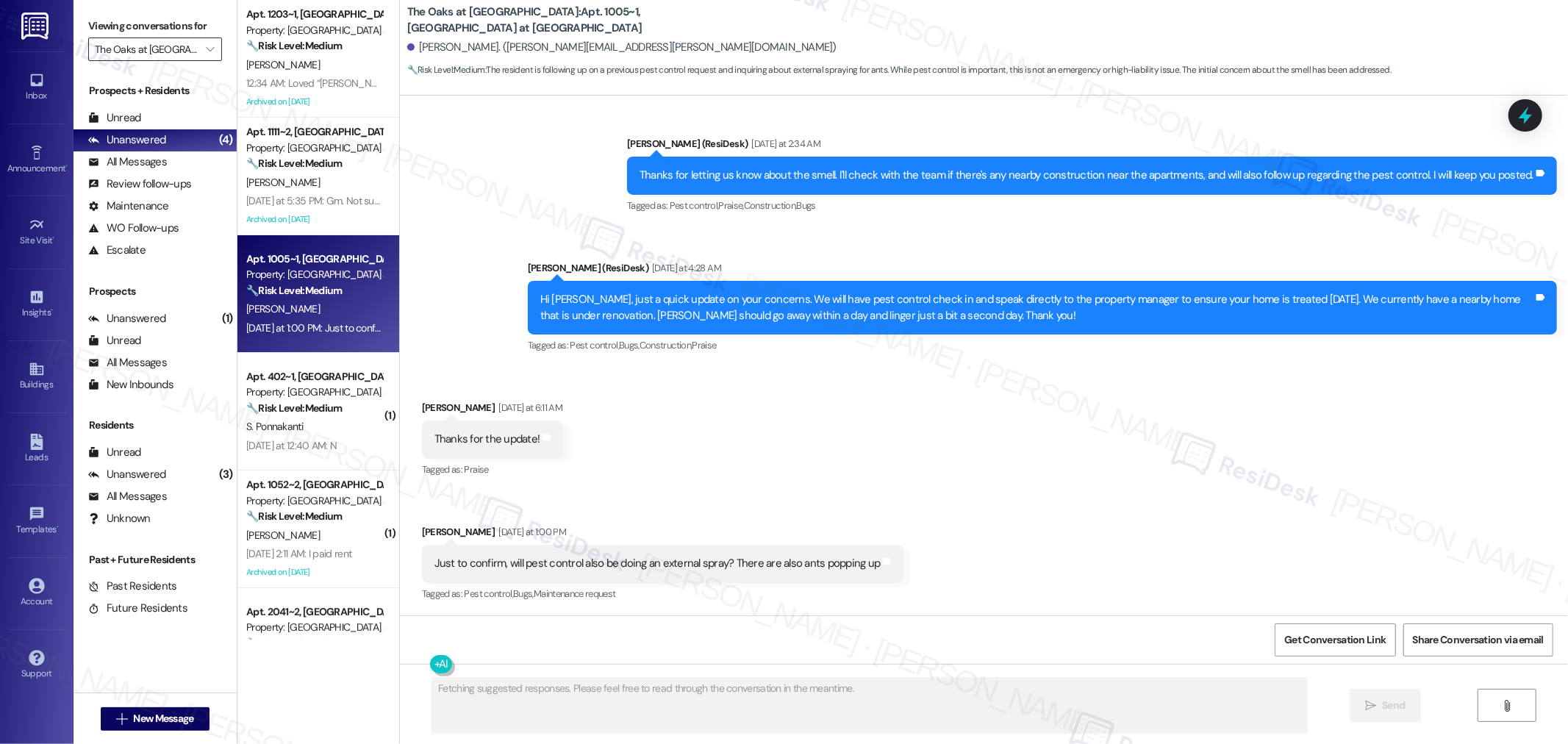
click at [184, 54] on input "The Oaks at [GEOGRAPHIC_DATA]" at bounding box center [146, 49] width 103 height 23
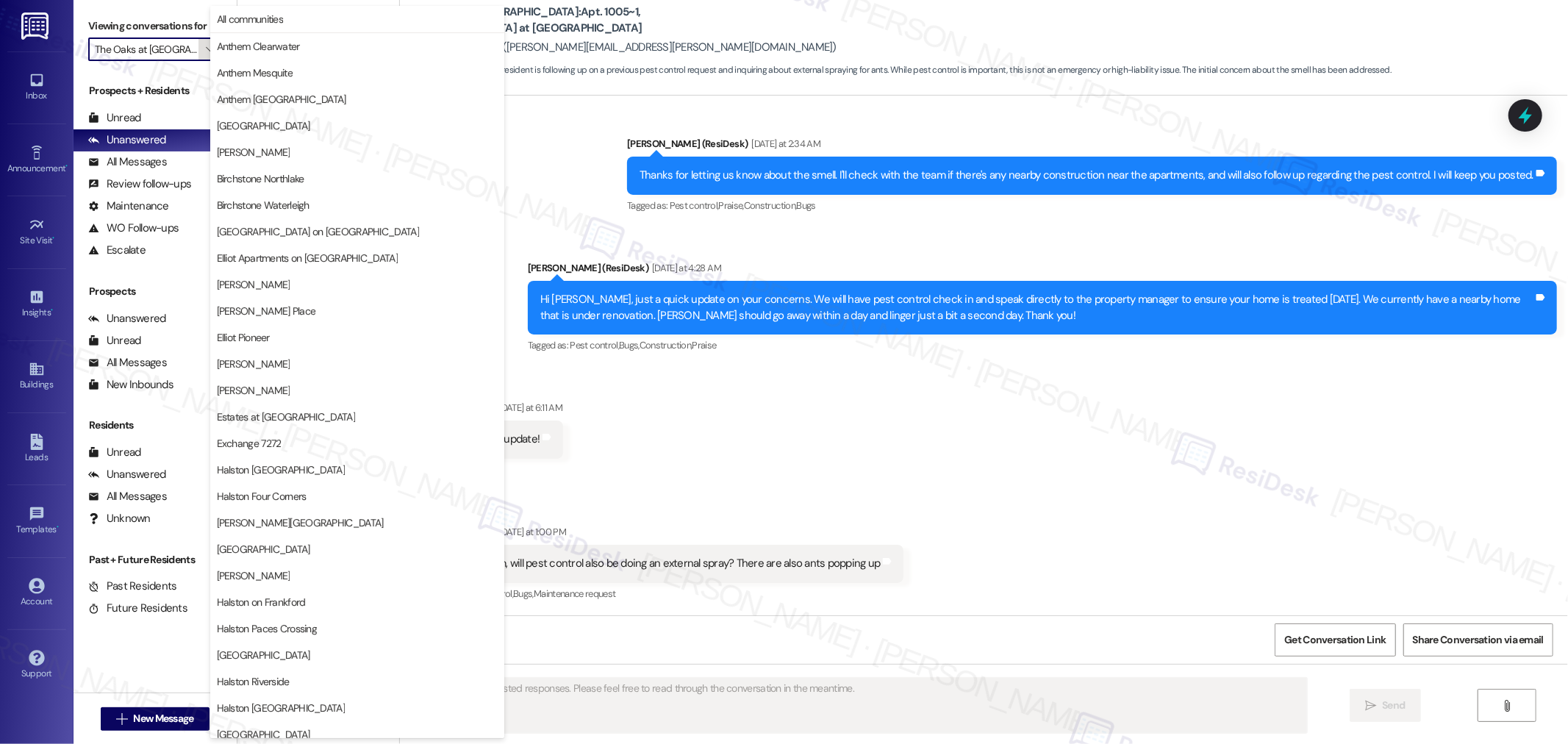
scroll to position [327, 0]
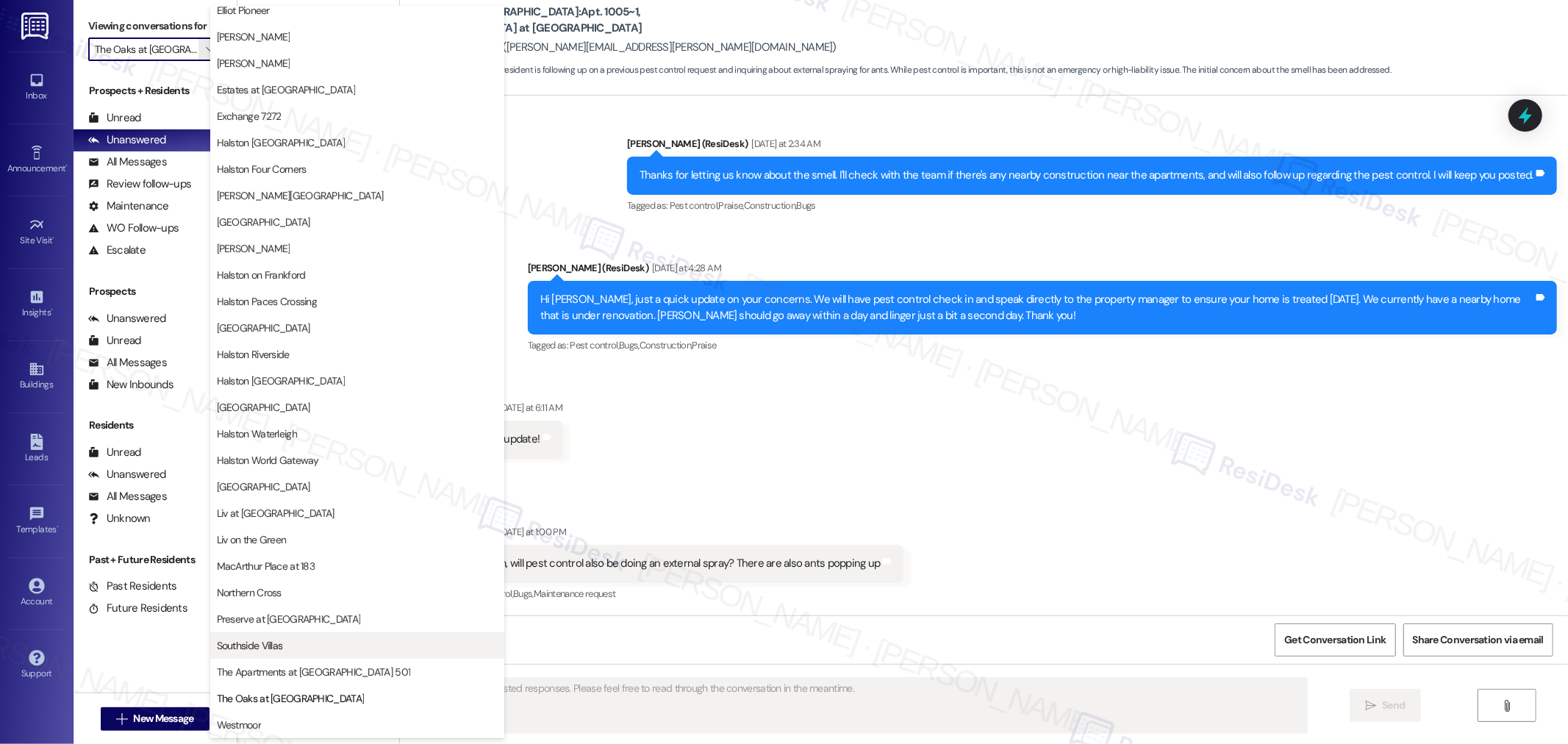
click at [266, 636] on button "Southside Villas" at bounding box center [357, 646] width 294 height 26
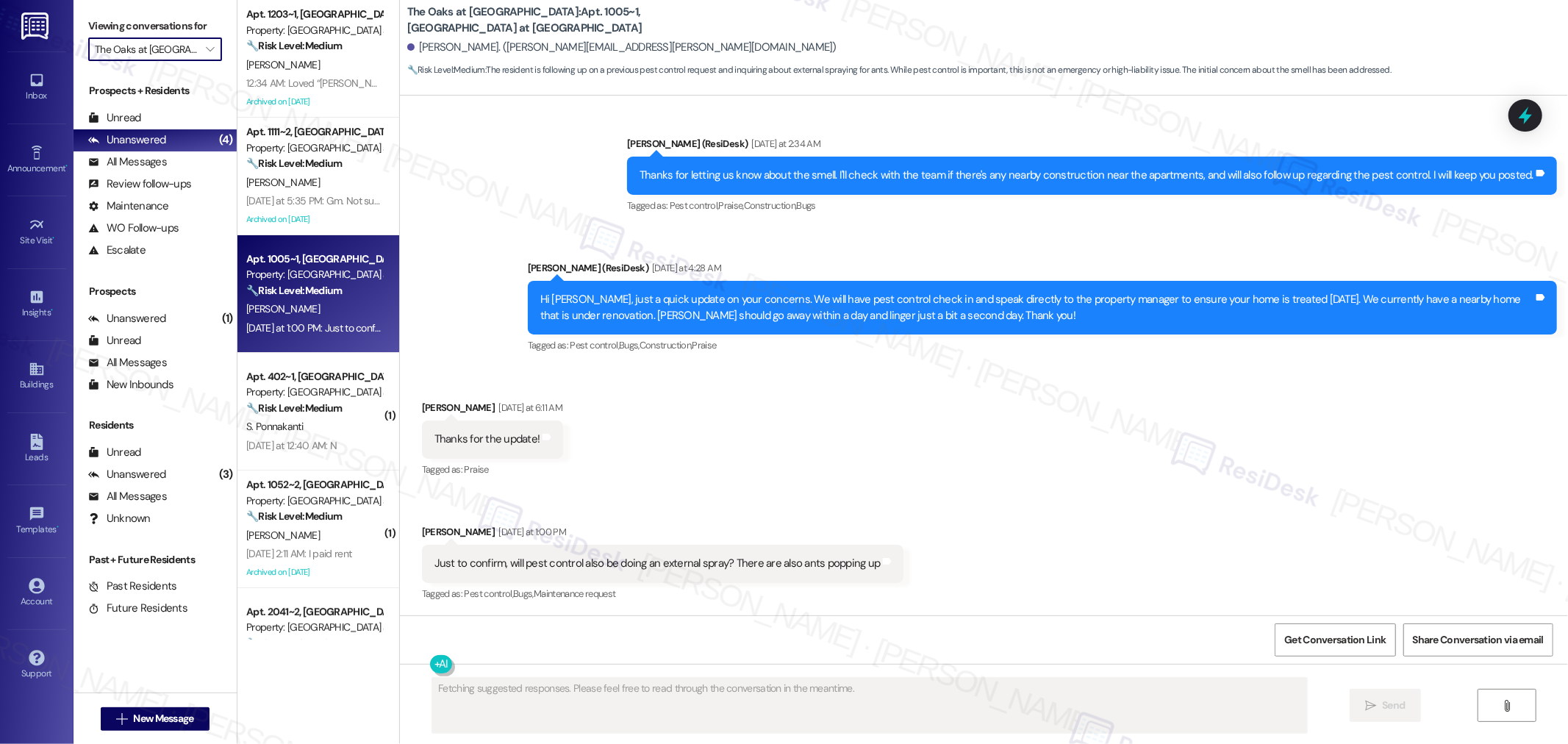
type input "Southside Villas"
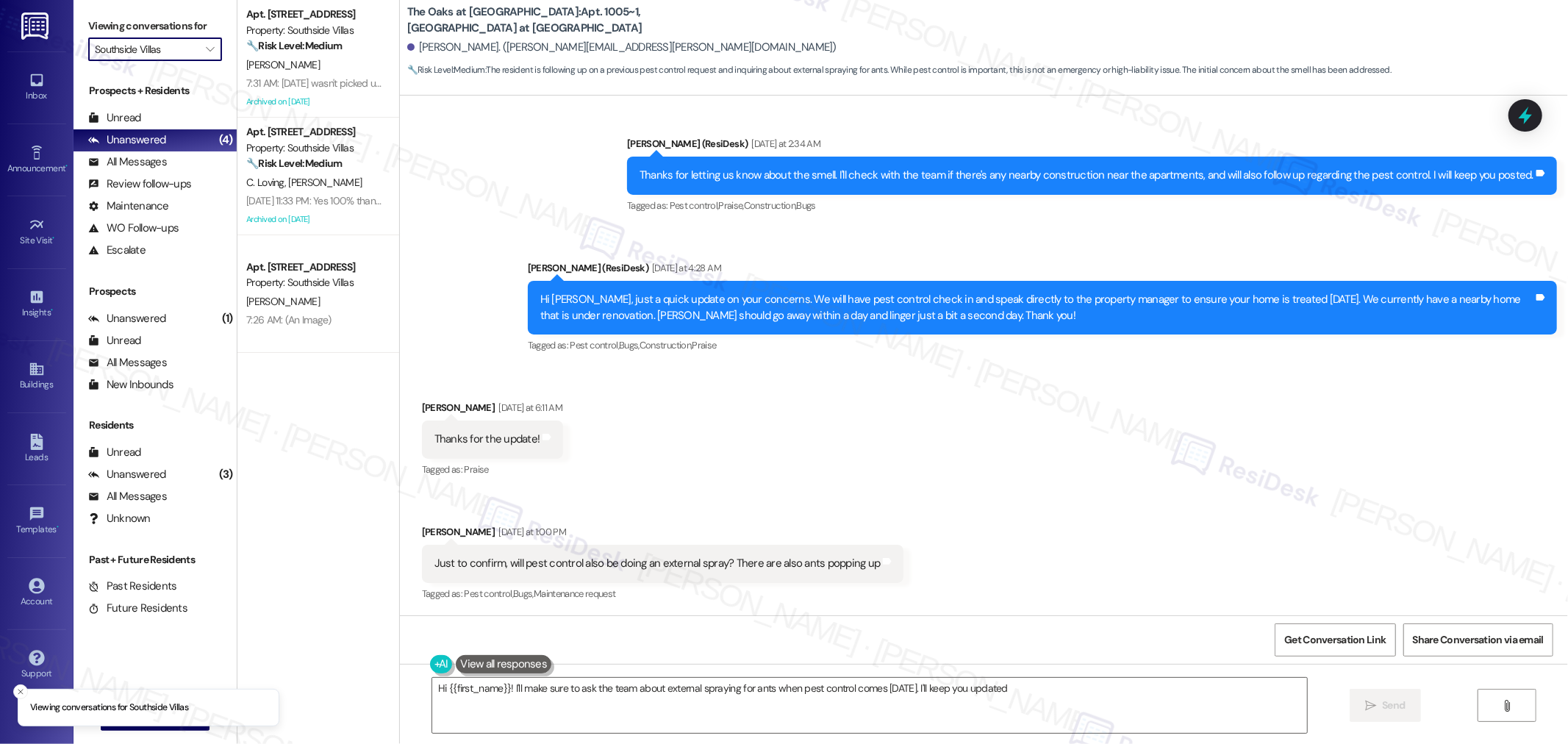
type textarea "Hi {{first_name}}! I'll make sure to ask the team about external spraying for a…"
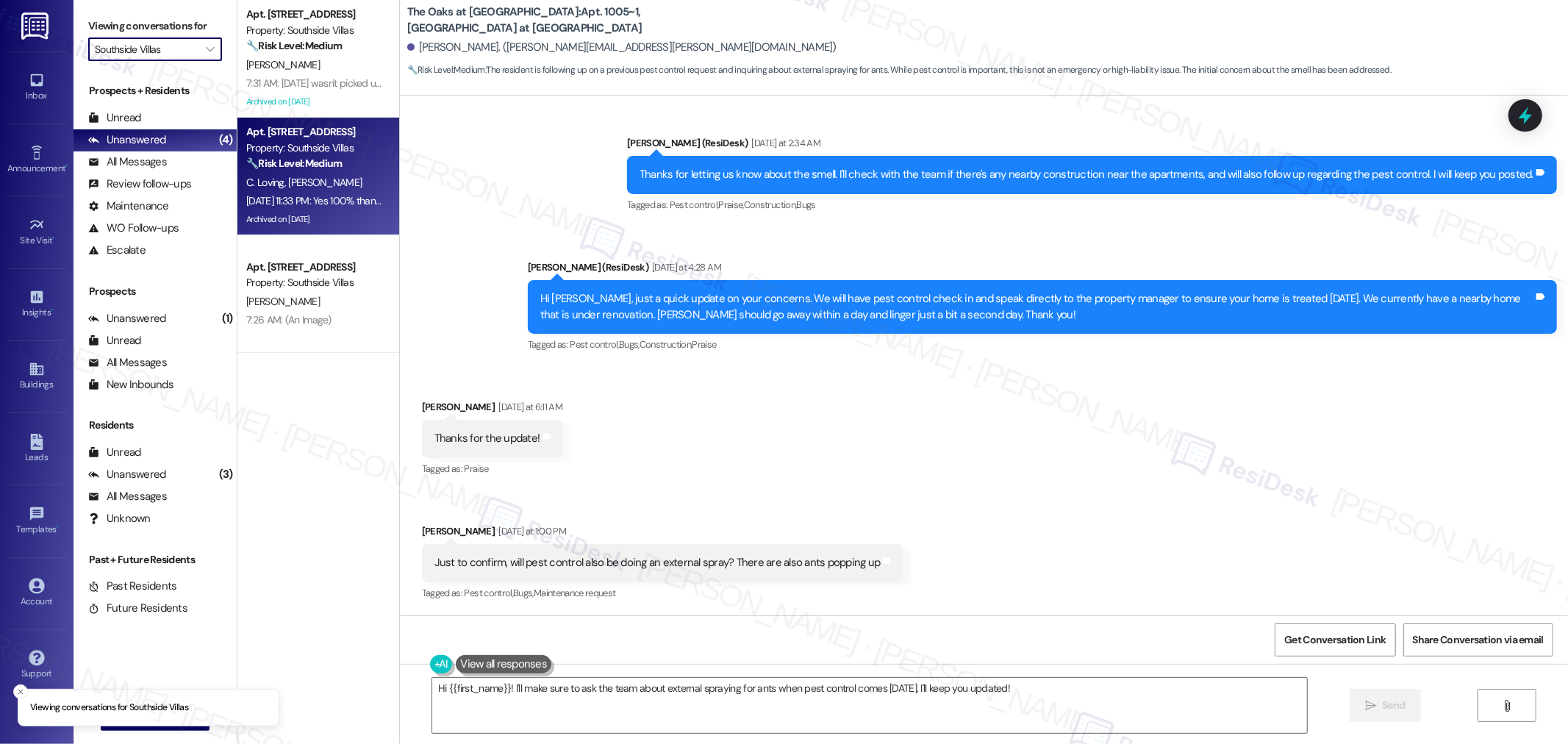
click at [335, 213] on div "Archived on [DATE]" at bounding box center [314, 219] width 139 height 18
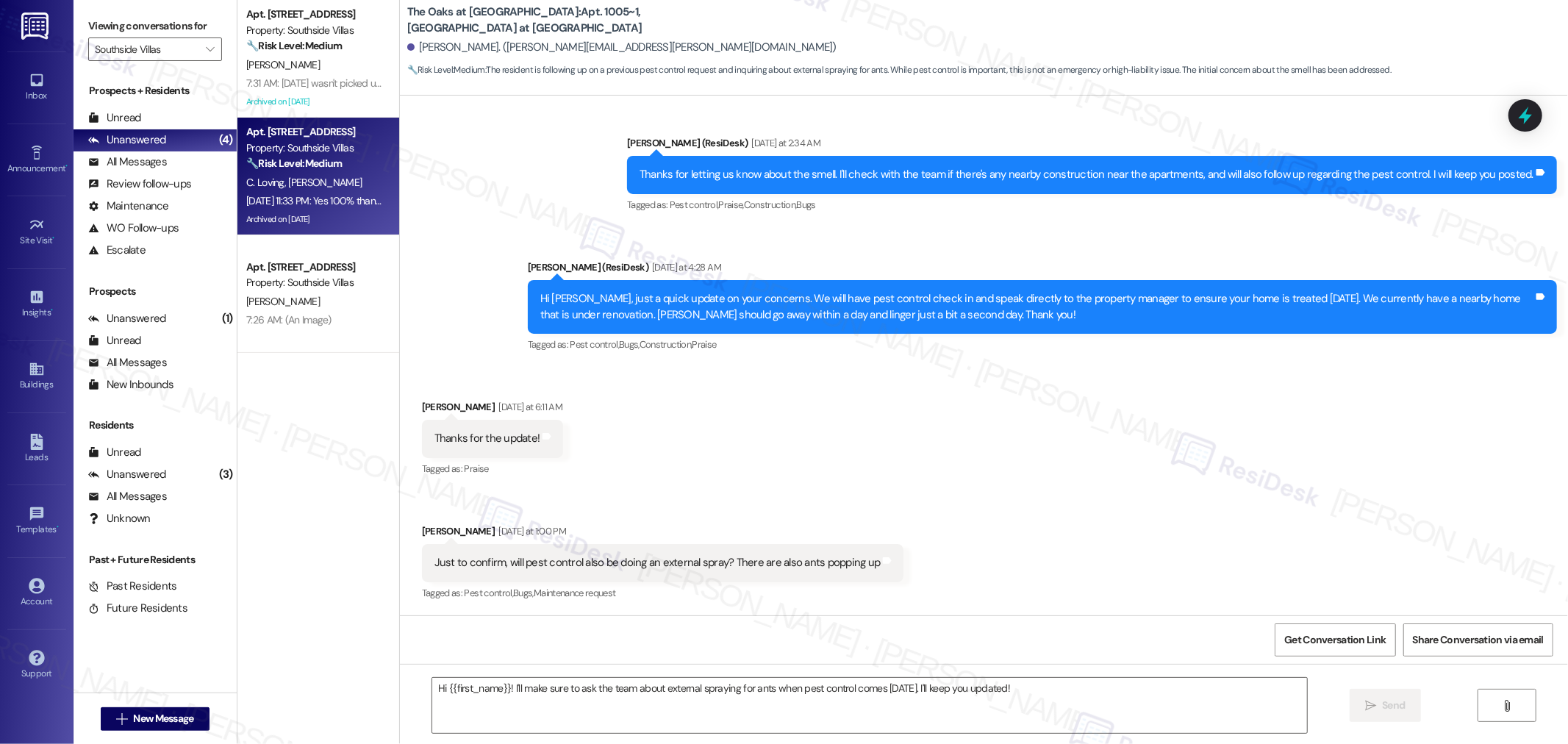
type textarea "Fetching suggested responses. Please feel free to read through the conversation…"
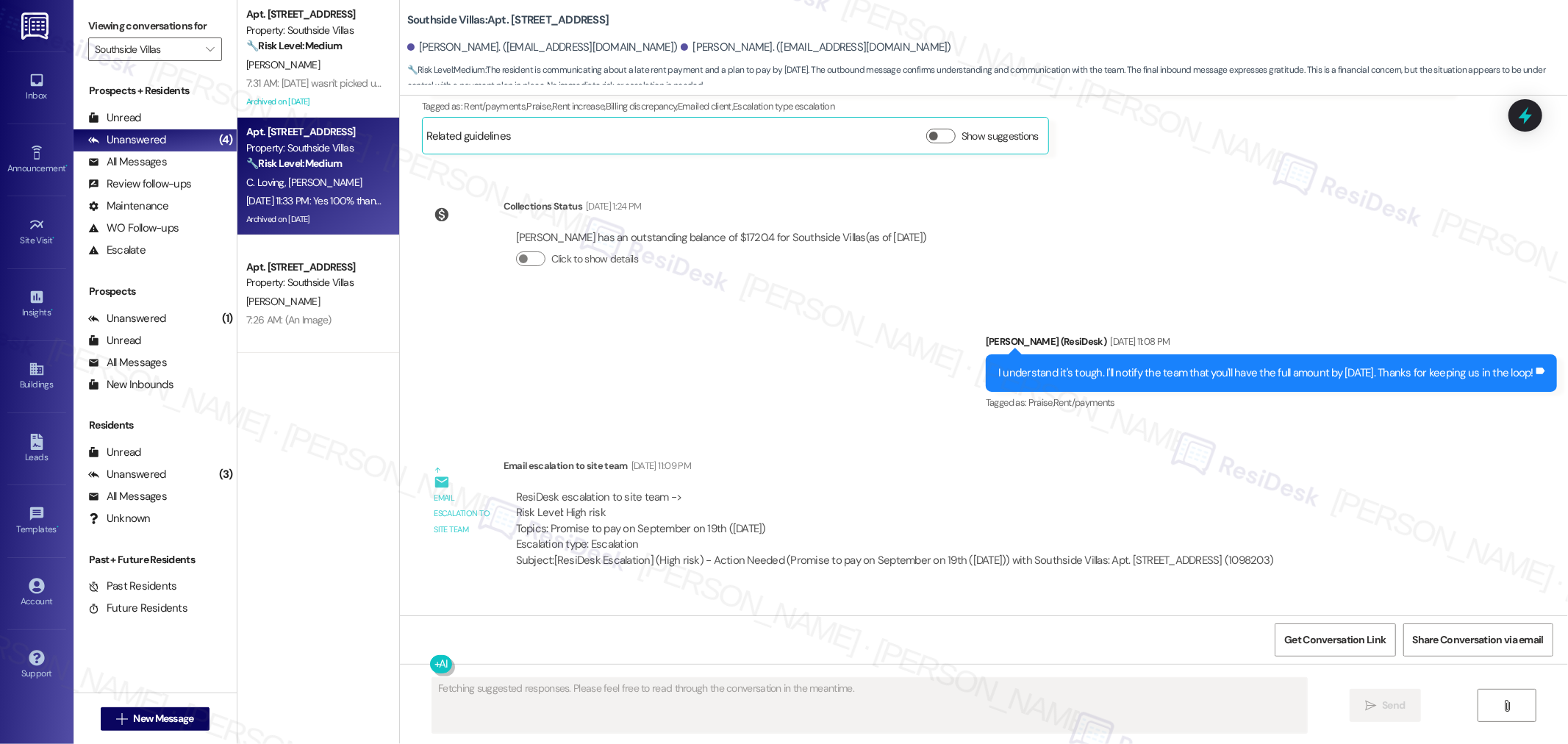
scroll to position [27363, 0]
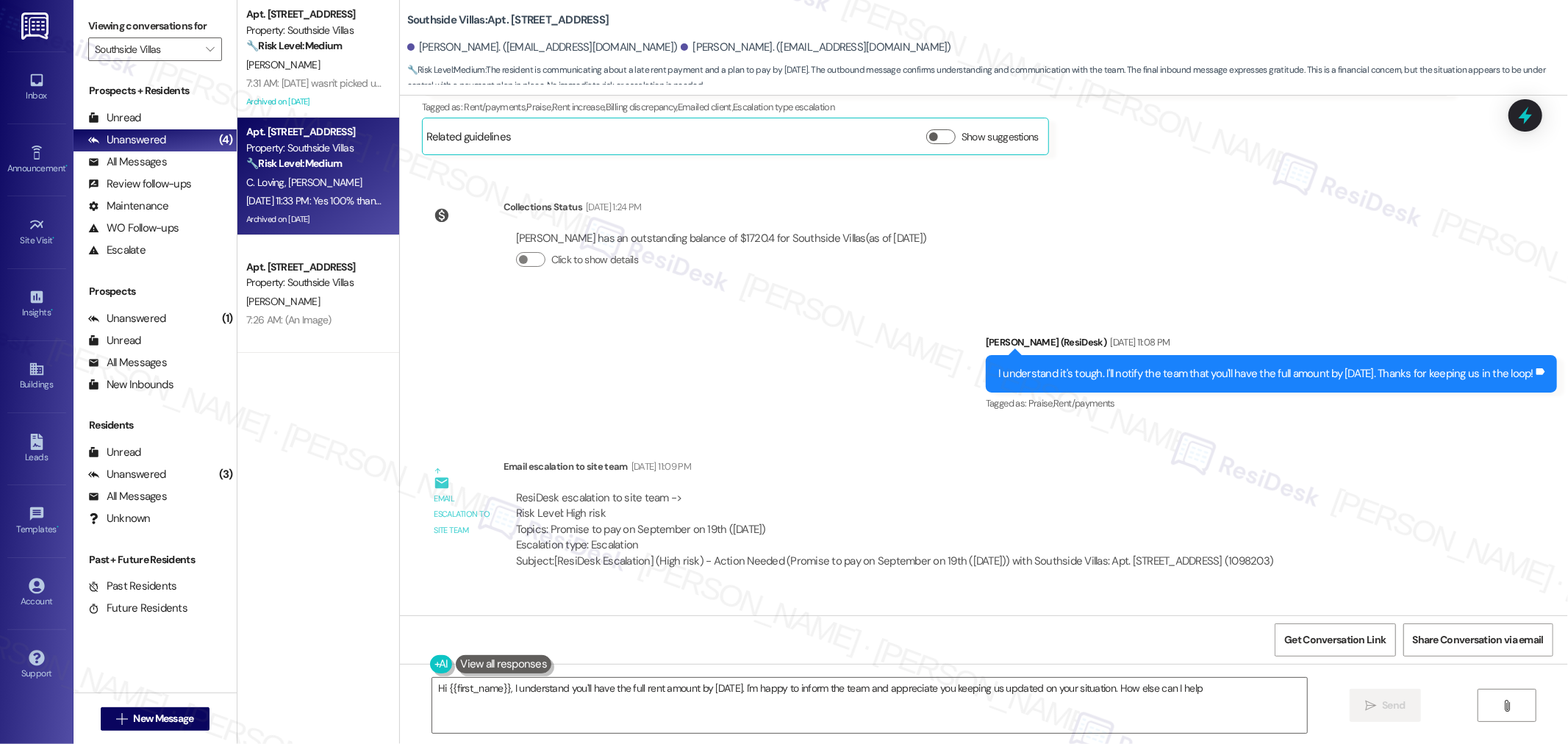
type textarea "Hi {{first_name}}, I understand you'll have the full rent amount by Friday. I'm…"
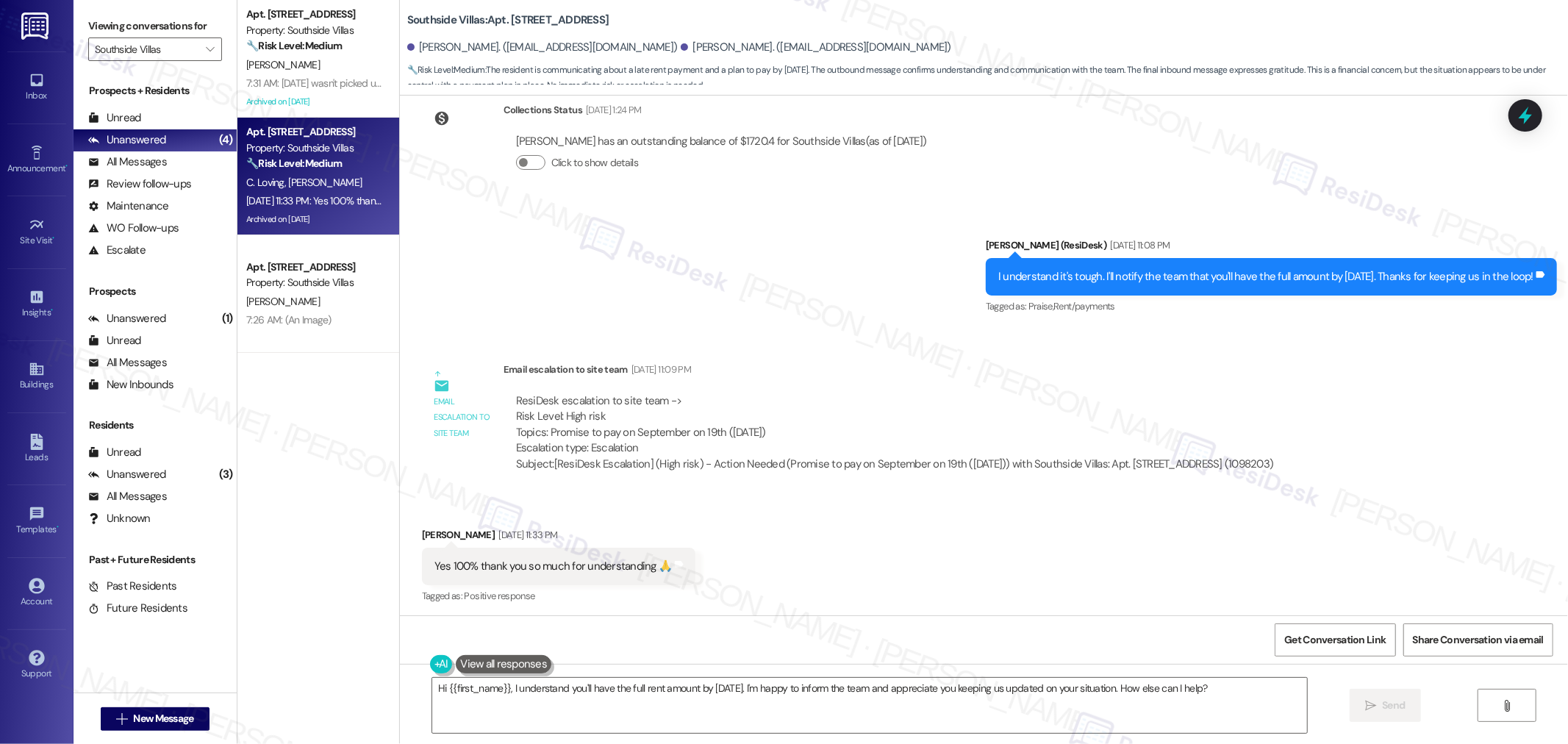
scroll to position [27495, 0]
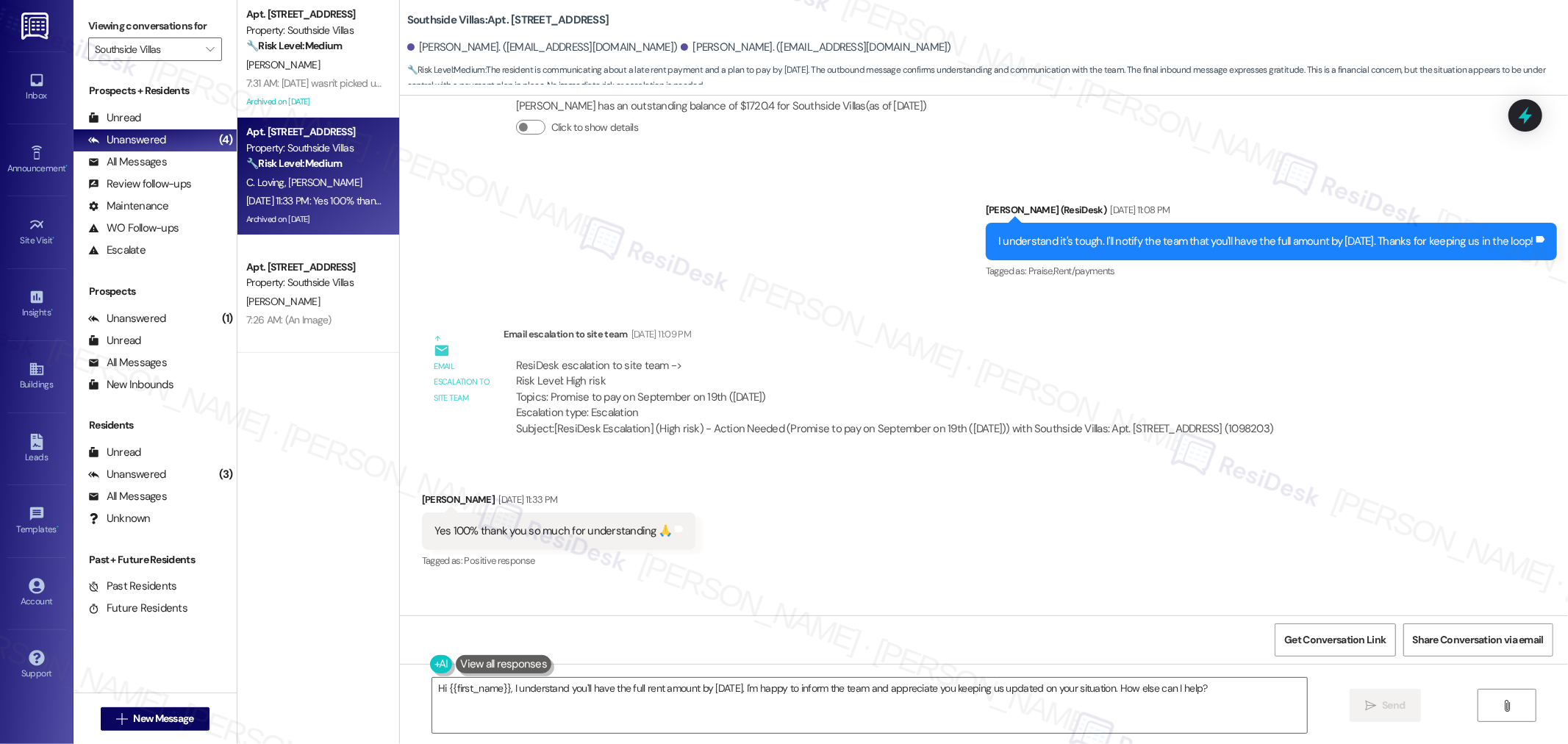
click at [1126, 637] on div "Get Conversation Link Share Conversation via email" at bounding box center [984, 639] width 1168 height 49
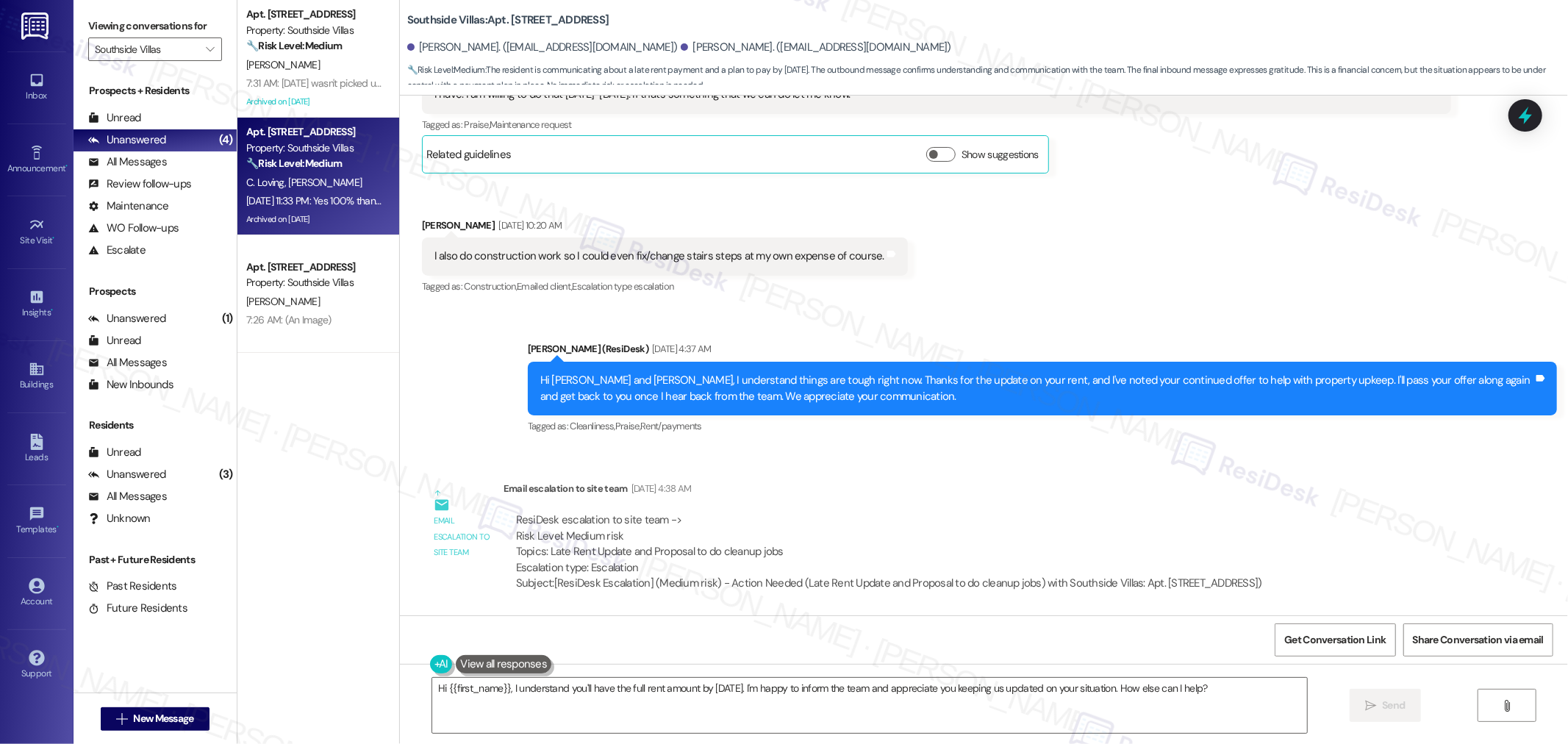
scroll to position [26271, 0]
